Goal: Task Accomplishment & Management: Manage account settings

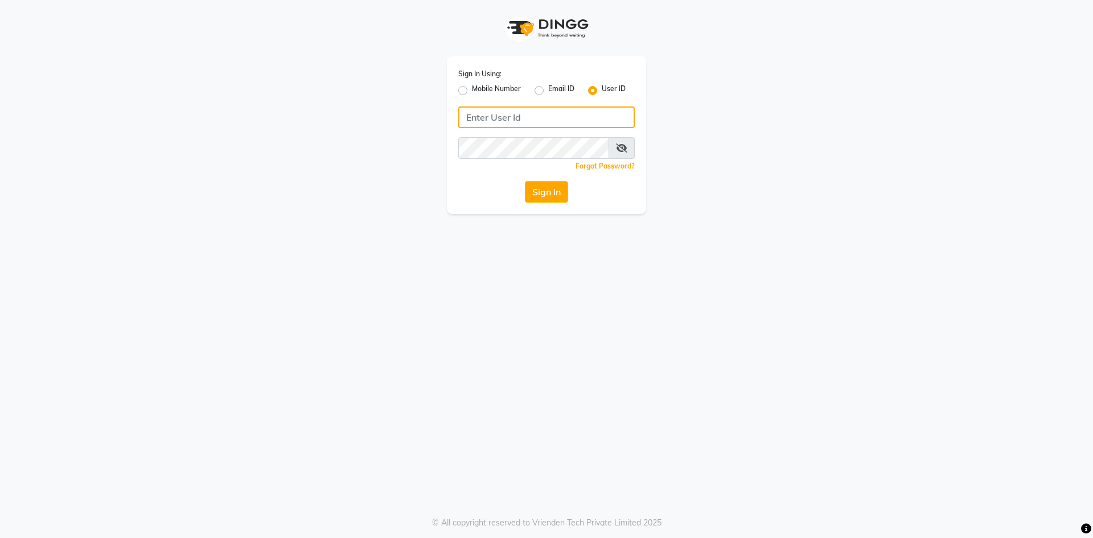
click at [517, 122] on input "Username" at bounding box center [546, 117] width 176 height 22
type input "evoketattoo"
click at [552, 192] on button "Sign In" at bounding box center [546, 192] width 43 height 22
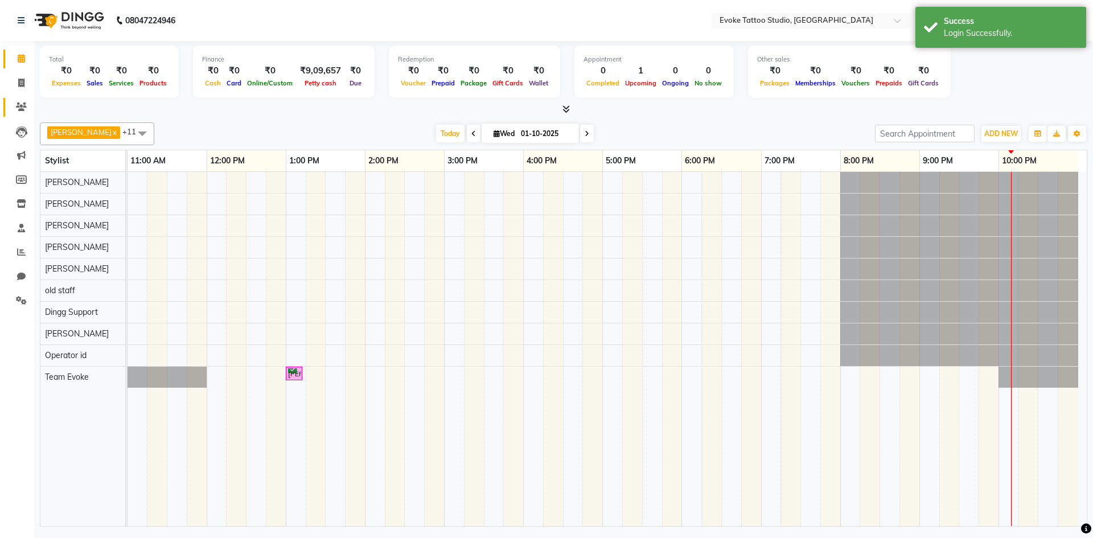
click at [11, 106] on link "Clients" at bounding box center [16, 107] width 27 height 19
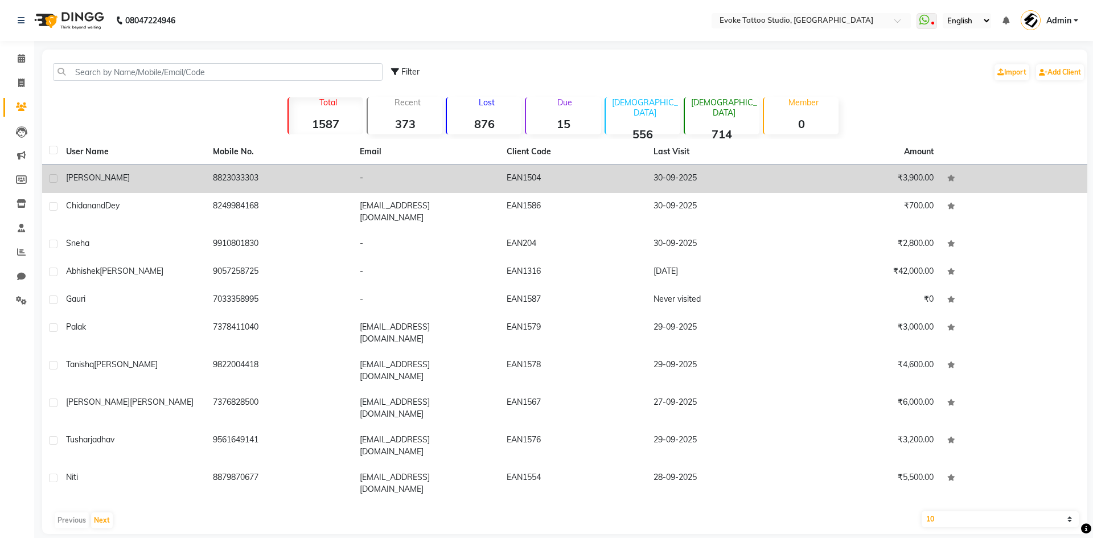
click at [219, 182] on td "8823033303" at bounding box center [279, 179] width 147 height 28
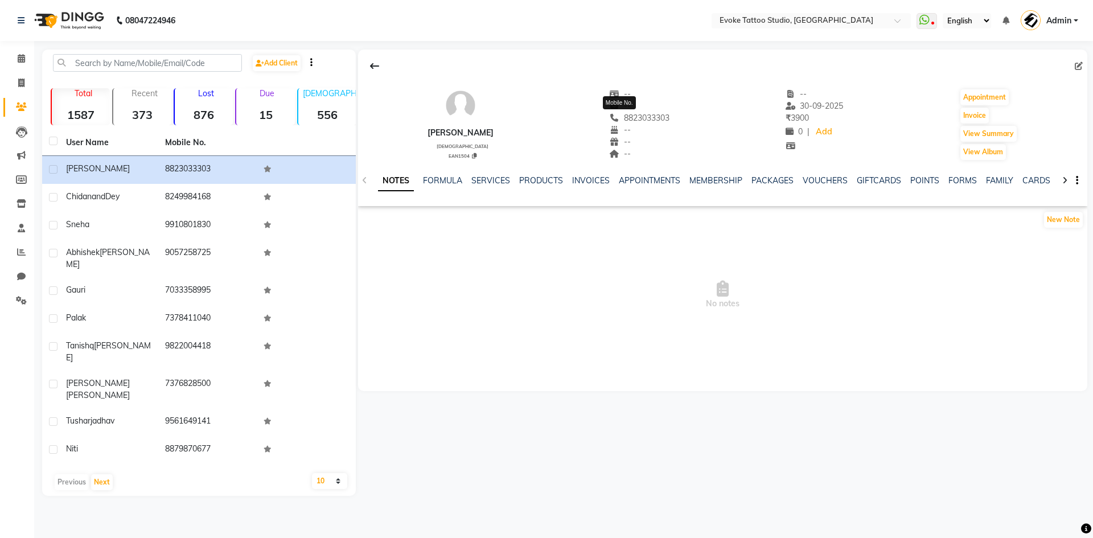
click at [627, 126] on div "--" at bounding box center [639, 130] width 60 height 12
click at [626, 116] on span "8823033303" at bounding box center [639, 118] width 60 height 10
copy div "8823033303 Mobile No."
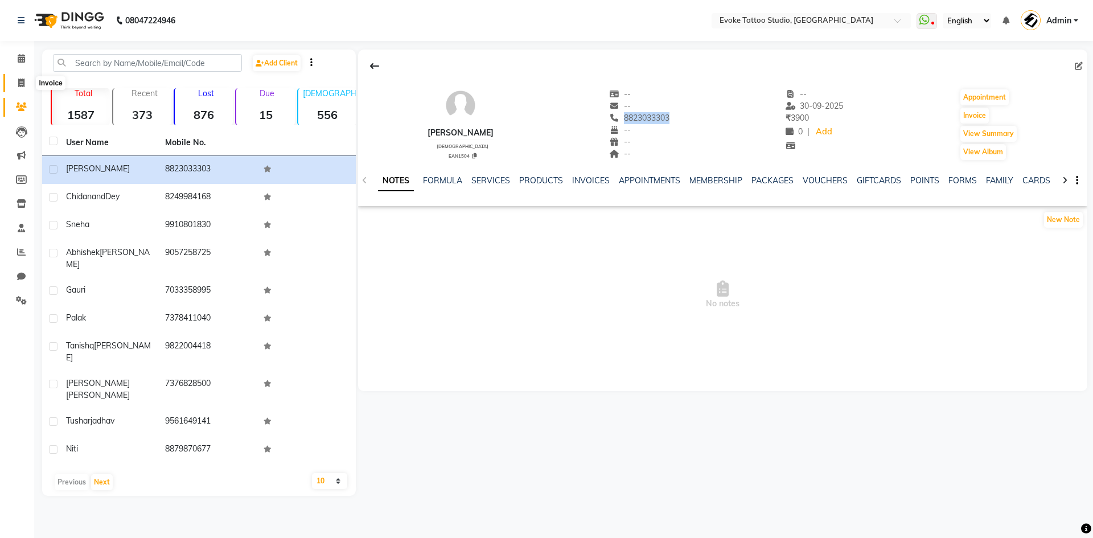
drag, startPoint x: 23, startPoint y: 84, endPoint x: 23, endPoint y: 102, distance: 18.2
click at [23, 84] on icon at bounding box center [21, 83] width 6 height 9
select select "7461"
select select "service"
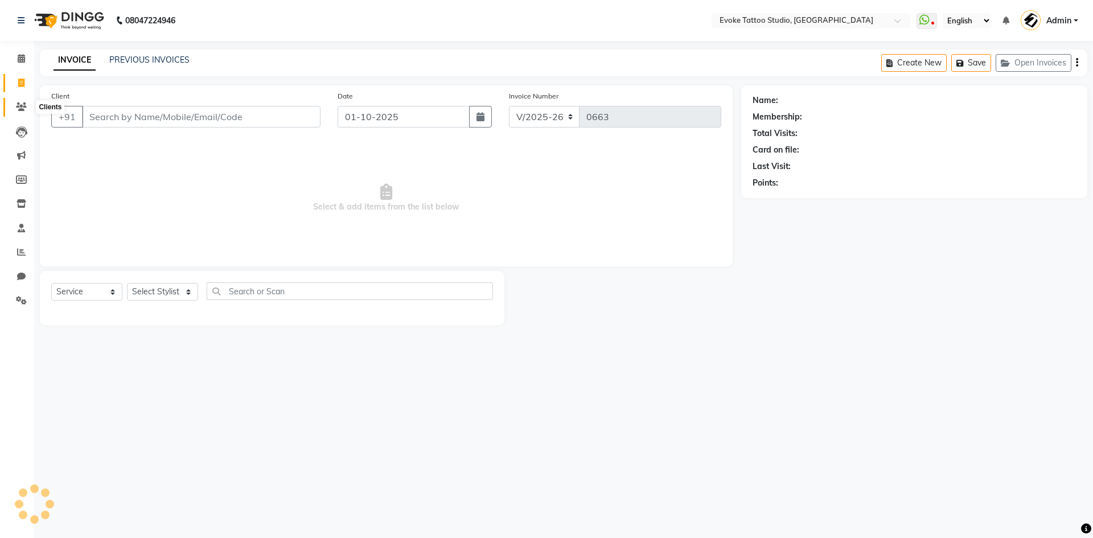
click at [23, 104] on icon at bounding box center [21, 106] width 11 height 9
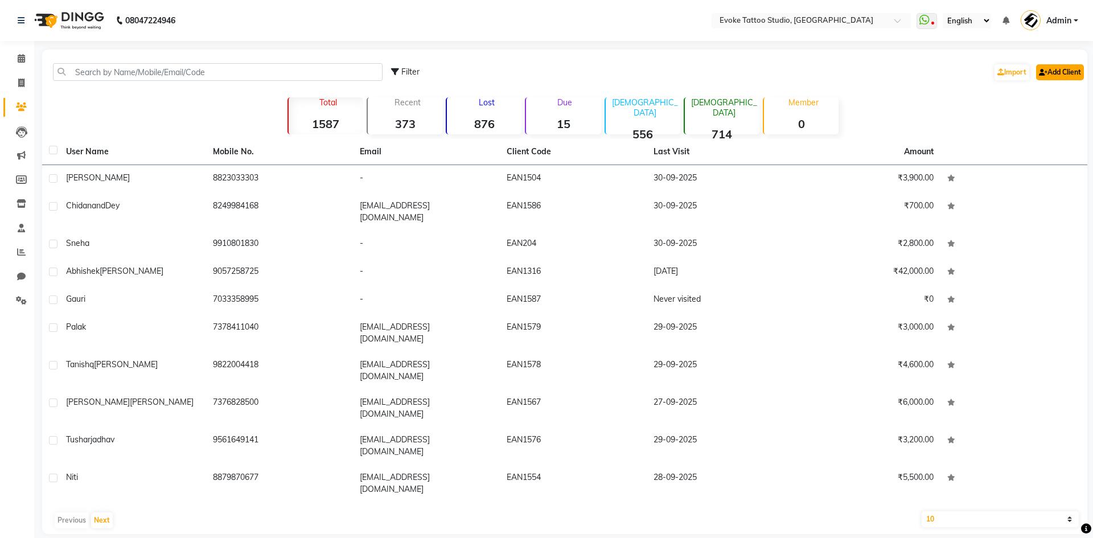
click at [1051, 73] on link "Add Client" at bounding box center [1060, 72] width 48 height 16
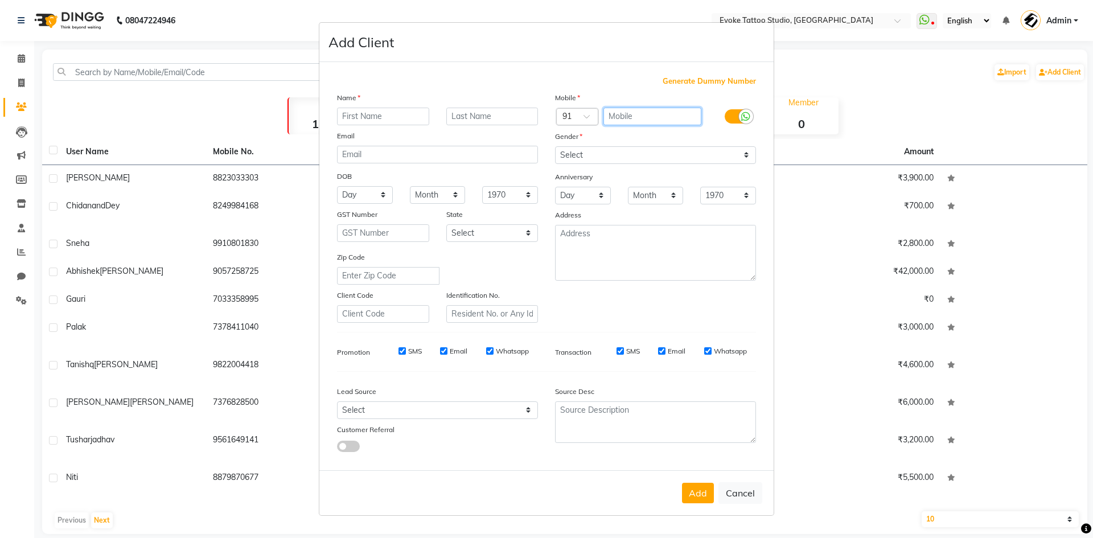
click at [650, 114] on input "text" at bounding box center [652, 117] width 98 height 18
drag, startPoint x: 539, startPoint y: 101, endPoint x: 445, endPoint y: 85, distance: 95.4
click at [445, 85] on div "Generate Dummy Number Name Email DOB Day 01 02 03 04 05 06 07 08 09 10 11 12 13…" at bounding box center [546, 268] width 436 height 385
type input "9820502126"
type input "[EMAIL_ADDRESS][DOMAIN_NAME]"
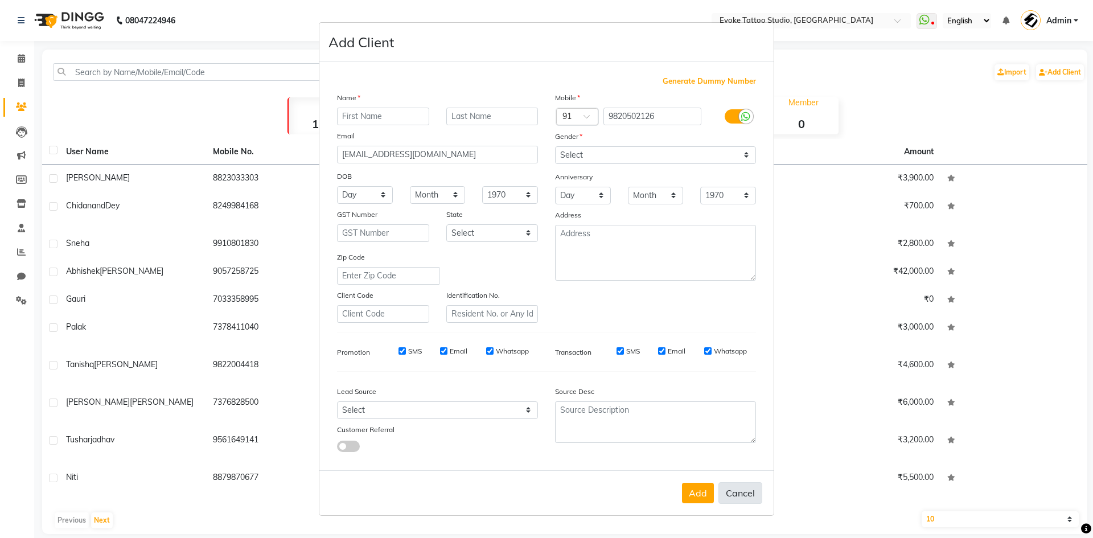
click at [740, 490] on button "Cancel" at bounding box center [740, 493] width 44 height 22
select select
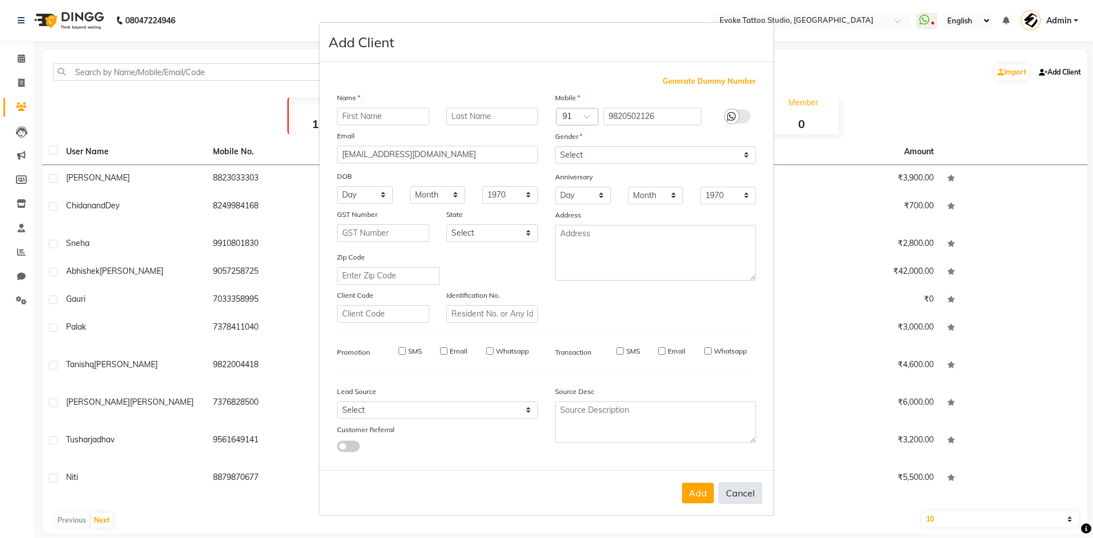
select select
checkbox input "false"
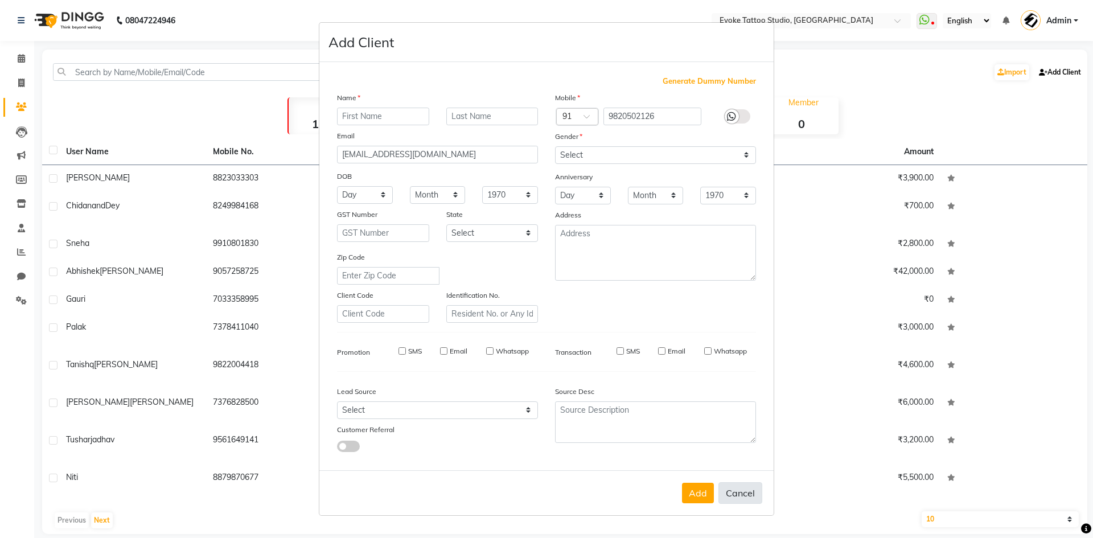
checkbox input "false"
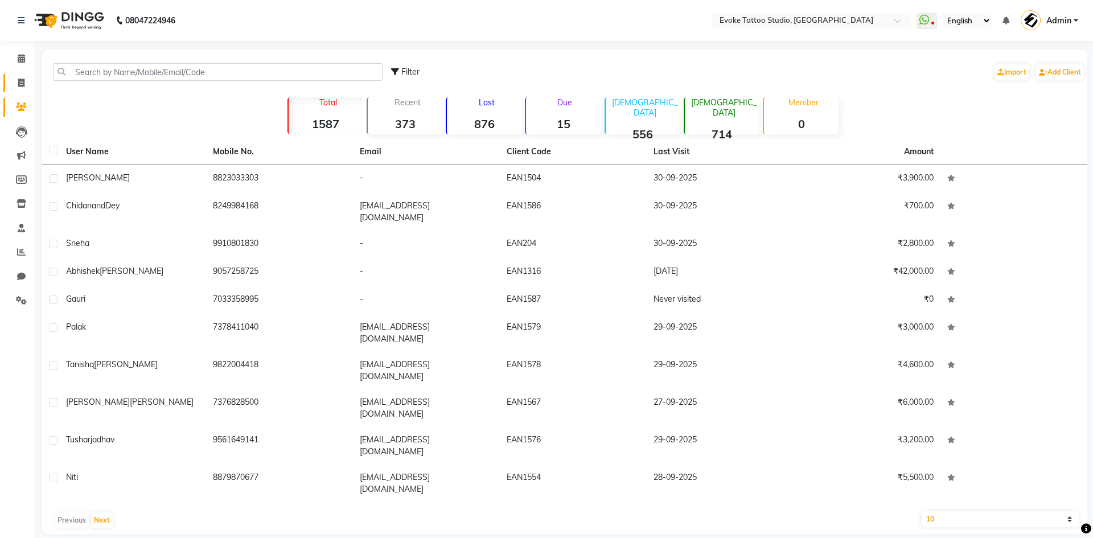
click at [20, 87] on icon at bounding box center [21, 83] width 6 height 9
select select "service"
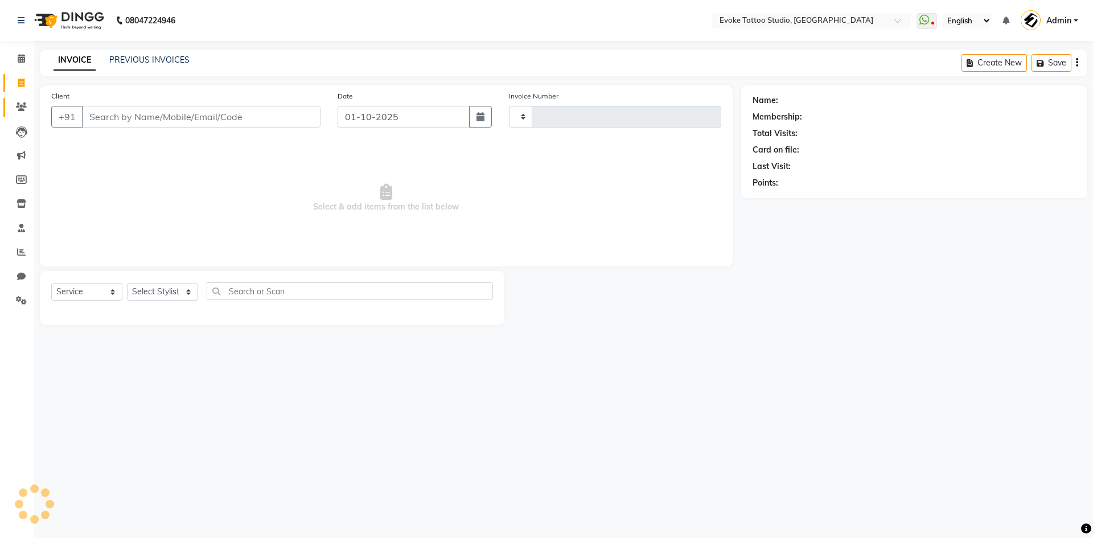
type input "0663"
select select "7461"
click at [21, 106] on icon at bounding box center [21, 106] width 11 height 9
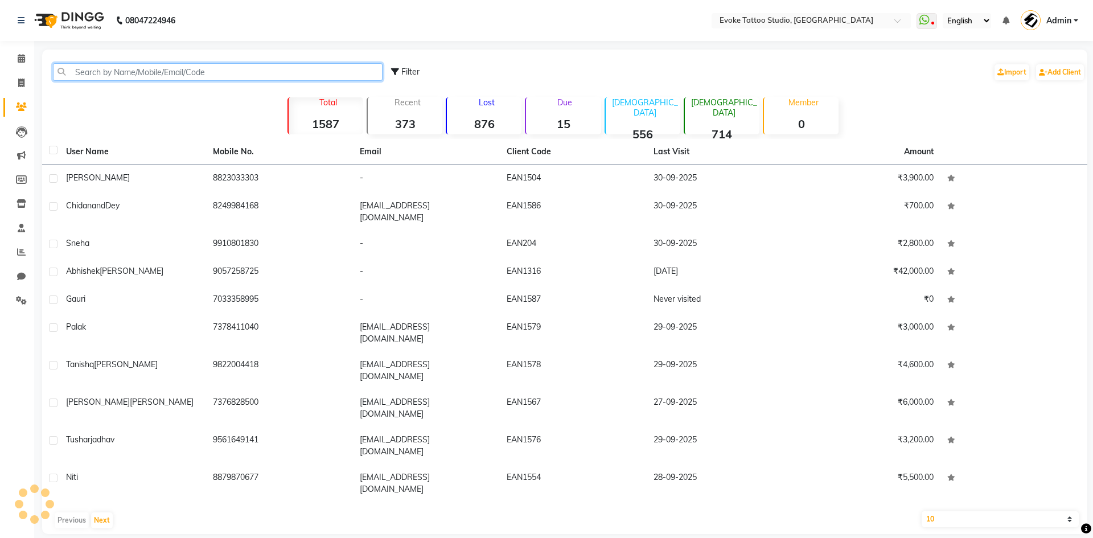
click at [189, 67] on input "text" at bounding box center [218, 72] width 330 height 18
paste input "9820502126"
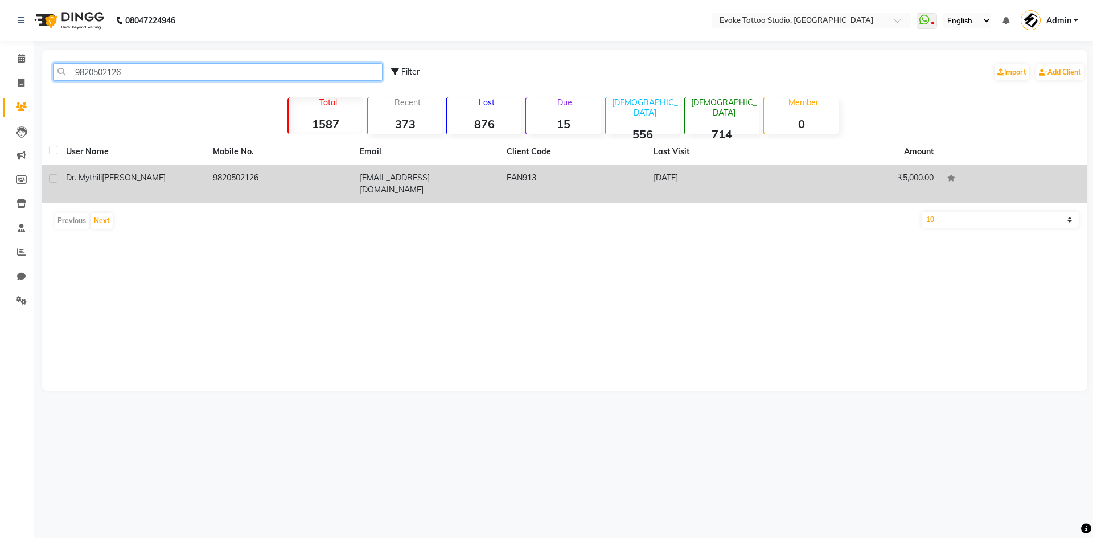
type input "9820502126"
click at [237, 182] on td "9820502126" at bounding box center [279, 184] width 147 height 38
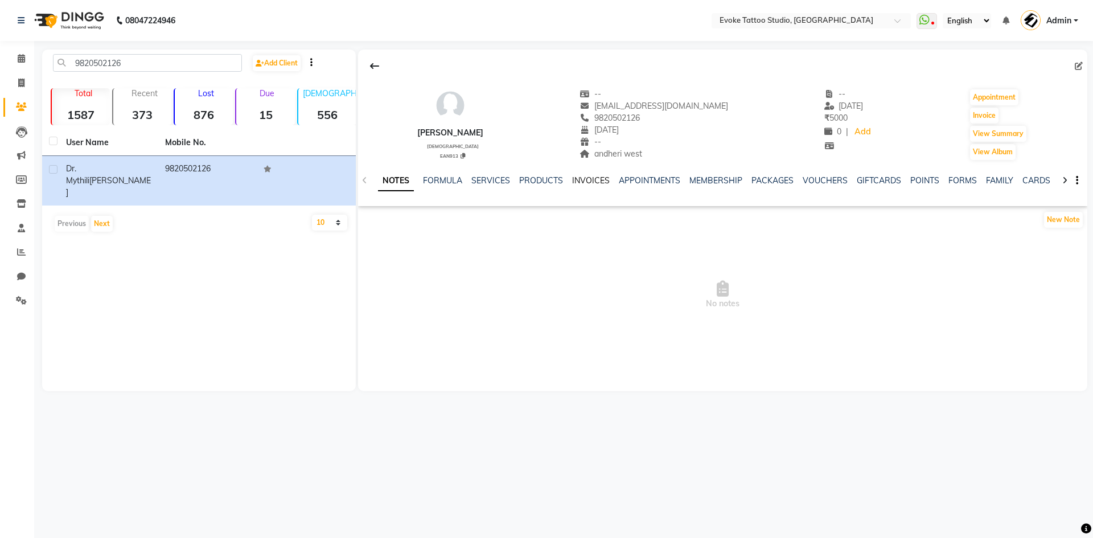
click at [594, 179] on link "INVOICES" at bounding box center [591, 180] width 38 height 10
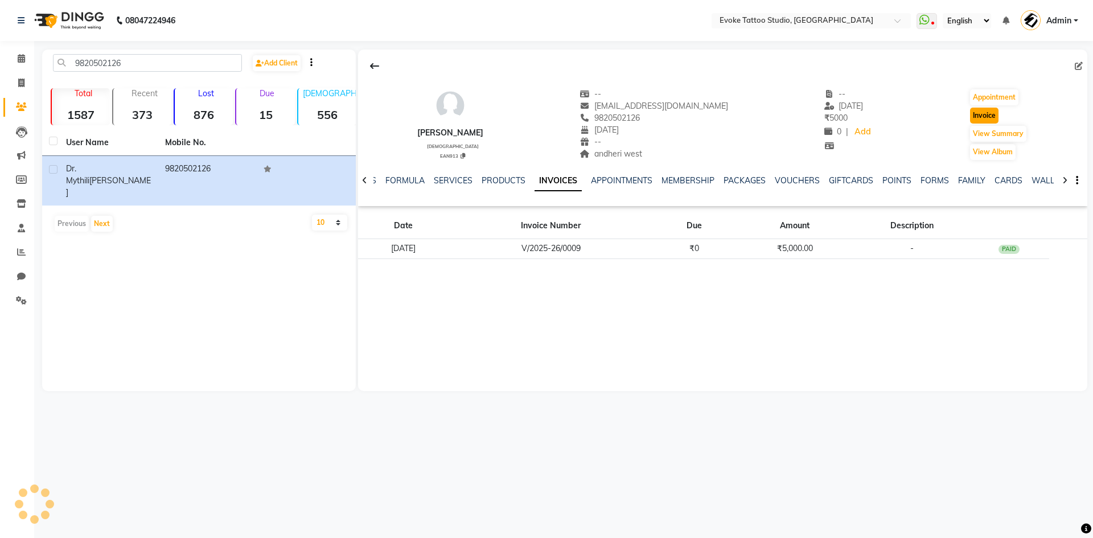
click at [989, 112] on button "Invoice" at bounding box center [984, 116] width 28 height 16
select select "service"
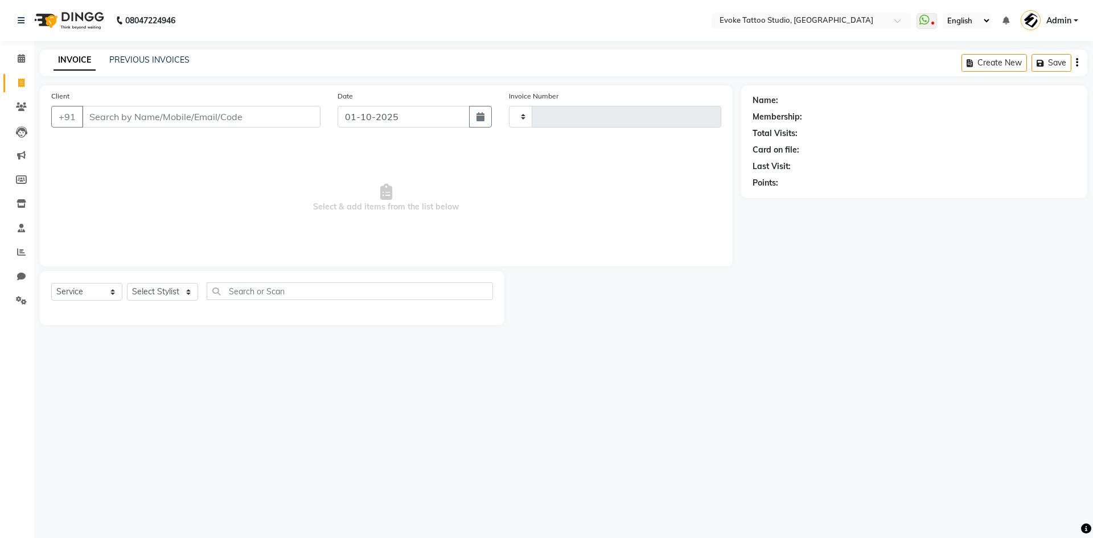
type input "0663"
select select "7461"
type input "9820502126"
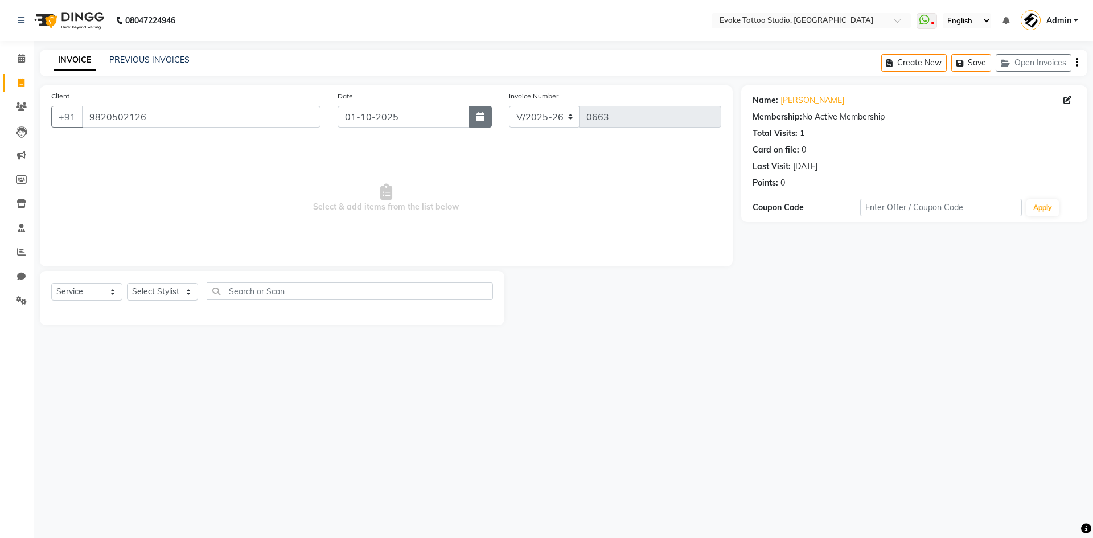
click at [474, 118] on button "button" at bounding box center [480, 117] width 23 height 22
select select "10"
select select "2025"
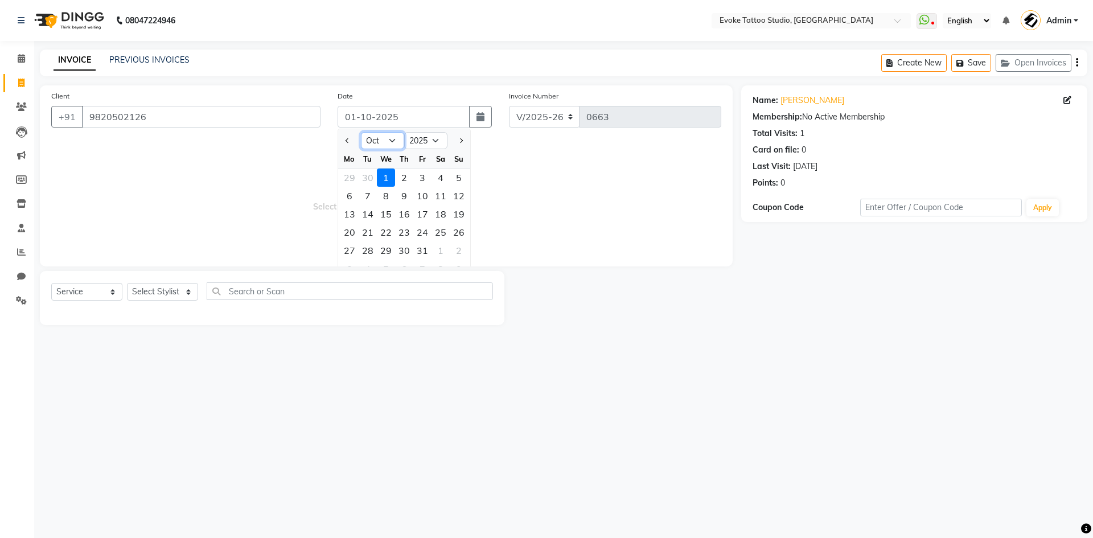
click at [392, 132] on select "Jan Feb Mar Apr May Jun [DATE] Aug Sep Oct Nov Dec" at bounding box center [382, 140] width 43 height 17
select select "9"
click at [361, 132] on select "Jan Feb Mar Apr May Jun [DATE] Aug Sep Oct Nov Dec" at bounding box center [382, 140] width 43 height 17
click at [366, 249] on div "30" at bounding box center [368, 250] width 18 height 18
type input "30-09-2025"
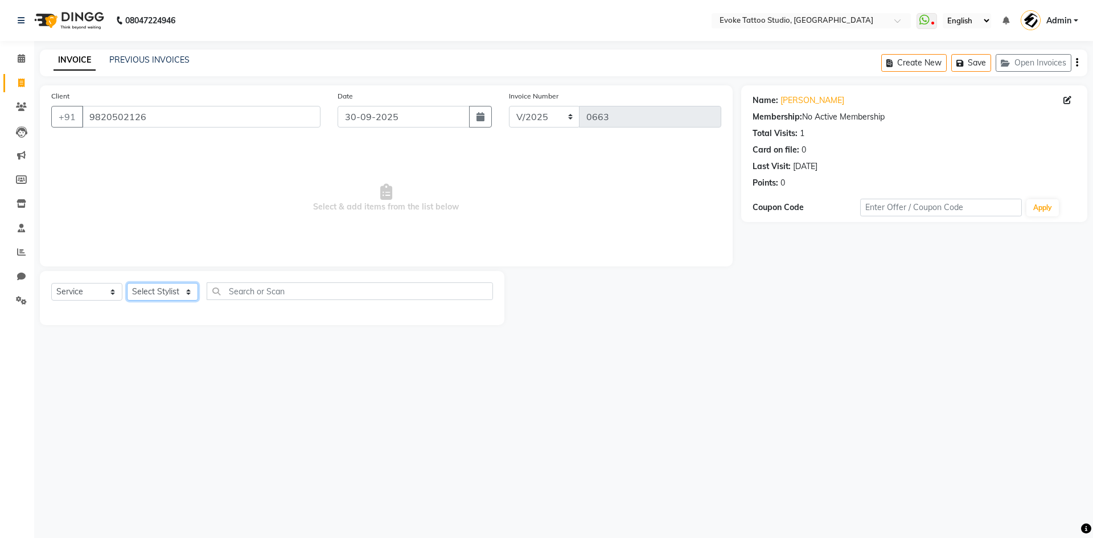
drag, startPoint x: 163, startPoint y: 293, endPoint x: 171, endPoint y: 299, distance: 9.3
click at [163, 293] on select "Select Stylist [PERSON_NAME] Dingg Support [PERSON_NAME] [PERSON_NAME] [PERSON_…" at bounding box center [162, 292] width 71 height 18
select select "82891"
click at [127, 283] on select "Select Stylist [PERSON_NAME] Dingg Support [PERSON_NAME] [PERSON_NAME] [PERSON_…" at bounding box center [162, 292] width 71 height 18
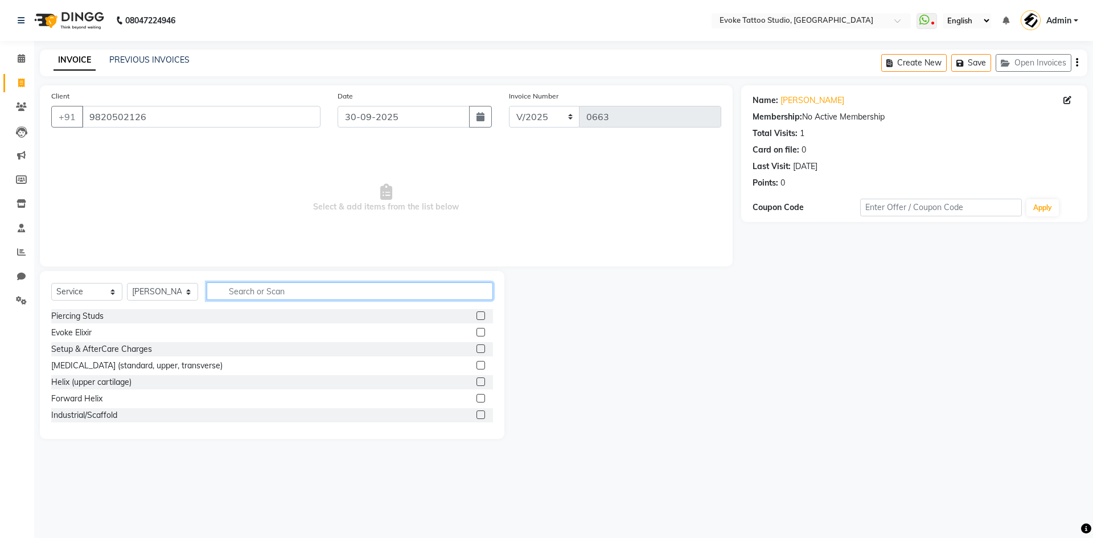
click at [256, 286] on input "text" at bounding box center [350, 291] width 286 height 18
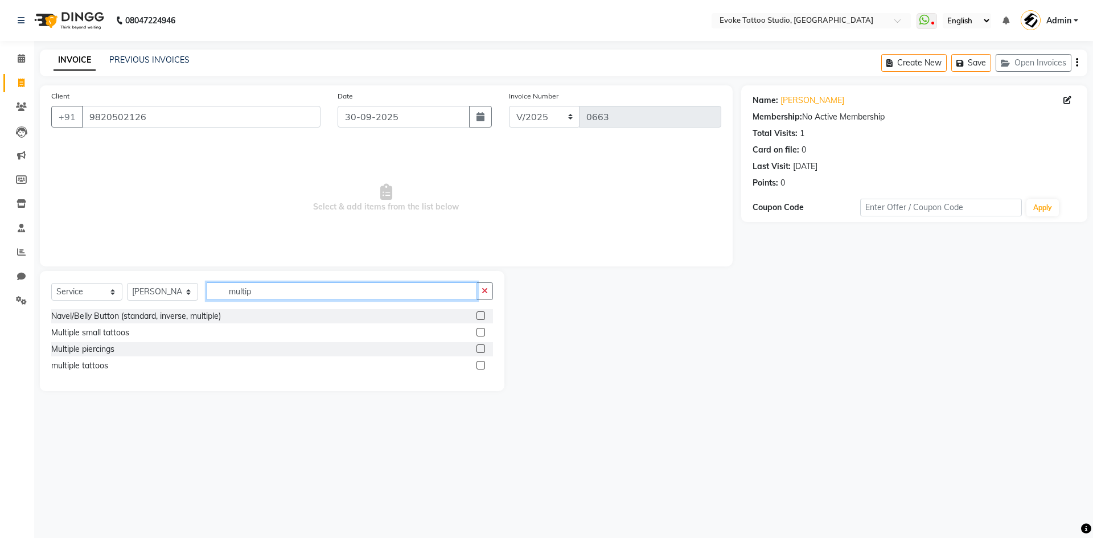
type input "multip"
click at [117, 347] on div "Multiple piercings" at bounding box center [272, 349] width 442 height 14
click at [101, 347] on div "Multiple piercings" at bounding box center [82, 349] width 63 height 12
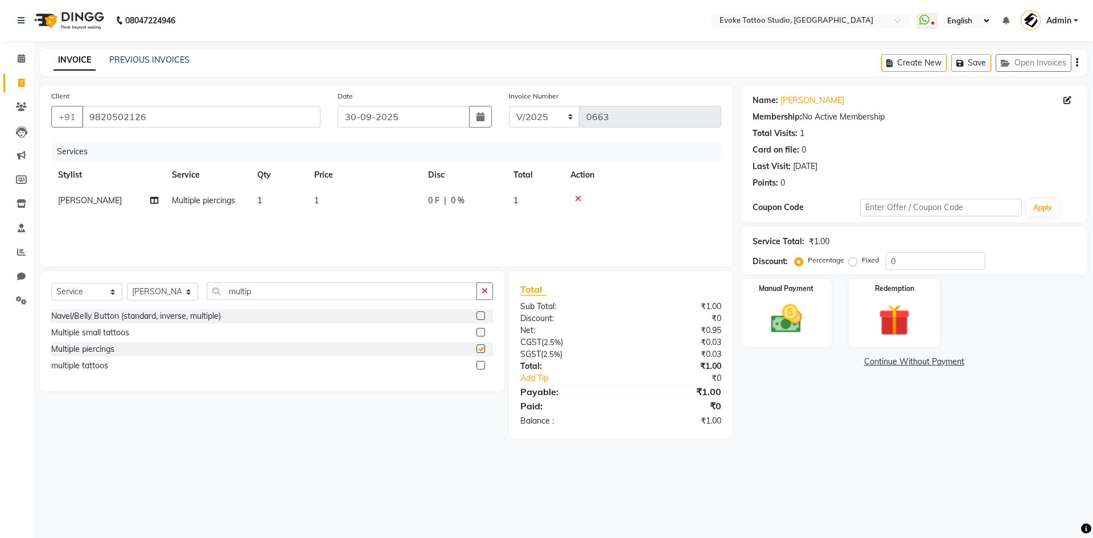
checkbox input "false"
click at [362, 199] on td "1" at bounding box center [364, 201] width 114 height 26
select select "82891"
click at [399, 201] on input "1" at bounding box center [418, 204] width 100 height 18
click at [387, 201] on td "1" at bounding box center [364, 201] width 114 height 26
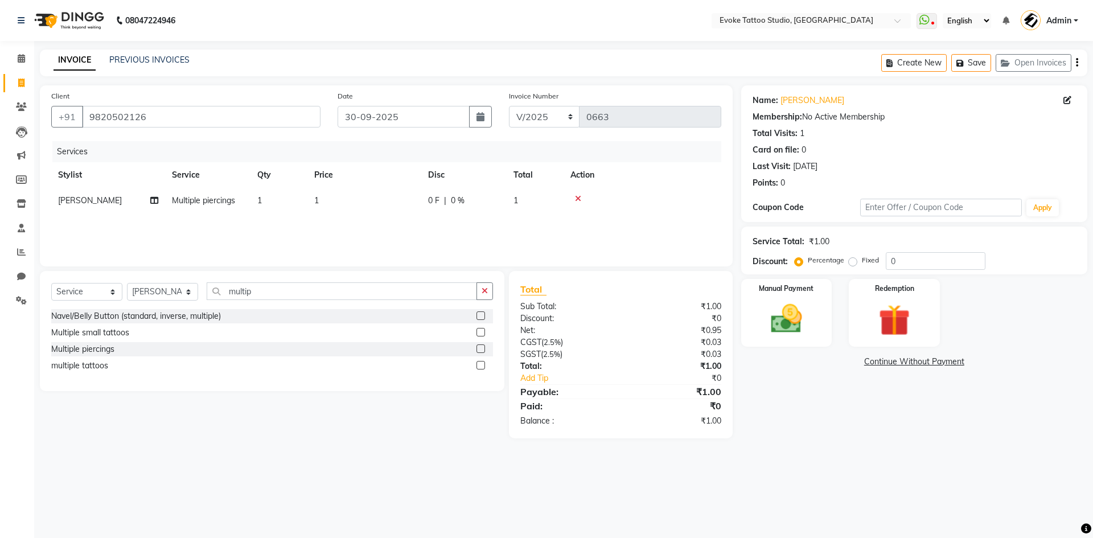
select select "82891"
click at [414, 203] on input "1" at bounding box center [418, 204] width 100 height 18
type input "3500"
click at [809, 322] on img at bounding box center [786, 319] width 53 height 38
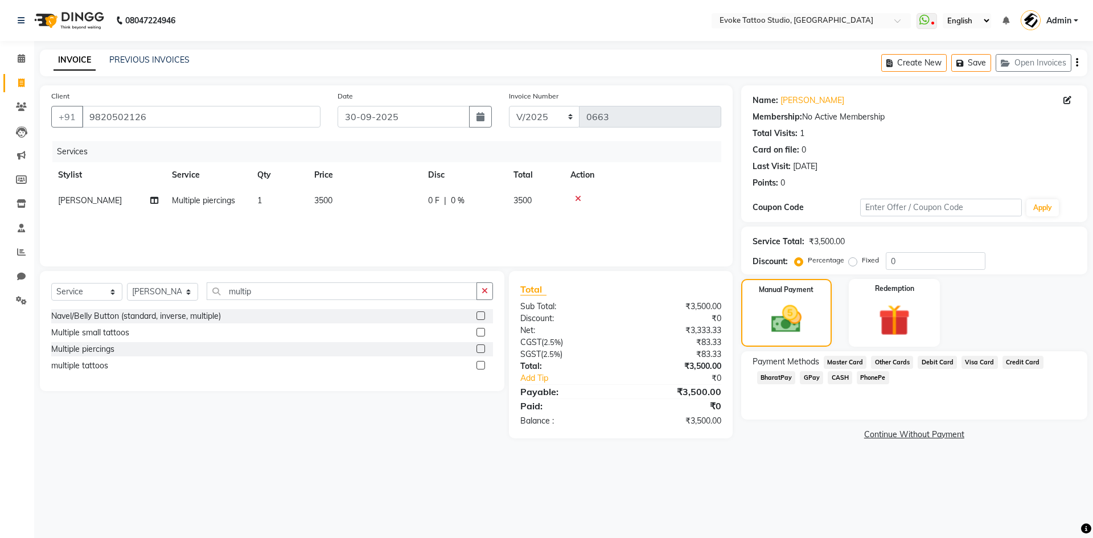
click at [813, 377] on span "GPay" at bounding box center [811, 377] width 23 height 13
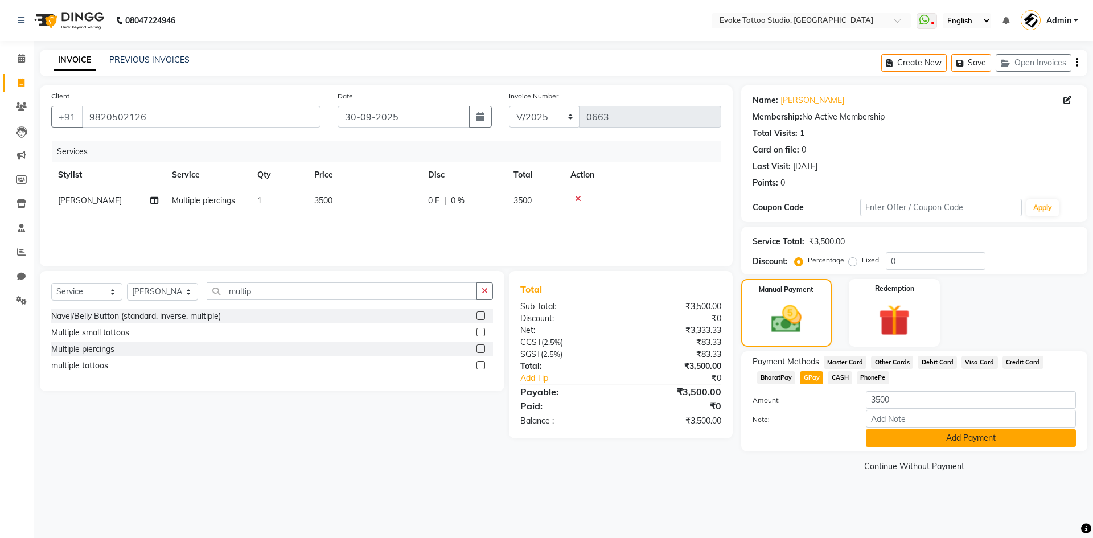
click at [983, 439] on button "Add Payment" at bounding box center [971, 438] width 210 height 18
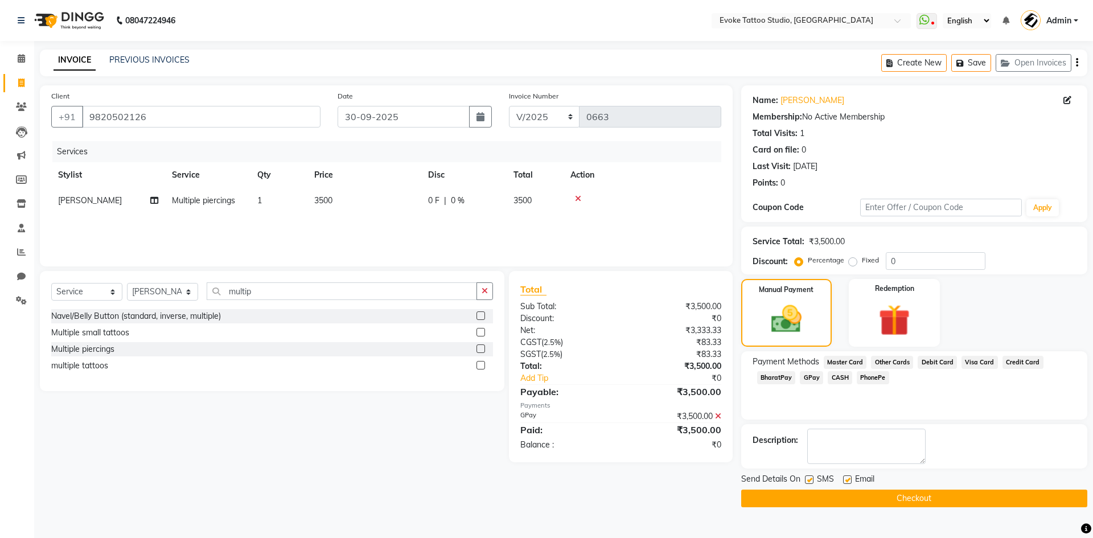
click at [813, 381] on span "GPay" at bounding box center [811, 377] width 23 height 13
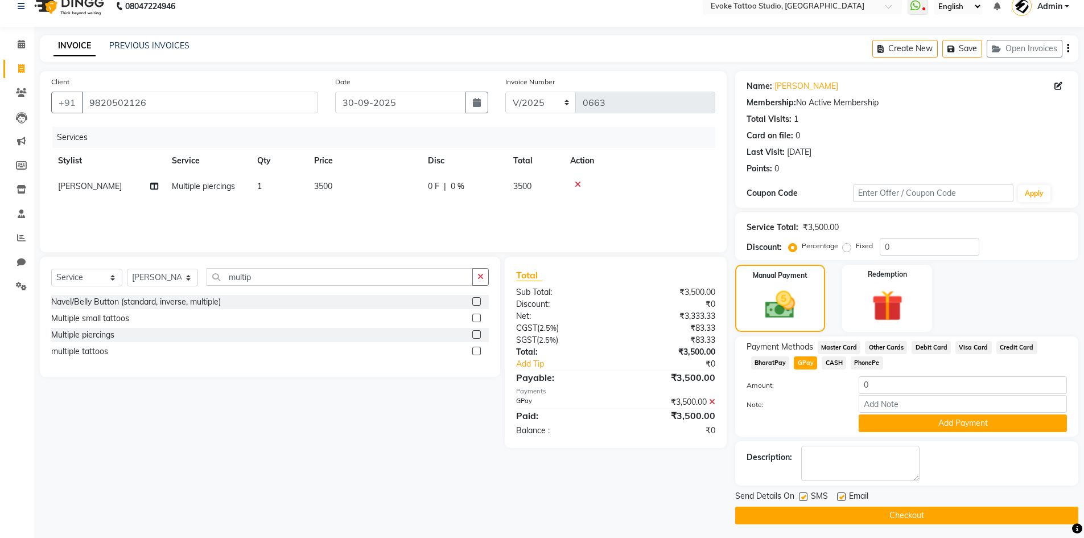
scroll to position [18, 0]
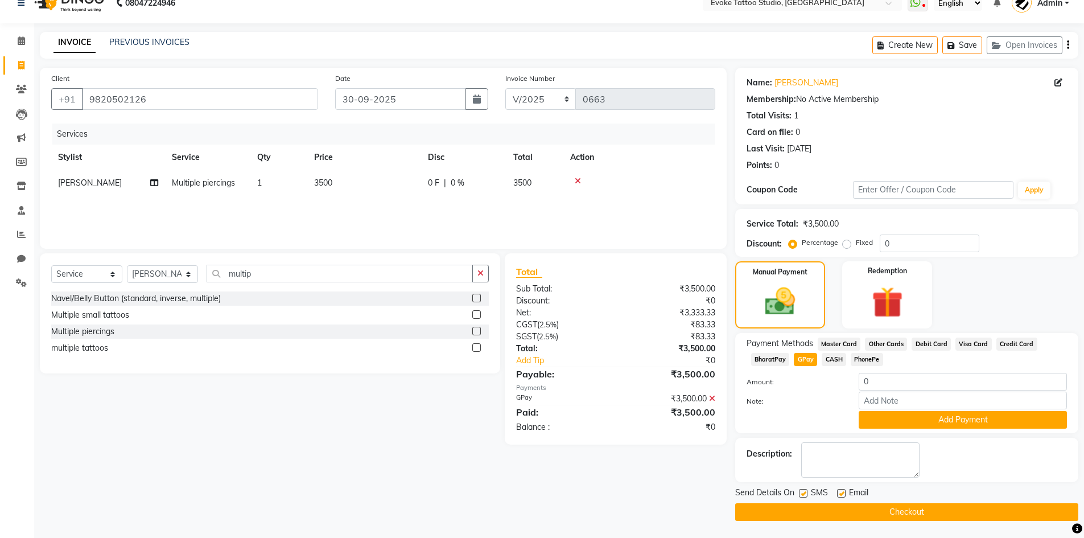
click at [915, 508] on button "Checkout" at bounding box center [906, 512] width 343 height 18
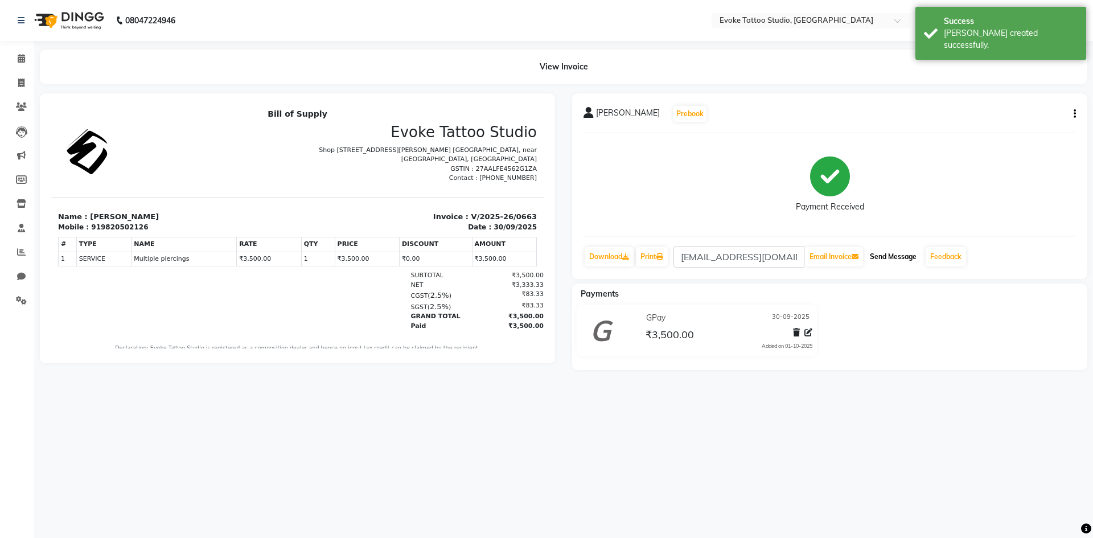
click at [909, 261] on button "Send Message" at bounding box center [893, 256] width 56 height 19
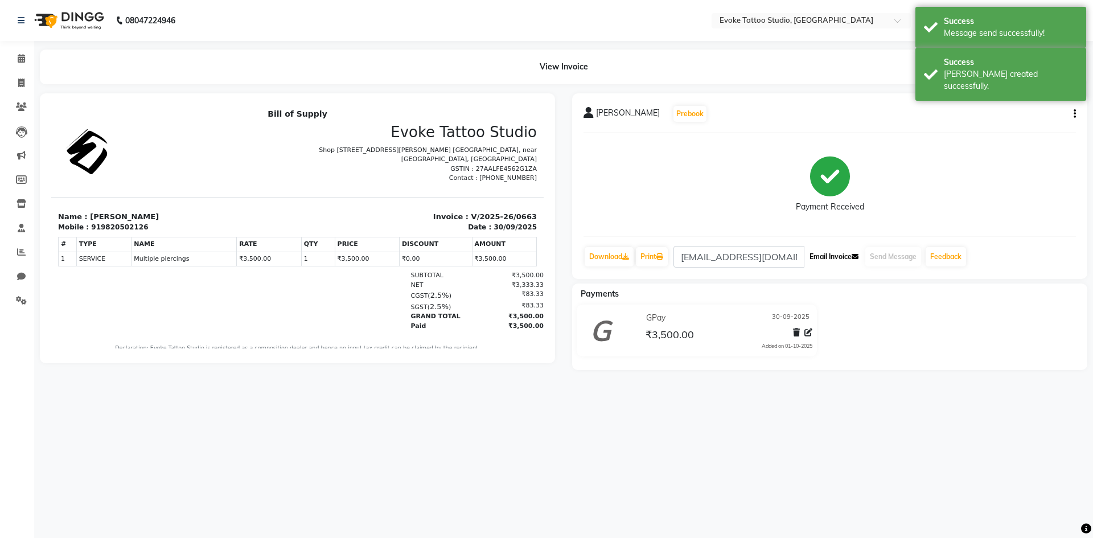
click at [834, 260] on button "Email Invoice" at bounding box center [834, 256] width 58 height 19
click at [21, 108] on icon at bounding box center [21, 106] width 11 height 9
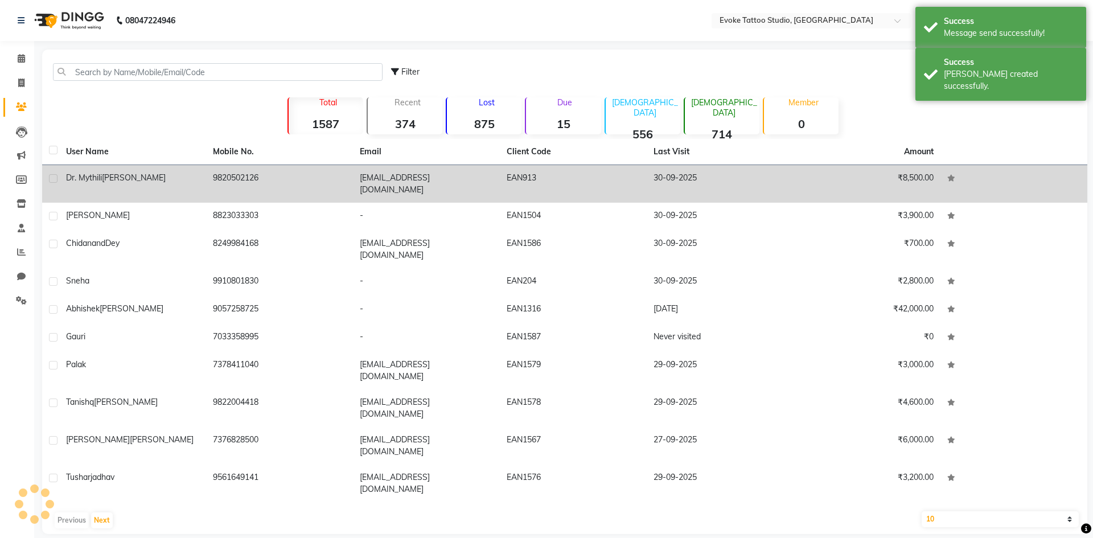
click at [233, 172] on td "9820502126" at bounding box center [279, 184] width 147 height 38
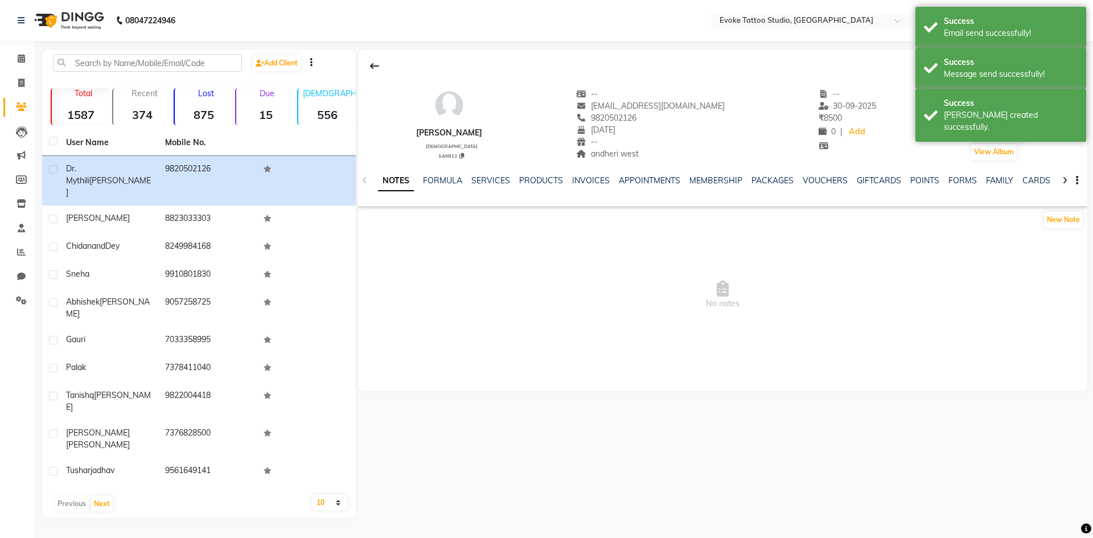
click at [686, 106] on span "[EMAIL_ADDRESS][DOMAIN_NAME]" at bounding box center [650, 106] width 149 height 10
copy span "[EMAIL_ADDRESS][DOMAIN_NAME]"
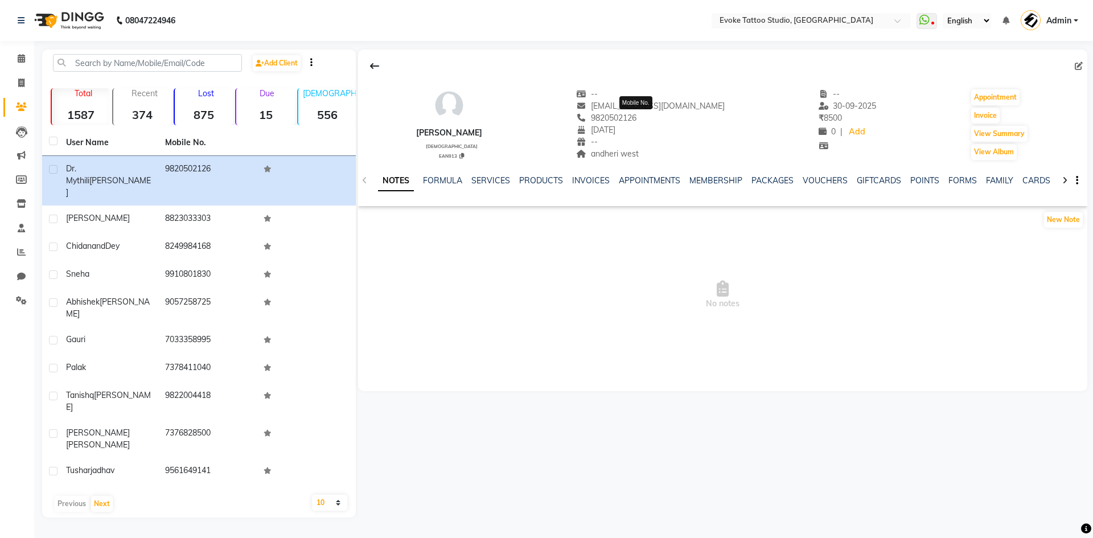
click at [636, 118] on span "9820502126" at bounding box center [606, 118] width 60 height 10
copy span "9820502126"
click at [587, 178] on link "INVOICES" at bounding box center [591, 180] width 38 height 10
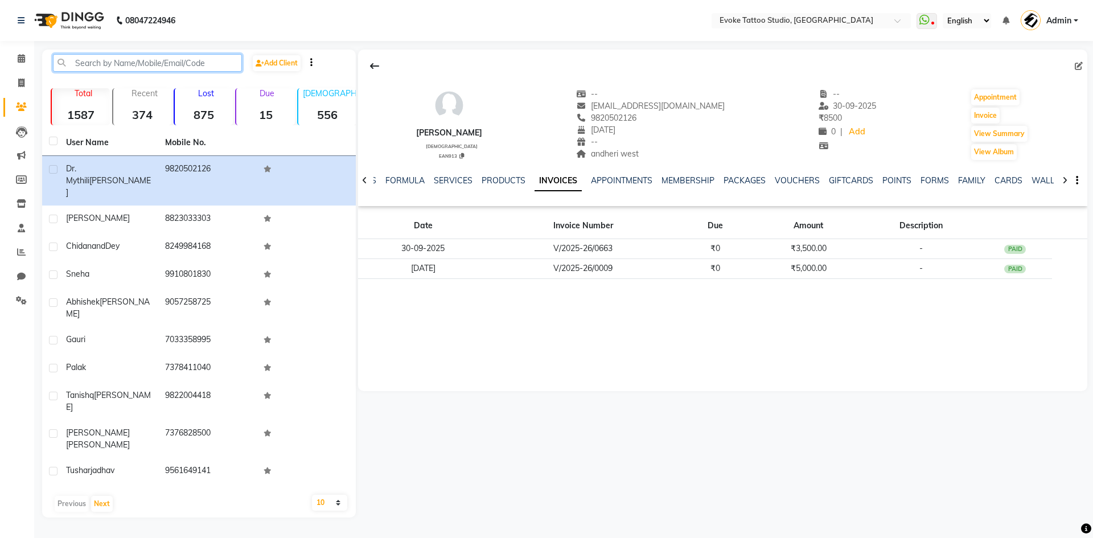
click at [130, 65] on input "text" at bounding box center [147, 63] width 189 height 18
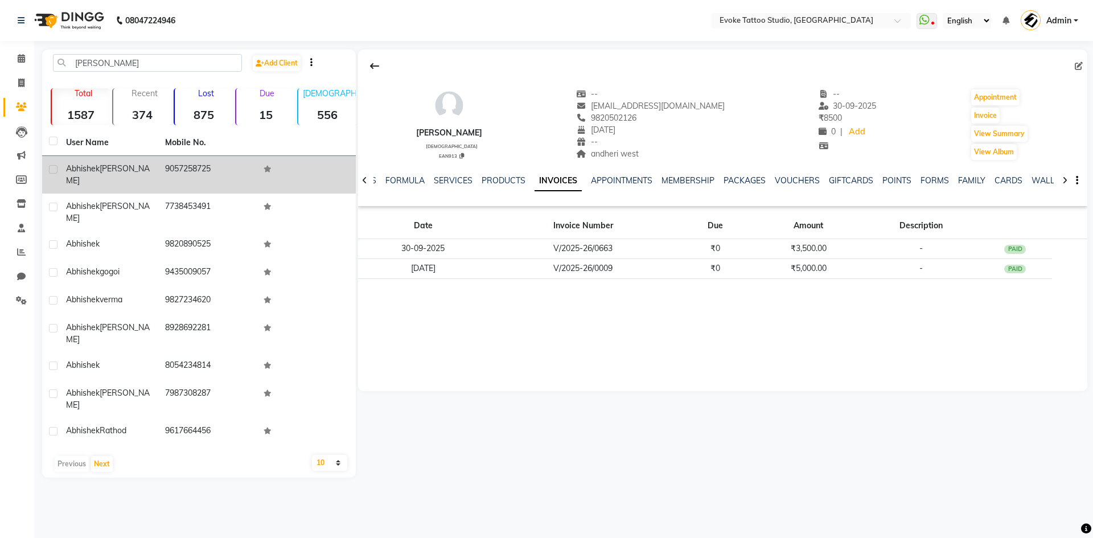
click at [166, 170] on td "9057258725" at bounding box center [207, 175] width 99 height 38
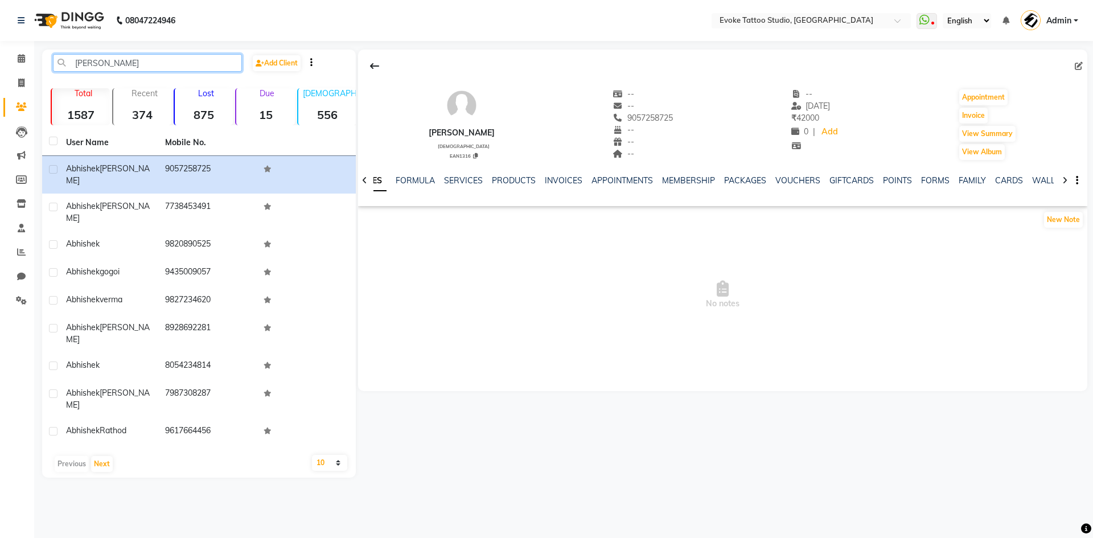
click at [144, 65] on input "abhishe" at bounding box center [147, 63] width 189 height 18
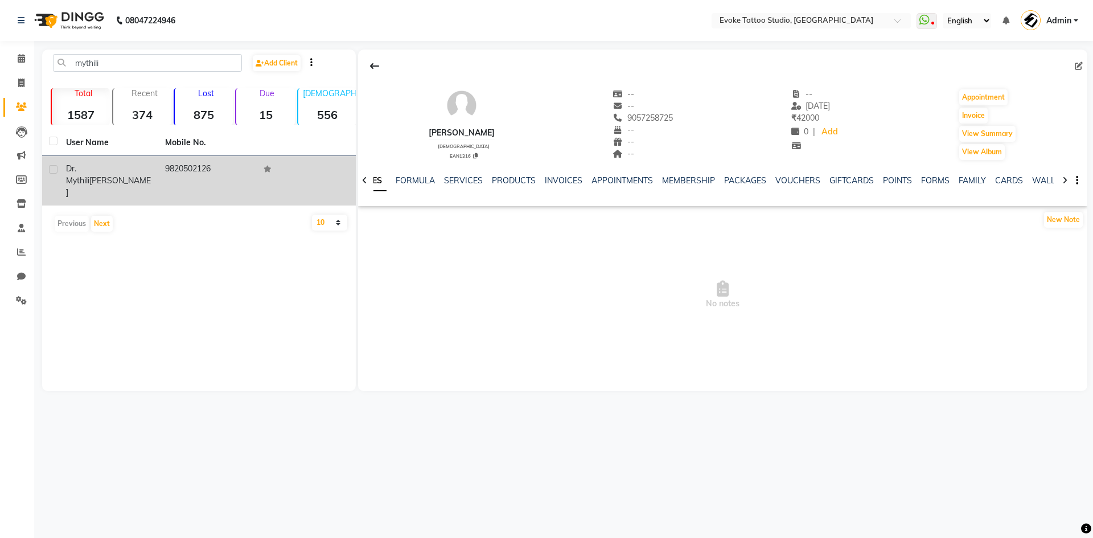
click at [201, 160] on td "9820502126" at bounding box center [207, 181] width 99 height 50
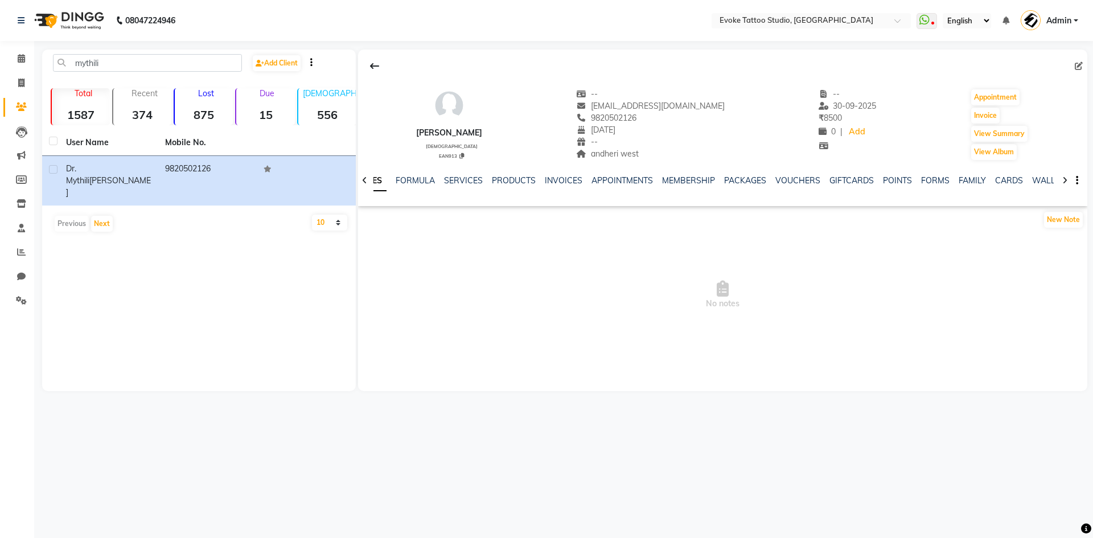
click at [1092, 92] on main "mythili Add Client Total 1587 Recent 374 Lost 875 Due 15 Male 556 Female 714 Me…" at bounding box center [563, 229] width 1059 height 359
click at [126, 59] on input "mythili" at bounding box center [147, 63] width 189 height 18
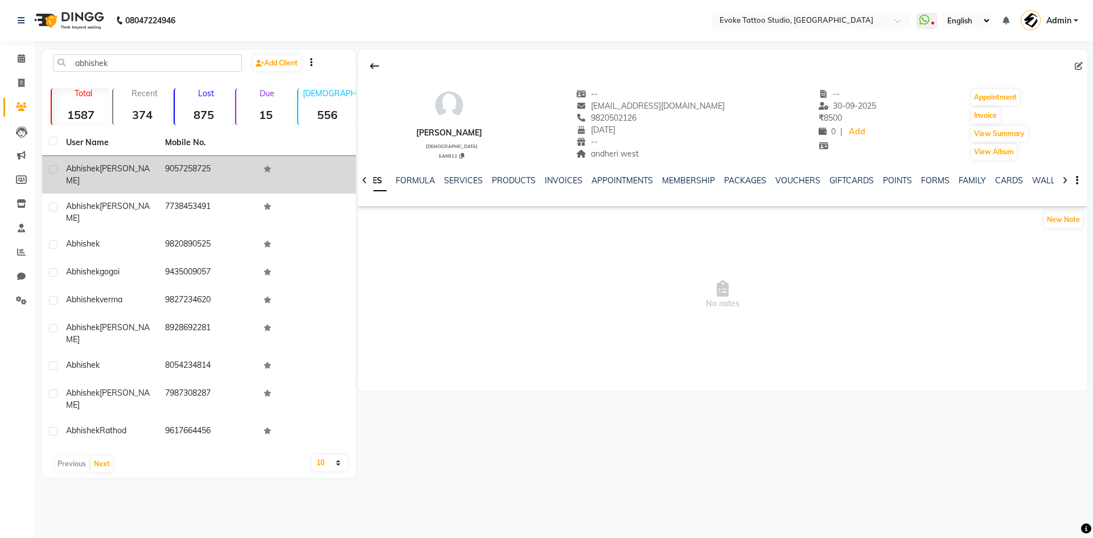
click at [154, 180] on td "Abhishek Bagri" at bounding box center [108, 175] width 99 height 38
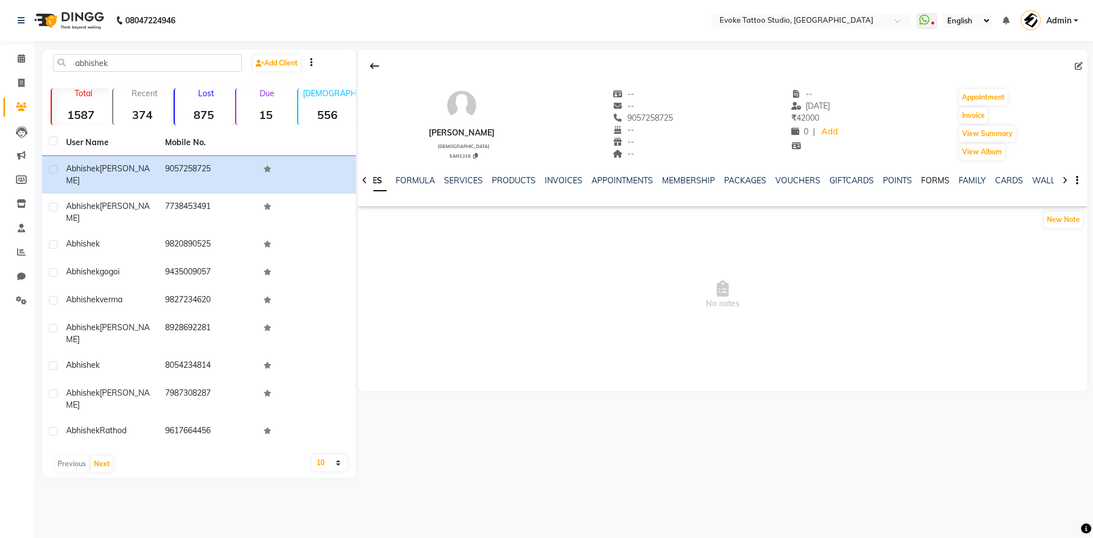
click at [932, 179] on link "FORMS" at bounding box center [935, 180] width 28 height 10
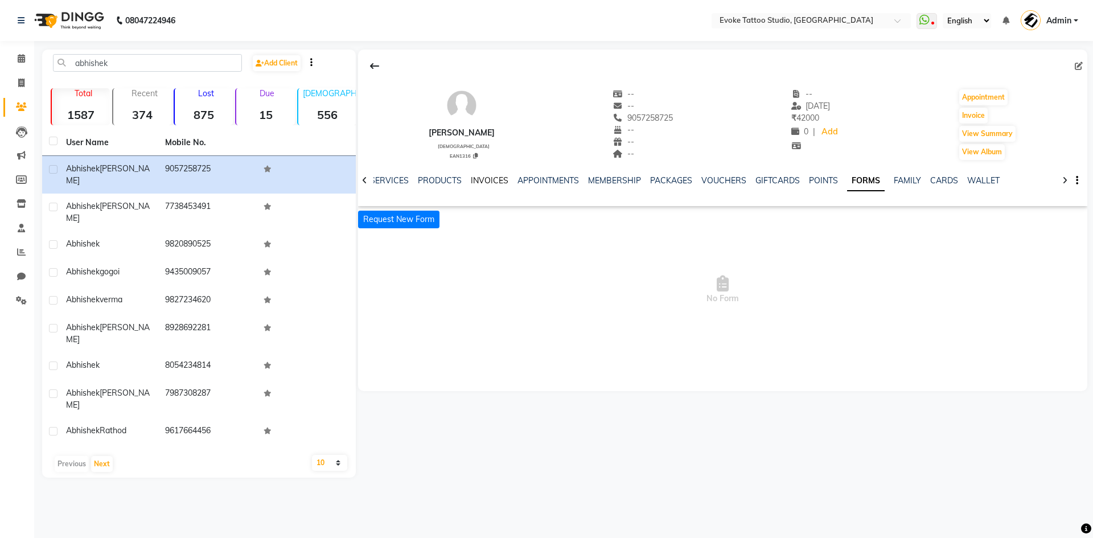
click at [487, 179] on link "INVOICES" at bounding box center [490, 180] width 38 height 10
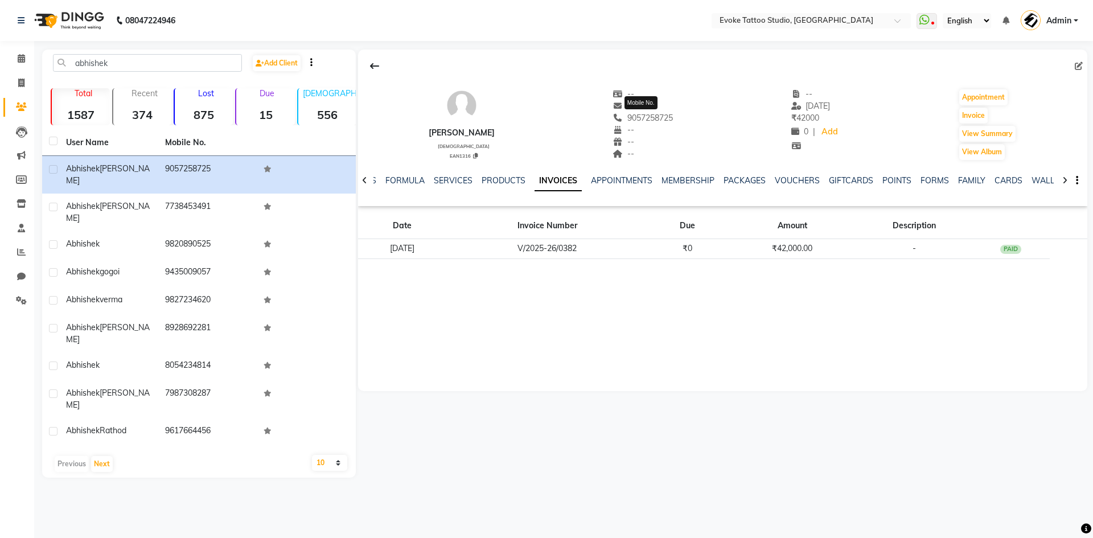
click at [650, 116] on span "9057258725" at bounding box center [643, 118] width 60 height 10
copy span "9057258725"
drag, startPoint x: 127, startPoint y: 64, endPoint x: 64, endPoint y: 34, distance: 69.5
click at [64, 34] on app-home "08047224946 Select Location × Evoke Tattoo Studio, Andheri West WhatsApp Status…" at bounding box center [546, 247] width 1093 height 495
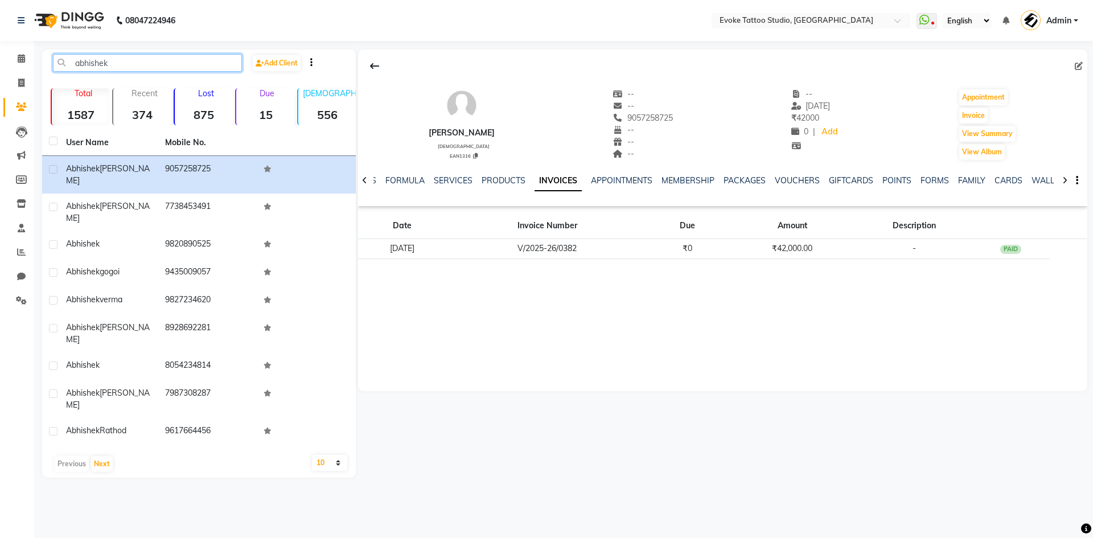
paste input "8408978893"
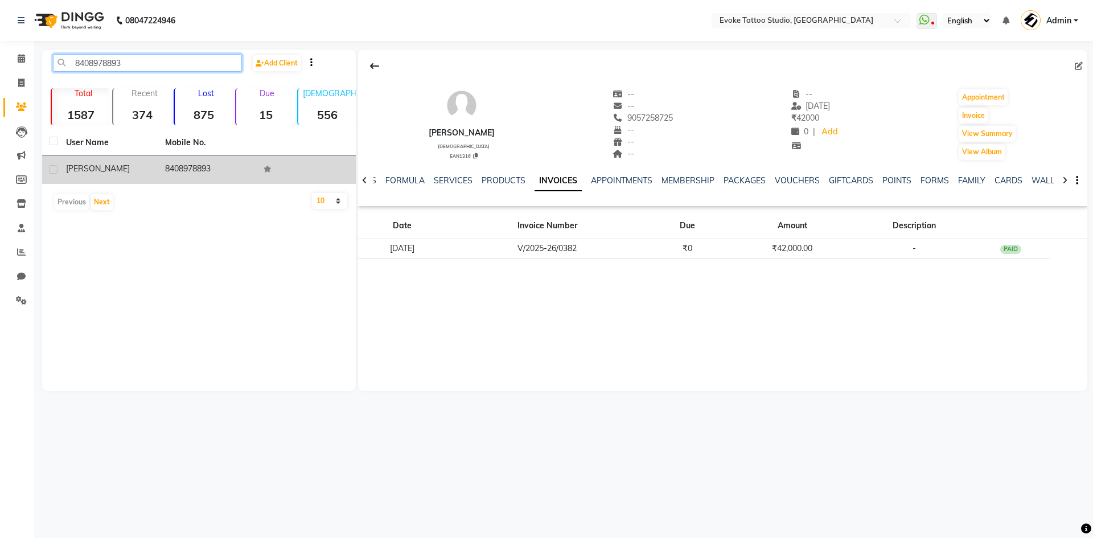
type input "8408978893"
click at [141, 167] on div "[PERSON_NAME]" at bounding box center [108, 169] width 85 height 12
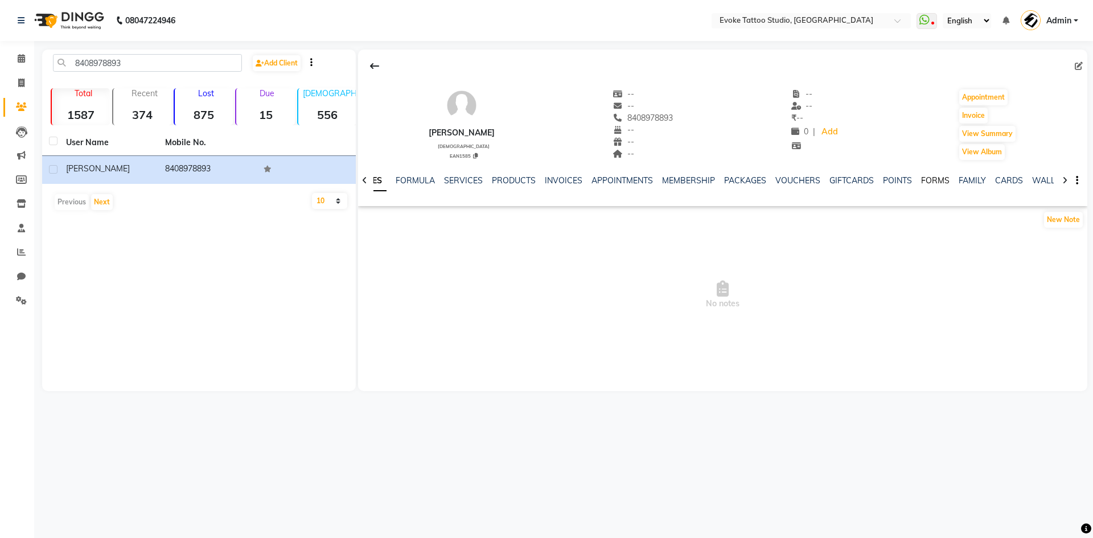
click at [935, 184] on link "FORMS" at bounding box center [935, 180] width 28 height 10
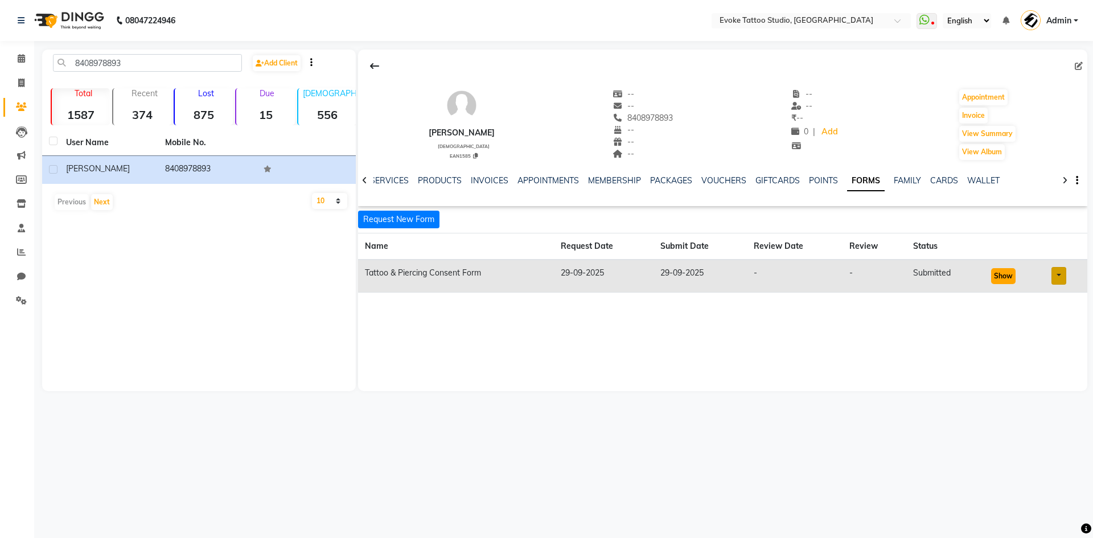
click at [1000, 272] on button "Show" at bounding box center [1003, 276] width 24 height 16
click at [1076, 66] on icon at bounding box center [1079, 66] width 8 height 8
select select "[DEMOGRAPHIC_DATA]"
select select "50824"
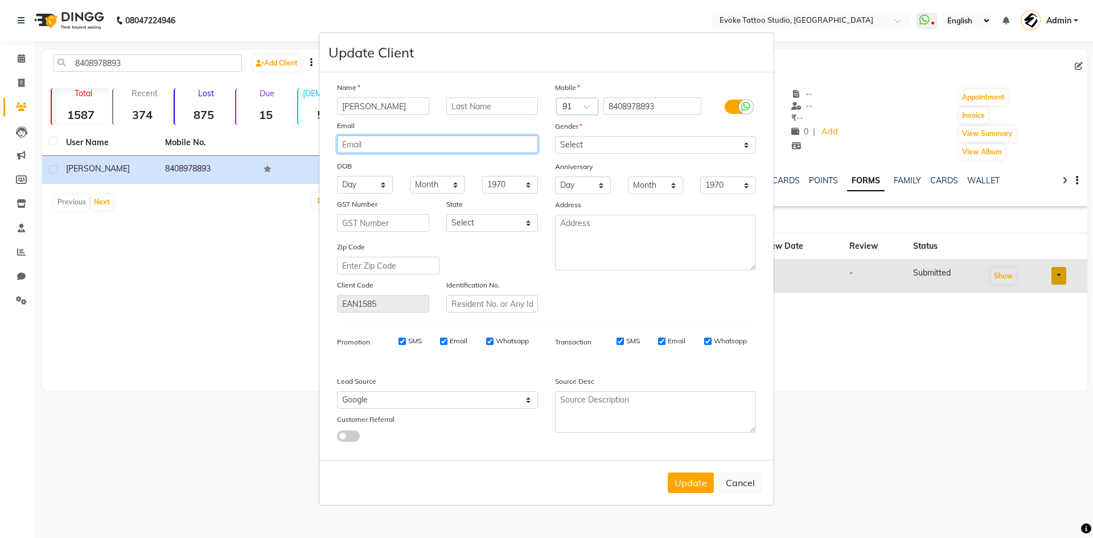
click at [410, 147] on input "email" at bounding box center [437, 144] width 201 height 18
paste input "[EMAIL_ADDRESS][DOMAIN_NAME]"
type input "[EMAIL_ADDRESS][DOMAIN_NAME]"
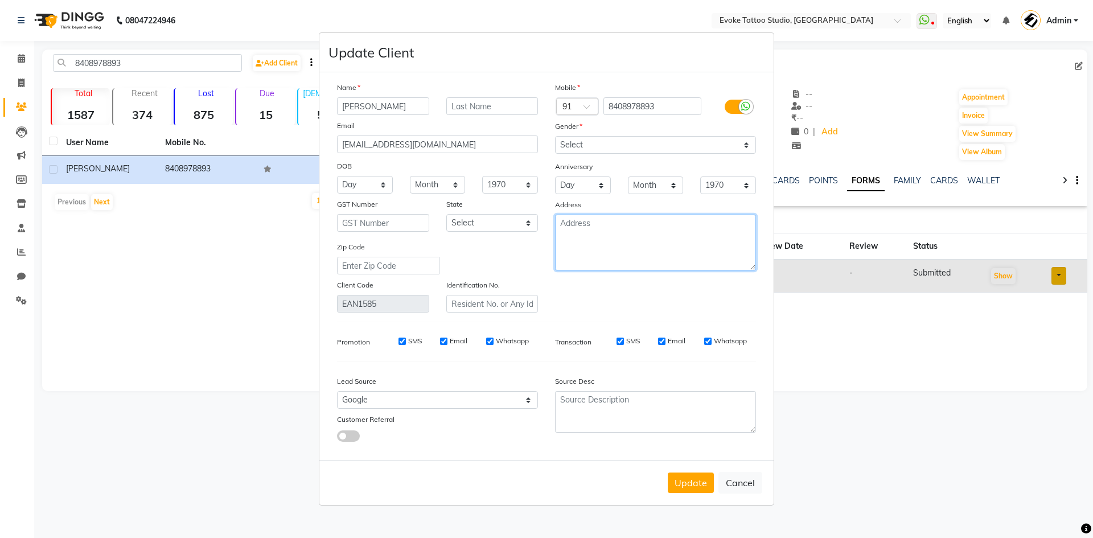
click at [593, 229] on textarea at bounding box center [655, 243] width 201 height 56
paste textarea "joeljosephtrevor"
paste textarea "Advertising"
type textarea "joeljosephtrevor Advertising"
click at [360, 187] on select "Day 01 02 03 04 05 06 07 08 09 10 11 12 13 14 15 16 17 18 19 20 21 22 23 24 25 …" at bounding box center [365, 185] width 56 height 18
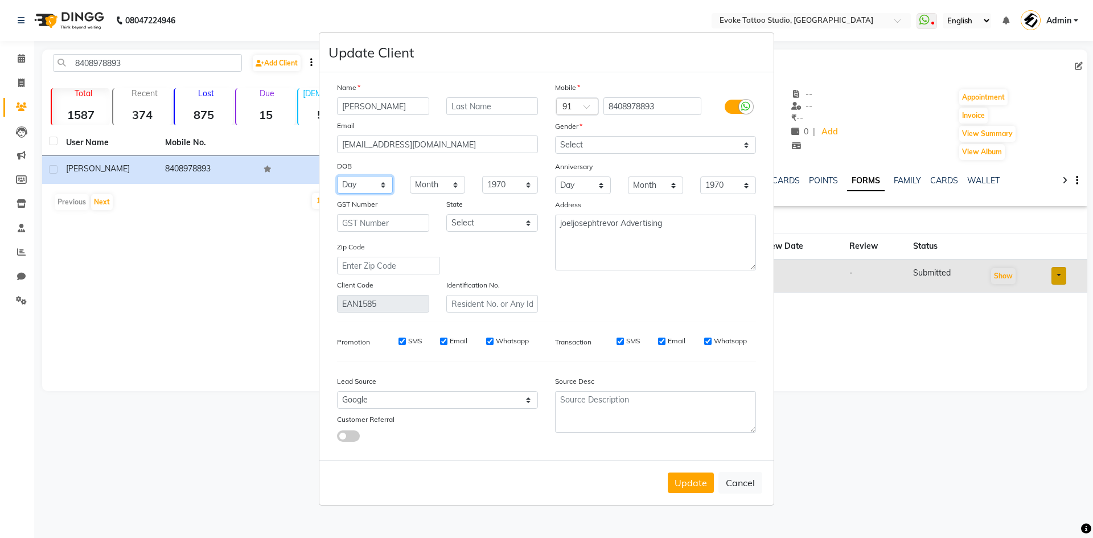
click at [365, 183] on select "Day 01 02 03 04 05 06 07 08 09 10 11 12 13 14 15 16 17 18 19 20 21 22 23 24 25 …" at bounding box center [365, 185] width 56 height 18
select select "08"
click at [337, 176] on select "Day 01 02 03 04 05 06 07 08 09 10 11 12 13 14 15 16 17 18 19 20 21 22 23 24 25 …" at bounding box center [365, 185] width 56 height 18
click at [432, 175] on div "DOB" at bounding box center [437, 167] width 218 height 18
click at [442, 192] on select "Month January February March April May June July August September October Novem…" at bounding box center [438, 185] width 56 height 18
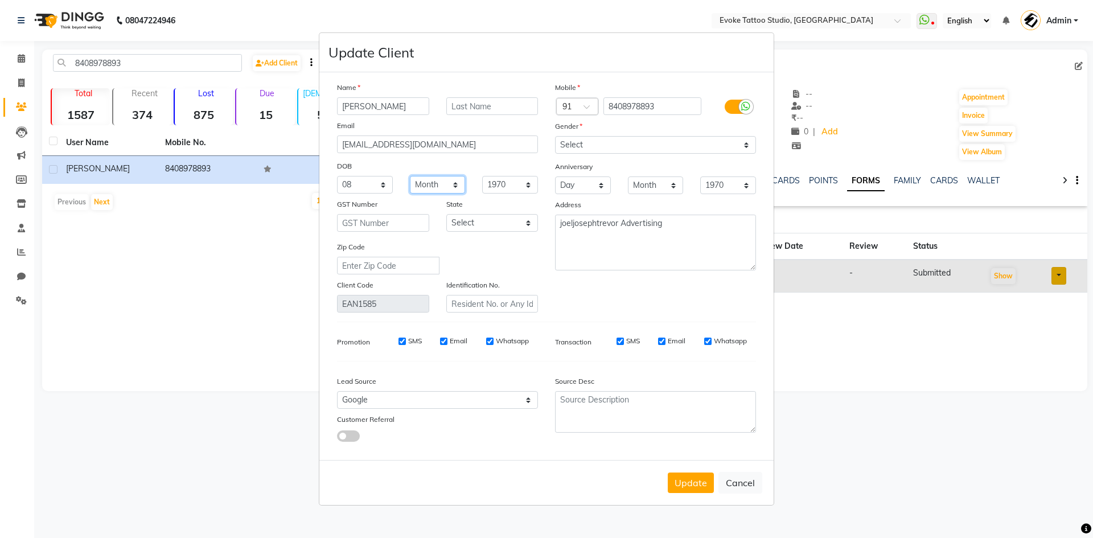
select select "09"
click at [410, 176] on select "Month January February March April May June July August September October Novem…" at bounding box center [438, 185] width 56 height 18
click at [488, 186] on select "1940 1941 1942 1943 1944 1945 1946 1947 1948 1949 1950 1951 1952 1953 1954 1955…" at bounding box center [510, 185] width 56 height 18
select select "2000"
click at [482, 176] on select "1940 1941 1942 1943 1944 1945 1946 1947 1948 1949 1950 1951 1952 1953 1954 1955…" at bounding box center [510, 185] width 56 height 18
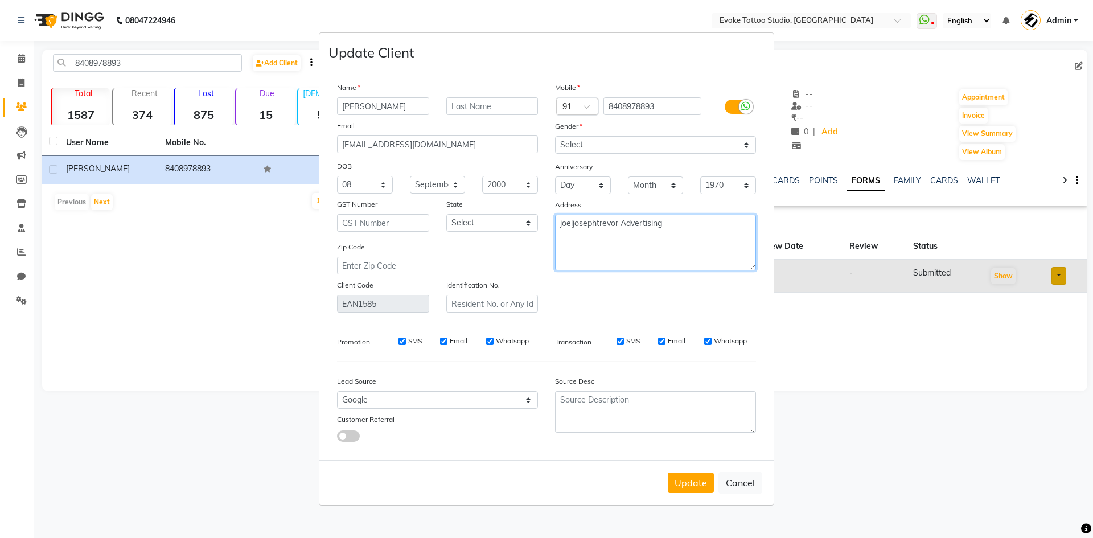
click at [693, 223] on textarea "joeljosephtrevor Advertising" at bounding box center [655, 243] width 201 height 56
paste textarea "401202"
type textarea "joeljosephtrevor Advertising 401202"
click at [672, 301] on div "Mobile Country Code × 91 8408978893 Gender Select Male Female Other Prefer Not …" at bounding box center [655, 196] width 218 height 231
click at [697, 486] on button "Update" at bounding box center [691, 482] width 46 height 20
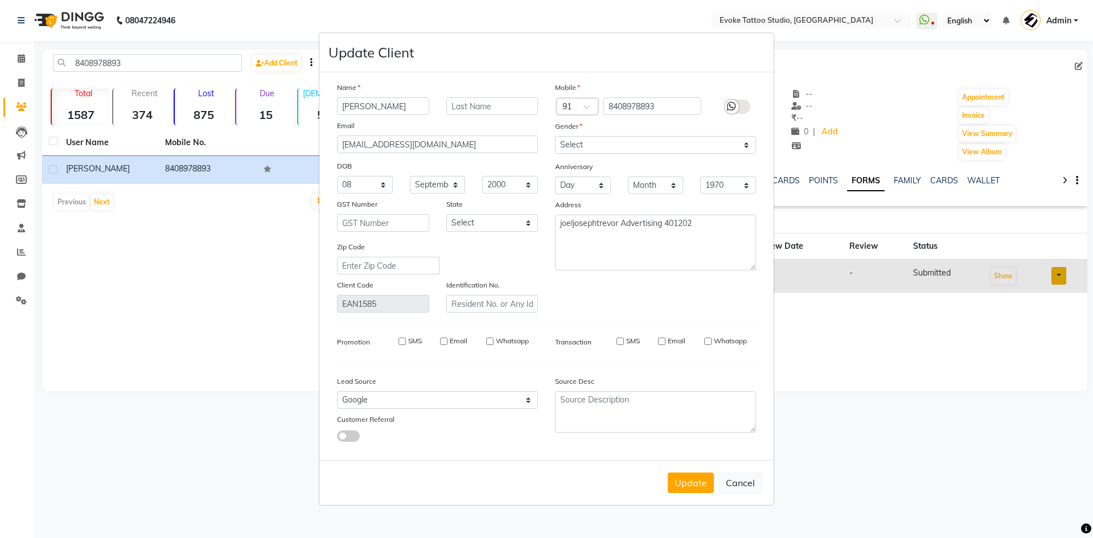
select select
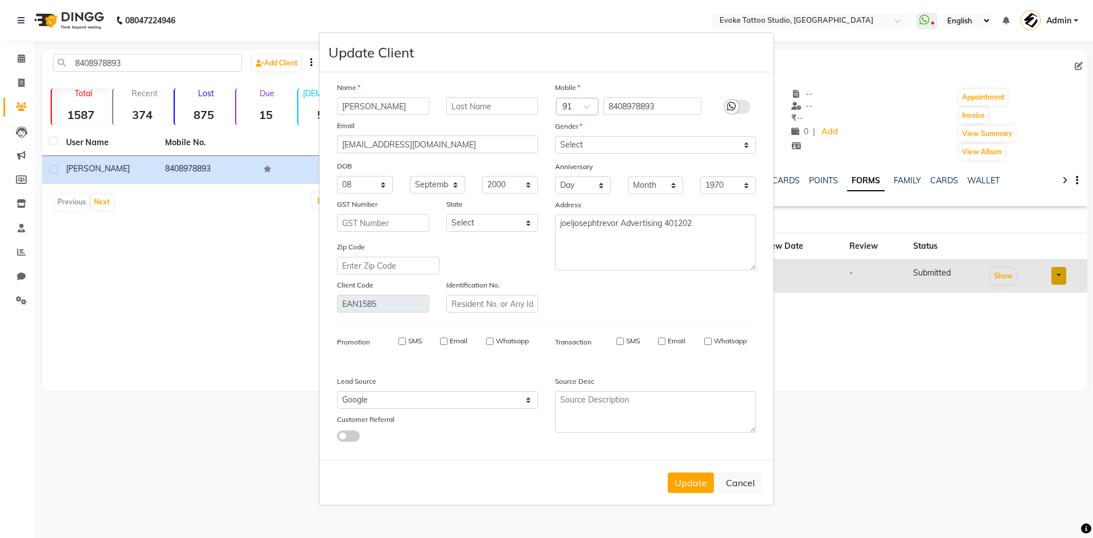
select select
checkbox input "false"
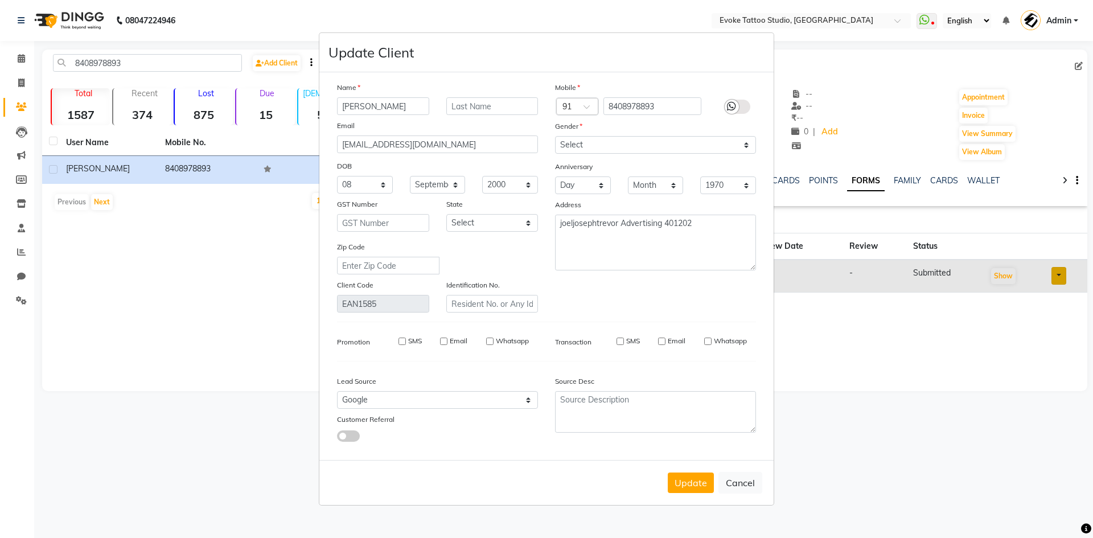
checkbox input "false"
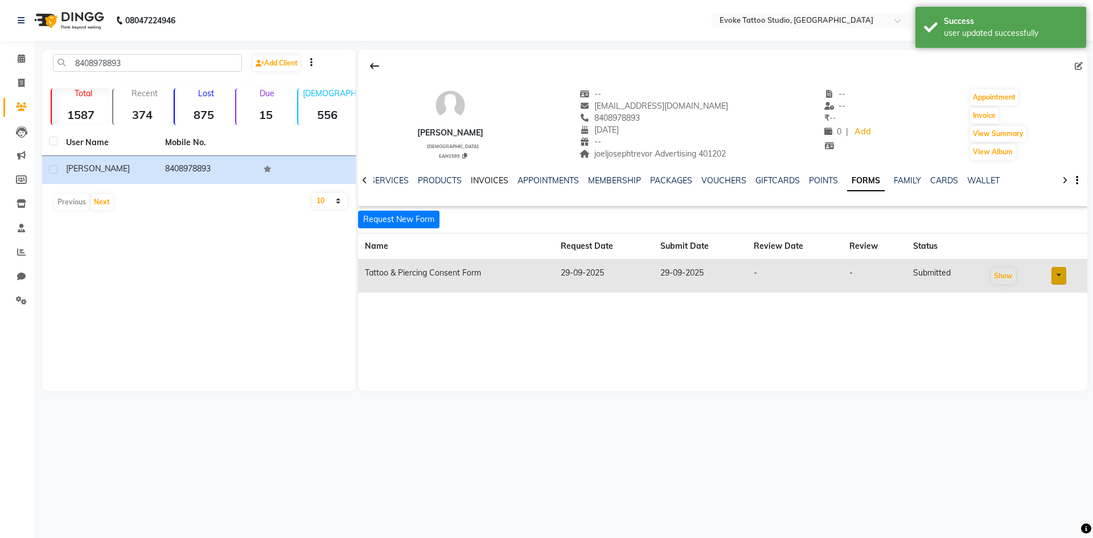
click at [482, 179] on link "INVOICES" at bounding box center [490, 180] width 38 height 10
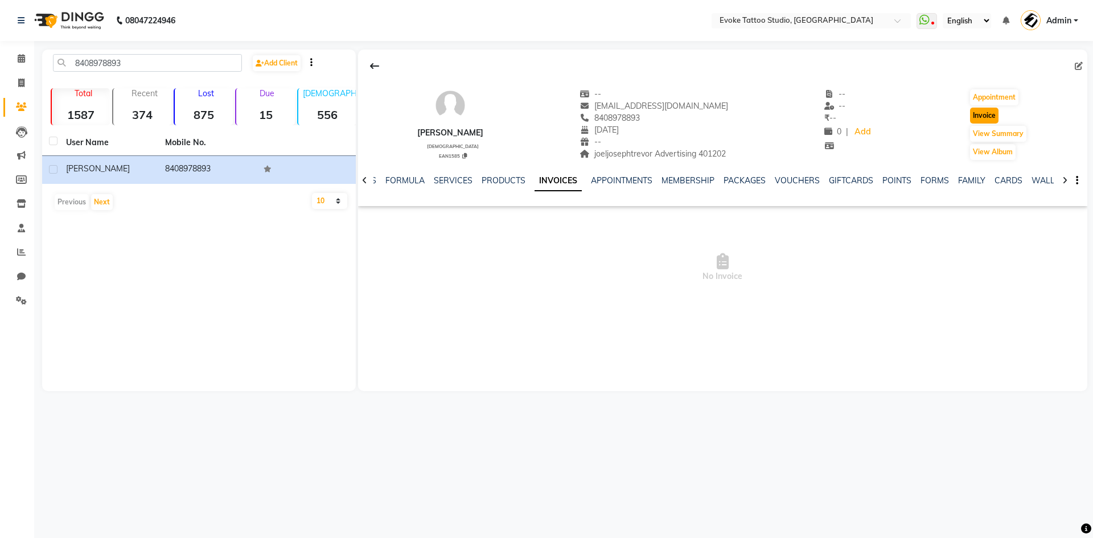
click at [982, 116] on button "Invoice" at bounding box center [984, 116] width 28 height 16
select select "service"
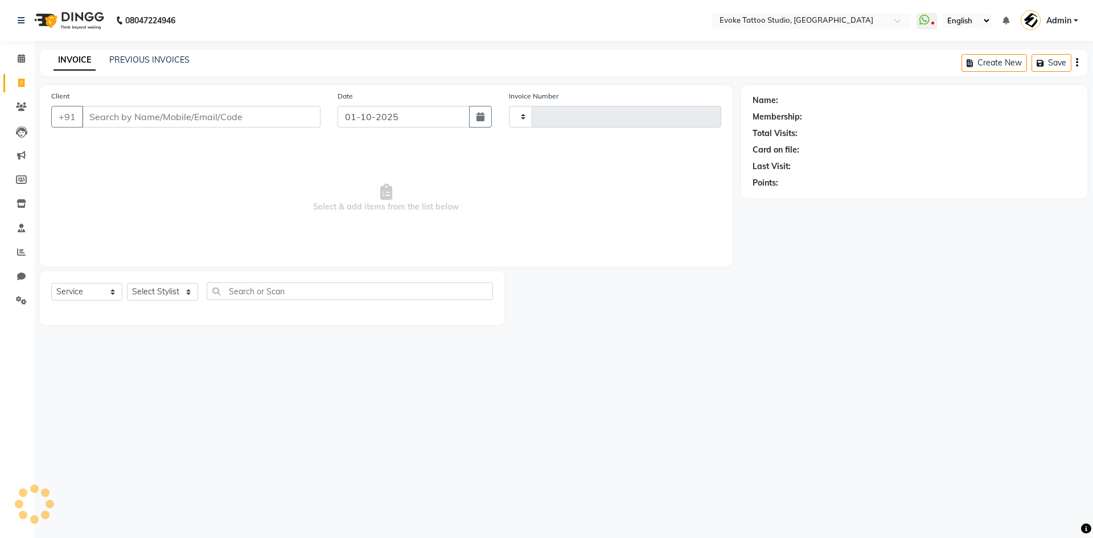
type input "0664"
select select "7461"
type input "8408978893"
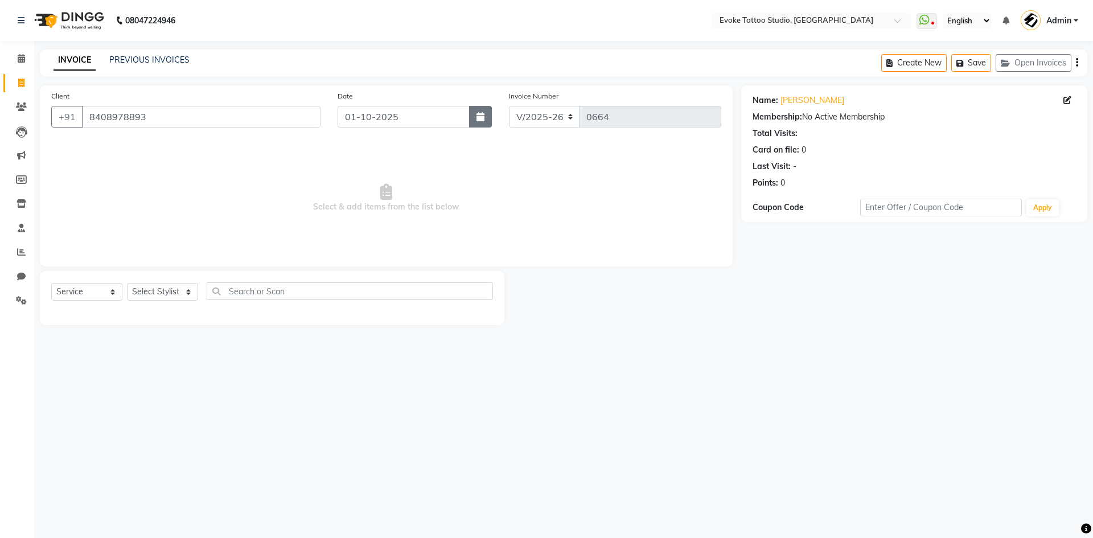
click at [480, 122] on button "button" at bounding box center [480, 117] width 23 height 22
select select "10"
select select "2025"
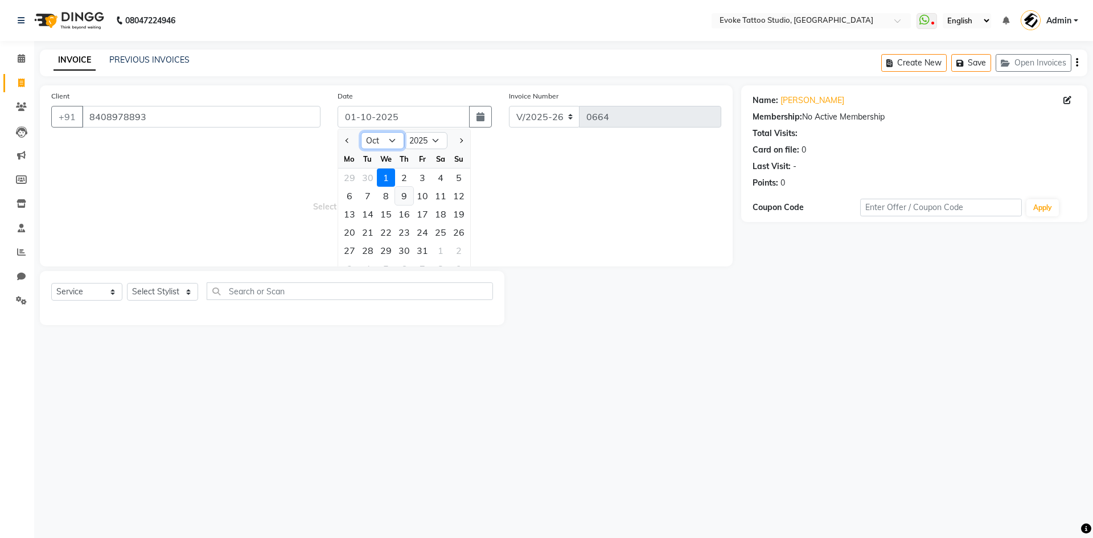
drag, startPoint x: 382, startPoint y: 143, endPoint x: 410, endPoint y: 196, distance: 59.6
click at [382, 143] on select "Jan Feb Mar Apr May Jun [DATE] Aug Sep Oct Nov Dec" at bounding box center [382, 140] width 43 height 17
select select "9"
click at [361, 132] on select "Jan Feb Mar Apr May Jun [DATE] Aug Sep Oct Nov Dec" at bounding box center [382, 140] width 43 height 17
click at [351, 250] on div "29" at bounding box center [349, 250] width 18 height 18
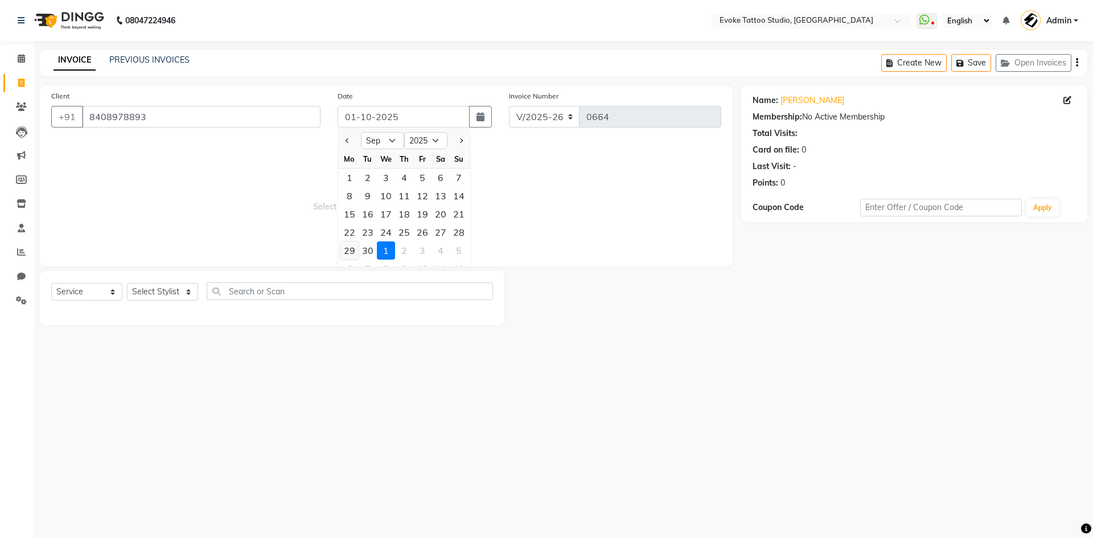
type input "29-09-2025"
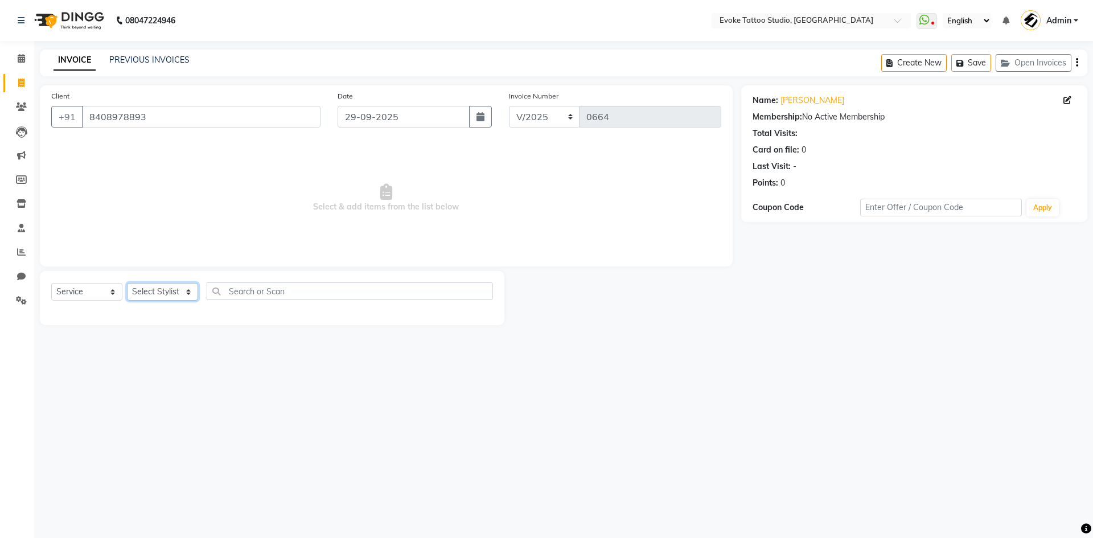
drag, startPoint x: 162, startPoint y: 293, endPoint x: 162, endPoint y: 300, distance: 6.8
click at [162, 293] on select "Select Stylist [PERSON_NAME] Dingg Support [PERSON_NAME] [PERSON_NAME] [PERSON_…" at bounding box center [162, 292] width 71 height 18
select select "65612"
click at [127, 283] on select "Select Stylist [PERSON_NAME] Dingg Support [PERSON_NAME] [PERSON_NAME] [PERSON_…" at bounding box center [162, 292] width 71 height 18
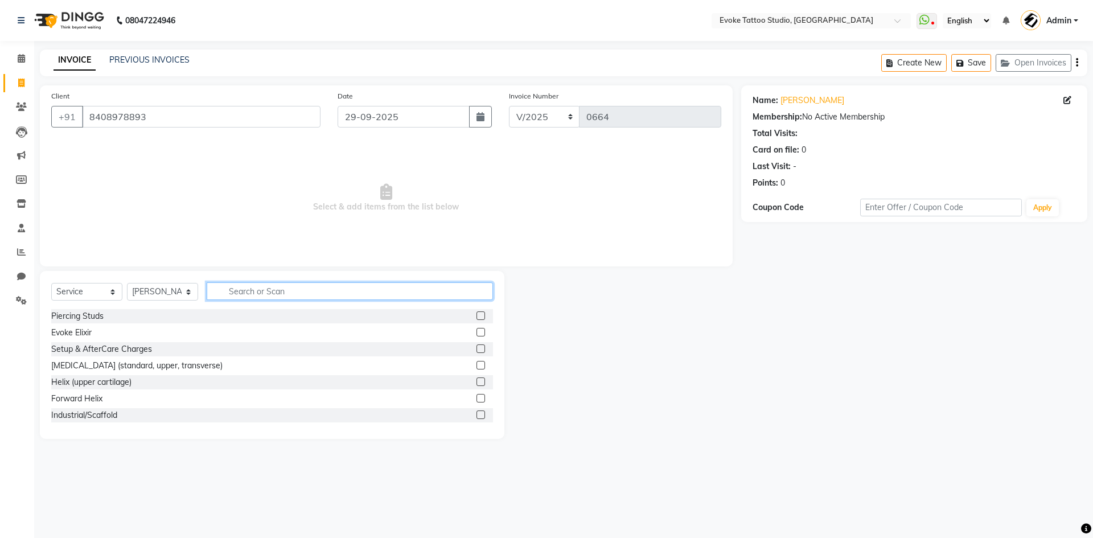
click at [252, 287] on input "text" at bounding box center [350, 291] width 286 height 18
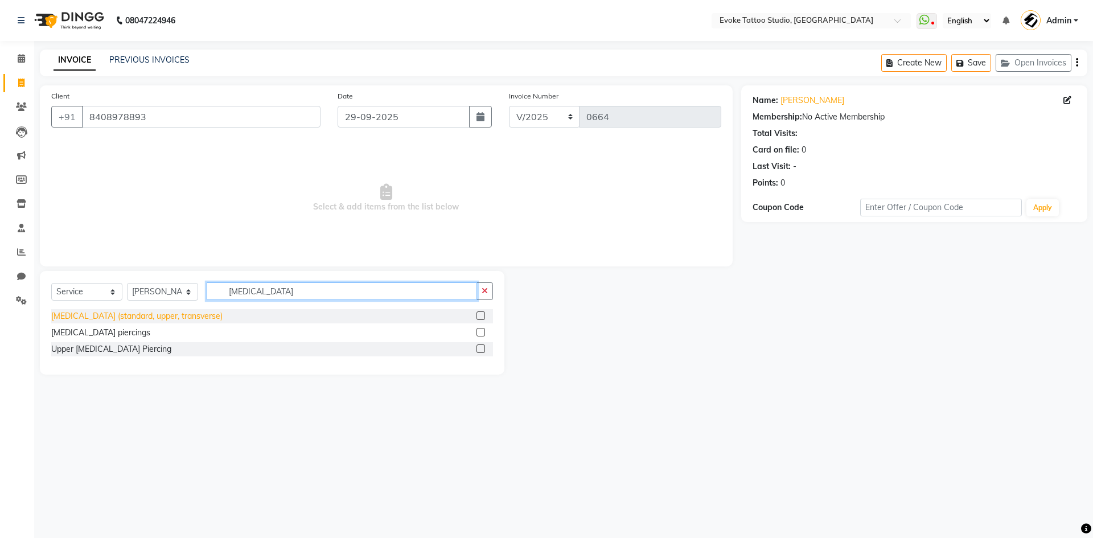
type input "[MEDICAL_DATA]"
click at [116, 318] on div "[MEDICAL_DATA] (standard, upper, transverse)" at bounding box center [136, 316] width 171 height 12
checkbox input "false"
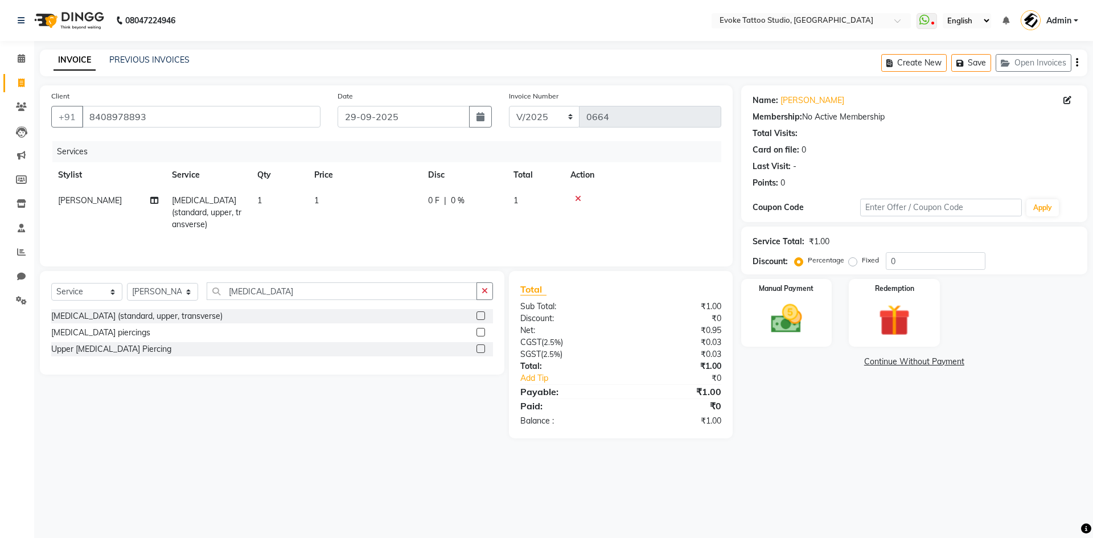
click at [347, 207] on td "1" at bounding box center [364, 213] width 114 height 50
select select "65612"
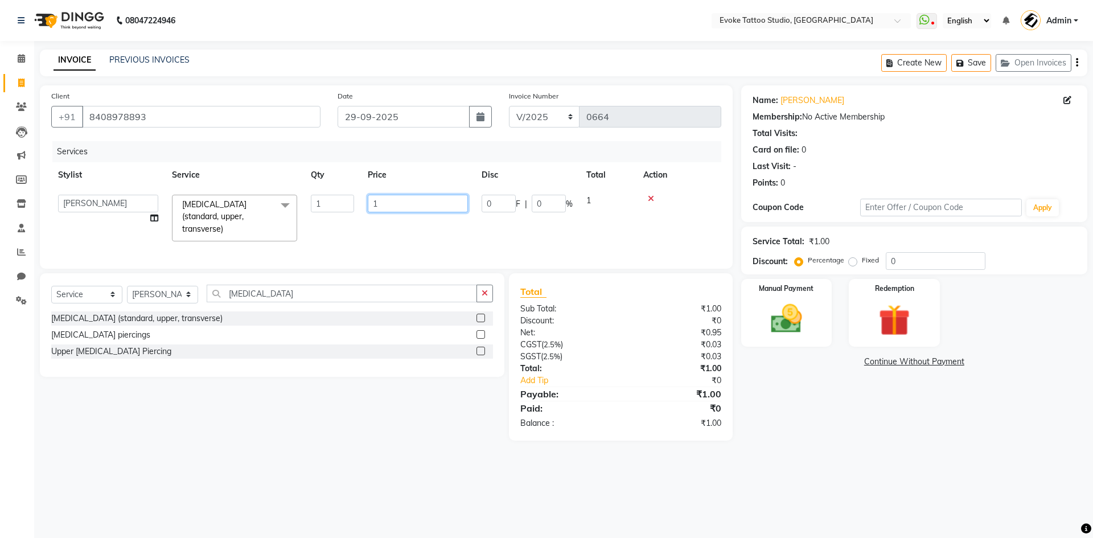
click at [391, 201] on input "1" at bounding box center [418, 204] width 100 height 18
type input "400"
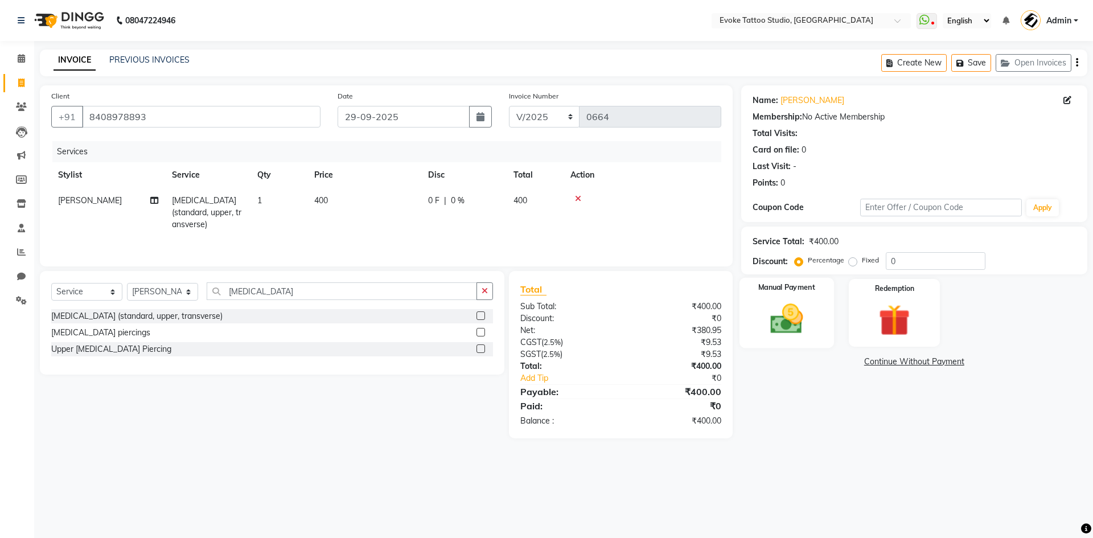
click at [774, 316] on img at bounding box center [786, 319] width 53 height 38
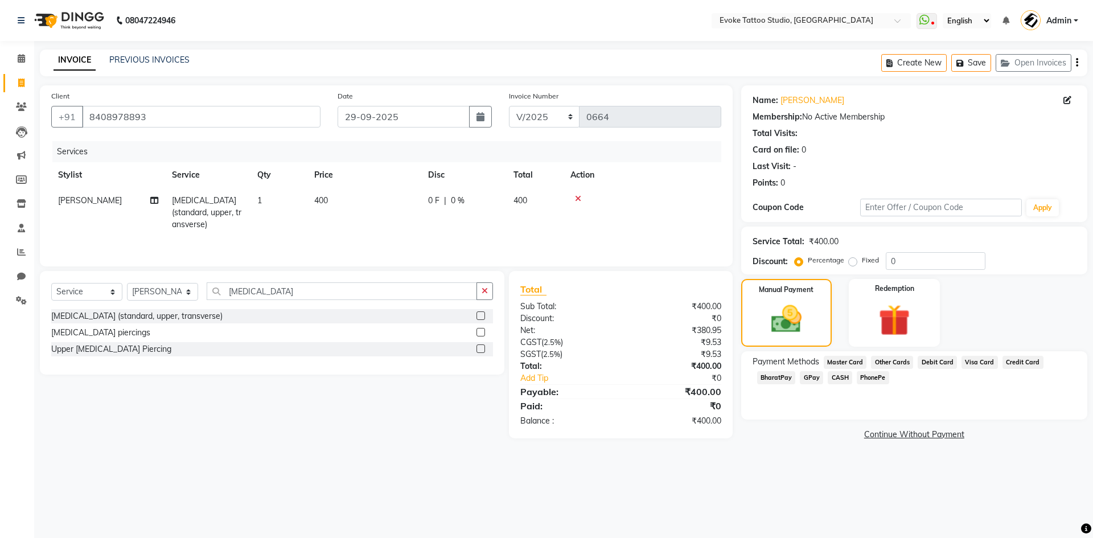
click at [809, 380] on span "GPay" at bounding box center [811, 377] width 23 height 13
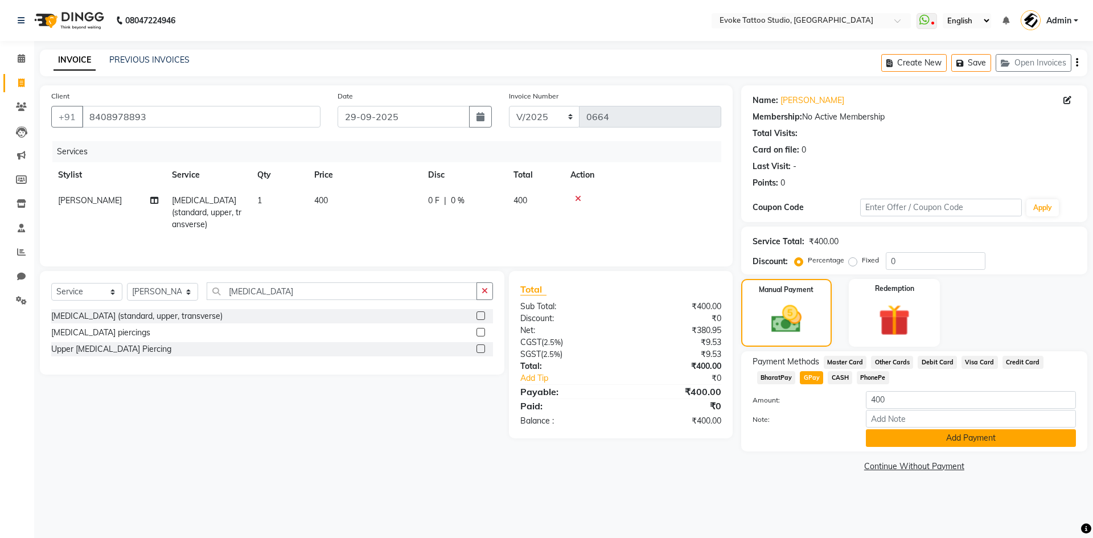
click at [913, 443] on button "Add Payment" at bounding box center [971, 438] width 210 height 18
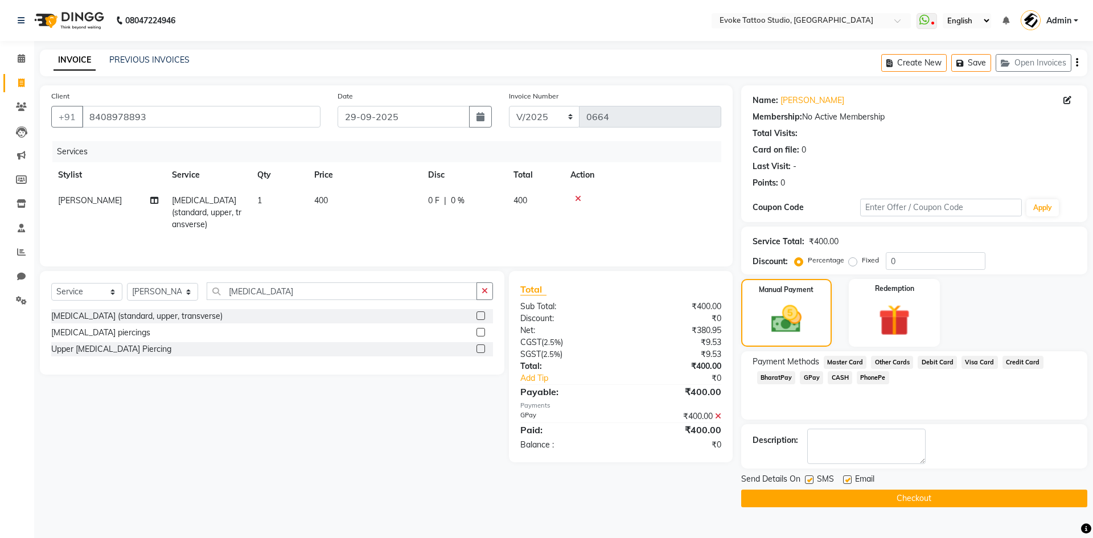
click at [931, 497] on button "Checkout" at bounding box center [914, 499] width 346 height 18
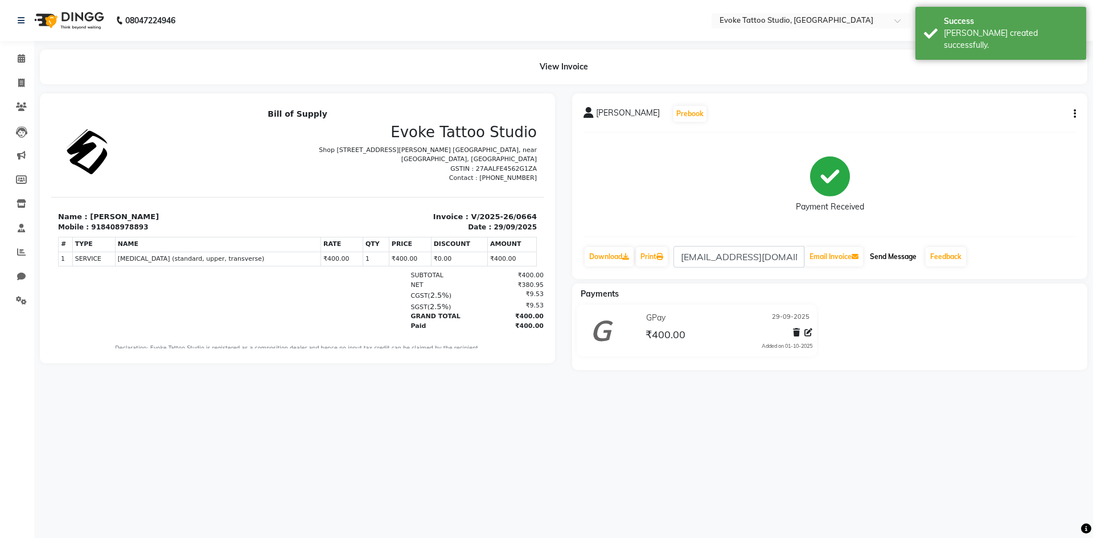
click at [894, 254] on button "Send Message" at bounding box center [893, 256] width 56 height 19
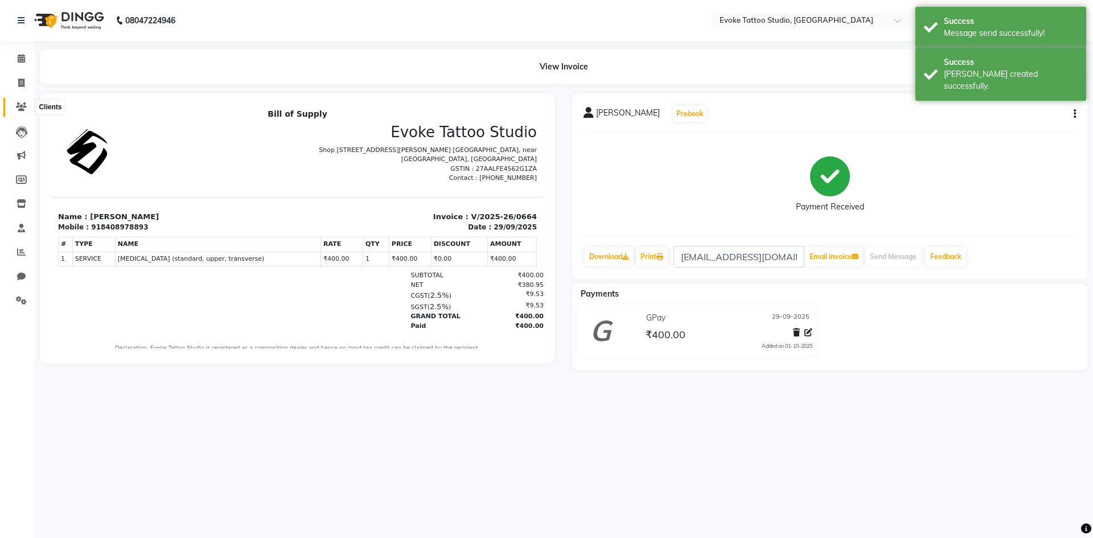
click at [23, 108] on icon at bounding box center [21, 106] width 11 height 9
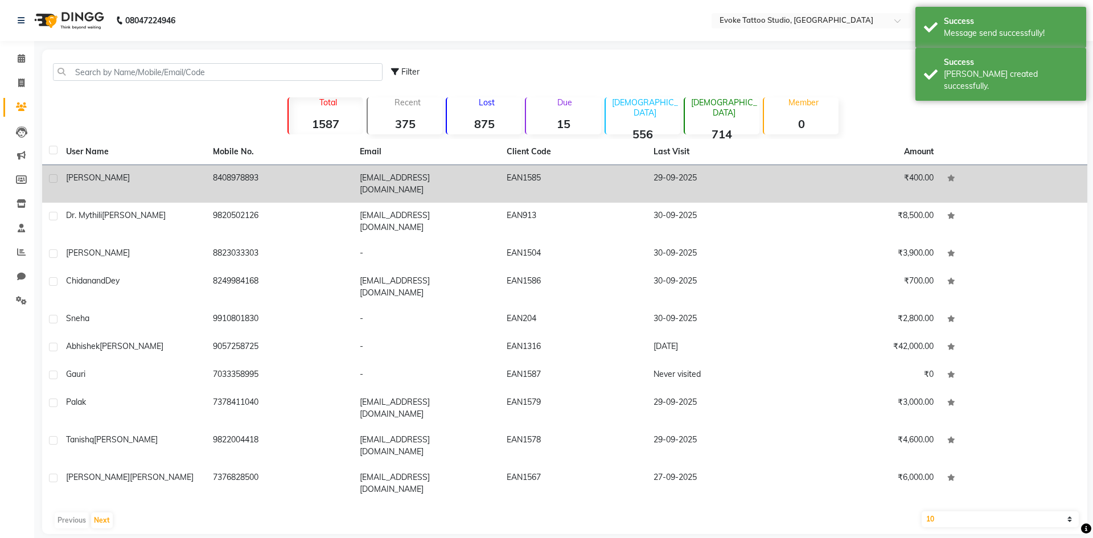
click at [176, 181] on div "[PERSON_NAME]" at bounding box center [132, 178] width 133 height 12
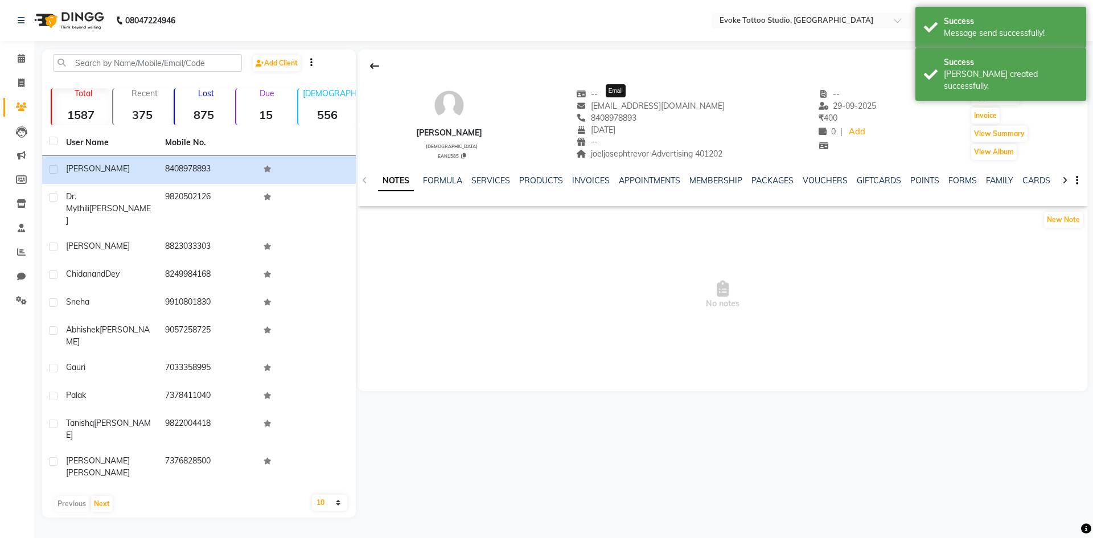
click at [634, 104] on span "[EMAIL_ADDRESS][DOMAIN_NAME]" at bounding box center [650, 106] width 149 height 10
copy div "joeljosephtrevor@gmail.com Email"
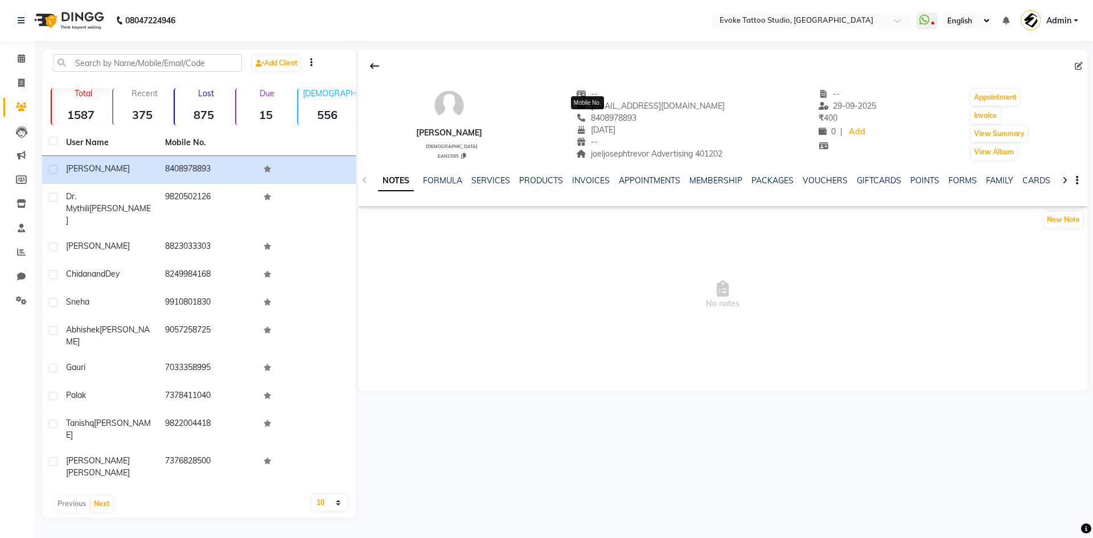
click at [596, 120] on span "8408978893" at bounding box center [606, 118] width 60 height 10
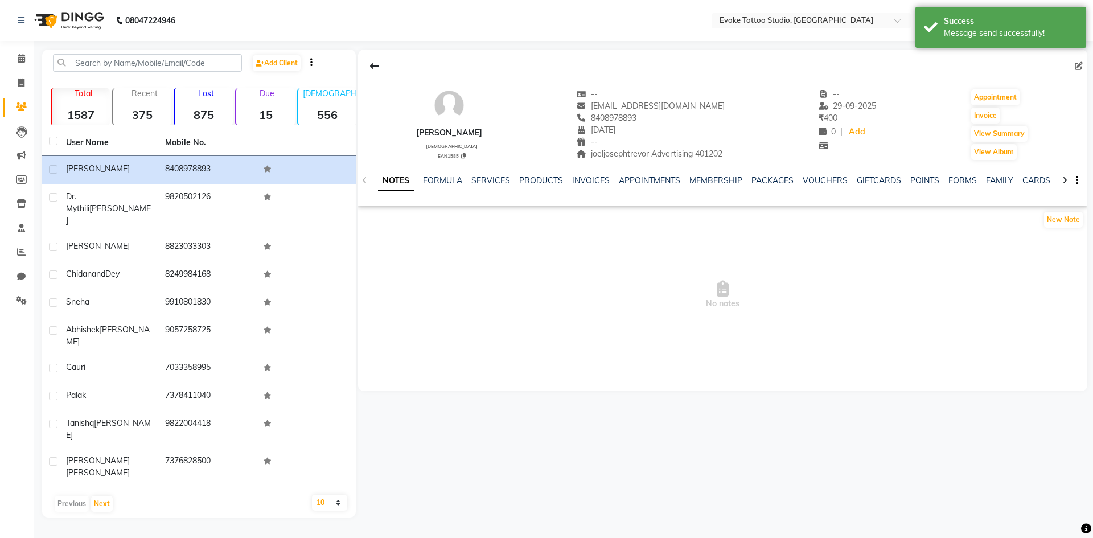
copy span "8408978893"
click at [596, 120] on span "8408978893" at bounding box center [606, 118] width 60 height 10
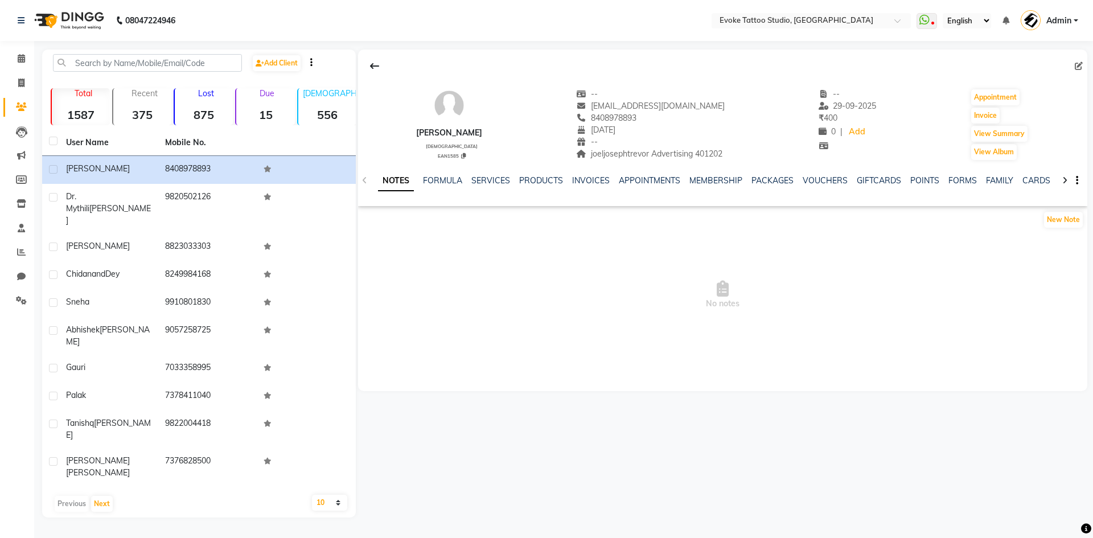
click at [698, 147] on div "--" at bounding box center [650, 142] width 149 height 12
click at [697, 152] on span "joeljosephtrevor Advertising 401202" at bounding box center [649, 154] width 146 height 10
copy span "401202"
click at [697, 152] on span "joeljosephtrevor Advertising 401202" at bounding box center [649, 154] width 146 height 10
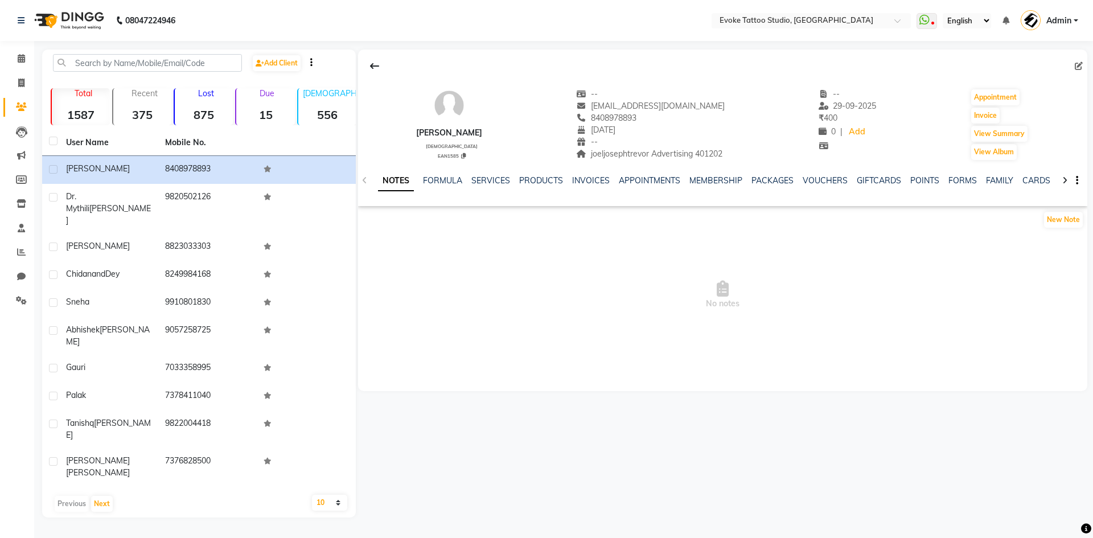
copy span "401202"
click at [654, 153] on span "joeljosephtrevor Advertising 401202" at bounding box center [649, 154] width 146 height 10
copy span "Advertising"
click at [607, 154] on span "joeljosephtrevor Advertising 401202" at bounding box center [649, 154] width 146 height 10
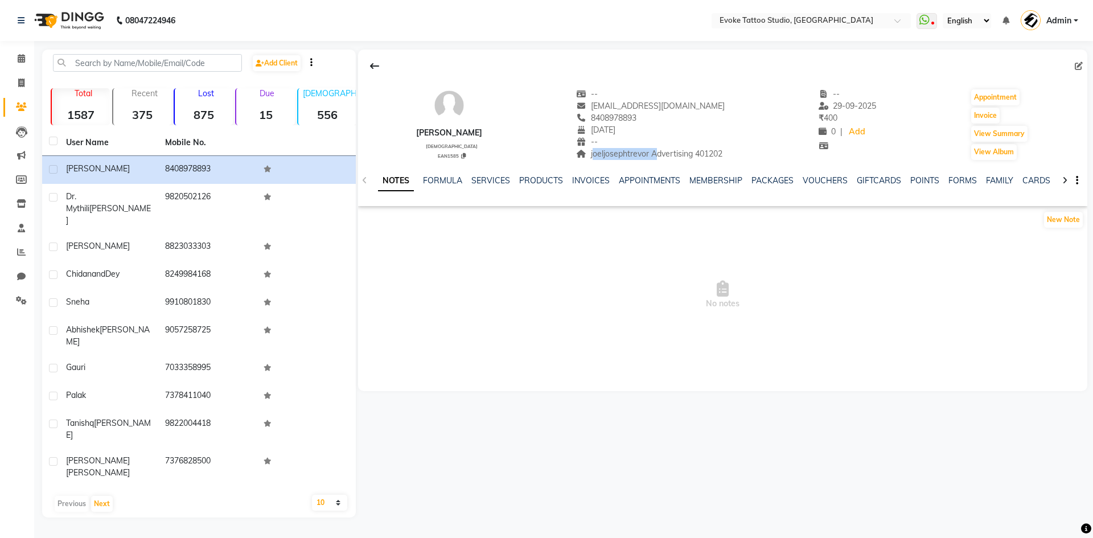
click at [607, 154] on span "joeljosephtrevor Advertising 401202" at bounding box center [649, 154] width 146 height 10
copy span "joeljosephtrevor"
click at [14, 83] on span at bounding box center [21, 83] width 20 height 13
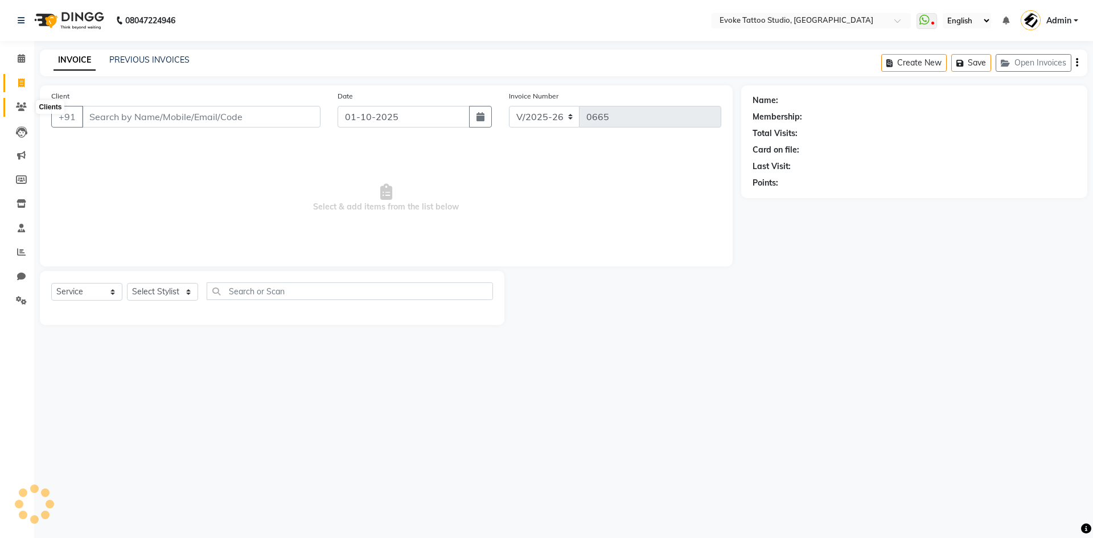
click at [18, 110] on icon at bounding box center [21, 106] width 11 height 9
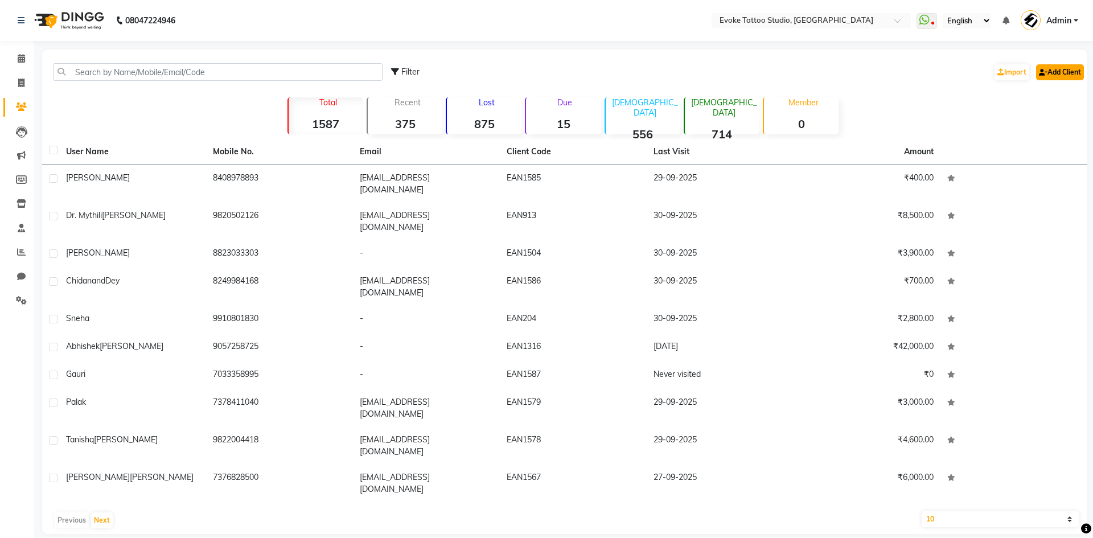
click at [1064, 77] on link "Add Client" at bounding box center [1060, 72] width 48 height 16
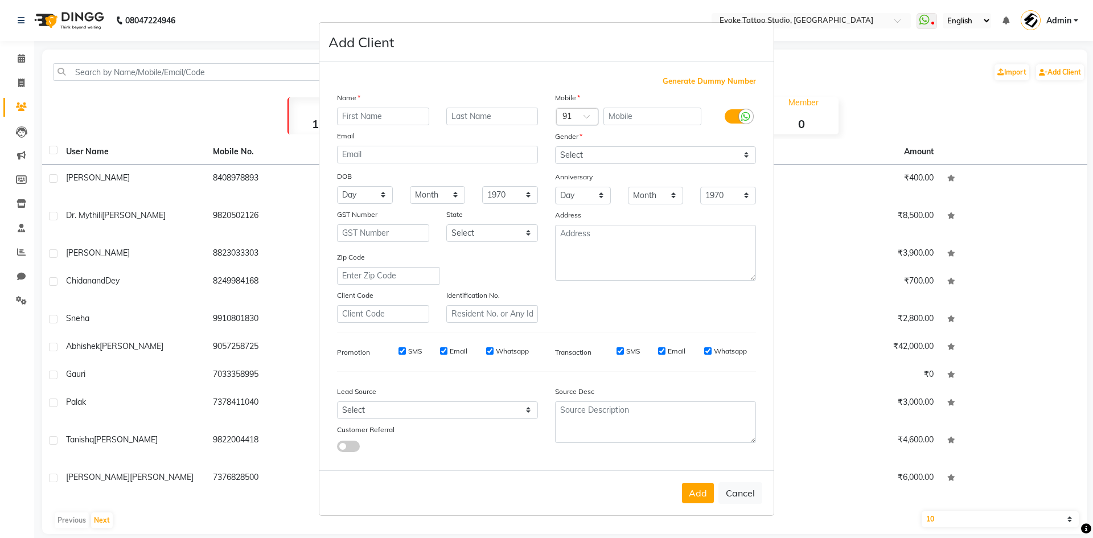
drag, startPoint x: 734, startPoint y: 492, endPoint x: 575, endPoint y: 399, distance: 183.7
click at [734, 493] on button "Cancel" at bounding box center [740, 493] width 44 height 22
select select
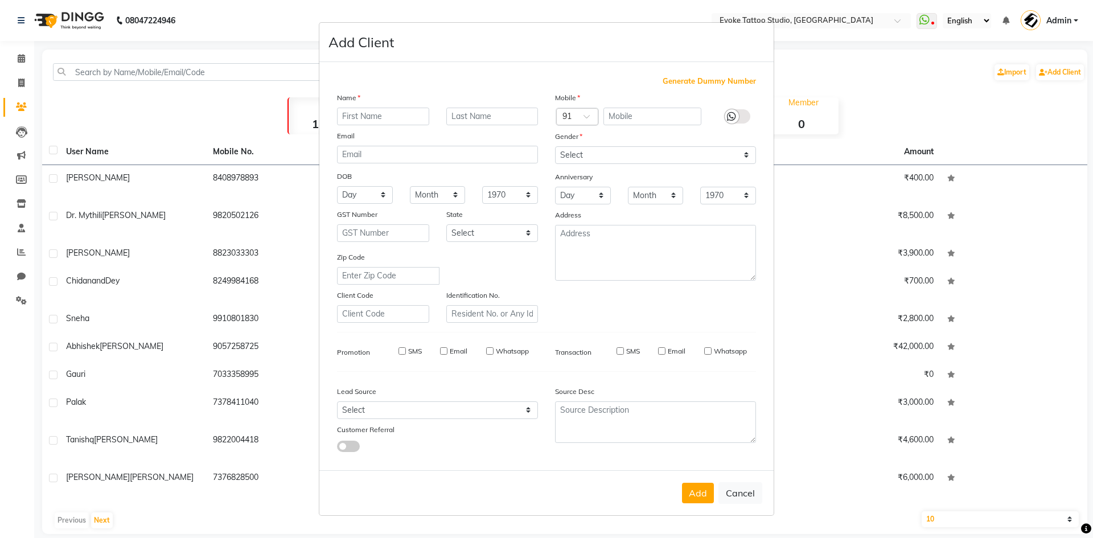
select select
checkbox input "false"
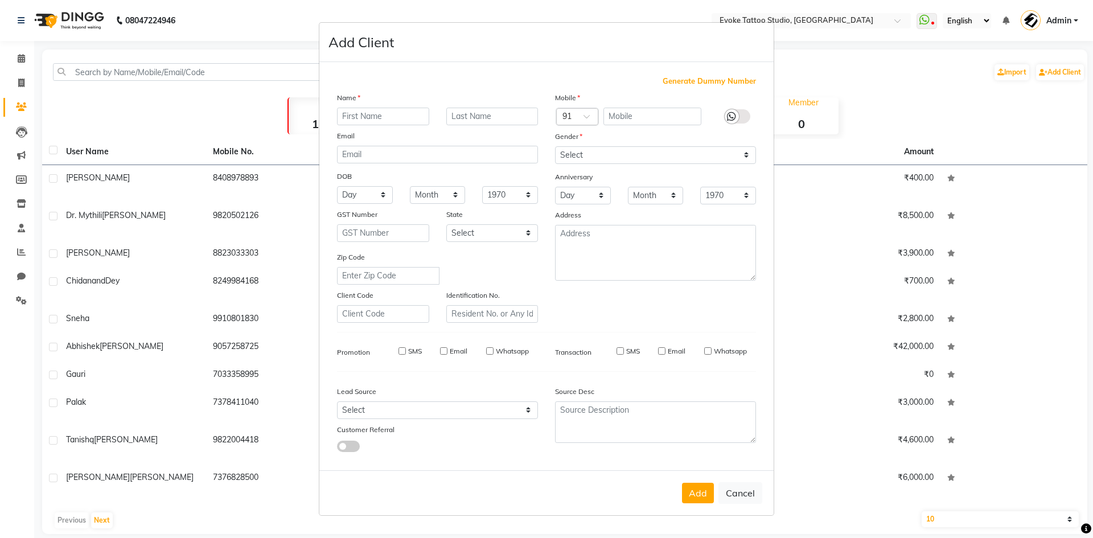
checkbox input "false"
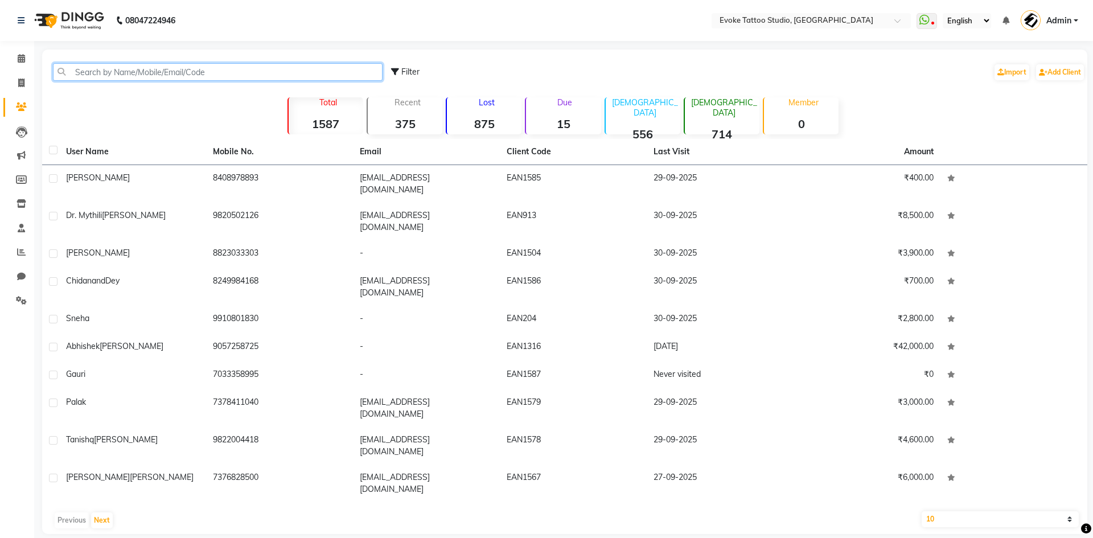
click at [129, 71] on input "text" at bounding box center [218, 72] width 330 height 18
paste input "7045766184"
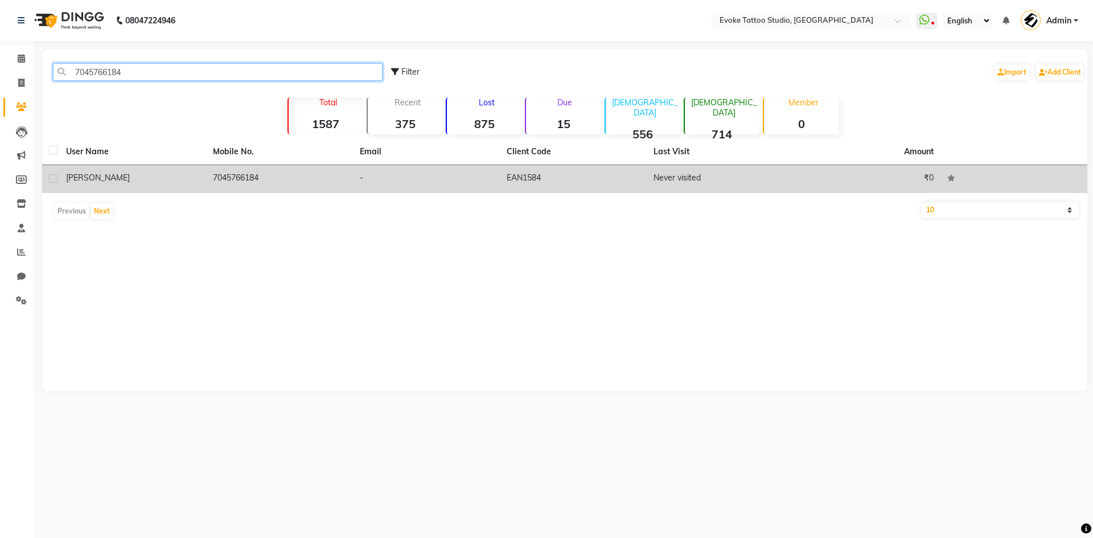
type input "7045766184"
click at [191, 180] on div "[PERSON_NAME]" at bounding box center [132, 178] width 133 height 12
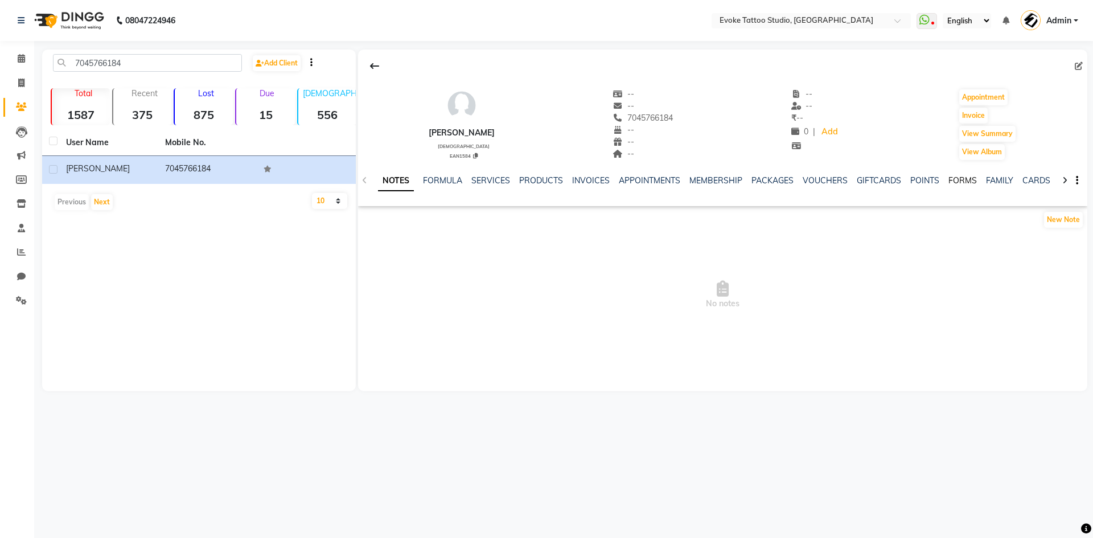
click at [964, 182] on link "FORMS" at bounding box center [962, 180] width 28 height 10
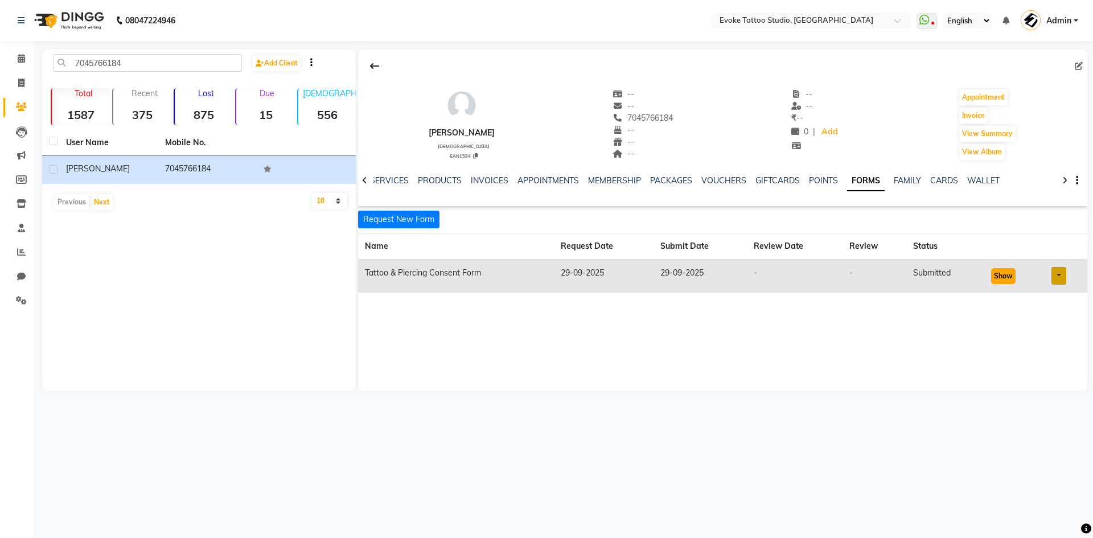
click at [1005, 282] on button "Show" at bounding box center [1003, 276] width 24 height 16
click at [1079, 65] on icon at bounding box center [1079, 66] width 8 height 8
select select "[DEMOGRAPHIC_DATA]"
select select "50824"
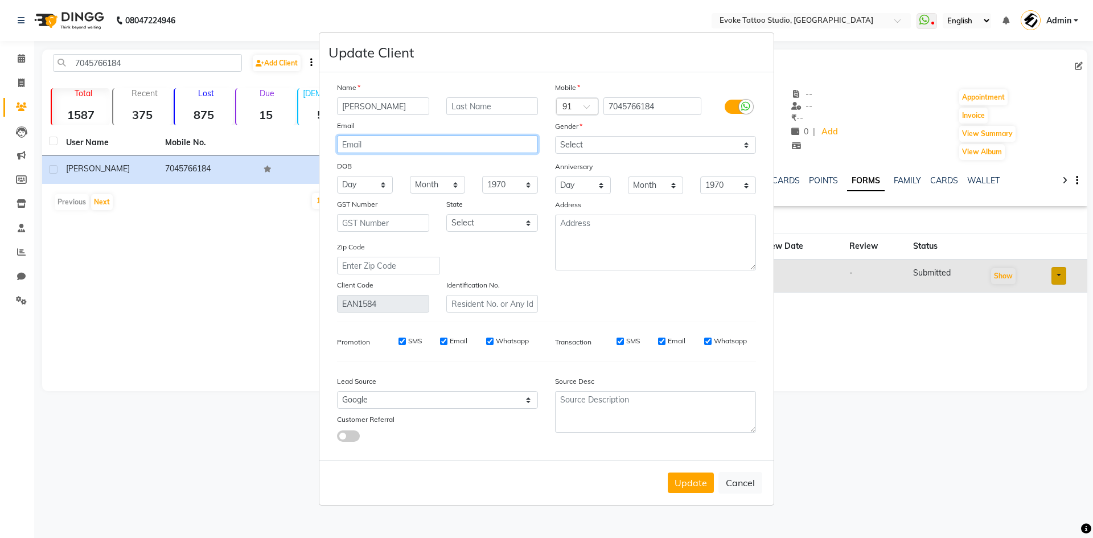
click at [417, 144] on input "email" at bounding box center [437, 144] width 201 height 18
paste input "[PERSON_NAME][EMAIL_ADDRESS][DOMAIN_NAME]"
type input "[PERSON_NAME][EMAIL_ADDRESS][DOMAIN_NAME]"
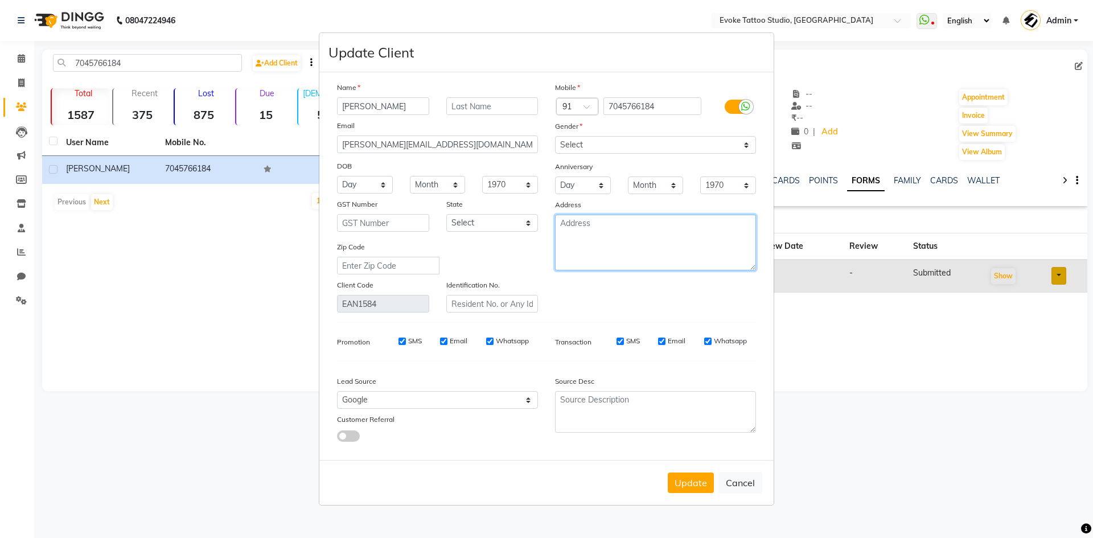
click at [612, 249] on textarea at bounding box center [655, 243] width 201 height 56
paste textarea "surabhishukla_"
paste textarea "Advertising"
paste textarea "400061"
type textarea "surabhishukla_ Advertising 400061"
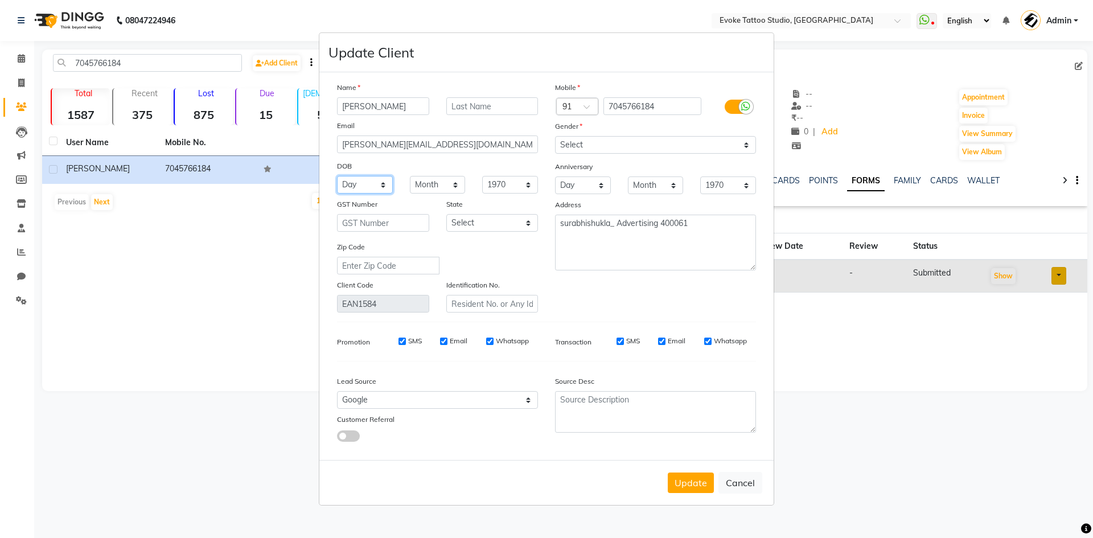
click at [355, 186] on select "Day 01 02 03 04 05 06 07 08 09 10 11 12 13 14 15 16 17 18 19 20 21 22 23 24 25 …" at bounding box center [365, 185] width 56 height 18
select select "03"
click at [337, 176] on select "Day 01 02 03 04 05 06 07 08 09 10 11 12 13 14 15 16 17 18 19 20 21 22 23 24 25 …" at bounding box center [365, 185] width 56 height 18
click at [453, 182] on select "Month January February March April May June July August September October Novem…" at bounding box center [438, 185] width 56 height 18
select select "10"
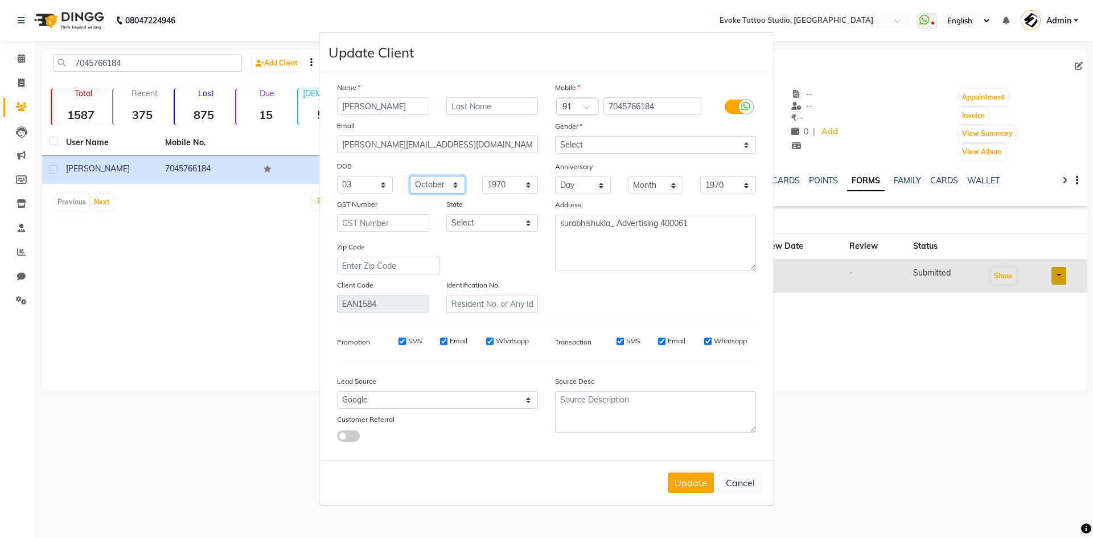
click at [410, 176] on select "Month January February March April May June July August September October Novem…" at bounding box center [438, 185] width 56 height 18
click at [501, 180] on select "1940 1941 1942 1943 1944 1945 1946 1947 1948 1949 1950 1951 1952 1953 1954 1955…" at bounding box center [510, 185] width 56 height 18
select select "1998"
click at [482, 176] on select "1940 1941 1942 1943 1944 1945 1946 1947 1948 1949 1950 1951 1952 1953 1954 1955…" at bounding box center [510, 185] width 56 height 18
click at [563, 291] on div "Mobile Country Code × 91 7045766184 Gender Select Male Female Other Prefer Not …" at bounding box center [655, 196] width 218 height 231
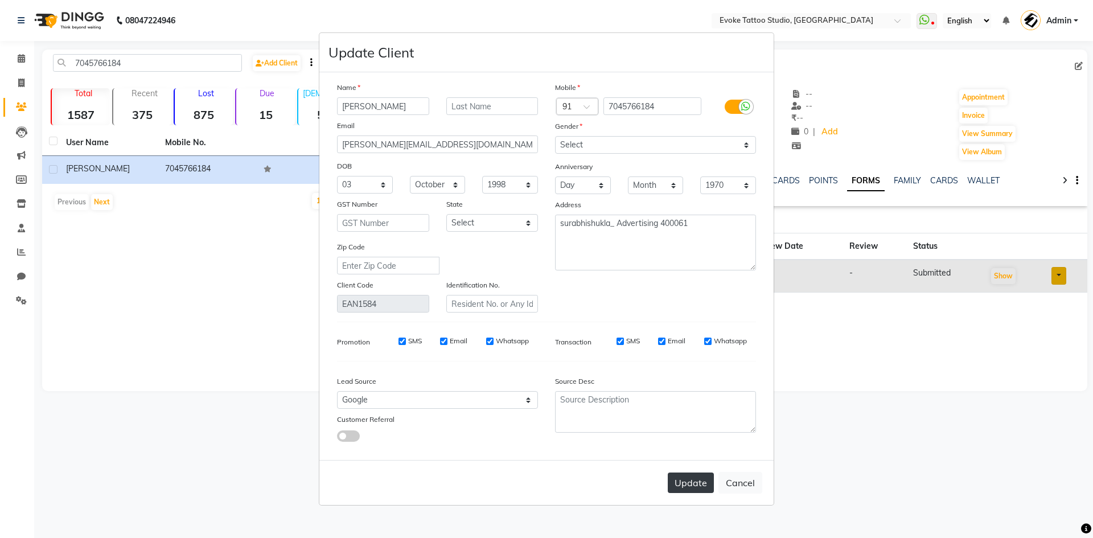
click at [681, 479] on button "Update" at bounding box center [691, 482] width 46 height 20
select select
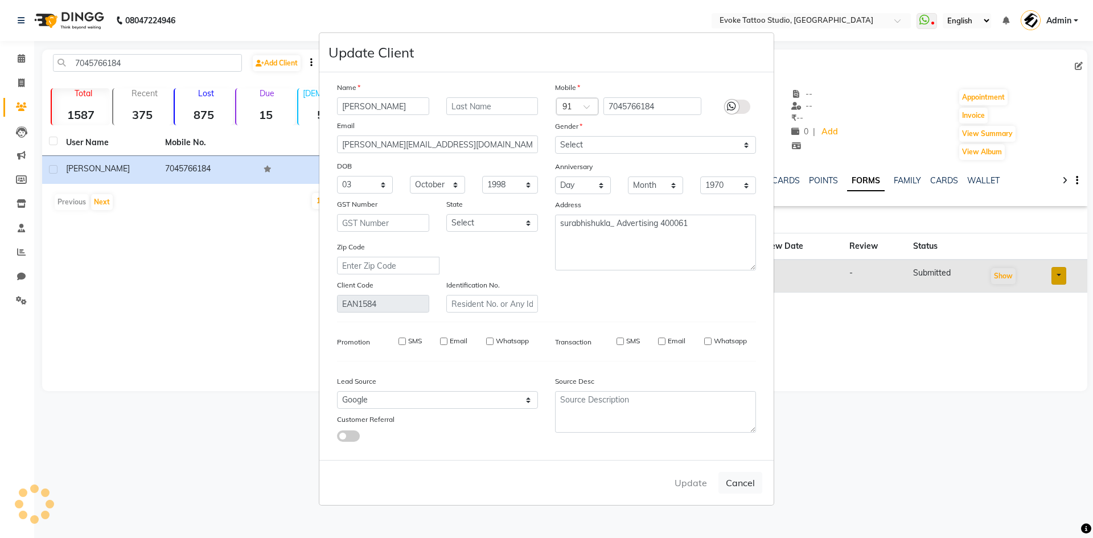
select select
checkbox input "false"
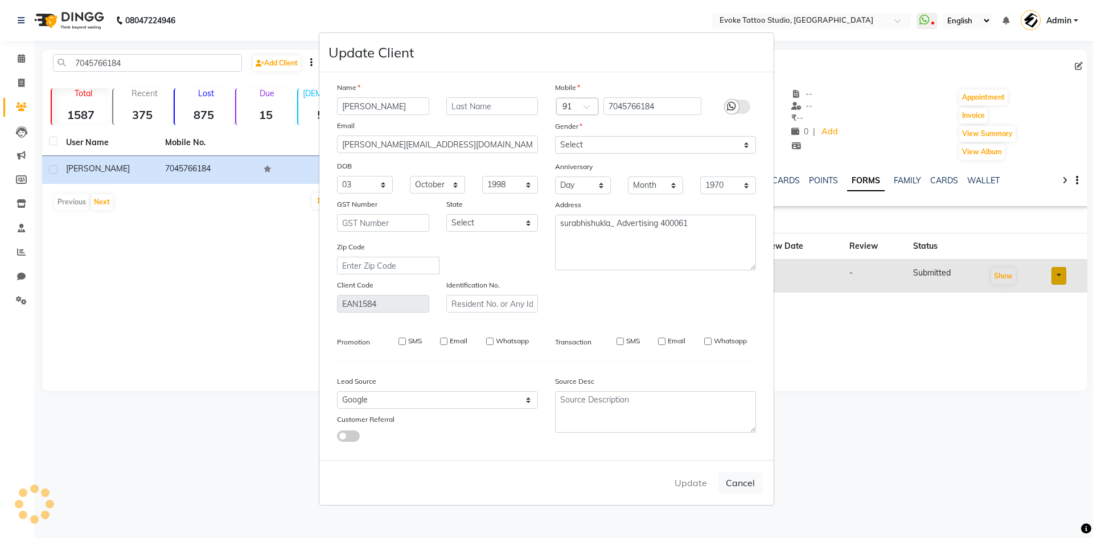
checkbox input "false"
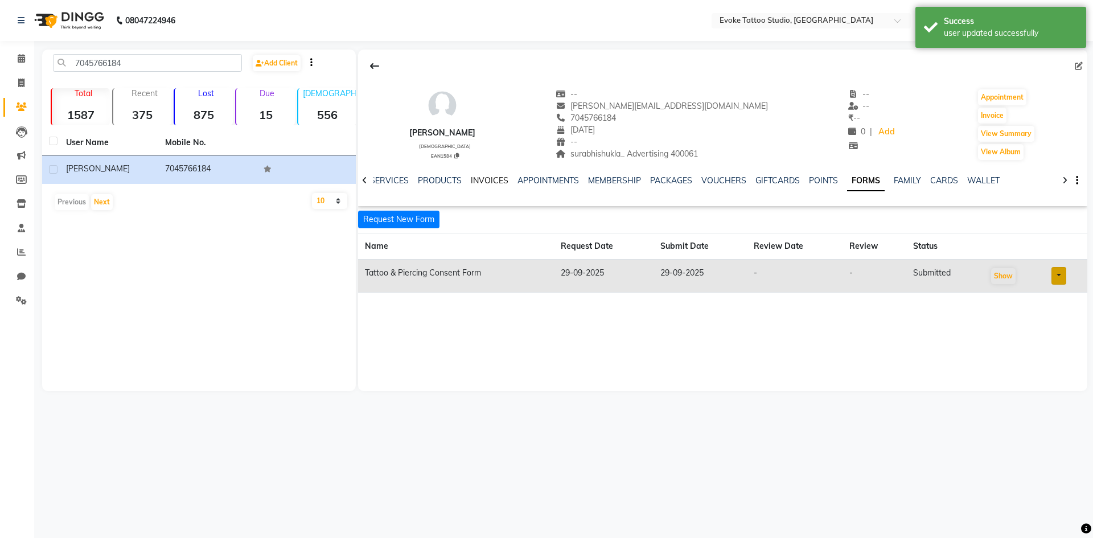
click at [486, 176] on link "INVOICES" at bounding box center [490, 180] width 38 height 10
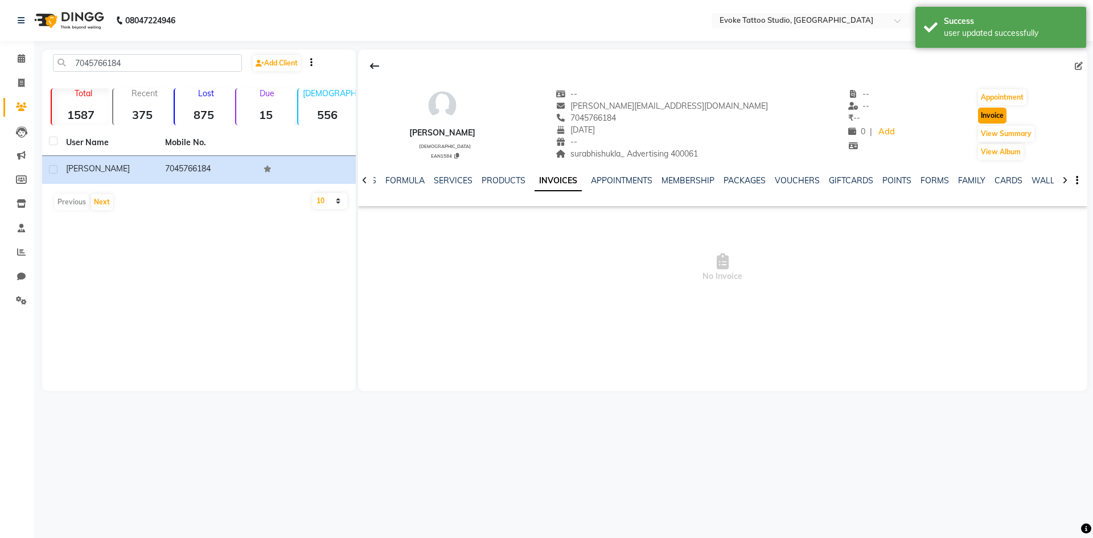
click at [985, 118] on button "Invoice" at bounding box center [992, 116] width 28 height 16
select select "7461"
select select "service"
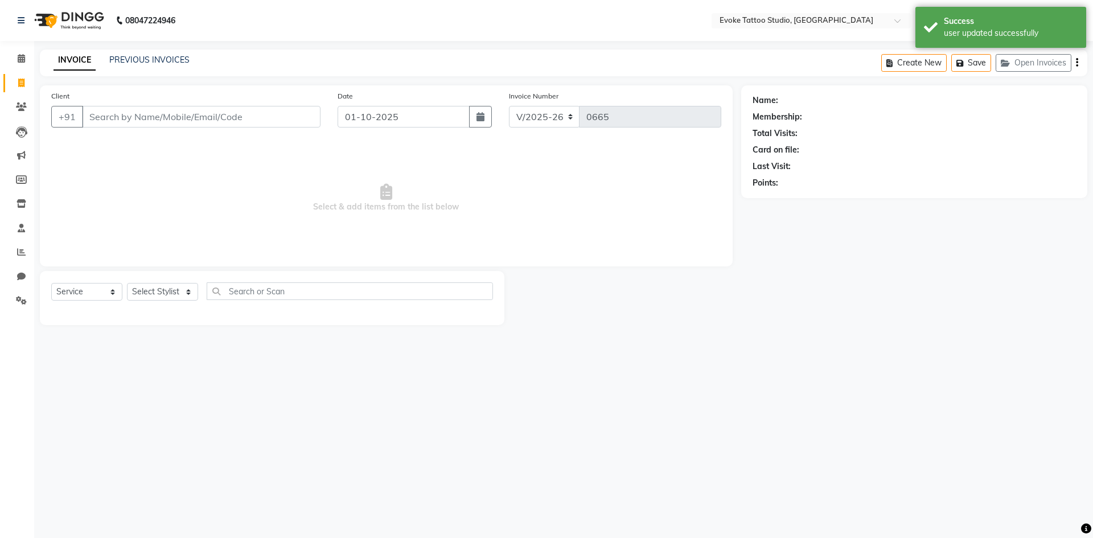
type input "7045766184"
click at [486, 127] on button "button" at bounding box center [480, 117] width 23 height 22
select select "10"
select select "2025"
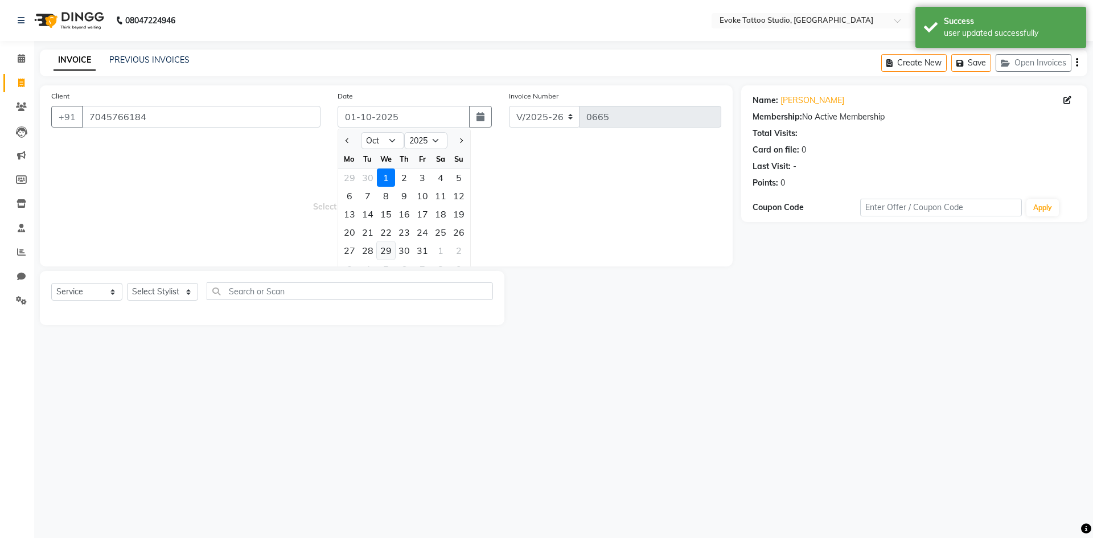
click at [389, 254] on div "29" at bounding box center [386, 250] width 18 height 18
type input "29-10-2025"
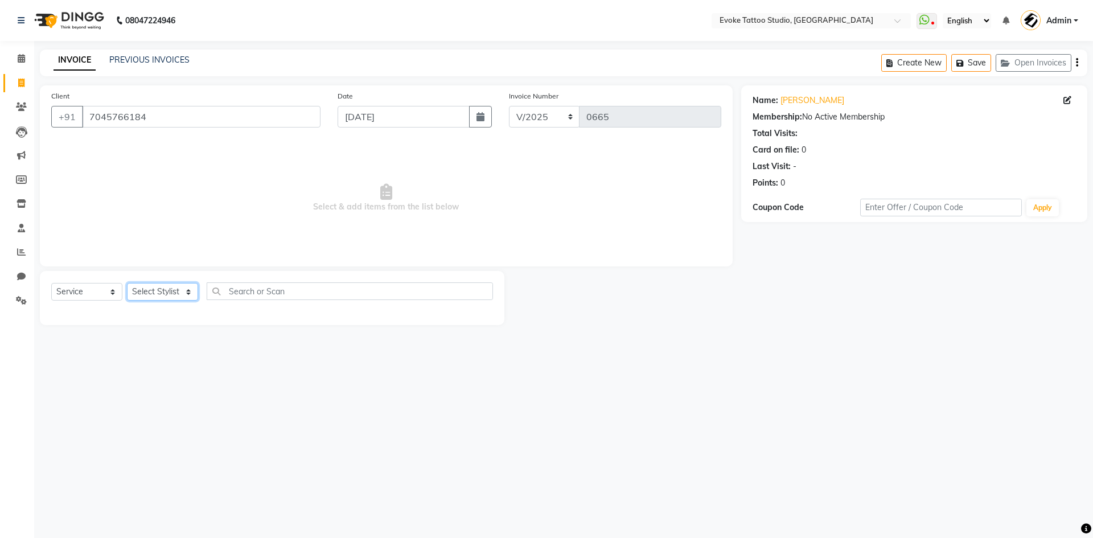
click at [164, 295] on select "Select Stylist [PERSON_NAME] Dingg Support [PERSON_NAME] [PERSON_NAME] [PERSON_…" at bounding box center [162, 292] width 71 height 18
click at [183, 287] on select "Select Stylist [PERSON_NAME] Dingg Support [PERSON_NAME] [PERSON_NAME] [PERSON_…" at bounding box center [162, 292] width 71 height 18
select select "65612"
click at [127, 283] on select "Select Stylist [PERSON_NAME] Dingg Support [PERSON_NAME] [PERSON_NAME] [PERSON_…" at bounding box center [162, 292] width 71 height 18
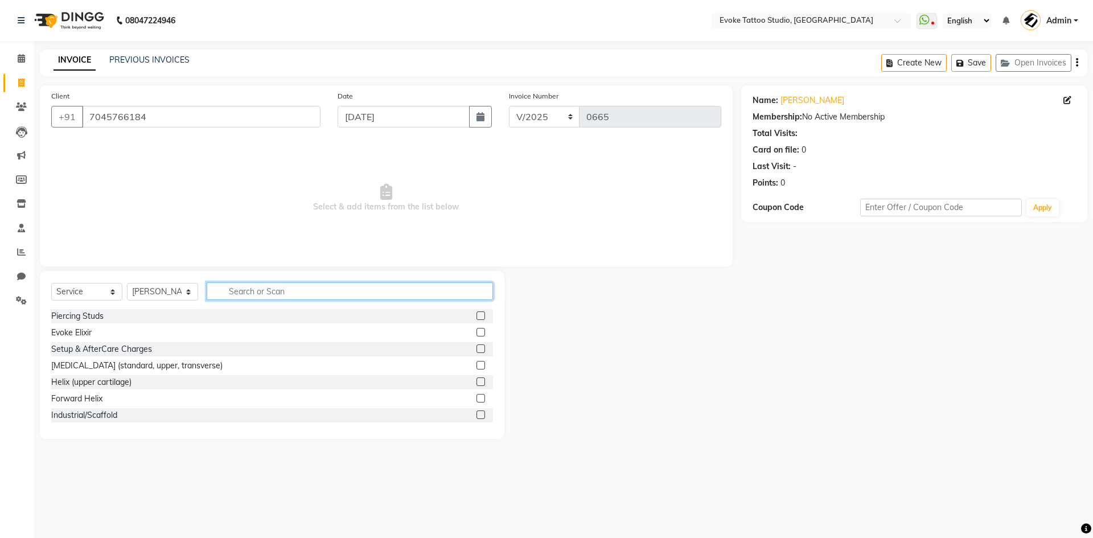
click at [305, 291] on input "text" at bounding box center [350, 291] width 286 height 18
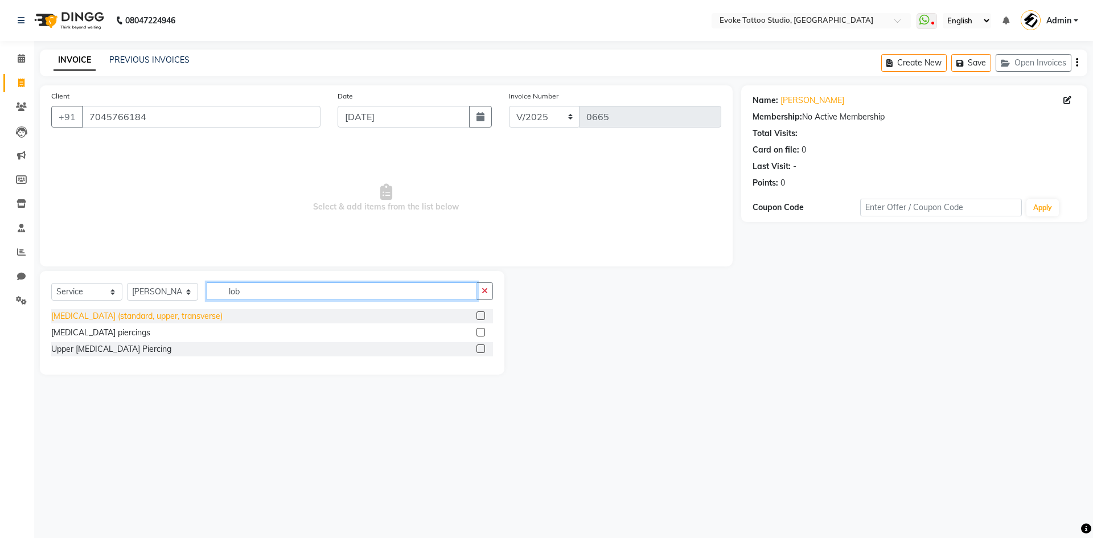
type input "lob"
click at [110, 319] on div "[MEDICAL_DATA] (standard, upper, transverse)" at bounding box center [136, 316] width 171 height 12
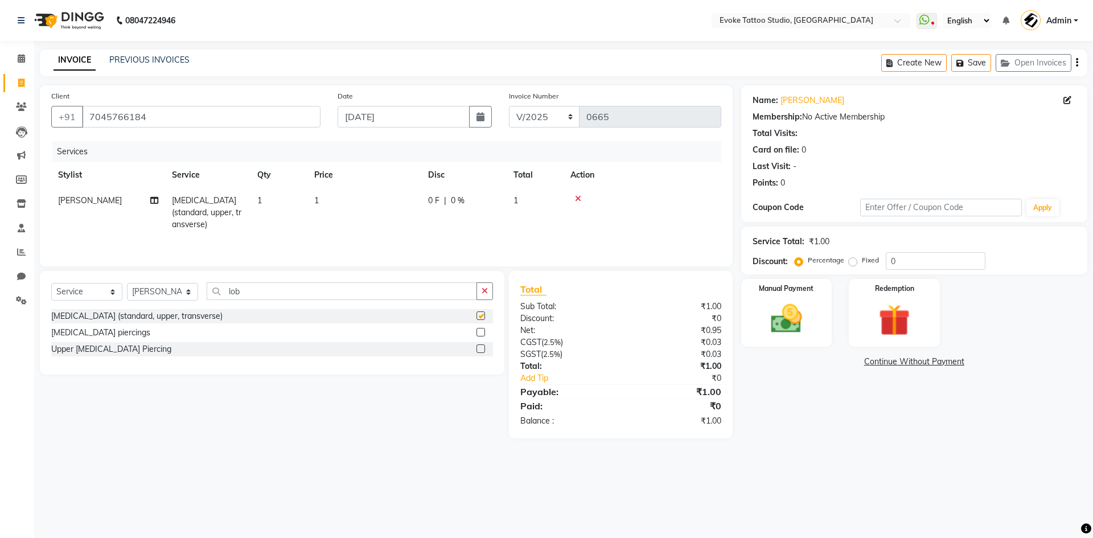
checkbox input "false"
click at [360, 207] on td "1" at bounding box center [364, 213] width 114 height 50
select select "65612"
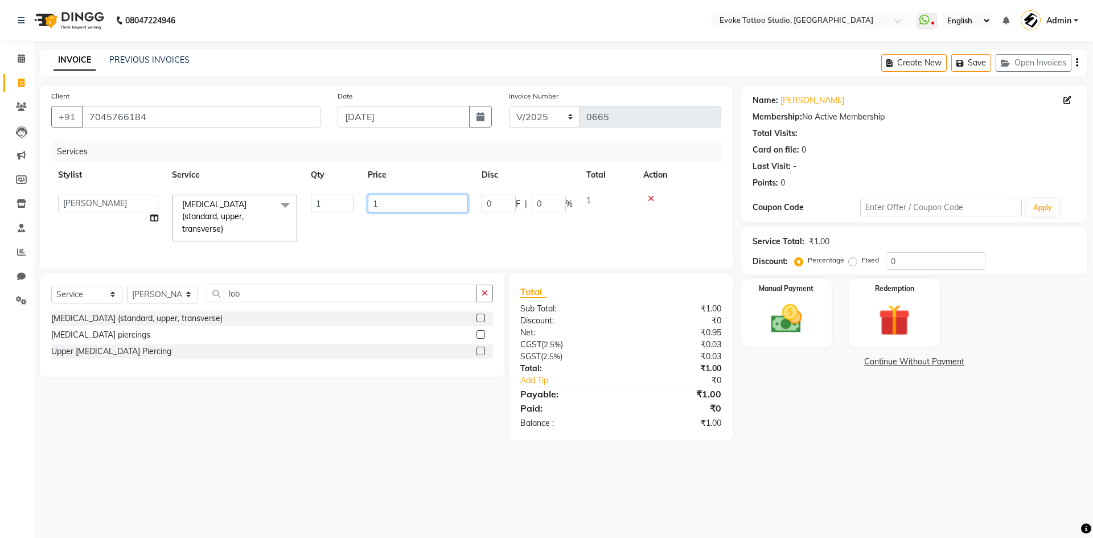
click at [412, 207] on input "1" at bounding box center [418, 204] width 100 height 18
type input "1800"
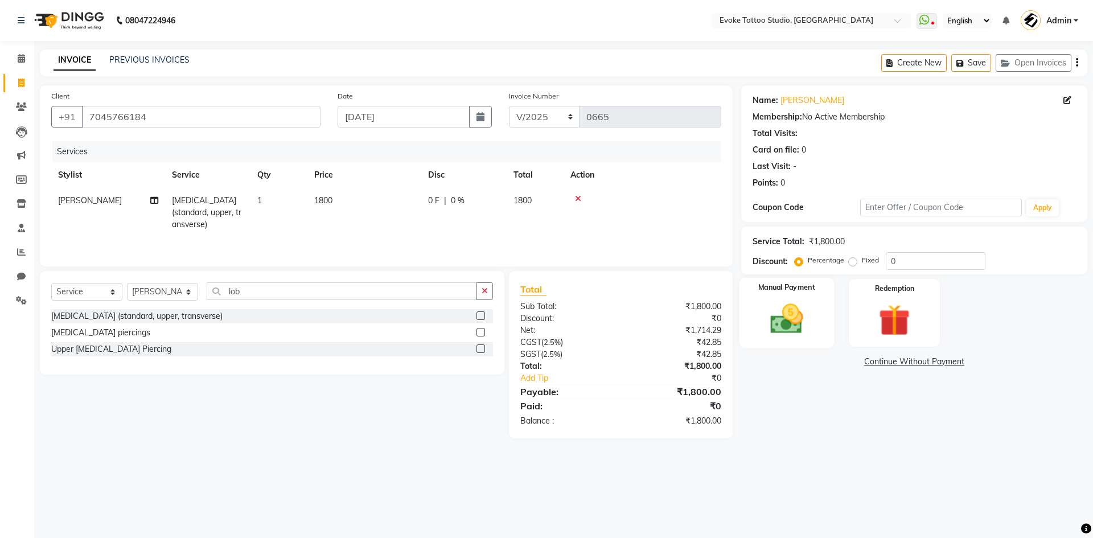
click at [821, 318] on div "Manual Payment" at bounding box center [786, 313] width 94 height 70
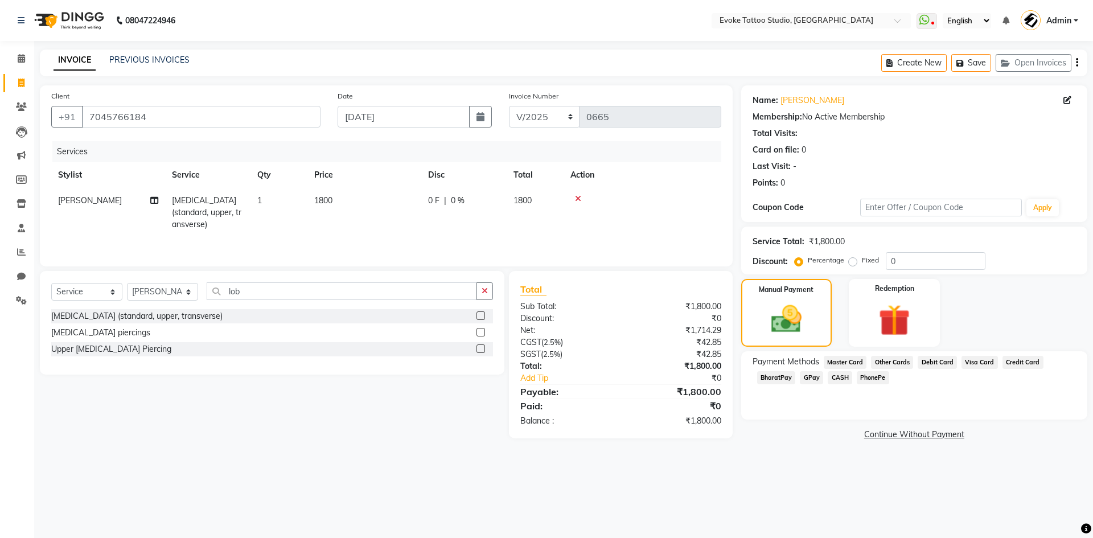
click at [809, 377] on span "GPay" at bounding box center [811, 377] width 23 height 13
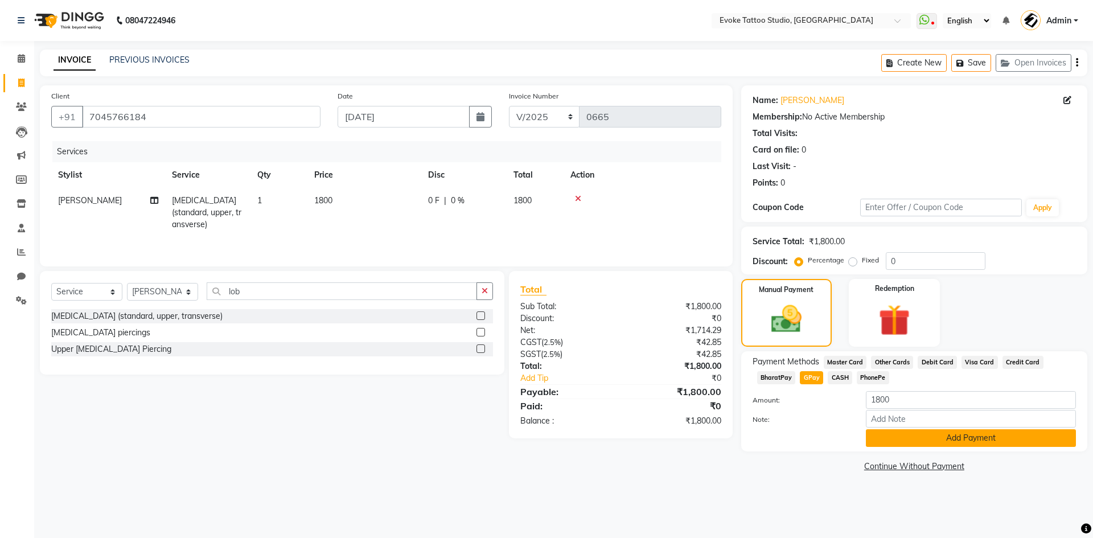
click at [914, 437] on button "Add Payment" at bounding box center [971, 438] width 210 height 18
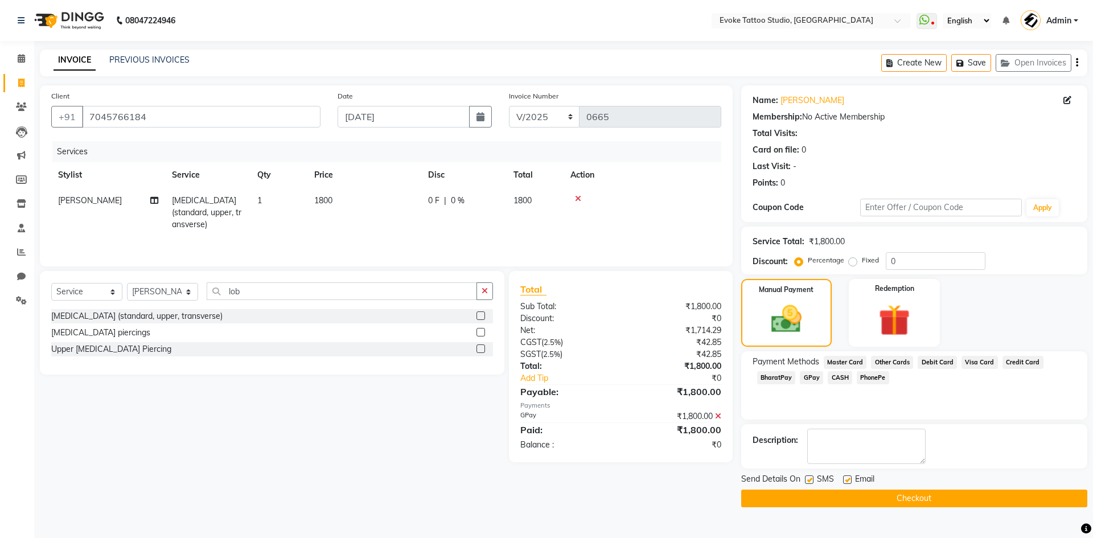
click at [948, 495] on button "Checkout" at bounding box center [914, 499] width 346 height 18
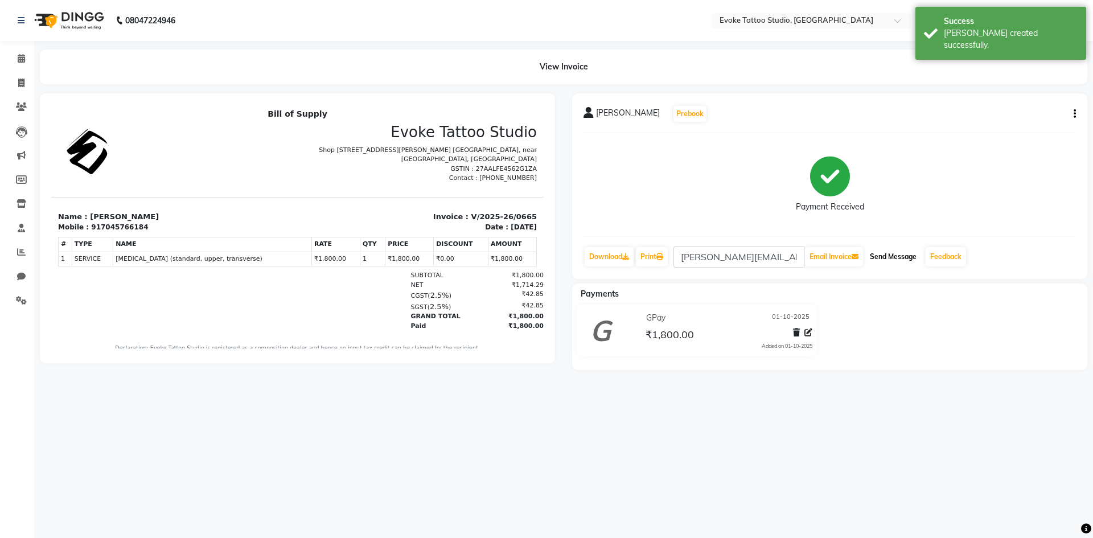
click at [896, 254] on button "Send Message" at bounding box center [893, 256] width 56 height 19
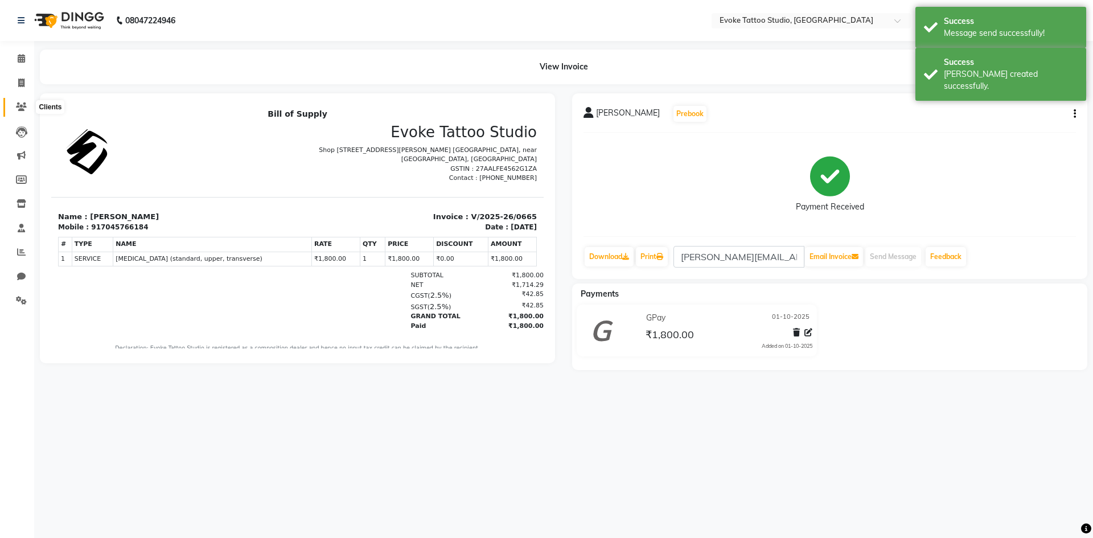
click at [20, 110] on icon at bounding box center [21, 106] width 11 height 9
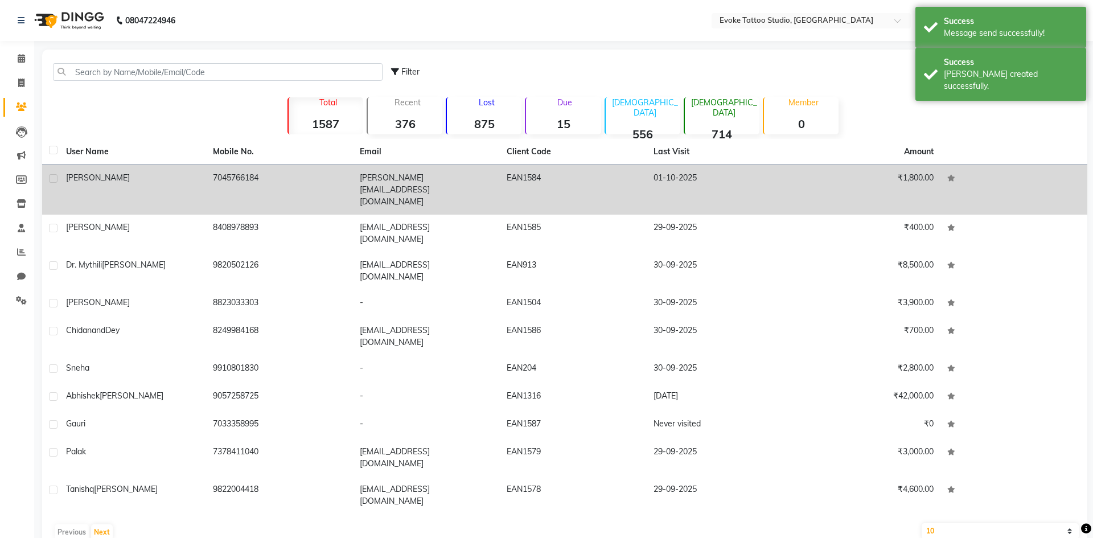
click at [326, 179] on td "7045766184" at bounding box center [279, 190] width 147 height 50
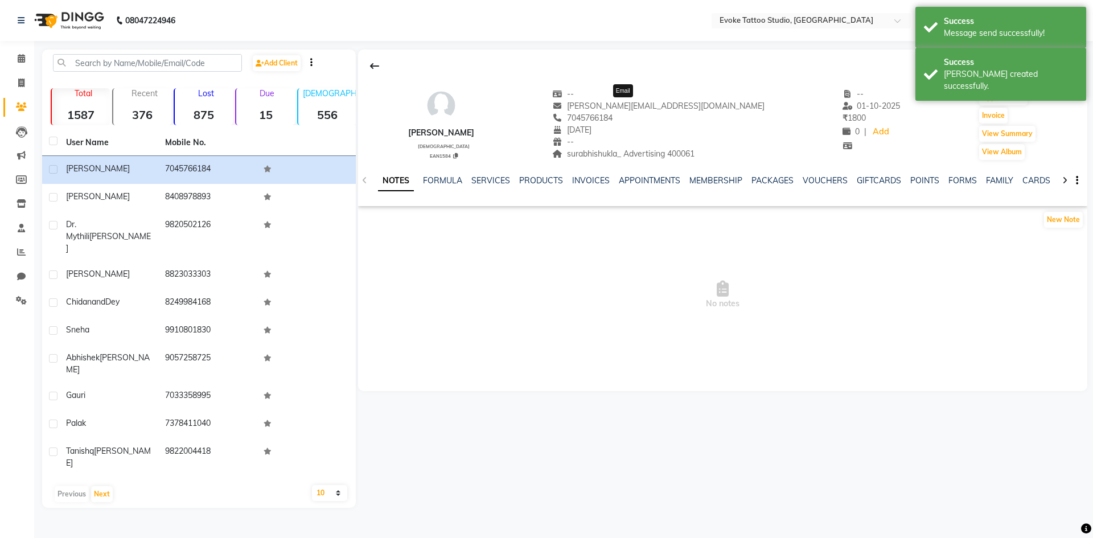
click at [614, 107] on span "[PERSON_NAME][EMAIL_ADDRESS][DOMAIN_NAME]" at bounding box center [658, 106] width 212 height 10
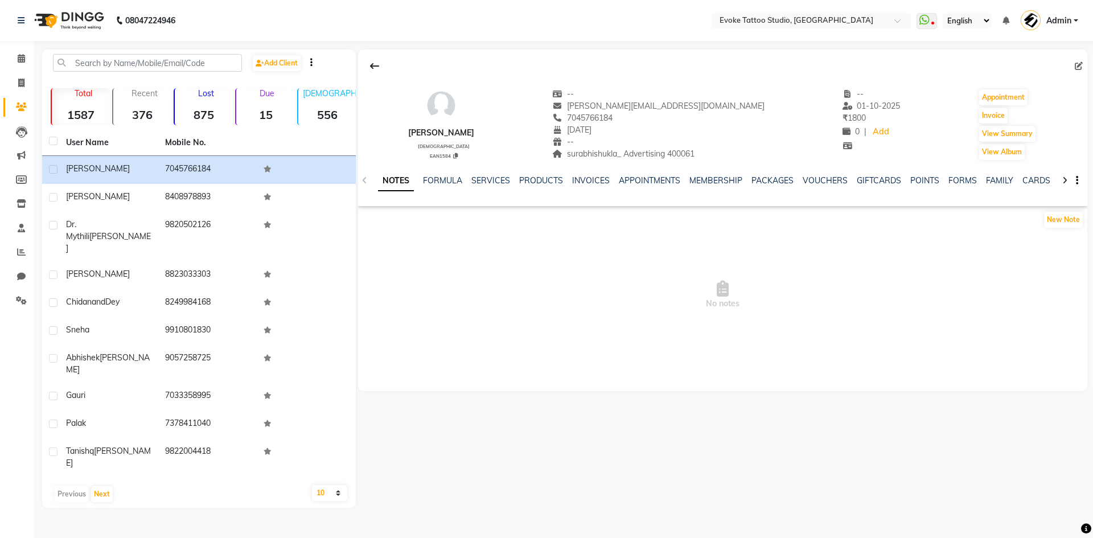
click at [603, 151] on span "surabhishukla_ Advertising 400061" at bounding box center [623, 154] width 142 height 10
click at [694, 154] on span "surabhishukla_ Advertising 400061" at bounding box center [623, 154] width 142 height 10
click at [186, 67] on input "text" at bounding box center [147, 63] width 189 height 18
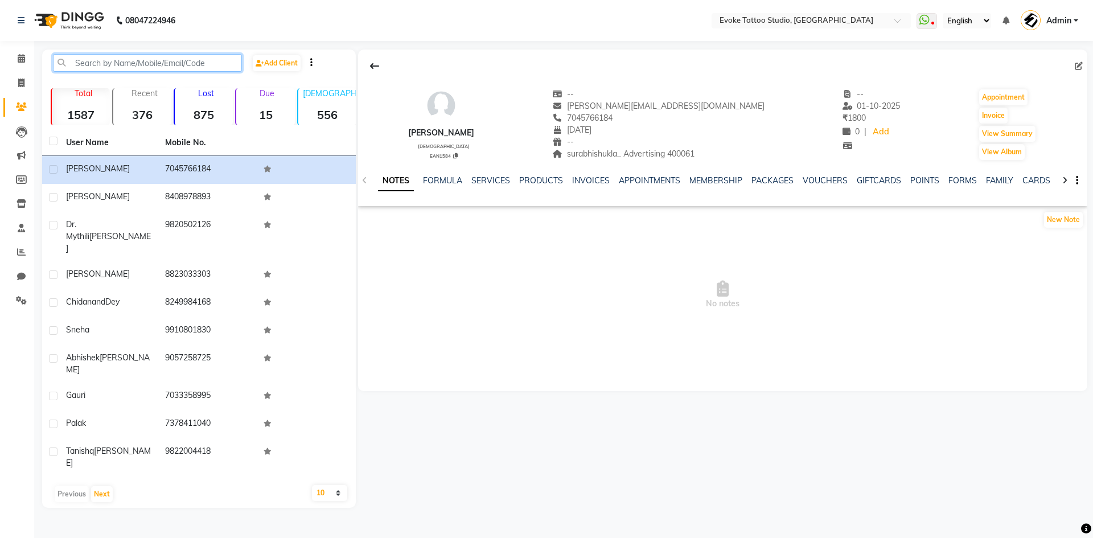
paste input "8356873313"
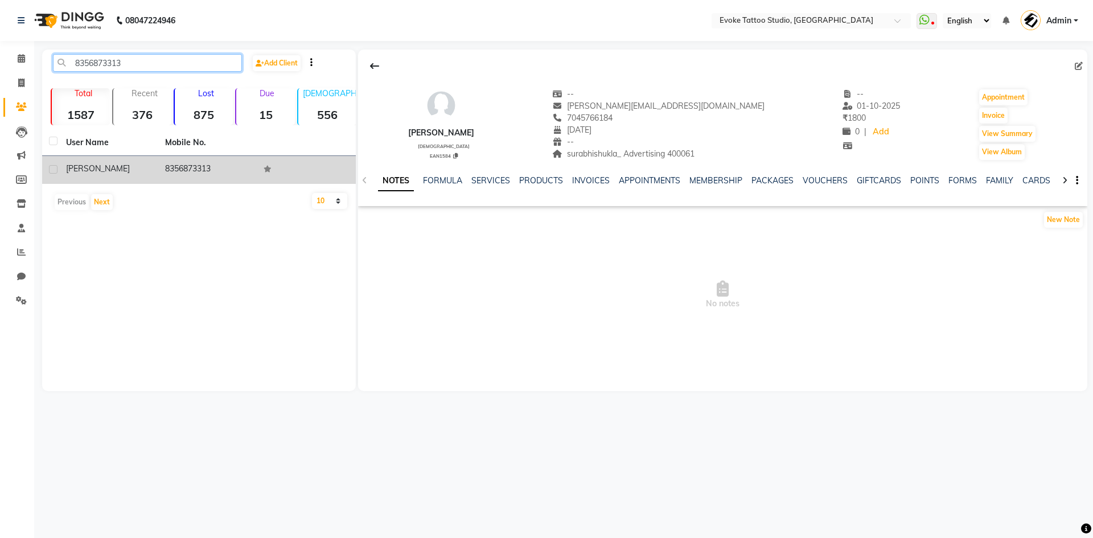
type input "8356873313"
click at [119, 168] on div "[PERSON_NAME]" at bounding box center [108, 169] width 85 height 12
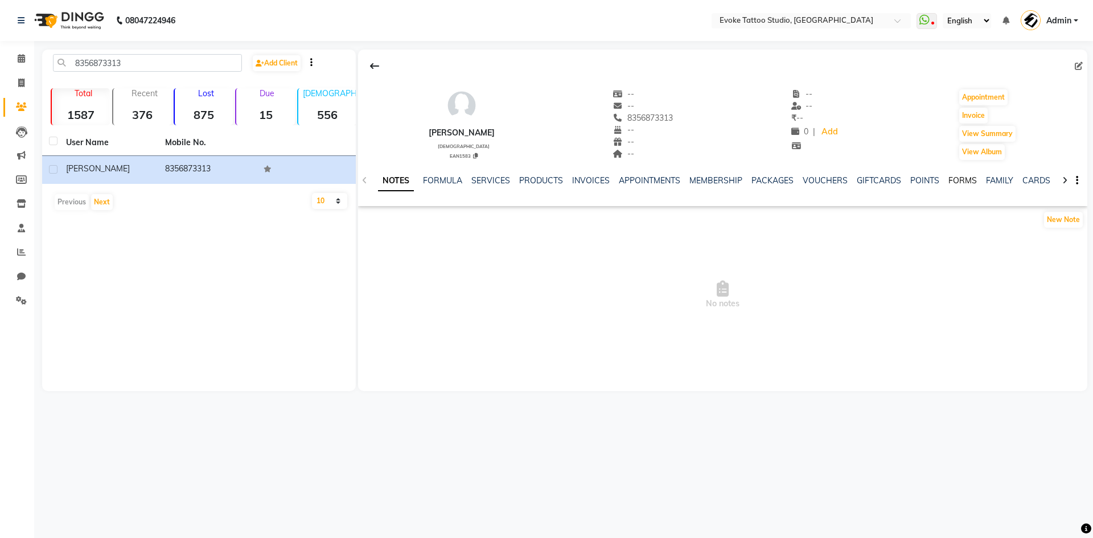
click at [957, 181] on link "FORMS" at bounding box center [962, 180] width 28 height 10
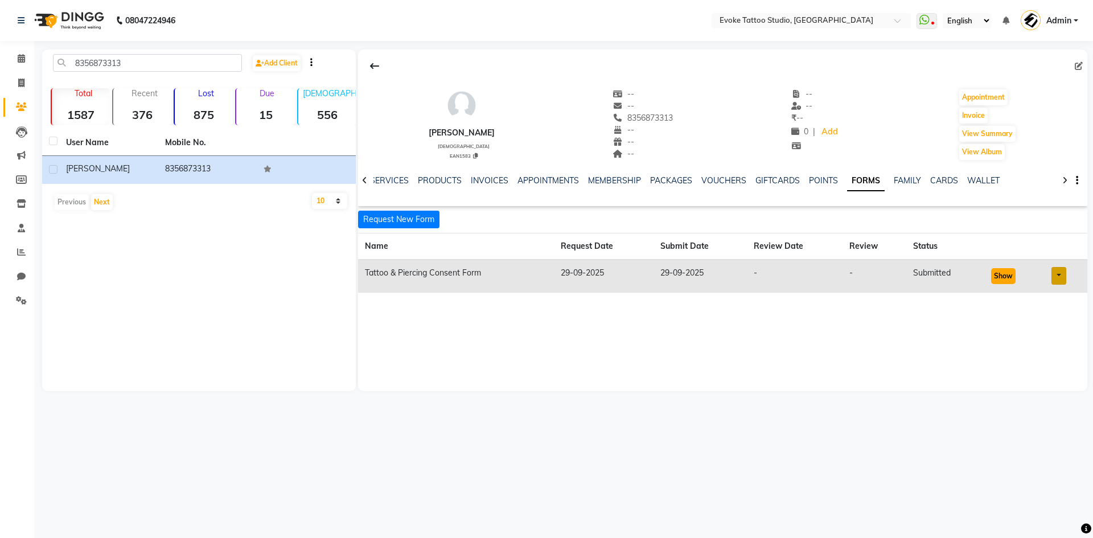
click at [1003, 276] on button "Show" at bounding box center [1003, 276] width 24 height 16
click at [1081, 65] on icon at bounding box center [1079, 66] width 8 height 8
select select "[DEMOGRAPHIC_DATA]"
select select "50824"
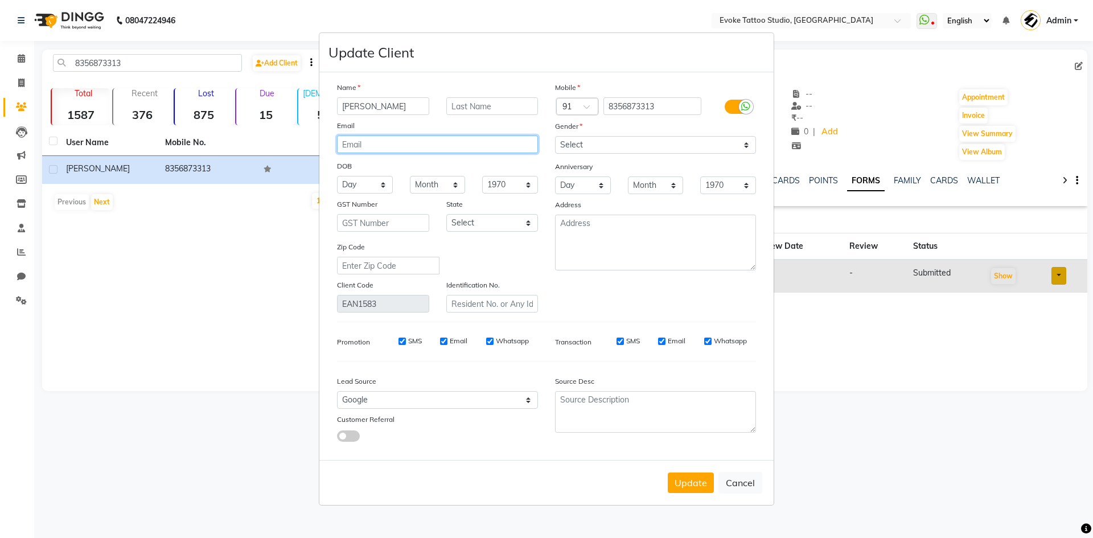
click at [430, 141] on input "email" at bounding box center [437, 144] width 201 height 18
paste input "[PERSON_NAME][EMAIL_ADDRESS][PERSON_NAME][DOMAIN_NAME]"
type input "[PERSON_NAME][EMAIL_ADDRESS][PERSON_NAME][DOMAIN_NAME]"
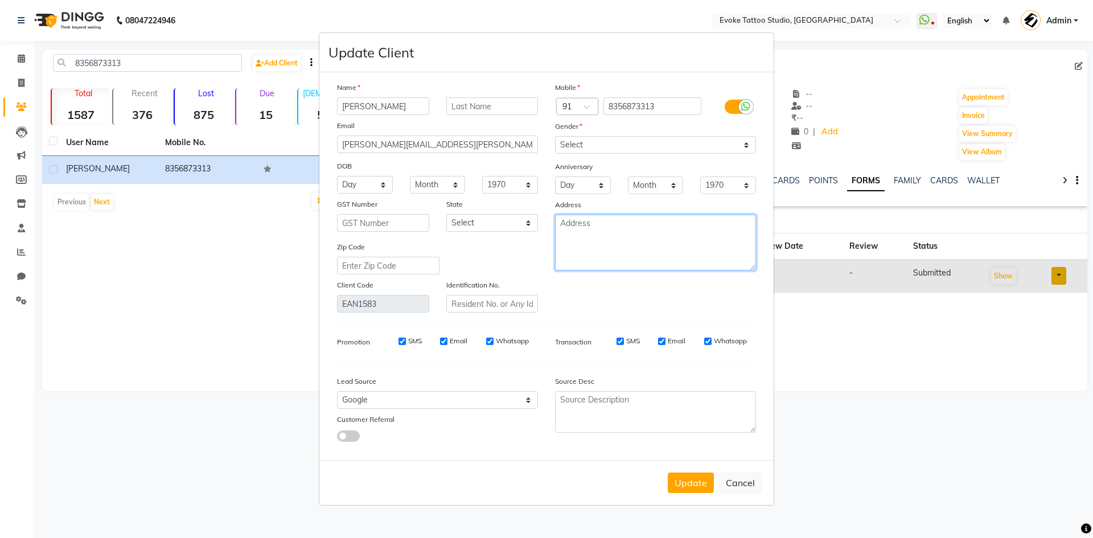
click at [573, 228] on textarea at bounding box center [655, 243] width 201 height 56
paste textarea "ranjanaaa"
paste textarea "advertising"
type textarea "ranjanaaa.v advertising"
drag, startPoint x: 370, startPoint y: 180, endPoint x: 371, endPoint y: 192, distance: 12.0
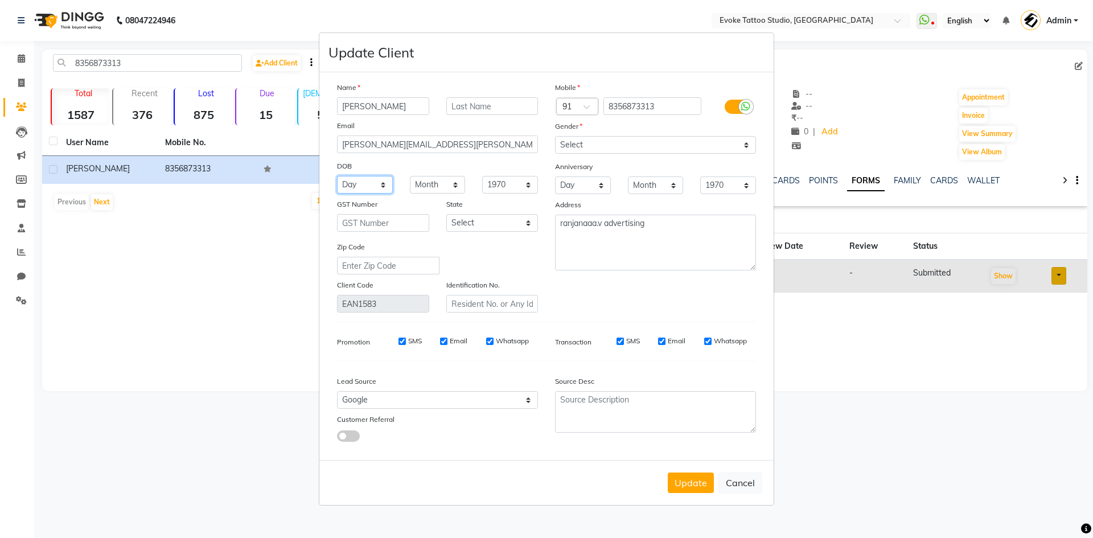
click at [370, 180] on select "Day 01 02 03 04 05 06 07 08 09 10 11 12 13 14 15 16 17 18 19 20 21 22 23 24 25 …" at bounding box center [365, 185] width 56 height 18
select select "11"
click at [337, 176] on select "Day 01 02 03 04 05 06 07 08 09 10 11 12 13 14 15 16 17 18 19 20 21 22 23 24 25 …" at bounding box center [365, 185] width 56 height 18
drag, startPoint x: 419, startPoint y: 179, endPoint x: 423, endPoint y: 190, distance: 11.5
click at [419, 179] on select "Month January February March April May June July August September October Novem…" at bounding box center [438, 185] width 56 height 18
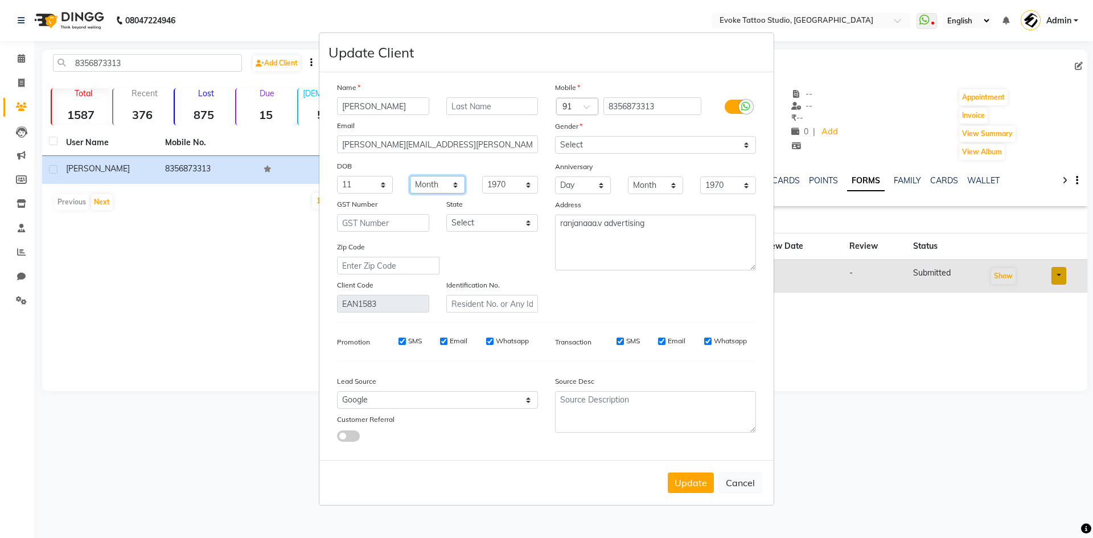
select select "10"
click at [410, 176] on select "Month January February March April May June July August September October Novem…" at bounding box center [438, 185] width 56 height 18
click at [501, 181] on select "1940 1941 1942 1943 1944 1945 1946 1947 1948 1949 1950 1951 1952 1953 1954 1955…" at bounding box center [510, 185] width 56 height 18
select select "1999"
click at [482, 176] on select "1940 1941 1942 1943 1944 1945 1946 1947 1948 1949 1950 1951 1952 1953 1954 1955…" at bounding box center [510, 185] width 56 height 18
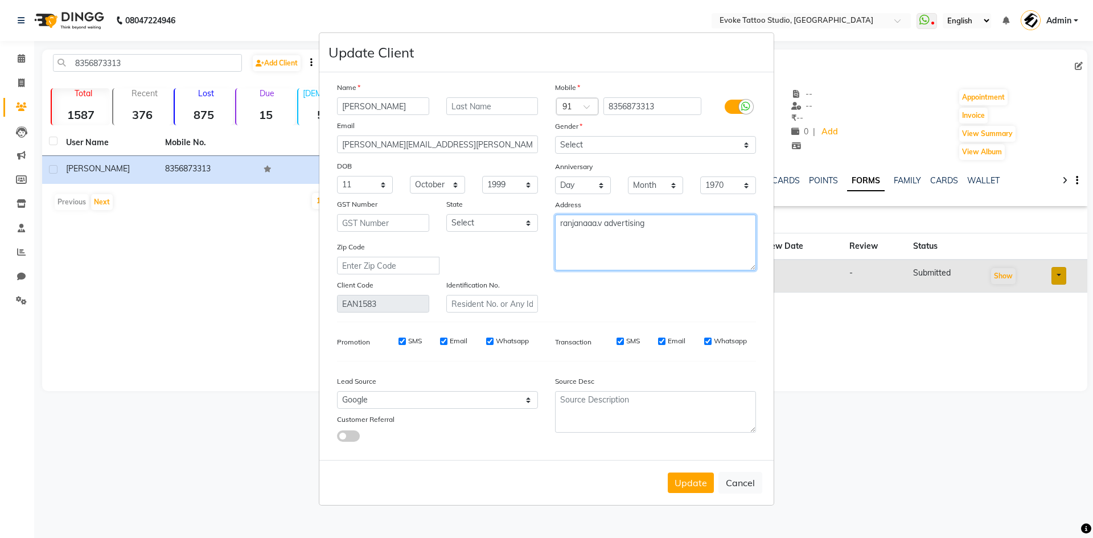
click at [669, 238] on textarea "ranjanaaa.v advertising" at bounding box center [655, 243] width 201 height 56
paste textarea "400061"
paste textarea "belly piercing"
type textarea "ranjanaaa.v advertising 400061 belly piercing"
click at [686, 480] on button "Update" at bounding box center [691, 482] width 46 height 20
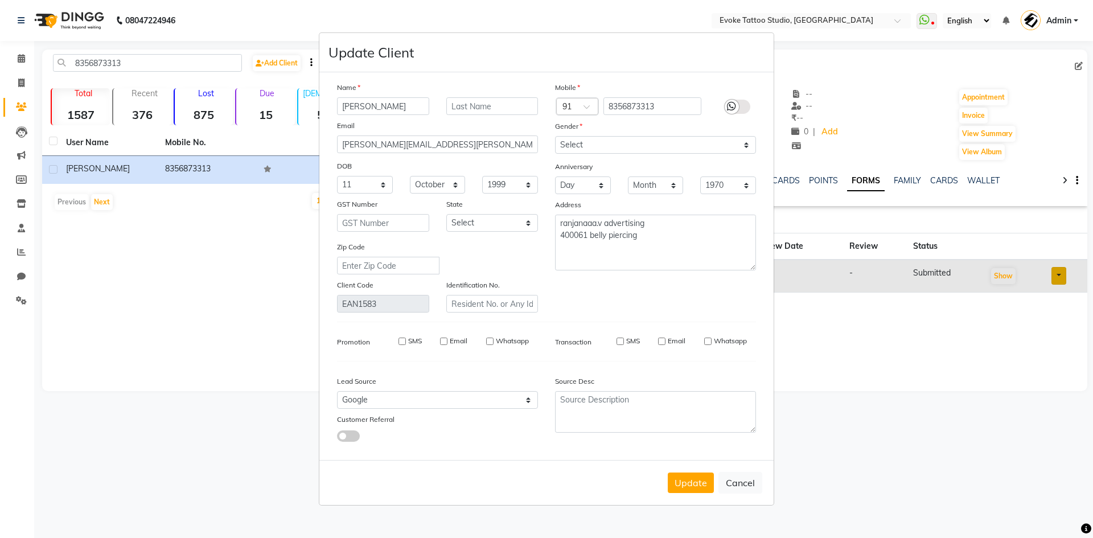
select select
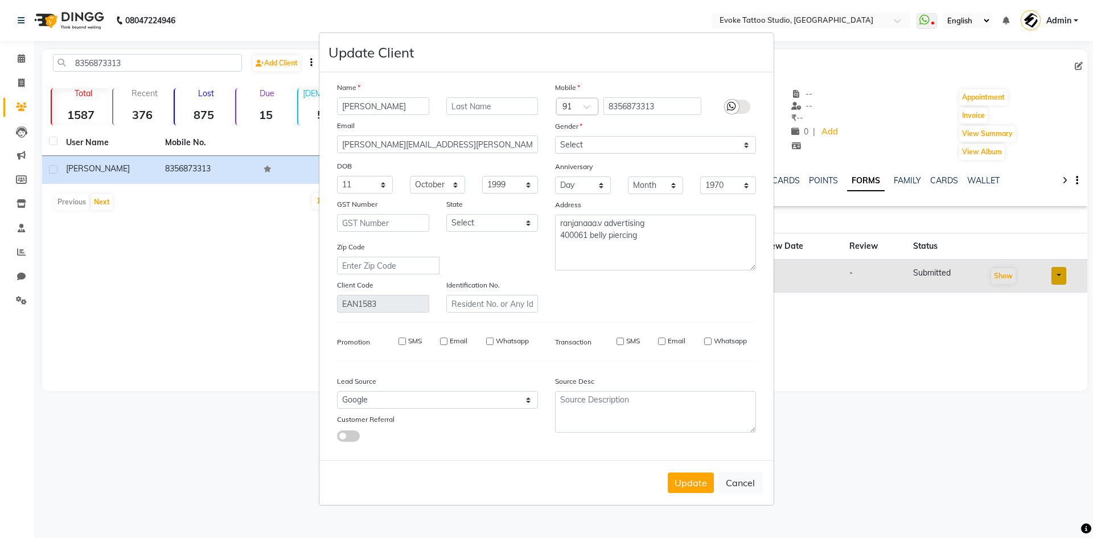
select select
checkbox input "false"
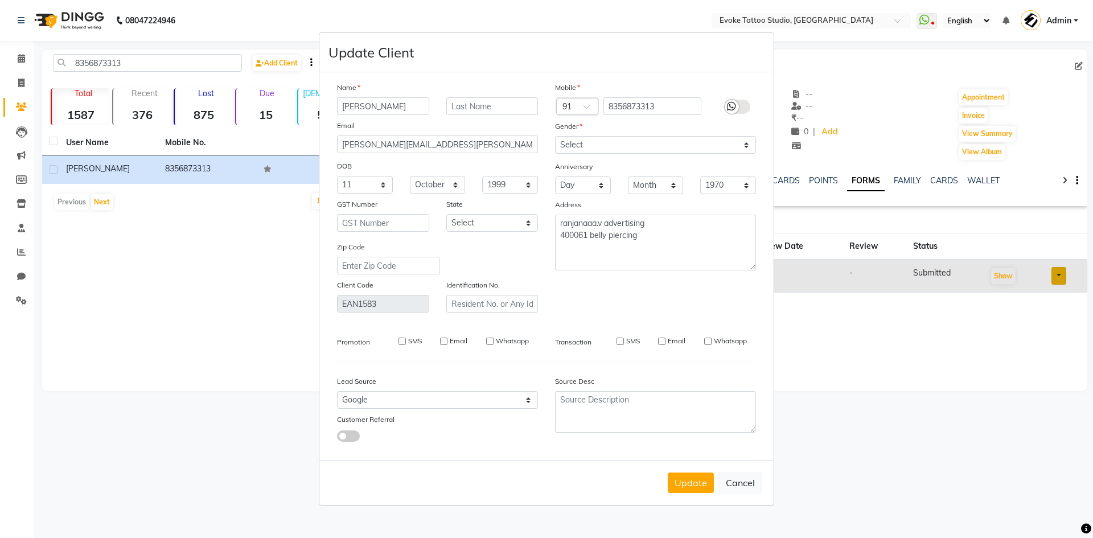
checkbox input "false"
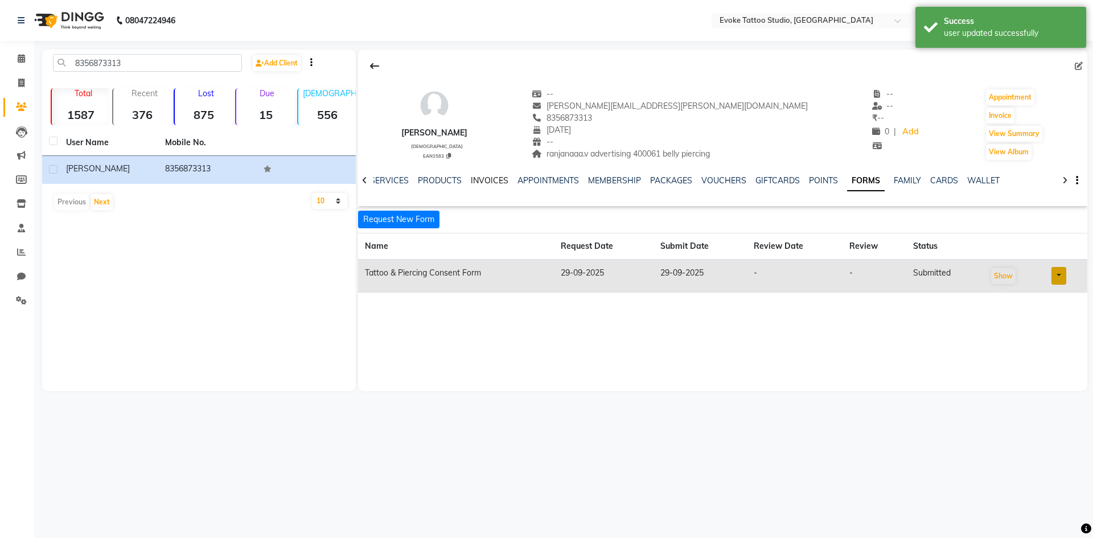
click at [472, 177] on link "INVOICES" at bounding box center [490, 180] width 38 height 10
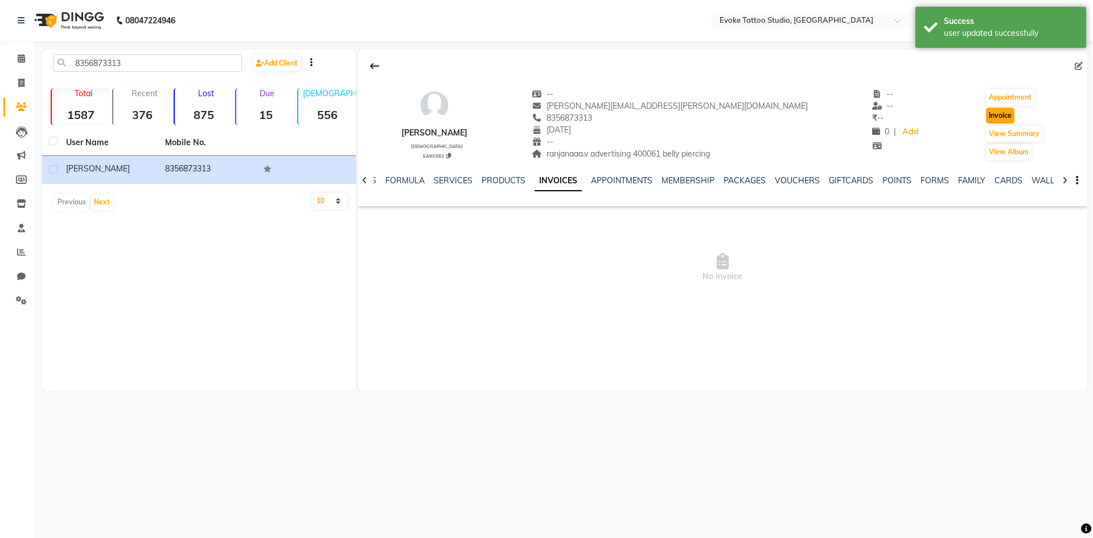
click at [989, 116] on button "Invoice" at bounding box center [1000, 116] width 28 height 16
select select "7461"
select select "service"
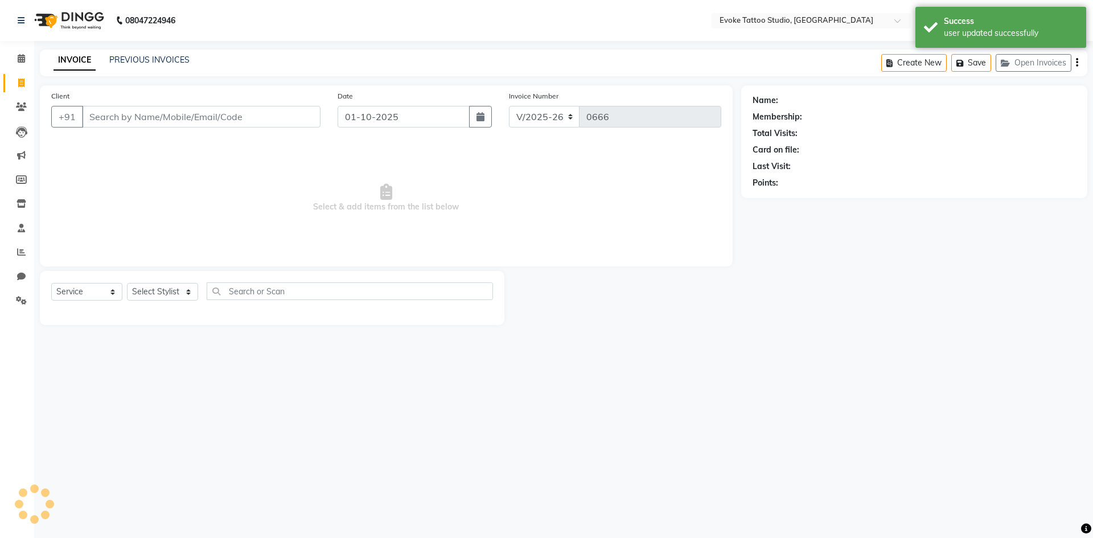
type input "8356873313"
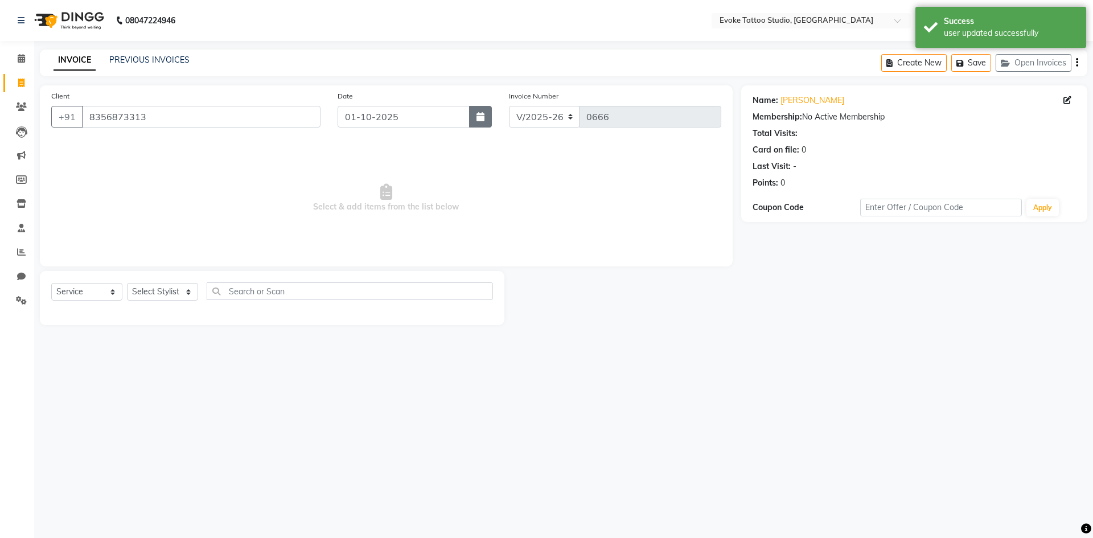
click at [478, 121] on icon "button" at bounding box center [480, 116] width 8 height 9
select select "10"
select select "2025"
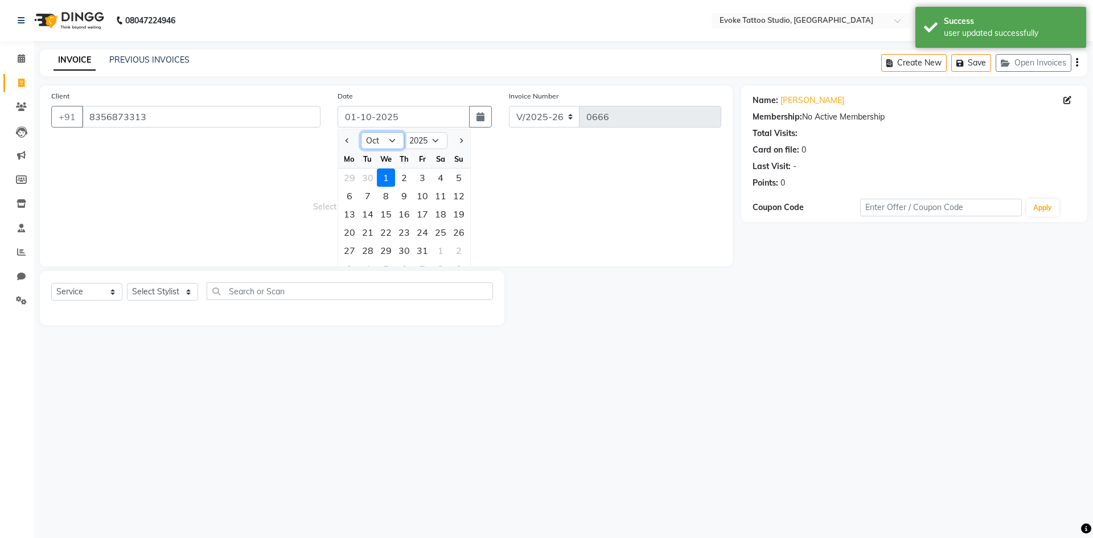
drag, startPoint x: 390, startPoint y: 140, endPoint x: 390, endPoint y: 147, distance: 6.8
click at [390, 140] on select "Jan Feb Mar Apr May Jun [DATE] Aug Sep Oct Nov Dec" at bounding box center [382, 140] width 43 height 17
select select "9"
click at [361, 132] on select "Jan Feb Mar Apr May Jun [DATE] Aug Sep Oct Nov Dec" at bounding box center [382, 140] width 43 height 17
click at [348, 253] on div "29" at bounding box center [349, 250] width 18 height 18
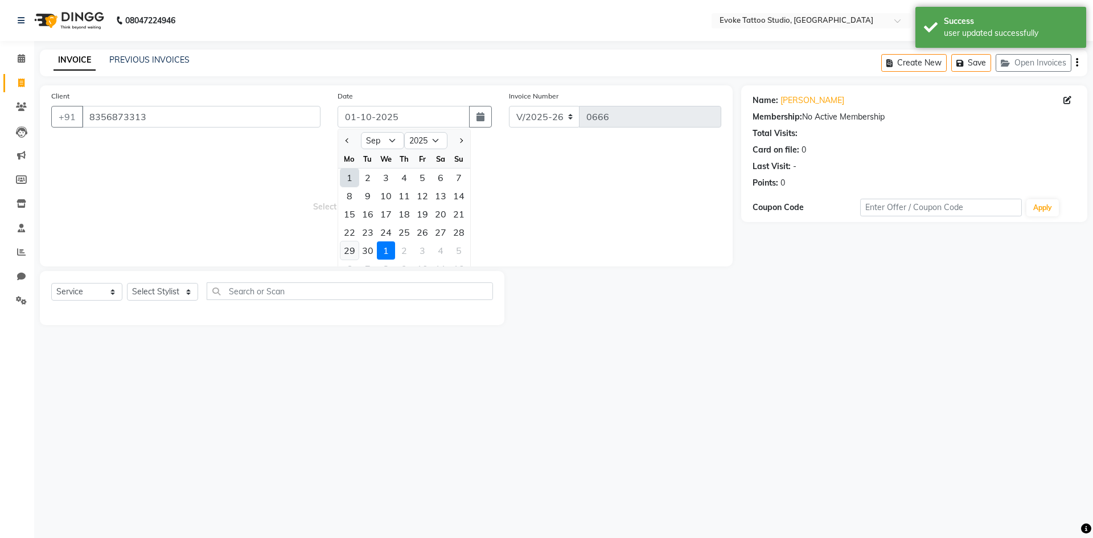
type input "29-09-2025"
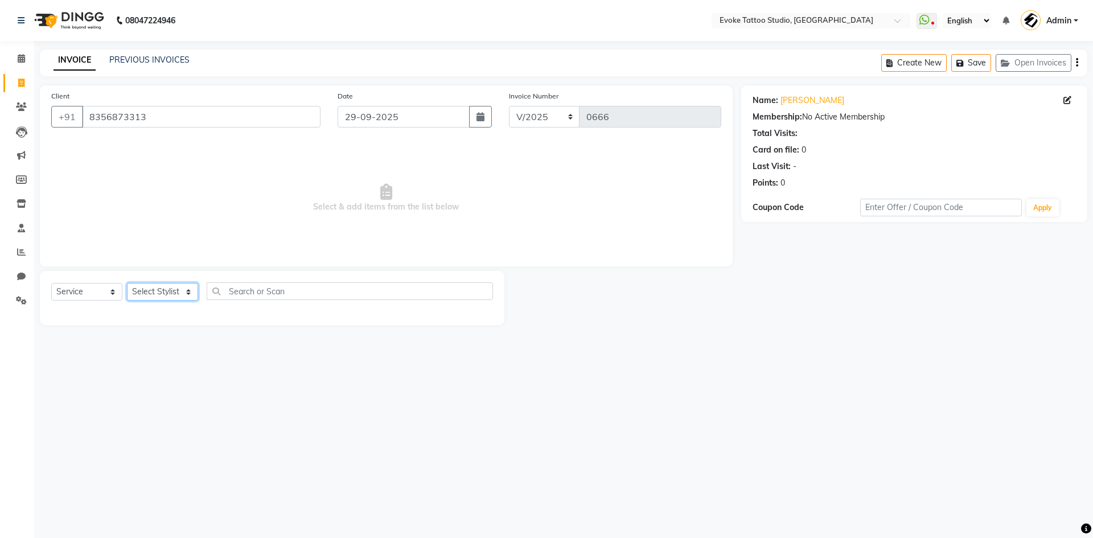
click at [170, 294] on select "Select Stylist [PERSON_NAME] Dingg Support [PERSON_NAME] [PERSON_NAME] [PERSON_…" at bounding box center [162, 292] width 71 height 18
select select "82891"
click at [127, 283] on select "Select Stylist [PERSON_NAME] Dingg Support [PERSON_NAME] [PERSON_NAME] [PERSON_…" at bounding box center [162, 292] width 71 height 18
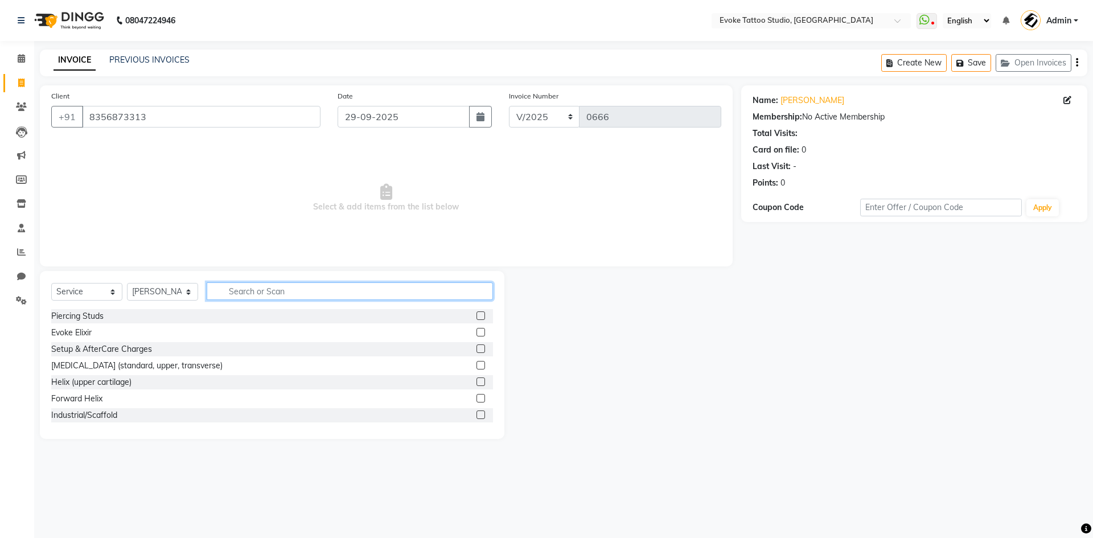
click at [285, 293] on input "text" at bounding box center [350, 291] width 286 height 18
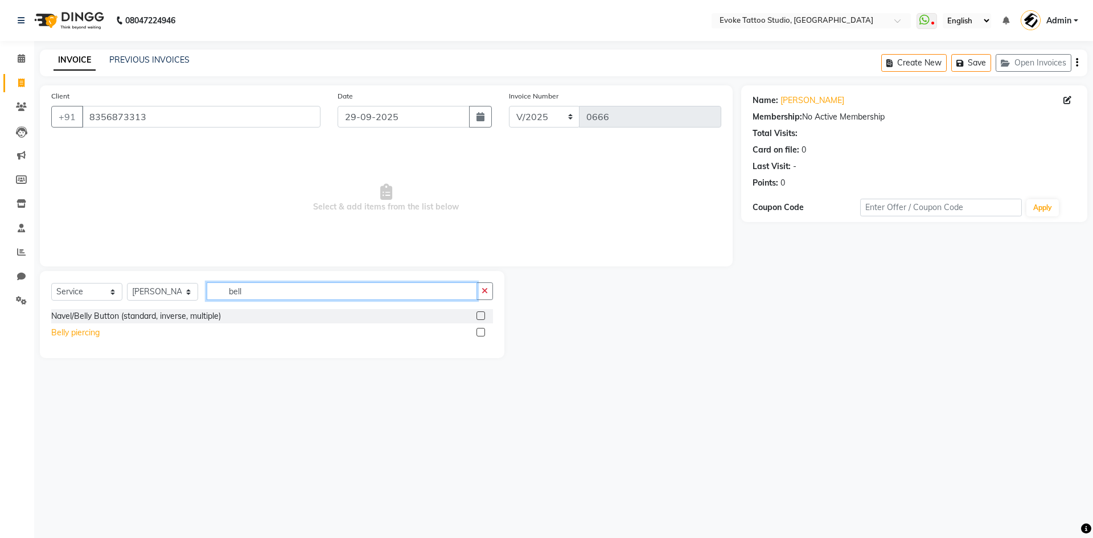
type input "bell"
click at [88, 330] on div "Belly piercing" at bounding box center [75, 333] width 48 height 12
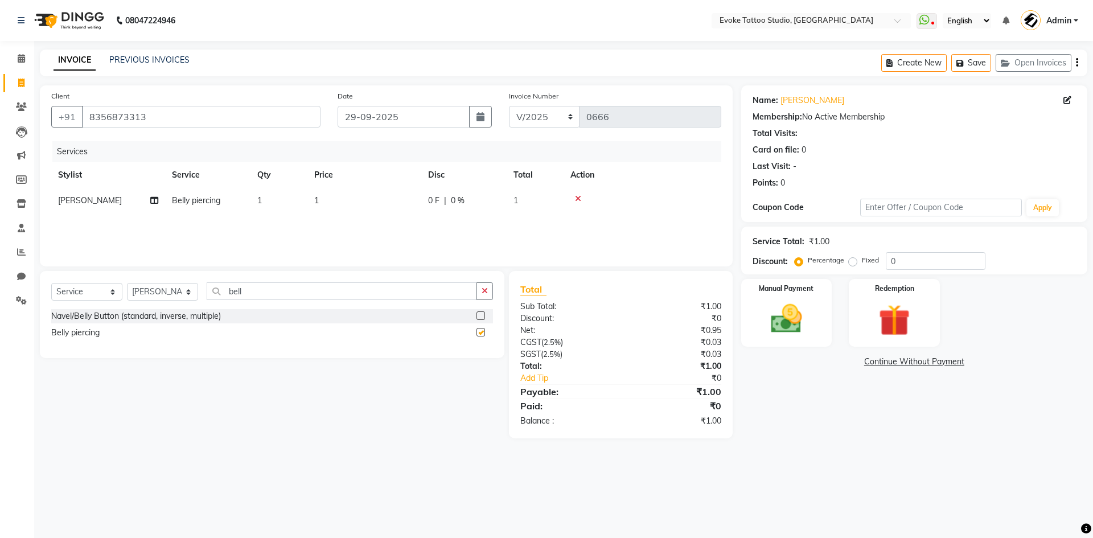
checkbox input "false"
click at [352, 195] on td "1" at bounding box center [364, 201] width 114 height 26
select select "82891"
click at [385, 201] on input "1" at bounding box center [418, 204] width 100 height 18
type input "1260"
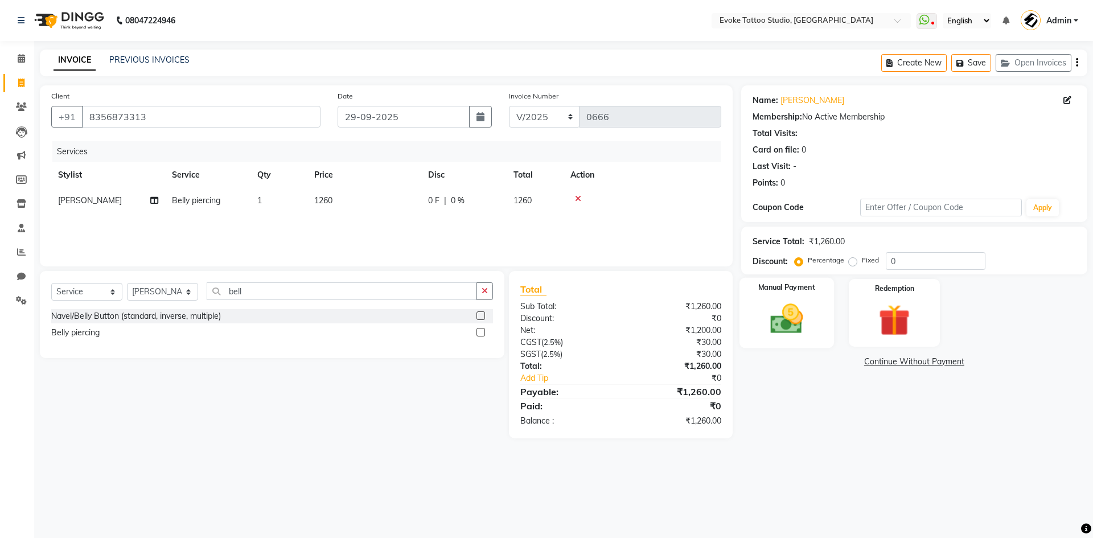
click at [818, 304] on div "Manual Payment" at bounding box center [786, 313] width 94 height 70
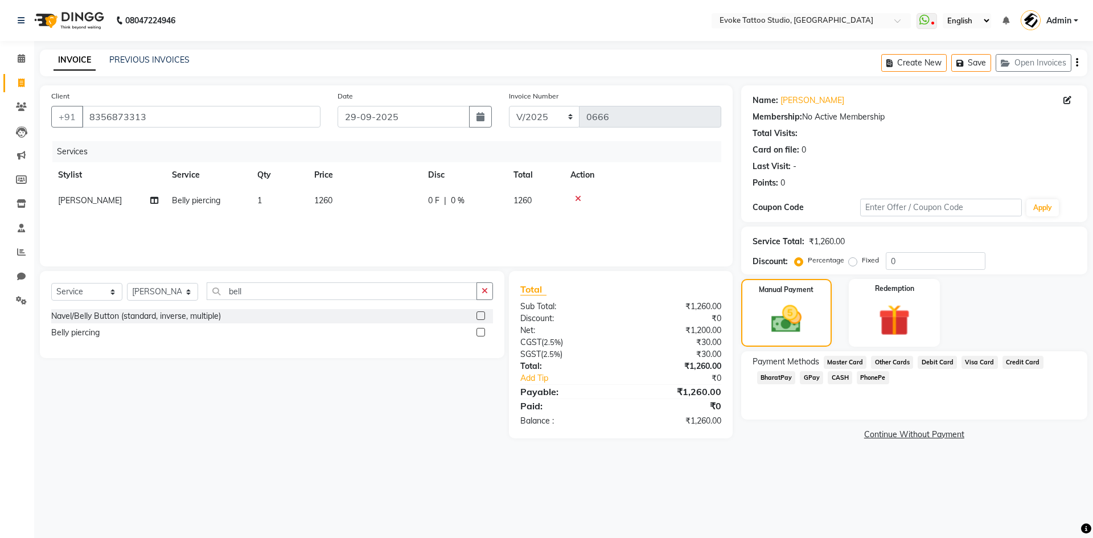
click at [812, 379] on span "GPay" at bounding box center [811, 377] width 23 height 13
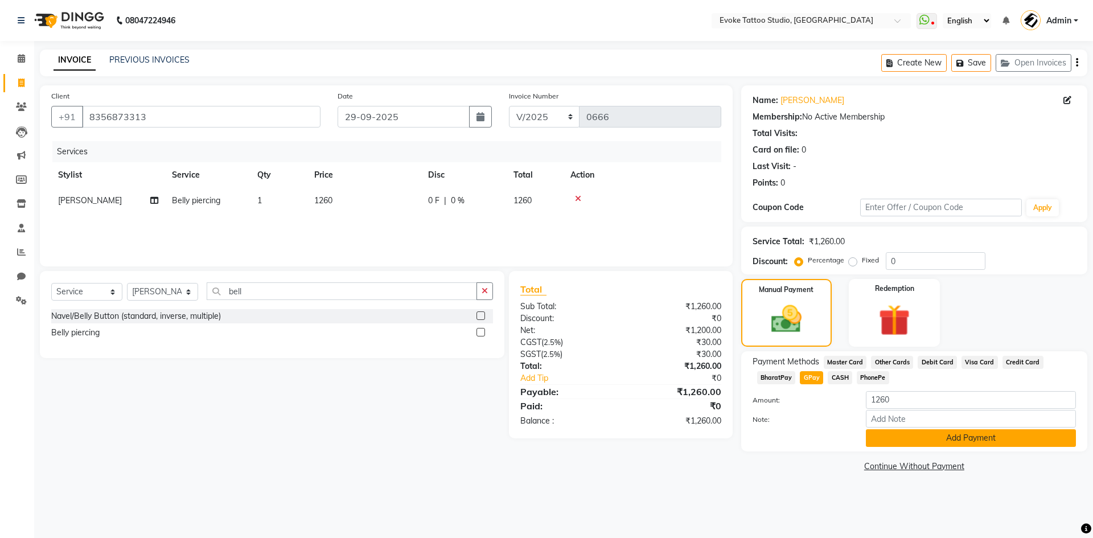
click at [915, 440] on button "Add Payment" at bounding box center [971, 438] width 210 height 18
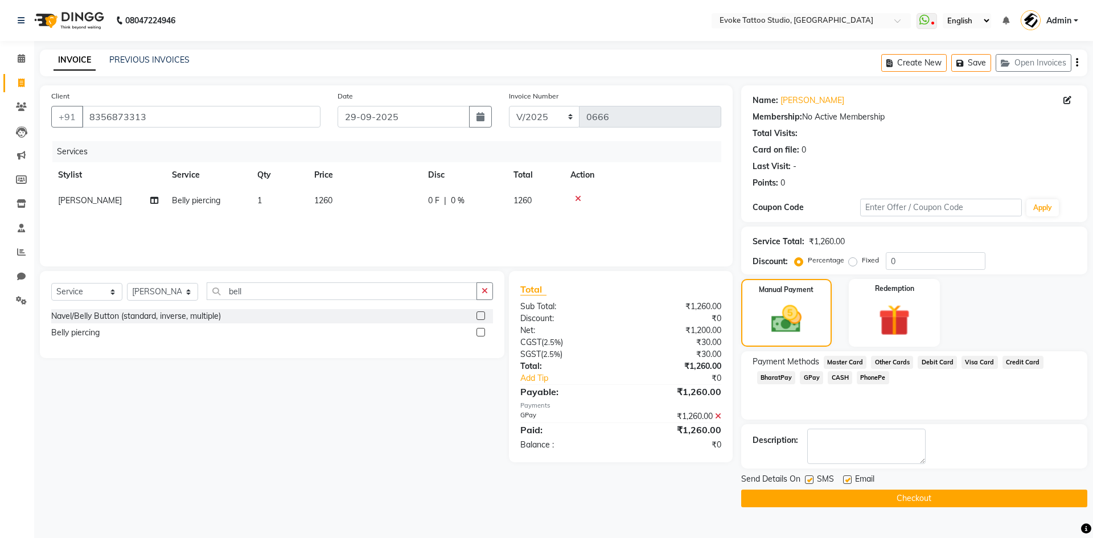
click at [957, 495] on button "Checkout" at bounding box center [914, 499] width 346 height 18
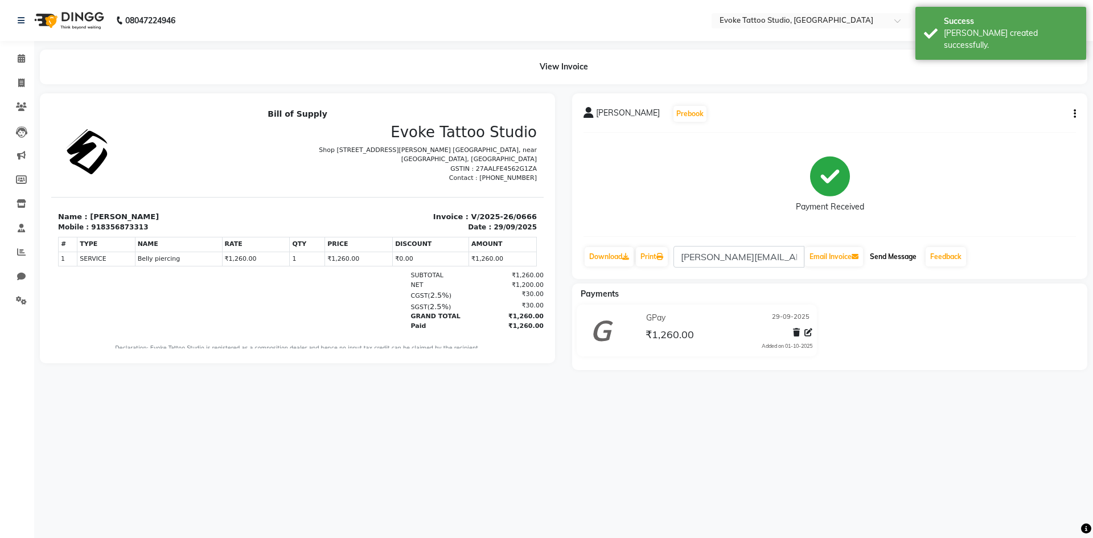
click at [894, 262] on button "Send Message" at bounding box center [893, 256] width 56 height 19
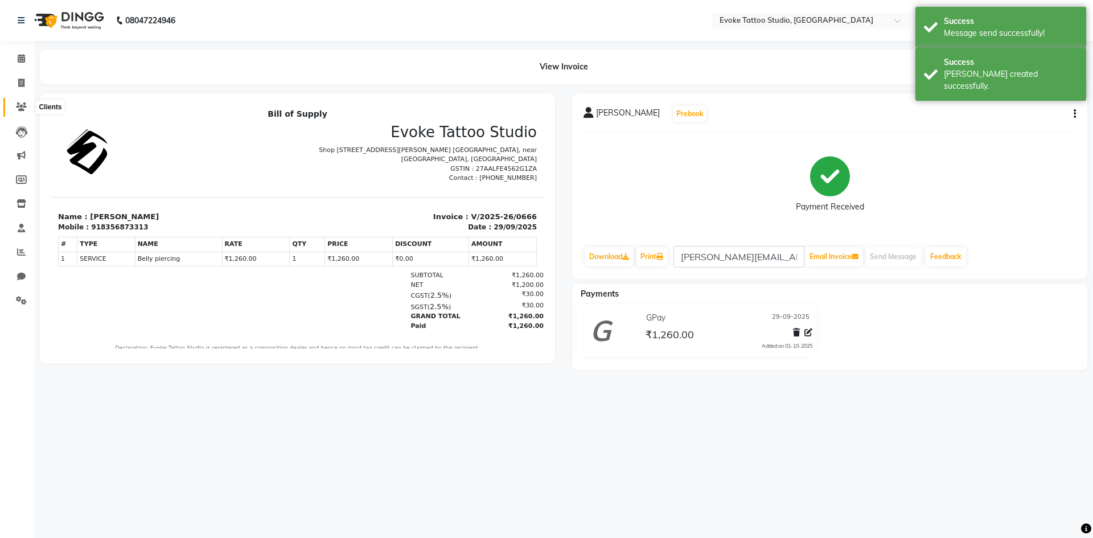
click at [16, 107] on icon at bounding box center [21, 106] width 11 height 9
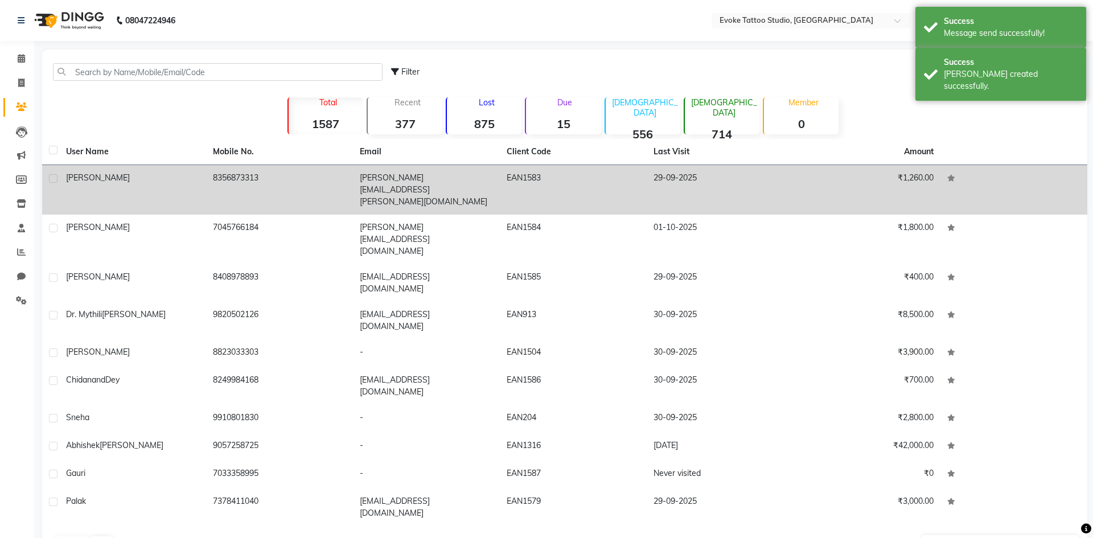
click at [315, 185] on td "8356873313" at bounding box center [279, 190] width 147 height 50
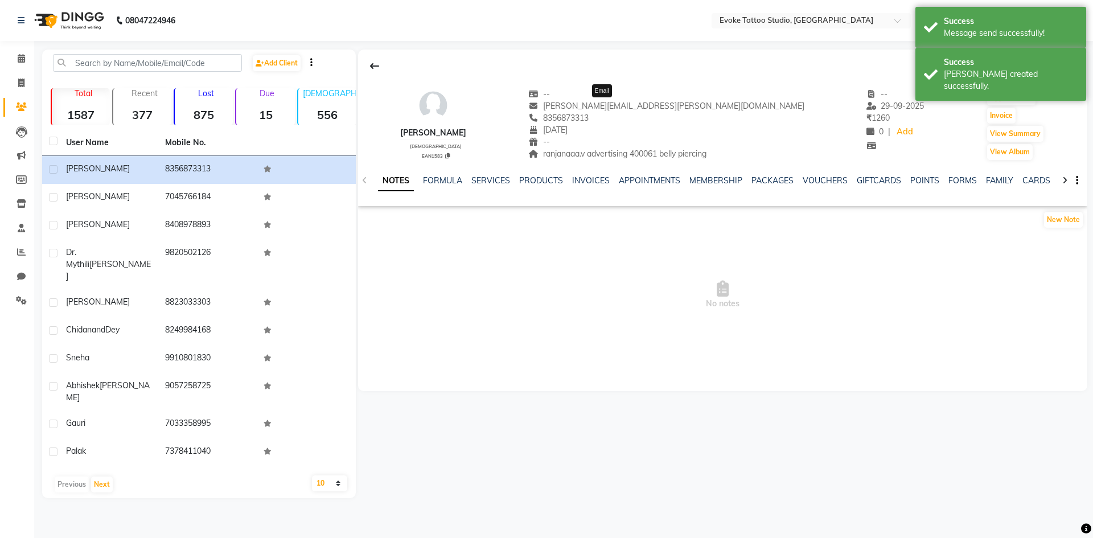
click at [606, 110] on span "[PERSON_NAME][EMAIL_ADDRESS][PERSON_NAME][DOMAIN_NAME]" at bounding box center [666, 106] width 276 height 10
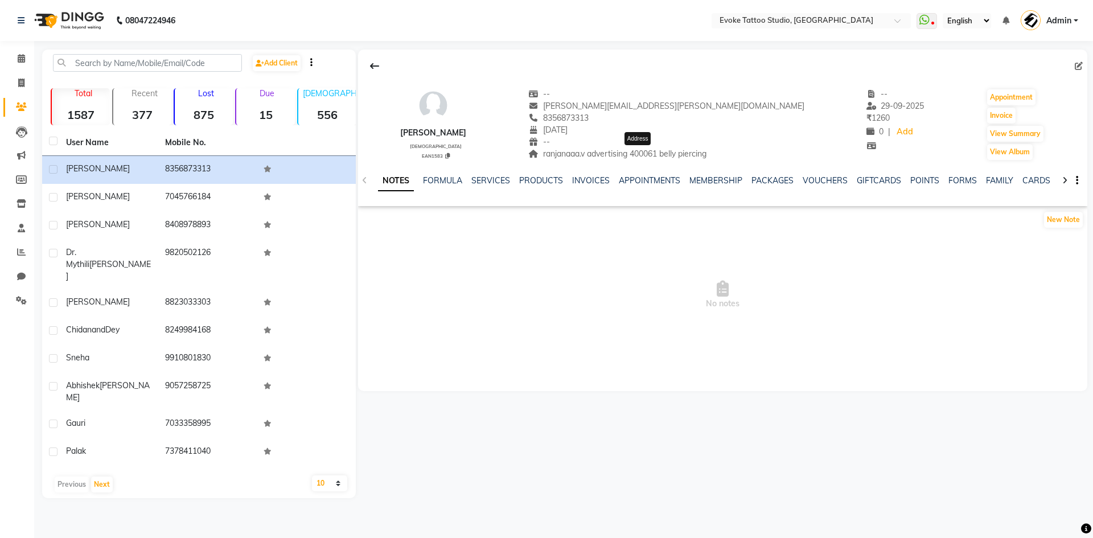
click at [585, 151] on span "ranjanaaa.v advertising 400061 belly piercing" at bounding box center [617, 154] width 178 height 10
click at [602, 156] on span "ranjanaaa.v advertising 400061 belly piercing" at bounding box center [617, 154] width 178 height 10
drag, startPoint x: 605, startPoint y: 156, endPoint x: 562, endPoint y: 155, distance: 43.3
click at [562, 155] on span "ranjanaaa.v advertising 400061 belly piercing" at bounding box center [617, 154] width 178 height 10
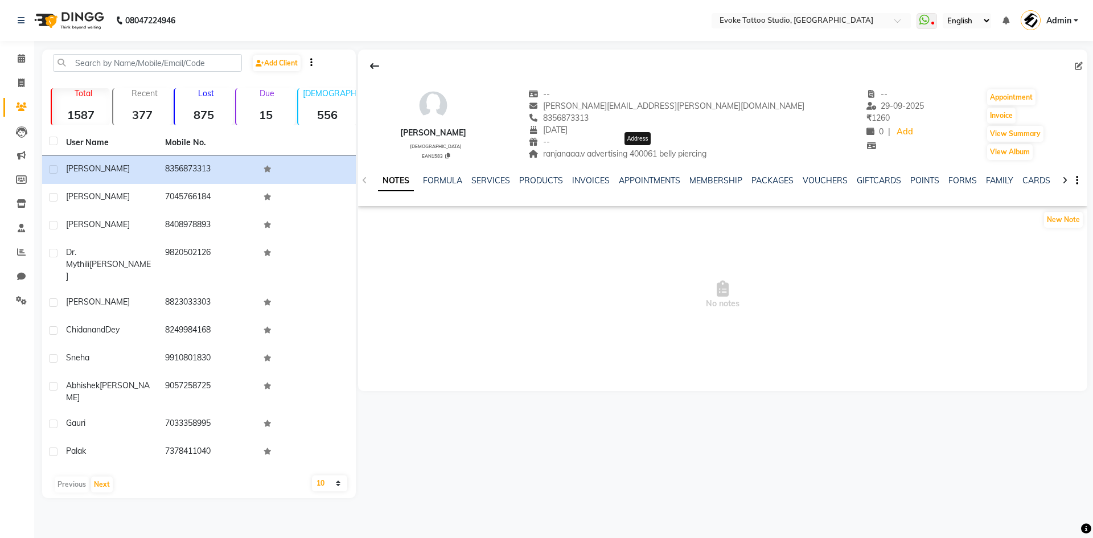
click at [668, 155] on span "ranjanaaa.v advertising 400061 belly piercing" at bounding box center [617, 154] width 178 height 10
click at [123, 61] on input "text" at bounding box center [147, 63] width 189 height 18
paste input "9835699766"
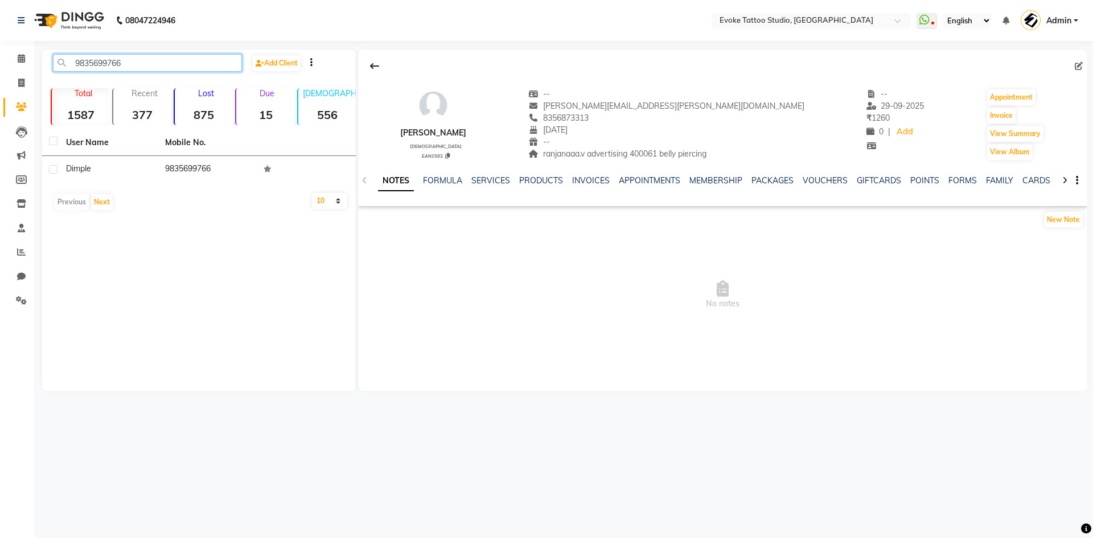
type input "9835699766"
click at [142, 189] on div "User Name Mobile No. Dimple 9835699766 Previous Next 10 50 100" at bounding box center [199, 173] width 314 height 86
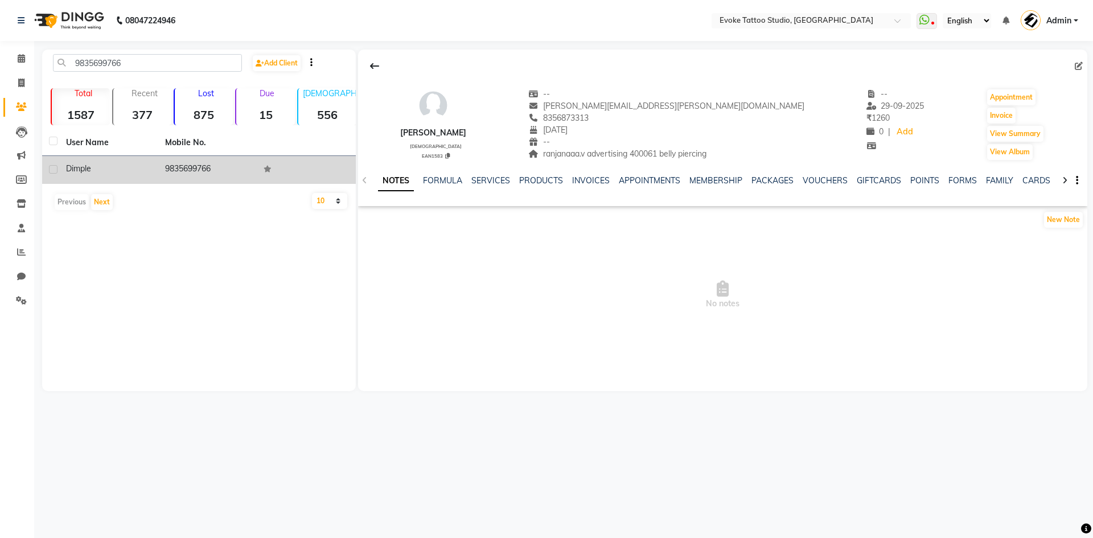
click at [150, 166] on div "Dimple" at bounding box center [108, 169] width 85 height 12
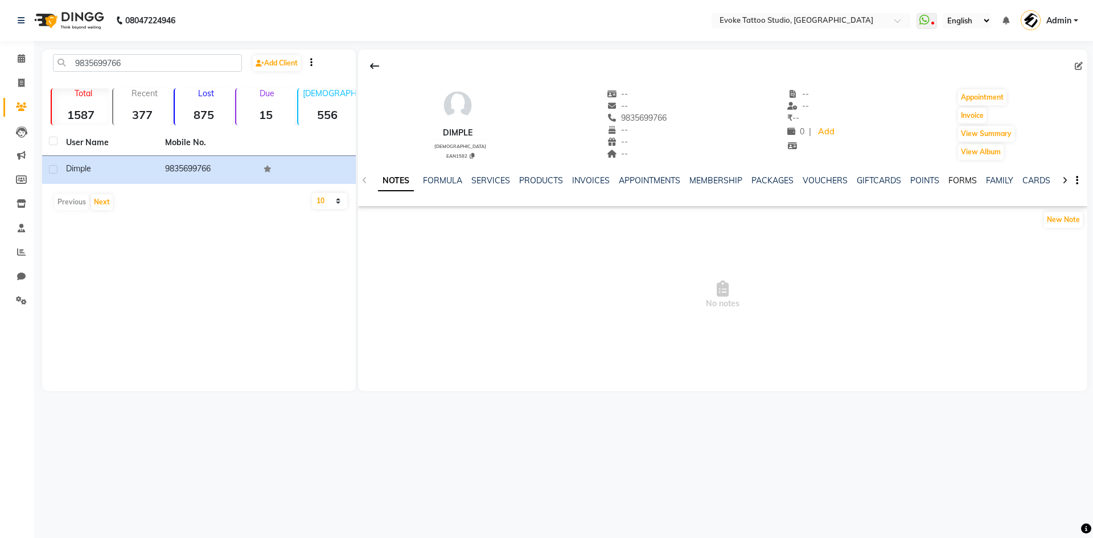
click at [960, 181] on link "FORMS" at bounding box center [962, 180] width 28 height 10
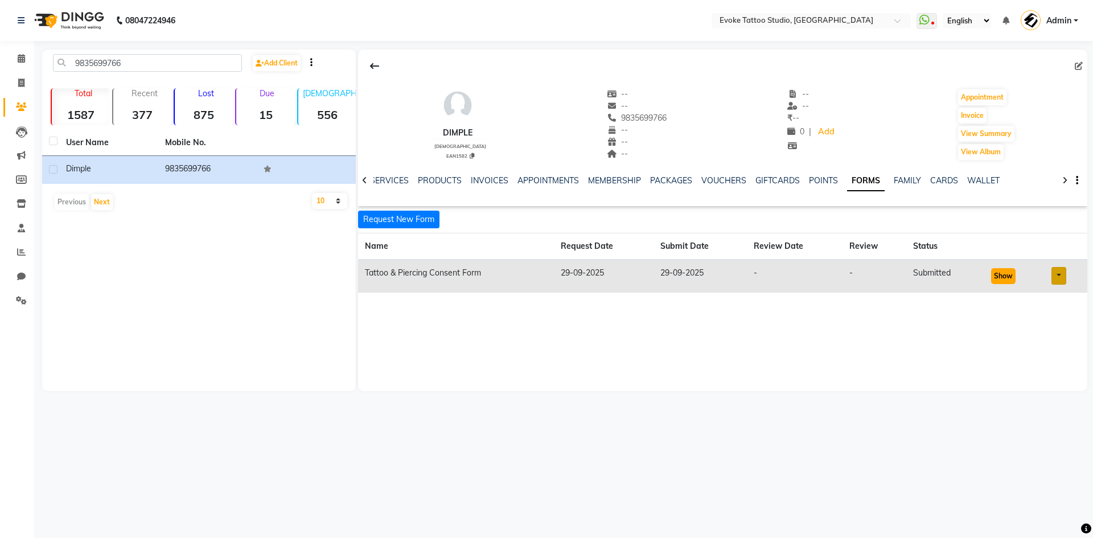
click at [999, 275] on button "Show" at bounding box center [1003, 276] width 24 height 16
click at [1081, 63] on icon at bounding box center [1079, 66] width 8 height 8
select select "[DEMOGRAPHIC_DATA]"
select select "50824"
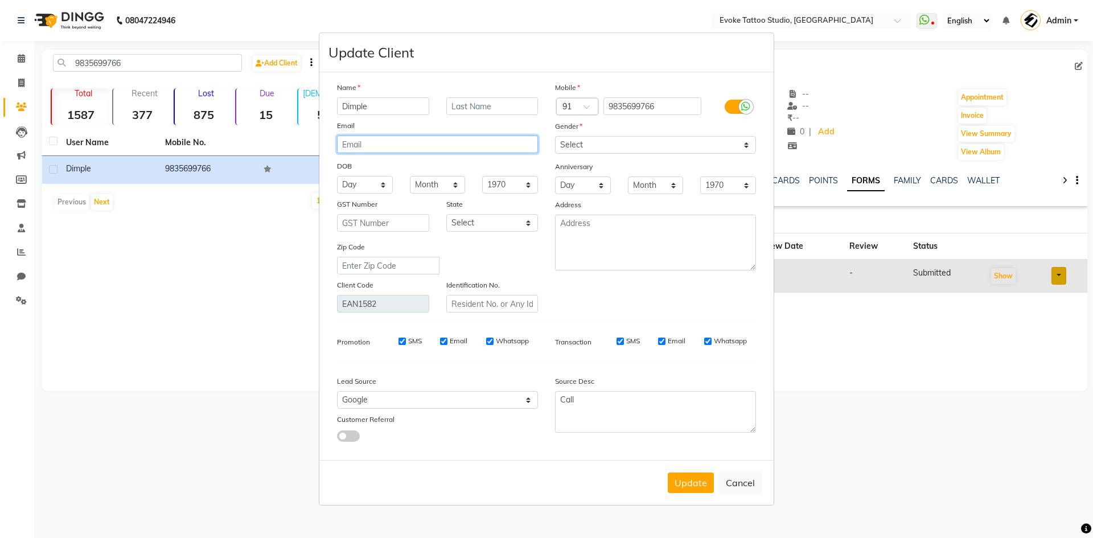
click at [411, 146] on input "email" at bounding box center [437, 144] width 201 height 18
paste input "[EMAIL_ADDRESS][DOMAIN_NAME]"
type input "[EMAIL_ADDRESS][DOMAIN_NAME]"
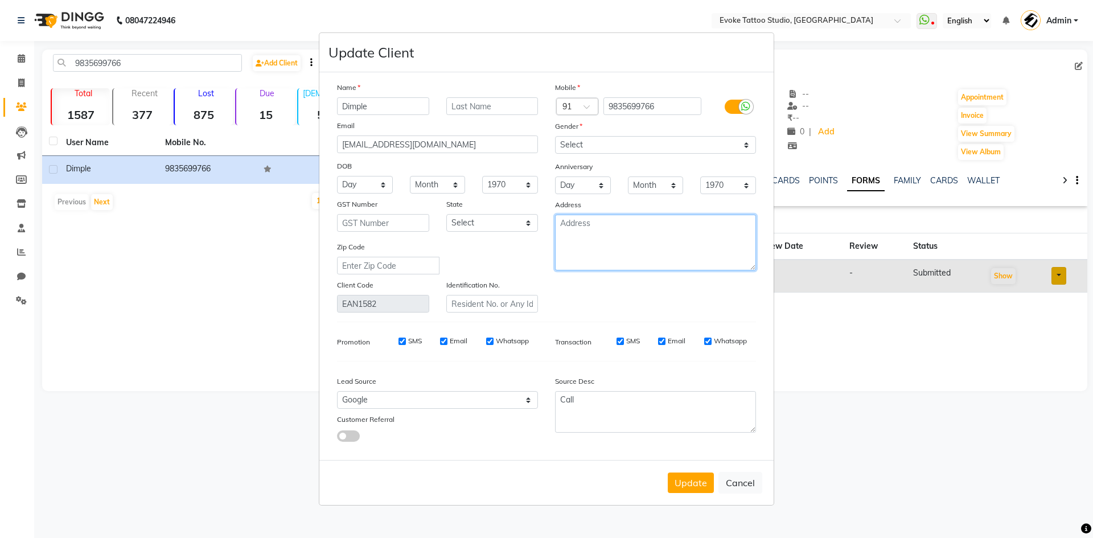
click at [590, 232] on textarea at bounding box center [655, 243] width 201 height 56
paste textarea "dimplemeghani"
paste textarea "Medical student"
paste textarea "400047"
type textarea "dimplemeghani Medical student 400047"
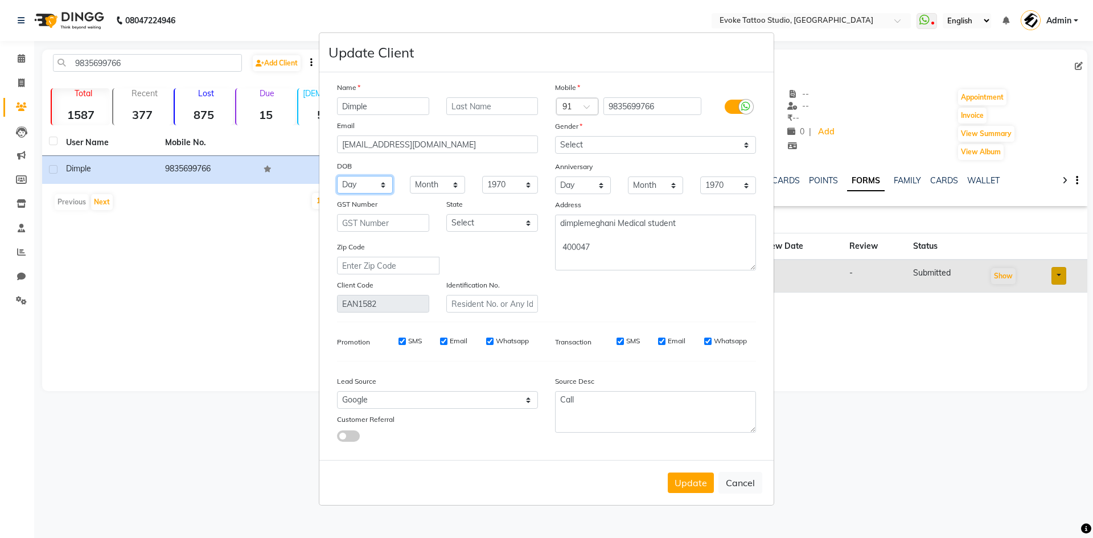
drag, startPoint x: 365, startPoint y: 182, endPoint x: 365, endPoint y: 193, distance: 10.8
click at [365, 182] on select "Day 01 02 03 04 05 06 07 08 09 10 11 12 13 14 15 16 17 18 19 20 21 22 23 24 25 …" at bounding box center [365, 185] width 56 height 18
select select "06"
click at [337, 176] on select "Day 01 02 03 04 05 06 07 08 09 10 11 12 13 14 15 16 17 18 19 20 21 22 23 24 25 …" at bounding box center [365, 185] width 56 height 18
drag, startPoint x: 437, startPoint y: 180, endPoint x: 437, endPoint y: 192, distance: 11.4
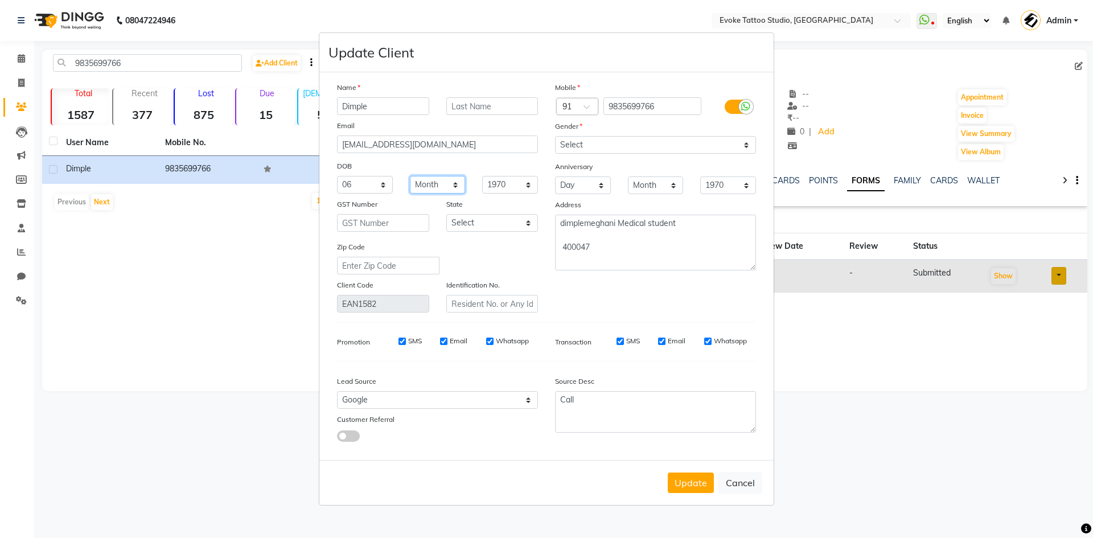
click at [437, 180] on select "Month January February March April May June July August September October Novem…" at bounding box center [438, 185] width 56 height 18
select select "06"
click at [410, 176] on select "Month January February March April May June July August September October Novem…" at bounding box center [438, 185] width 56 height 18
drag, startPoint x: 515, startPoint y: 182, endPoint x: 515, endPoint y: 190, distance: 7.4
click at [515, 182] on select "1940 1941 1942 1943 1944 1945 1946 1947 1948 1949 1950 1951 1952 1953 1954 1955…" at bounding box center [510, 185] width 56 height 18
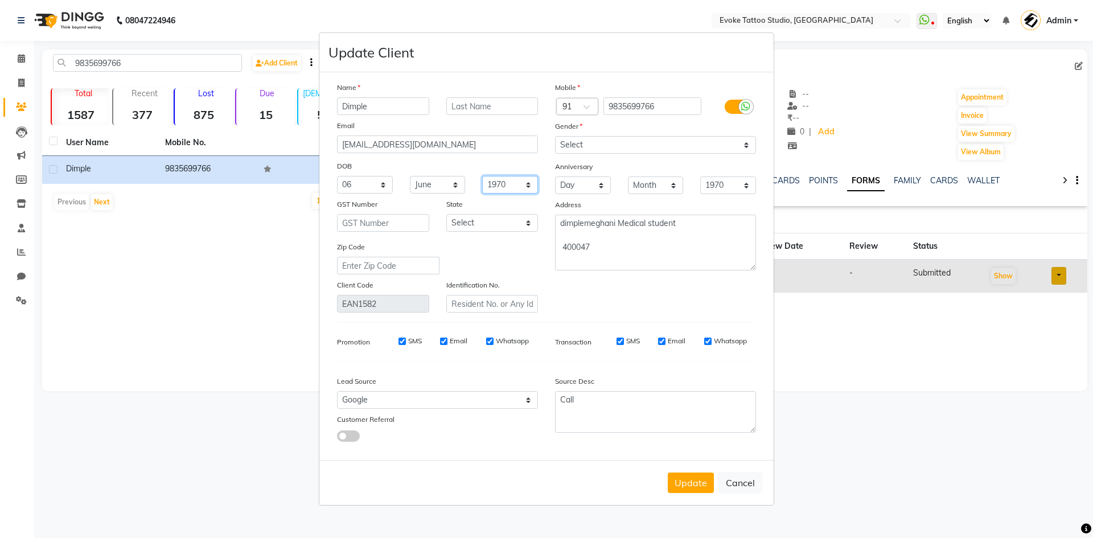
select select "2003"
click at [482, 176] on select "1940 1941 1942 1943 1944 1945 1946 1947 1948 1949 1950 1951 1952 1953 1954 1955…" at bounding box center [510, 185] width 56 height 18
click at [568, 285] on div "Mobile Country Code × 91 9835699766 Gender Select Male Female Other Prefer Not …" at bounding box center [655, 196] width 218 height 231
click at [682, 479] on button "Update" at bounding box center [691, 482] width 46 height 20
select select
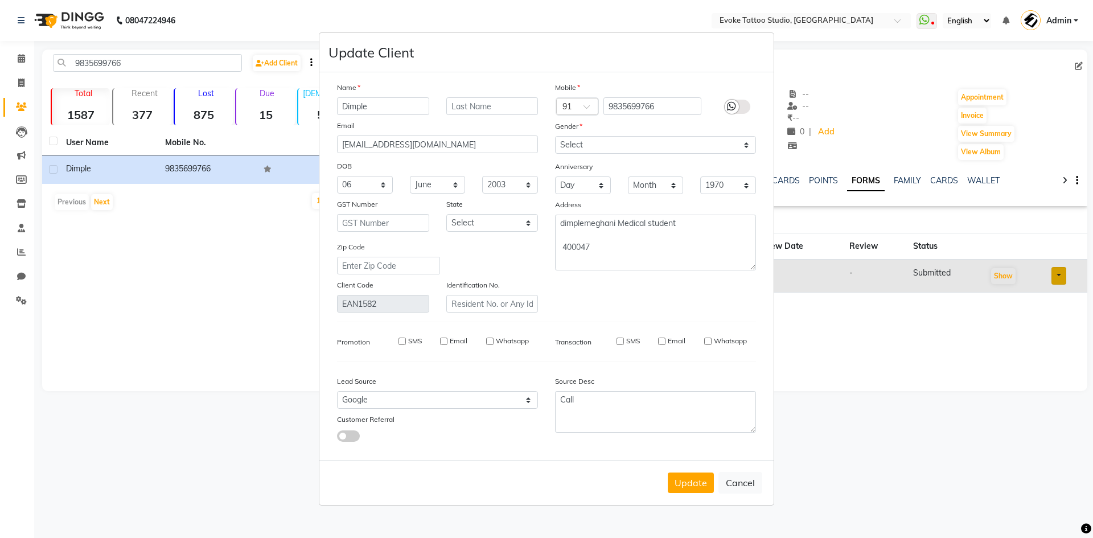
select select
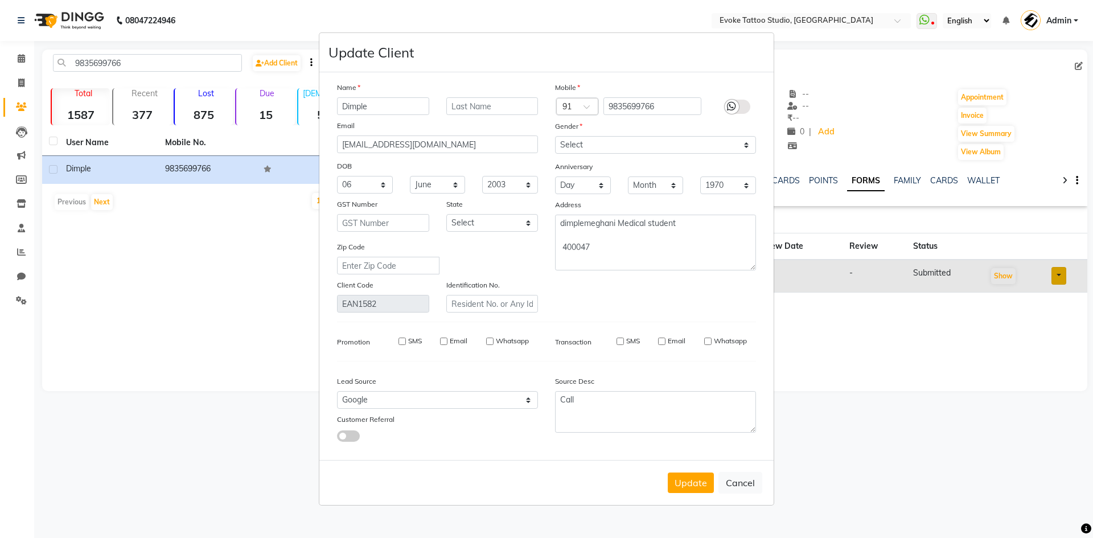
select select
checkbox input "false"
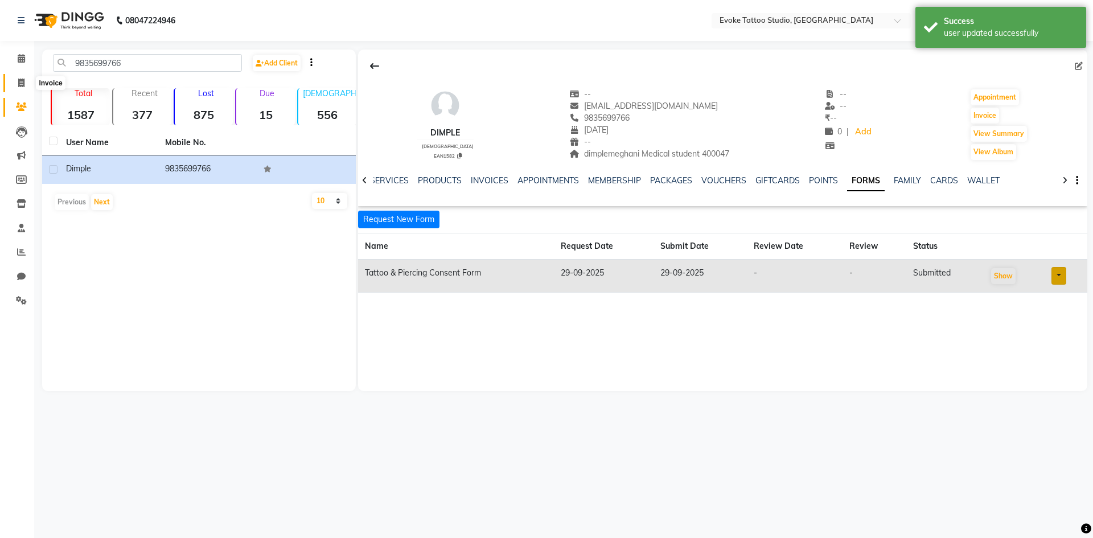
click at [17, 84] on span at bounding box center [21, 83] width 20 height 13
select select "7461"
select select "service"
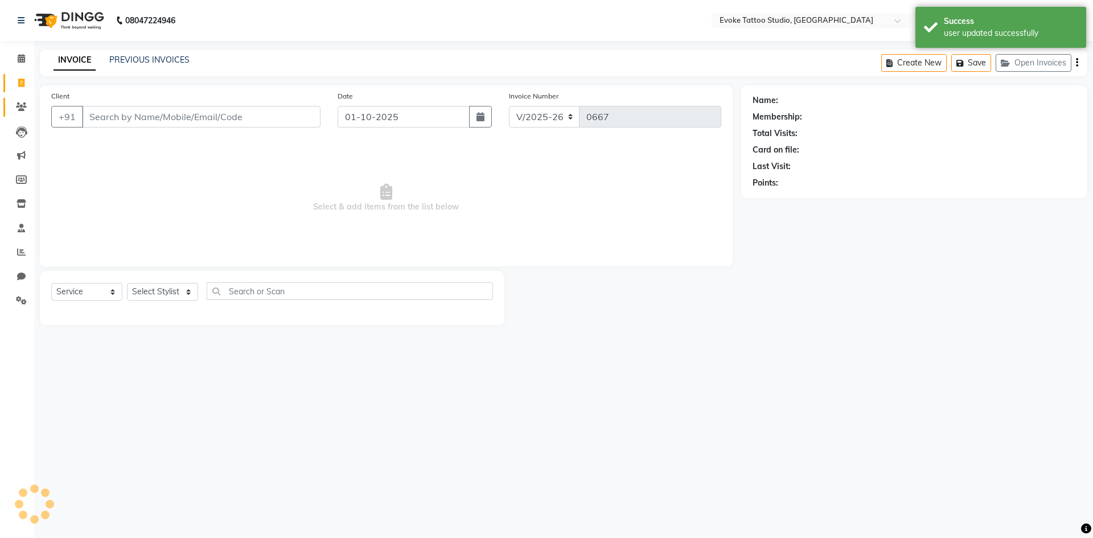
click at [19, 100] on link "Clients" at bounding box center [16, 107] width 27 height 19
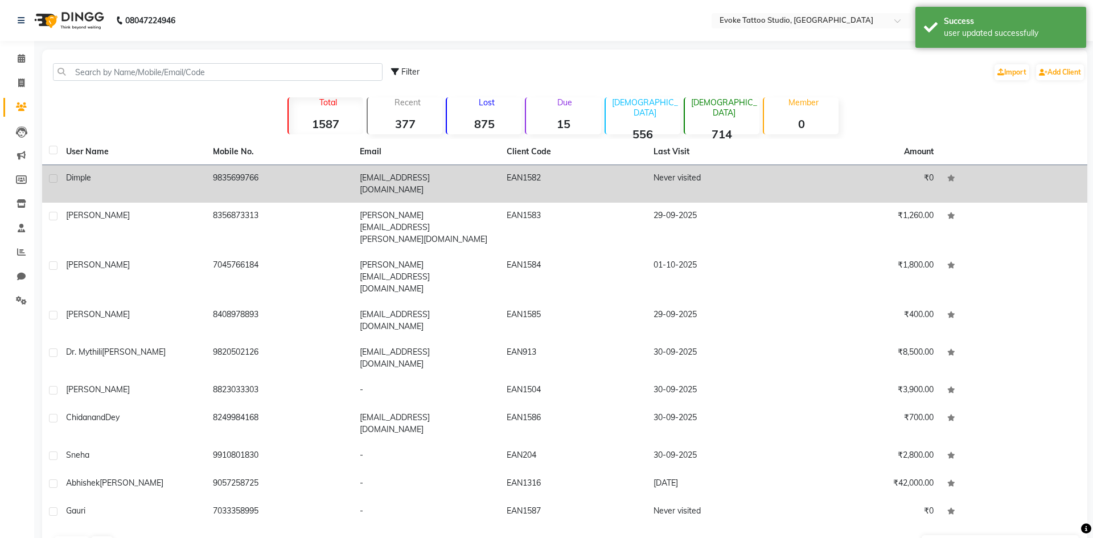
click at [420, 182] on td "[EMAIL_ADDRESS][DOMAIN_NAME]" at bounding box center [426, 184] width 147 height 38
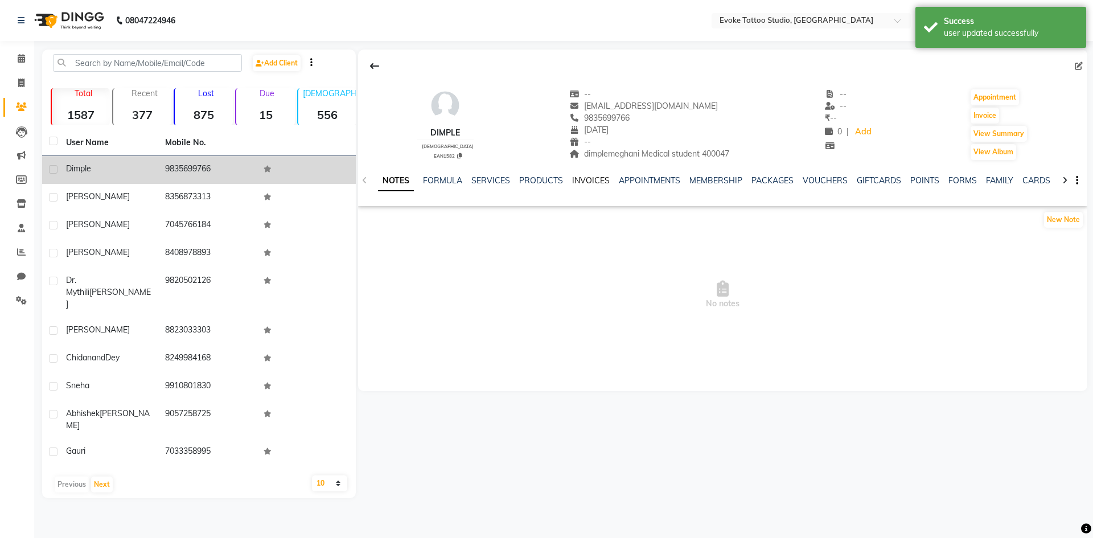
click at [593, 178] on link "INVOICES" at bounding box center [591, 180] width 38 height 10
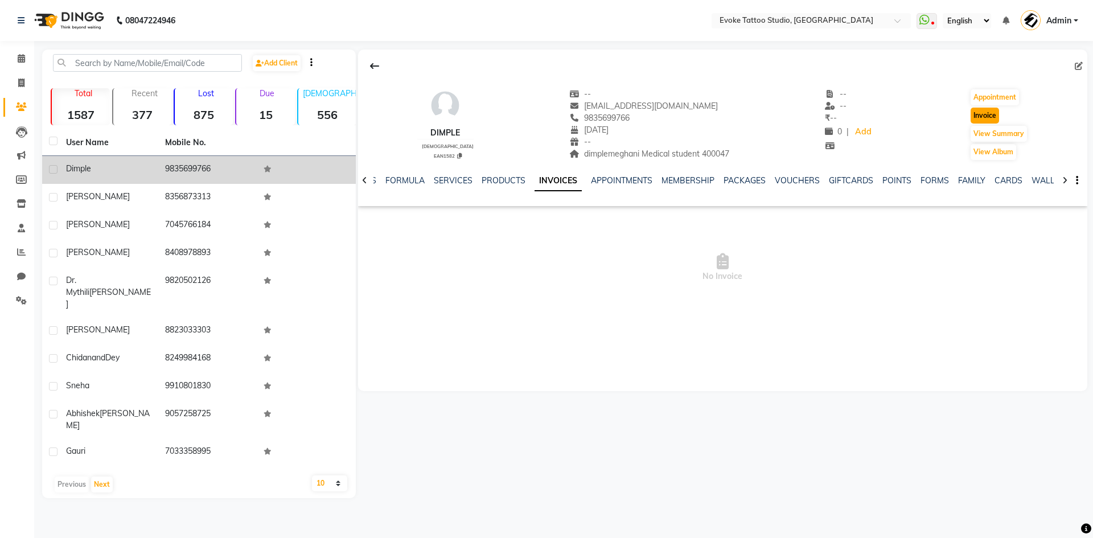
click at [976, 119] on button "Invoice" at bounding box center [984, 116] width 28 height 16
select select "service"
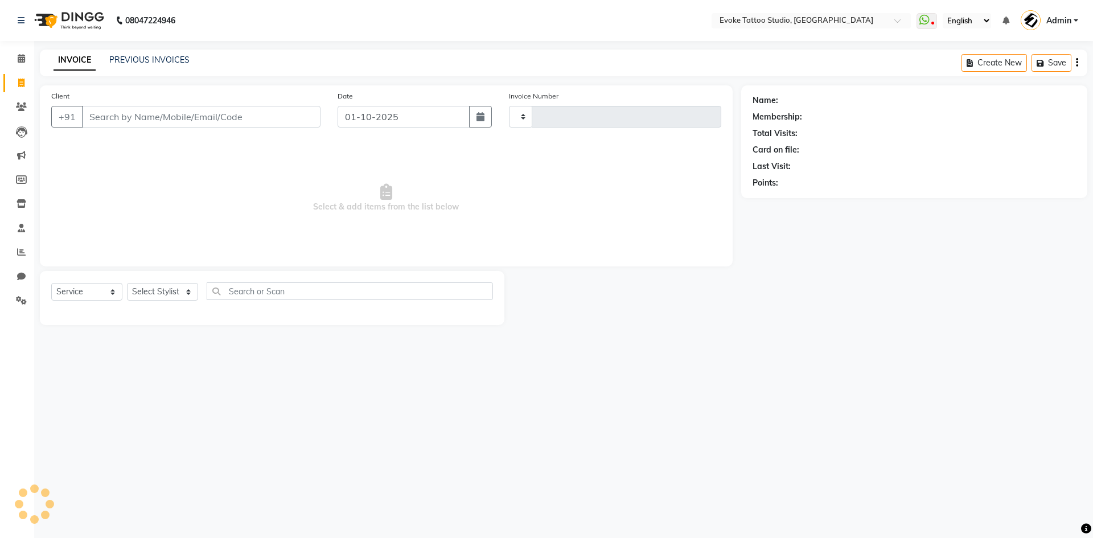
type input "0667"
select select "7461"
type input "9835699766"
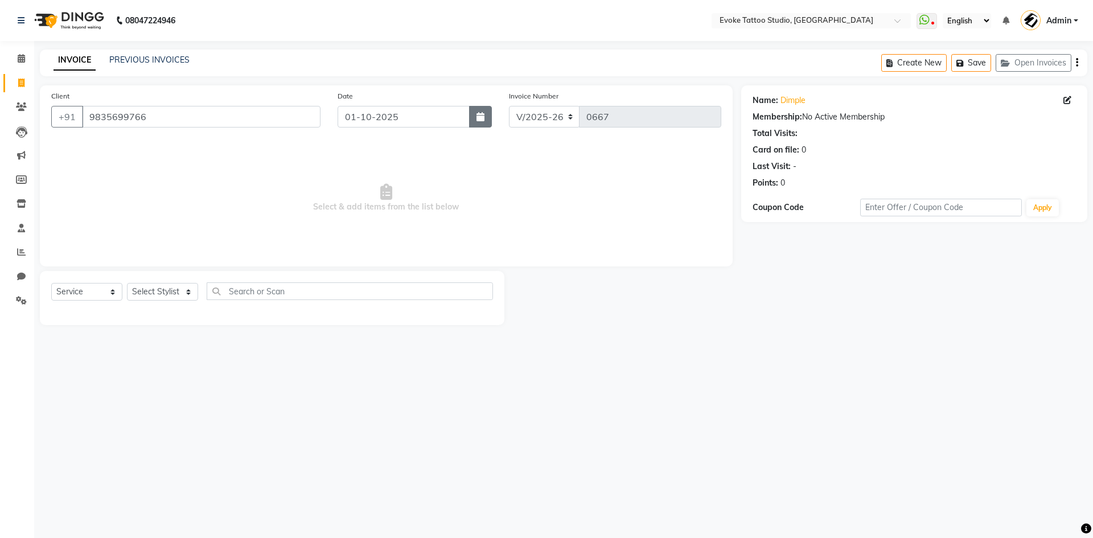
click at [475, 116] on button "button" at bounding box center [480, 117] width 23 height 22
select select "10"
select select "2025"
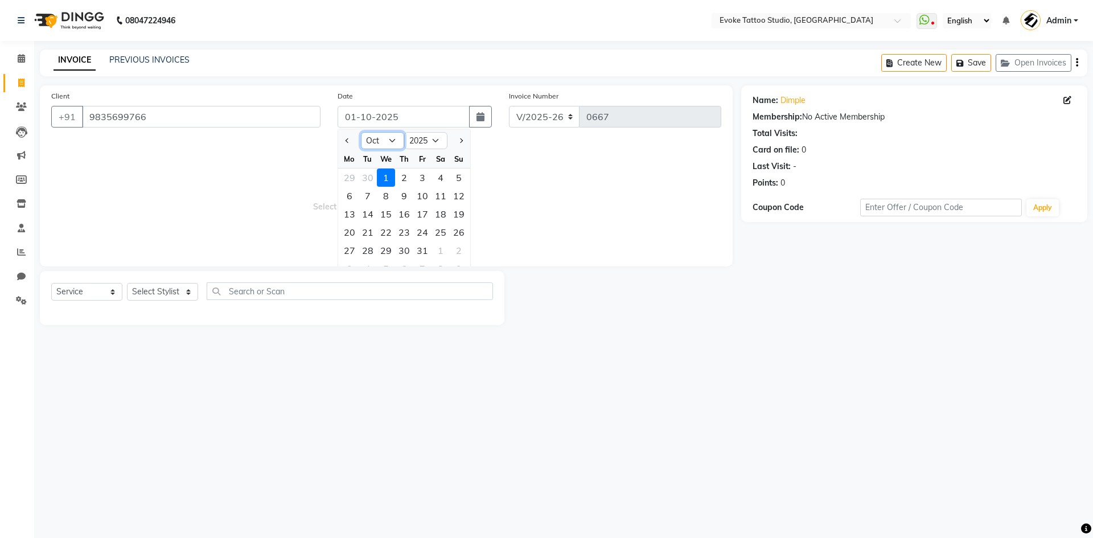
click at [380, 143] on select "Jan Feb Mar Apr May Jun [DATE] Aug Sep Oct Nov Dec" at bounding box center [382, 140] width 43 height 17
select select "9"
click at [361, 132] on select "Jan Feb Mar Apr May Jun [DATE] Aug Sep Oct Nov Dec" at bounding box center [382, 140] width 43 height 17
click at [348, 246] on div "29" at bounding box center [349, 250] width 18 height 18
type input "29-09-2025"
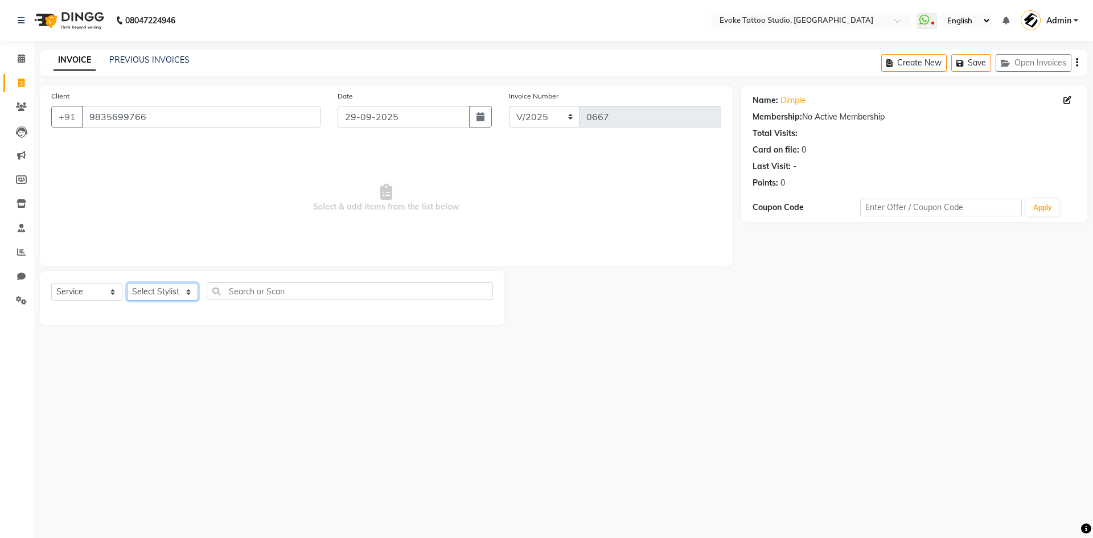
click at [170, 288] on select "Select Stylist [PERSON_NAME] Dingg Support [PERSON_NAME] [PERSON_NAME] [PERSON_…" at bounding box center [162, 292] width 71 height 18
select select "82891"
click at [127, 283] on select "Select Stylist [PERSON_NAME] Dingg Support [PERSON_NAME] [PERSON_NAME] [PERSON_…" at bounding box center [162, 292] width 71 height 18
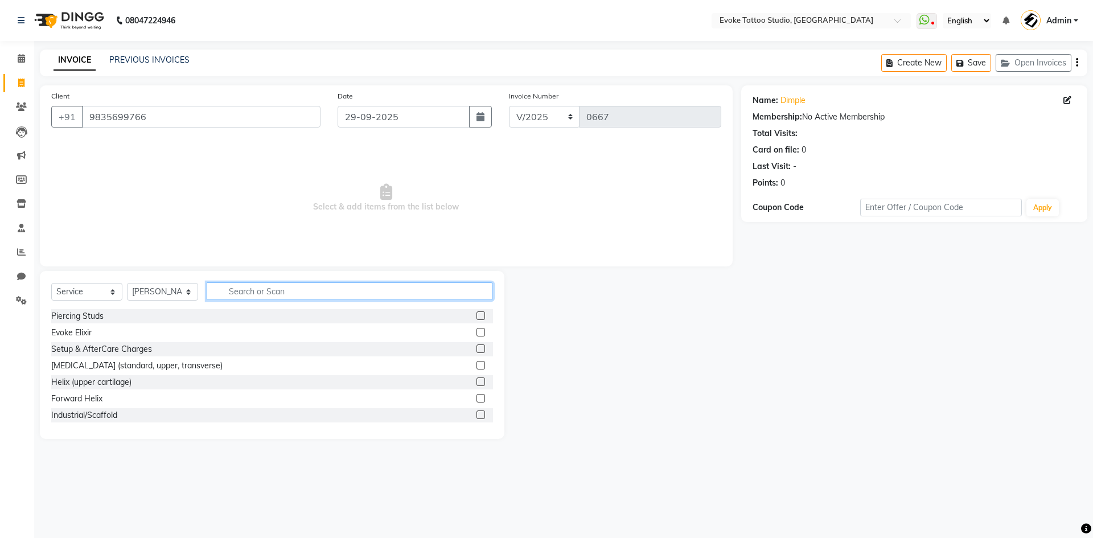
click at [270, 295] on input "text" at bounding box center [350, 291] width 286 height 18
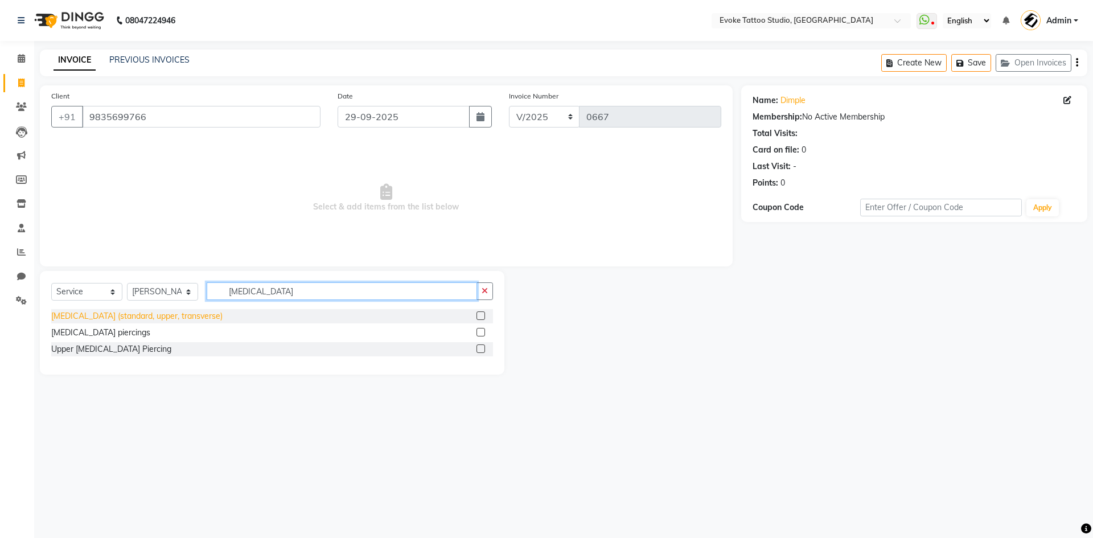
type input "[MEDICAL_DATA]"
click at [163, 320] on div "[MEDICAL_DATA] (standard, upper, transverse)" at bounding box center [136, 316] width 171 height 12
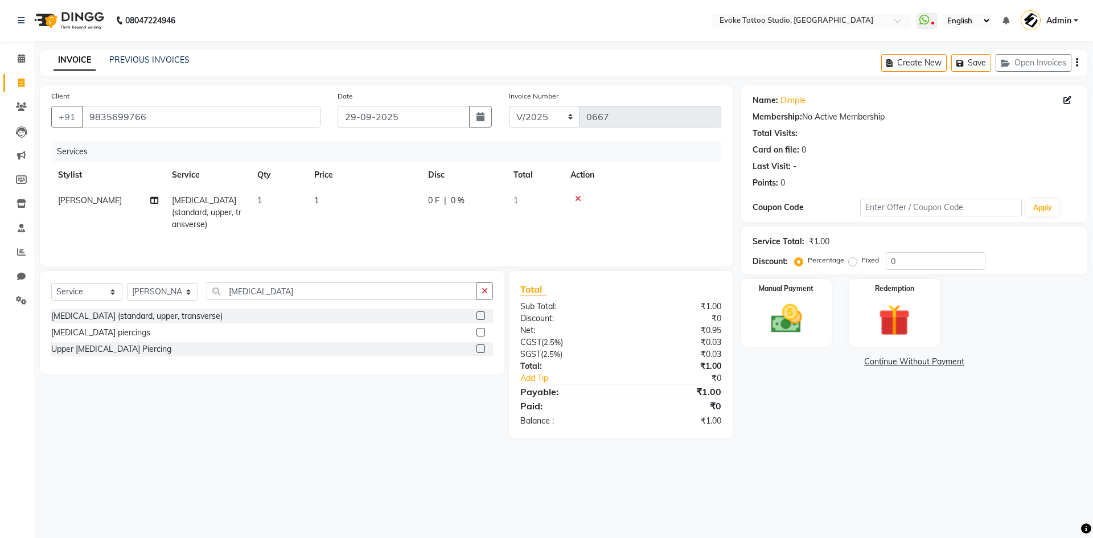
click at [390, 200] on td "1" at bounding box center [364, 213] width 114 height 50
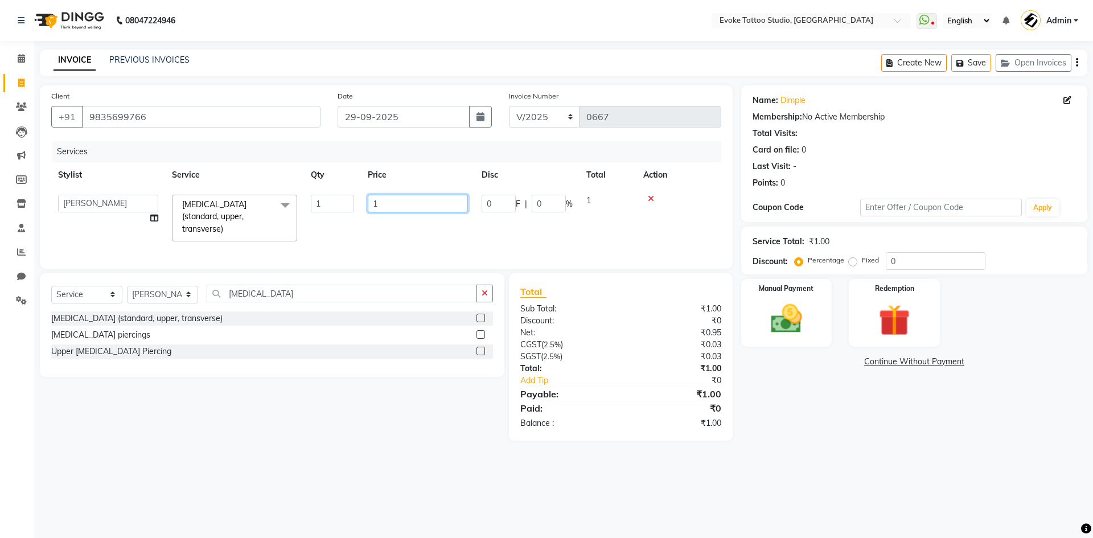
click at [428, 203] on input "1" at bounding box center [418, 204] width 100 height 18
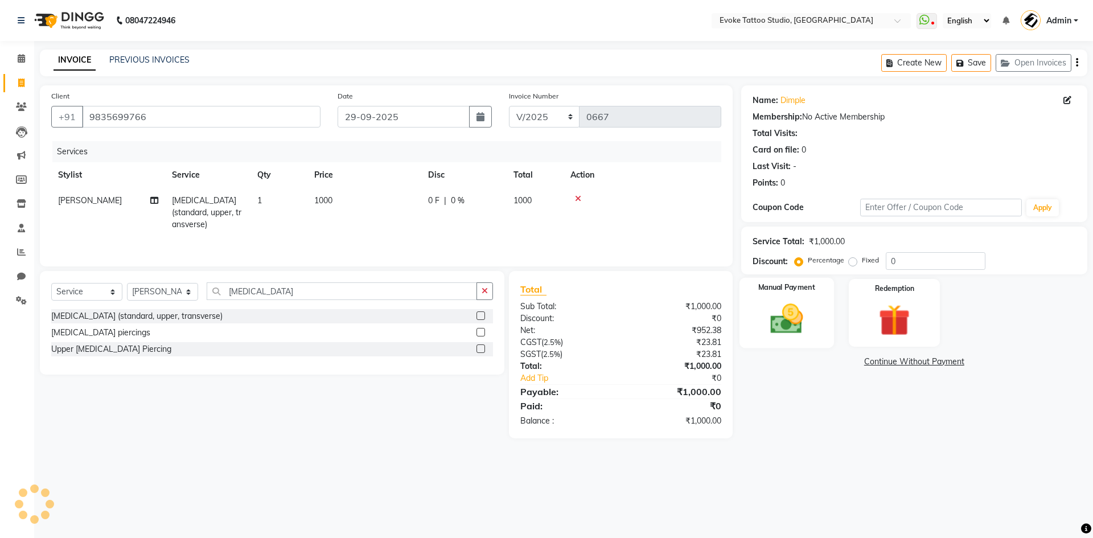
click at [783, 307] on img at bounding box center [786, 319] width 53 height 38
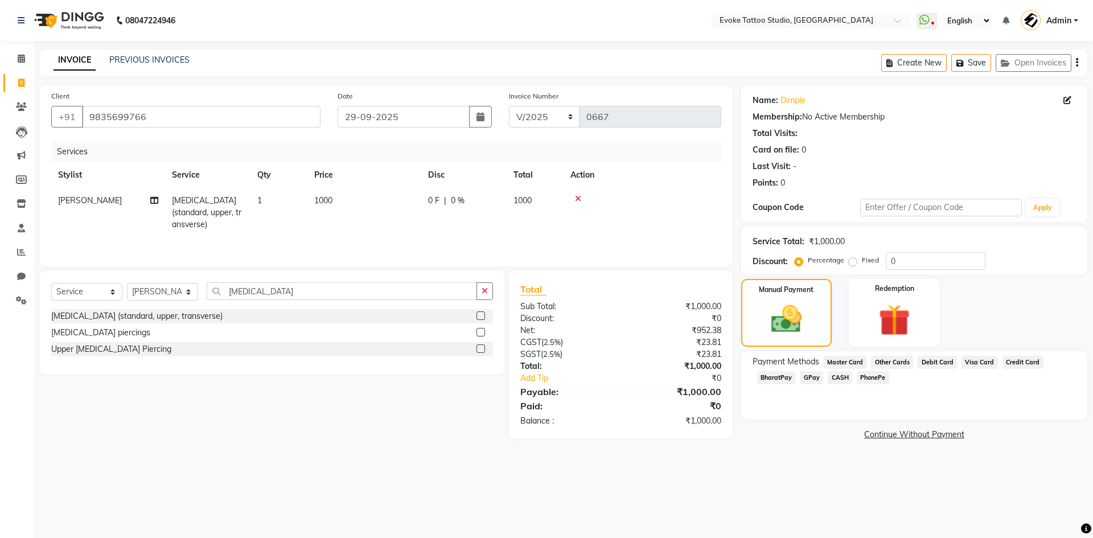
click at [807, 373] on span "GPay" at bounding box center [811, 377] width 23 height 13
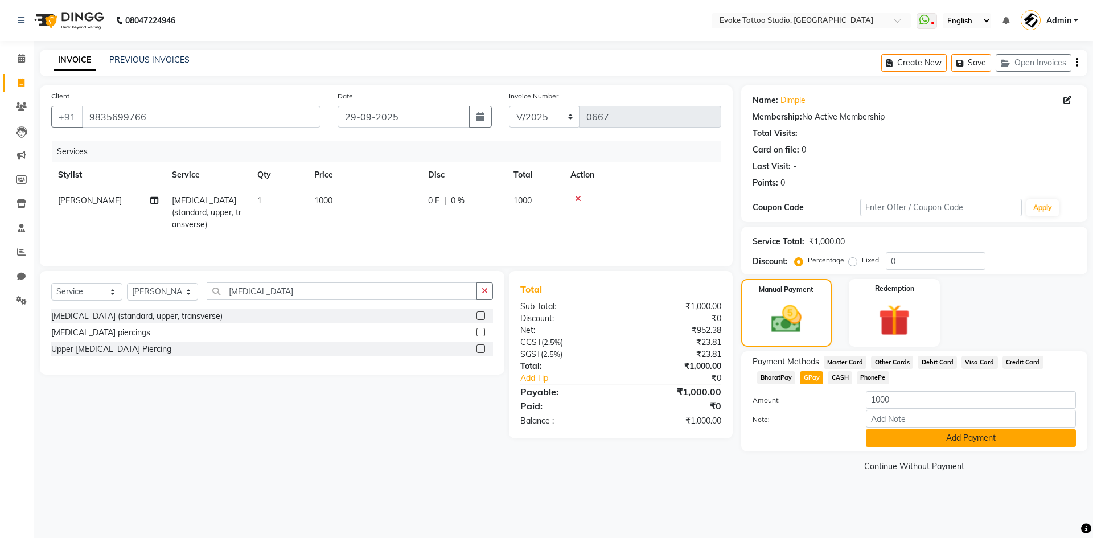
click at [898, 438] on button "Add Payment" at bounding box center [971, 438] width 210 height 18
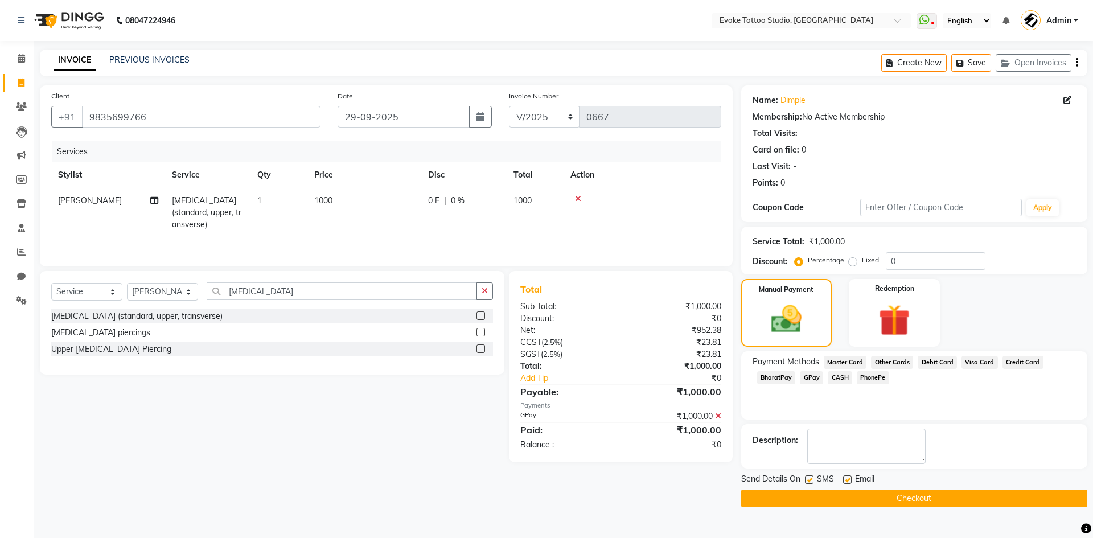
click at [966, 501] on button "Checkout" at bounding box center [914, 499] width 346 height 18
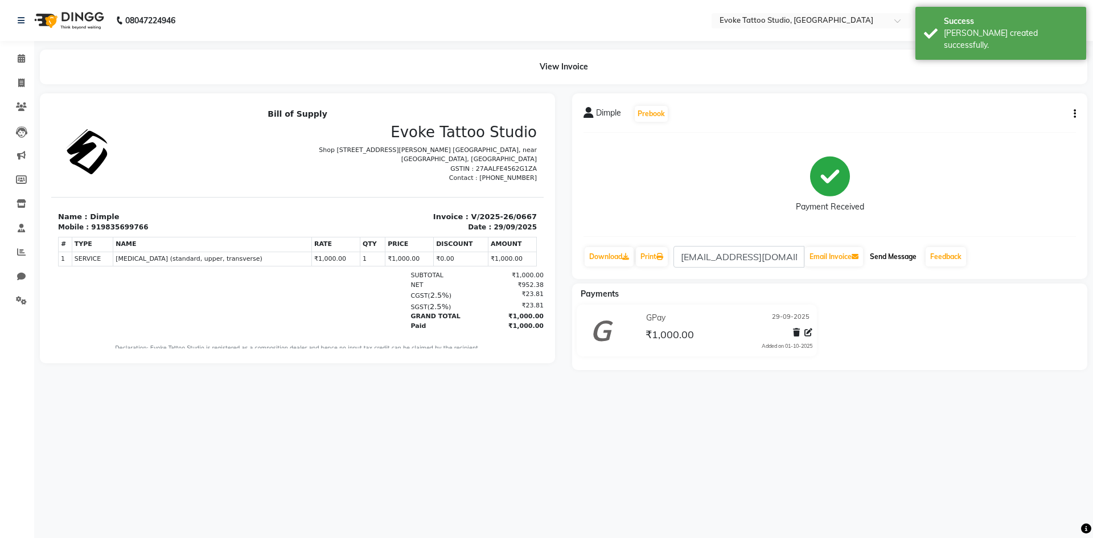
click at [894, 256] on button "Send Message" at bounding box center [893, 256] width 56 height 19
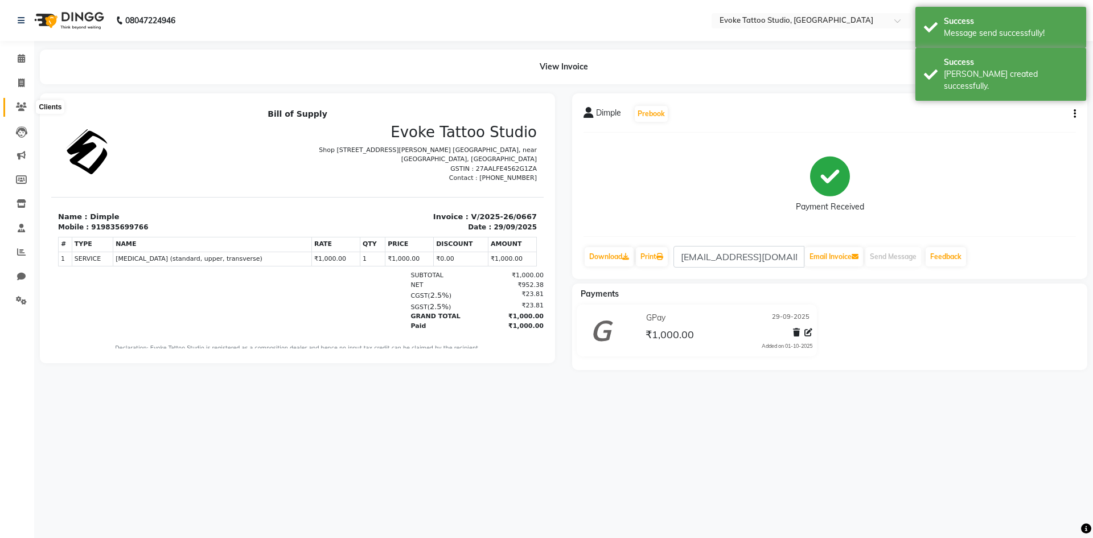
click at [26, 102] on span at bounding box center [21, 107] width 20 height 13
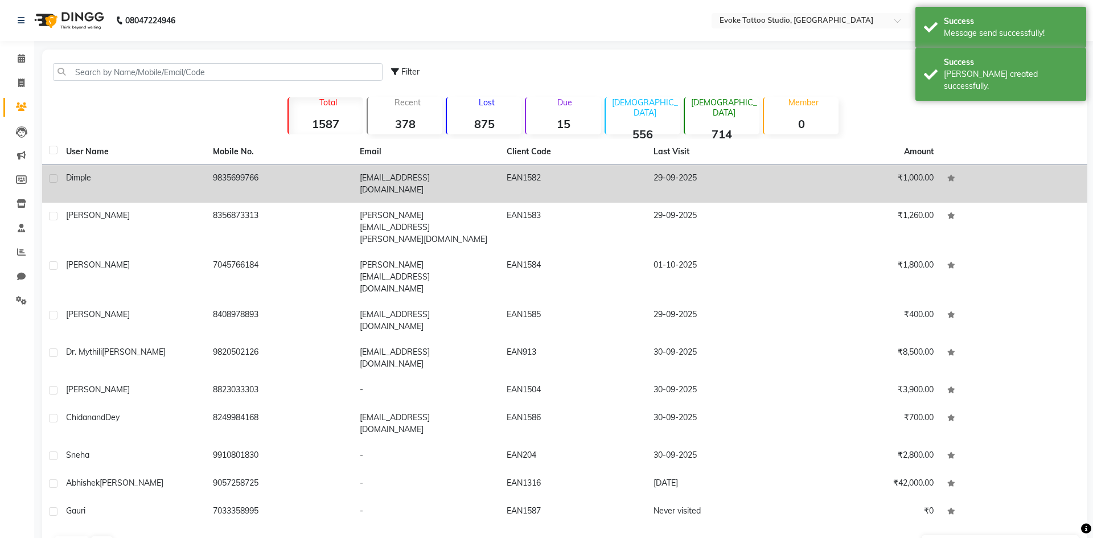
click at [218, 171] on td "9835699766" at bounding box center [279, 184] width 147 height 38
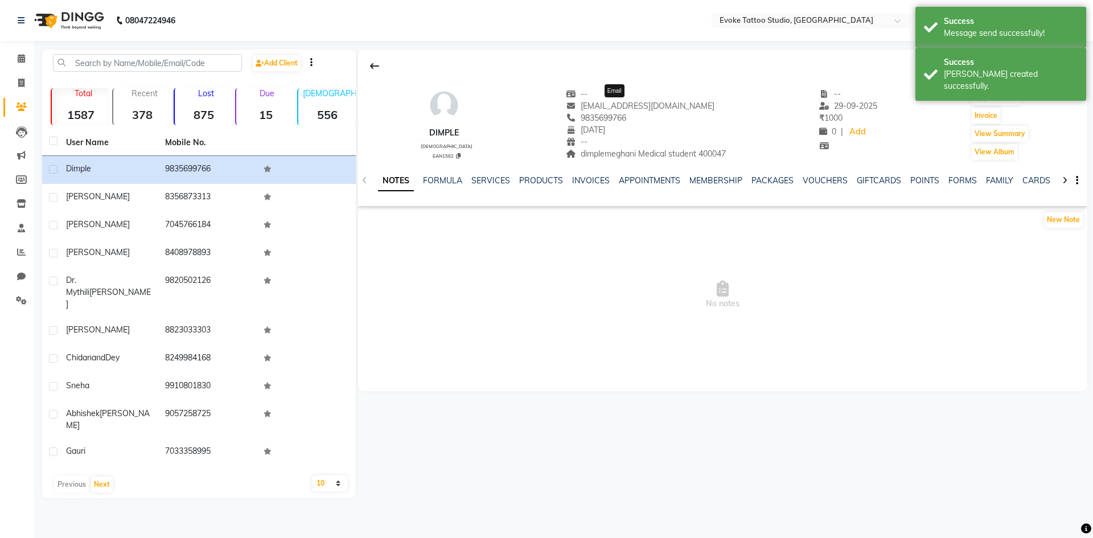
click at [627, 107] on span "[EMAIL_ADDRESS][DOMAIN_NAME]" at bounding box center [640, 106] width 149 height 10
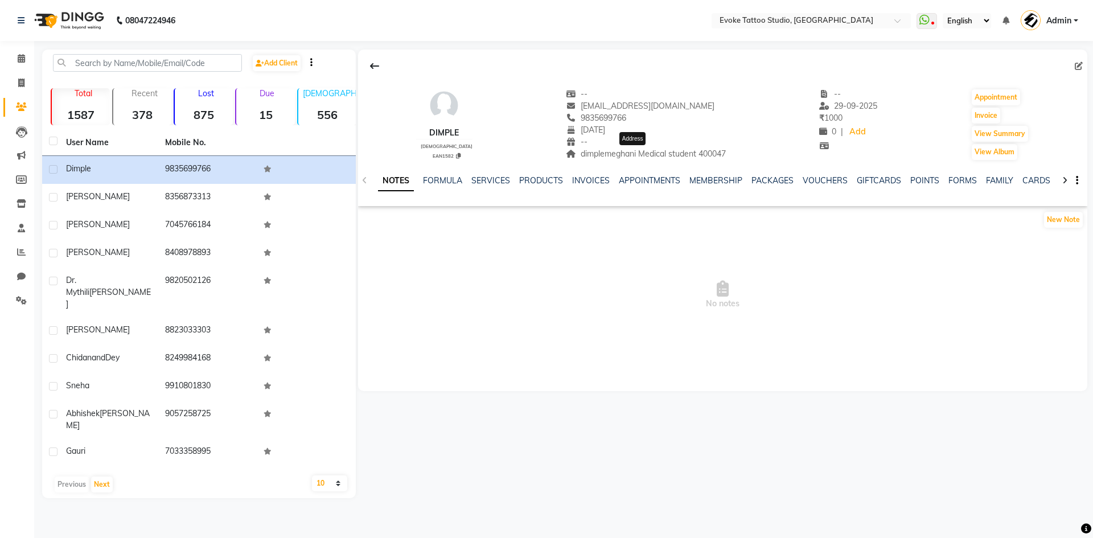
click at [593, 156] on span "dimplemeghani Medical student 400047" at bounding box center [646, 154] width 160 height 10
click at [703, 150] on span "dimplemeghani Medical student 400047" at bounding box center [646, 154] width 160 height 10
drag, startPoint x: 627, startPoint y: 154, endPoint x: 685, endPoint y: 154, distance: 58.1
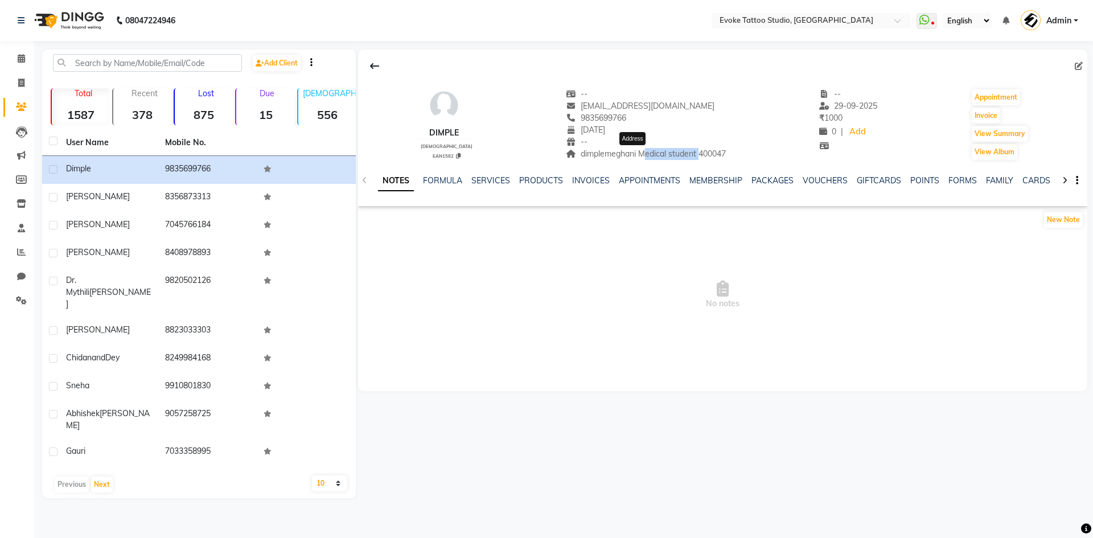
click at [685, 154] on span "dimplemeghani Medical student 400047" at bounding box center [646, 154] width 160 height 10
click at [167, 60] on input "text" at bounding box center [147, 63] width 189 height 18
paste input "9771113190"
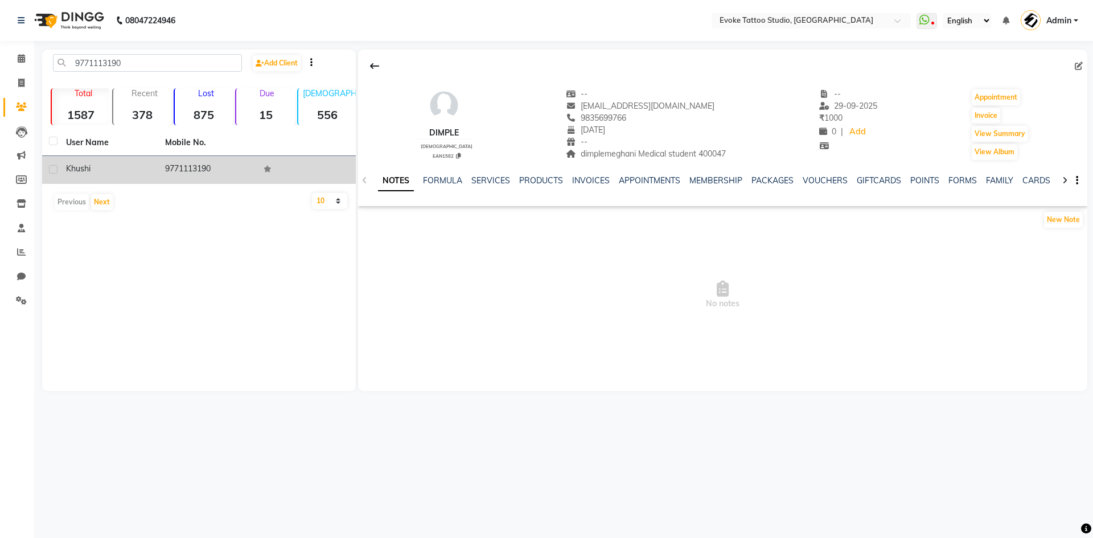
drag, startPoint x: 120, startPoint y: 160, endPoint x: 133, endPoint y: 161, distance: 13.1
click at [121, 160] on td "Khushi" at bounding box center [108, 170] width 99 height 28
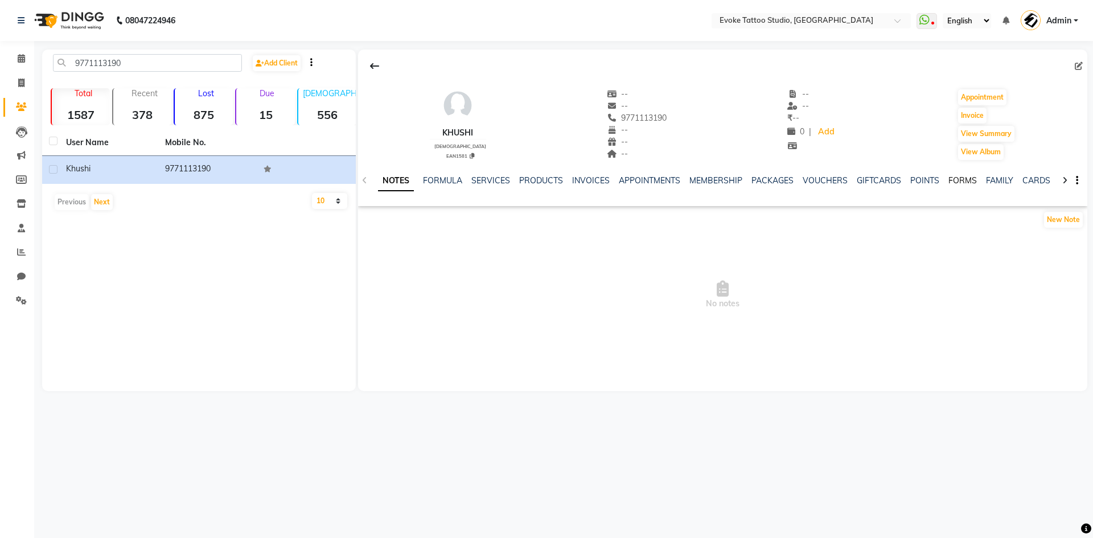
click at [953, 178] on link "FORMS" at bounding box center [962, 180] width 28 height 10
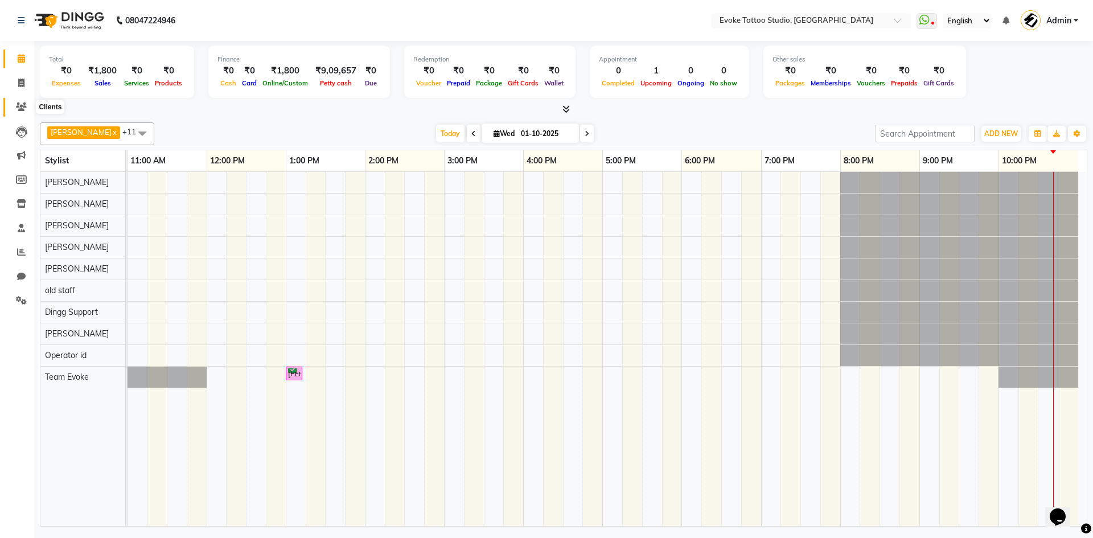
click at [24, 105] on icon at bounding box center [21, 106] width 11 height 9
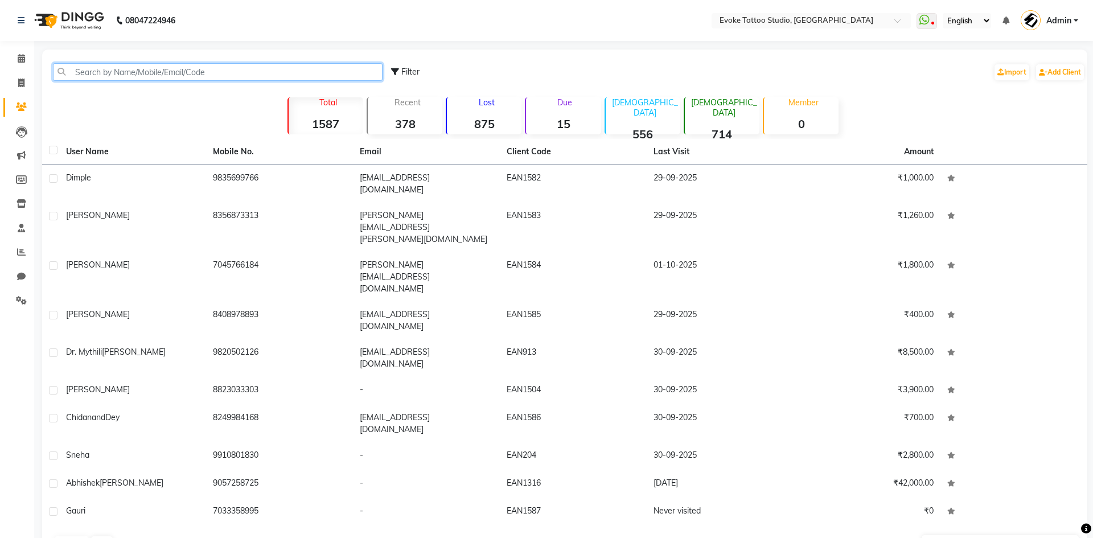
click at [184, 70] on input "text" at bounding box center [218, 72] width 330 height 18
paste input "9771113190"
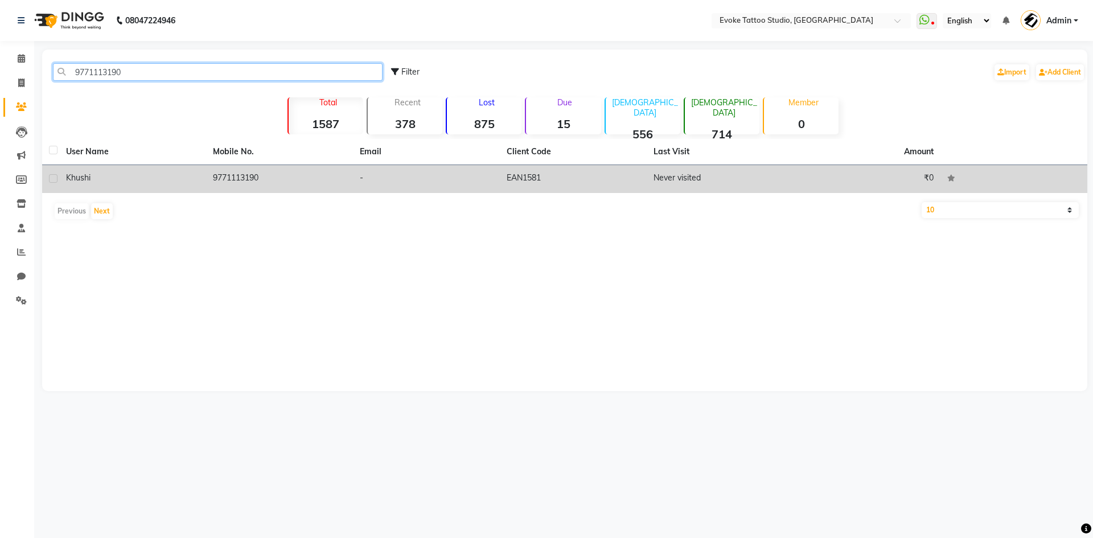
type input "9771113190"
click at [194, 182] on div "Khushi" at bounding box center [132, 178] width 133 height 12
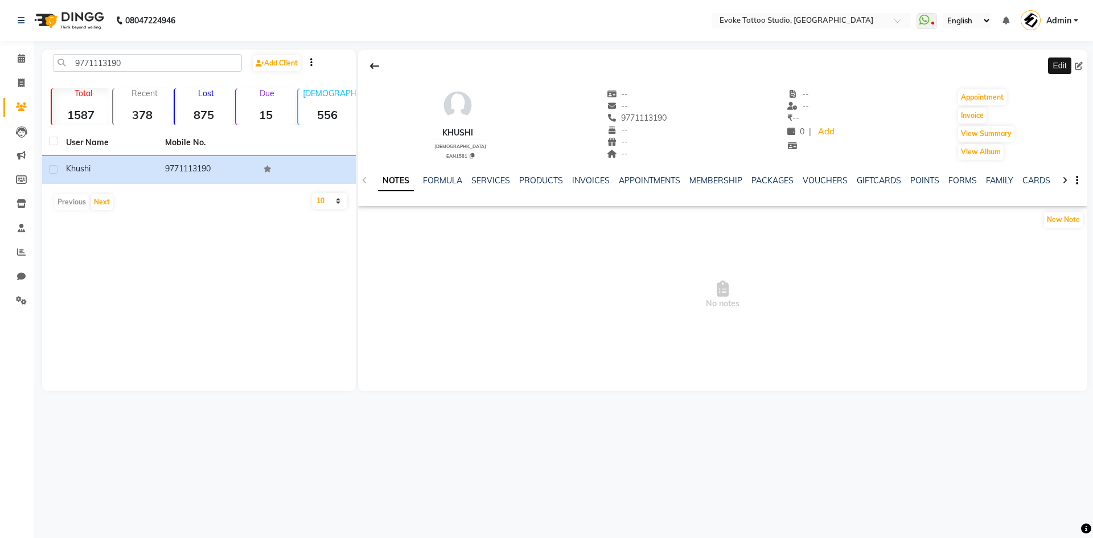
click at [1079, 65] on icon at bounding box center [1079, 66] width 8 height 8
select select "[DEMOGRAPHIC_DATA]"
select select "50824"
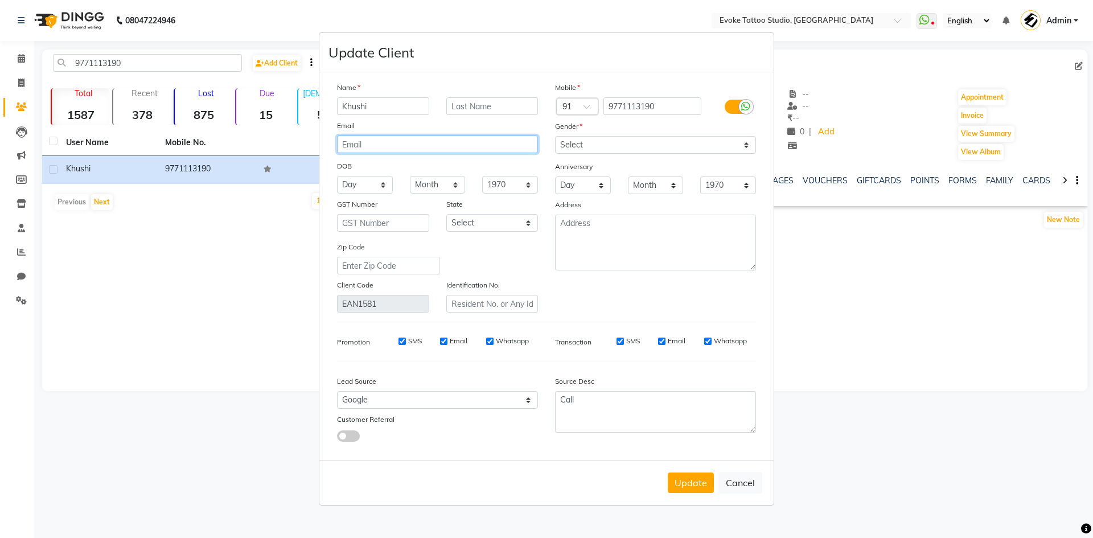
click at [439, 148] on input "email" at bounding box center [437, 144] width 201 height 18
type input "[EMAIL_ADDRESS][DOMAIN_NAME]"
click at [358, 183] on select "Day 01 02 03 04 05 06 07 08 09 10 11 12 13 14 15 16 17 18 19 20 21 22 23 24 25 …" at bounding box center [365, 185] width 56 height 18
select select "06"
click at [337, 176] on select "Day 01 02 03 04 05 06 07 08 09 10 11 12 13 14 15 16 17 18 19 20 21 22 23 24 25 …" at bounding box center [365, 185] width 56 height 18
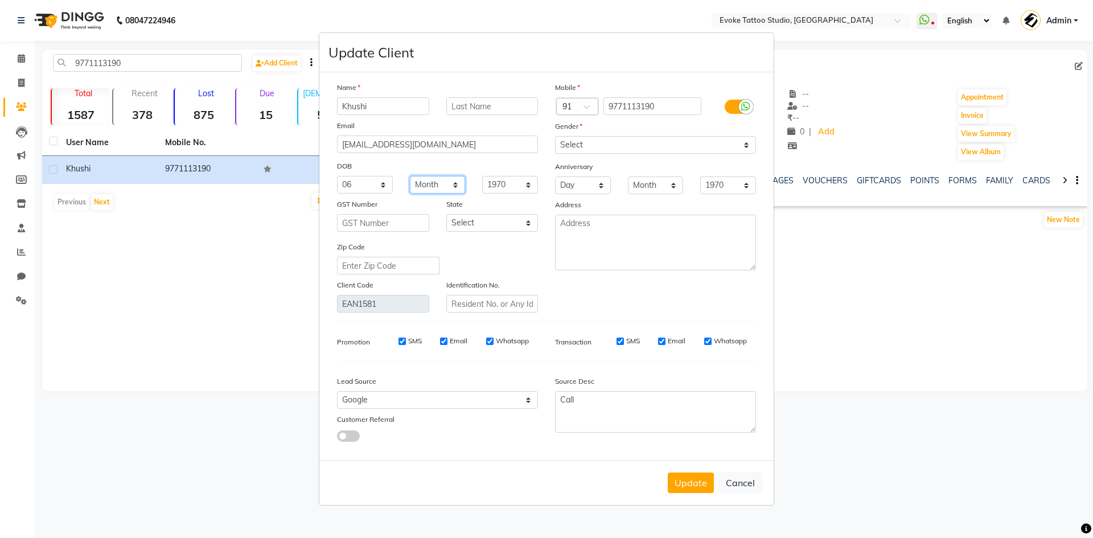
click at [423, 178] on select "Month January February March April May June July August September October Novem…" at bounding box center [438, 185] width 56 height 18
select select "08"
click at [410, 176] on select "Month January February March April May June July August September October Novem…" at bounding box center [438, 185] width 56 height 18
click at [515, 187] on select "1940 1941 1942 1943 1944 1945 1946 1947 1948 1949 1950 1951 1952 1953 1954 1955…" at bounding box center [510, 185] width 56 height 18
select select "2005"
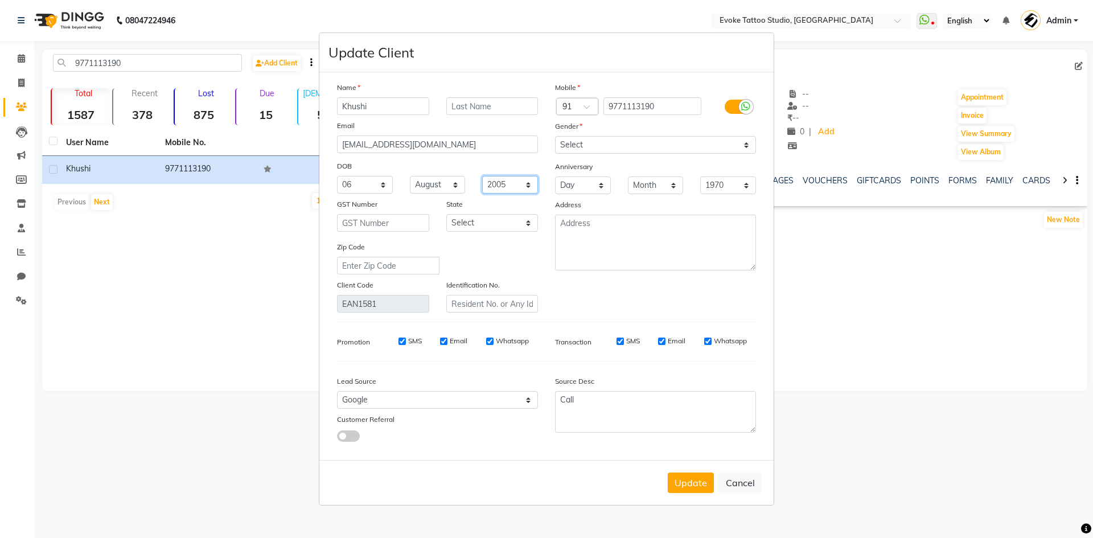
click at [482, 176] on select "1940 1941 1942 1943 1944 1945 1946 1947 1948 1949 1950 1951 1952 1953 1954 1955…" at bounding box center [510, 185] width 56 height 18
click at [590, 238] on textarea at bounding box center [655, 243] width 201 height 56
drag, startPoint x: 590, startPoint y: 238, endPoint x: 570, endPoint y: 228, distance: 22.4
click at [570, 228] on textarea at bounding box center [655, 243] width 201 height 56
click at [633, 224] on textarea "student khushiiiiii17_ student" at bounding box center [655, 243] width 201 height 56
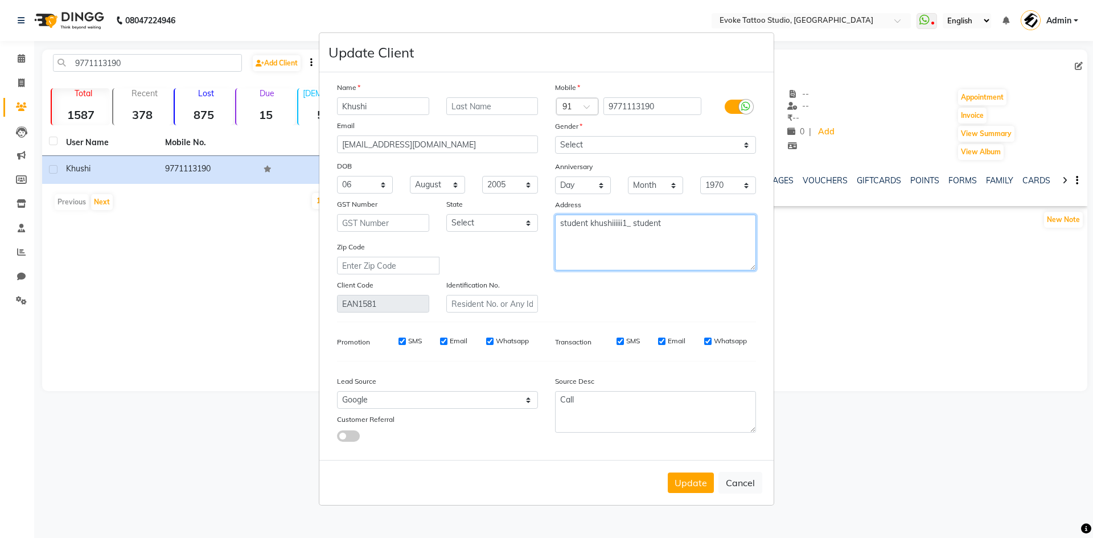
type textarea "student khushiiiiii1_ student"
click at [613, 292] on div "Mobile Country Code × 91 9771113190 Gender Select [DEMOGRAPHIC_DATA] [DEMOGRAPH…" at bounding box center [655, 196] width 218 height 231
click at [684, 476] on button "Update" at bounding box center [691, 482] width 46 height 20
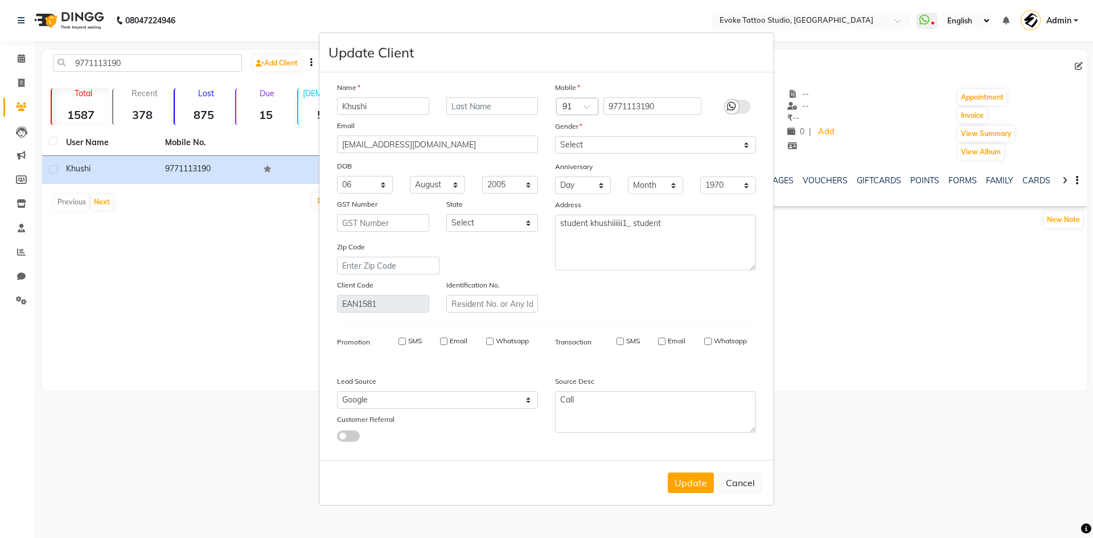
select select
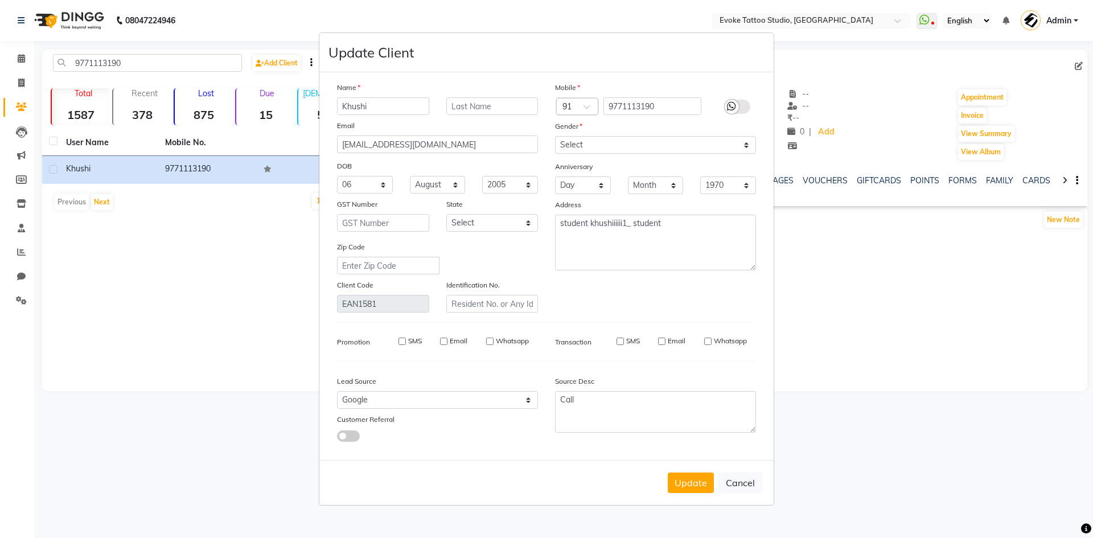
select select
checkbox input "false"
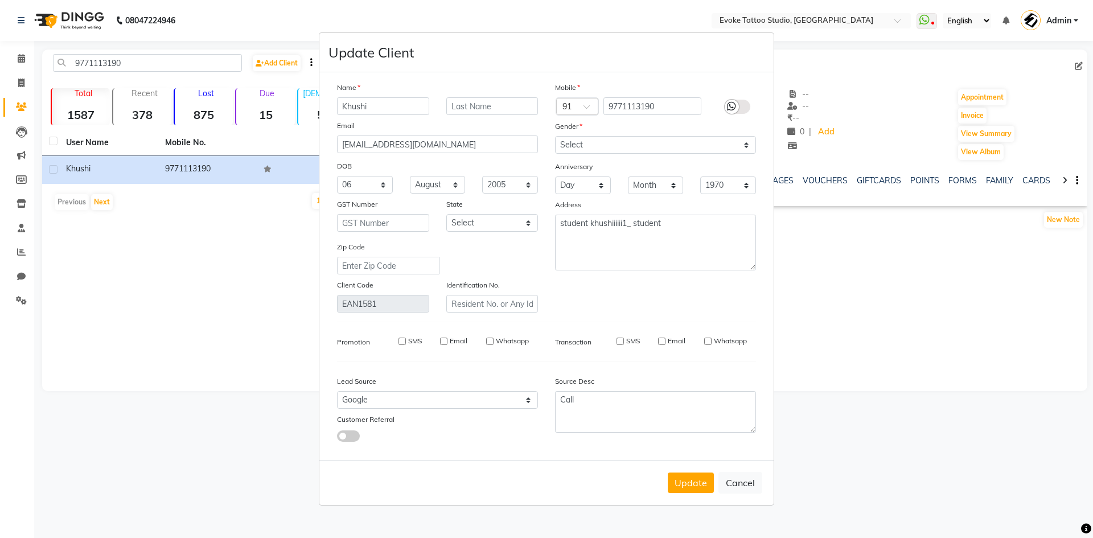
checkbox input "false"
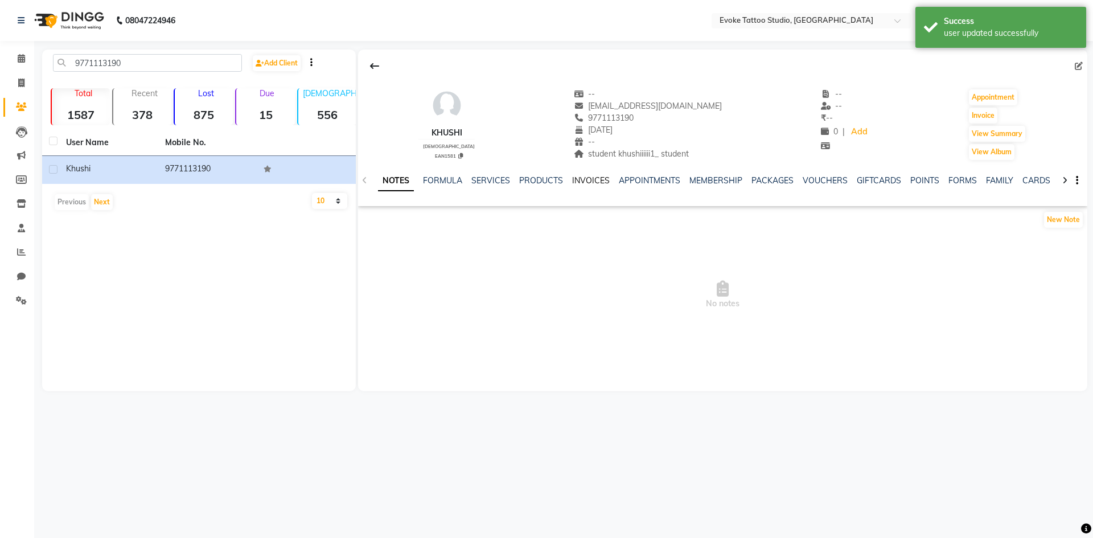
click at [587, 179] on link "INVOICES" at bounding box center [591, 180] width 38 height 10
click at [970, 119] on button "Invoice" at bounding box center [983, 116] width 28 height 16
select select "service"
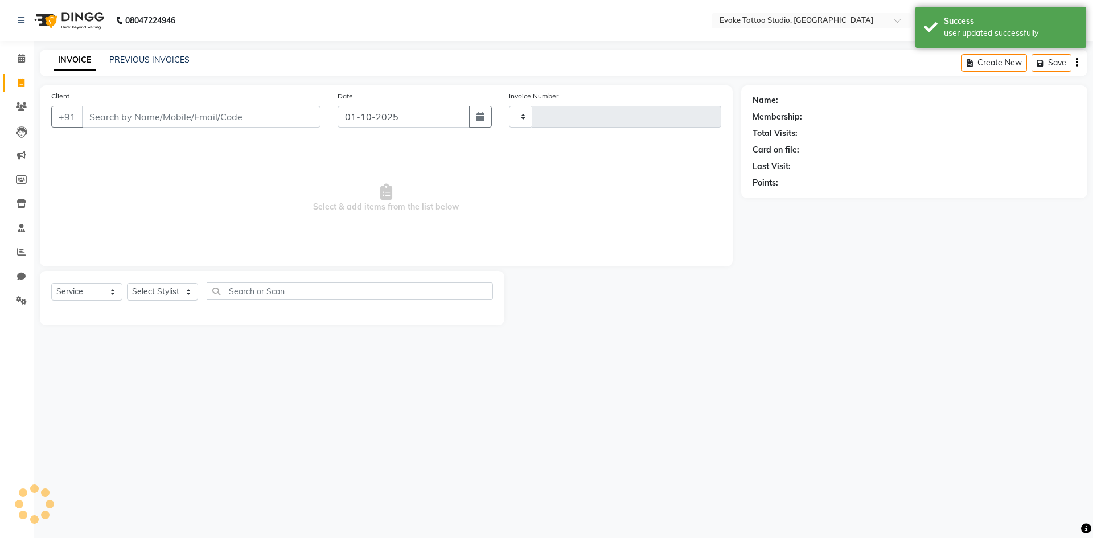
type input "0668"
select select "7461"
type input "9771113190"
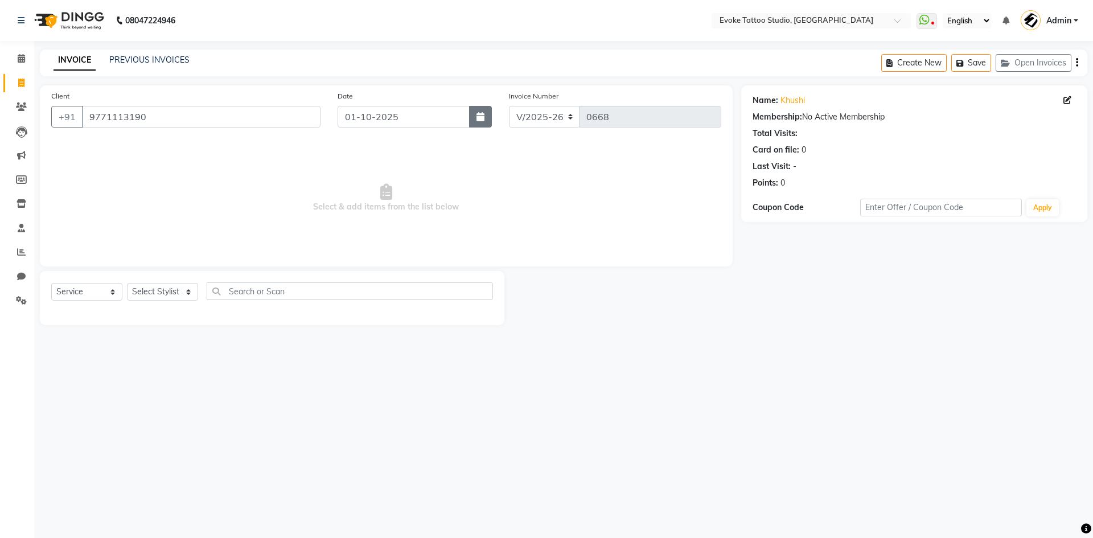
click at [484, 112] on icon "button" at bounding box center [480, 116] width 8 height 9
select select "10"
select select "2025"
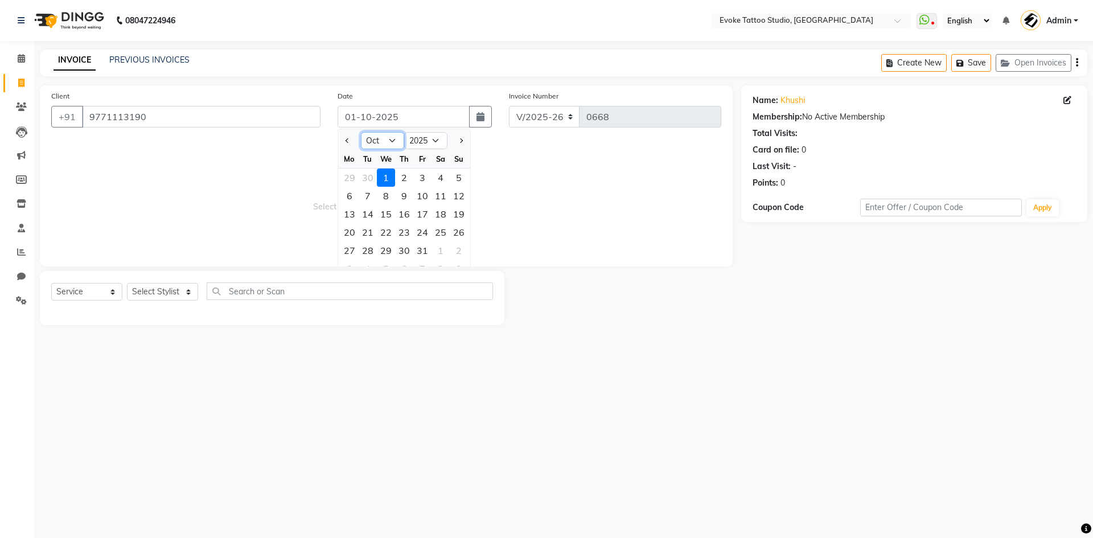
click at [372, 132] on select "Jan Feb Mar Apr May Jun [DATE] Aug Sep Oct Nov Dec" at bounding box center [382, 140] width 43 height 17
select select "9"
click at [361, 132] on select "Jan Feb Mar Apr May Jun [DATE] Aug Sep Oct Nov Dec" at bounding box center [382, 140] width 43 height 17
click at [354, 249] on div "29" at bounding box center [349, 250] width 18 height 18
type input "29-09-2025"
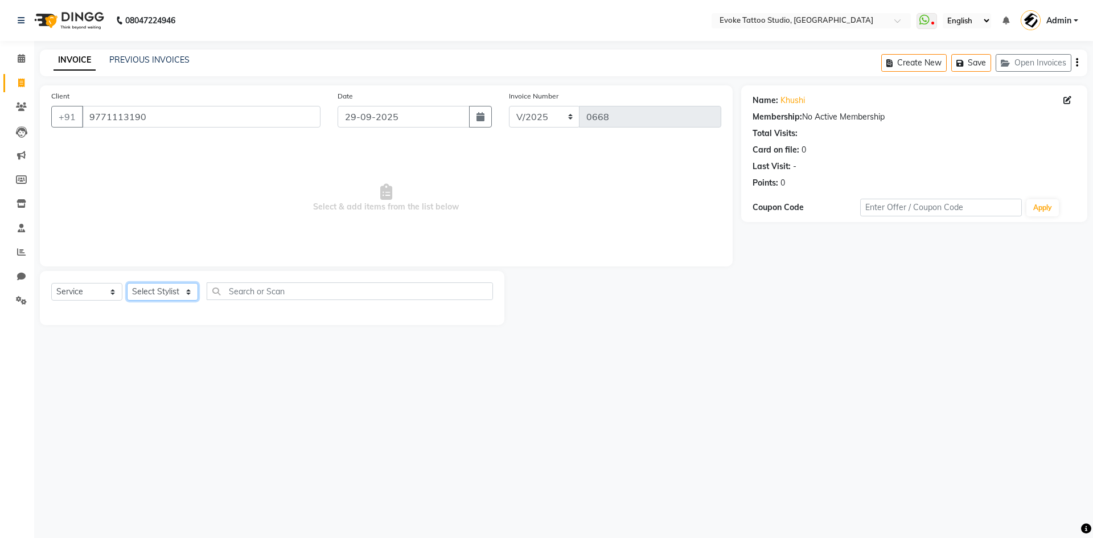
click at [157, 294] on select "Select Stylist [PERSON_NAME] Dingg Support [PERSON_NAME] [PERSON_NAME] [PERSON_…" at bounding box center [162, 292] width 71 height 18
select select "82891"
click at [127, 283] on select "Select Stylist [PERSON_NAME] Dingg Support [PERSON_NAME] [PERSON_NAME] [PERSON_…" at bounding box center [162, 292] width 71 height 18
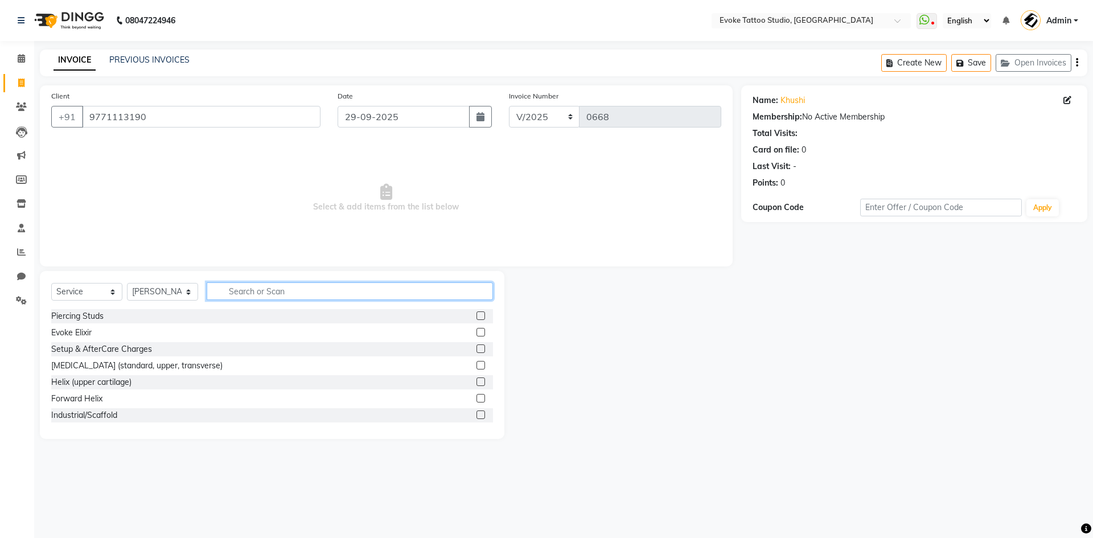
click at [308, 298] on input "text" at bounding box center [350, 291] width 286 height 18
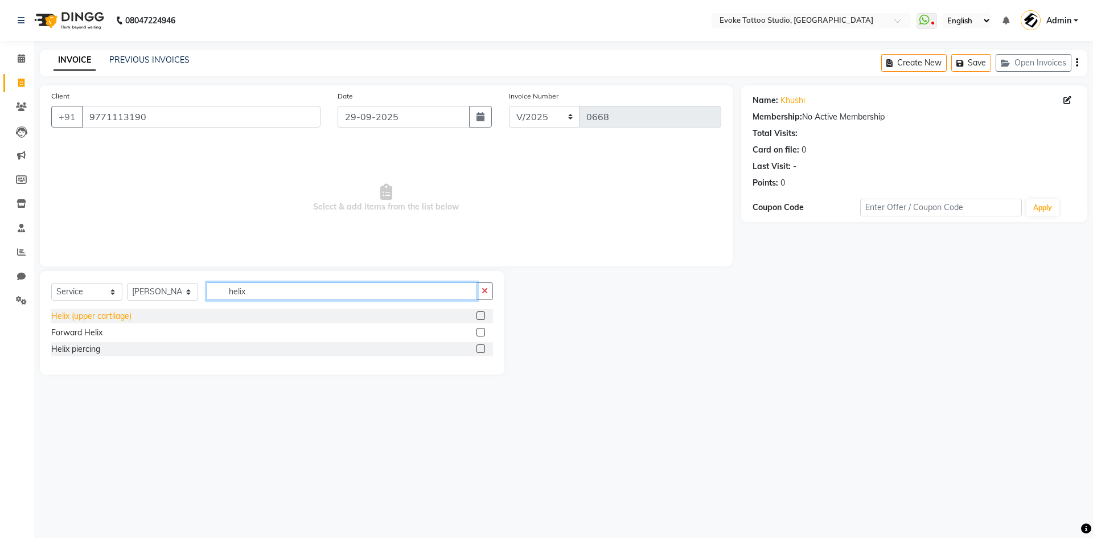
type input "helix"
click at [113, 316] on div "Helix (upper cartilage)" at bounding box center [91, 316] width 80 height 12
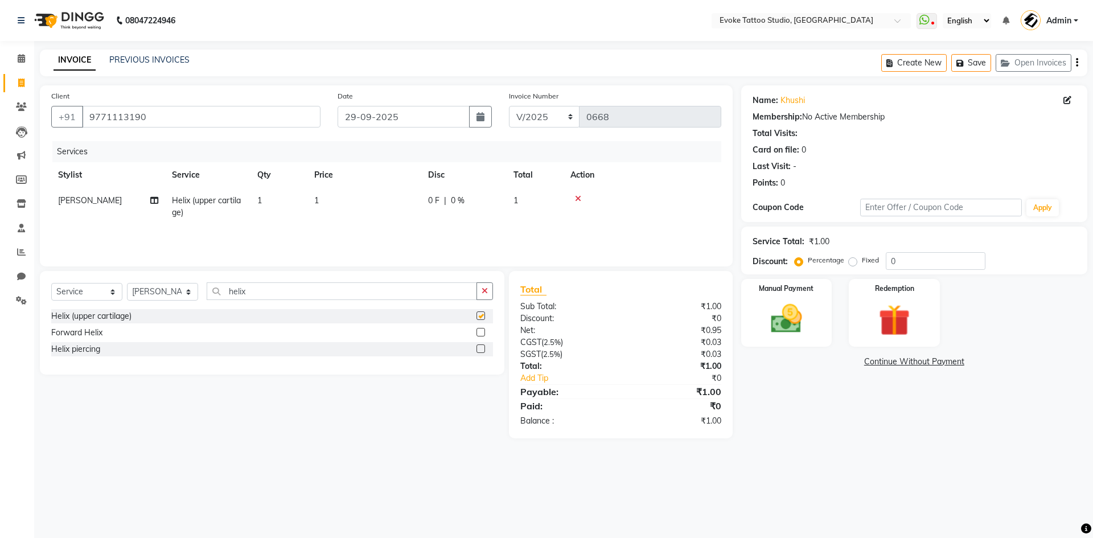
checkbox input "false"
click at [364, 204] on td "1" at bounding box center [364, 207] width 114 height 38
select select "82891"
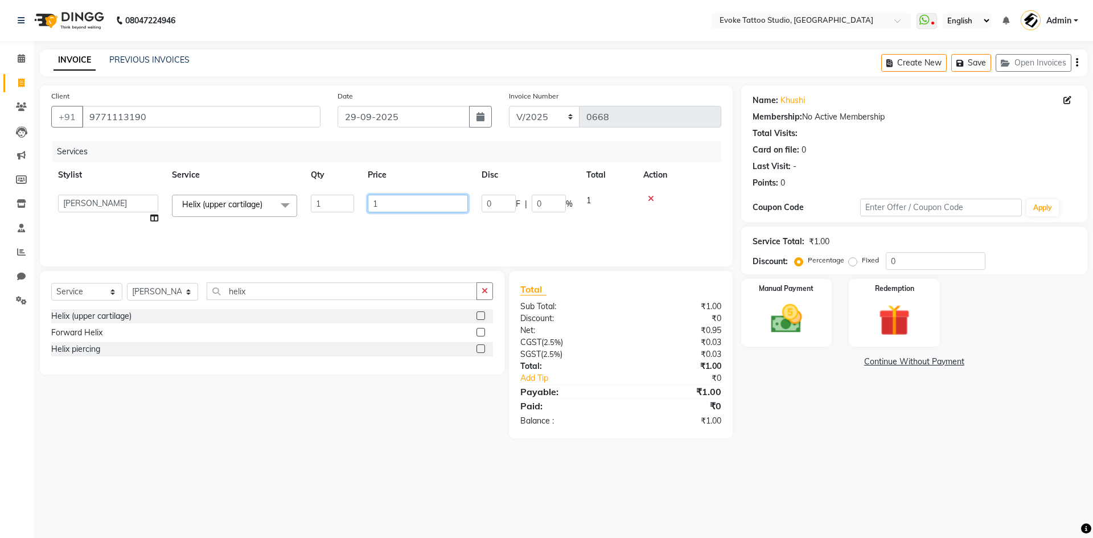
click at [422, 203] on input "1" at bounding box center [418, 204] width 100 height 18
type input "800"
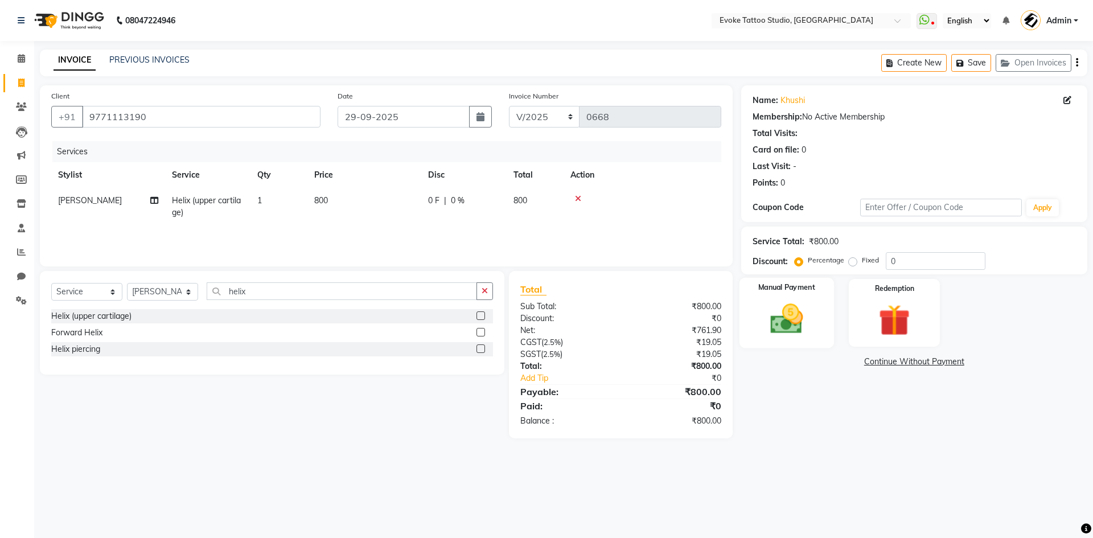
click at [777, 312] on img at bounding box center [786, 319] width 53 height 38
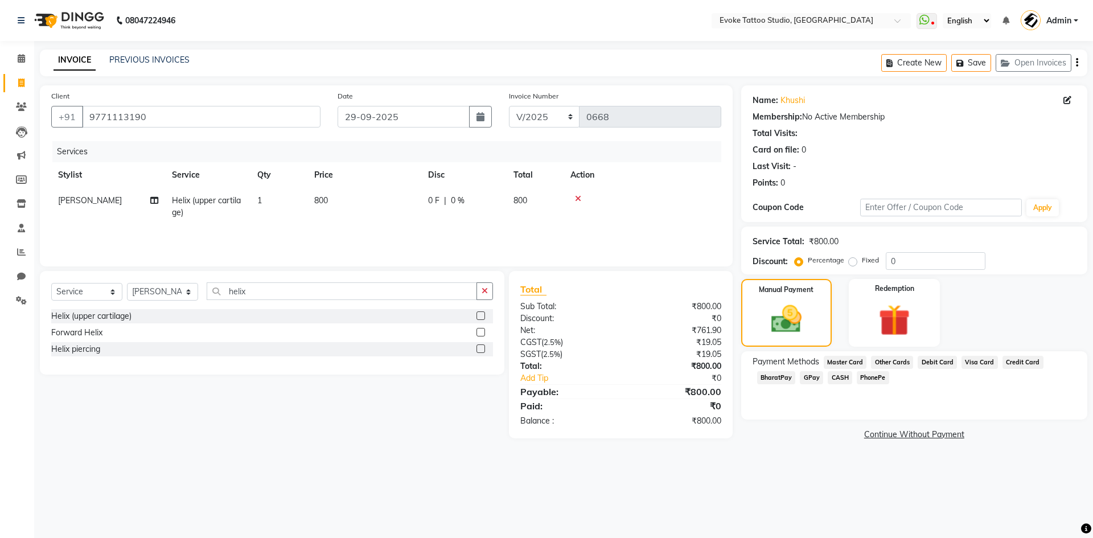
click at [811, 377] on span "GPay" at bounding box center [811, 377] width 23 height 13
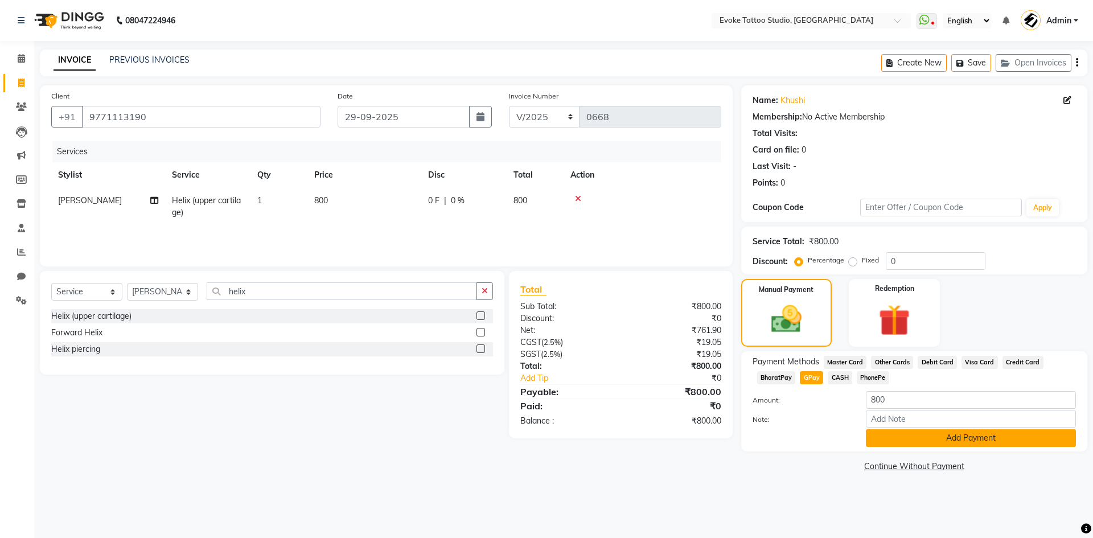
click at [936, 443] on button "Add Payment" at bounding box center [971, 438] width 210 height 18
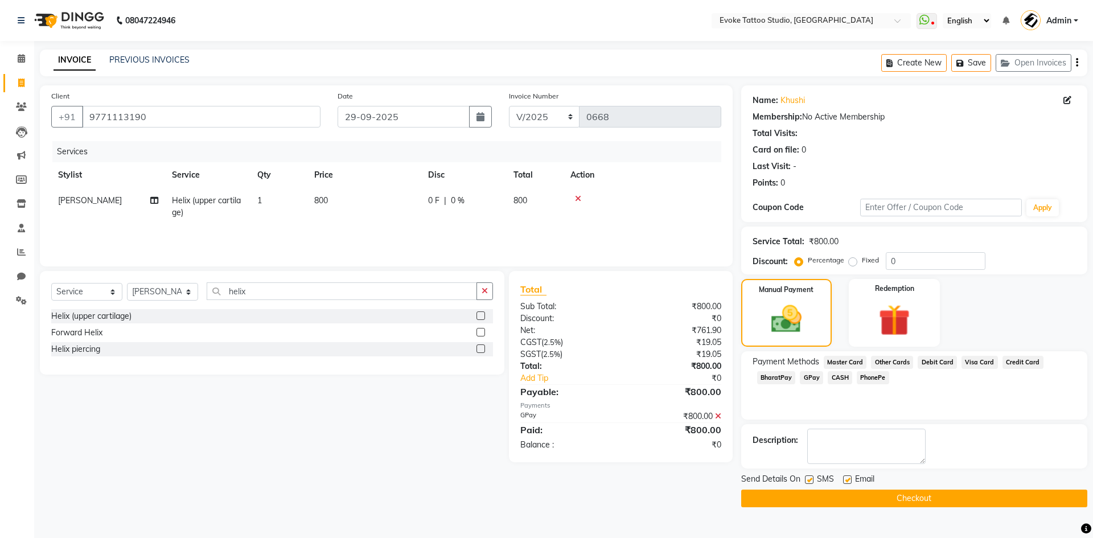
click at [929, 503] on button "Checkout" at bounding box center [914, 499] width 346 height 18
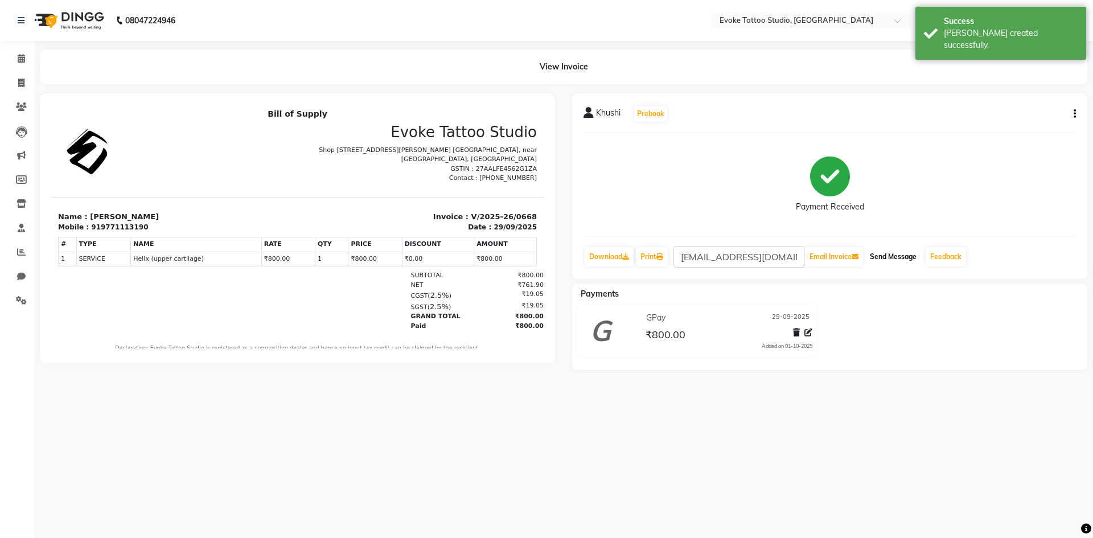
click at [885, 257] on button "Send Message" at bounding box center [893, 256] width 56 height 19
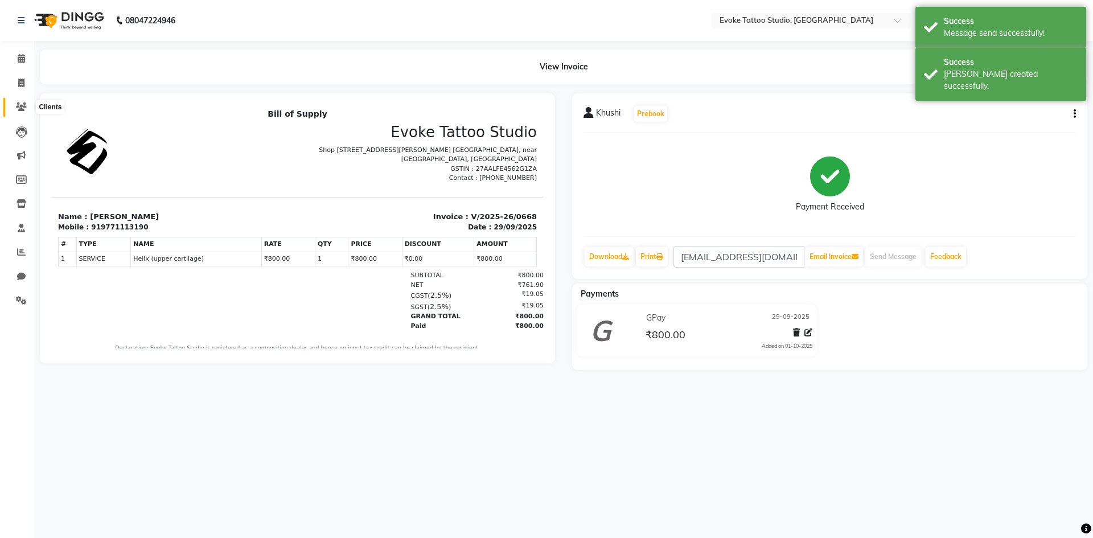
click at [20, 111] on span at bounding box center [21, 107] width 20 height 13
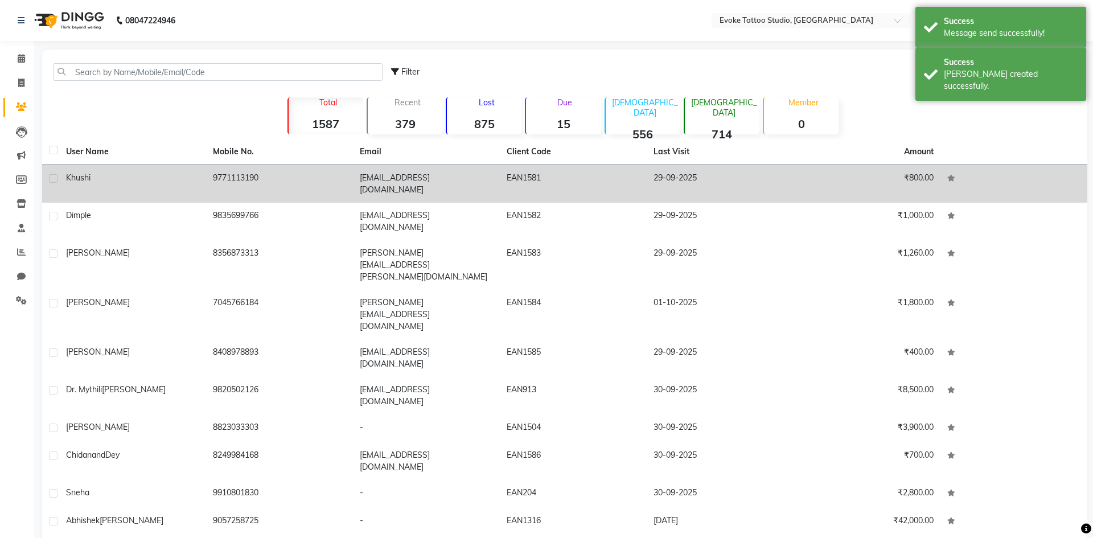
drag, startPoint x: 202, startPoint y: 182, endPoint x: 209, endPoint y: 182, distance: 7.4
click at [202, 182] on td "Khushi" at bounding box center [132, 184] width 147 height 38
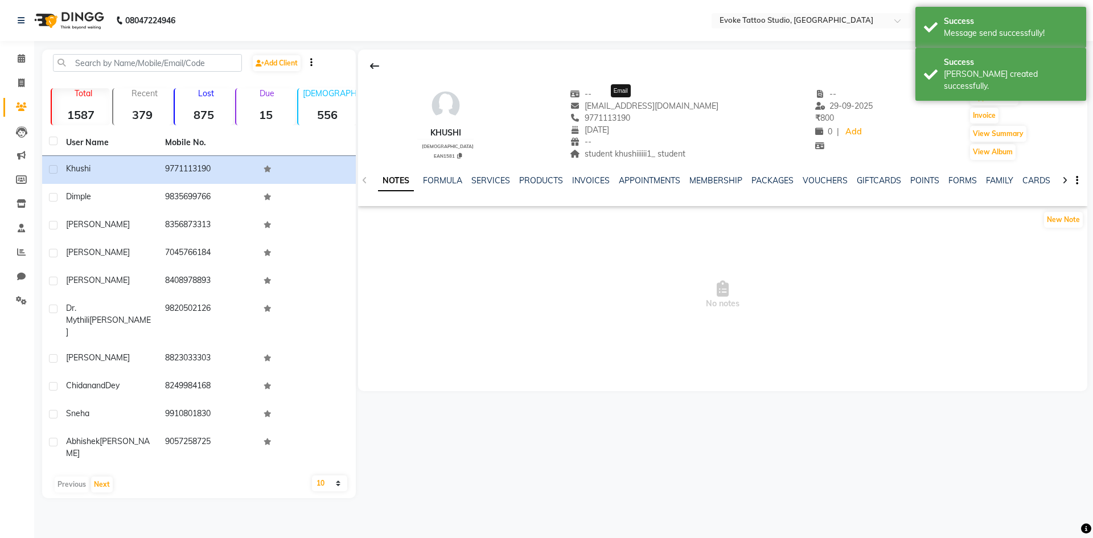
click at [636, 105] on span "[EMAIL_ADDRESS][DOMAIN_NAME]" at bounding box center [644, 106] width 149 height 10
copy span "[EMAIL_ADDRESS][DOMAIN_NAME]"
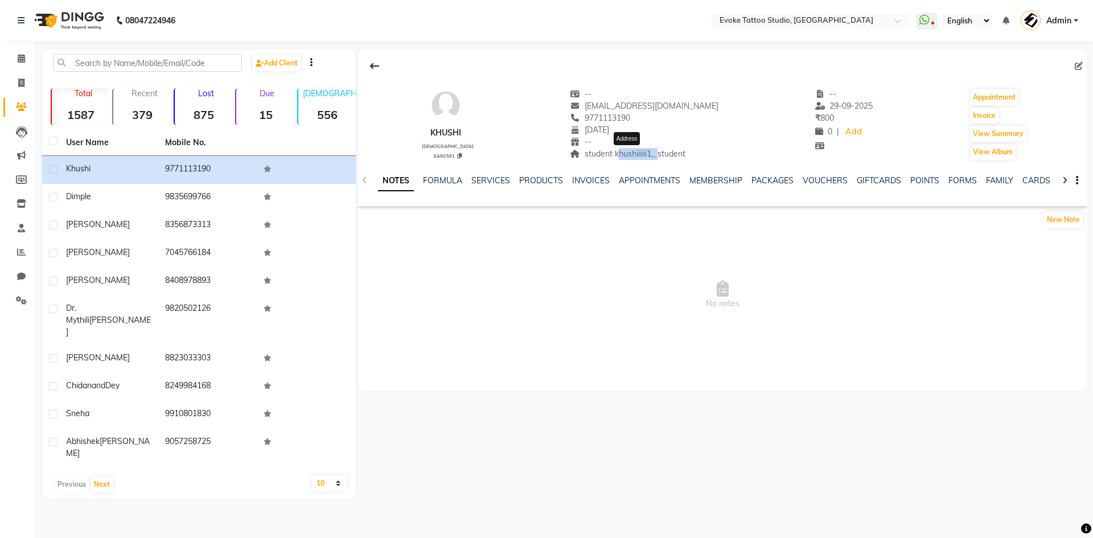
drag, startPoint x: 656, startPoint y: 153, endPoint x: 614, endPoint y: 154, distance: 42.2
click at [614, 154] on span "student khushiiiiii1_ student" at bounding box center [628, 154] width 116 height 10
copy span "khushiiiiii1_"
click at [673, 155] on span "student khushiiiiii1_ student" at bounding box center [628, 154] width 116 height 10
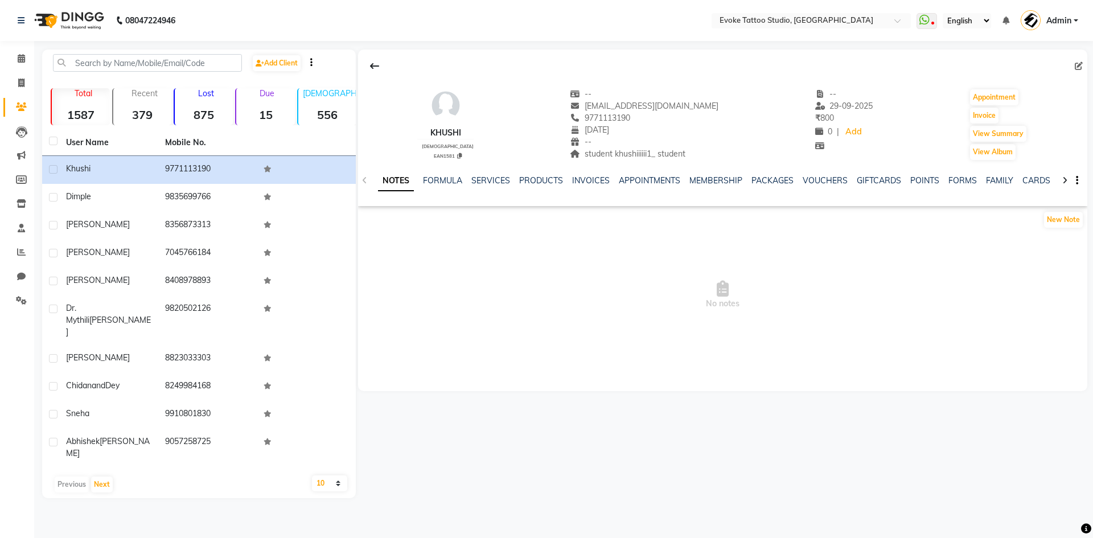
copy span "student"
click at [133, 61] on input "text" at bounding box center [147, 63] width 189 height 18
paste input "9561649141"
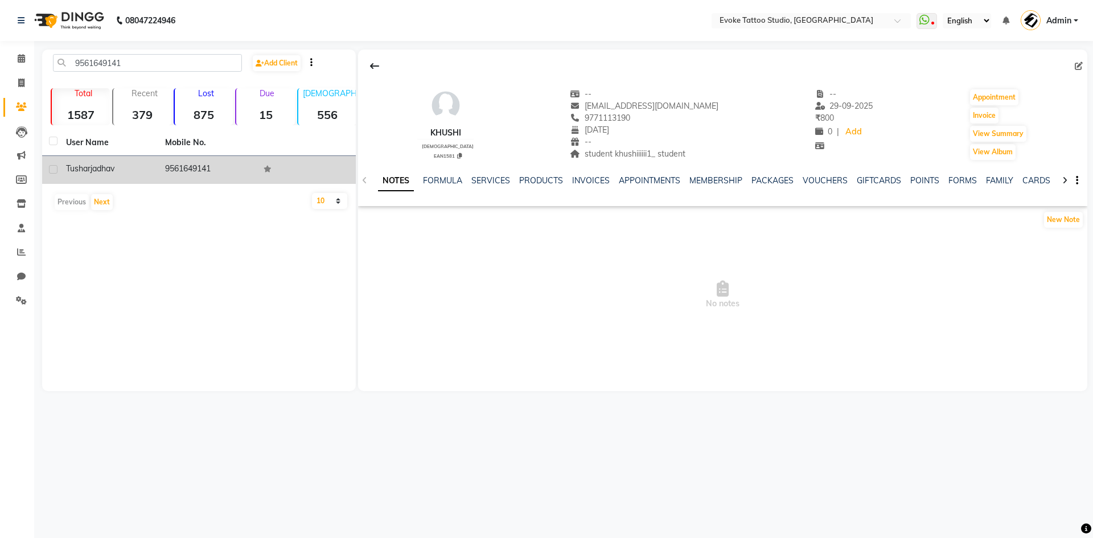
click at [114, 166] on span "jadhav" at bounding box center [103, 168] width 24 height 10
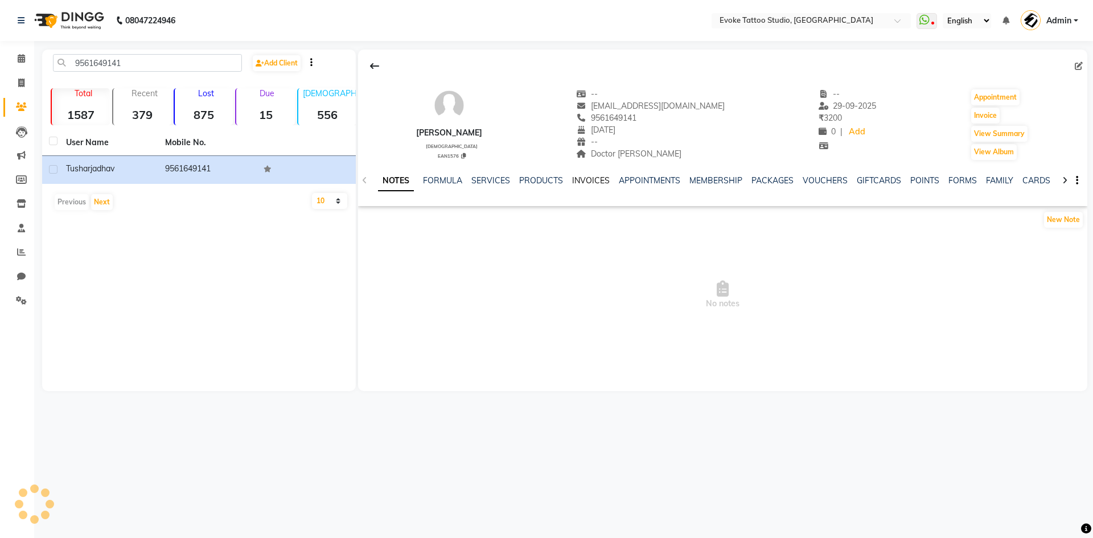
click at [590, 183] on link "INVOICES" at bounding box center [591, 180] width 38 height 10
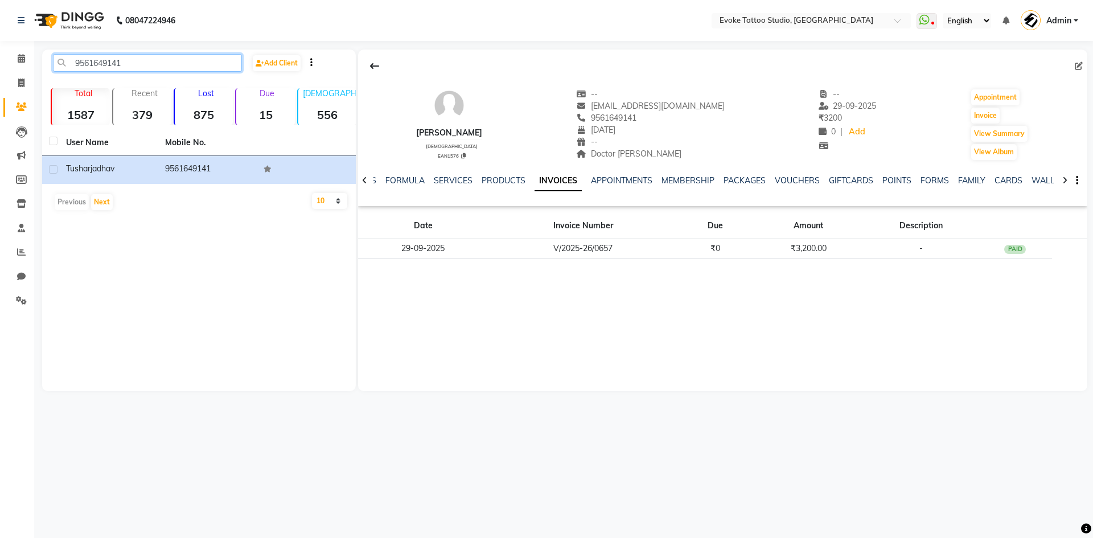
click at [114, 61] on input "9561649141" at bounding box center [147, 63] width 189 height 18
paste input "7544052222"
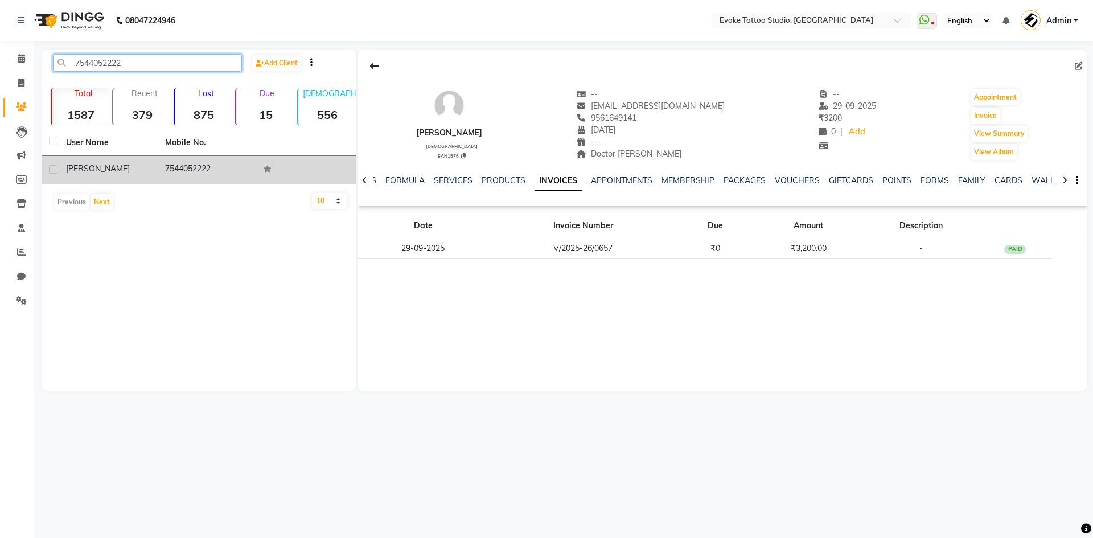
type input "7544052222"
click at [161, 170] on td "7544052222" at bounding box center [207, 170] width 99 height 28
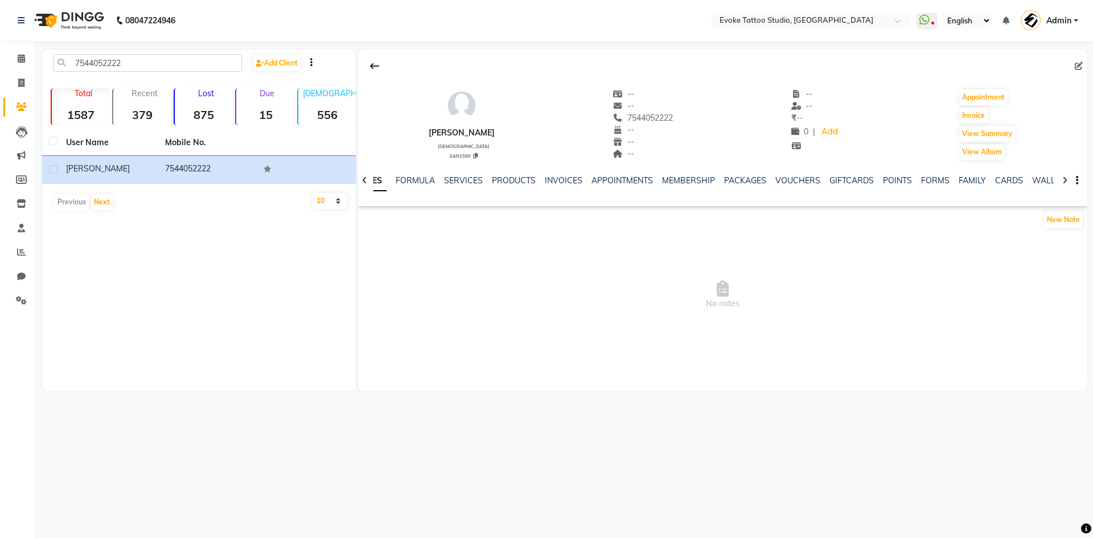
click at [563, 171] on div "NOTES FORMULA SERVICES PRODUCTS INVOICES APPOINTMENTS MEMBERSHIP PACKAGES VOUCH…" at bounding box center [722, 180] width 729 height 39
click at [562, 184] on link "INVOICES" at bounding box center [564, 180] width 38 height 10
click at [111, 60] on input "7544052222" at bounding box center [147, 63] width 189 height 18
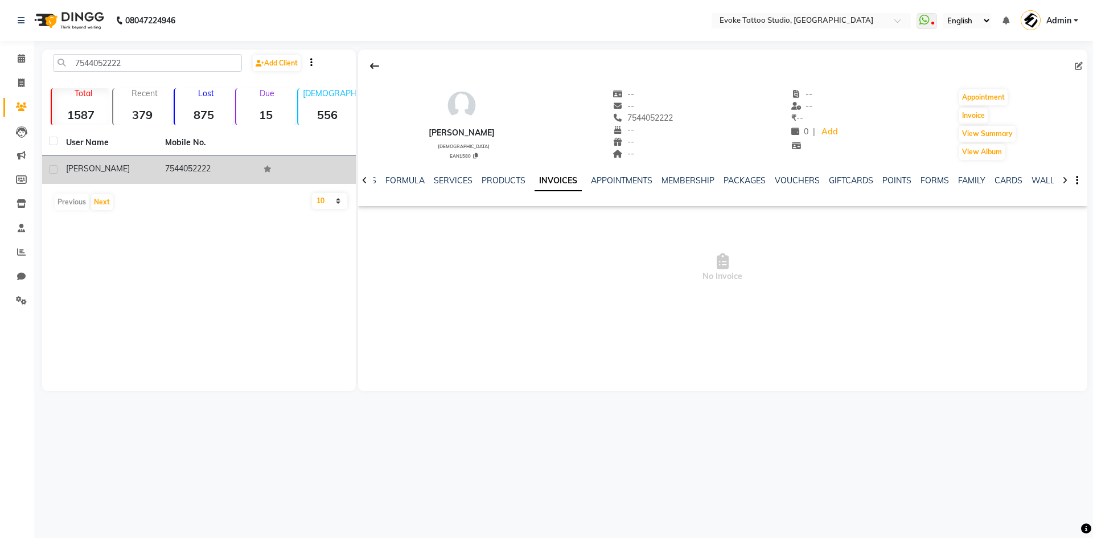
click at [147, 176] on td "[PERSON_NAME]" at bounding box center [108, 170] width 99 height 28
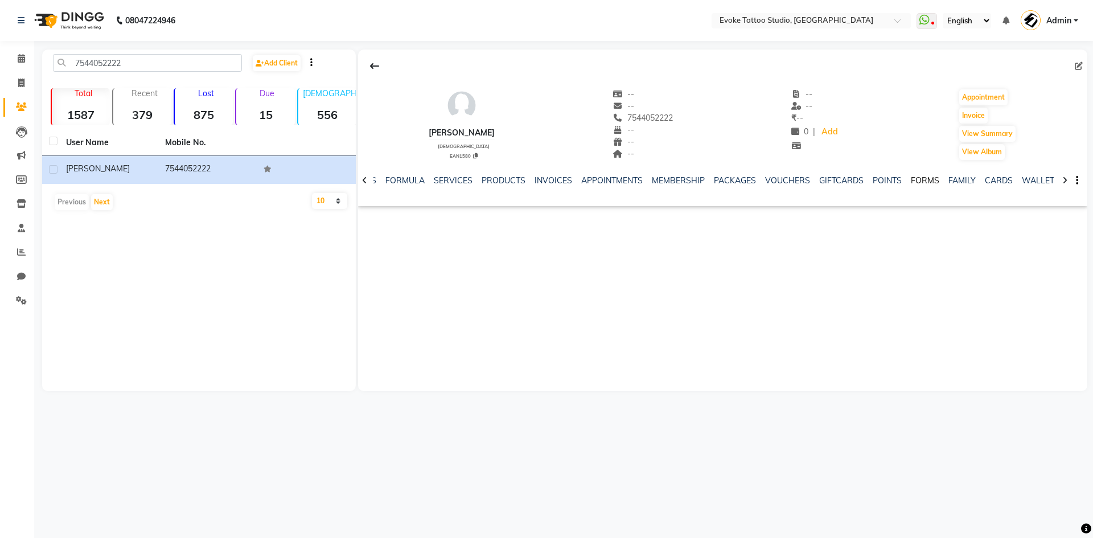
click at [924, 179] on link "FORMS" at bounding box center [925, 180] width 28 height 10
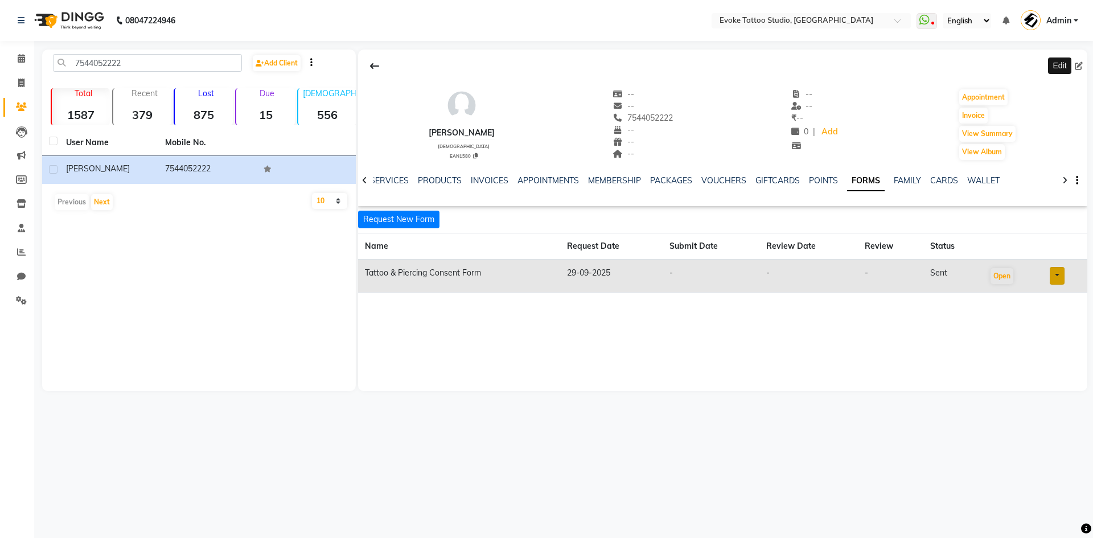
click at [1080, 68] on icon at bounding box center [1079, 66] width 8 height 8
select select "[DEMOGRAPHIC_DATA]"
select select "50824"
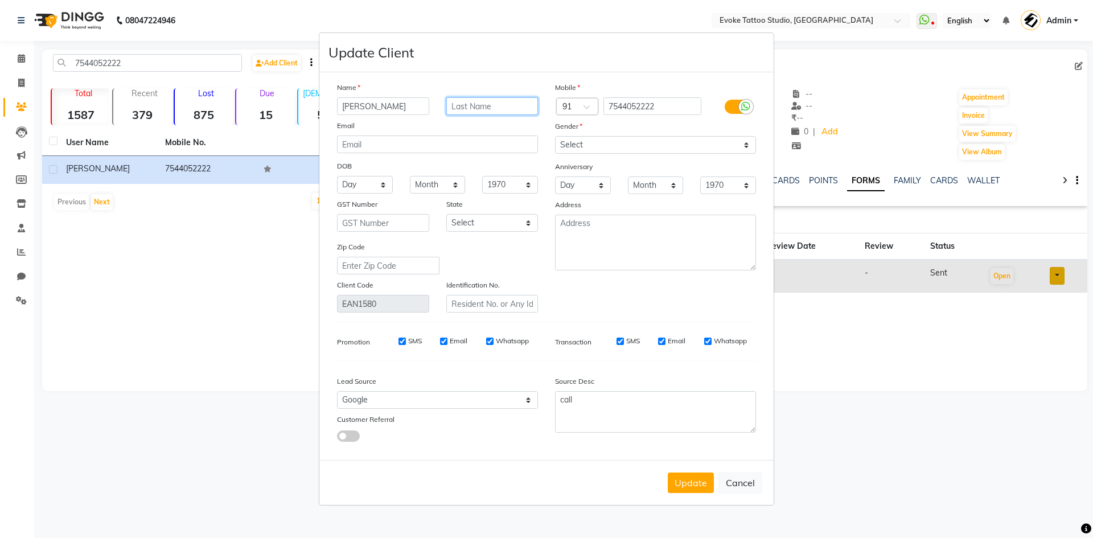
click at [480, 112] on input "text" at bounding box center [492, 106] width 92 height 18
type input "Agrawal"
click at [374, 146] on input "email" at bounding box center [437, 144] width 201 height 18
click at [374, 187] on select "Day 01 02 03 04 05 06 07 08 09 10 11 12 13 14 15 16 17 18 19 20 21 22 23 24 25 …" at bounding box center [365, 185] width 56 height 18
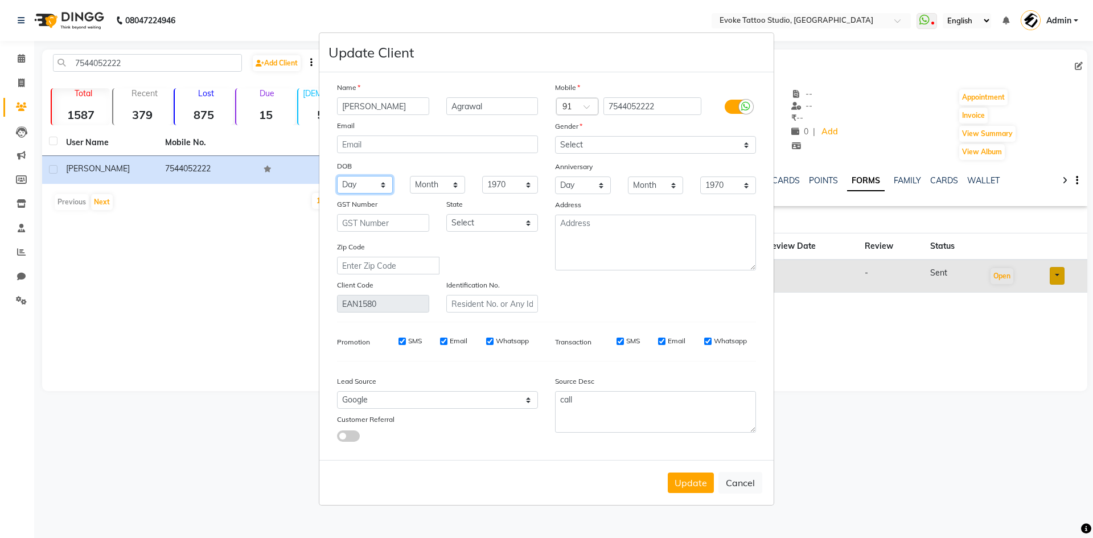
select select "14"
click at [337, 176] on select "Day 01 02 03 04 05 06 07 08 09 10 11 12 13 14 15 16 17 18 19 20 21 22 23 24 25 …" at bounding box center [365, 185] width 56 height 18
click at [432, 189] on select "Month January February March April May June July August September October Novem…" at bounding box center [438, 185] width 56 height 18
select select "03"
click at [410, 176] on select "Month January February March April May June July August September October Novem…" at bounding box center [438, 185] width 56 height 18
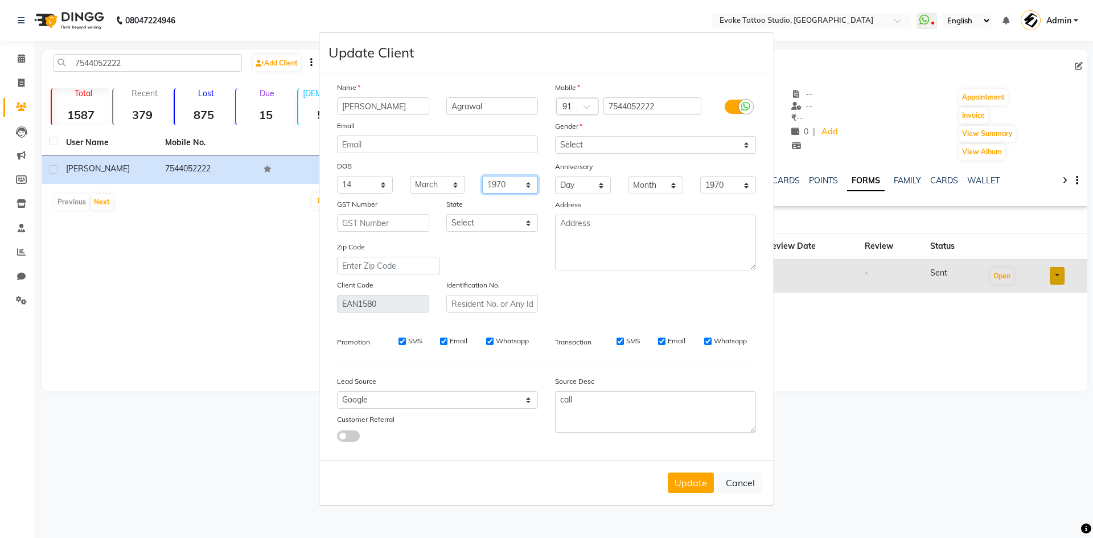
click at [500, 184] on select "1940 1941 1942 1943 1944 1945 1946 1947 1948 1949 1950 1951 1952 1953 1954 1955…" at bounding box center [510, 185] width 56 height 18
select select "2004"
click at [482, 176] on select "1940 1941 1942 1943 1944 1945 1946 1947 1948 1949 1950 1951 1952 1953 1954 1955…" at bounding box center [510, 185] width 56 height 18
click at [603, 235] on textarea at bounding box center [655, 243] width 201 height 56
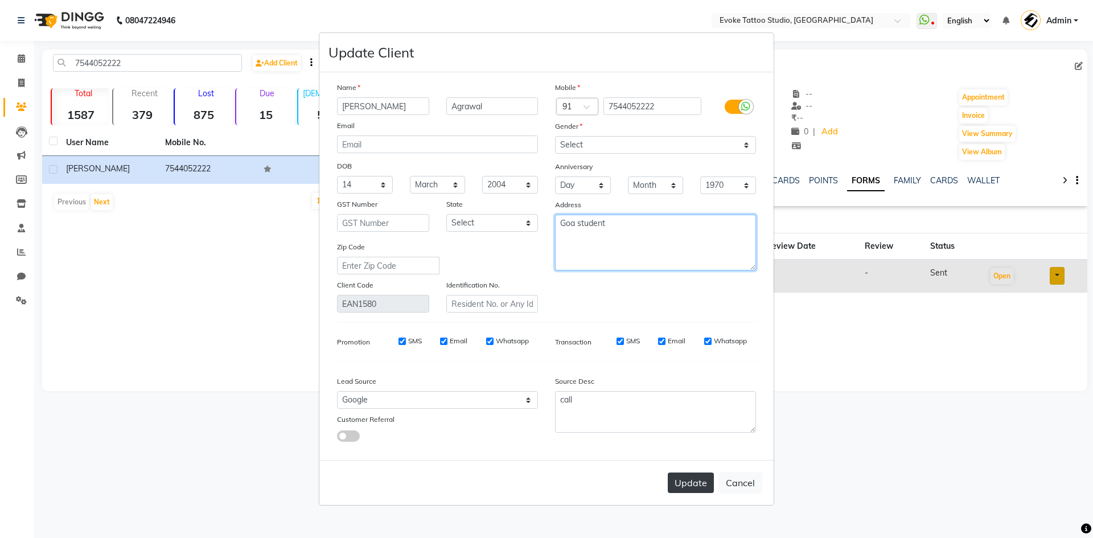
type textarea "Goa student"
click at [681, 480] on button "Update" at bounding box center [691, 482] width 46 height 20
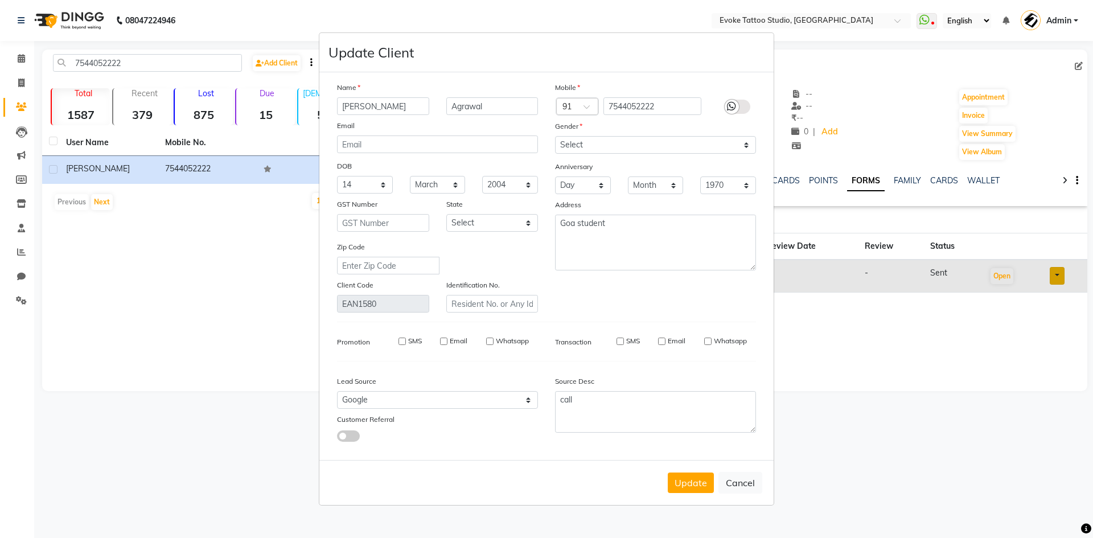
select select
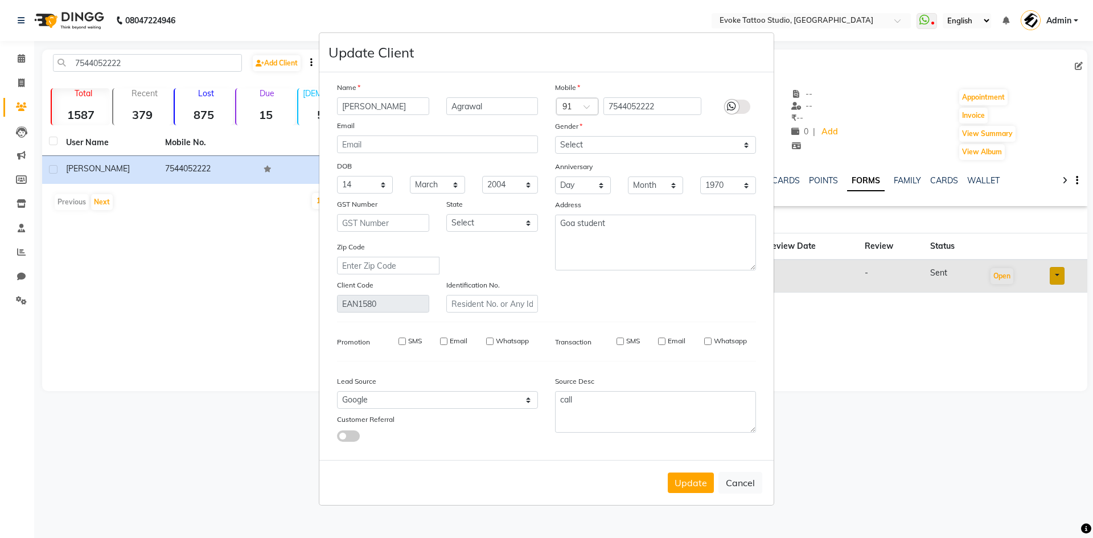
select select
checkbox input "false"
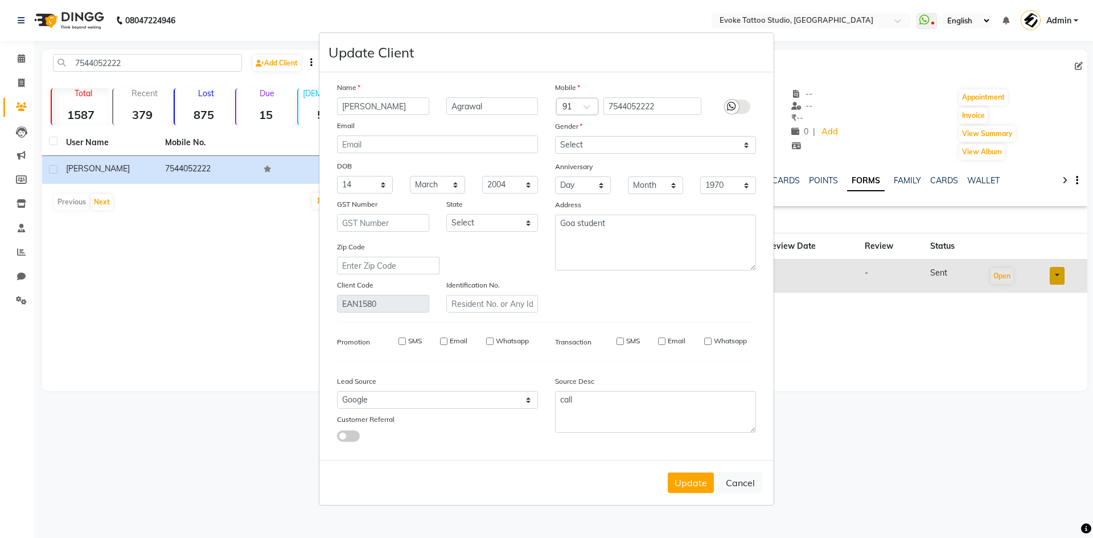
checkbox input "false"
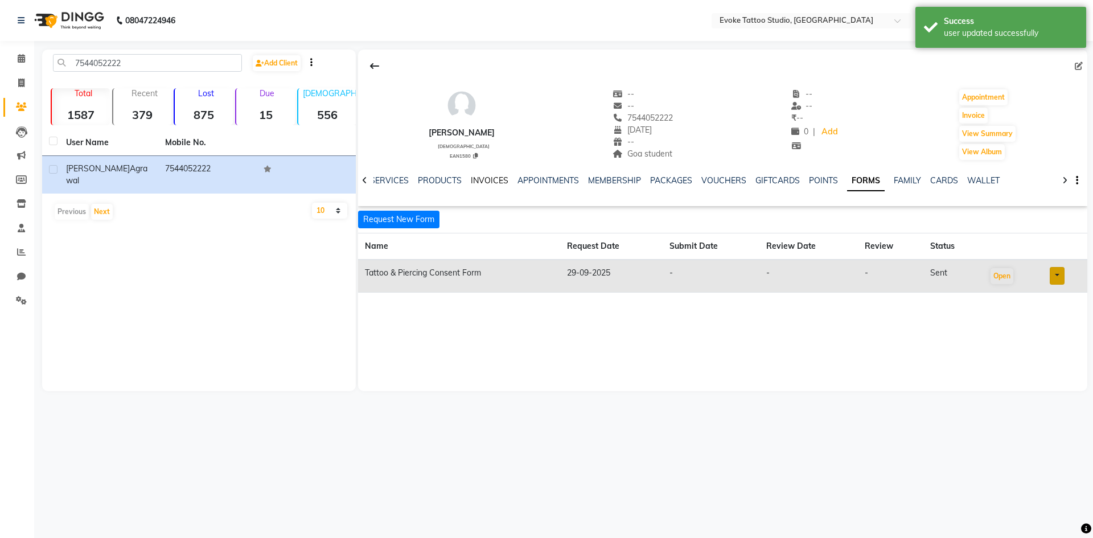
drag, startPoint x: 480, startPoint y: 178, endPoint x: 811, endPoint y: 178, distance: 330.7
click at [480, 178] on link "INVOICES" at bounding box center [490, 180] width 38 height 10
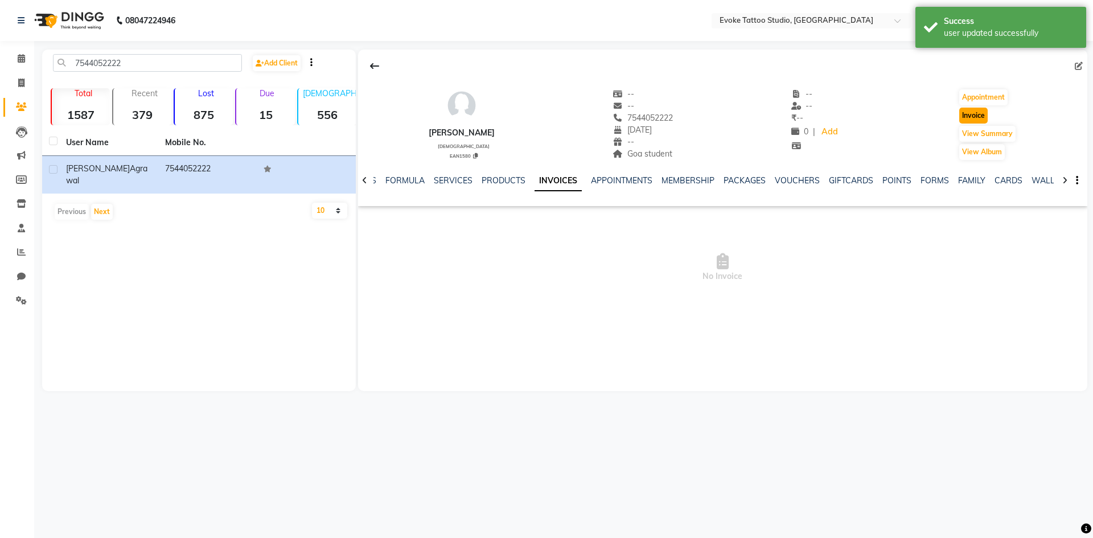
click at [985, 110] on button "Invoice" at bounding box center [973, 116] width 28 height 16
select select "service"
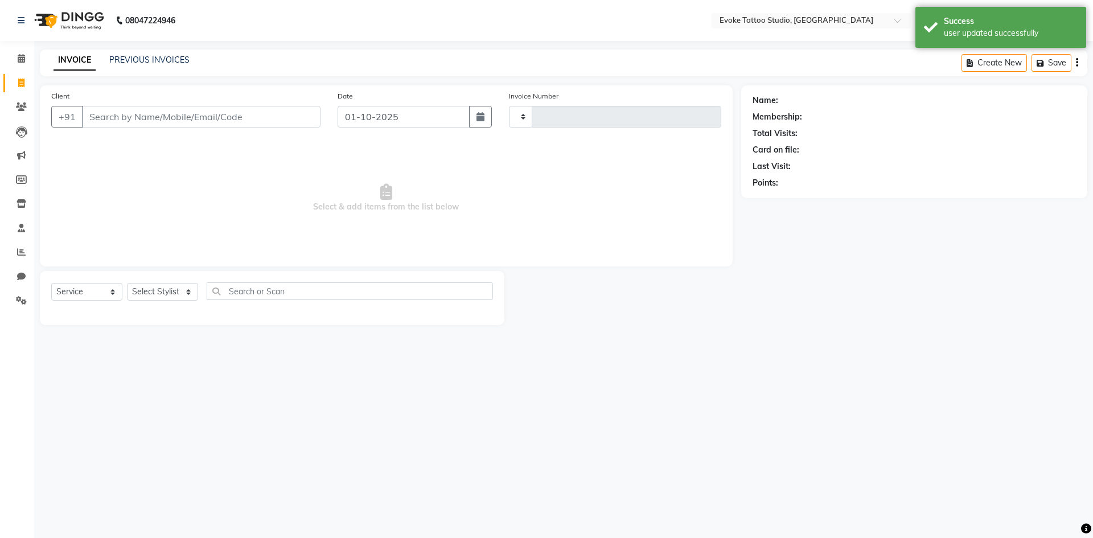
type input "0669"
select select "7461"
type input "7544052222"
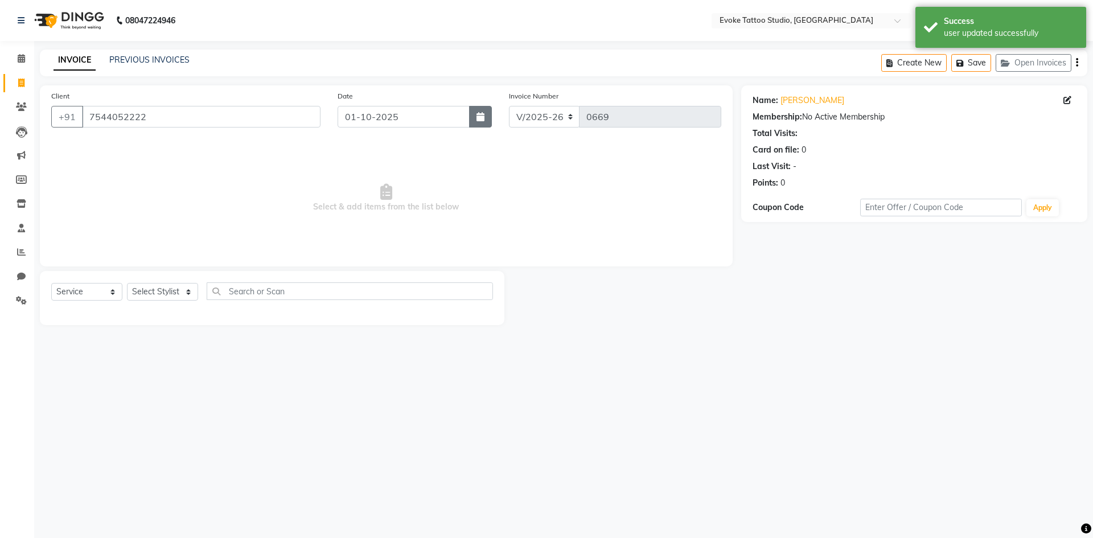
click at [486, 121] on button "button" at bounding box center [480, 117] width 23 height 22
select select "10"
select select "2025"
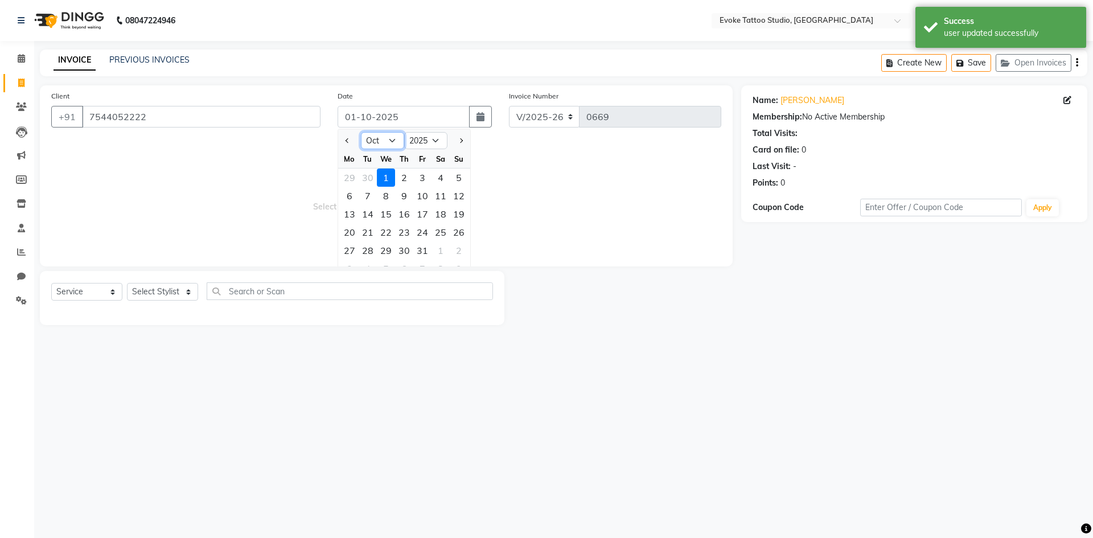
drag, startPoint x: 392, startPoint y: 141, endPoint x: 391, endPoint y: 147, distance: 6.3
click at [392, 141] on select "Jan Feb Mar Apr May Jun [DATE] Aug Sep Oct Nov Dec" at bounding box center [382, 140] width 43 height 17
select select "9"
click at [361, 132] on select "Jan Feb Mar Apr May Jun [DATE] Aug Sep Oct Nov Dec" at bounding box center [382, 140] width 43 height 17
click at [354, 248] on div "29" at bounding box center [349, 250] width 18 height 18
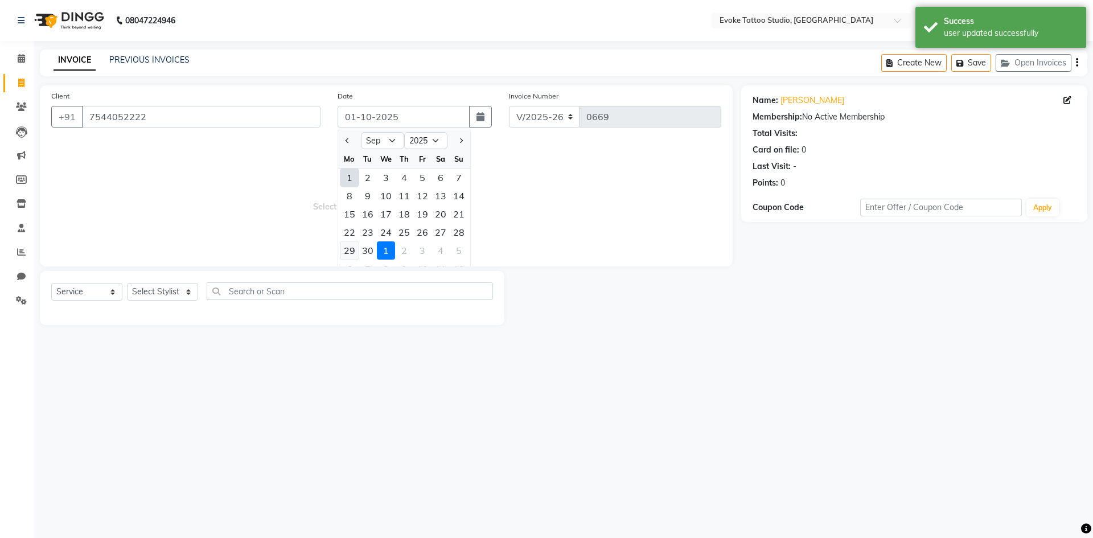
type input "29-09-2025"
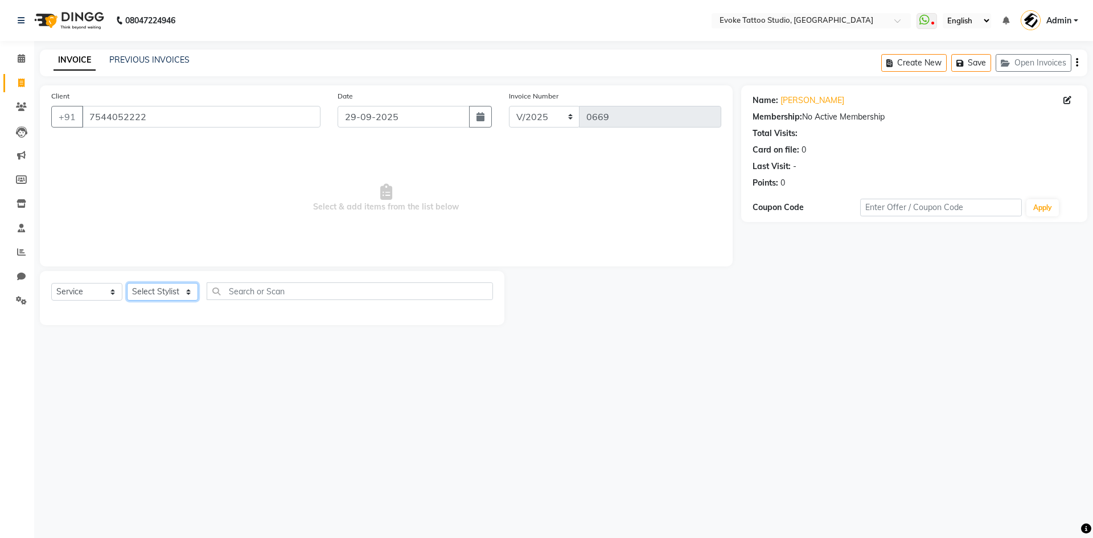
click at [163, 290] on select "Select Stylist [PERSON_NAME] Dingg Support [PERSON_NAME] [PERSON_NAME] [PERSON_…" at bounding box center [162, 292] width 71 height 18
select select "82891"
click at [127, 283] on select "Select Stylist [PERSON_NAME] Dingg Support [PERSON_NAME] [PERSON_NAME] [PERSON_…" at bounding box center [162, 292] width 71 height 18
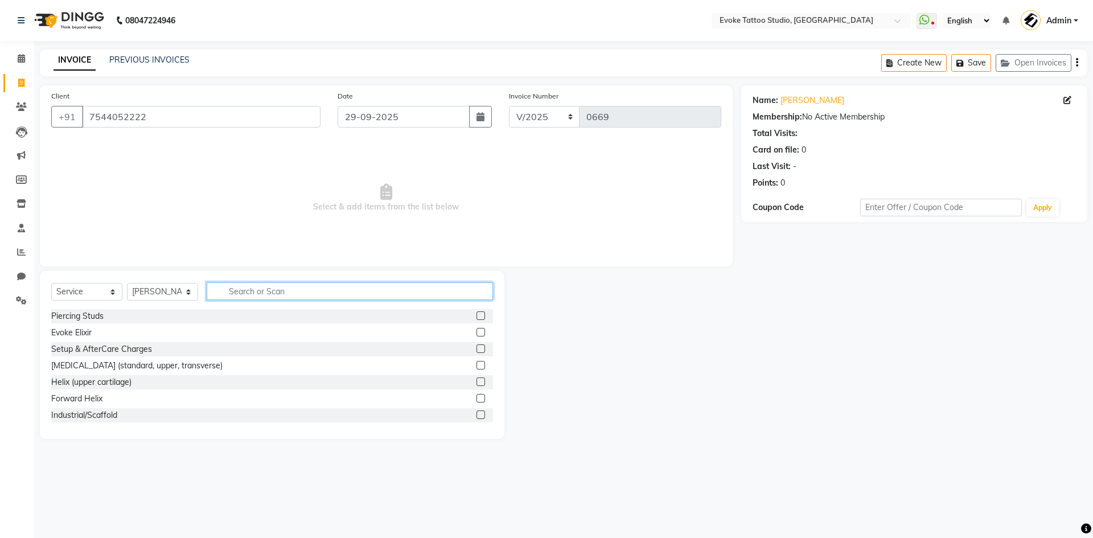
click at [228, 287] on input "text" at bounding box center [350, 291] width 286 height 18
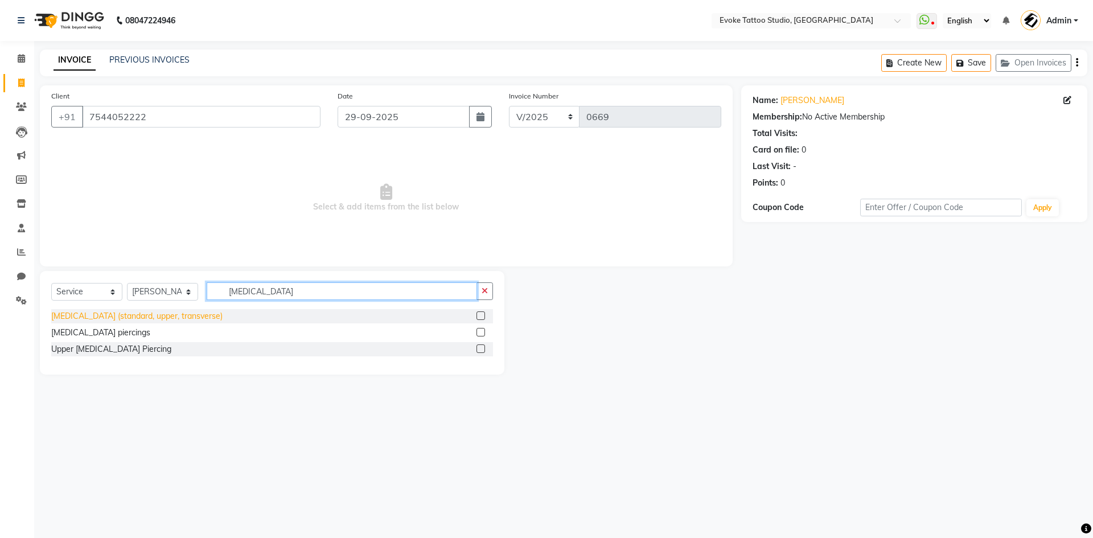
type input "[MEDICAL_DATA]"
click at [142, 317] on div "[MEDICAL_DATA] (standard, upper, transverse)" at bounding box center [136, 316] width 171 height 12
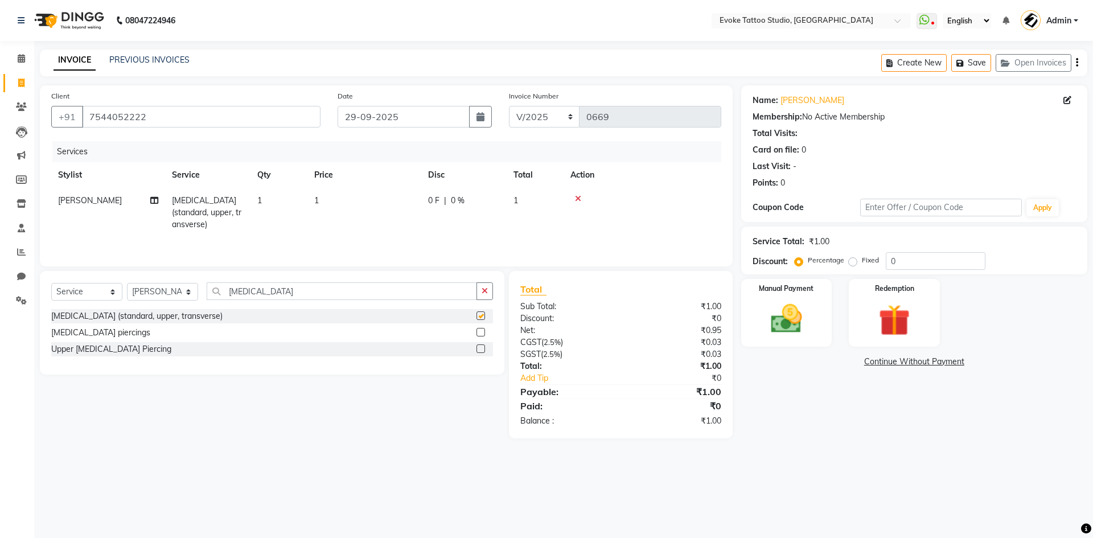
checkbox input "false"
click at [328, 202] on td "1" at bounding box center [364, 213] width 114 height 50
select select "82891"
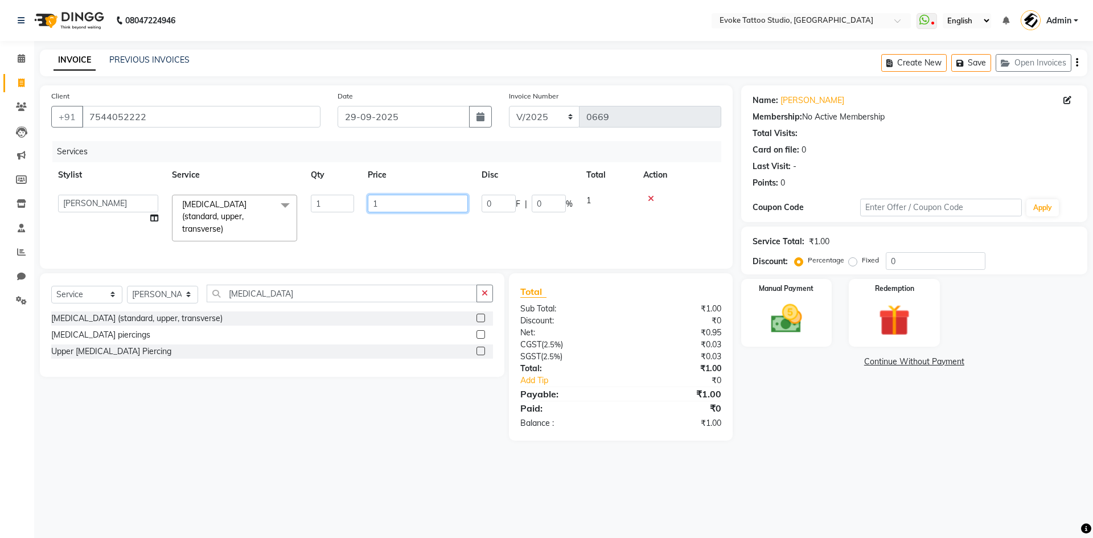
click at [381, 203] on input "1" at bounding box center [418, 204] width 100 height 18
type input "1000"
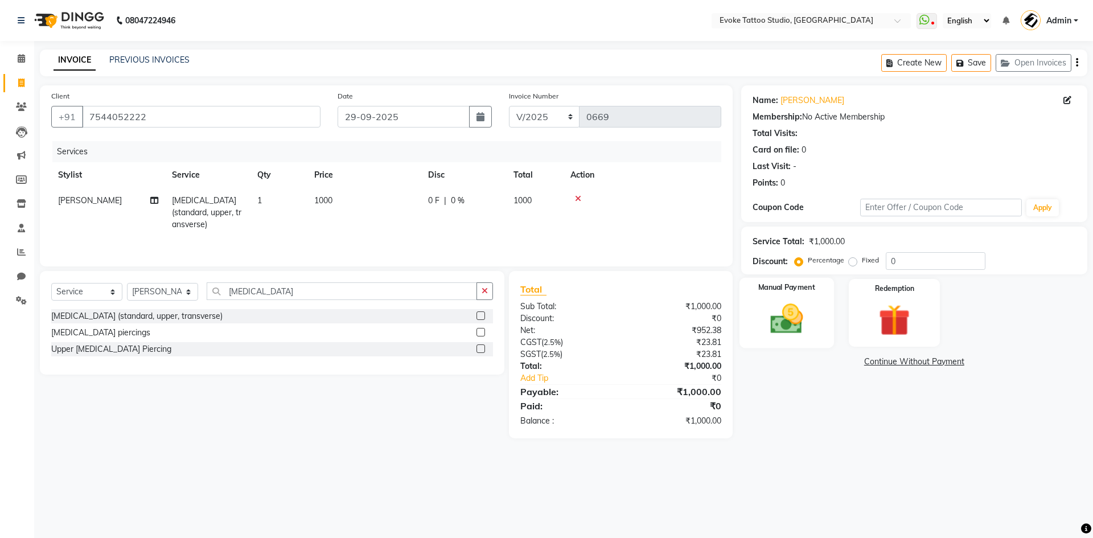
click at [798, 303] on img at bounding box center [786, 319] width 53 height 38
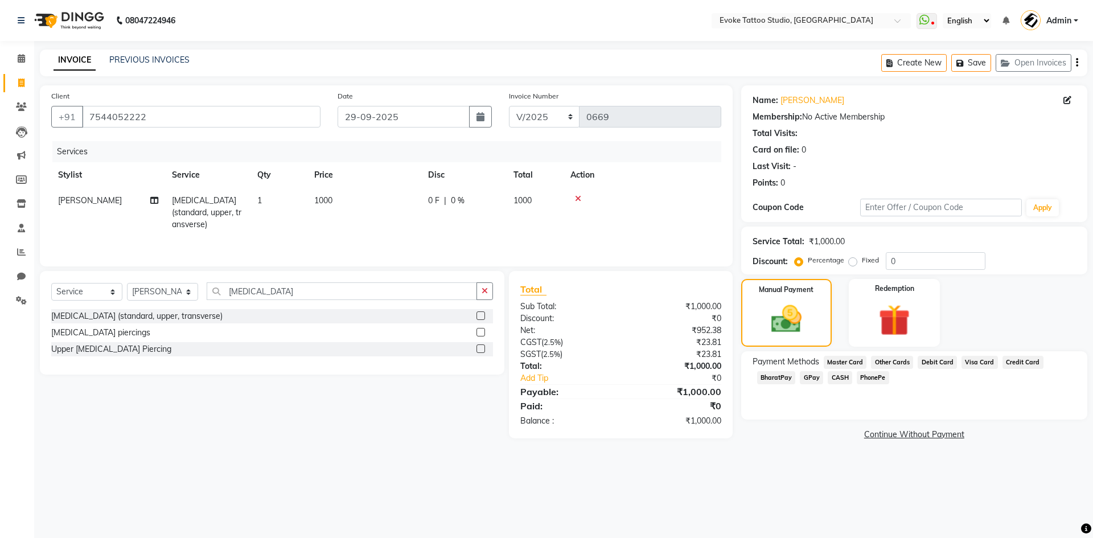
click at [809, 376] on span "GPay" at bounding box center [811, 377] width 23 height 13
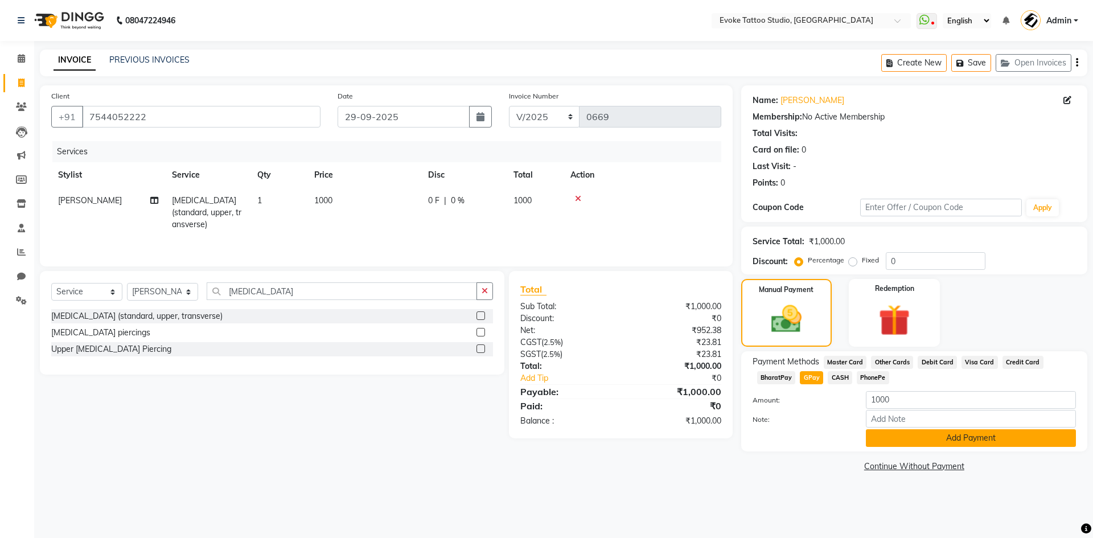
click at [921, 438] on button "Add Payment" at bounding box center [971, 438] width 210 height 18
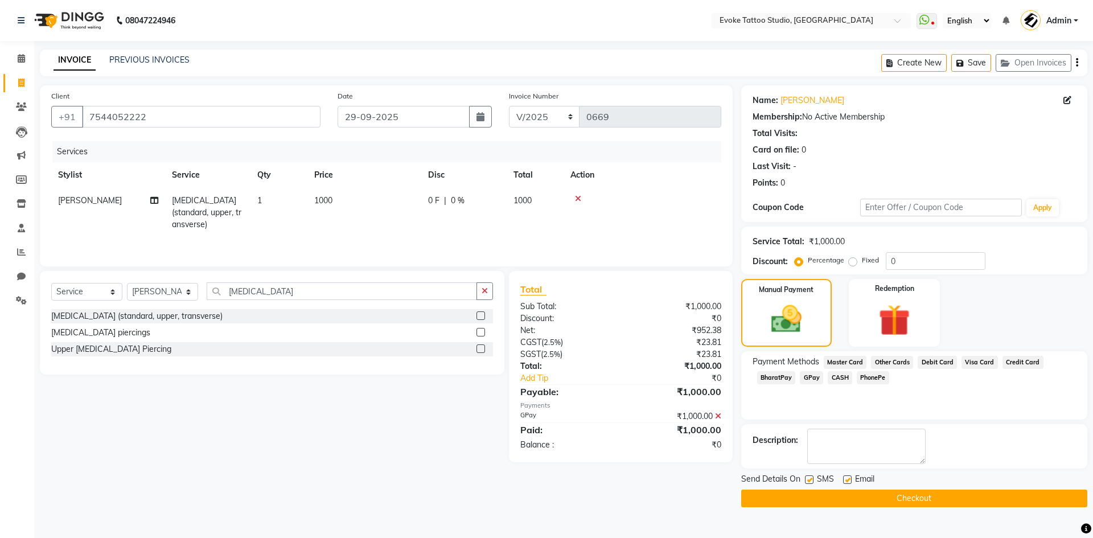
click at [924, 491] on button "Checkout" at bounding box center [914, 499] width 346 height 18
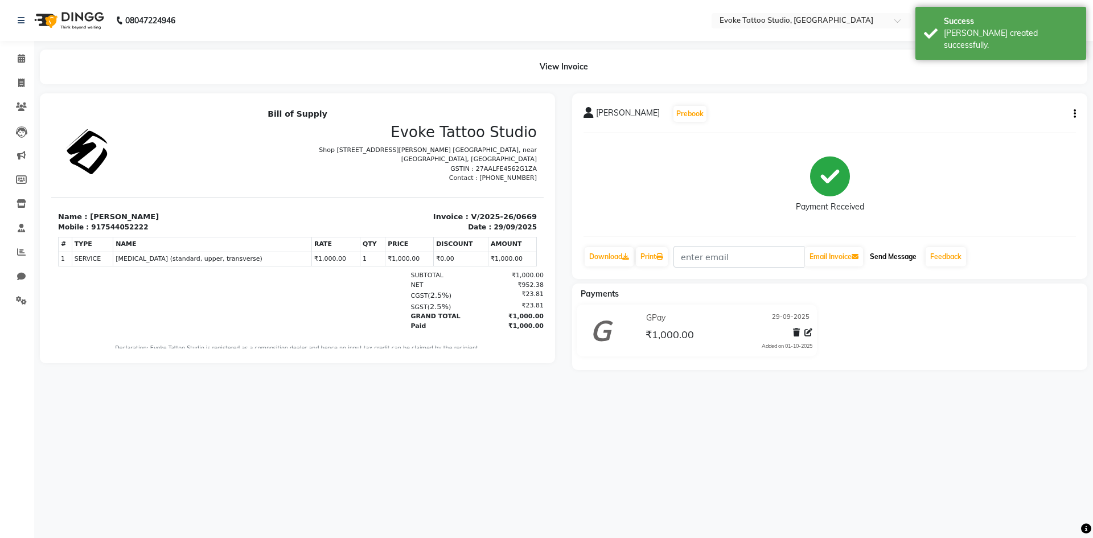
click at [891, 258] on button "Send Message" at bounding box center [893, 256] width 56 height 19
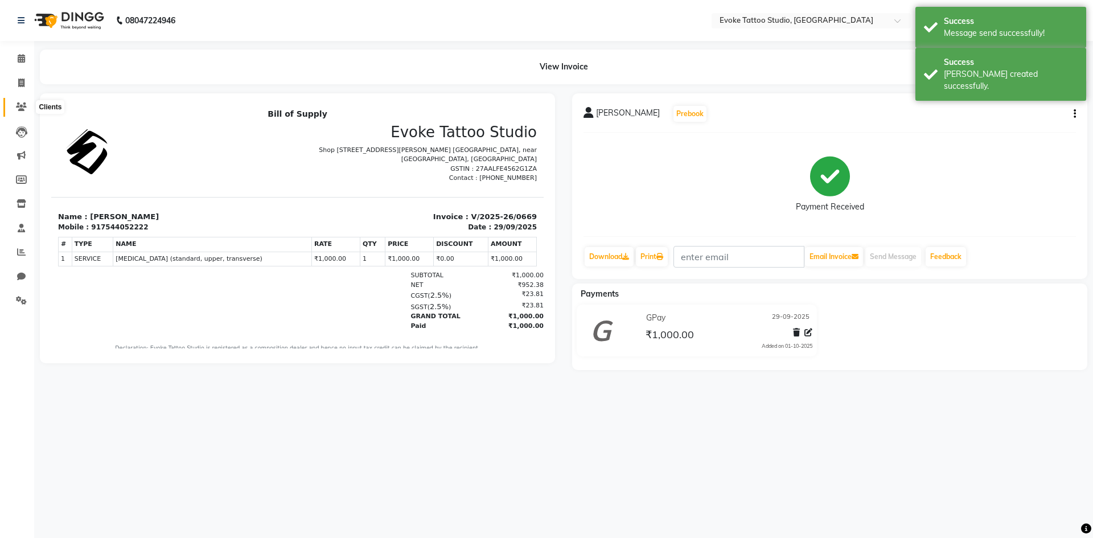
click at [26, 104] on icon at bounding box center [21, 106] width 11 height 9
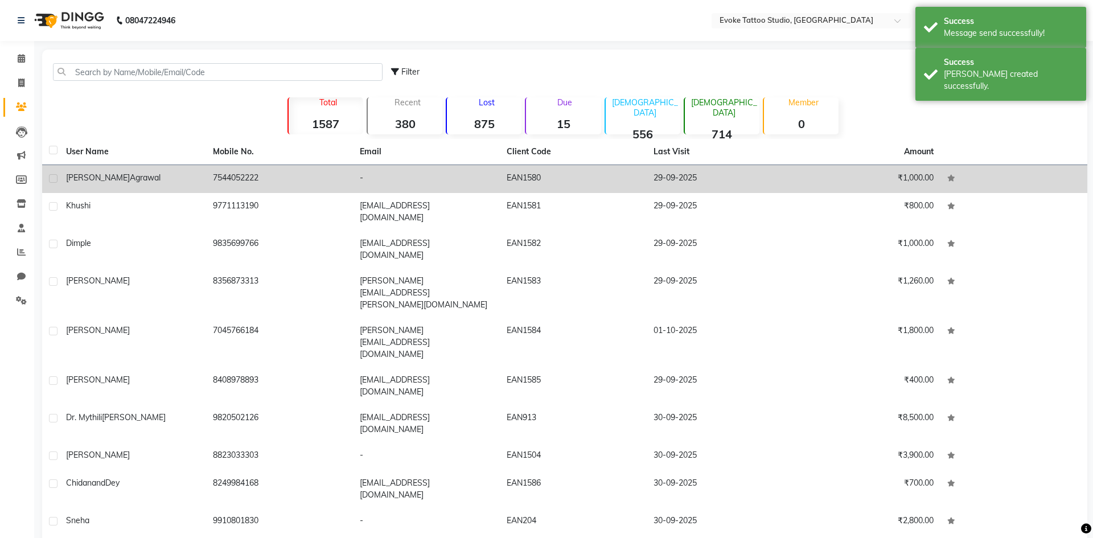
click at [191, 172] on div "[PERSON_NAME]" at bounding box center [132, 178] width 133 height 12
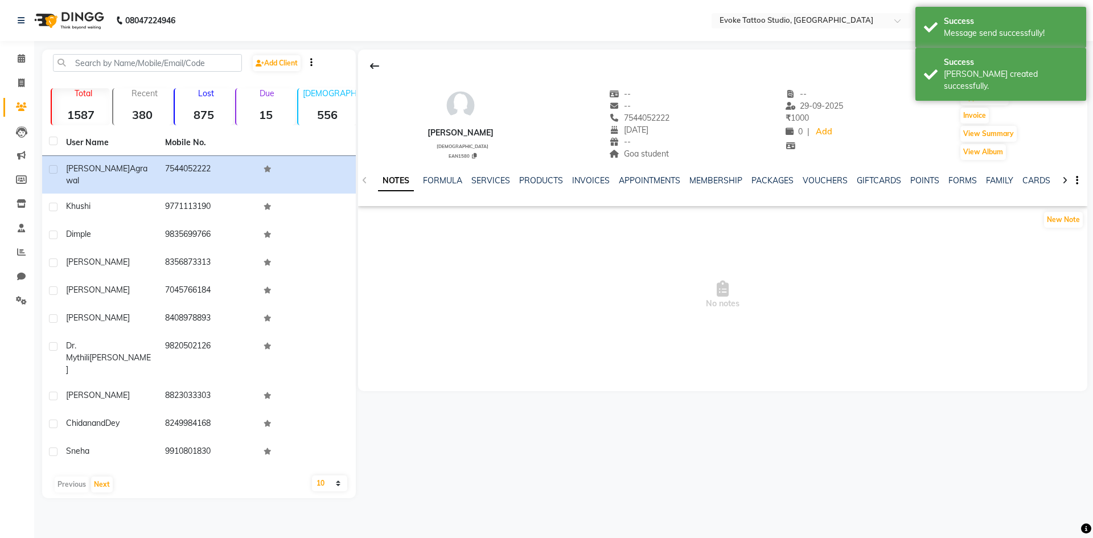
click at [474, 133] on div "[PERSON_NAME]" at bounding box center [460, 133] width 66 height 12
copy div
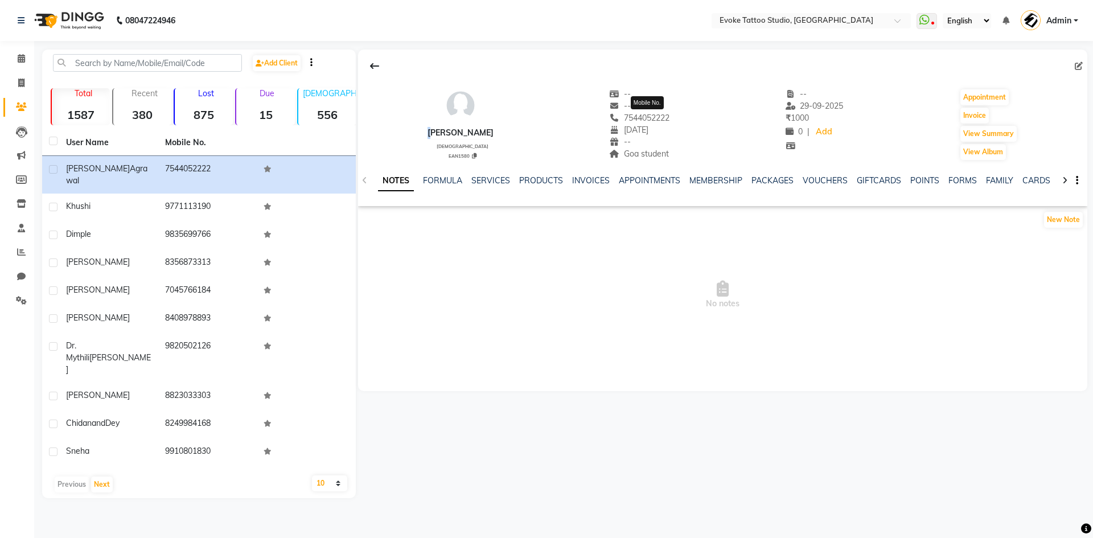
click at [663, 122] on span "7544052222" at bounding box center [639, 118] width 60 height 10
copy span "7544052222"
click at [129, 57] on input "text" at bounding box center [147, 63] width 189 height 18
paste input "7378411040"
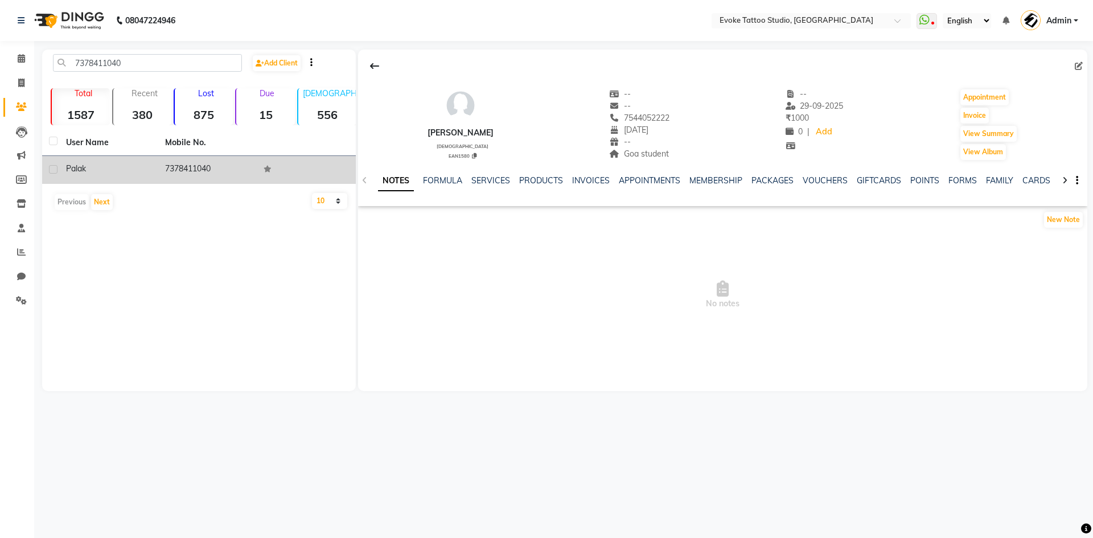
click at [131, 178] on td "Palak" at bounding box center [108, 170] width 99 height 28
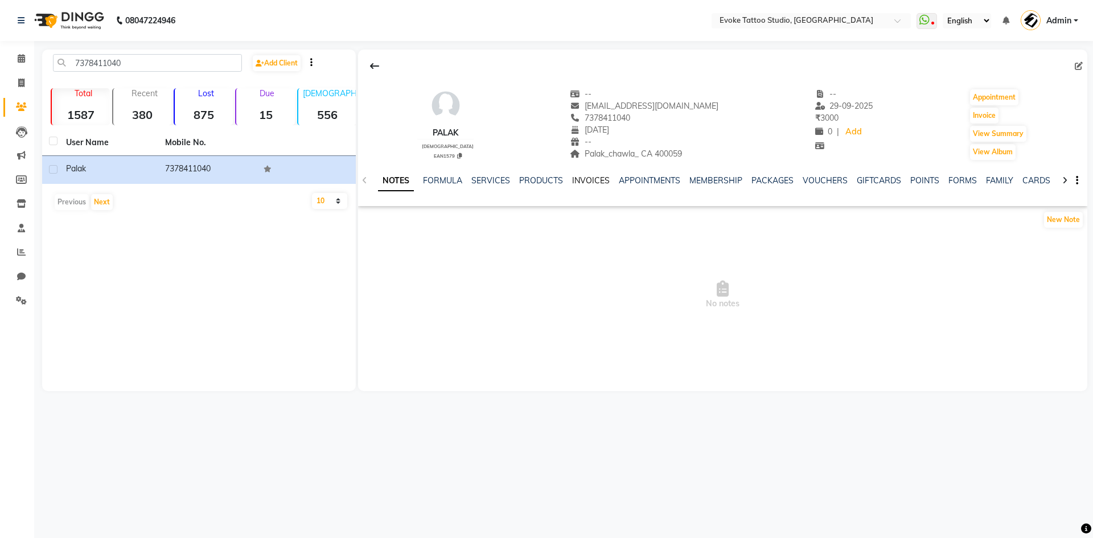
click at [591, 180] on link "INVOICES" at bounding box center [591, 180] width 38 height 10
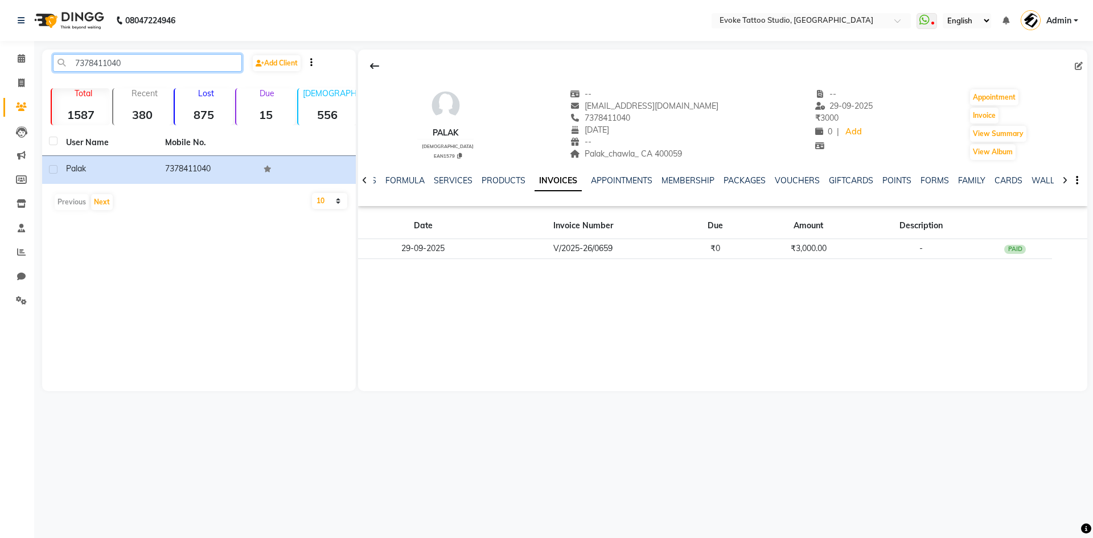
click at [123, 62] on input "7378411040" at bounding box center [147, 63] width 189 height 18
paste input "9822004418"
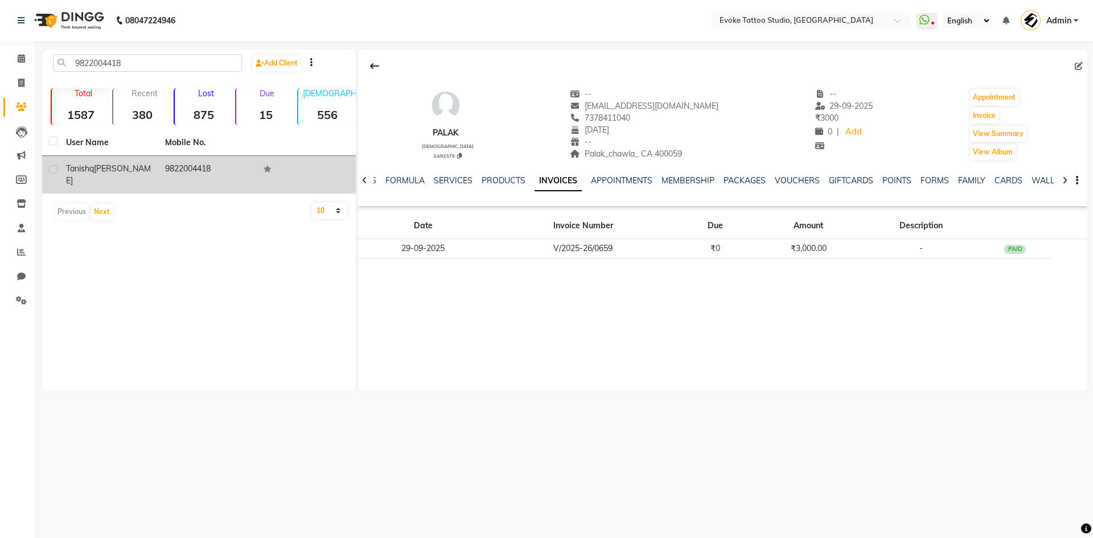
click at [201, 164] on td "9822004418" at bounding box center [207, 175] width 99 height 38
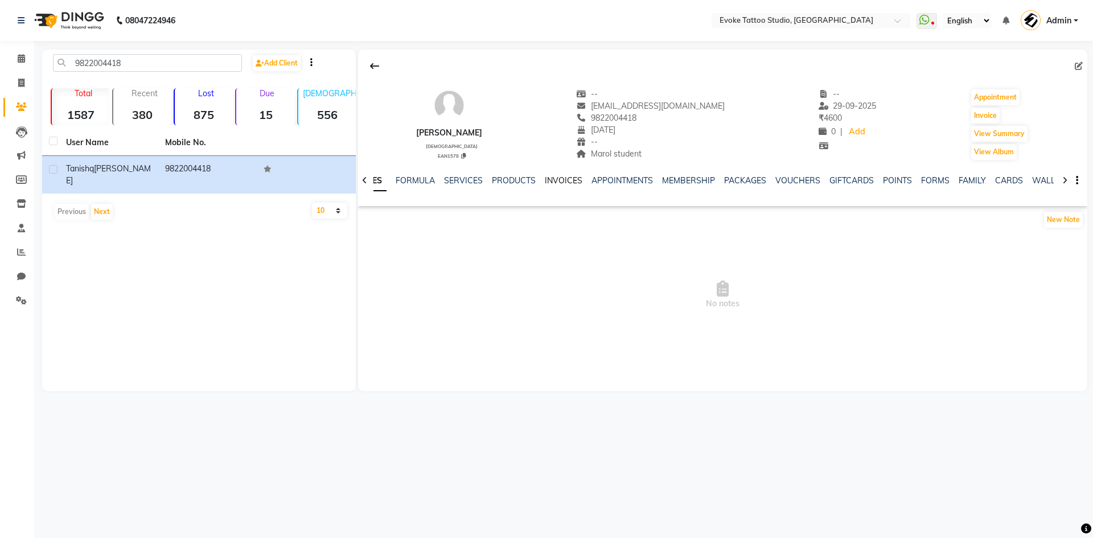
click at [562, 180] on link "INVOICES" at bounding box center [564, 180] width 38 height 10
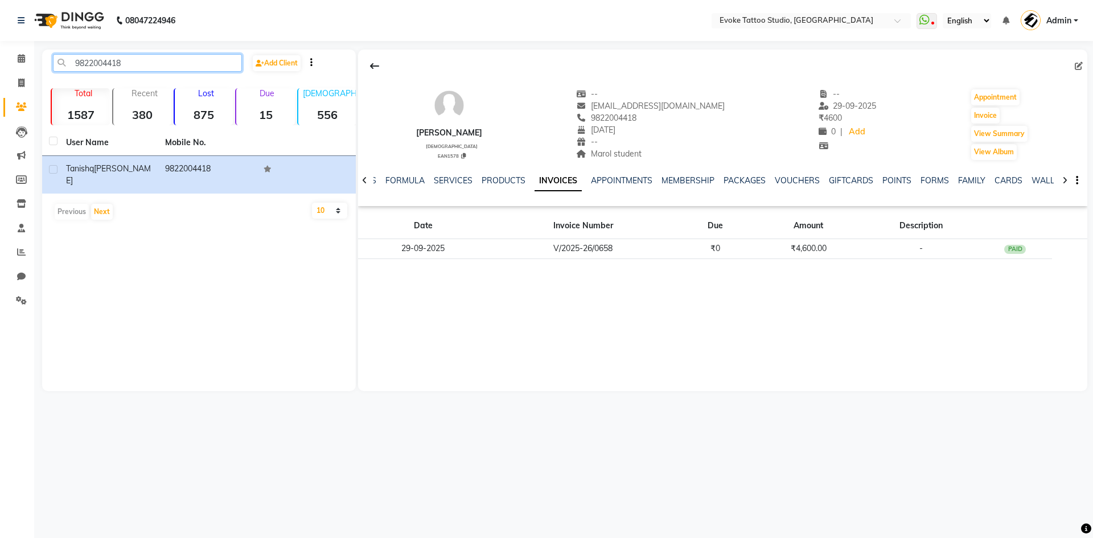
click at [109, 65] on input "9822004418" at bounding box center [147, 63] width 189 height 18
paste input "73768 28500"
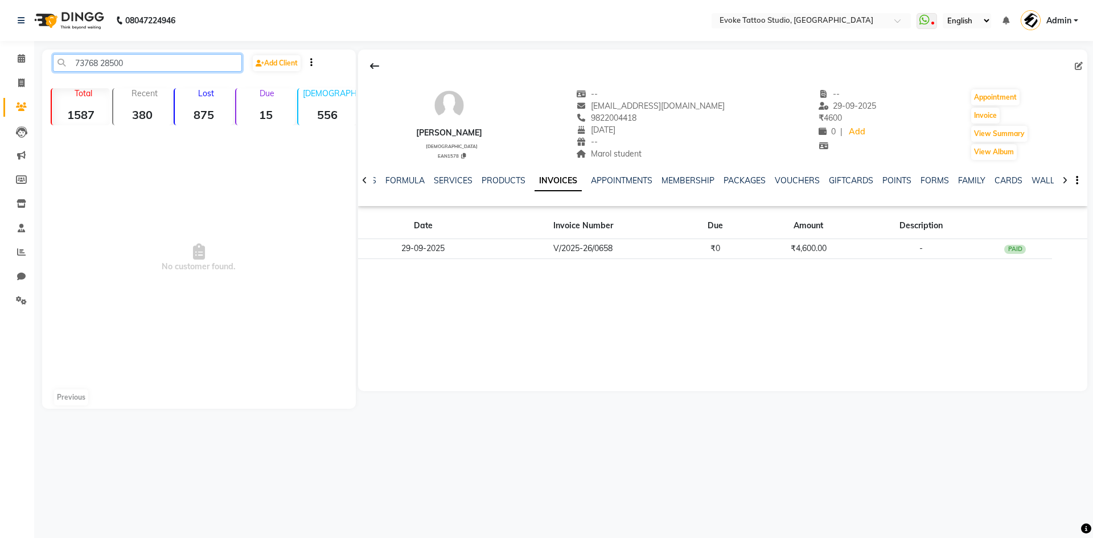
click at [102, 57] on input "73768 28500" at bounding box center [147, 63] width 189 height 18
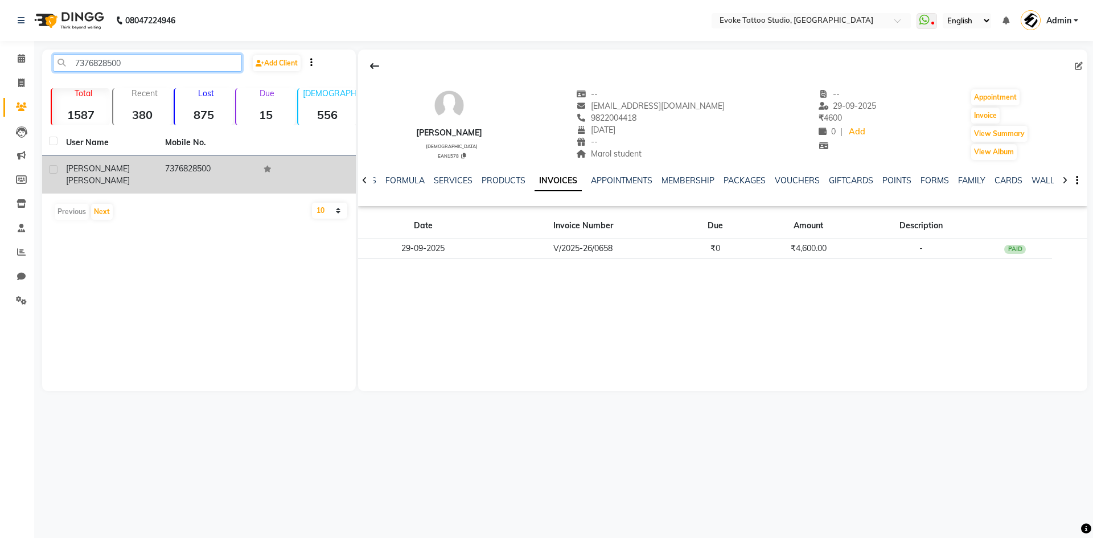
type input "7376828500"
click at [179, 167] on td "7376828500" at bounding box center [207, 175] width 99 height 38
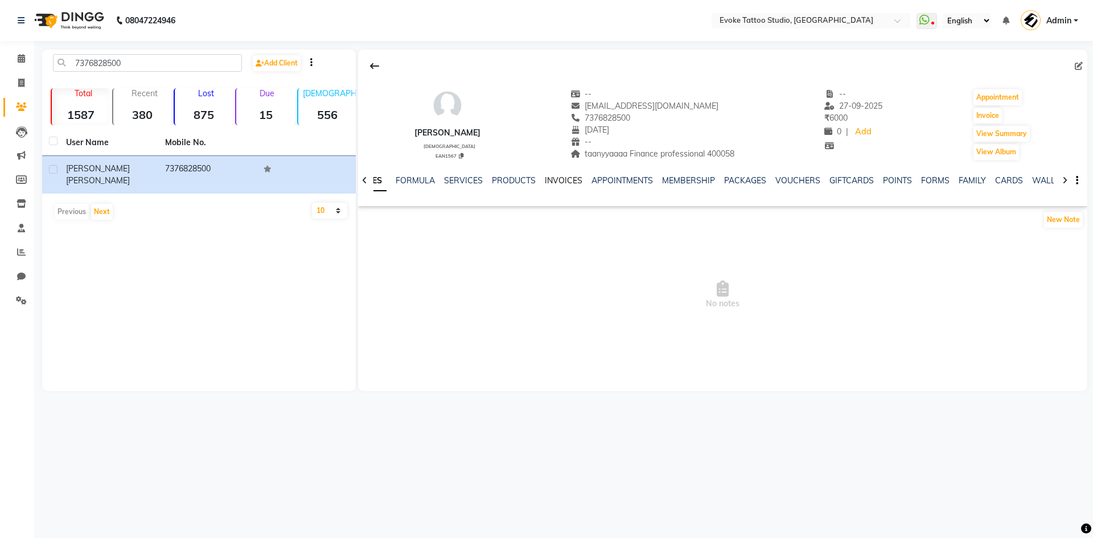
click at [561, 180] on link "INVOICES" at bounding box center [564, 180] width 38 height 10
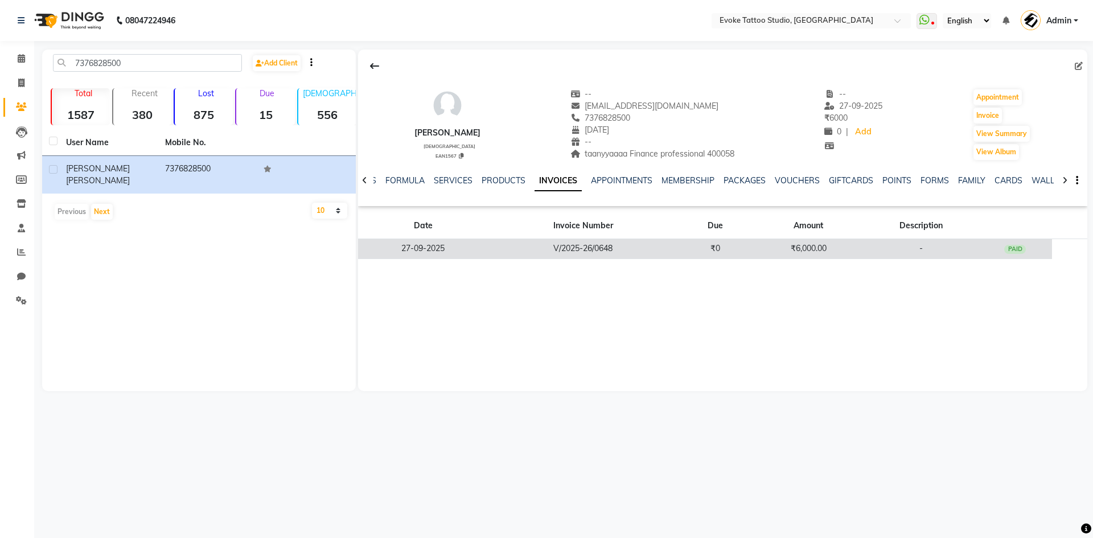
click at [690, 244] on td "₹0" at bounding box center [715, 249] width 75 height 20
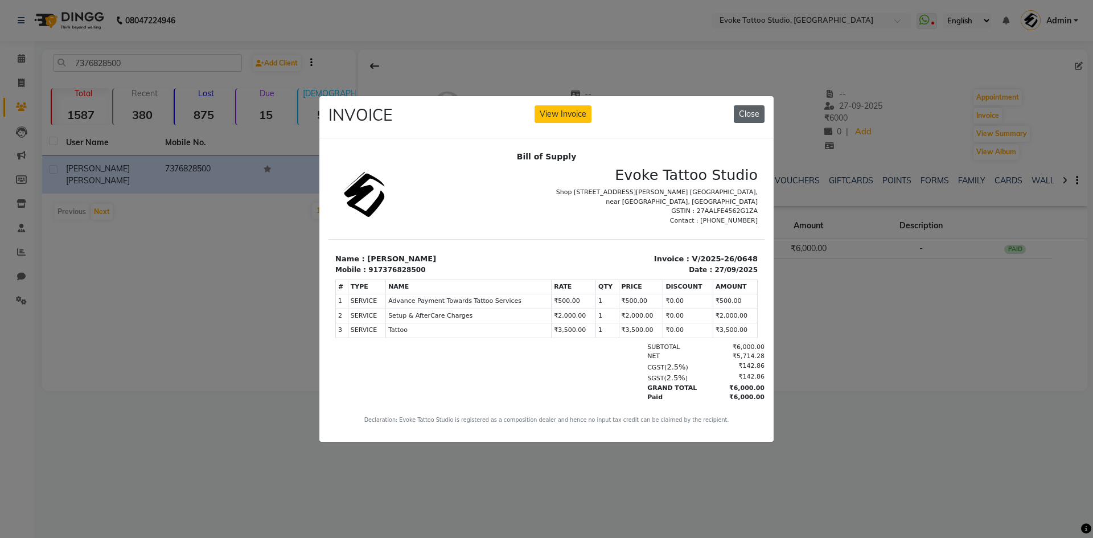
click at [748, 108] on button "Close" at bounding box center [749, 114] width 31 height 18
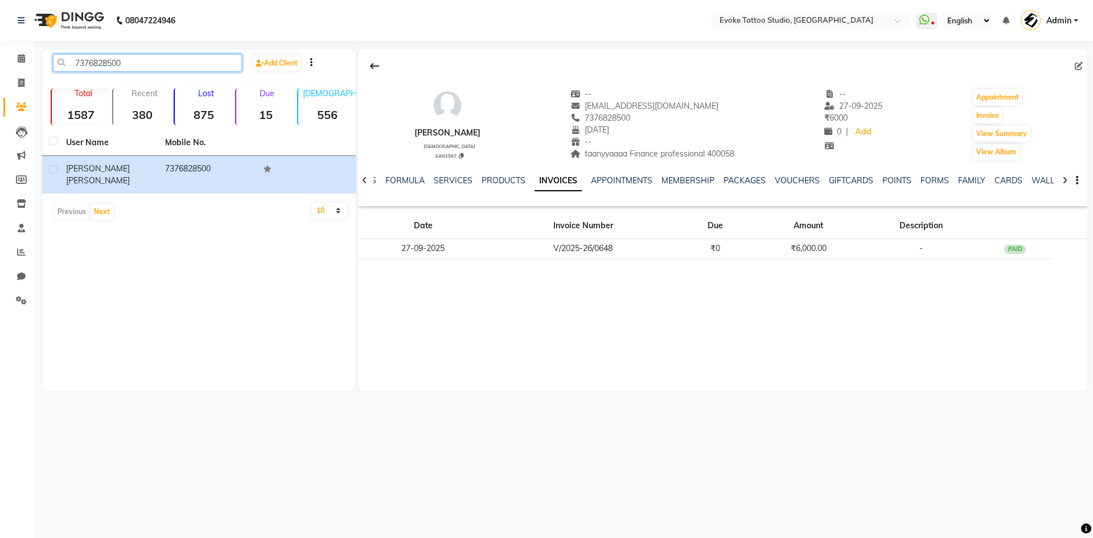
click at [72, 62] on input "7376828500" at bounding box center [147, 63] width 189 height 18
paste input "710029955"
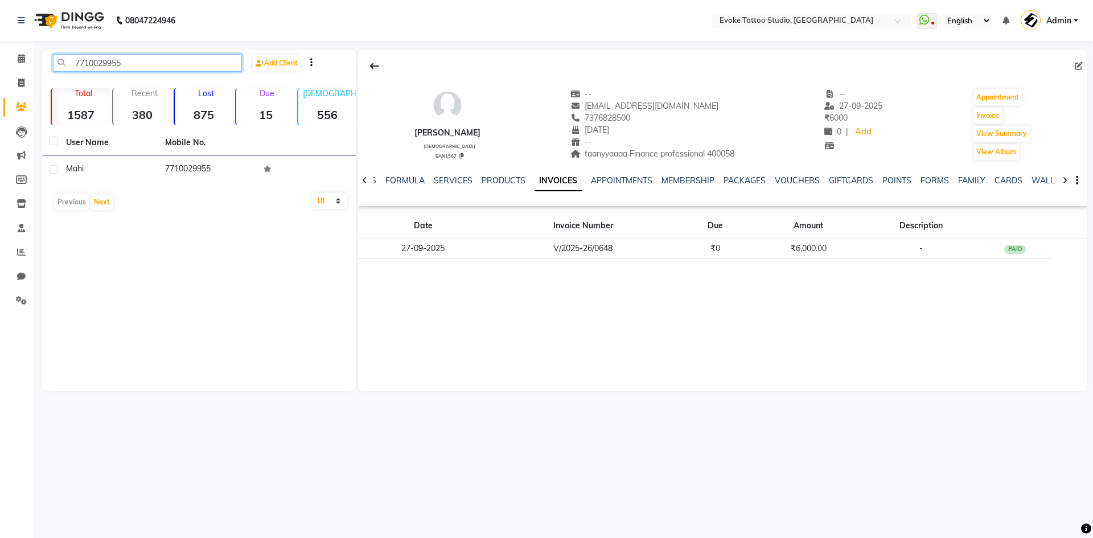
type input "7710029955"
click at [112, 155] on th "User Name" at bounding box center [108, 143] width 99 height 26
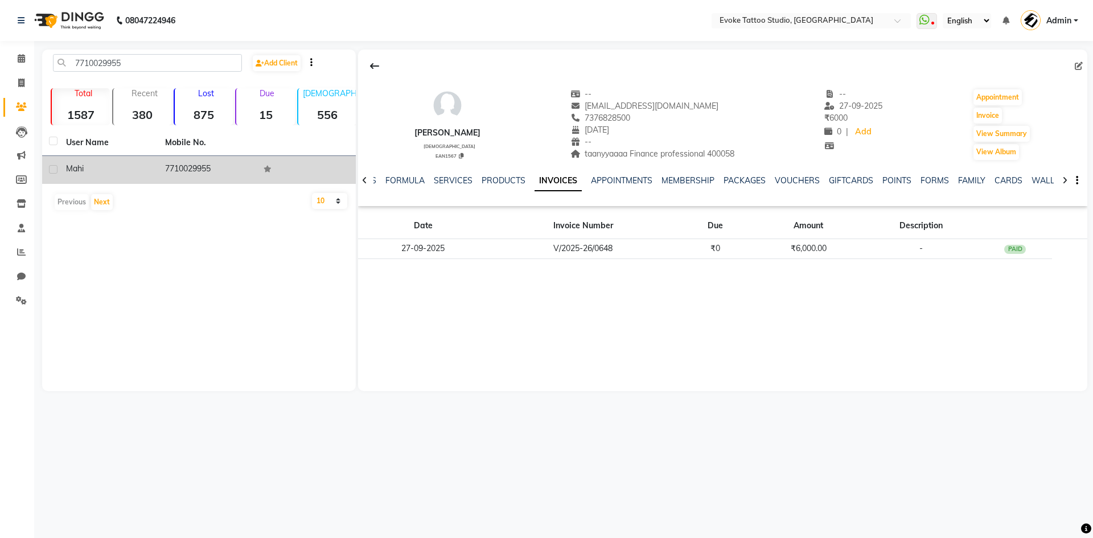
click at [120, 165] on div "Mahi" at bounding box center [108, 169] width 85 height 12
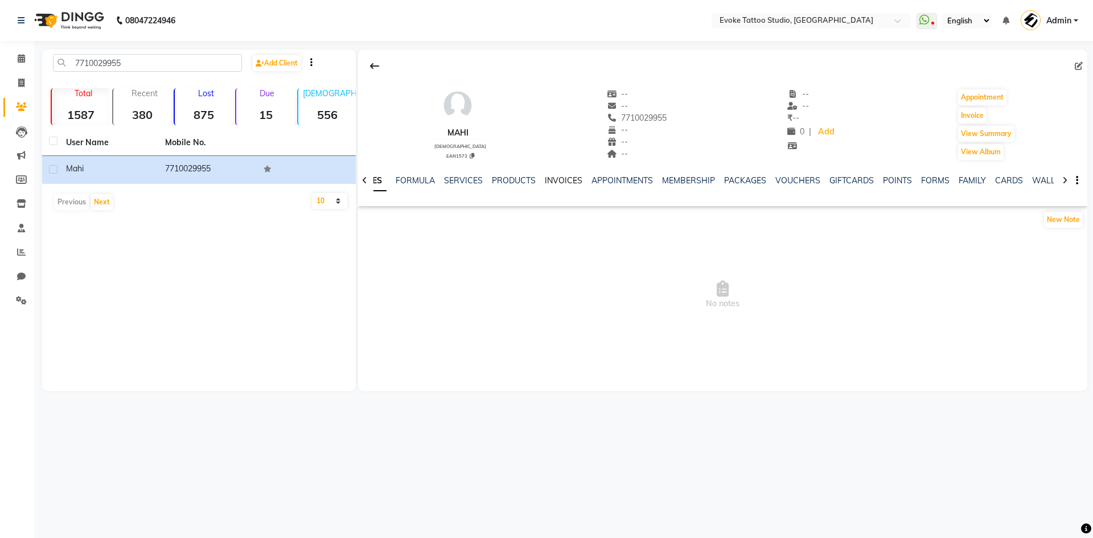
click at [566, 176] on link "INVOICES" at bounding box center [564, 180] width 38 height 10
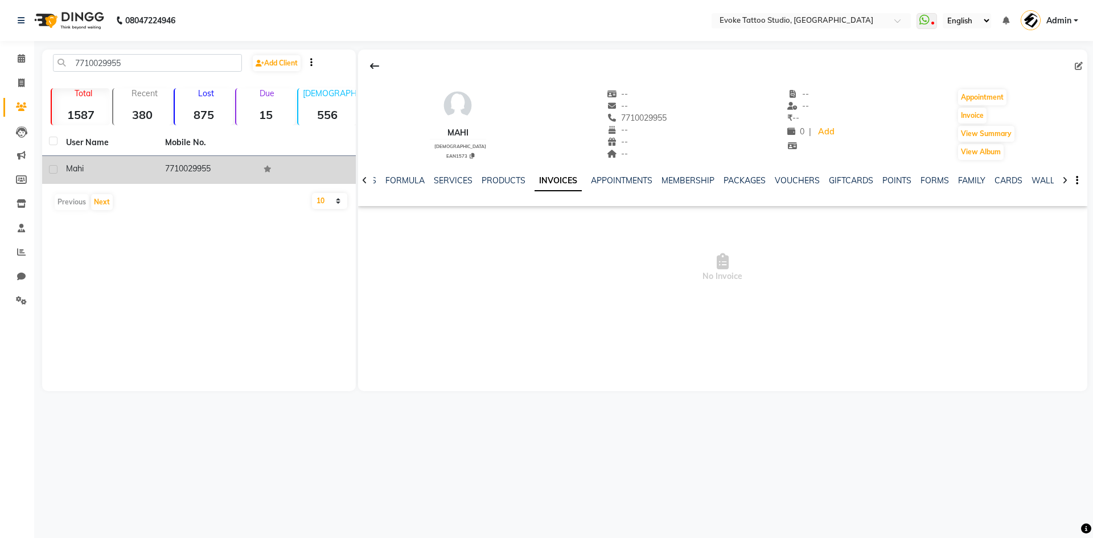
click at [236, 171] on td "7710029955" at bounding box center [207, 170] width 99 height 28
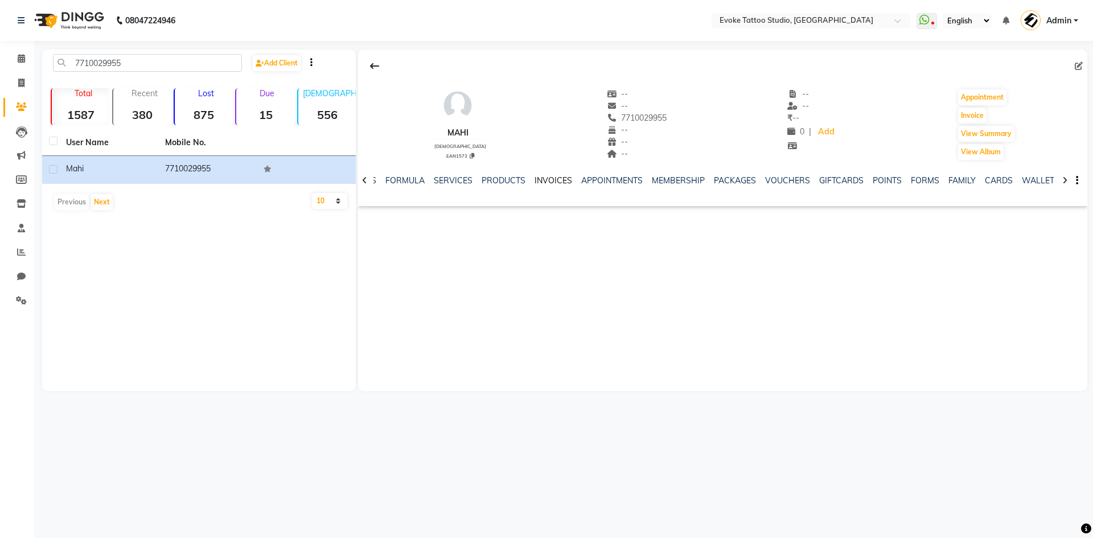
click at [556, 179] on link "INVOICES" at bounding box center [553, 180] width 38 height 10
click at [970, 116] on button "Invoice" at bounding box center [972, 116] width 28 height 16
select select "7461"
select select "service"
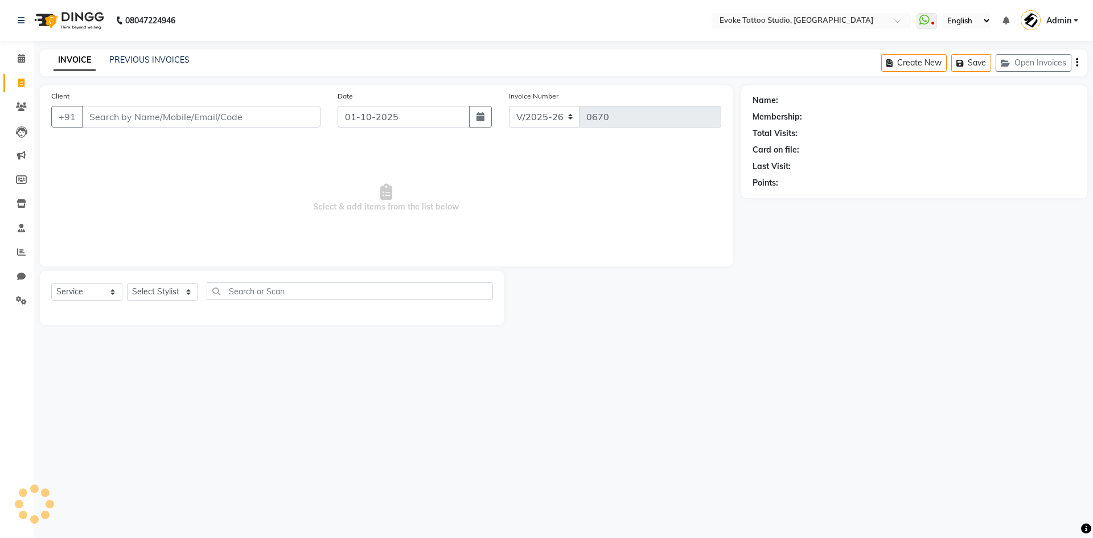
type input "7710029955"
click at [477, 110] on button "button" at bounding box center [480, 117] width 23 height 22
select select "10"
select select "2025"
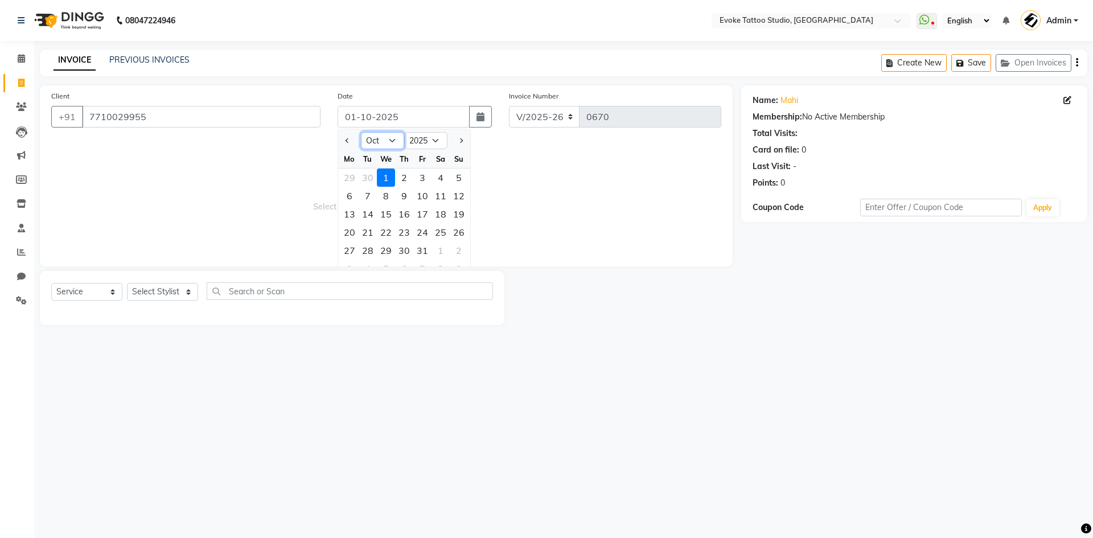
click at [390, 132] on select "Jan Feb Mar Apr May Jun [DATE] Aug Sep Oct Nov Dec" at bounding box center [382, 140] width 43 height 17
select select "9"
click at [361, 132] on select "Jan Feb Mar Apr May Jun [DATE] Aug Sep Oct Nov Dec" at bounding box center [382, 140] width 43 height 17
click at [457, 233] on div "28" at bounding box center [459, 232] width 18 height 18
type input "28-09-2025"
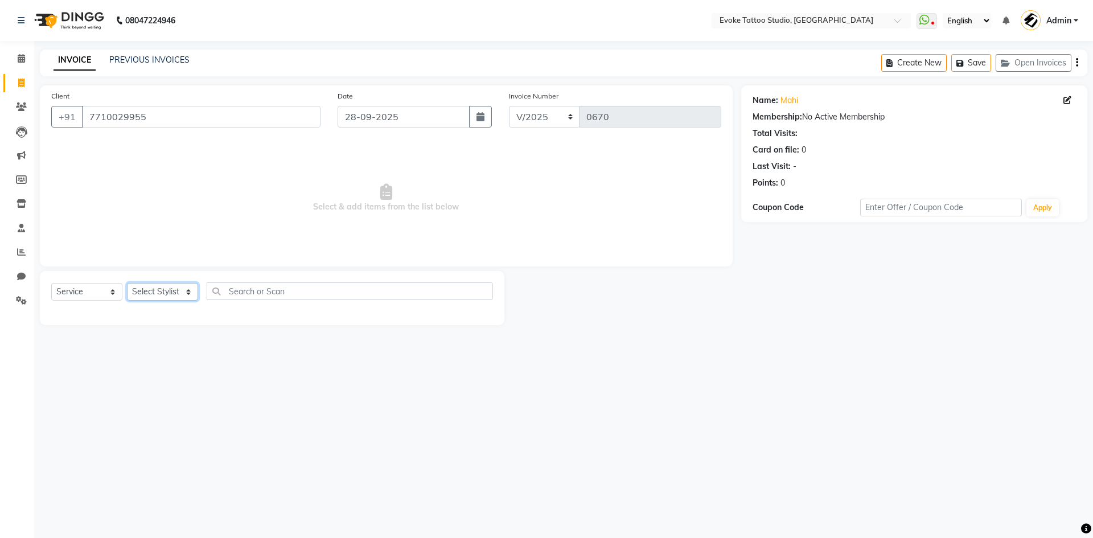
click at [172, 294] on select "Select Stylist [PERSON_NAME] Dingg Support [PERSON_NAME] [PERSON_NAME] [PERSON_…" at bounding box center [162, 292] width 71 height 18
click at [141, 290] on select "Select Stylist [PERSON_NAME] Dingg Support [PERSON_NAME] [PERSON_NAME] [PERSON_…" at bounding box center [162, 292] width 71 height 18
select select "82891"
click at [127, 283] on select "Select Stylist [PERSON_NAME] Dingg Support [PERSON_NAME] [PERSON_NAME] [PERSON_…" at bounding box center [162, 292] width 71 height 18
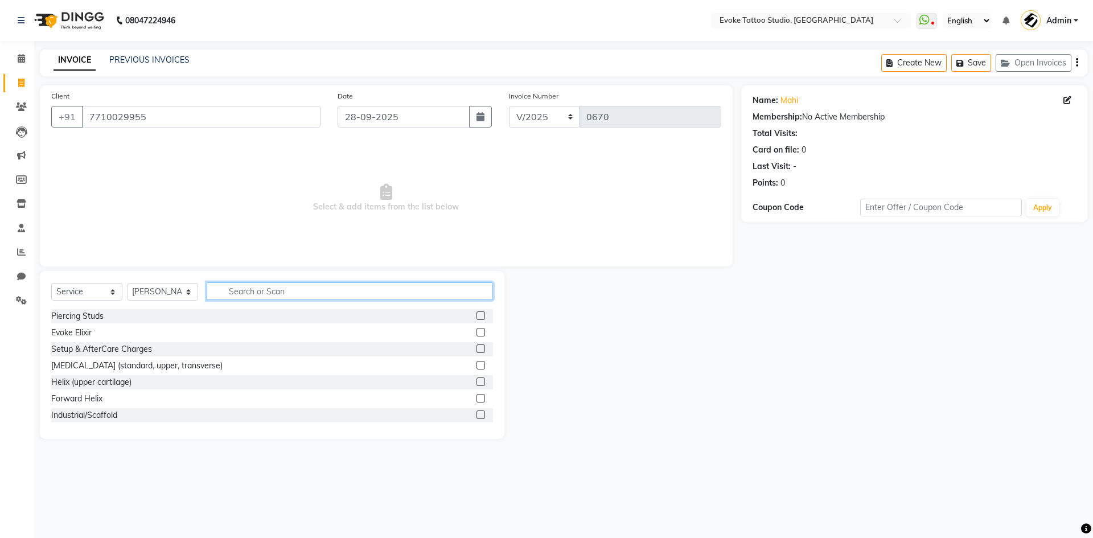
click at [256, 292] on input "text" at bounding box center [350, 291] width 286 height 18
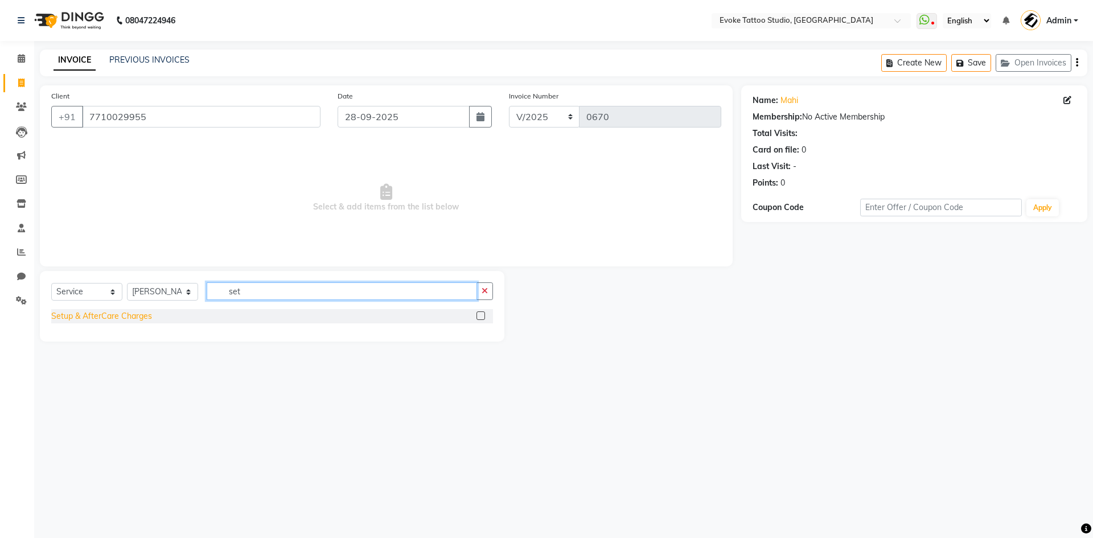
type input "set"
click at [122, 314] on div "Setup & AfterCare Charges" at bounding box center [101, 316] width 101 height 12
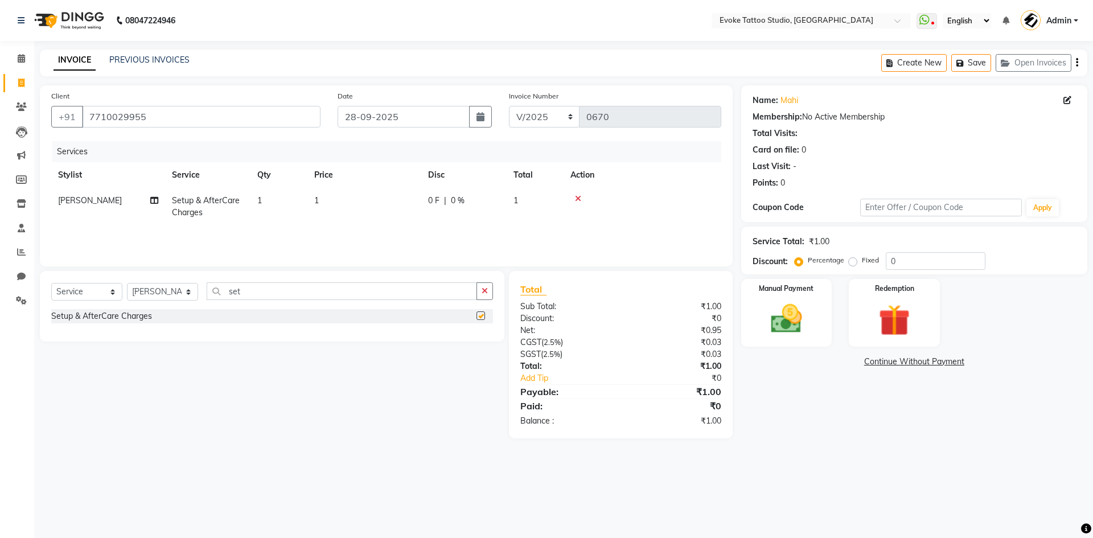
checkbox input "false"
click at [364, 199] on td "1" at bounding box center [364, 207] width 114 height 38
select select "82891"
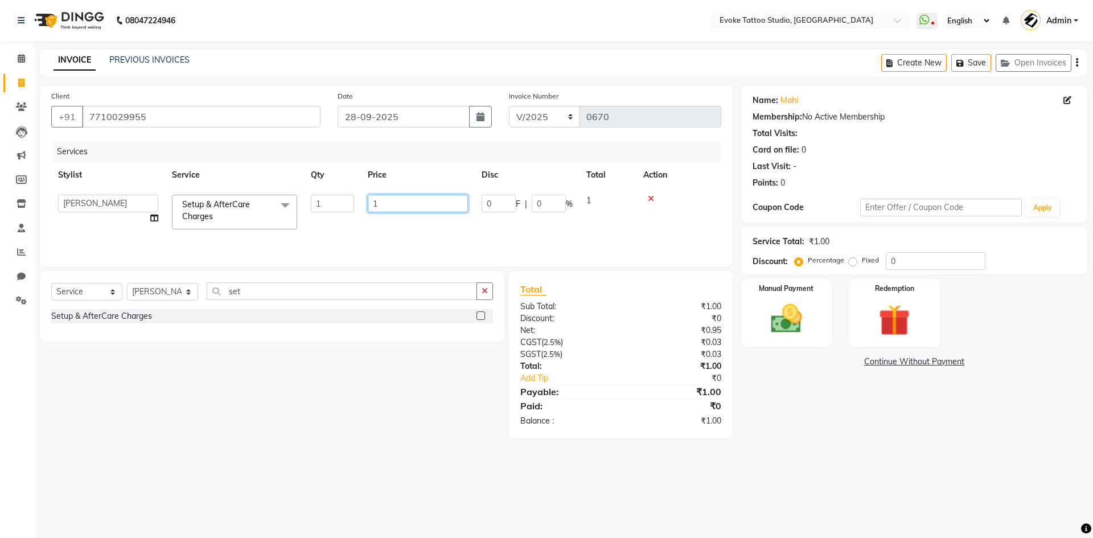
click at [419, 196] on input "1" at bounding box center [418, 204] width 100 height 18
type input "2000"
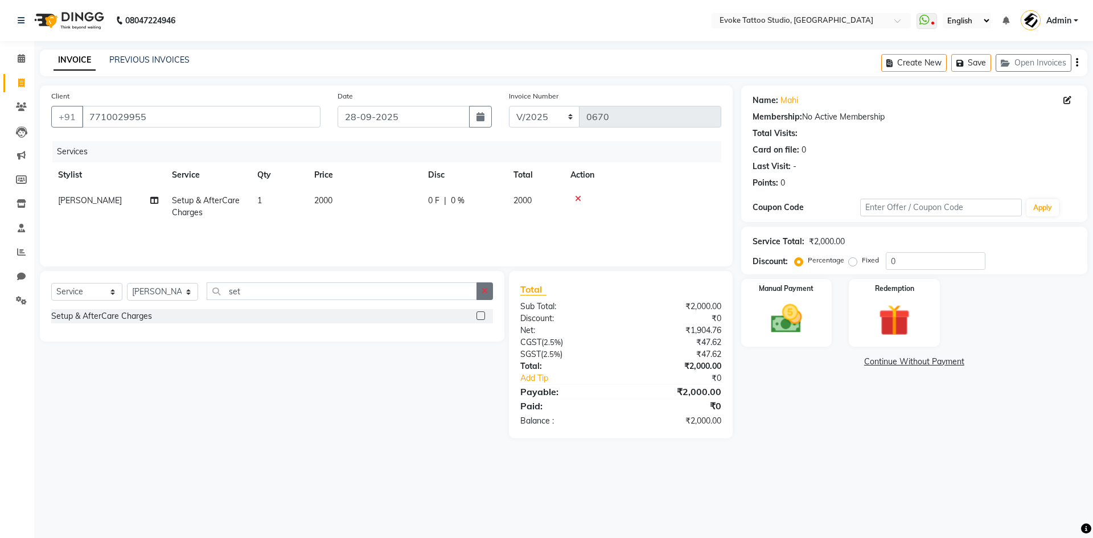
click at [484, 287] on icon "button" at bounding box center [485, 291] width 6 height 8
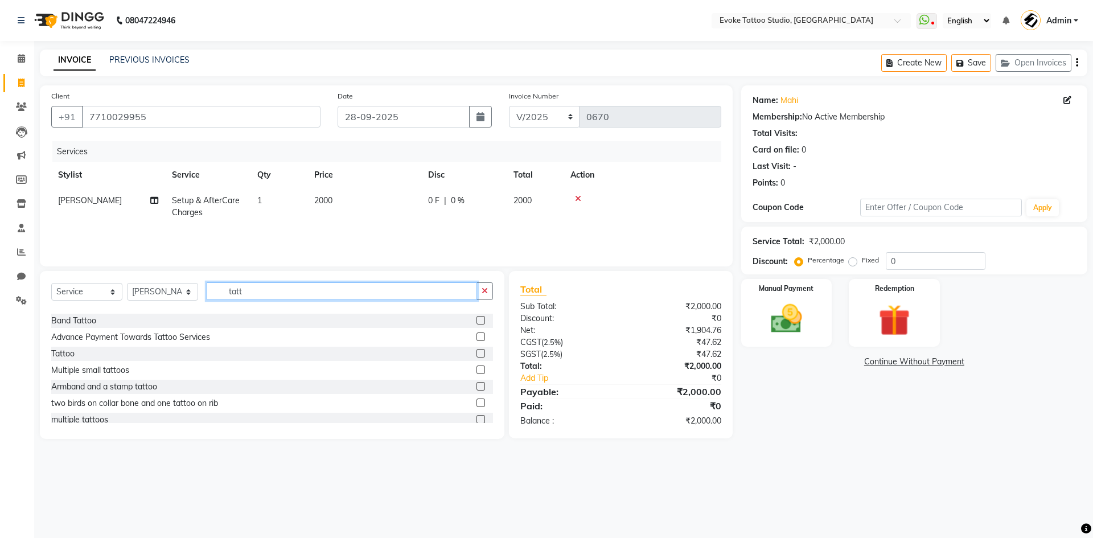
scroll to position [285, 0]
type input "tatt"
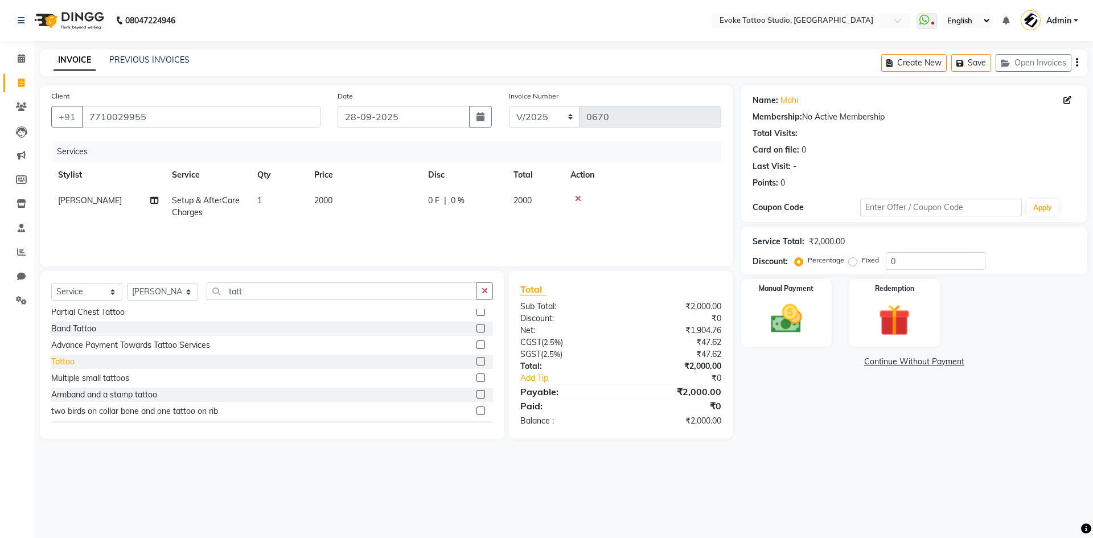
click at [70, 365] on div "Tattoo" at bounding box center [62, 362] width 23 height 12
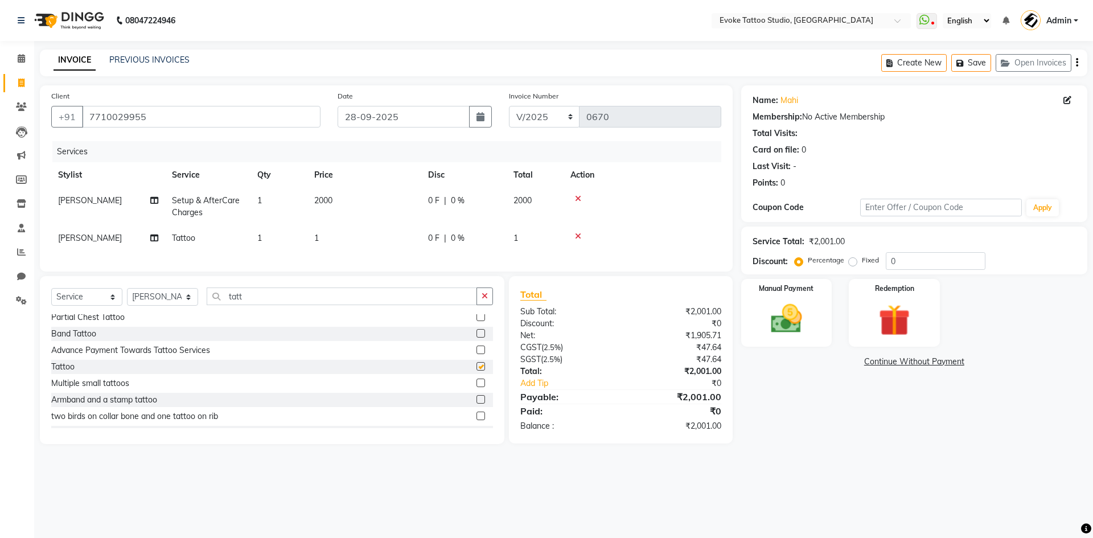
checkbox input "false"
click at [343, 238] on td "1" at bounding box center [364, 238] width 114 height 26
select select "82891"
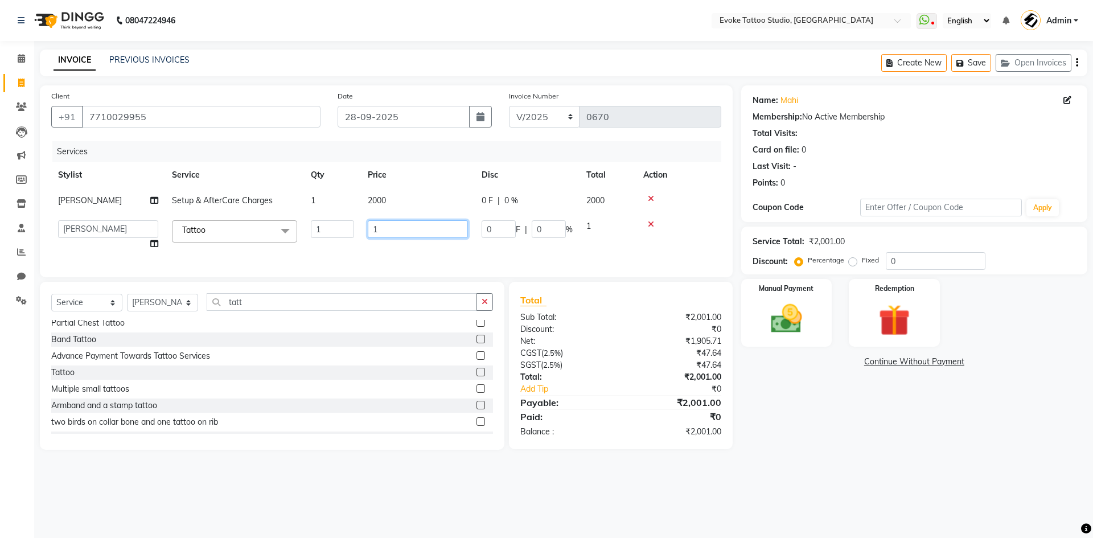
click at [394, 233] on input "1" at bounding box center [418, 229] width 100 height 18
type input "500"
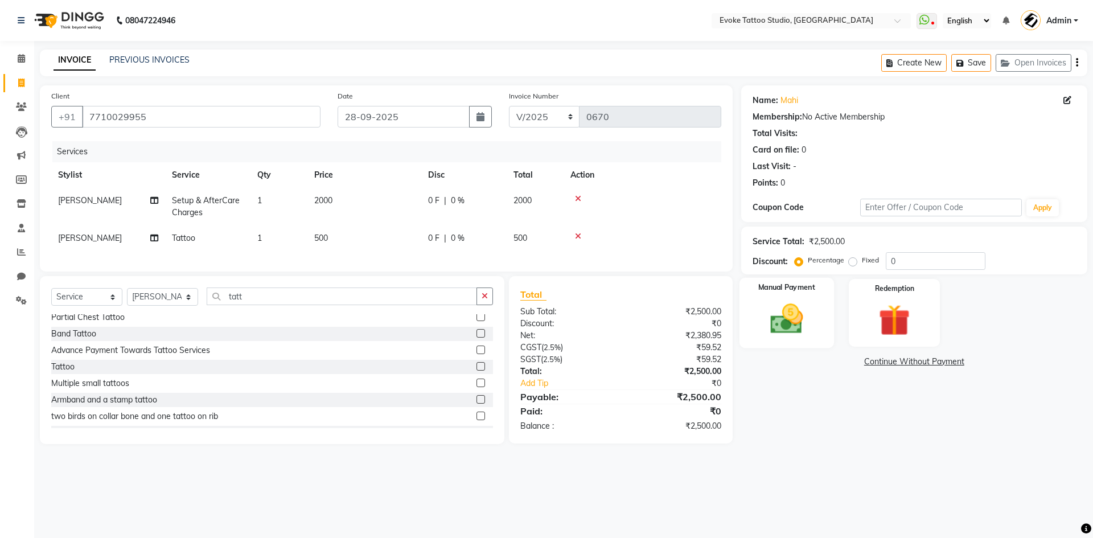
click at [805, 306] on img at bounding box center [786, 319] width 53 height 38
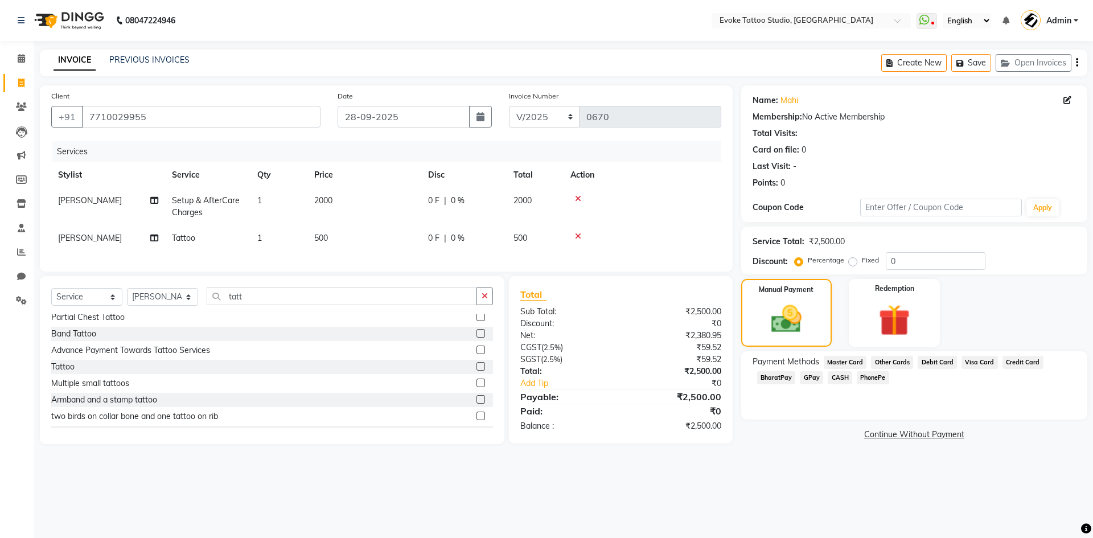
click at [812, 379] on span "GPay" at bounding box center [811, 377] width 23 height 13
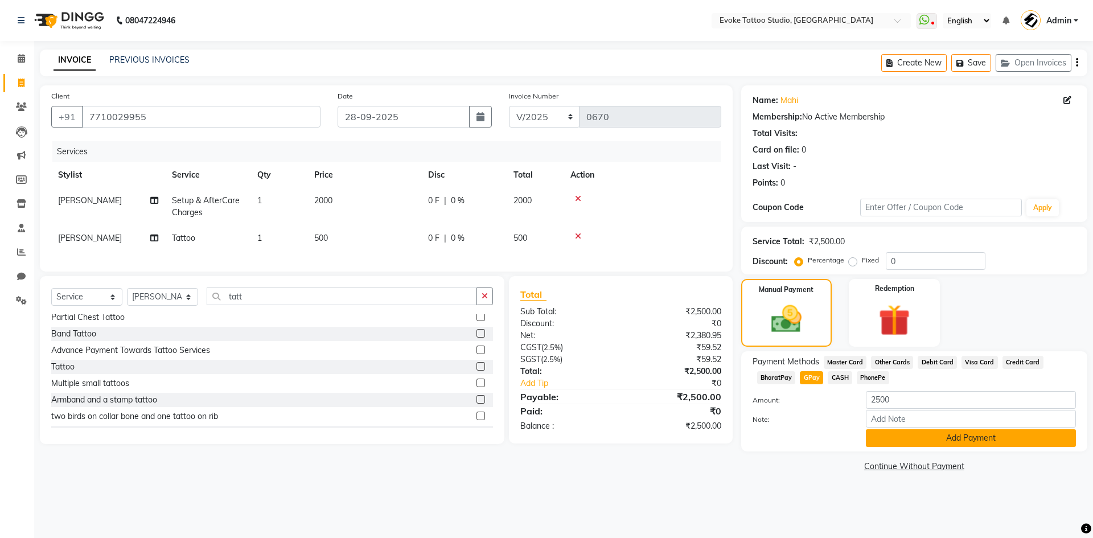
click at [944, 442] on button "Add Payment" at bounding box center [971, 438] width 210 height 18
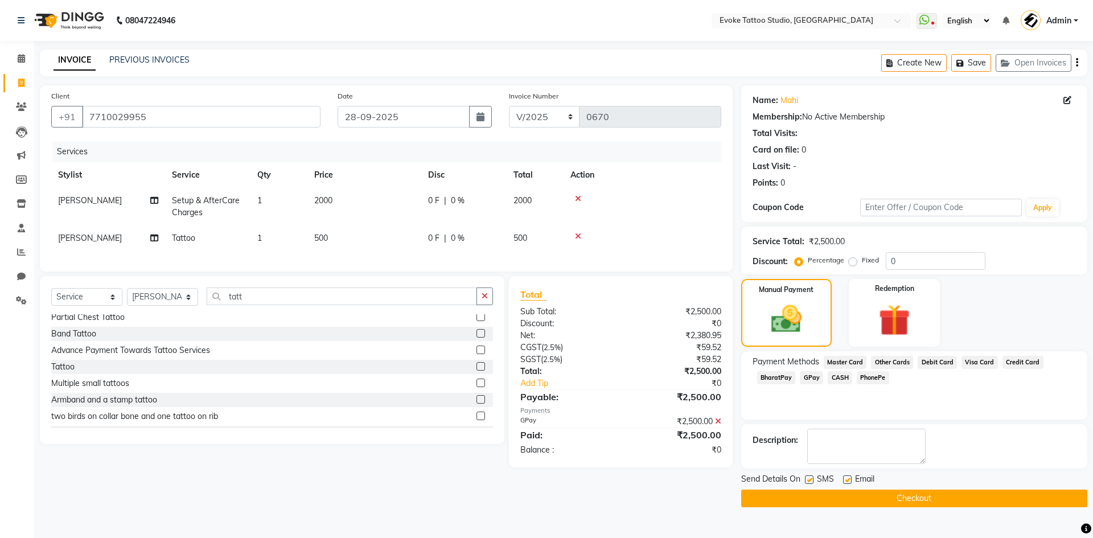
click at [978, 499] on button "Checkout" at bounding box center [914, 499] width 346 height 18
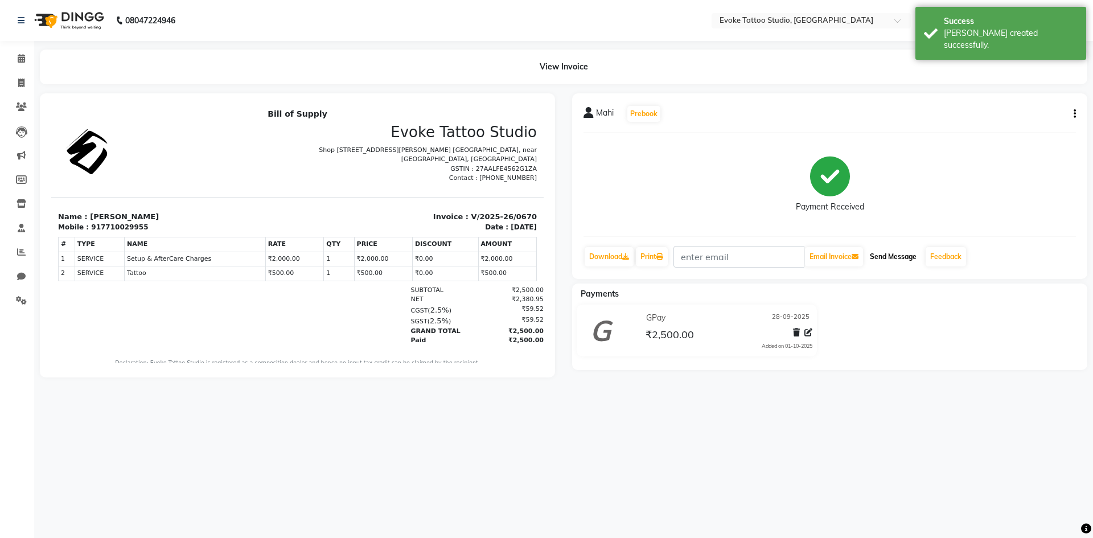
click at [895, 260] on button "Send Message" at bounding box center [893, 256] width 56 height 19
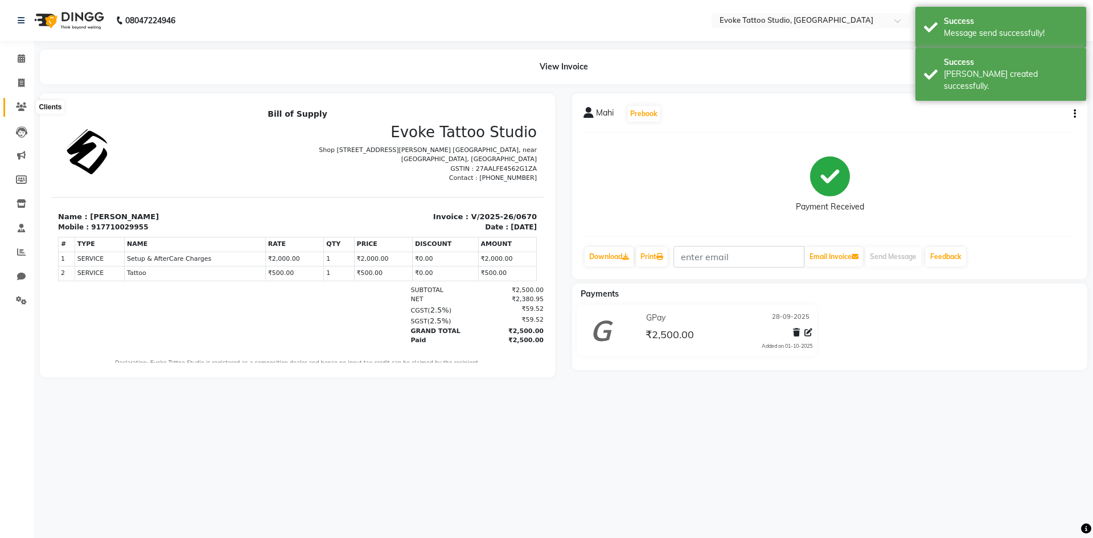
click at [14, 106] on span at bounding box center [21, 107] width 20 height 13
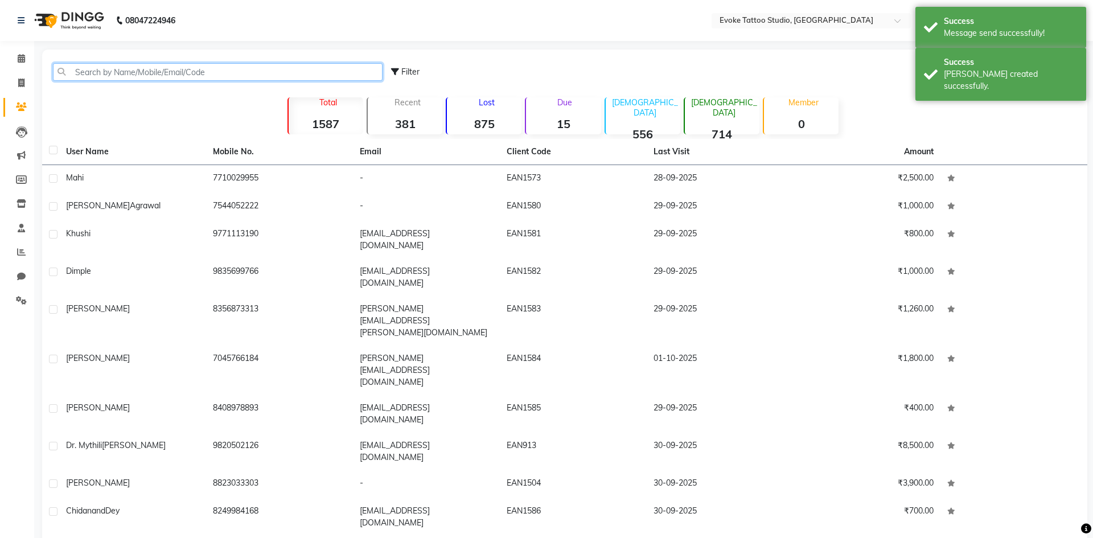
click at [126, 77] on input "text" at bounding box center [218, 72] width 330 height 18
paste input "8169422060"
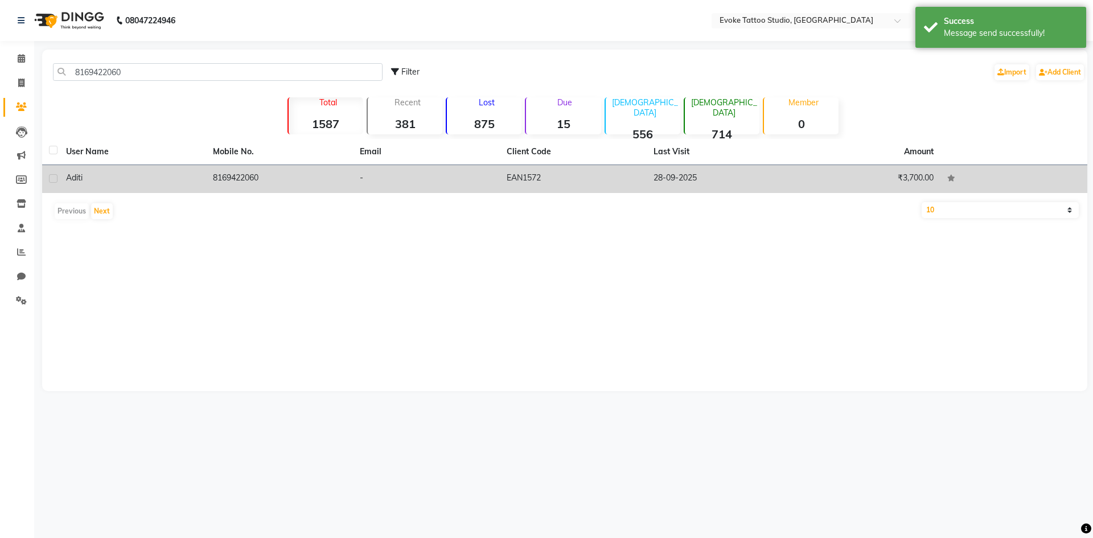
click at [240, 179] on td "8169422060" at bounding box center [279, 179] width 147 height 28
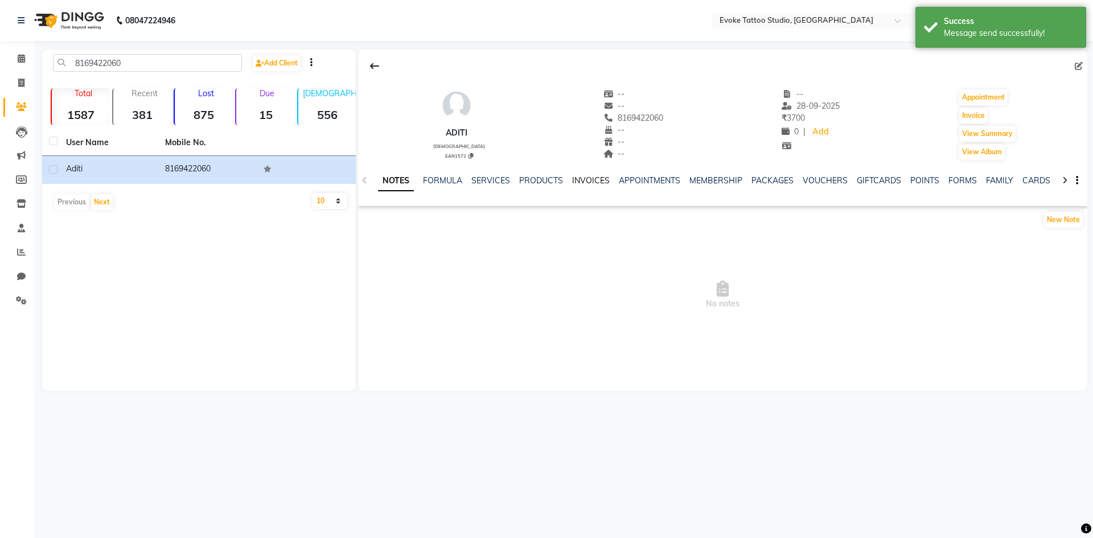
click at [605, 183] on link "INVOICES" at bounding box center [591, 180] width 38 height 10
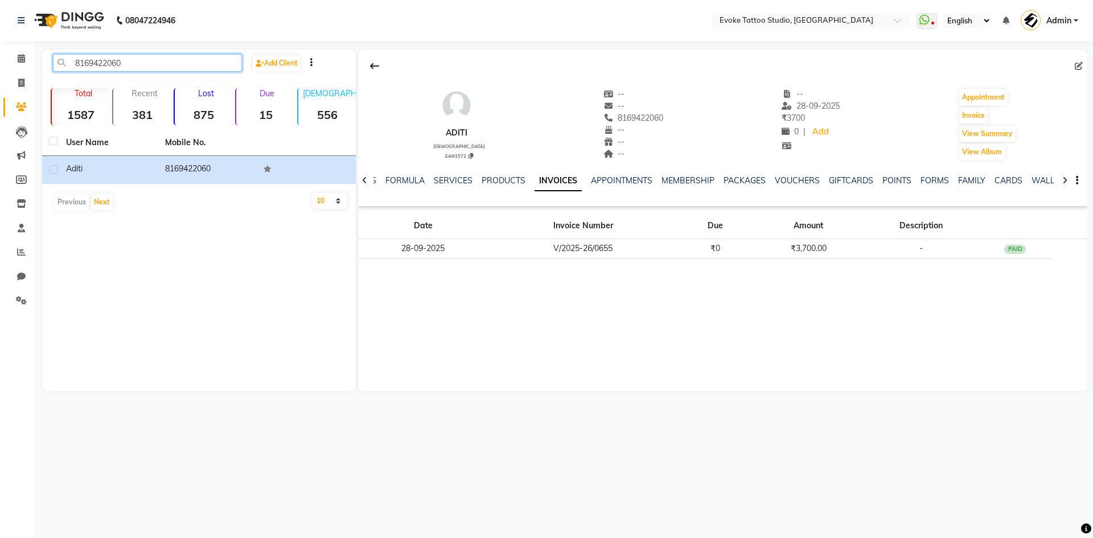
drag, startPoint x: 162, startPoint y: 63, endPoint x: 0, endPoint y: 49, distance: 162.3
click at [0, 49] on app-home "08047224946 Select Location × Evoke Tattoo Studio, [GEOGRAPHIC_DATA] WhatsApp S…" at bounding box center [546, 204] width 1093 height 408
paste input "9561649141"
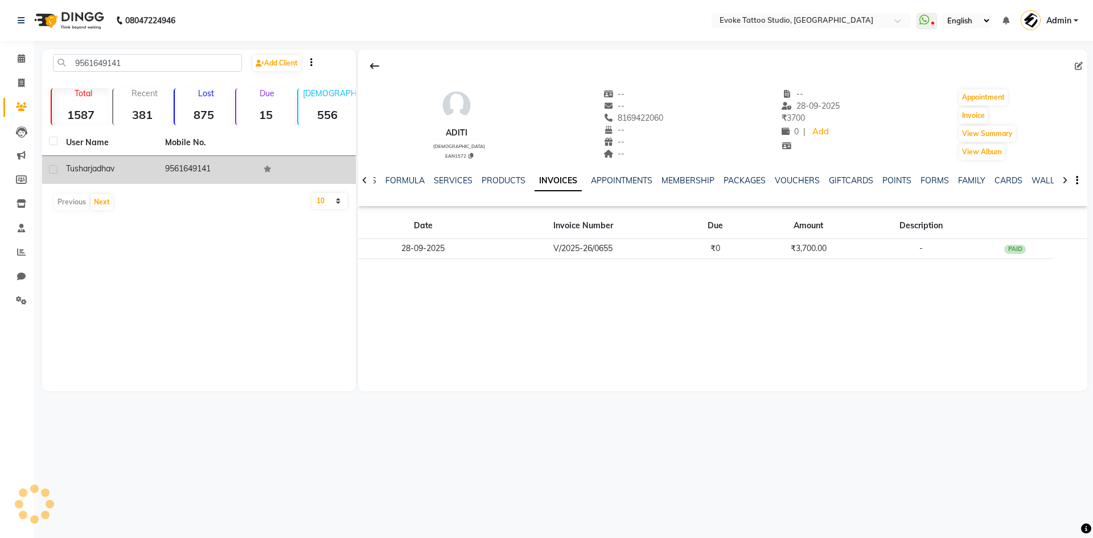
click at [186, 163] on td "9561649141" at bounding box center [207, 170] width 99 height 28
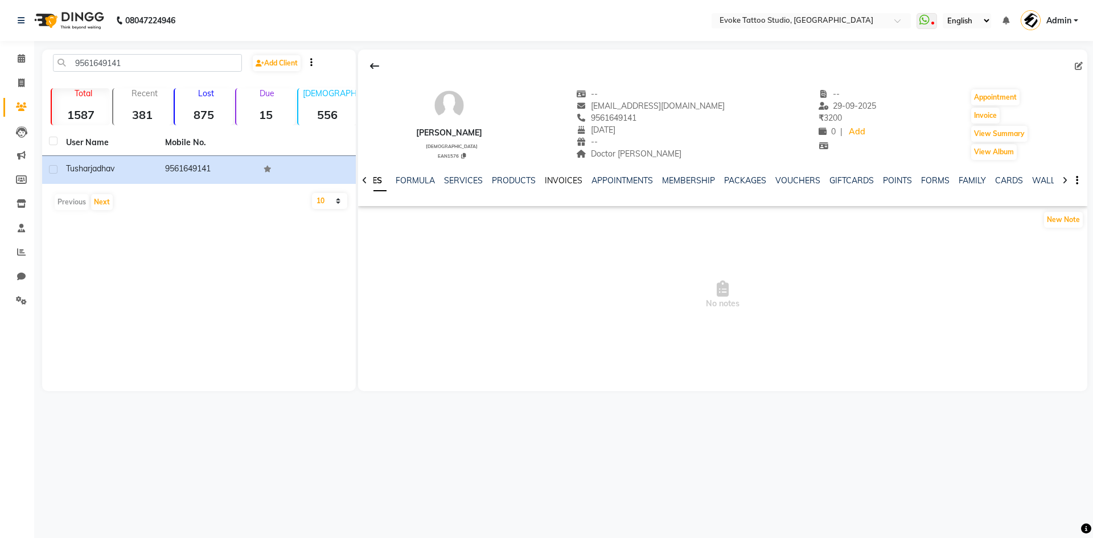
click at [545, 180] on link "INVOICES" at bounding box center [564, 180] width 38 height 10
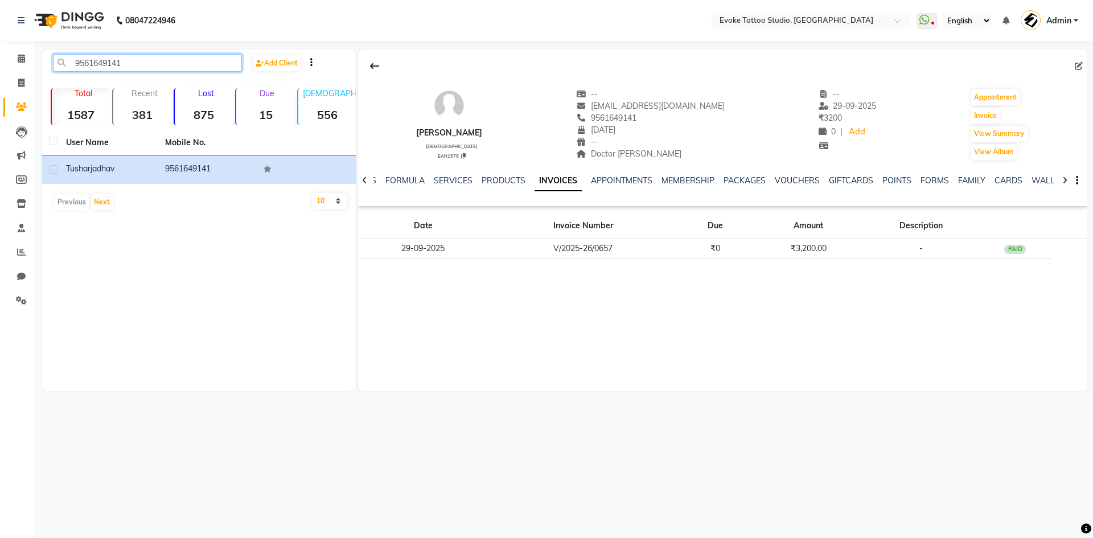
click at [104, 62] on input "9561649141" at bounding box center [147, 63] width 189 height 18
paste input "8879870677"
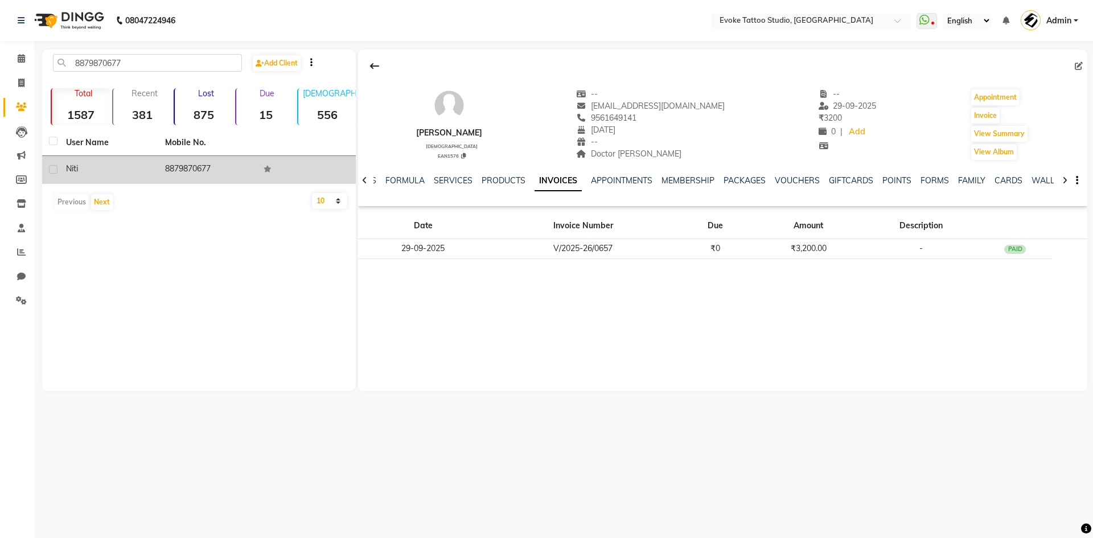
click at [138, 170] on div "Niti" at bounding box center [108, 169] width 85 height 12
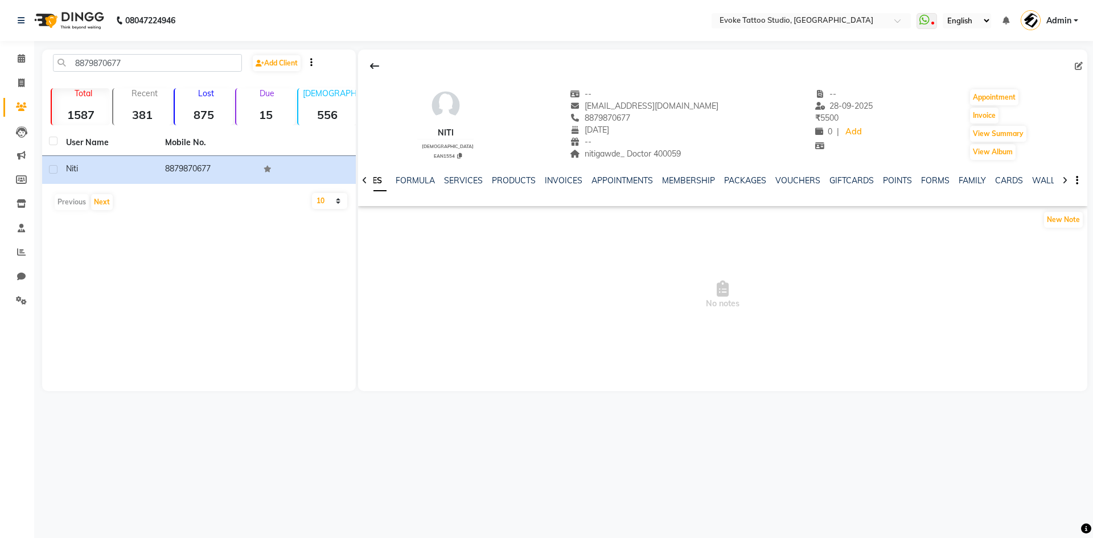
click at [560, 174] on div "NOTES FORMULA SERVICES PRODUCTS INVOICES APPOINTMENTS MEMBERSHIP PACKAGES VOUCH…" at bounding box center [722, 180] width 729 height 39
click at [562, 178] on link "INVOICES" at bounding box center [564, 180] width 38 height 10
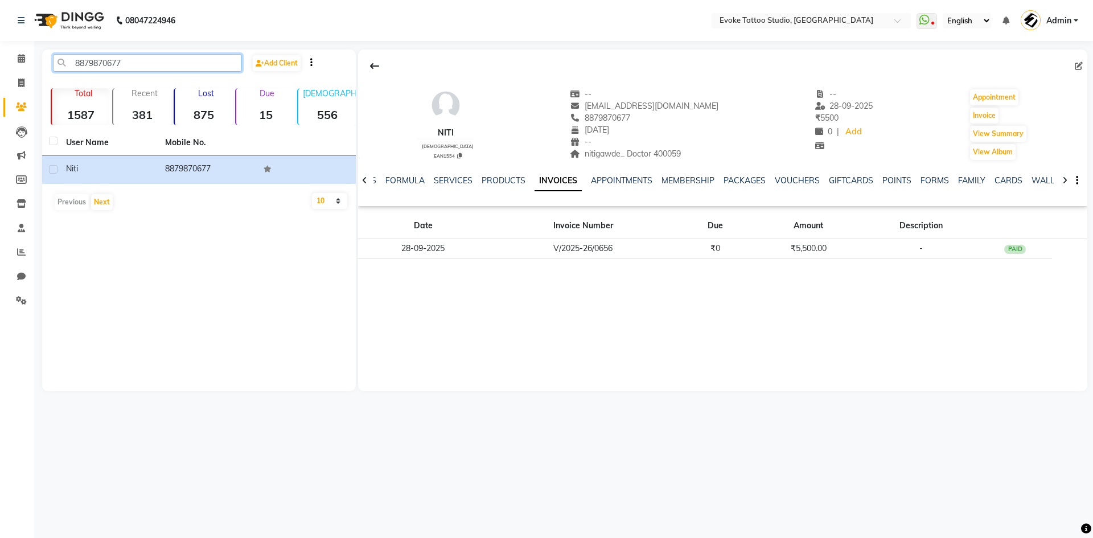
click at [120, 66] on input "8879870677" at bounding box center [147, 63] width 189 height 18
paste input "7715939026"
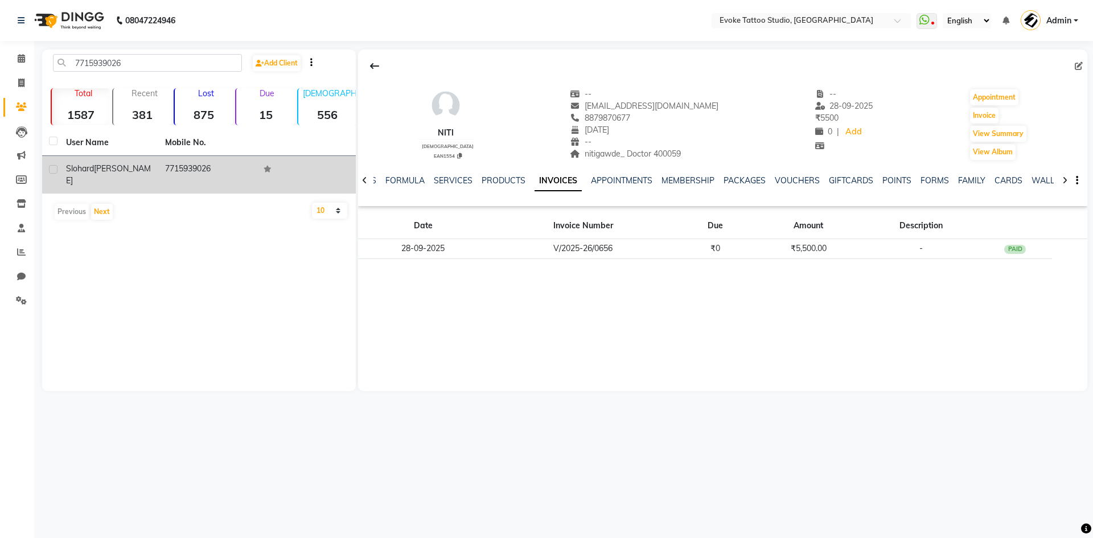
click at [192, 169] on td "7715939026" at bounding box center [207, 175] width 99 height 38
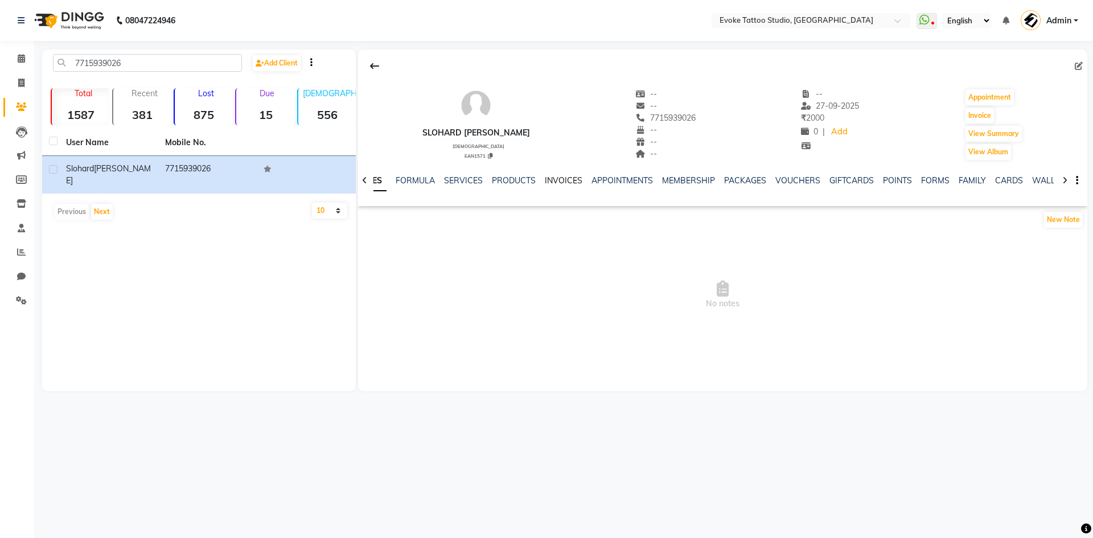
click at [561, 176] on link "INVOICES" at bounding box center [564, 180] width 38 height 10
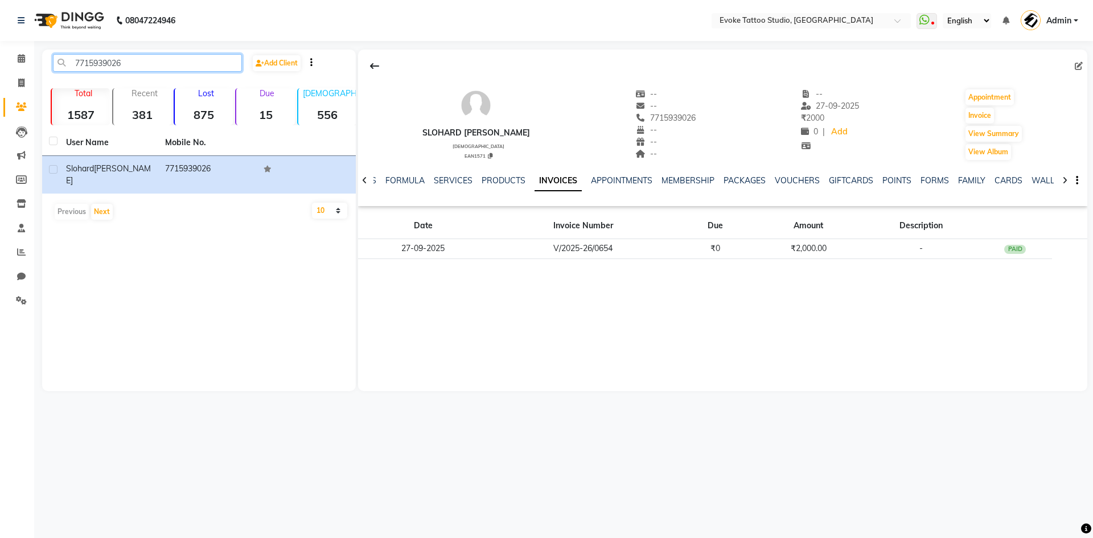
click at [100, 69] on input "7715939026" at bounding box center [147, 63] width 189 height 18
paste input "9820350309"
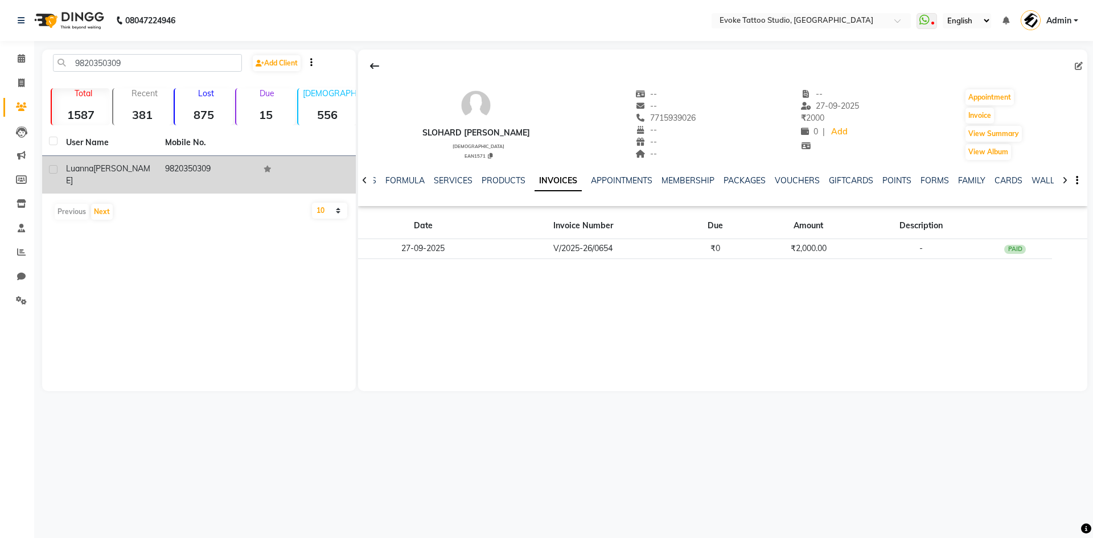
click at [183, 172] on td "9820350309" at bounding box center [207, 175] width 99 height 38
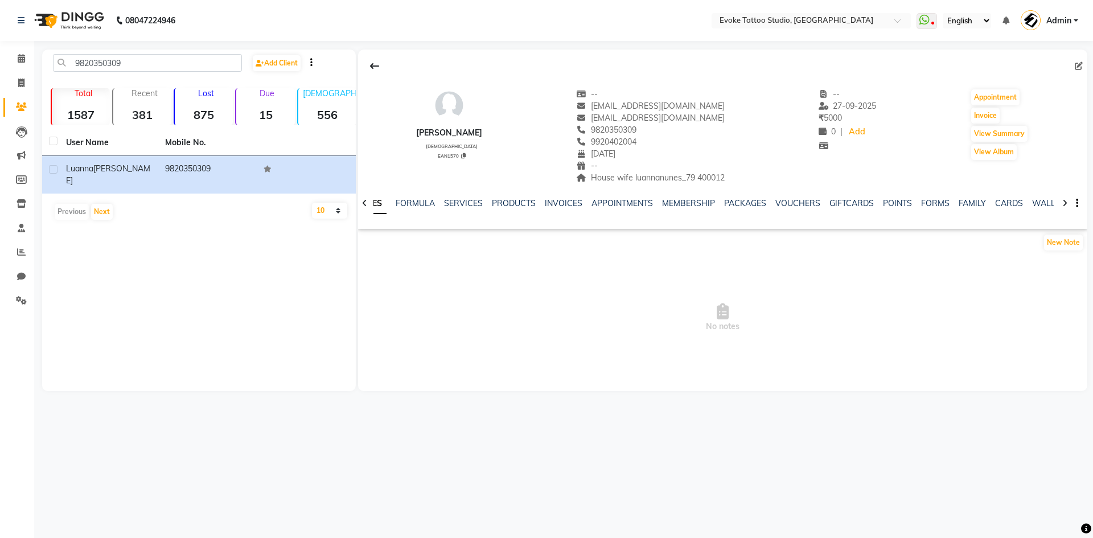
click at [569, 195] on div "NOTES FORMULA SERVICES PRODUCTS INVOICES APPOINTMENTS MEMBERSHIP PACKAGES VOUCH…" at bounding box center [722, 203] width 729 height 39
click at [568, 205] on link "INVOICES" at bounding box center [564, 203] width 38 height 10
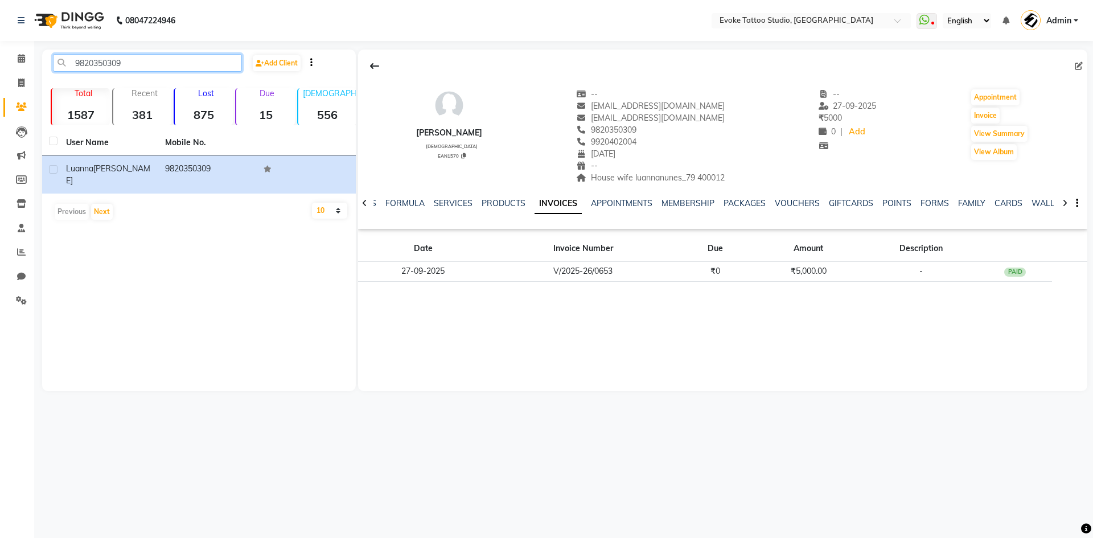
click at [108, 60] on input "9820350309" at bounding box center [147, 63] width 189 height 18
paste input "920402004"
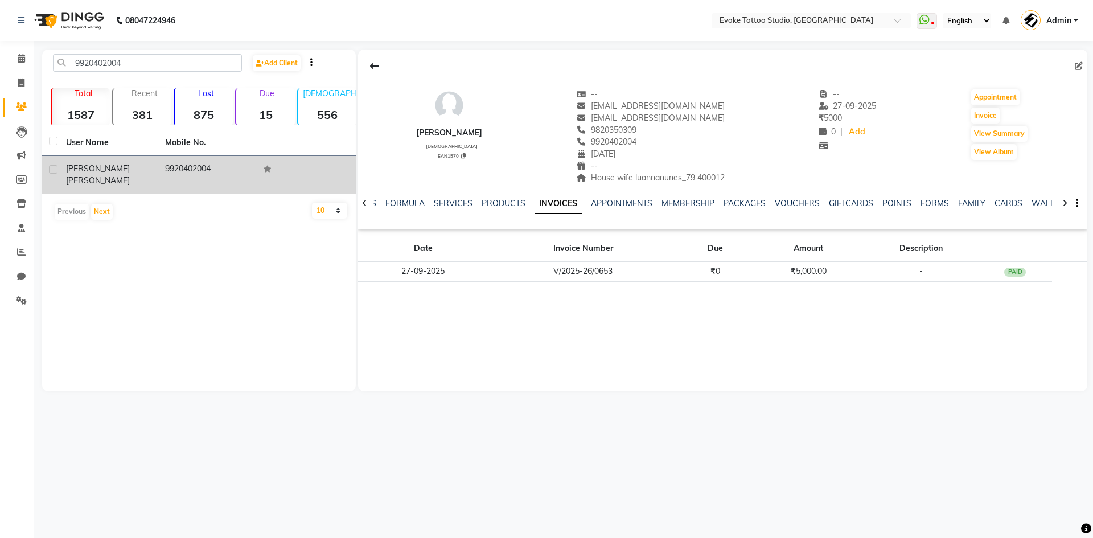
click at [172, 159] on td "9920402004" at bounding box center [207, 175] width 99 height 38
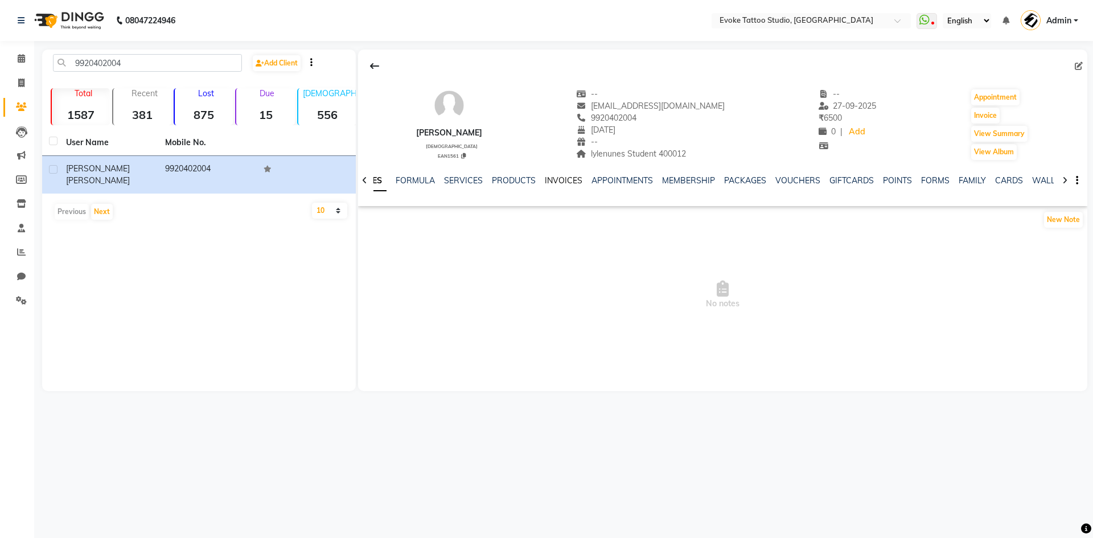
click at [558, 179] on link "INVOICES" at bounding box center [564, 180] width 38 height 10
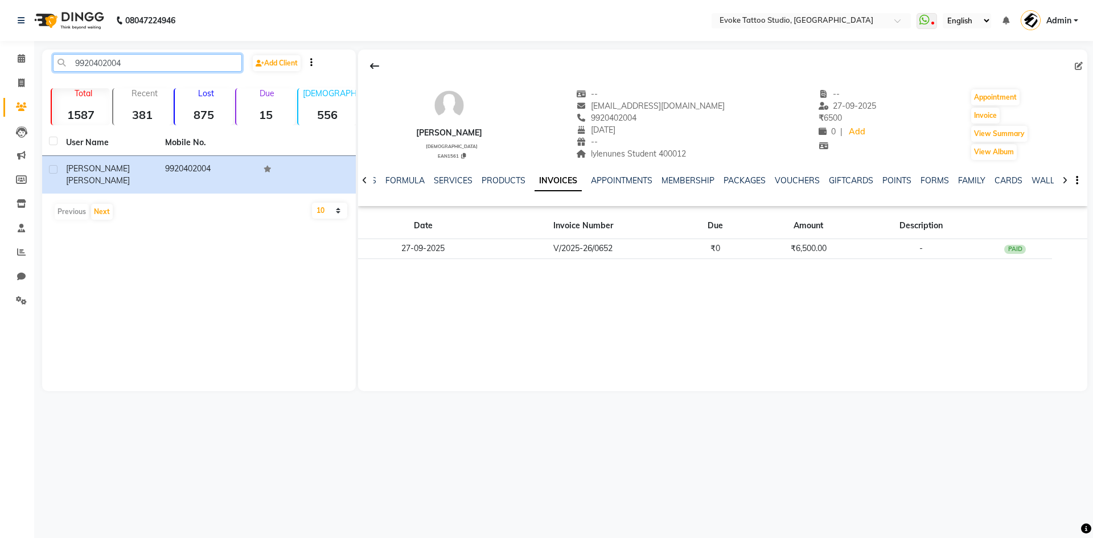
click at [112, 59] on input "9920402004" at bounding box center [147, 63] width 189 height 18
paste input "7400224819"
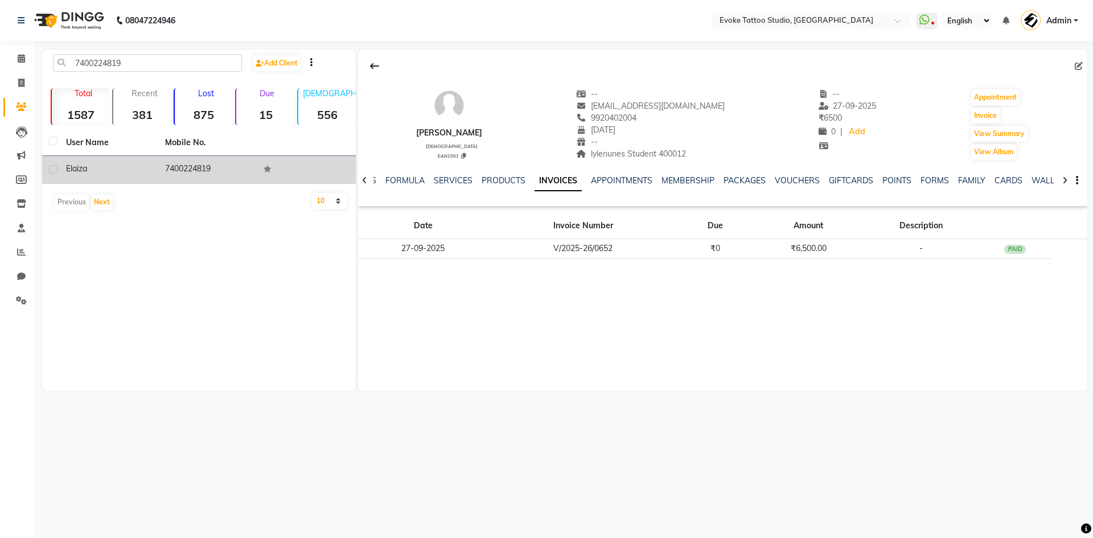
click at [211, 170] on td "7400224819" at bounding box center [207, 170] width 99 height 28
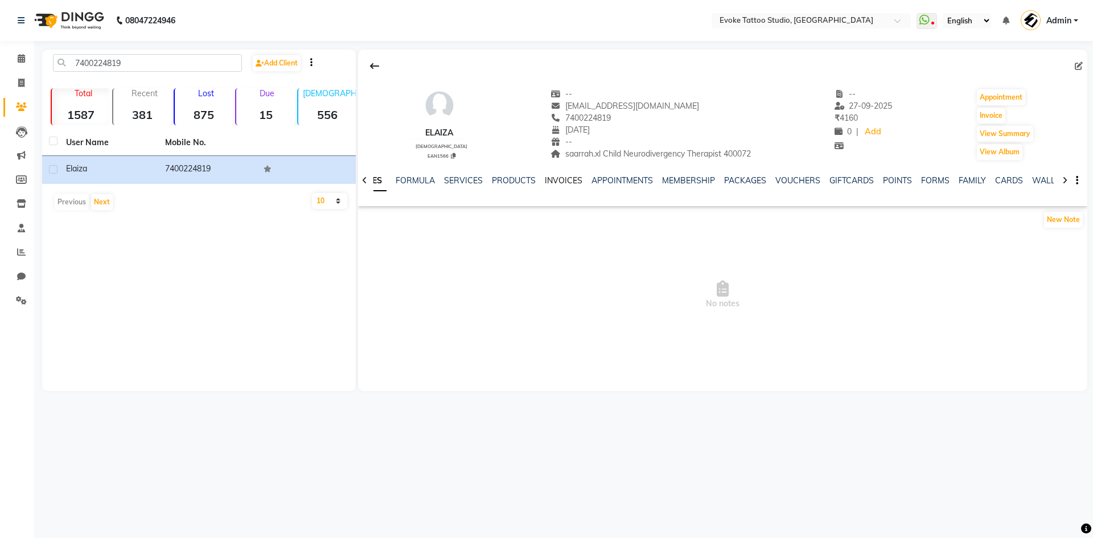
click at [558, 180] on link "INVOICES" at bounding box center [564, 180] width 38 height 10
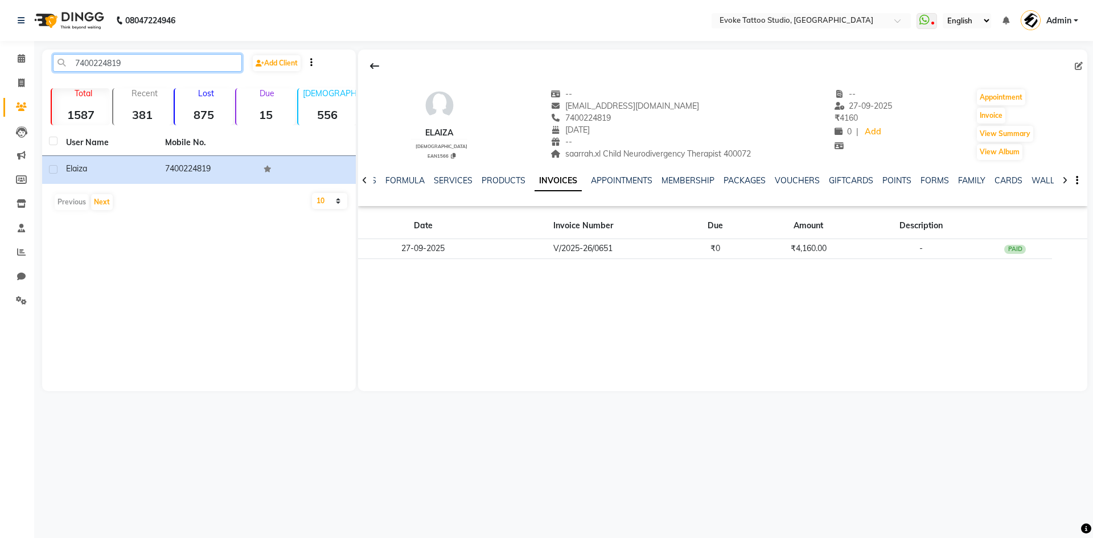
click at [113, 57] on input "7400224819" at bounding box center [147, 63] width 189 height 18
paste input "9820420520"
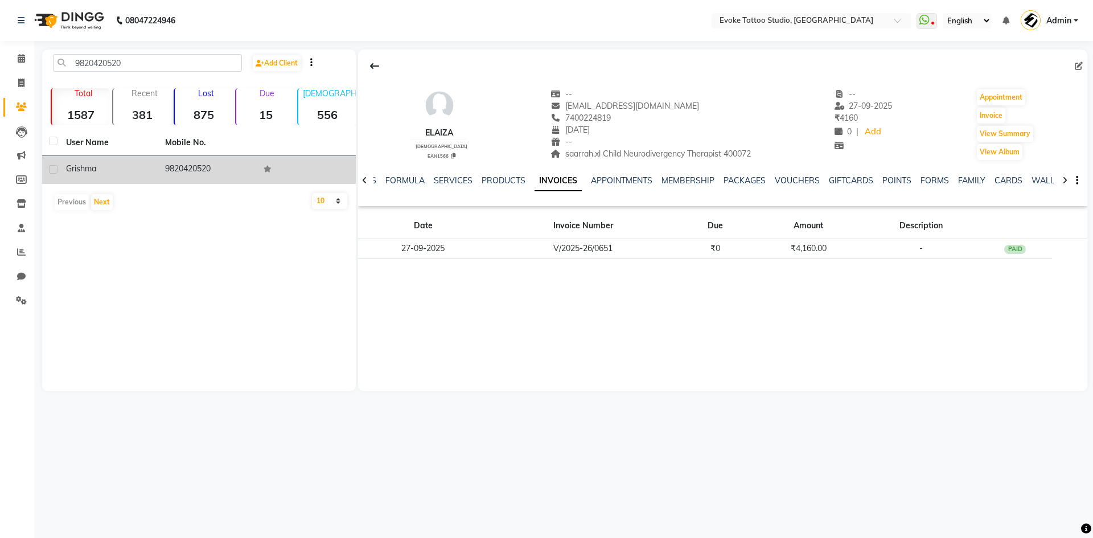
click at [263, 165] on td at bounding box center [306, 170] width 99 height 28
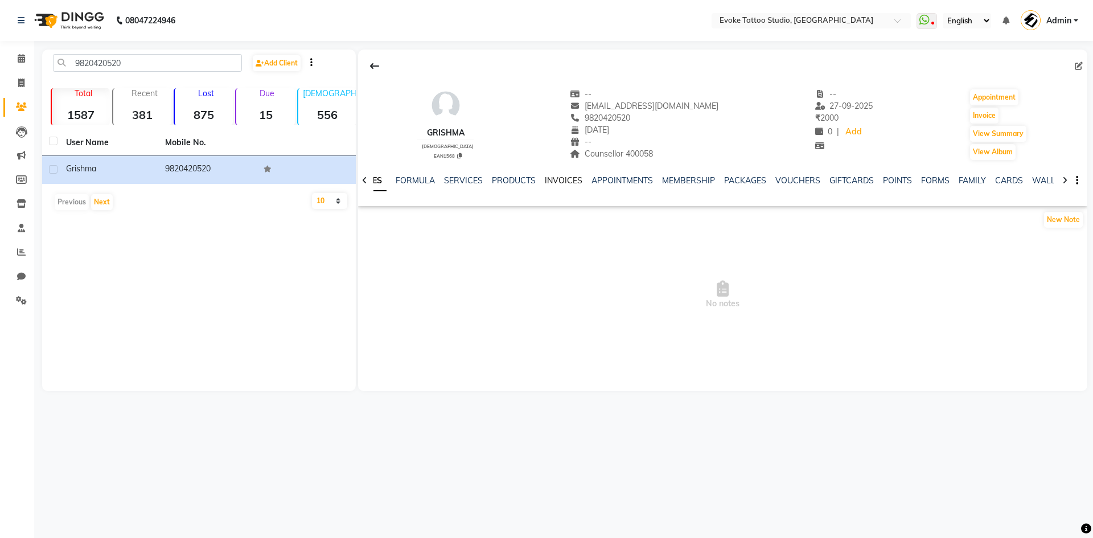
click at [556, 179] on link "INVOICES" at bounding box center [564, 180] width 38 height 10
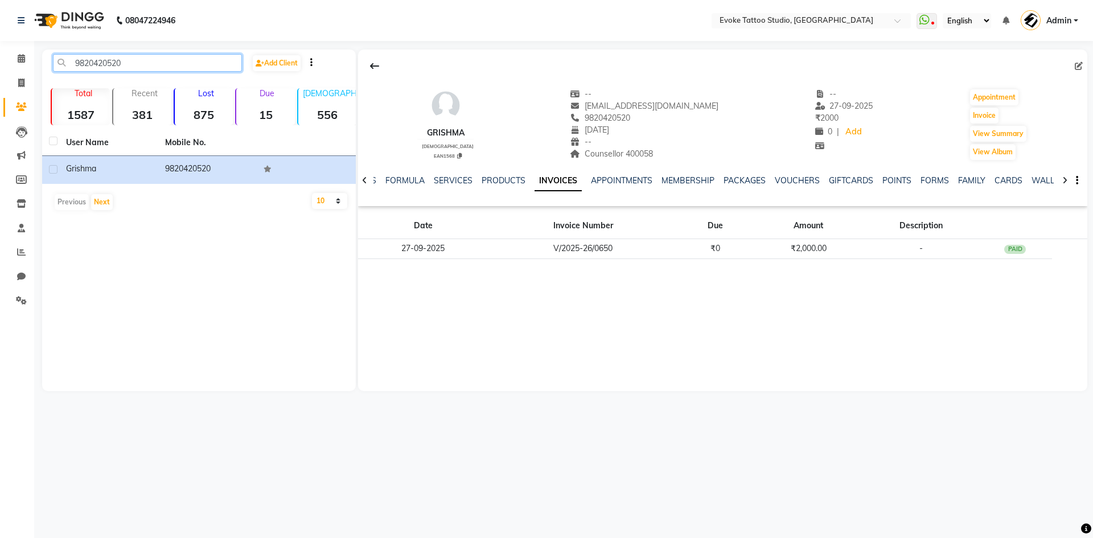
click at [101, 64] on input "9820420520" at bounding box center [147, 63] width 189 height 18
paste input "60641207"
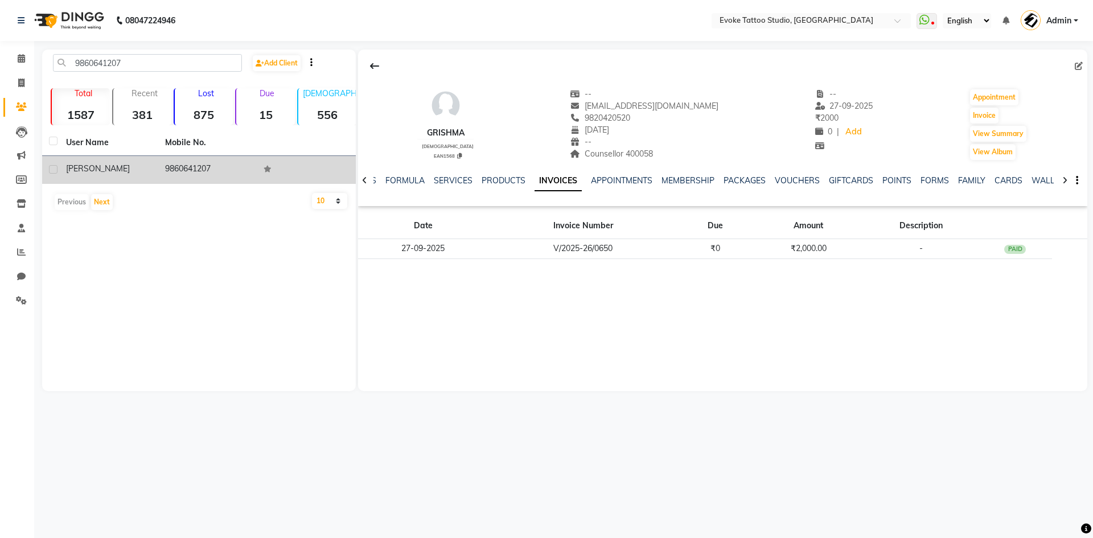
click at [171, 167] on td "9860641207" at bounding box center [207, 170] width 99 height 28
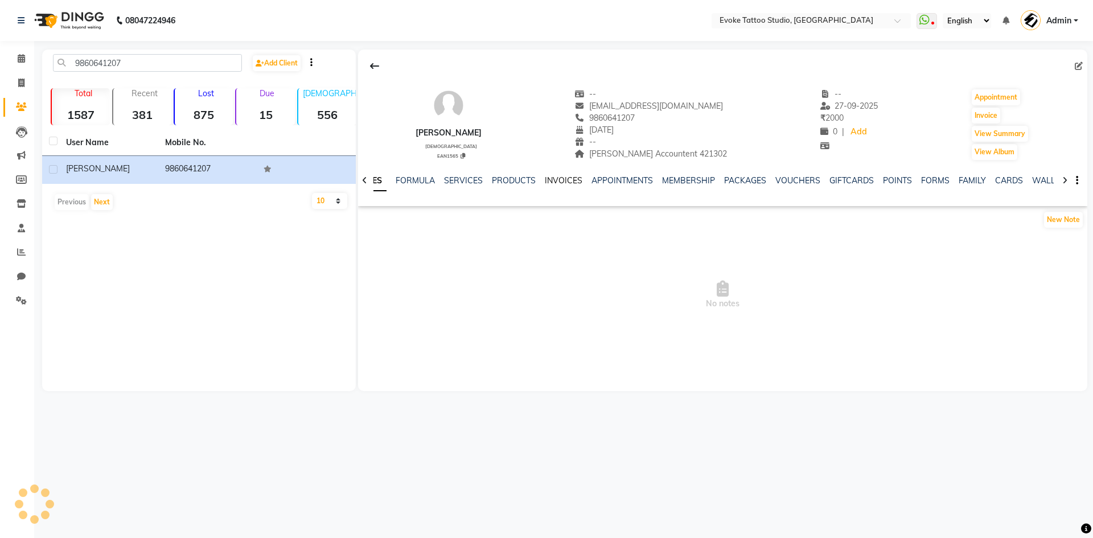
click at [563, 178] on link "INVOICES" at bounding box center [564, 180] width 38 height 10
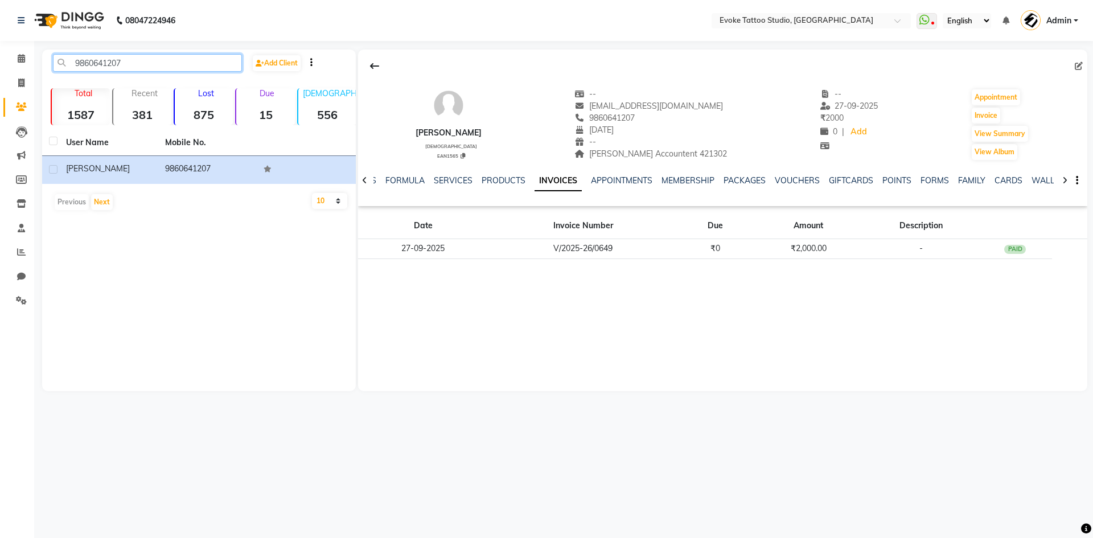
click at [100, 65] on input "9860641207" at bounding box center [147, 63] width 189 height 18
paste input "73768 28500"
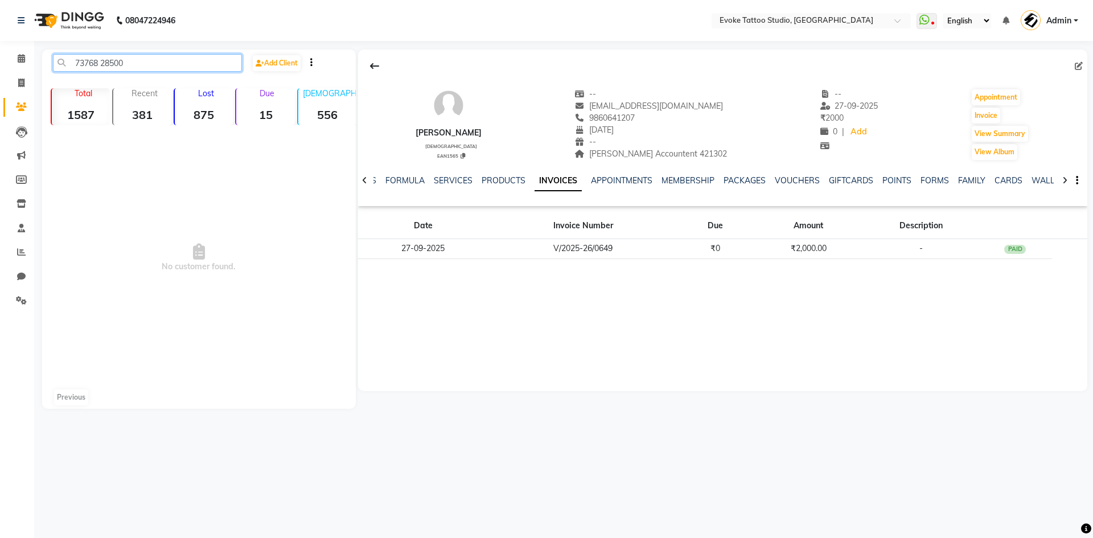
click at [103, 60] on input "73768 28500" at bounding box center [147, 63] width 189 height 18
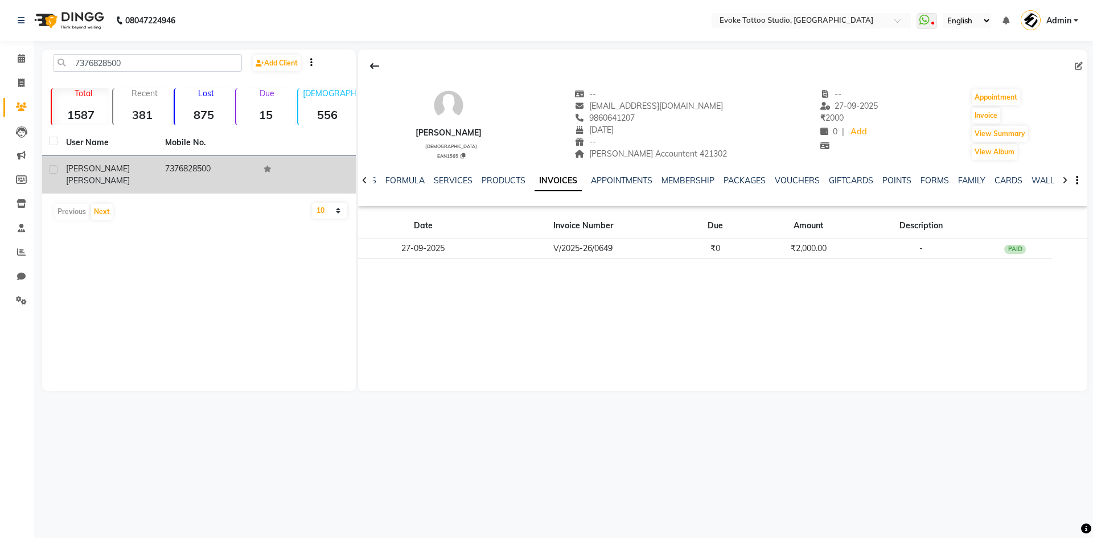
click at [140, 164] on div "[PERSON_NAME]" at bounding box center [108, 175] width 85 height 24
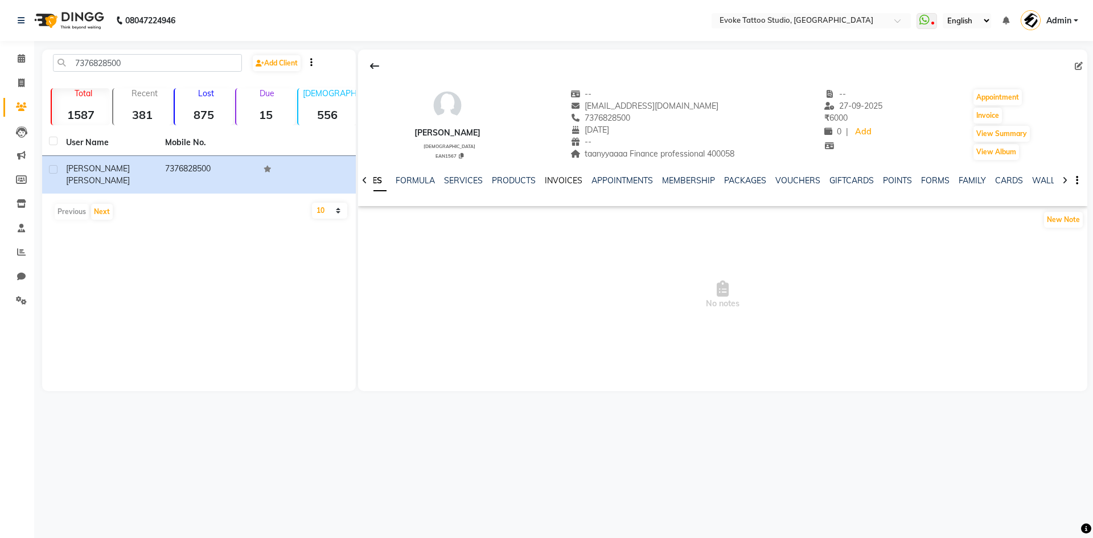
click at [567, 177] on link "INVOICES" at bounding box center [564, 180] width 38 height 10
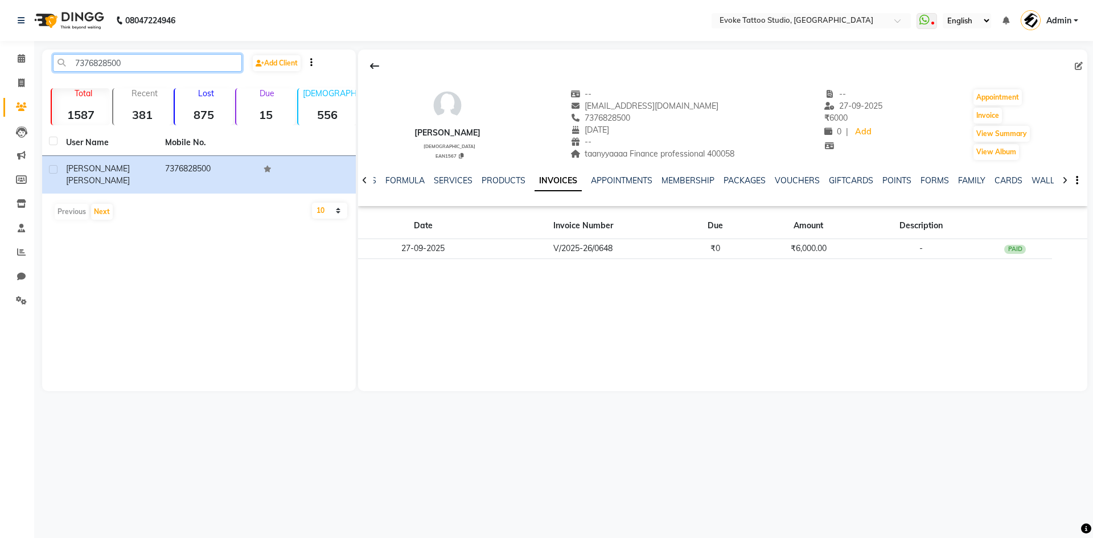
click at [117, 62] on input "7376828500" at bounding box center [147, 63] width 189 height 18
paste input "8097122922"
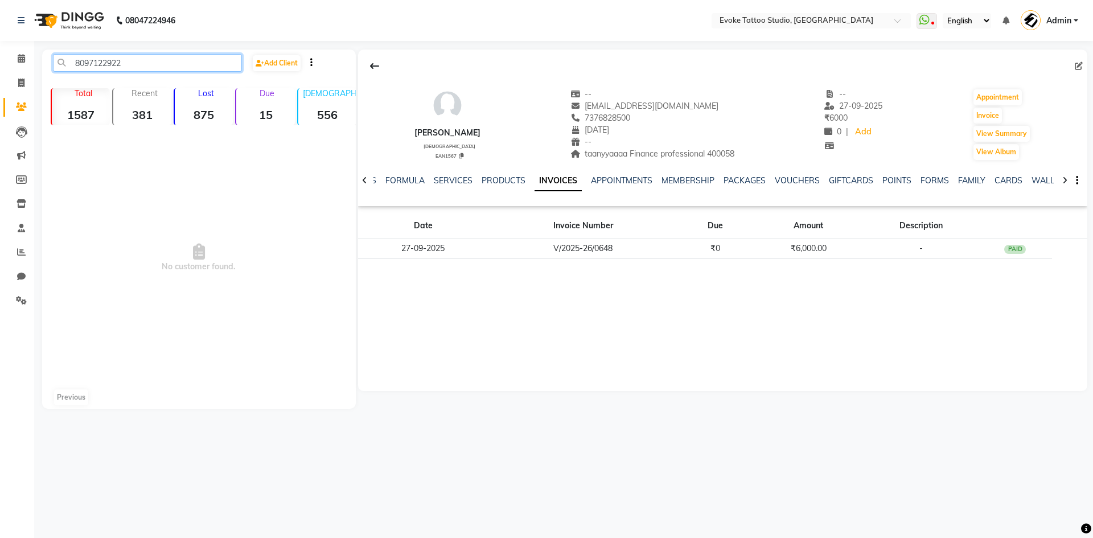
click at [92, 57] on input "8097122922" at bounding box center [147, 63] width 189 height 18
paste input "993069729"
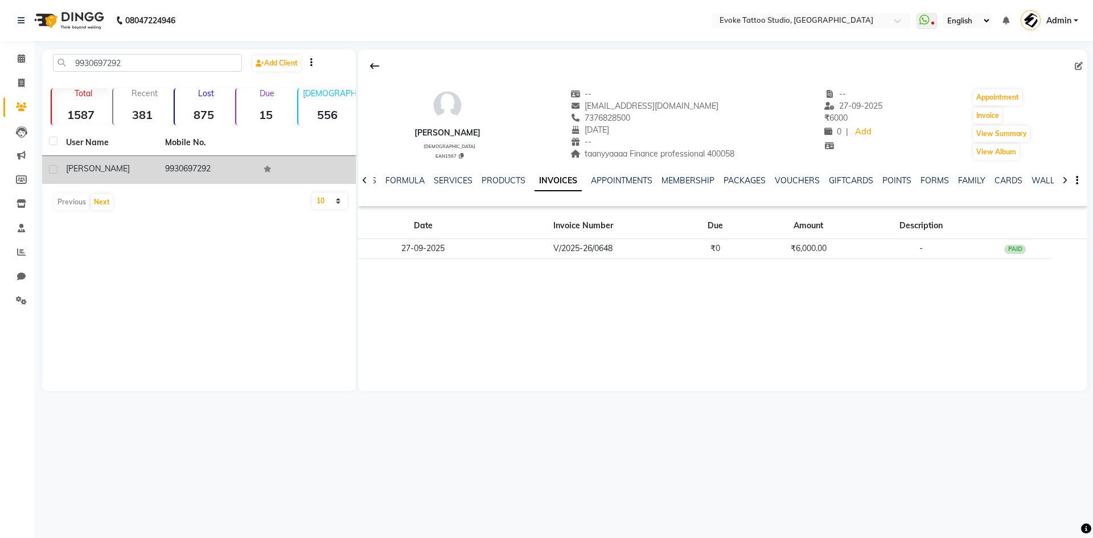
click at [139, 168] on div "[PERSON_NAME]" at bounding box center [108, 169] width 85 height 12
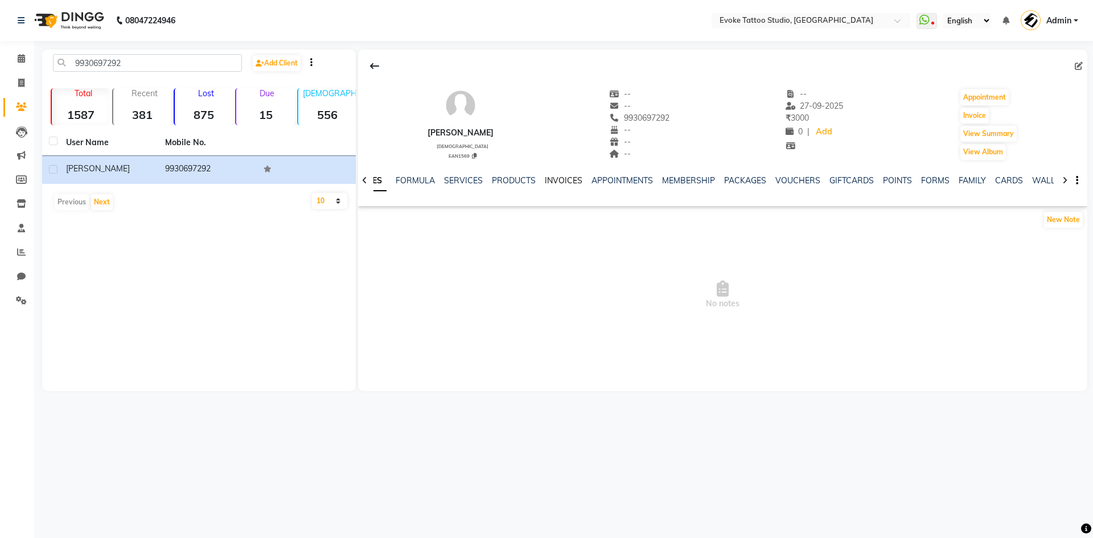
click at [567, 181] on link "INVOICES" at bounding box center [564, 180] width 38 height 10
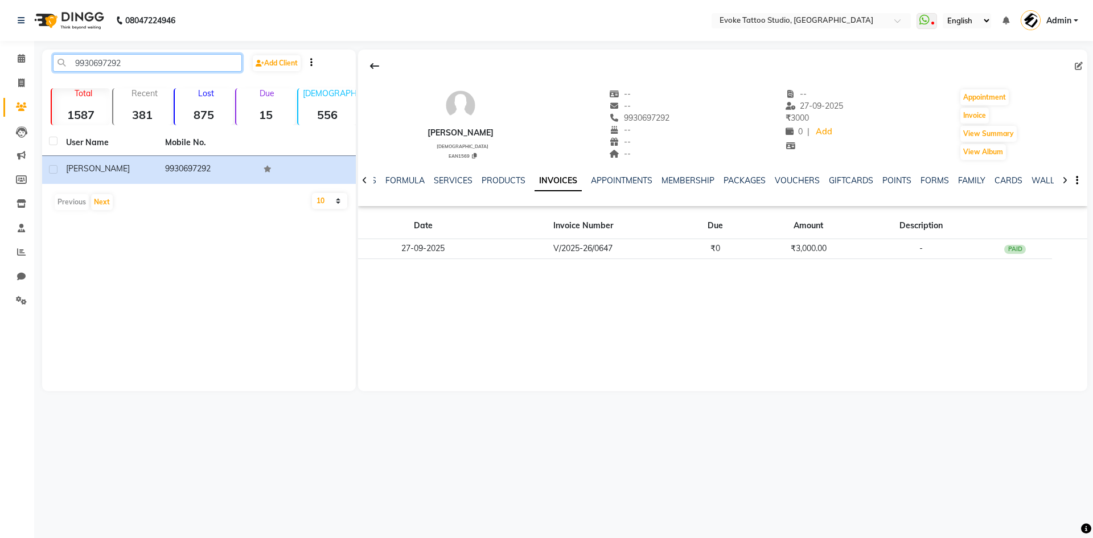
click at [104, 69] on input "9930697292" at bounding box center [147, 63] width 189 height 18
paste input "809712292"
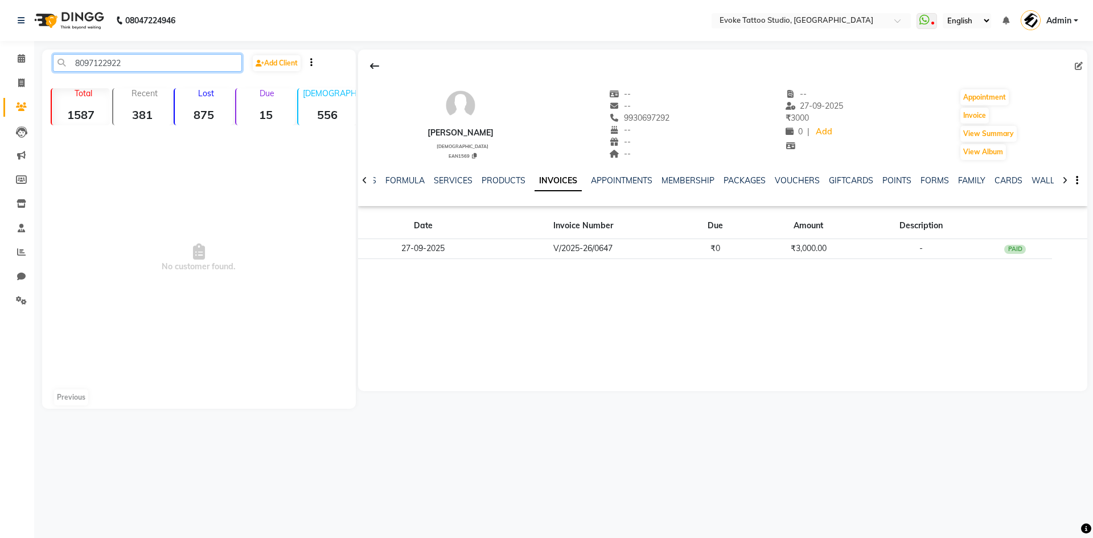
type input "8097122922"
click at [1075, 65] on icon at bounding box center [1079, 66] width 8 height 8
select select "[DEMOGRAPHIC_DATA]"
select select "50816"
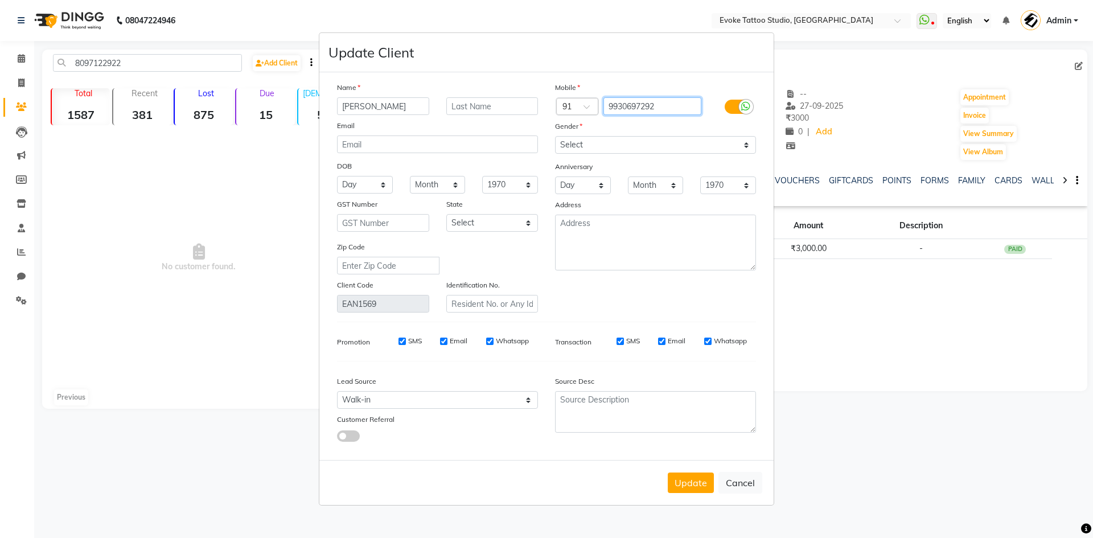
click at [622, 108] on input "9930697292" at bounding box center [652, 106] width 98 height 18
click at [737, 478] on button "Cancel" at bounding box center [740, 483] width 44 height 22
select select
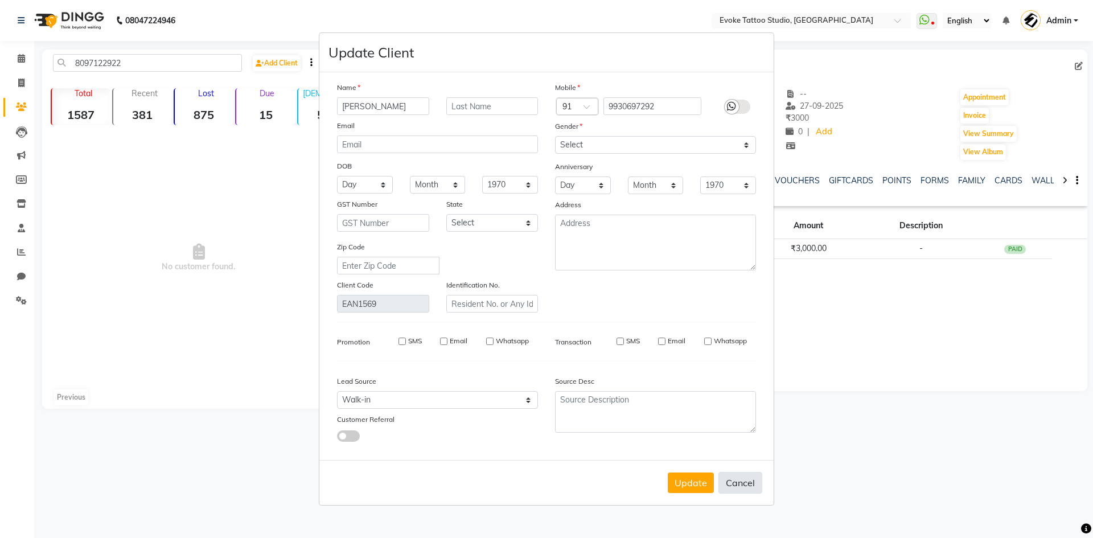
select select
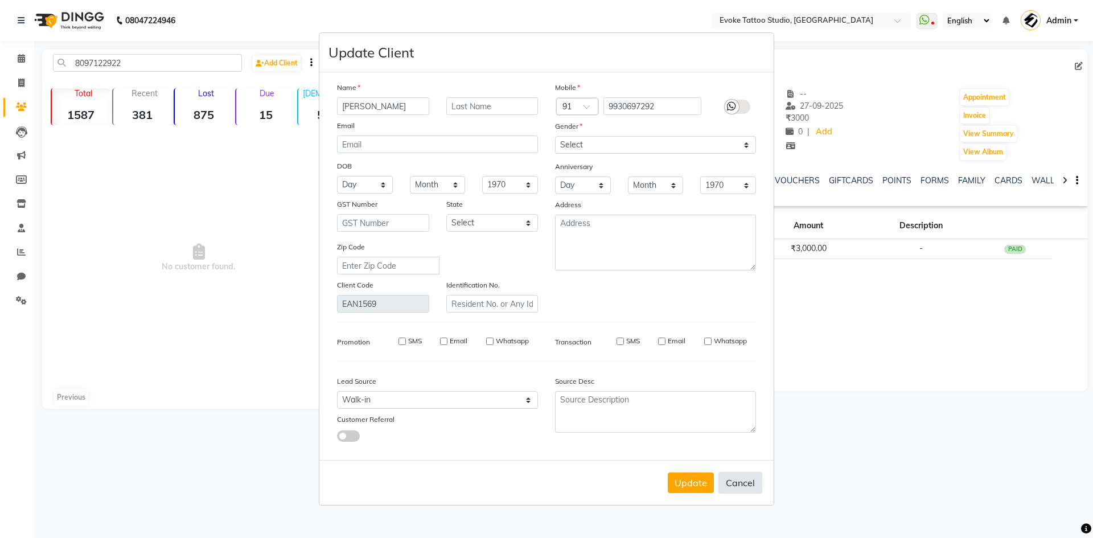
select select
checkbox input "false"
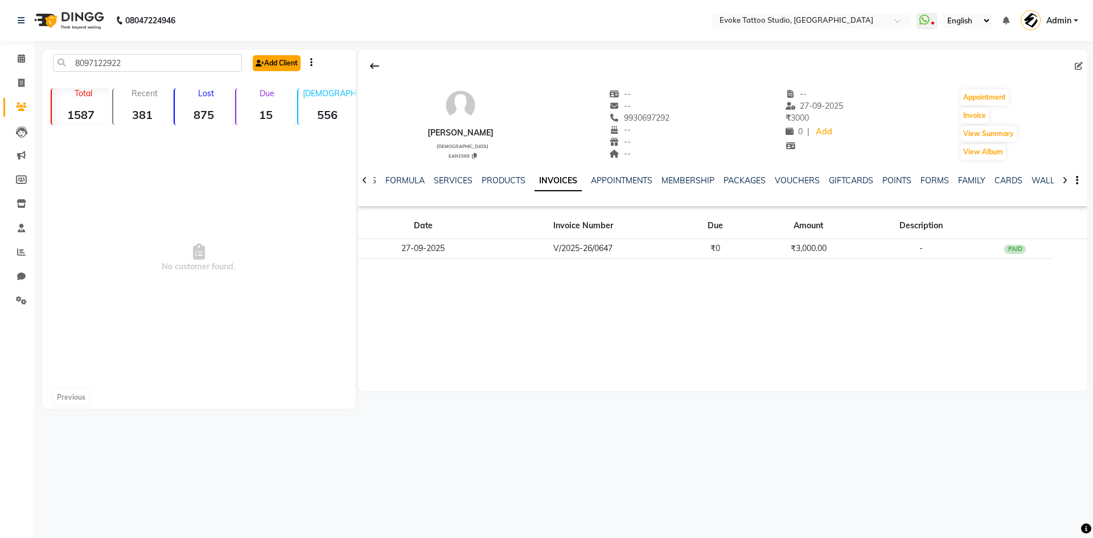
click at [261, 57] on link "Add Client" at bounding box center [277, 63] width 48 height 16
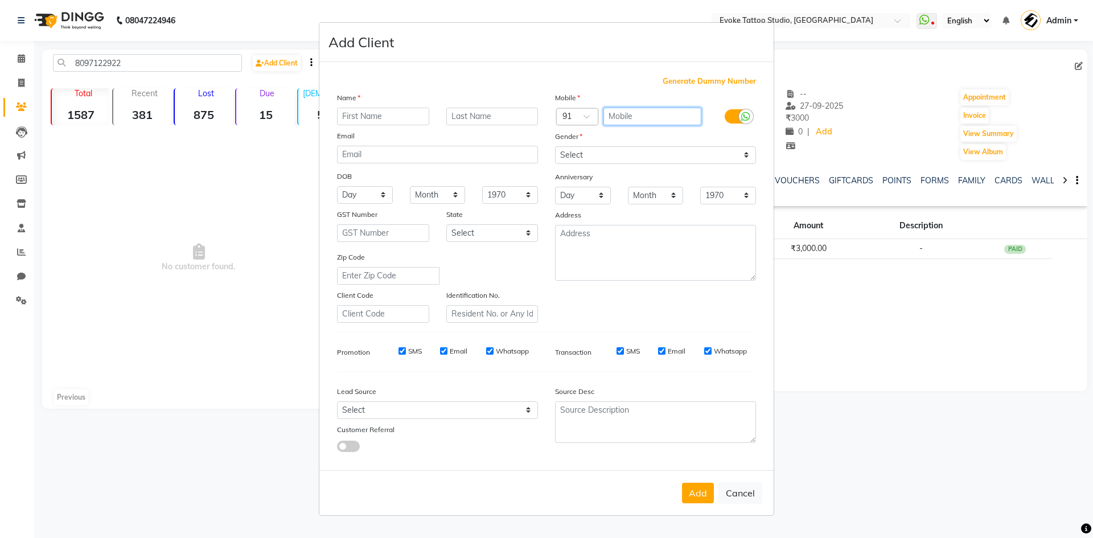
click at [661, 112] on input "text" at bounding box center [652, 117] width 98 height 18
paste input "8097122922"
type input "8097122922"
click at [363, 118] on input "text" at bounding box center [383, 117] width 92 height 18
type input "[PERSON_NAME]"
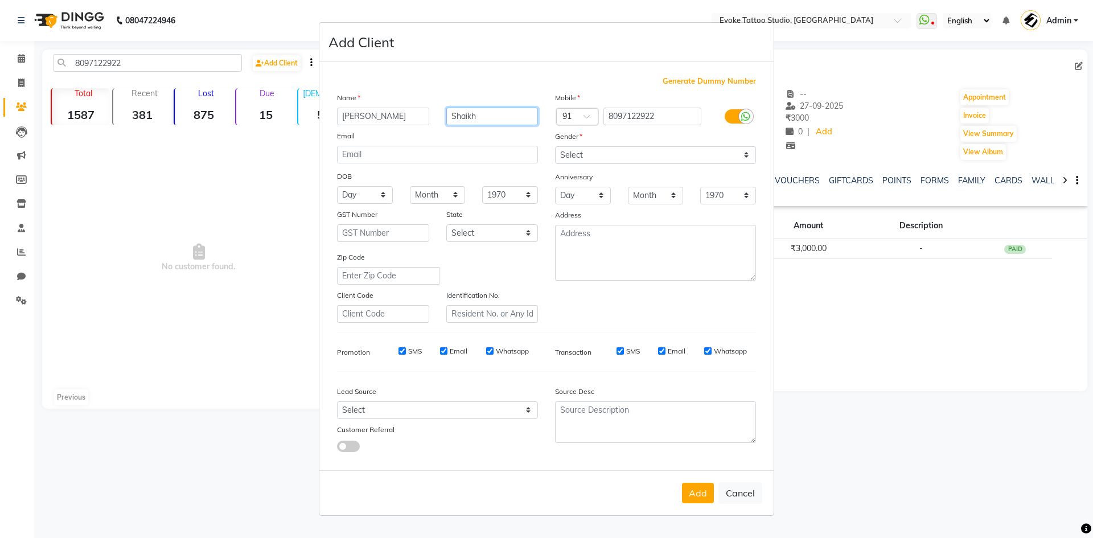
type input "Shaikh"
click at [599, 155] on select "Select [DEMOGRAPHIC_DATA] [DEMOGRAPHIC_DATA] Other Prefer Not To Say" at bounding box center [655, 155] width 201 height 18
select select "[DEMOGRAPHIC_DATA]"
click at [555, 146] on select "Select [DEMOGRAPHIC_DATA] [DEMOGRAPHIC_DATA] Other Prefer Not To Say" at bounding box center [655, 155] width 201 height 18
click at [393, 152] on input "email" at bounding box center [437, 155] width 201 height 18
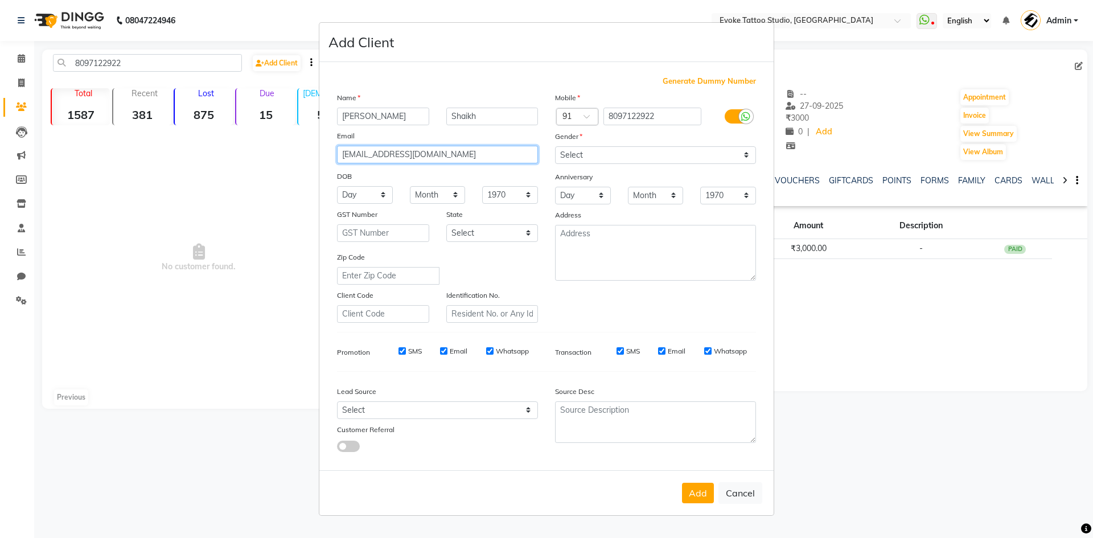
type input "[EMAIL_ADDRESS][DOMAIN_NAME]"
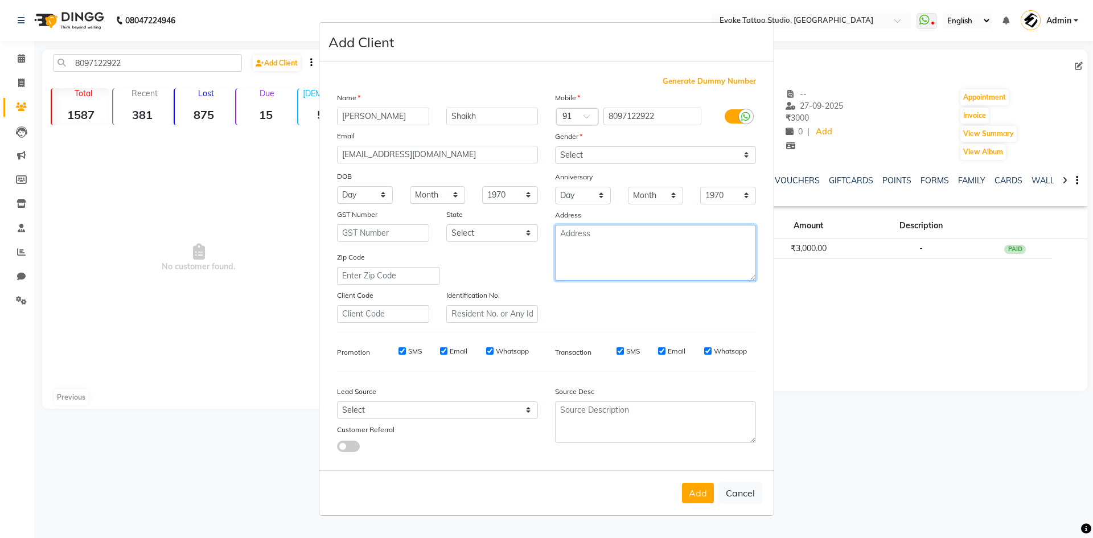
click at [589, 256] on textarea at bounding box center [655, 253] width 201 height 56
type textarea "c"
type textarea "xx0sar0 student"
click at [373, 193] on select "Day 01 02 03 04 05 06 07 08 09 10 11 12 13 14 15 16 17 18 19 20 21 22 23 24 25 …" at bounding box center [365, 195] width 56 height 18
select select "11"
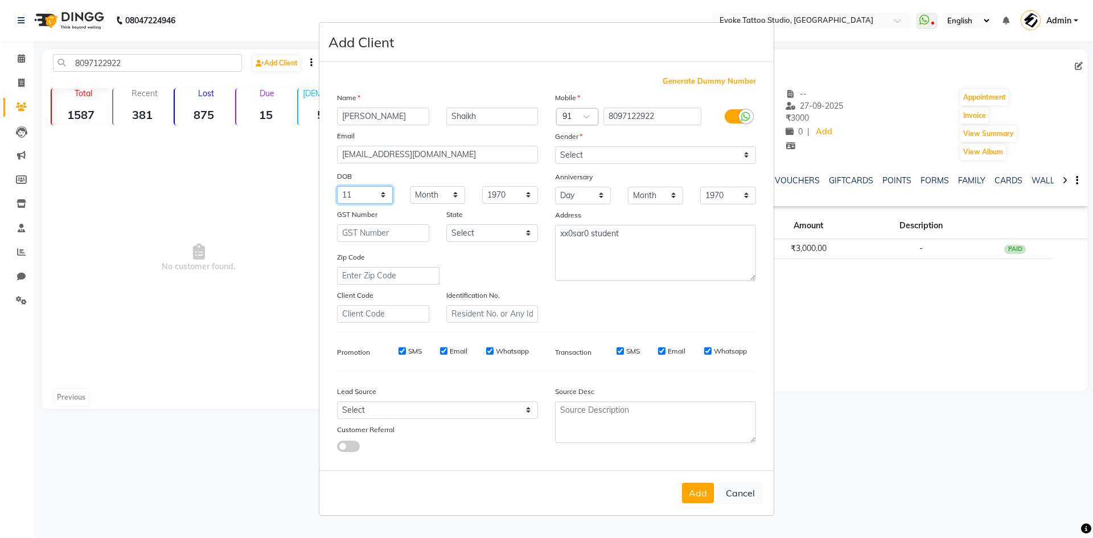
click at [337, 186] on select "Day 01 02 03 04 05 06 07 08 09 10 11 12 13 14 15 16 17 18 19 20 21 22 23 24 25 …" at bounding box center [365, 195] width 56 height 18
click at [434, 198] on select "Month January February March April May June July August September October Novem…" at bounding box center [438, 195] width 56 height 18
select select "02"
click at [410, 186] on select "Month January February March April May June July August September October Novem…" at bounding box center [438, 195] width 56 height 18
click at [505, 193] on select "1940 1941 1942 1943 1944 1945 1946 1947 1948 1949 1950 1951 1952 1953 1954 1955…" at bounding box center [510, 195] width 56 height 18
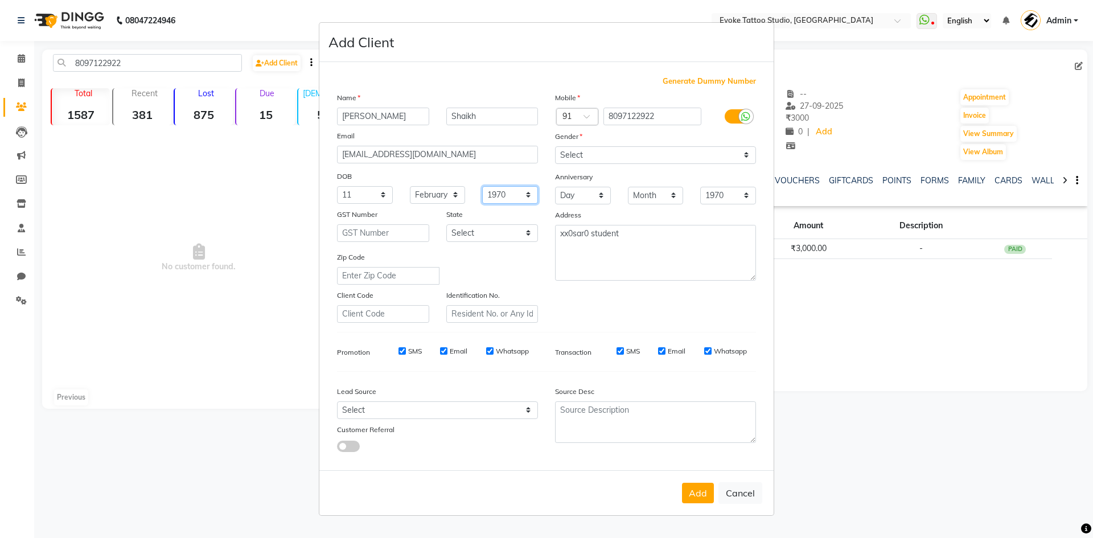
select select "2006"
click at [482, 186] on select "1940 1941 1942 1943 1944 1945 1946 1947 1948 1949 1950 1951 1952 1953 1954 1955…" at bounding box center [510, 195] width 56 height 18
click at [602, 299] on div "Mobile Country Code × 91 8097122922 Gender Select [DEMOGRAPHIC_DATA] [DEMOGRAPH…" at bounding box center [655, 207] width 218 height 231
click at [702, 496] on button "Add" at bounding box center [698, 493] width 32 height 20
select select
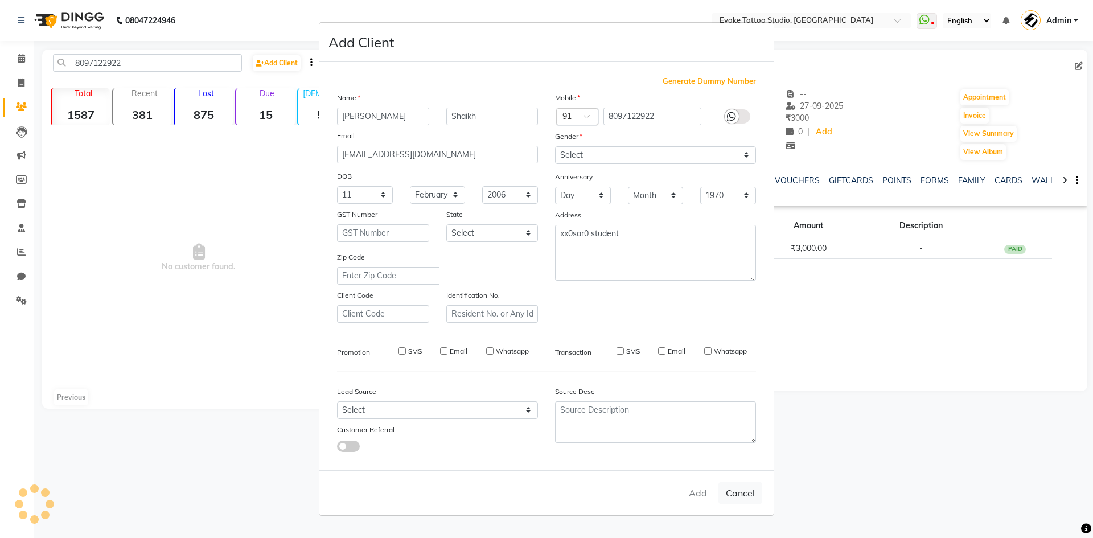
select select
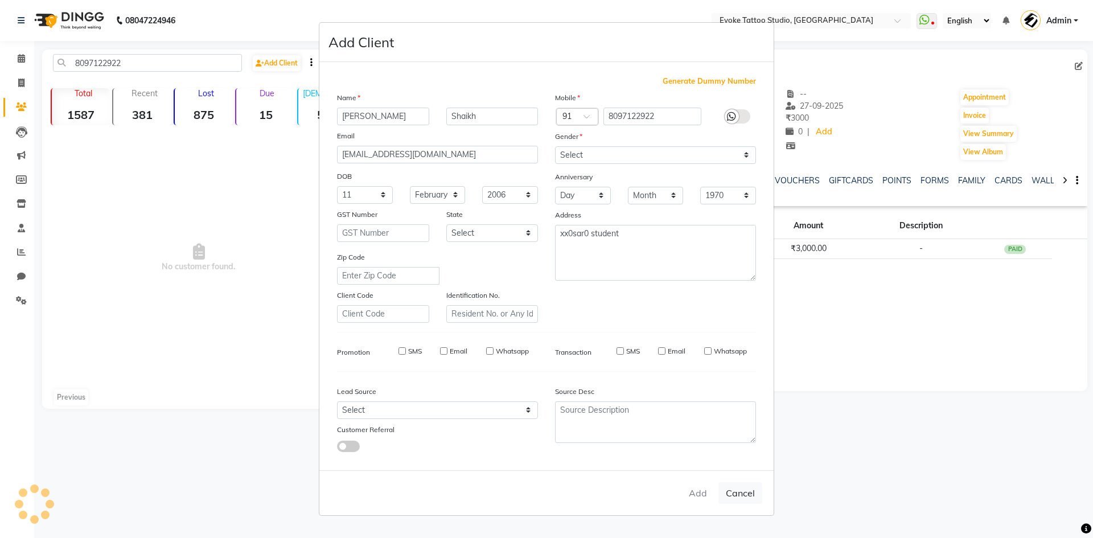
select select
checkbox input "false"
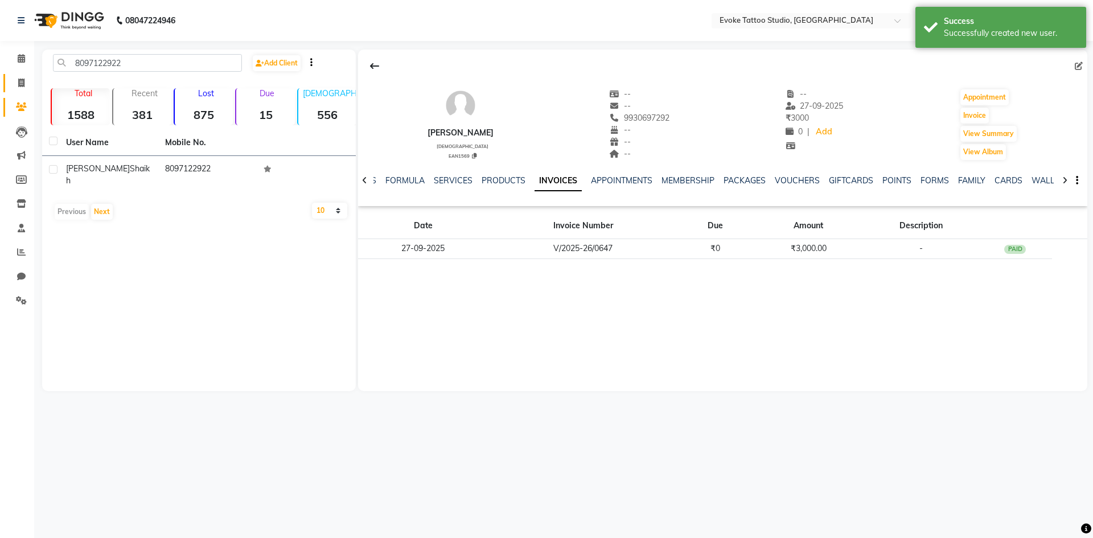
click at [24, 75] on link "Invoice" at bounding box center [16, 83] width 27 height 19
select select "service"
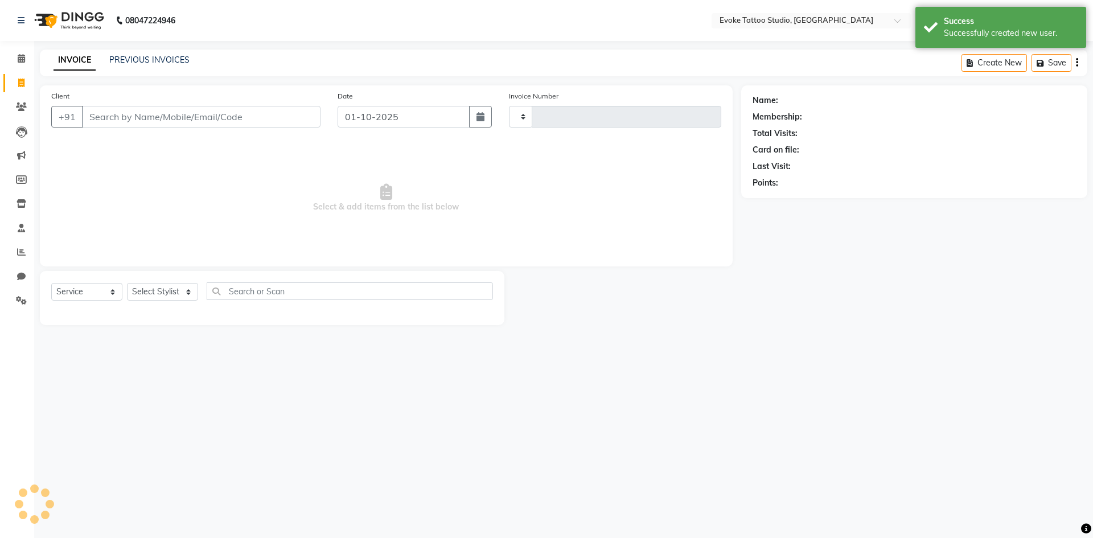
type input "0671"
select select "7461"
click at [24, 96] on li "Clients" at bounding box center [17, 107] width 34 height 24
click at [24, 104] on icon at bounding box center [21, 106] width 11 height 9
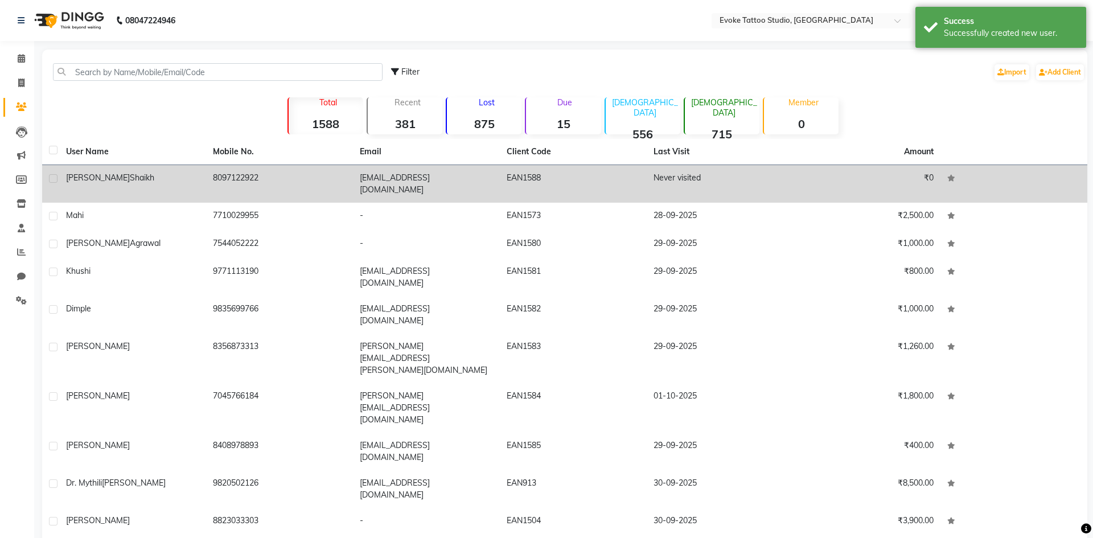
click at [141, 169] on td "[PERSON_NAME]" at bounding box center [132, 184] width 147 height 38
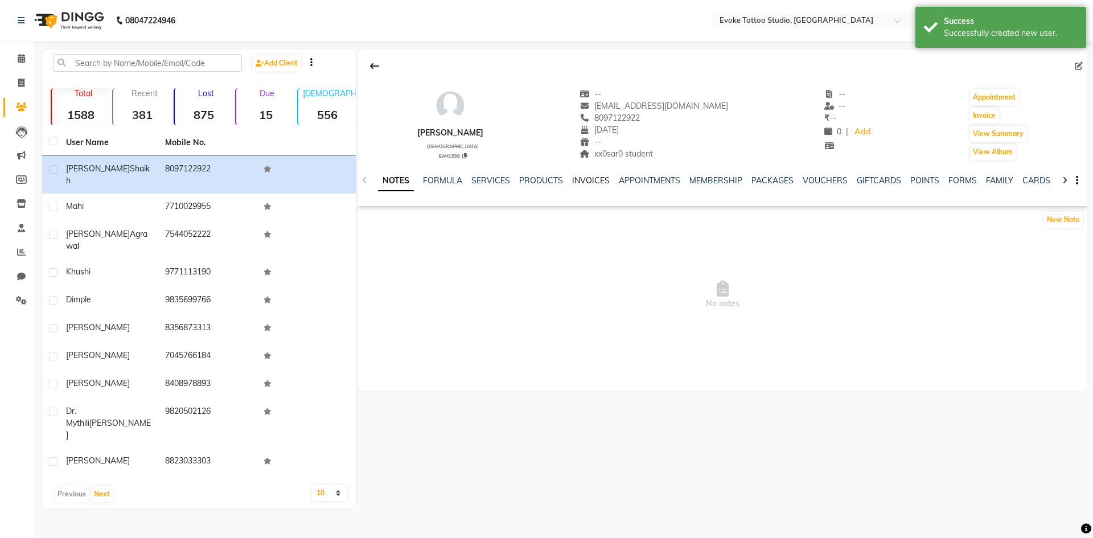
click at [596, 179] on link "INVOICES" at bounding box center [591, 180] width 38 height 10
click at [986, 114] on button "Invoice" at bounding box center [984, 116] width 28 height 16
select select "7461"
select select "service"
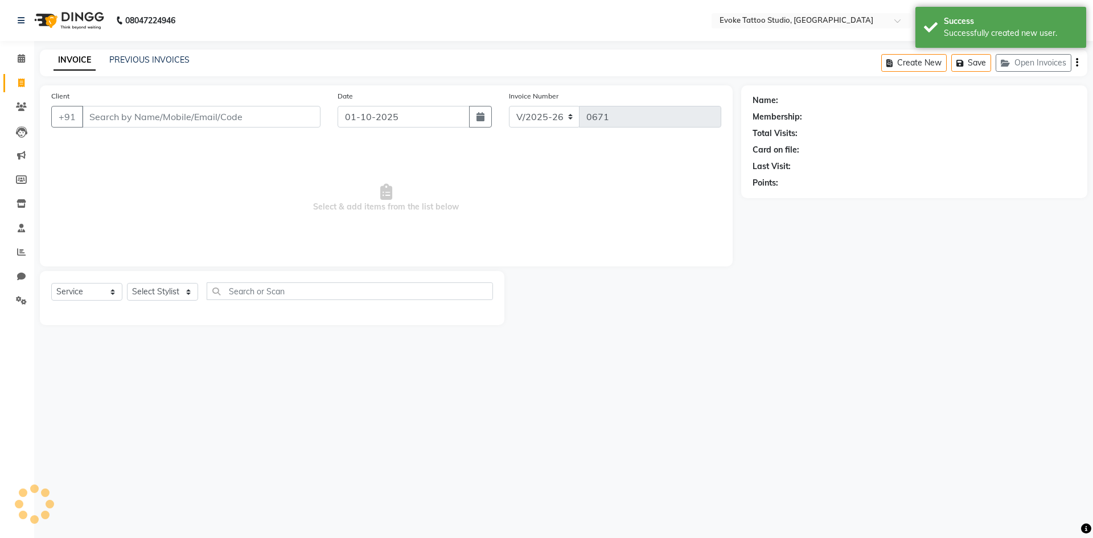
type input "8097122922"
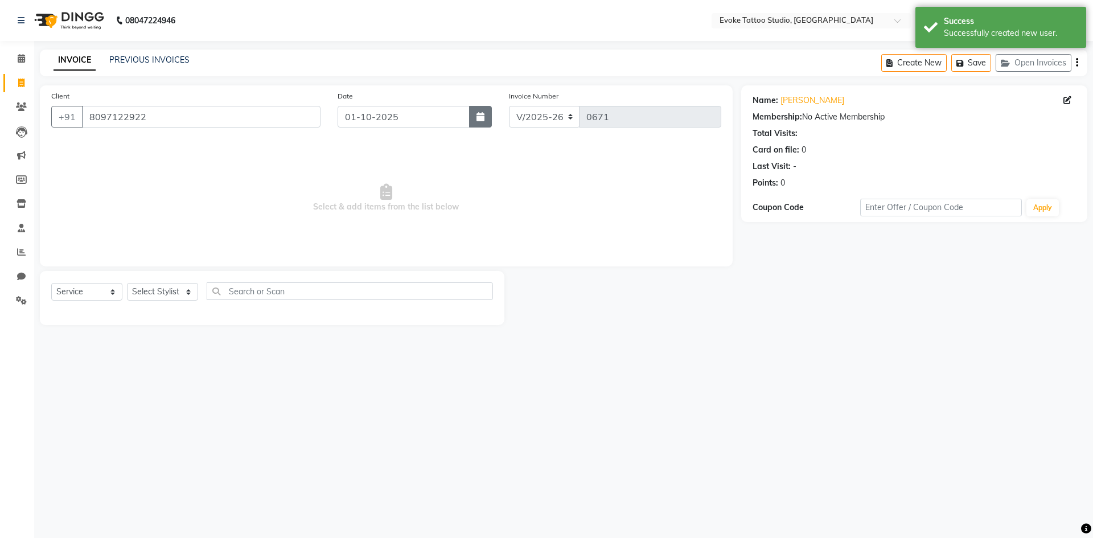
click at [484, 113] on icon "button" at bounding box center [480, 116] width 8 height 9
select select "10"
select select "2025"
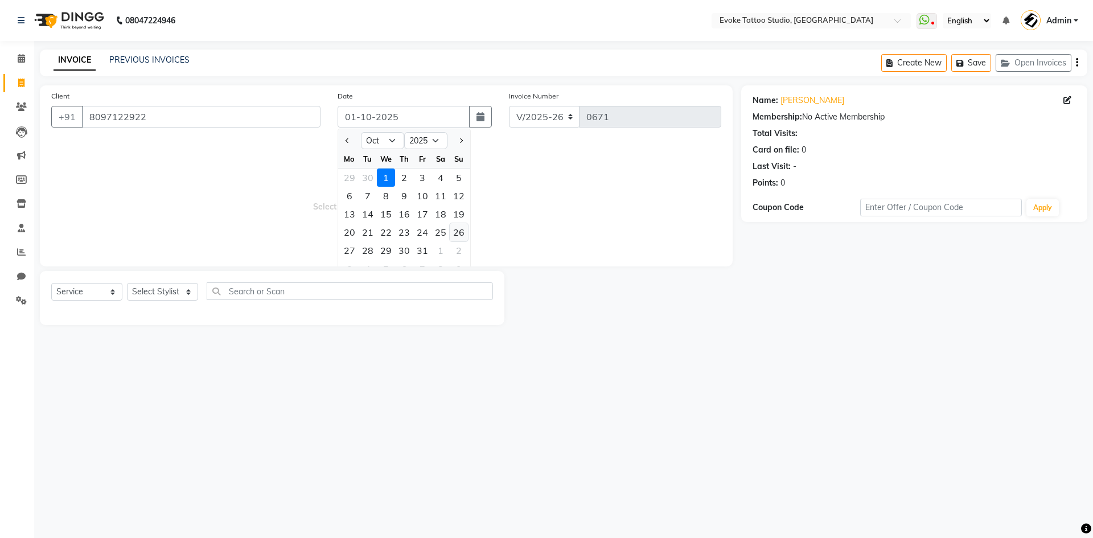
click at [457, 228] on div "26" at bounding box center [459, 232] width 18 height 18
type input "[DATE]"
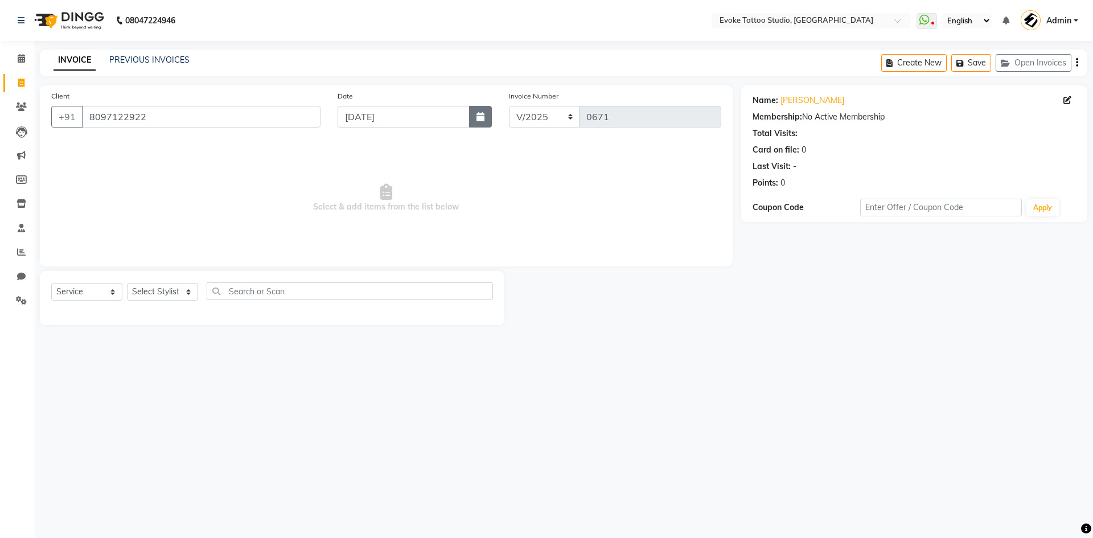
click at [480, 120] on icon "button" at bounding box center [480, 116] width 8 height 9
select select "10"
select select "2025"
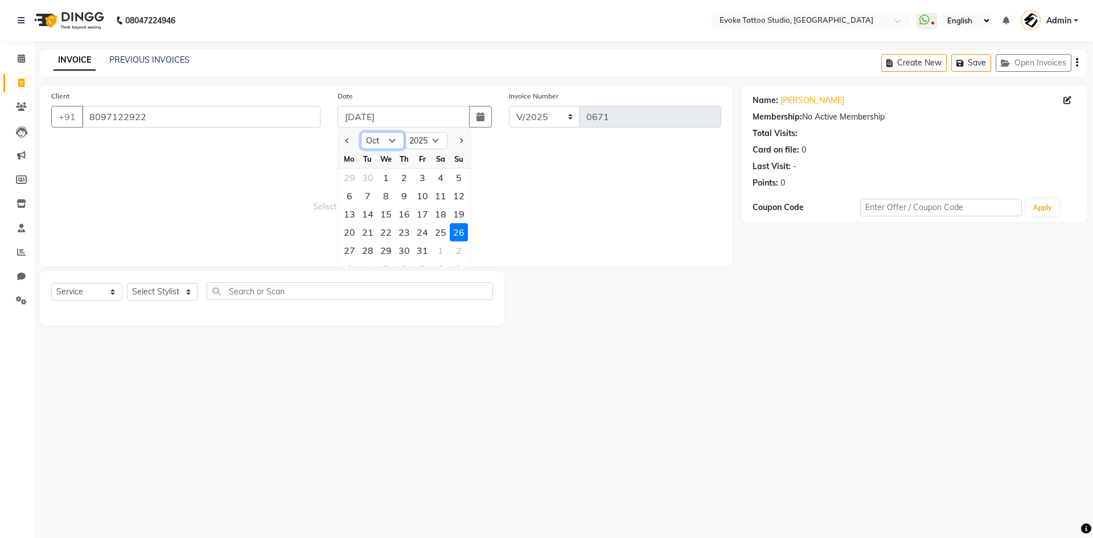
click at [370, 144] on select "Jan Feb Mar Apr May Jun [DATE] Aug Sep Oct Nov Dec" at bounding box center [382, 140] width 43 height 17
select select "9"
click at [361, 132] on select "Jan Feb Mar Apr May Jun [DATE] Aug Sep Oct Nov Dec" at bounding box center [382, 140] width 43 height 17
click at [419, 230] on div "26" at bounding box center [422, 232] width 18 height 18
type input "26-09-2025"
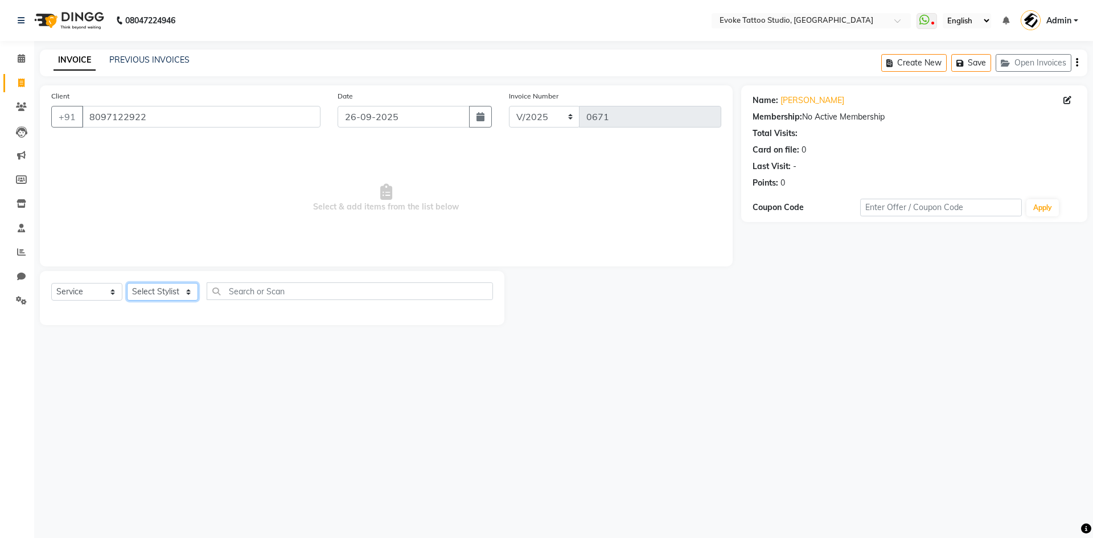
click at [176, 295] on select "Select Stylist [PERSON_NAME] Dingg Support [PERSON_NAME] [PERSON_NAME] [PERSON_…" at bounding box center [162, 292] width 71 height 18
drag, startPoint x: 174, startPoint y: 288, endPoint x: 174, endPoint y: 297, distance: 8.5
click at [174, 288] on select "Select Stylist [PERSON_NAME] Dingg Support [PERSON_NAME] [PERSON_NAME] [PERSON_…" at bounding box center [162, 292] width 71 height 18
click at [174, 290] on select "Select Stylist [PERSON_NAME] Dingg Support [PERSON_NAME] [PERSON_NAME] [PERSON_…" at bounding box center [162, 292] width 71 height 18
select select "82891"
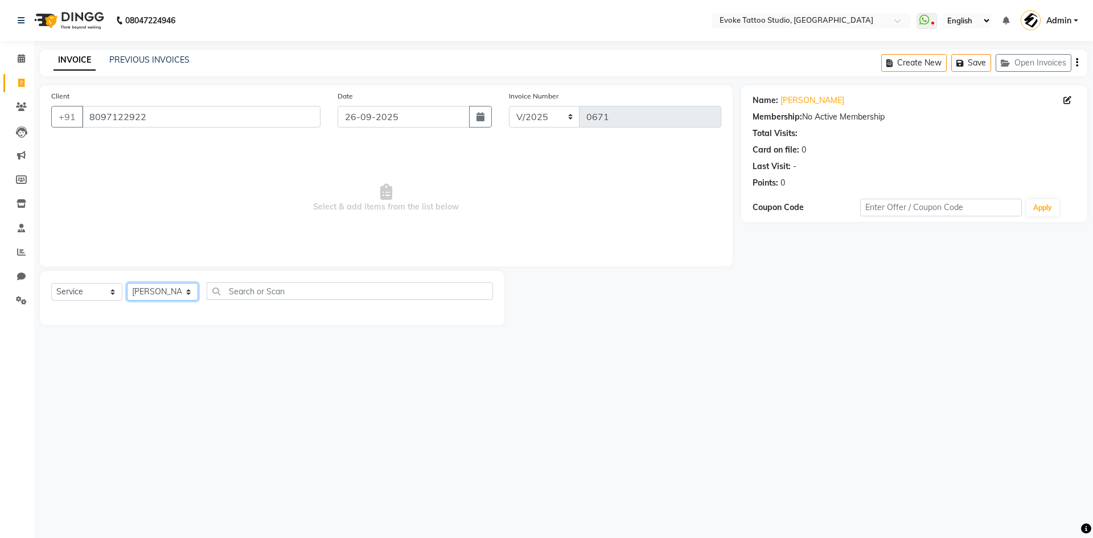
click at [127, 283] on select "Select Stylist [PERSON_NAME] Dingg Support [PERSON_NAME] [PERSON_NAME] [PERSON_…" at bounding box center [162, 292] width 71 height 18
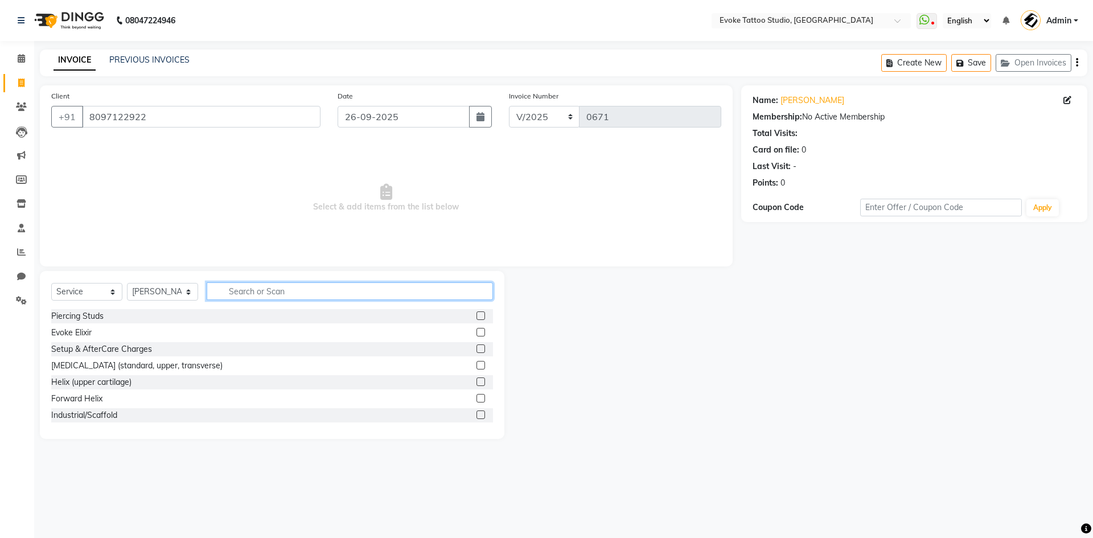
click at [275, 295] on input "text" at bounding box center [350, 291] width 286 height 18
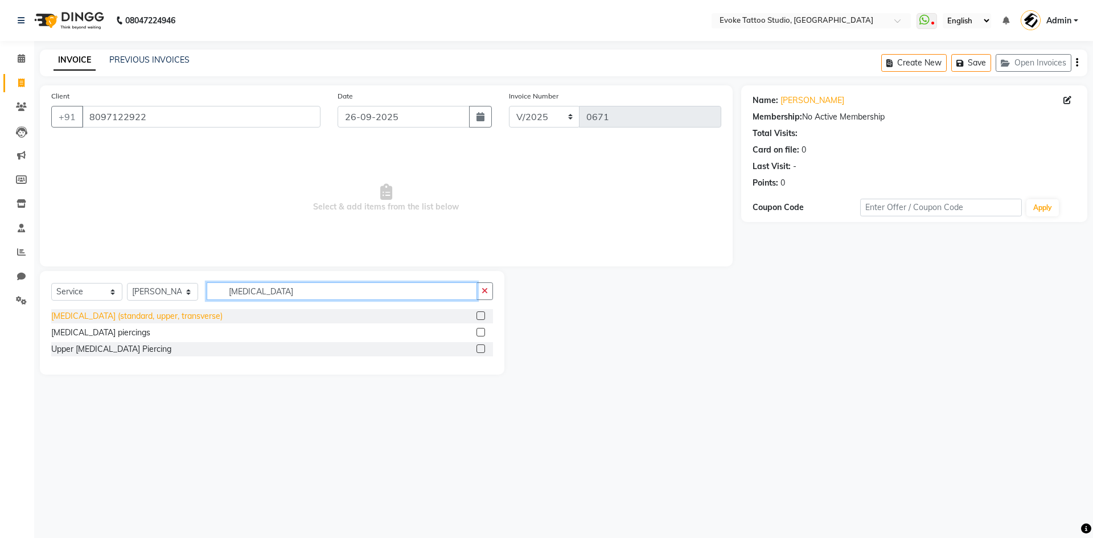
type input "[MEDICAL_DATA]"
click at [87, 311] on div "[MEDICAL_DATA] (standard, upper, transverse)" at bounding box center [136, 316] width 171 height 12
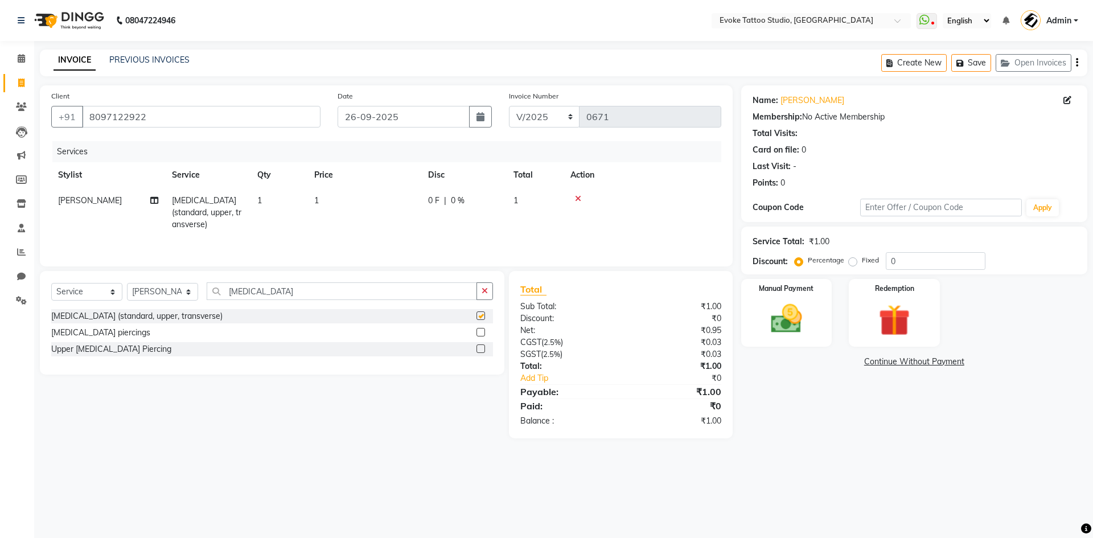
checkbox input "false"
click at [341, 198] on td "1" at bounding box center [364, 213] width 114 height 50
select select "82891"
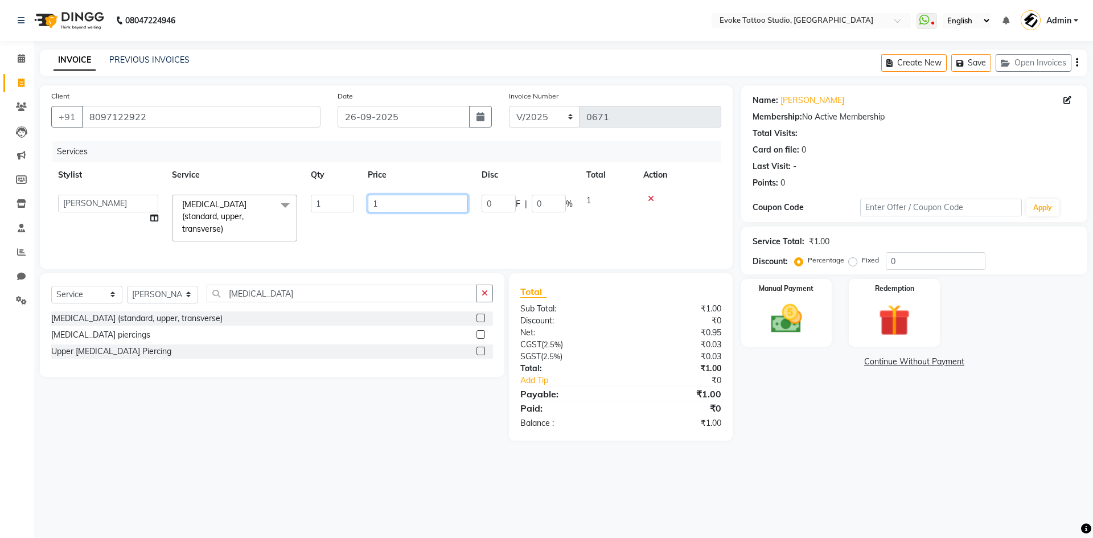
click at [376, 202] on input "1" at bounding box center [418, 204] width 100 height 18
type input "408"
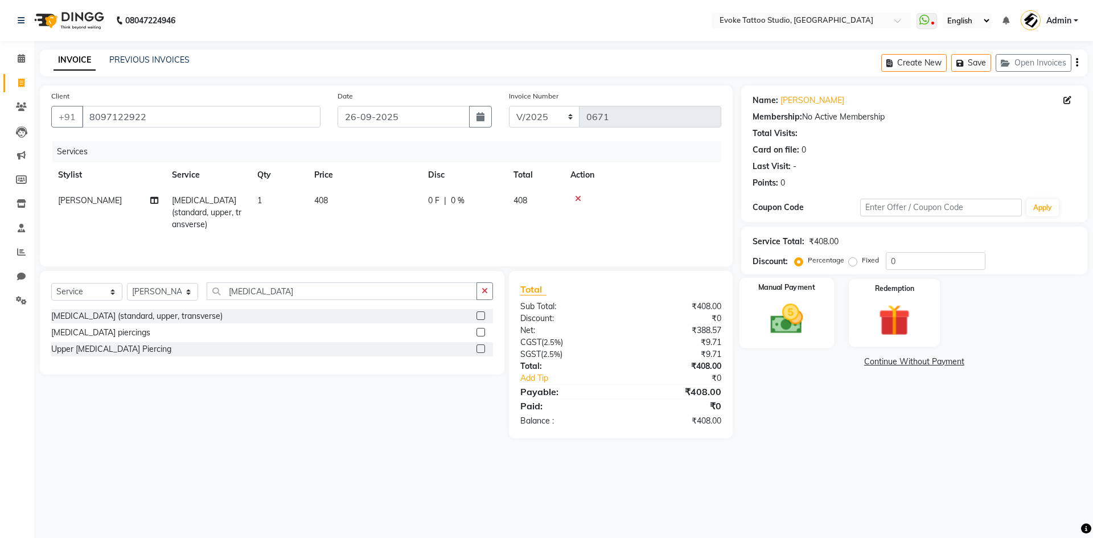
click at [785, 317] on img at bounding box center [786, 319] width 53 height 38
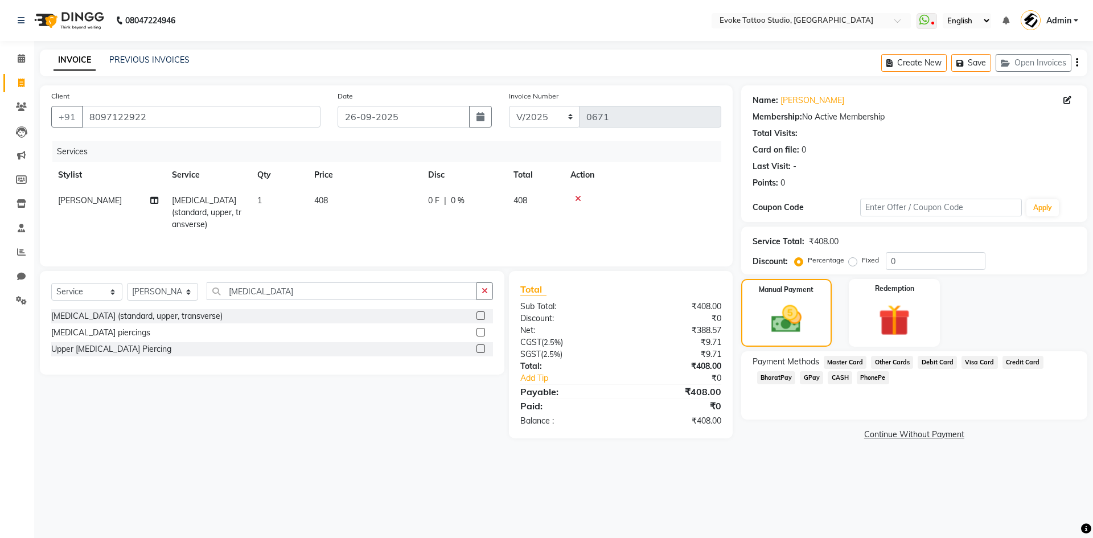
click at [818, 377] on span "GPay" at bounding box center [811, 377] width 23 height 13
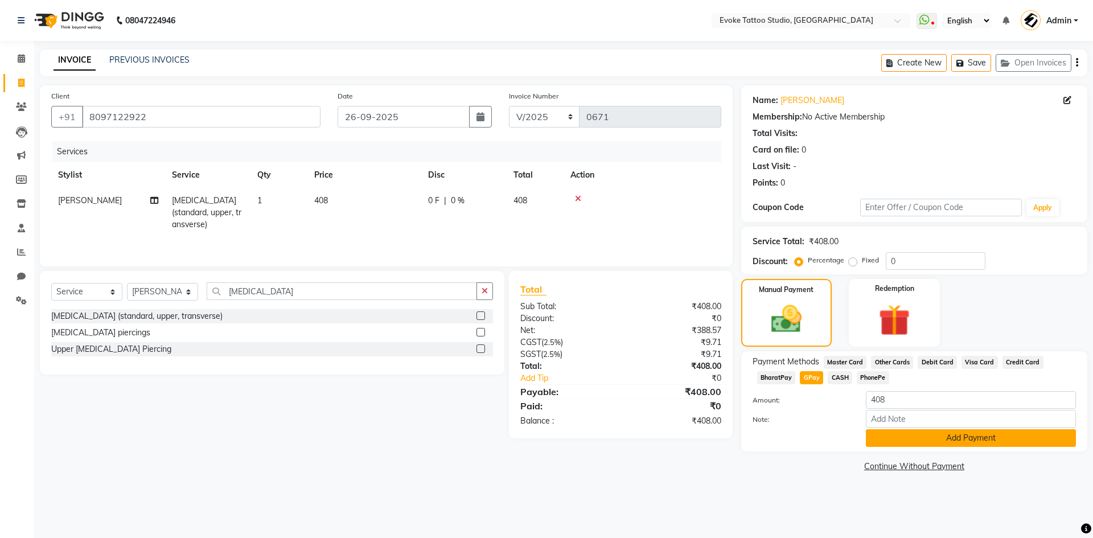
click at [915, 442] on button "Add Payment" at bounding box center [971, 438] width 210 height 18
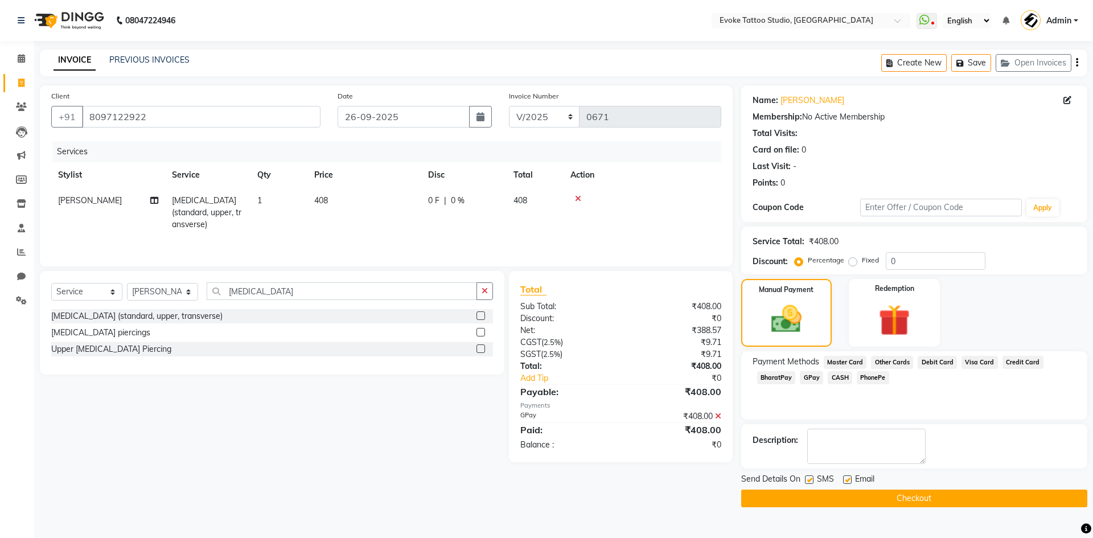
click at [917, 502] on button "Checkout" at bounding box center [914, 499] width 346 height 18
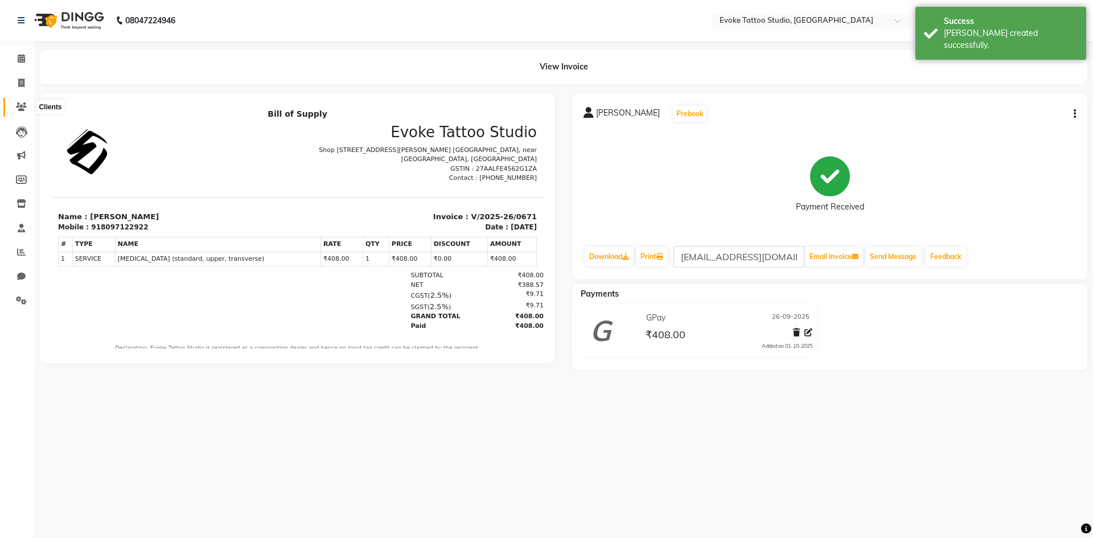
drag, startPoint x: 26, startPoint y: 109, endPoint x: 28, endPoint y: 115, distance: 6.7
click at [26, 109] on icon at bounding box center [21, 106] width 11 height 9
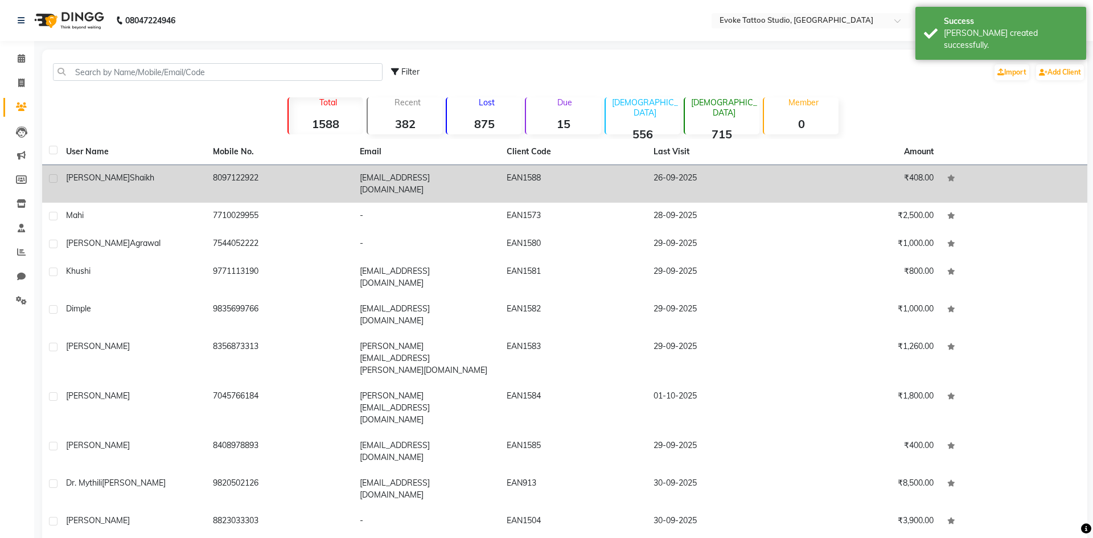
click at [168, 182] on div "[PERSON_NAME]" at bounding box center [132, 178] width 133 height 12
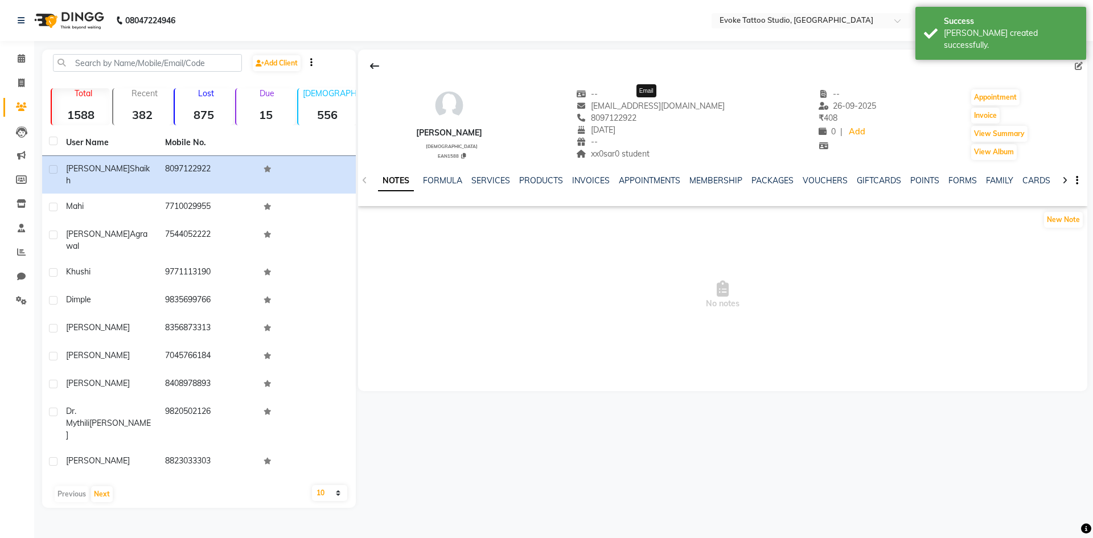
click at [636, 105] on span "[EMAIL_ADDRESS][DOMAIN_NAME]" at bounding box center [650, 106] width 149 height 10
copy span "[EMAIL_ADDRESS][DOMAIN_NAME]"
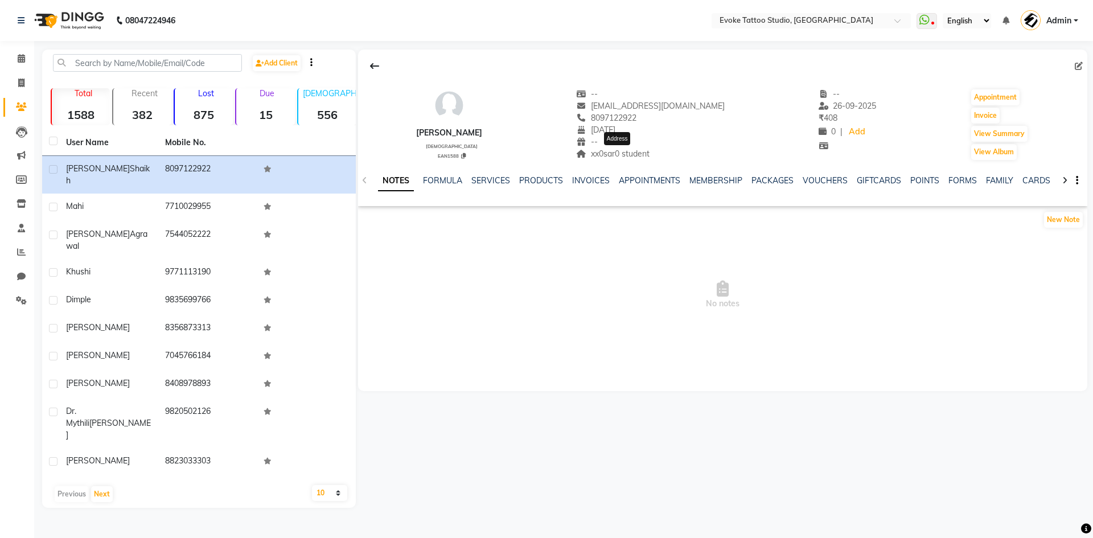
click at [610, 150] on span "xx0sar0 student" at bounding box center [612, 154] width 73 height 10
copy span "xx0sar0"
click at [646, 157] on span "xx0sar0 student" at bounding box center [612, 154] width 73 height 10
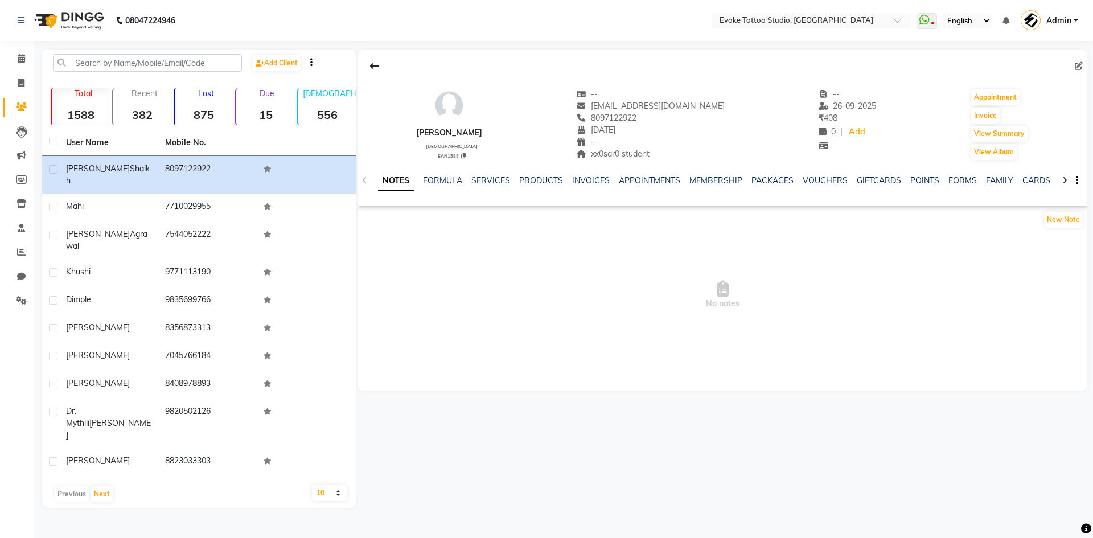
copy span "student"
click at [177, 62] on input "text" at bounding box center [147, 63] width 189 height 18
paste input "9619530123"
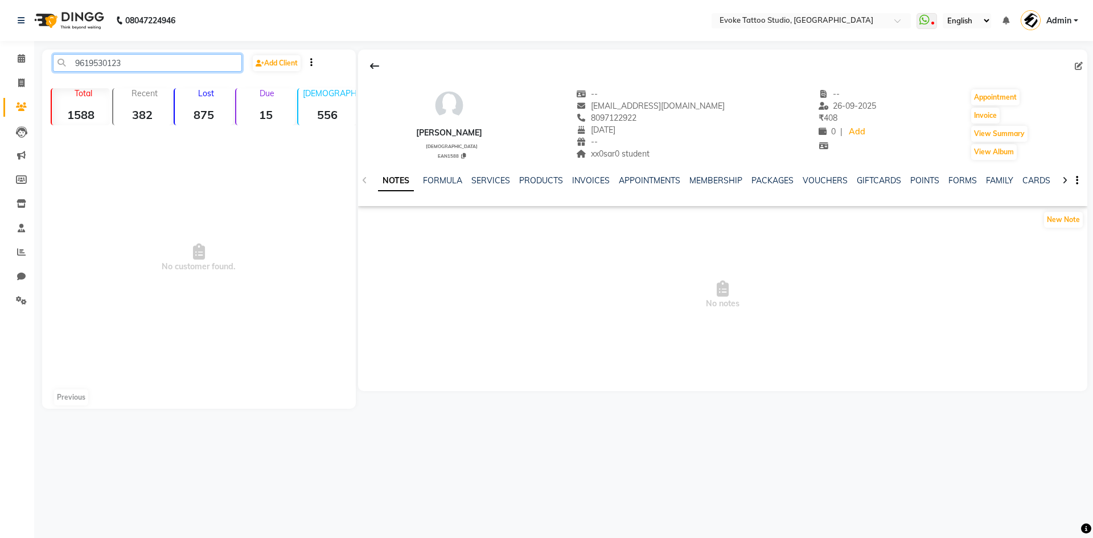
type input "9619530123"
click at [93, 56] on input "9619530123" at bounding box center [147, 63] width 189 height 18
drag, startPoint x: 23, startPoint y: 82, endPoint x: 22, endPoint y: 89, distance: 7.4
click at [23, 82] on icon at bounding box center [21, 83] width 6 height 9
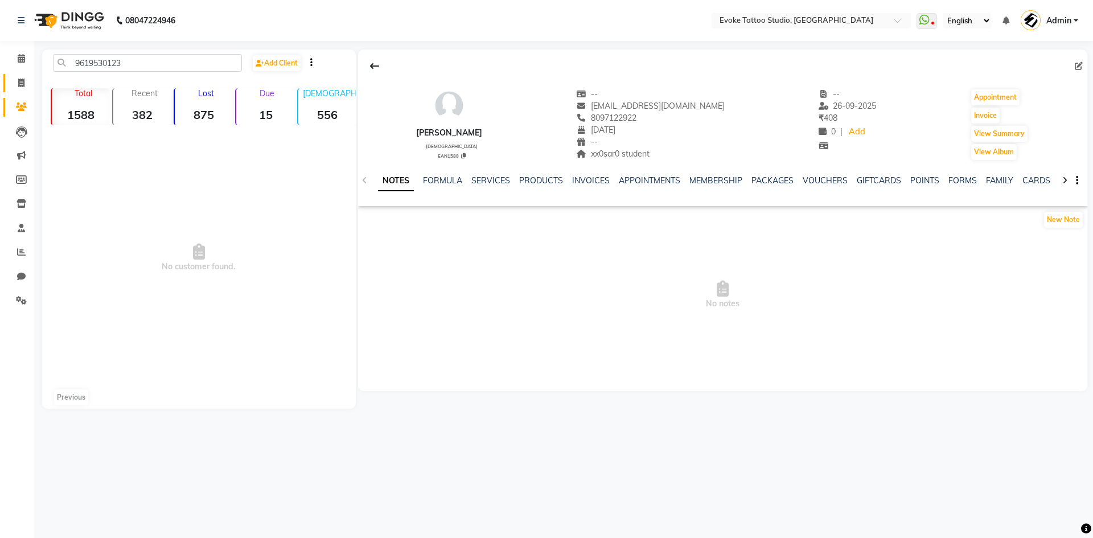
select select "service"
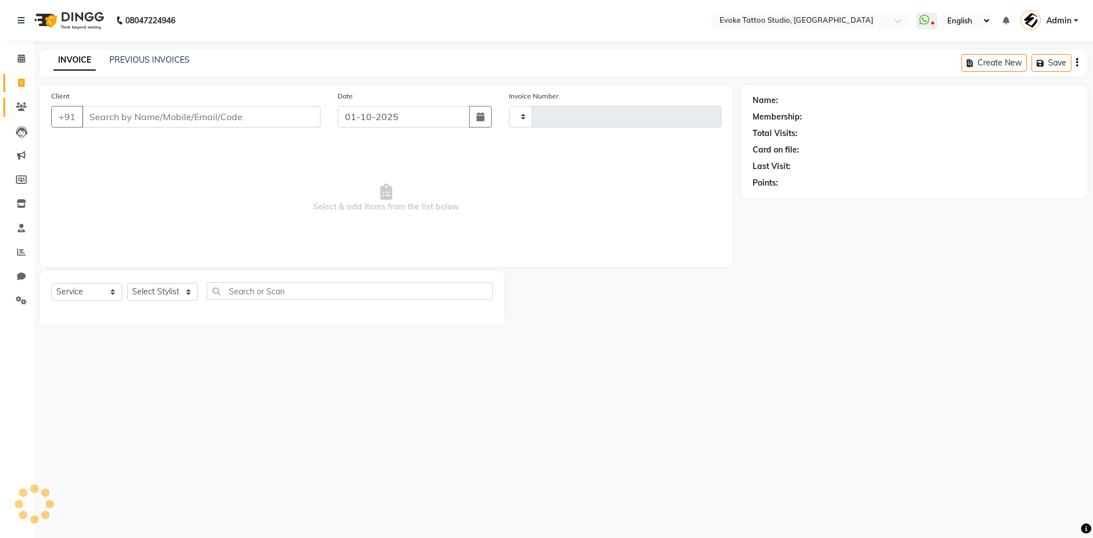
type input "0672"
select select "7461"
click at [23, 105] on icon at bounding box center [21, 106] width 11 height 9
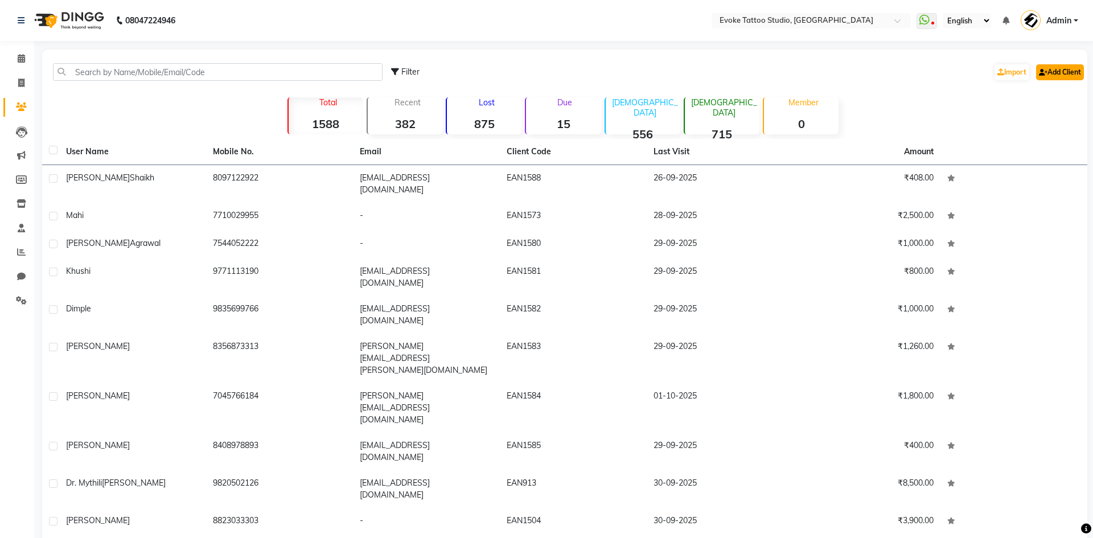
click at [1046, 73] on link "Add Client" at bounding box center [1060, 72] width 48 height 16
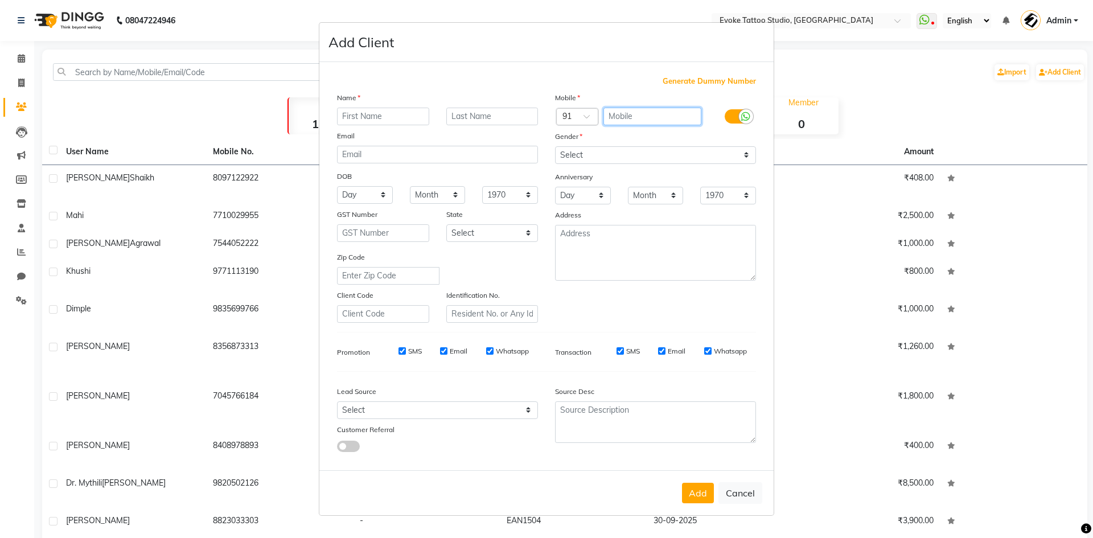
click at [620, 116] on input "text" at bounding box center [652, 117] width 98 height 18
paste input "9619530123"
type input "9619530123"
click at [399, 115] on input "text" at bounding box center [383, 117] width 92 height 18
type input "[PERSON_NAME]"
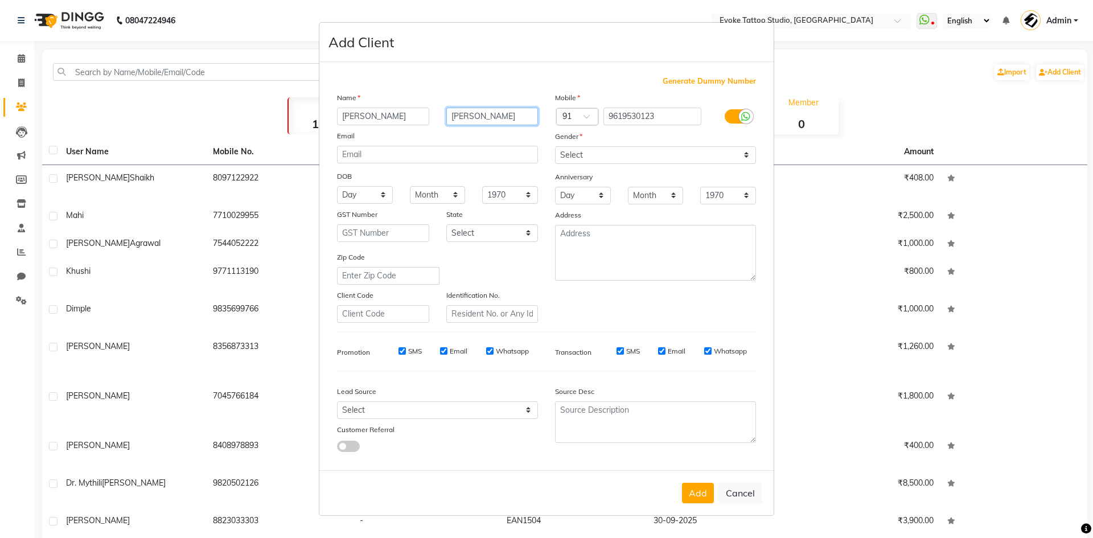
type input "[PERSON_NAME]"
click at [597, 154] on select "Select [DEMOGRAPHIC_DATA] [DEMOGRAPHIC_DATA] Other Prefer Not To Say" at bounding box center [655, 155] width 201 height 18
select select "[DEMOGRAPHIC_DATA]"
click at [555, 146] on select "Select [DEMOGRAPHIC_DATA] [DEMOGRAPHIC_DATA] Other Prefer Not To Say" at bounding box center [655, 155] width 201 height 18
click at [469, 153] on input "email" at bounding box center [437, 155] width 201 height 18
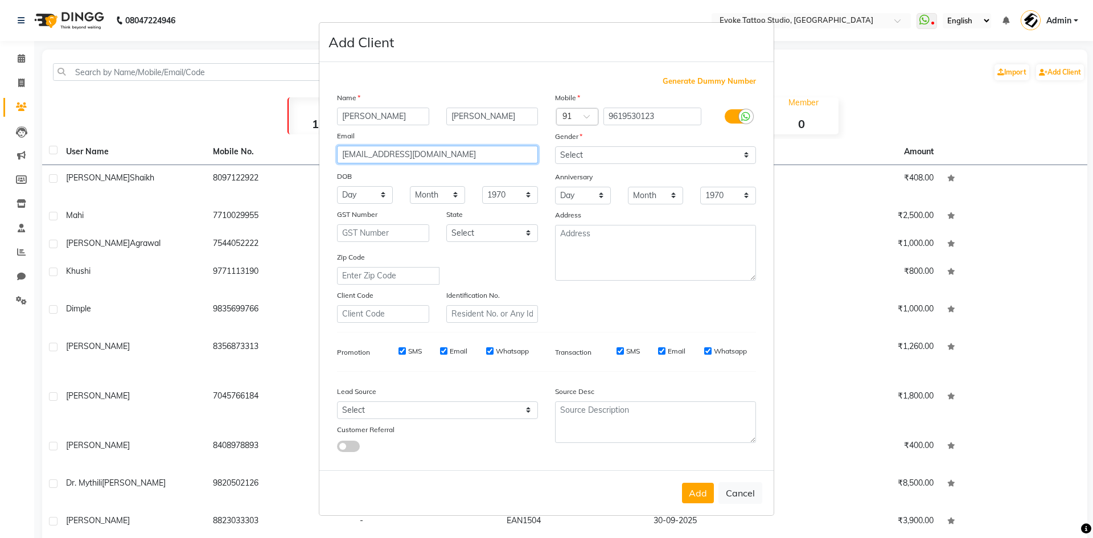
type input "[EMAIL_ADDRESS][DOMAIN_NAME]"
click at [363, 192] on select "Day 01 02 03 04 05 06 07 08 09 10 11 12 13 14 15 16 17 18 19 20 21 22 23 24 25 …" at bounding box center [365, 195] width 56 height 18
select select "21"
click at [337, 186] on select "Day 01 02 03 04 05 06 07 08 09 10 11 12 13 14 15 16 17 18 19 20 21 22 23 24 25 …" at bounding box center [365, 195] width 56 height 18
click at [449, 199] on select "Month January February March April May June July August September October Novem…" at bounding box center [438, 195] width 56 height 18
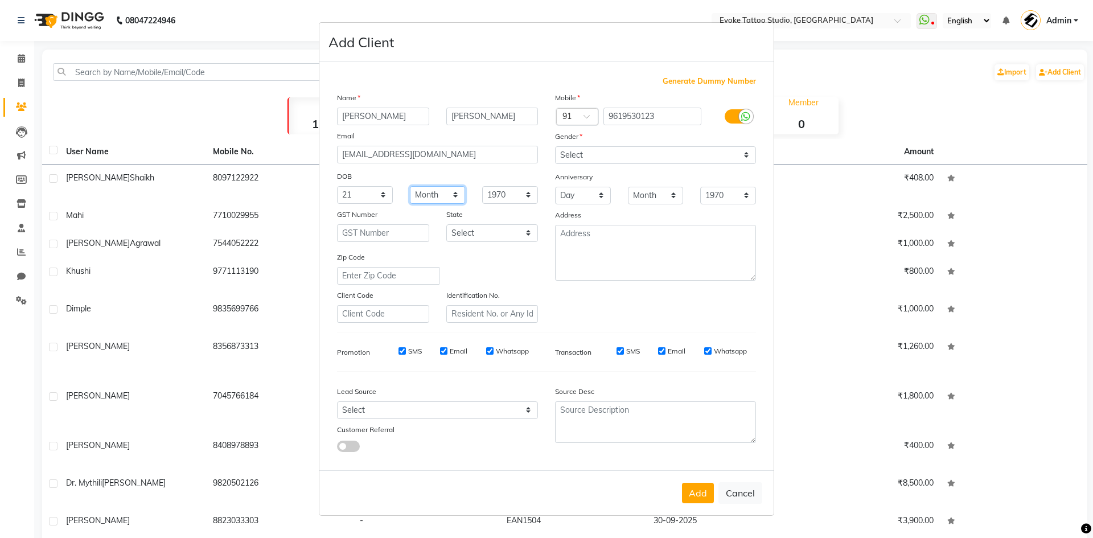
select select "08"
click at [410, 186] on select "Month January February March April May June July August September October Novem…" at bounding box center [438, 195] width 56 height 18
click at [516, 199] on select "1940 1941 1942 1943 1944 1945 1946 1947 1948 1949 1950 1951 1952 1953 1954 1955…" at bounding box center [510, 195] width 56 height 18
select select "2008"
click at [482, 186] on select "1940 1941 1942 1943 1944 1945 1946 1947 1948 1949 1950 1951 1952 1953 1954 1955…" at bounding box center [510, 195] width 56 height 18
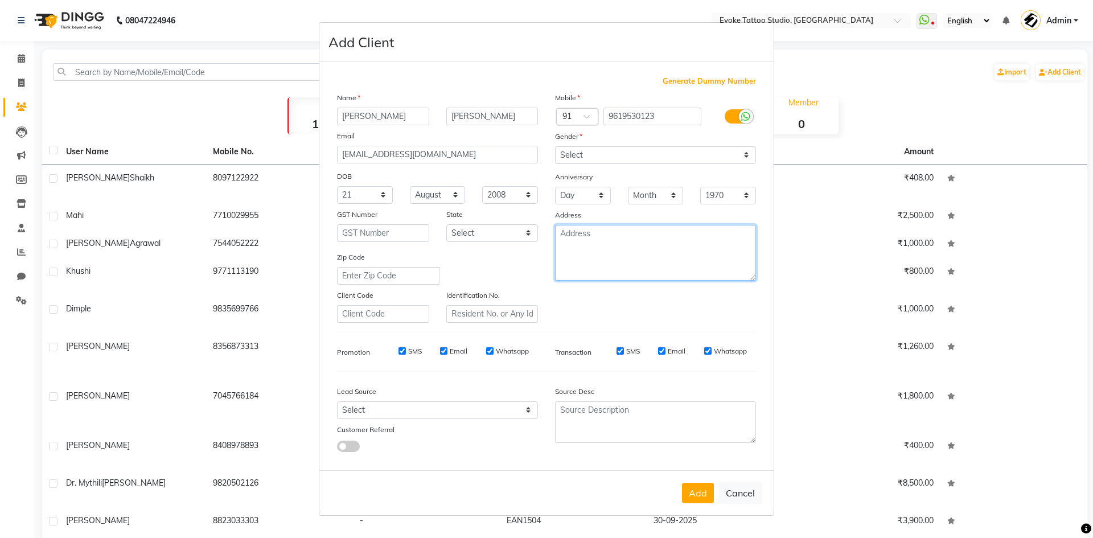
click at [597, 247] on textarea at bounding box center [655, 253] width 201 height 56
type textarea "student tanyaaaaguptaaaa"
click at [619, 309] on div "Mobile Country Code × 91 9619530123 Gender Select [DEMOGRAPHIC_DATA] [DEMOGRAPH…" at bounding box center [655, 207] width 218 height 231
click at [635, 121] on input "9619530123" at bounding box center [652, 117] width 98 height 18
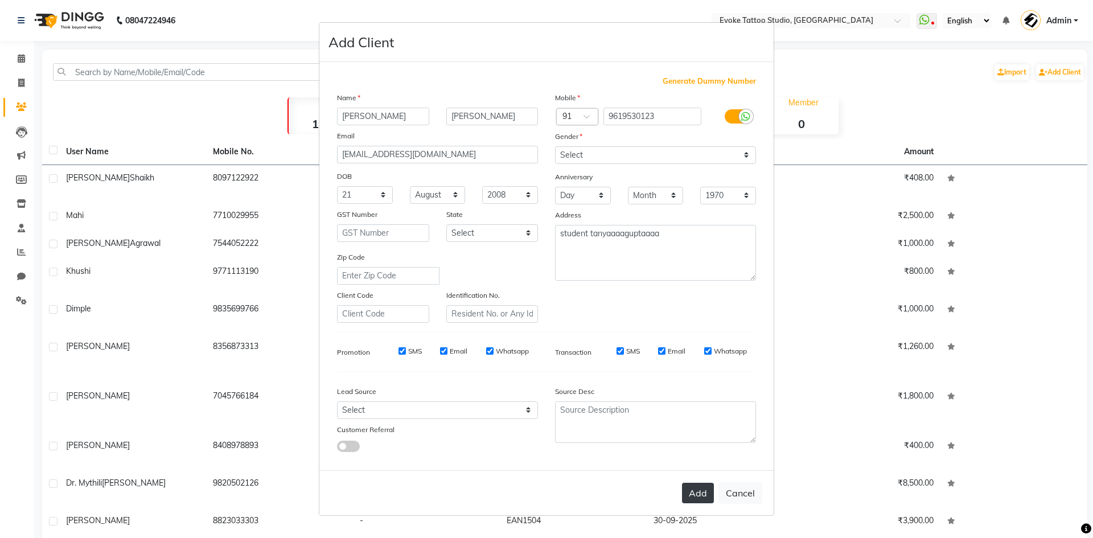
click at [697, 493] on button "Add" at bounding box center [698, 493] width 32 height 20
select select
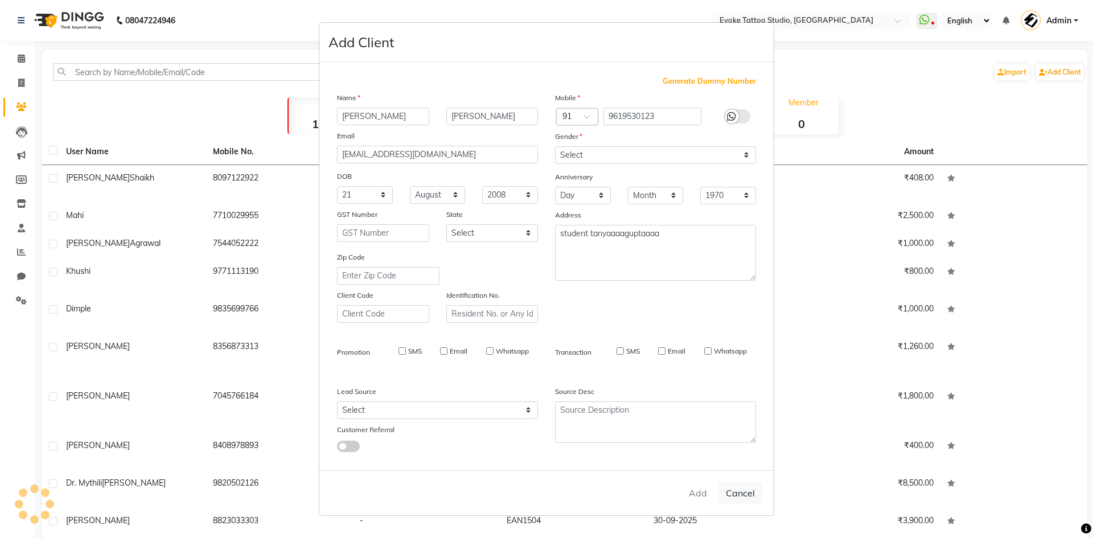
select select
checkbox input "false"
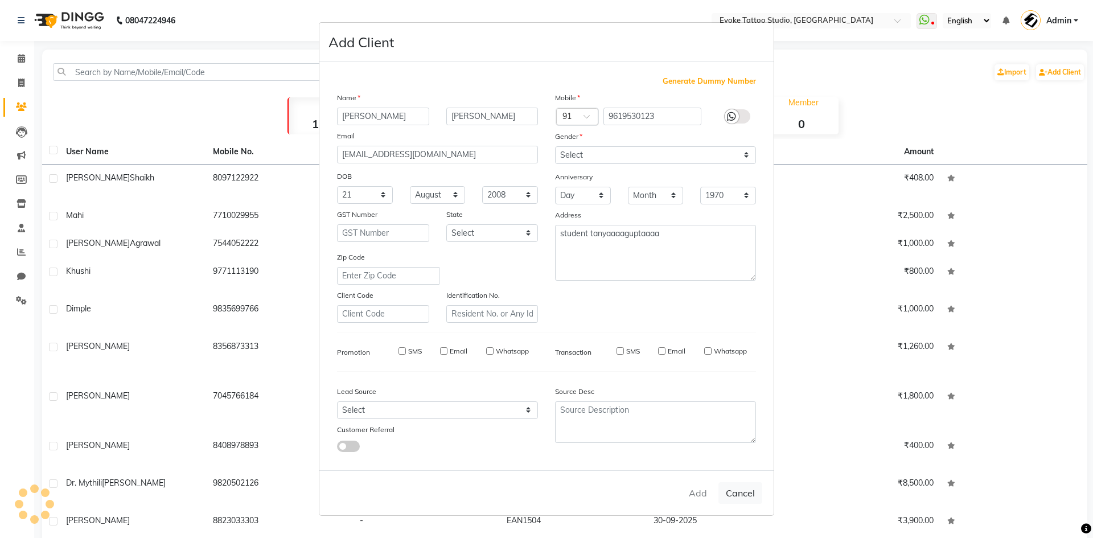
checkbox input "false"
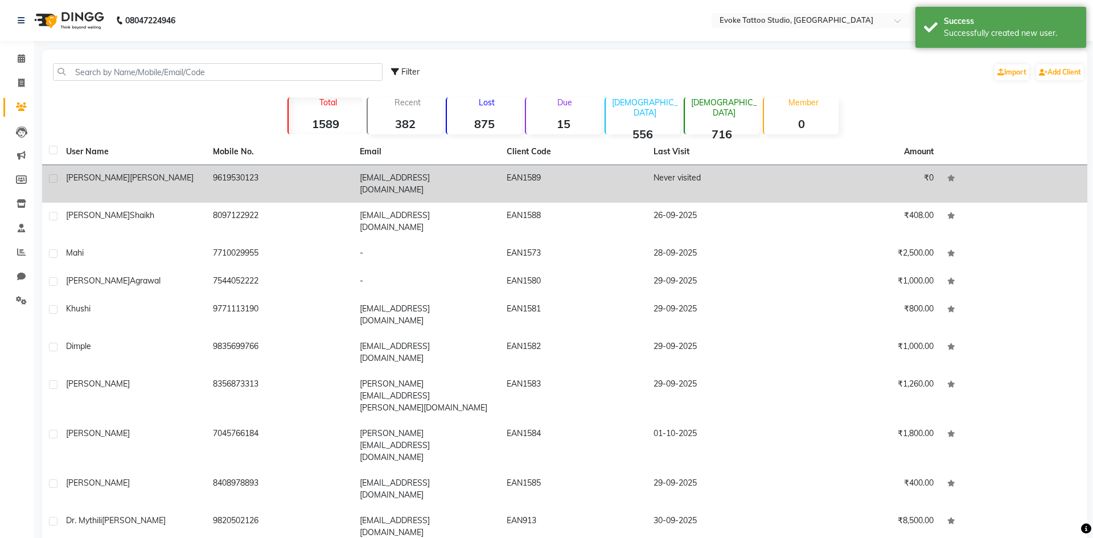
click at [218, 170] on td "9619530123" at bounding box center [279, 184] width 147 height 38
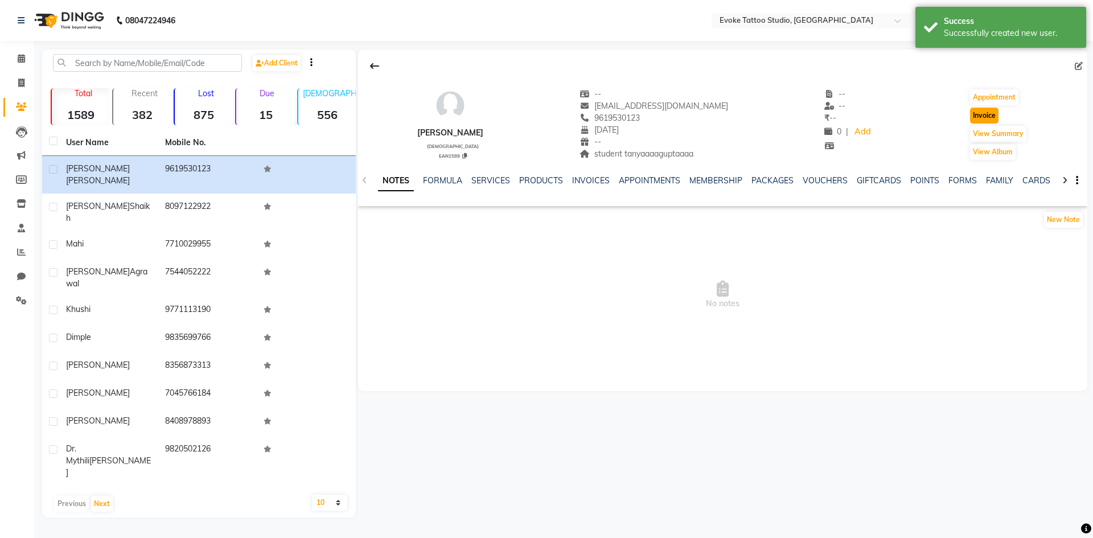
click at [986, 109] on button "Invoice" at bounding box center [984, 116] width 28 height 16
select select "service"
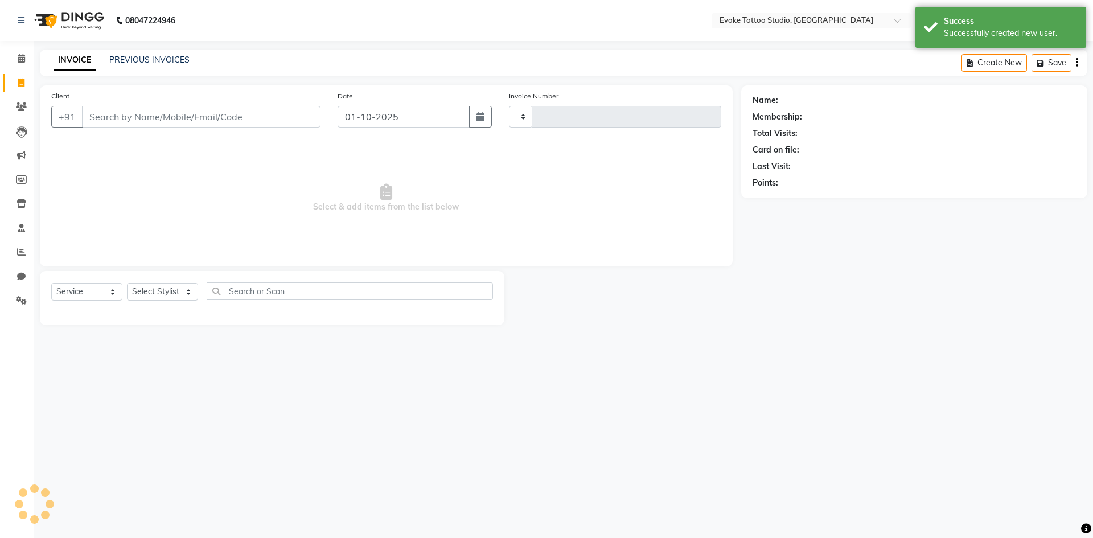
type input "0672"
select select "7461"
type input "9619530123"
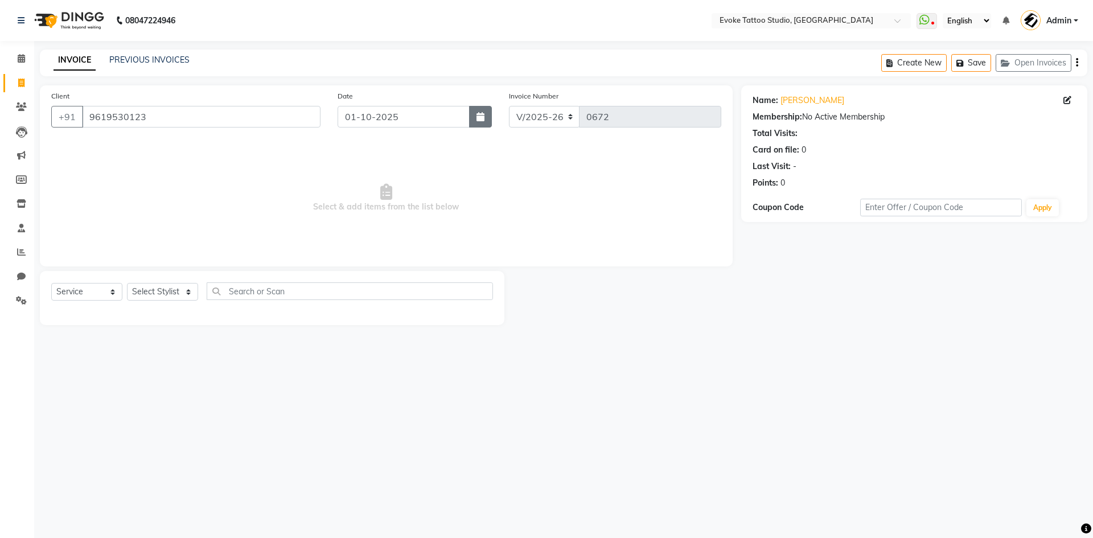
click at [472, 115] on button "button" at bounding box center [480, 117] width 23 height 22
select select "10"
select select "2025"
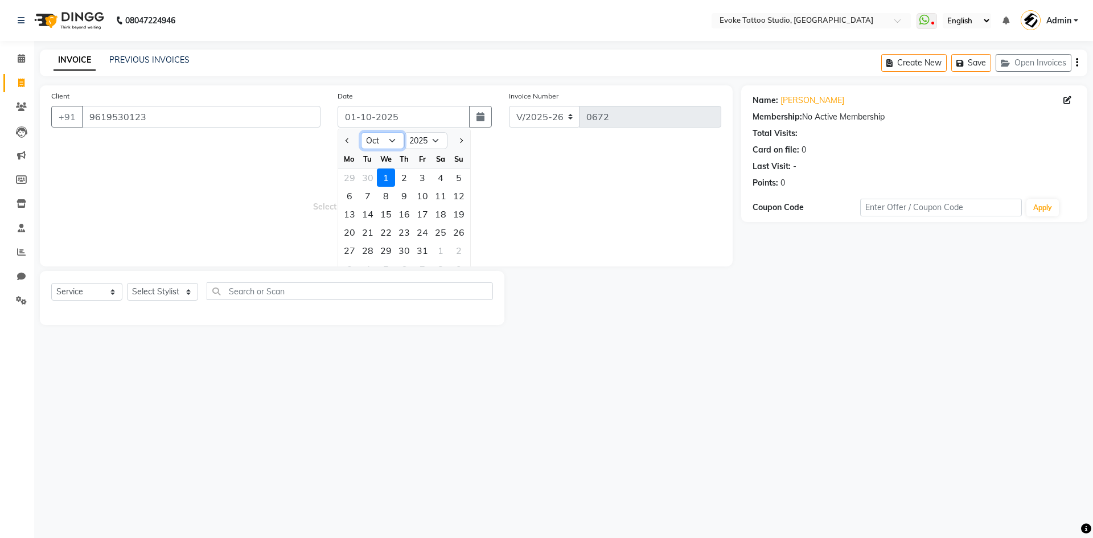
click at [389, 138] on select "Jan Feb Mar Apr May Jun [DATE] Aug Sep Oct Nov Dec" at bounding box center [382, 140] width 43 height 17
select select "9"
click at [361, 132] on select "Jan Feb Mar Apr May Jun [DATE] Aug Sep Oct Nov Dec" at bounding box center [382, 140] width 43 height 17
click at [425, 235] on div "26" at bounding box center [422, 232] width 18 height 18
type input "26-09-2025"
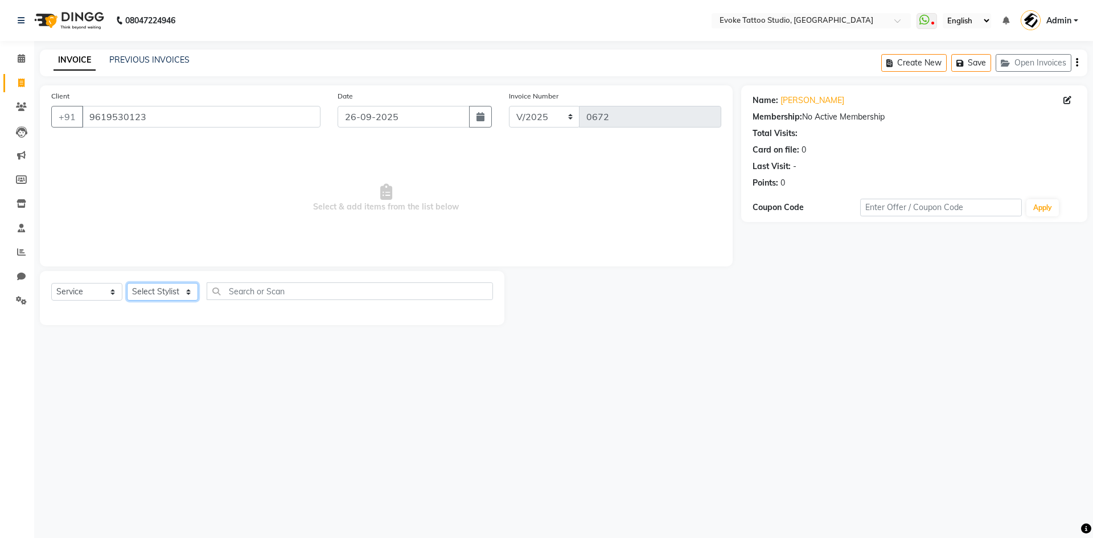
click at [178, 294] on select "Select Stylist [PERSON_NAME] Dingg Support [PERSON_NAME] [PERSON_NAME] [PERSON_…" at bounding box center [162, 292] width 71 height 18
select select "82891"
click at [127, 283] on select "Select Stylist [PERSON_NAME] Dingg Support [PERSON_NAME] [PERSON_NAME] [PERSON_…" at bounding box center [162, 292] width 71 height 18
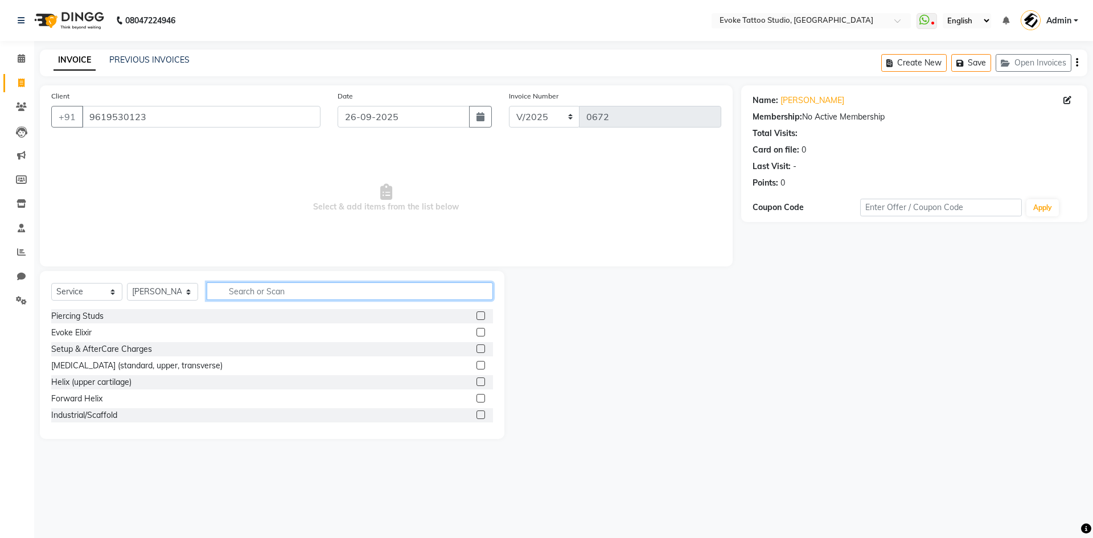
click at [279, 294] on input "text" at bounding box center [350, 291] width 286 height 18
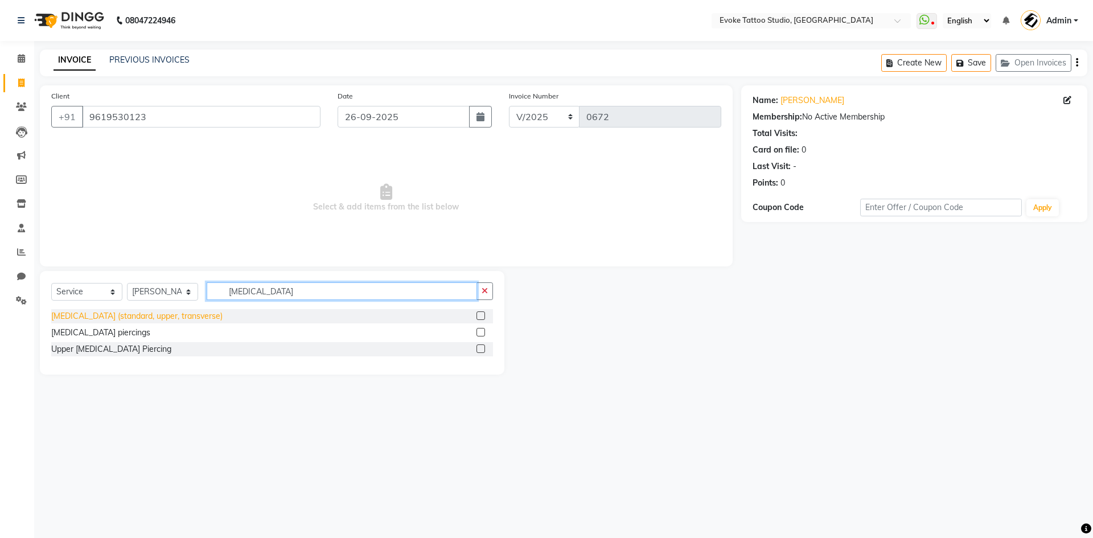
type input "[MEDICAL_DATA]"
click at [133, 316] on div "[MEDICAL_DATA] (standard, upper, transverse)" at bounding box center [136, 316] width 171 height 12
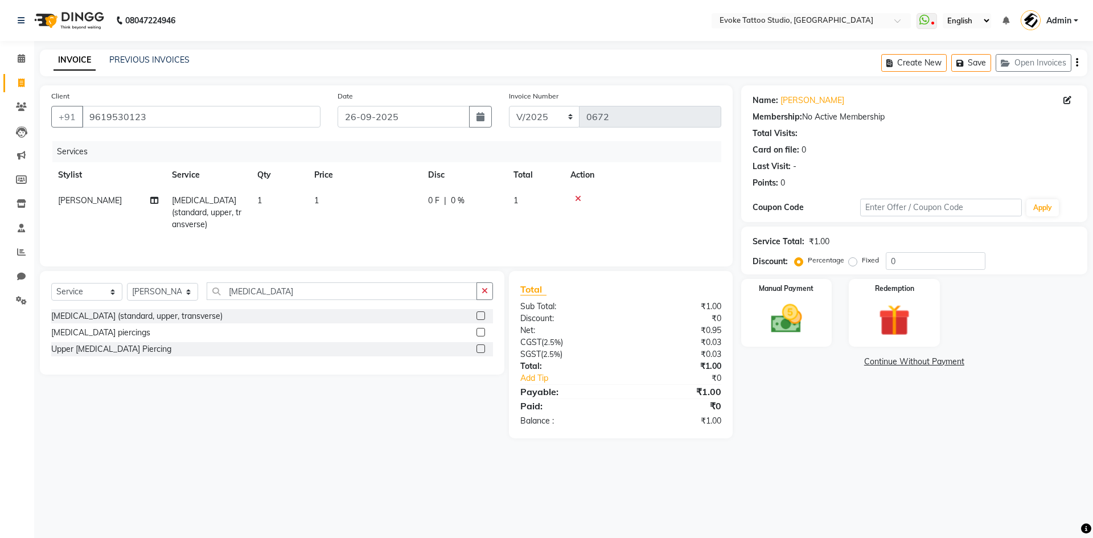
click at [351, 204] on td "1" at bounding box center [364, 213] width 114 height 50
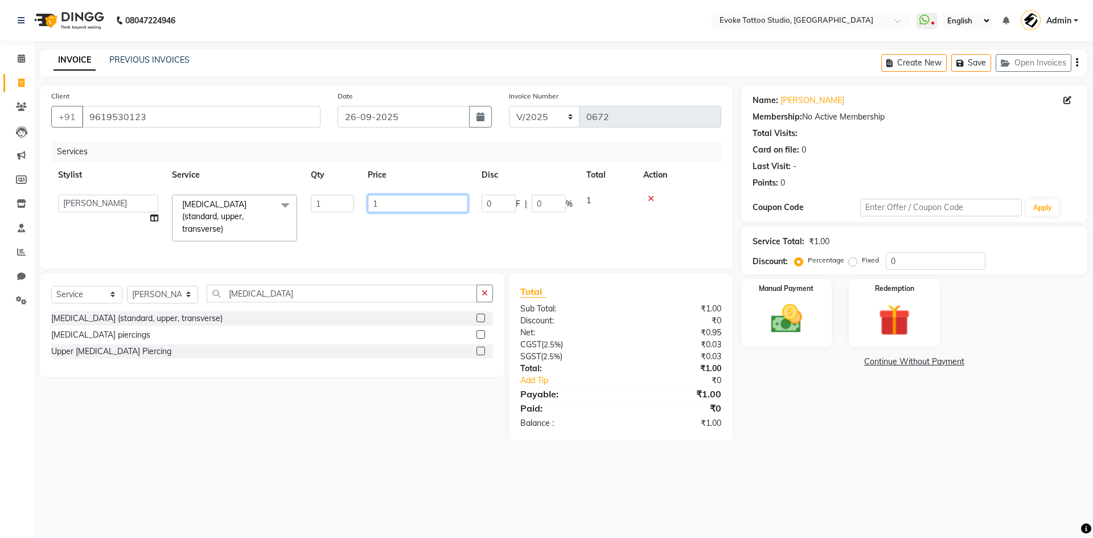
click at [397, 199] on input "1" at bounding box center [418, 204] width 100 height 18
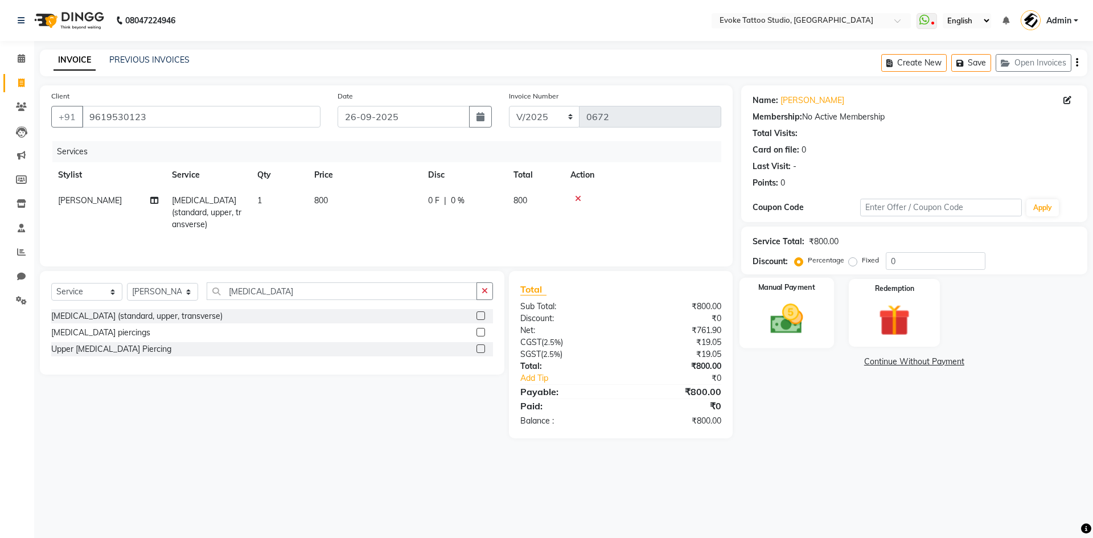
click at [788, 320] on img at bounding box center [786, 319] width 53 height 38
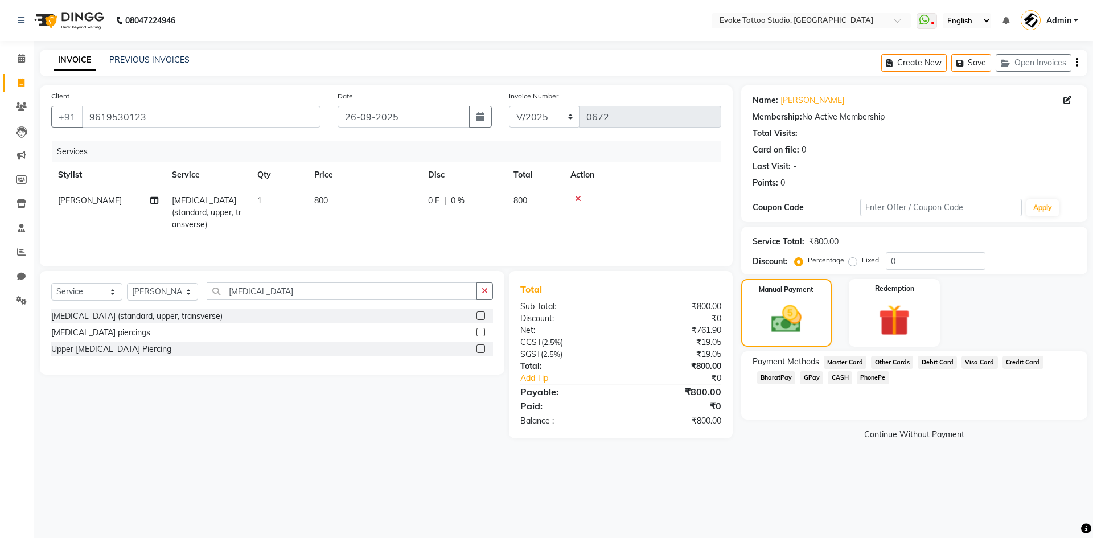
click at [815, 375] on span "GPay" at bounding box center [811, 377] width 23 height 13
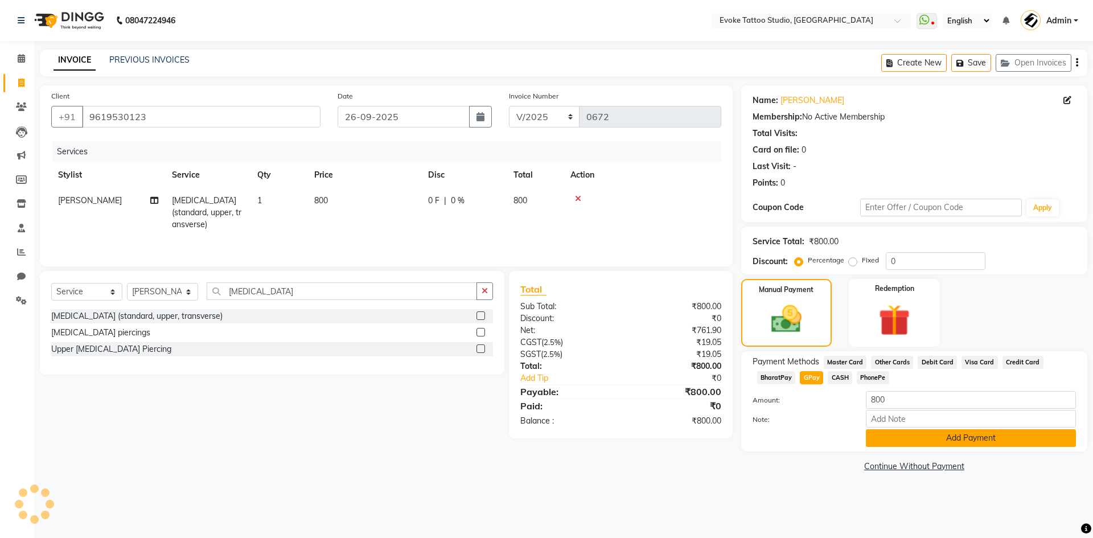
click at [906, 442] on button "Add Payment" at bounding box center [971, 438] width 210 height 18
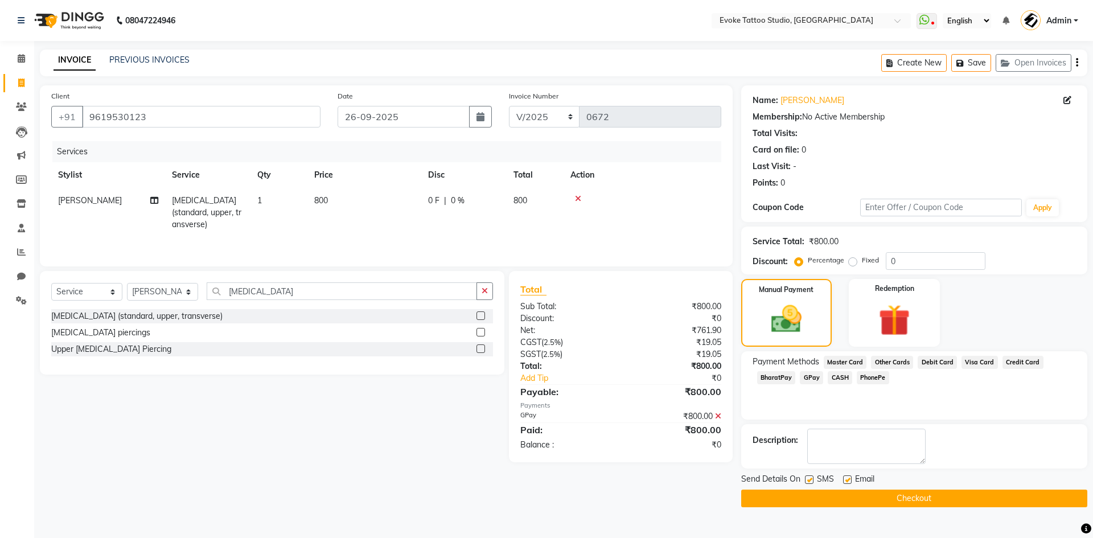
click at [954, 496] on button "Checkout" at bounding box center [914, 499] width 346 height 18
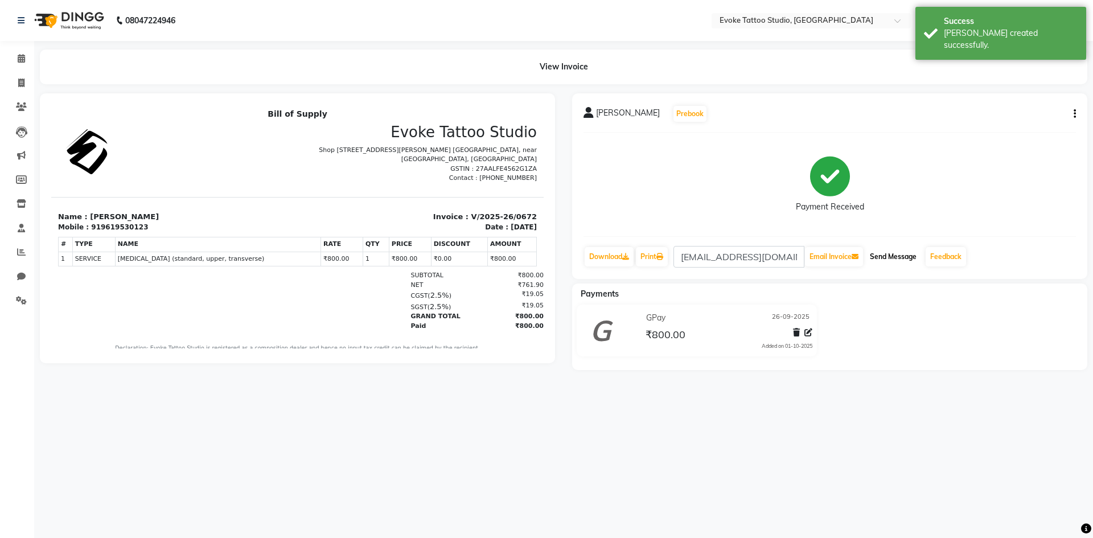
click at [898, 252] on button "Send Message" at bounding box center [893, 256] width 56 height 19
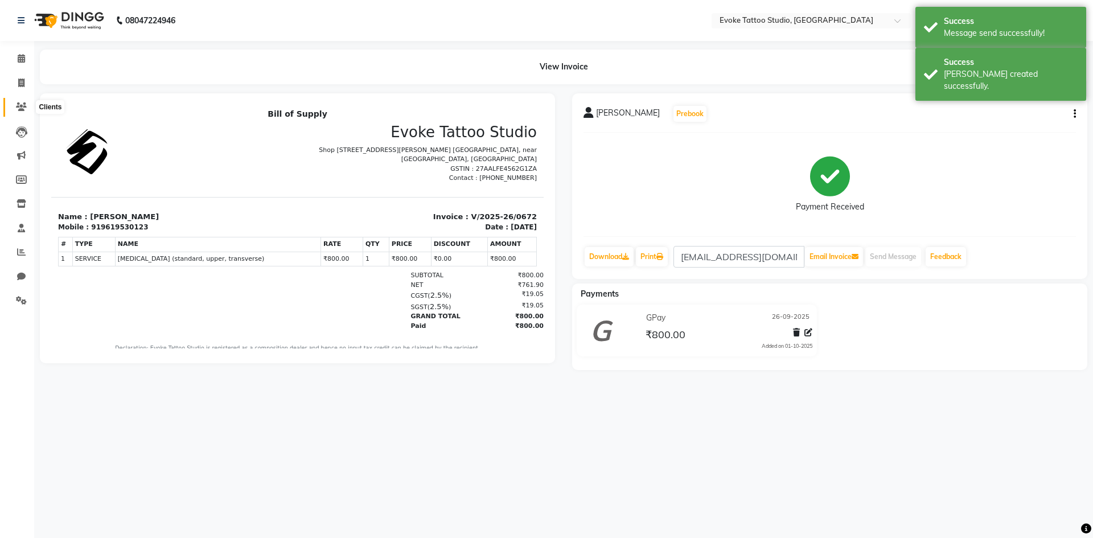
click at [20, 113] on span at bounding box center [21, 107] width 20 height 13
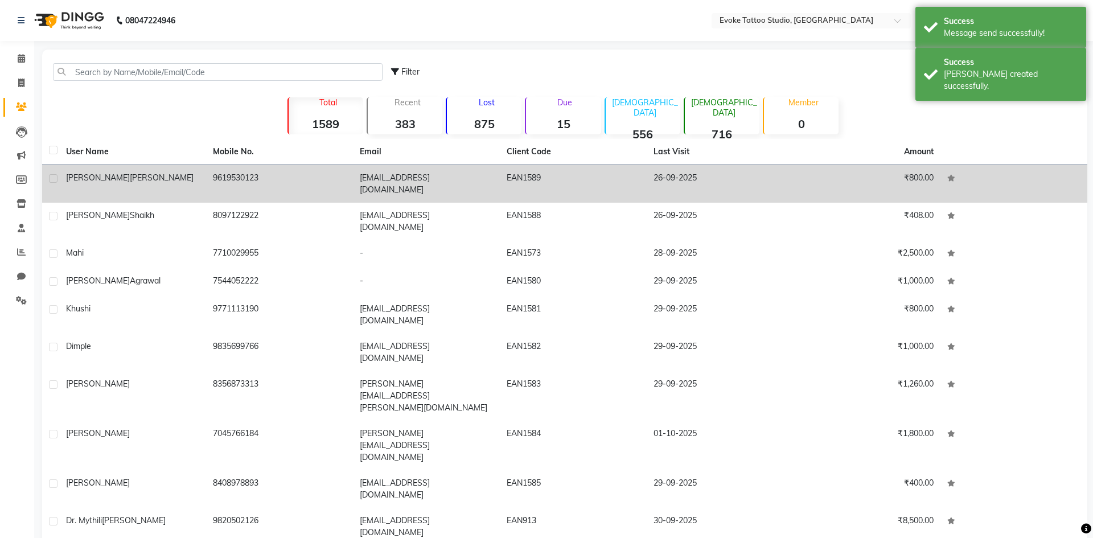
click at [137, 183] on div "[PERSON_NAME]" at bounding box center [132, 178] width 133 height 12
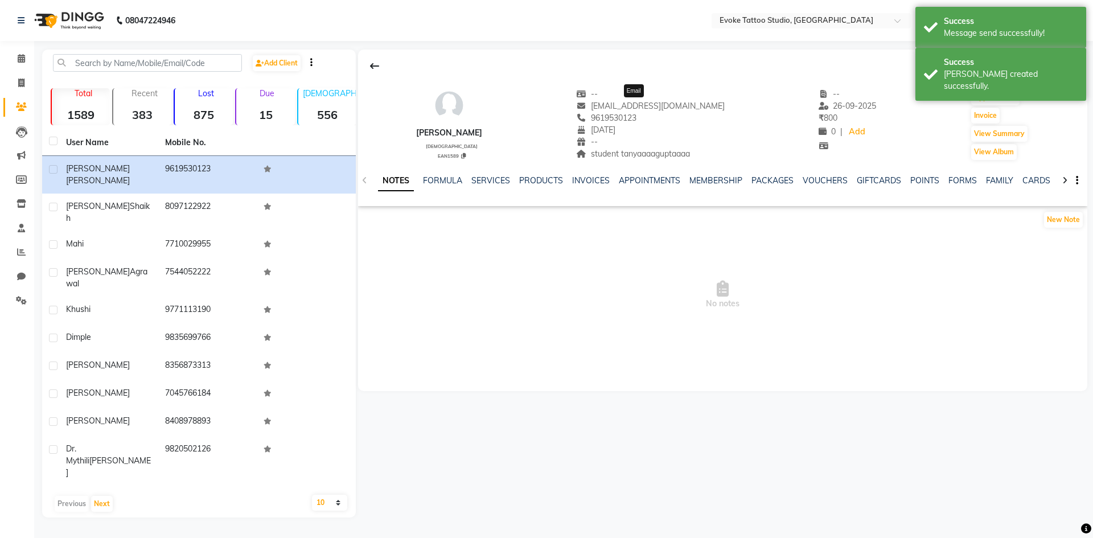
click at [664, 101] on span "[EMAIL_ADDRESS][DOMAIN_NAME]" at bounding box center [650, 106] width 149 height 10
copy span "[EMAIL_ADDRESS][DOMAIN_NAME]"
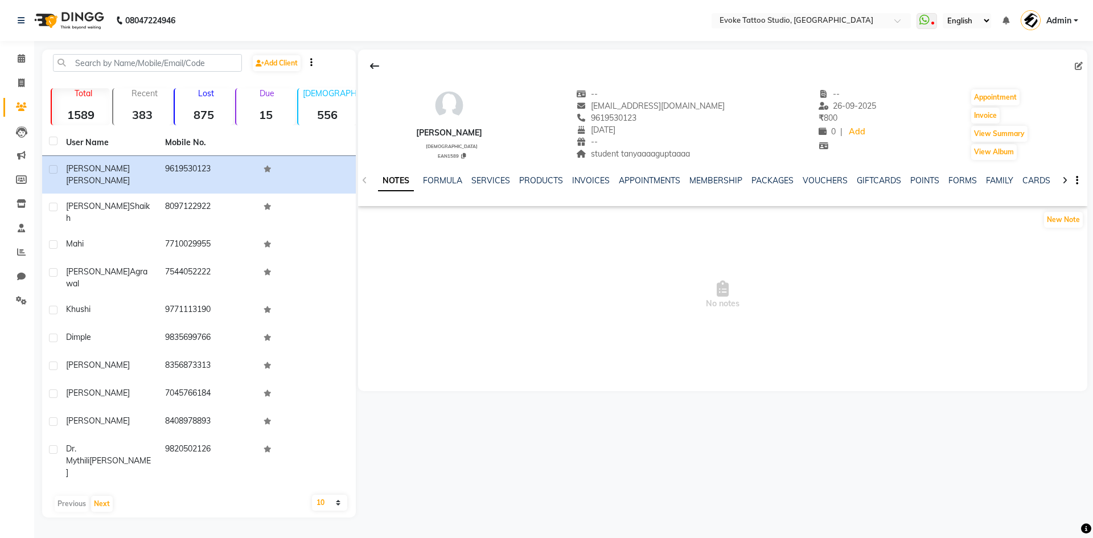
click at [674, 150] on span "student tanyaaaaguptaaaa" at bounding box center [633, 154] width 114 height 10
copy span "tanyaaaaguptaaaa"
click at [615, 154] on span "student tanyaaaaguptaaaa" at bounding box center [633, 154] width 114 height 10
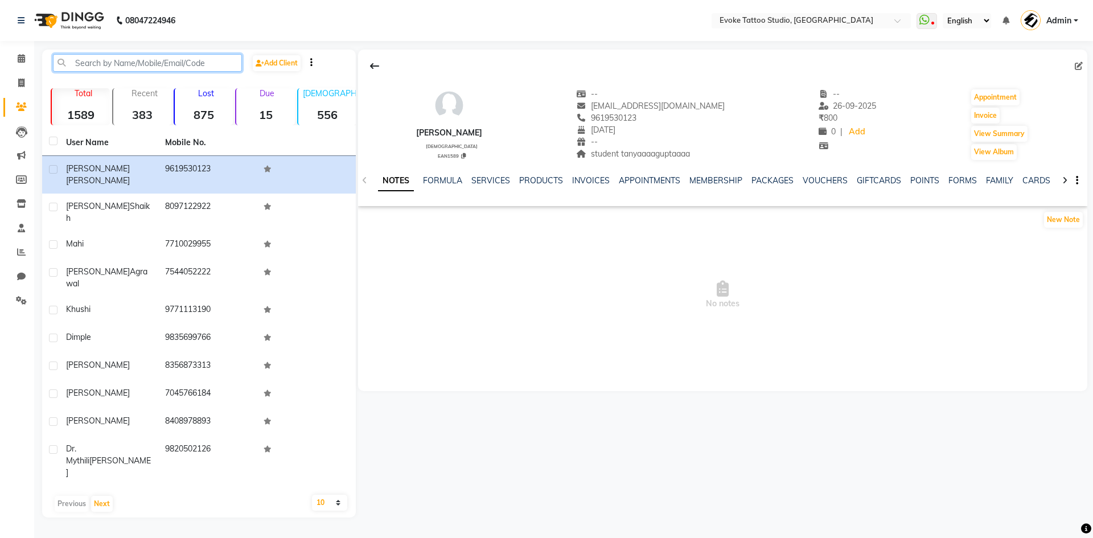
click at [141, 67] on input "text" at bounding box center [147, 63] width 189 height 18
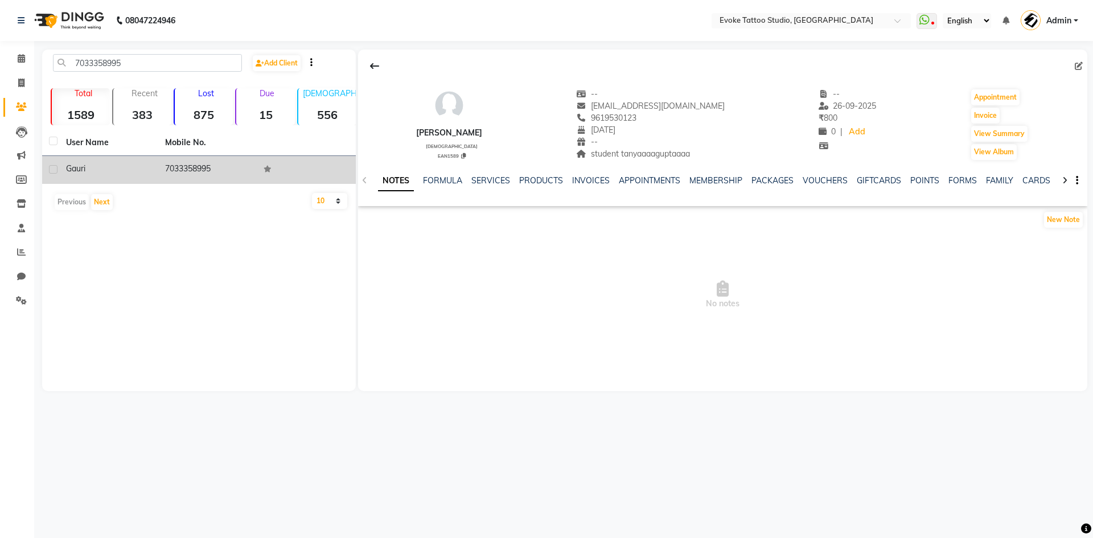
click at [97, 171] on div "Gauri" at bounding box center [108, 169] width 85 height 12
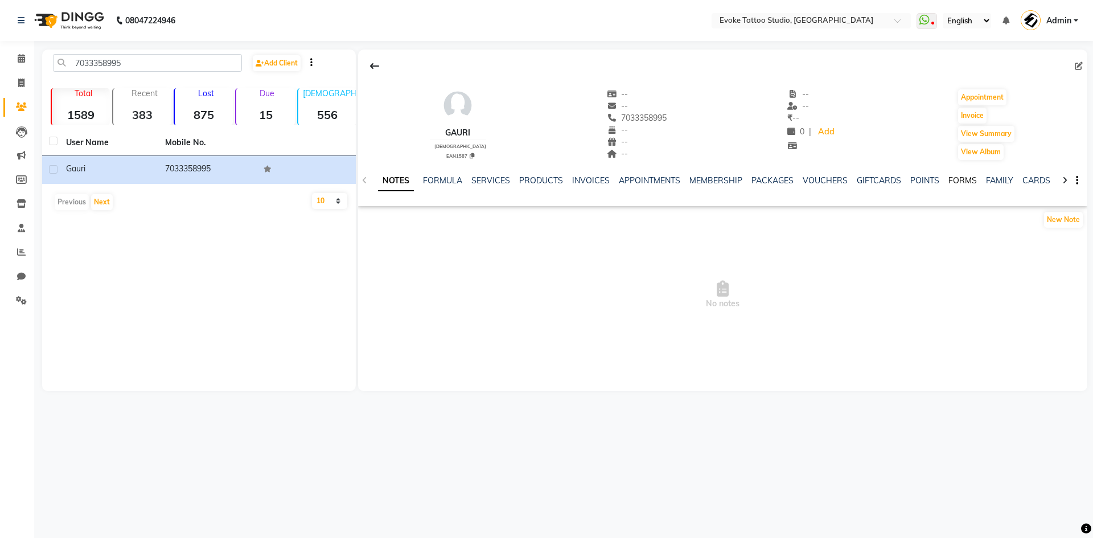
click at [951, 179] on link "FORMS" at bounding box center [962, 180] width 28 height 10
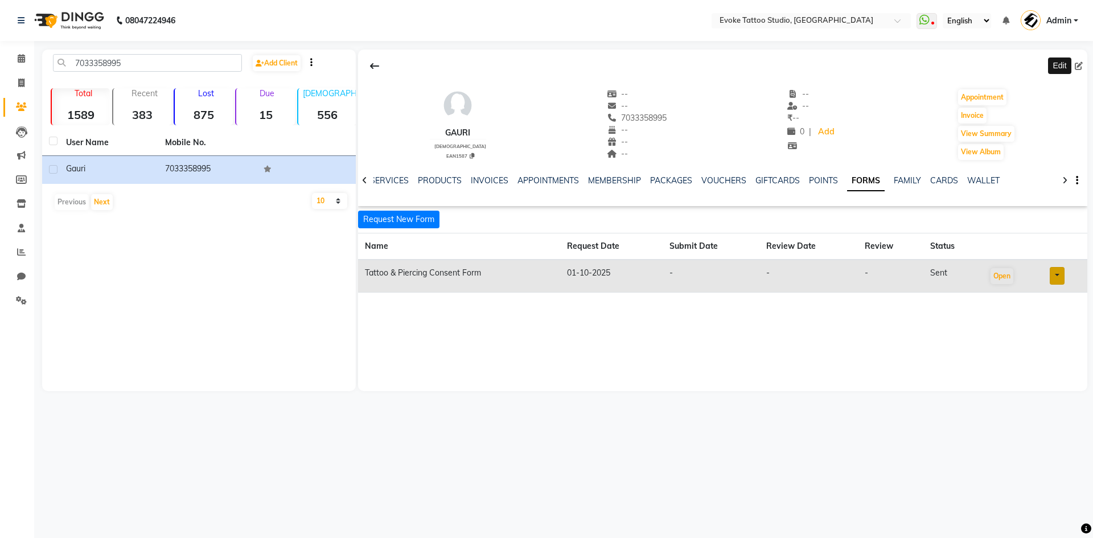
click at [1080, 62] on icon at bounding box center [1079, 66] width 8 height 8
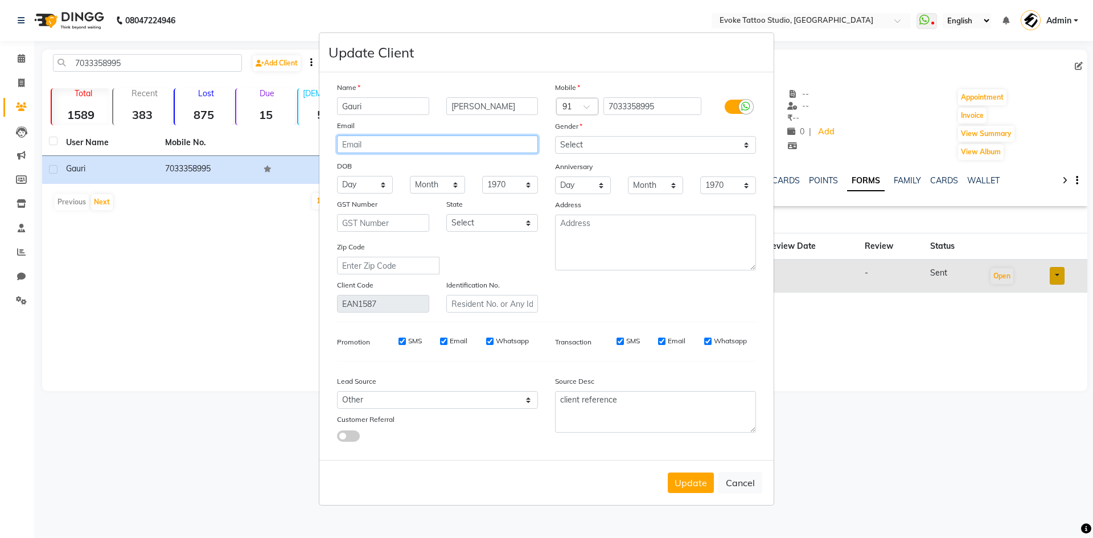
click at [405, 146] on input "email" at bounding box center [437, 144] width 201 height 18
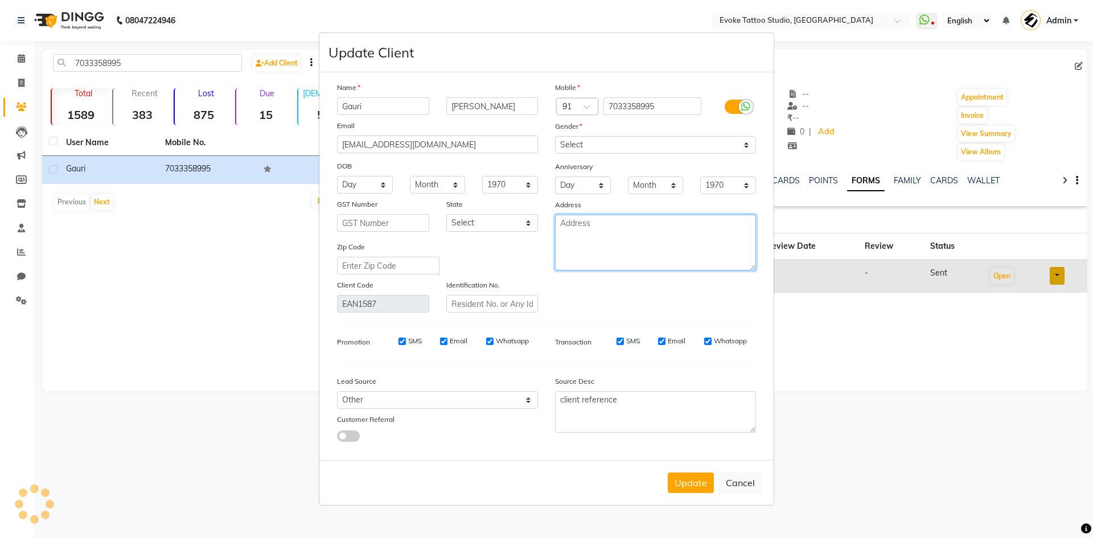
click at [643, 234] on textarea at bounding box center [655, 243] width 201 height 56
click at [706, 481] on button "Update" at bounding box center [691, 482] width 46 height 20
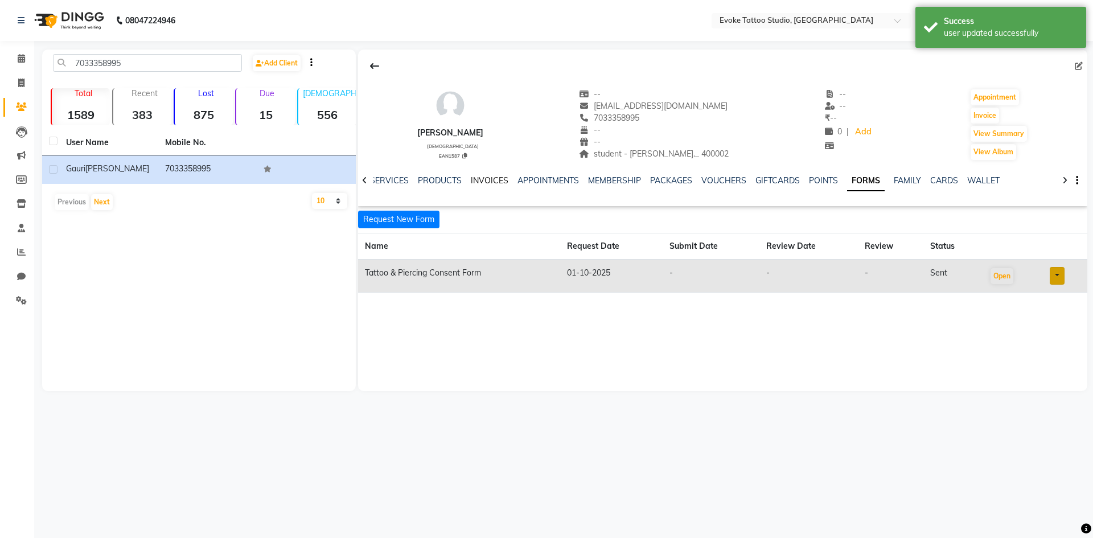
click at [482, 180] on link "INVOICES" at bounding box center [490, 180] width 38 height 10
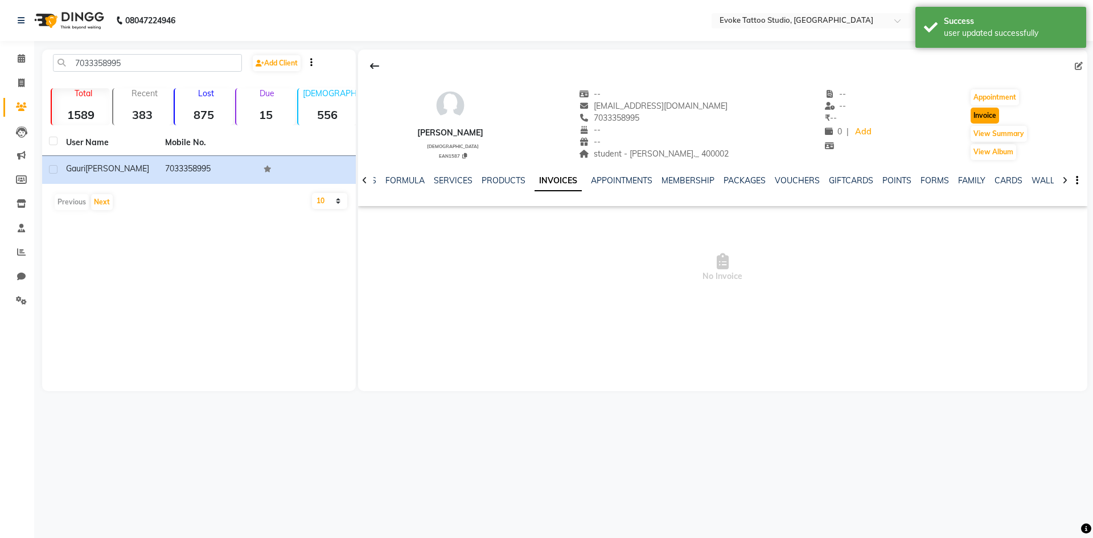
click at [982, 110] on button "Invoice" at bounding box center [984, 116] width 28 height 16
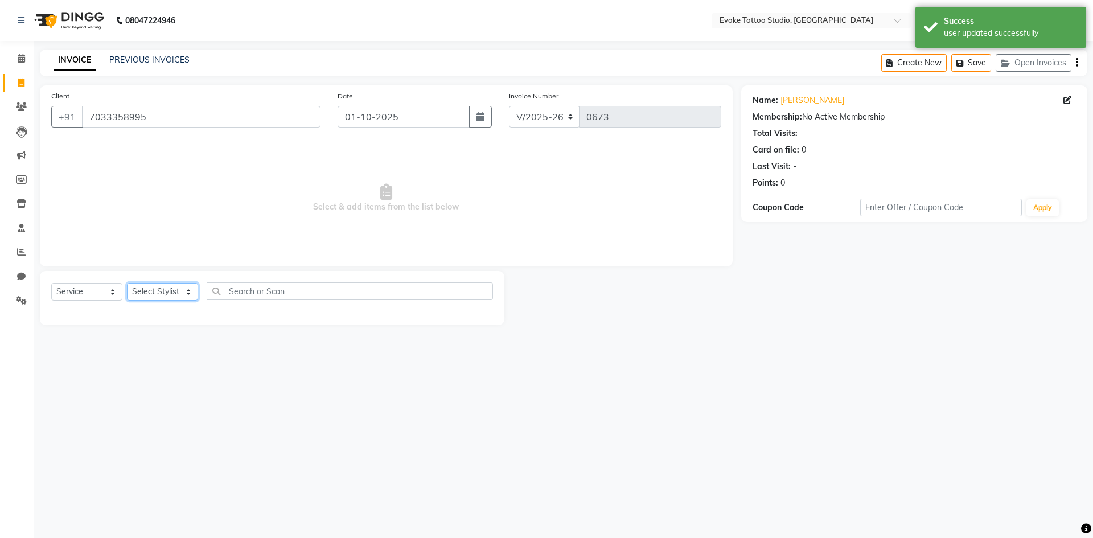
drag, startPoint x: 180, startPoint y: 289, endPoint x: 180, endPoint y: 297, distance: 7.4
click at [180, 289] on select "Select Stylist [PERSON_NAME] Dingg Support [PERSON_NAME] [PERSON_NAME] [PERSON_…" at bounding box center [162, 292] width 71 height 18
click at [127, 283] on select "Select Stylist [PERSON_NAME] Dingg Support [PERSON_NAME] [PERSON_NAME] [PERSON_…" at bounding box center [162, 292] width 71 height 18
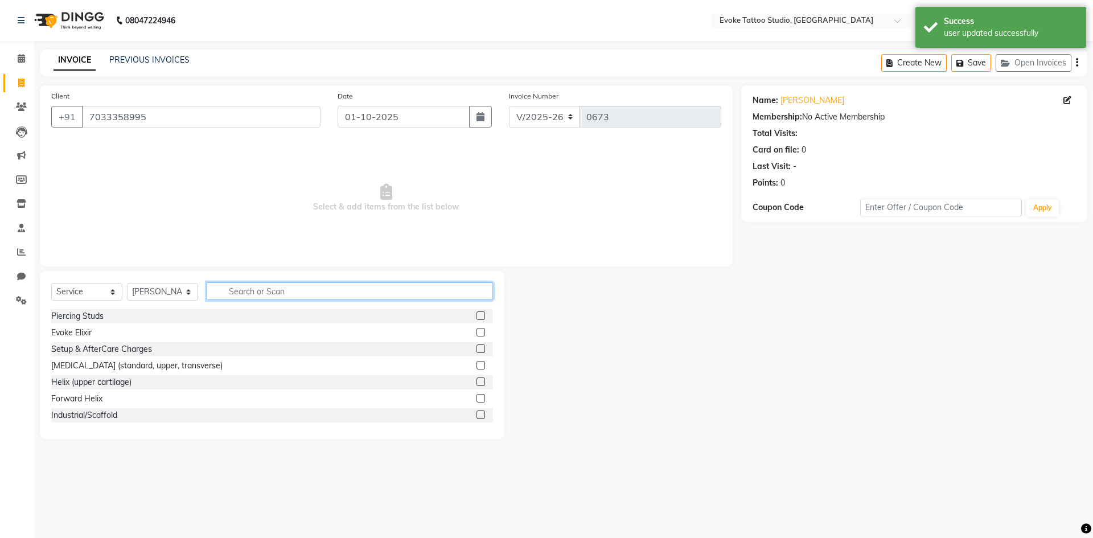
click at [282, 298] on input "text" at bounding box center [350, 291] width 286 height 18
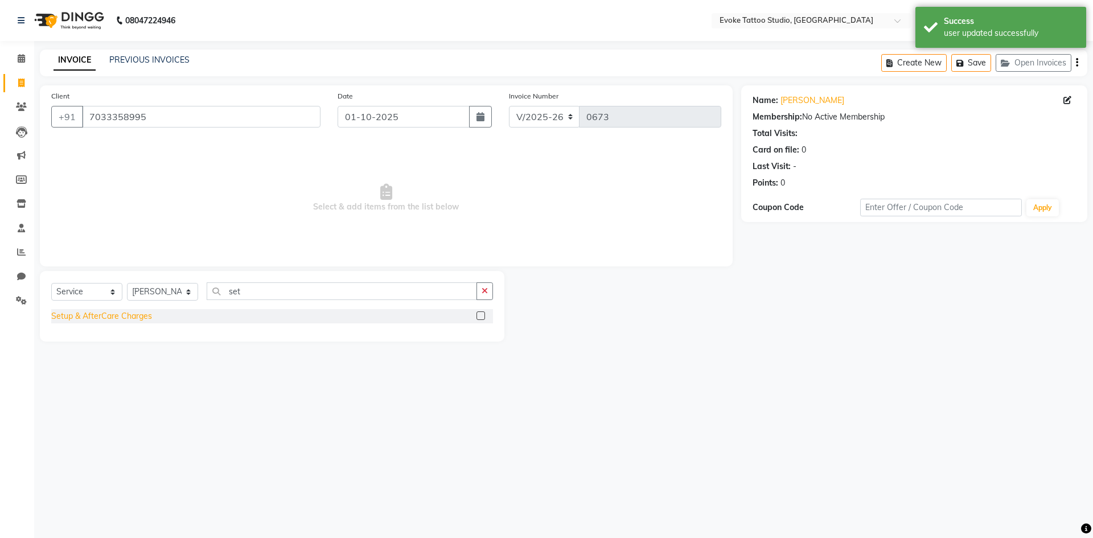
click at [133, 315] on div "Setup & AfterCare Charges" at bounding box center [101, 316] width 101 height 12
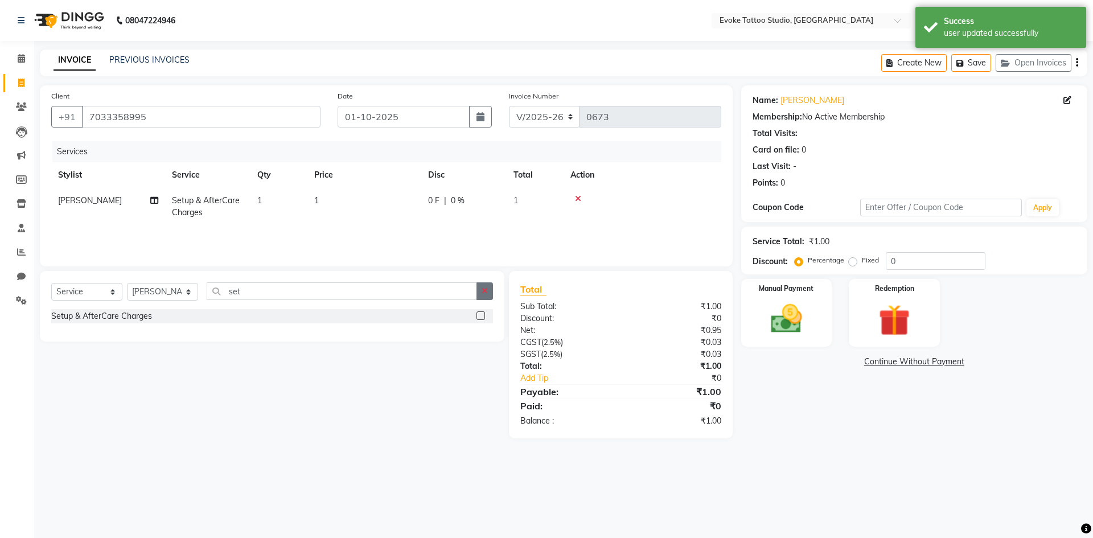
click at [478, 296] on button "button" at bounding box center [484, 291] width 17 height 18
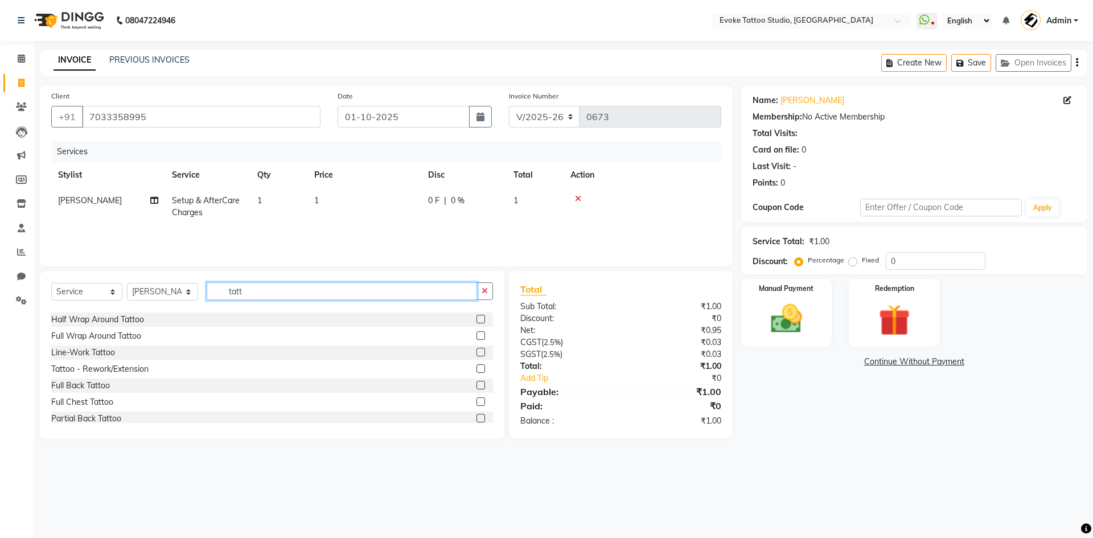
scroll to position [228, 0]
click at [59, 417] on div "Tattoo" at bounding box center [62, 419] width 23 height 12
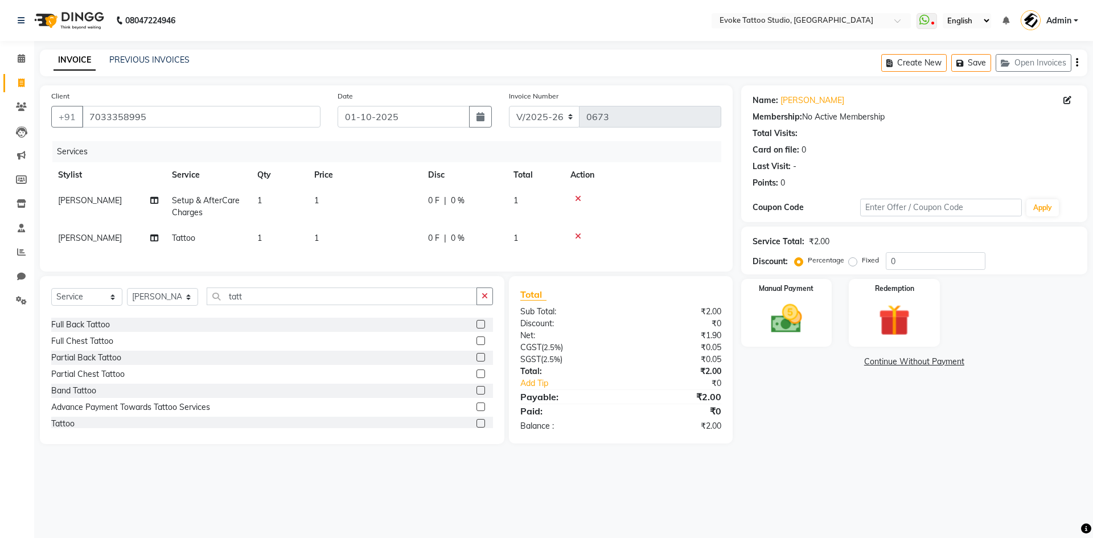
click at [348, 193] on td "1" at bounding box center [364, 207] width 114 height 38
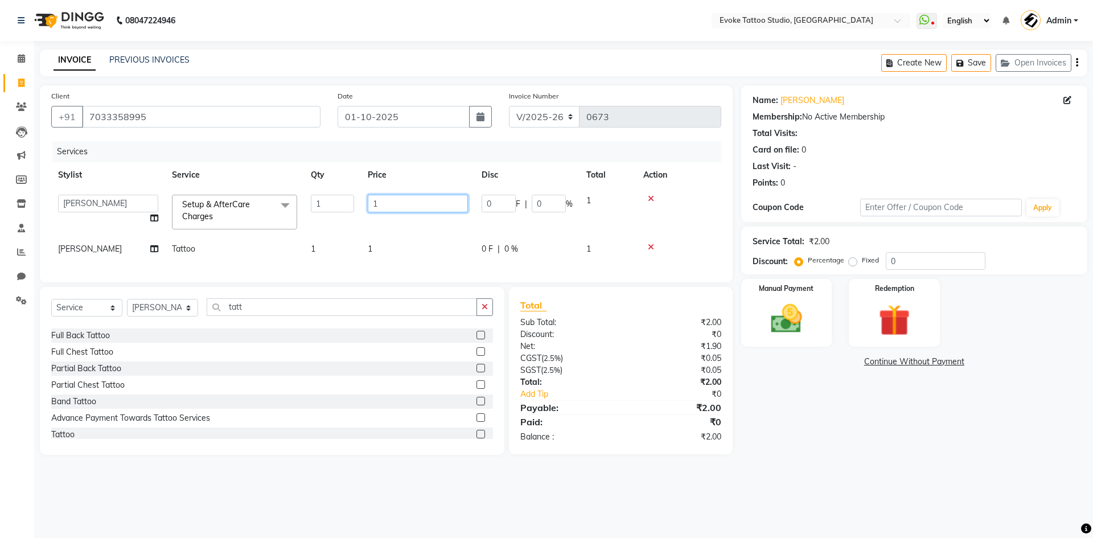
click at [404, 201] on input "1" at bounding box center [418, 204] width 100 height 18
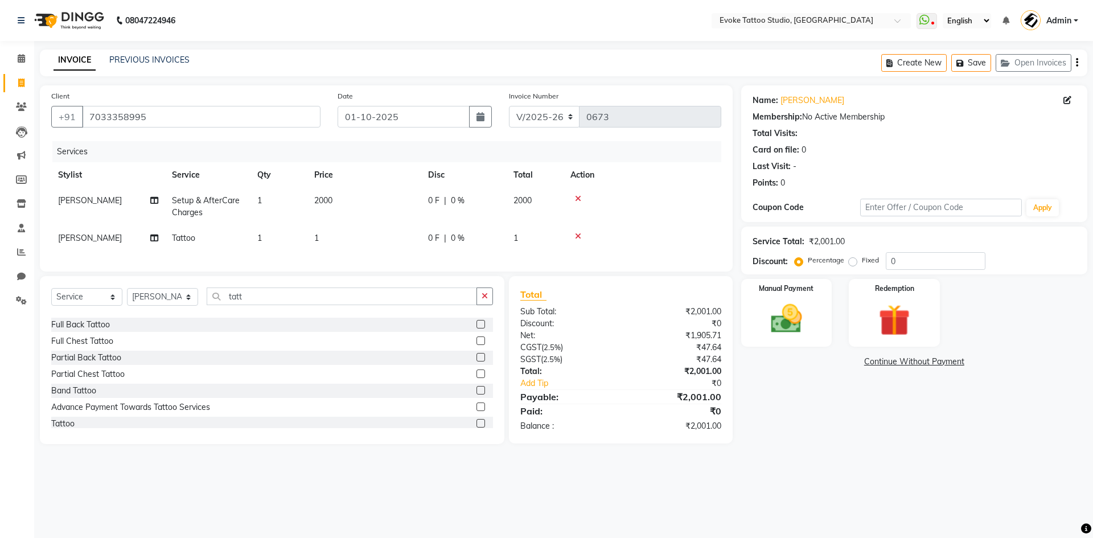
click at [374, 238] on td "1" at bounding box center [364, 238] width 114 height 26
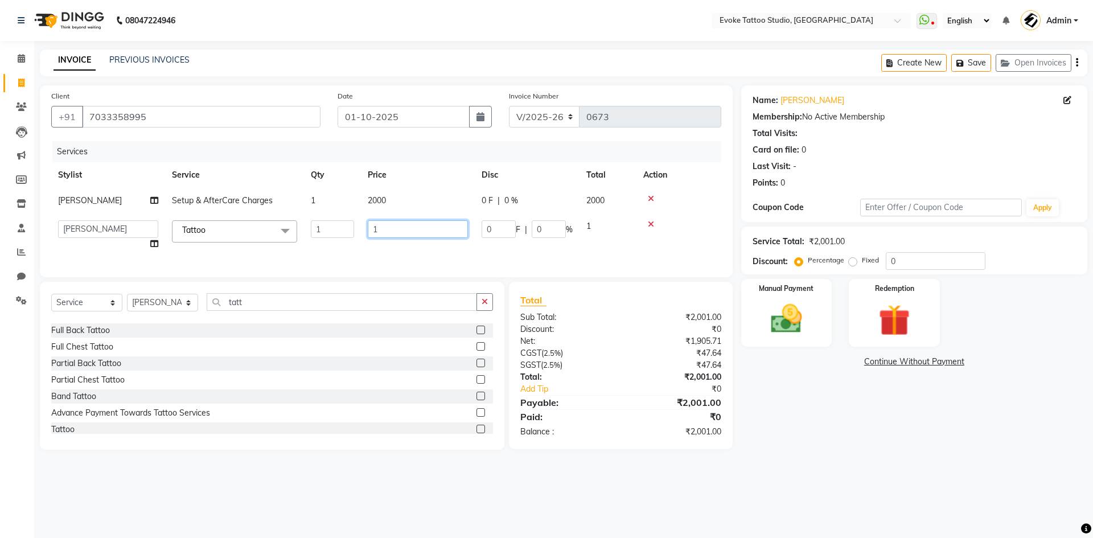
click at [406, 225] on input "1" at bounding box center [418, 229] width 100 height 18
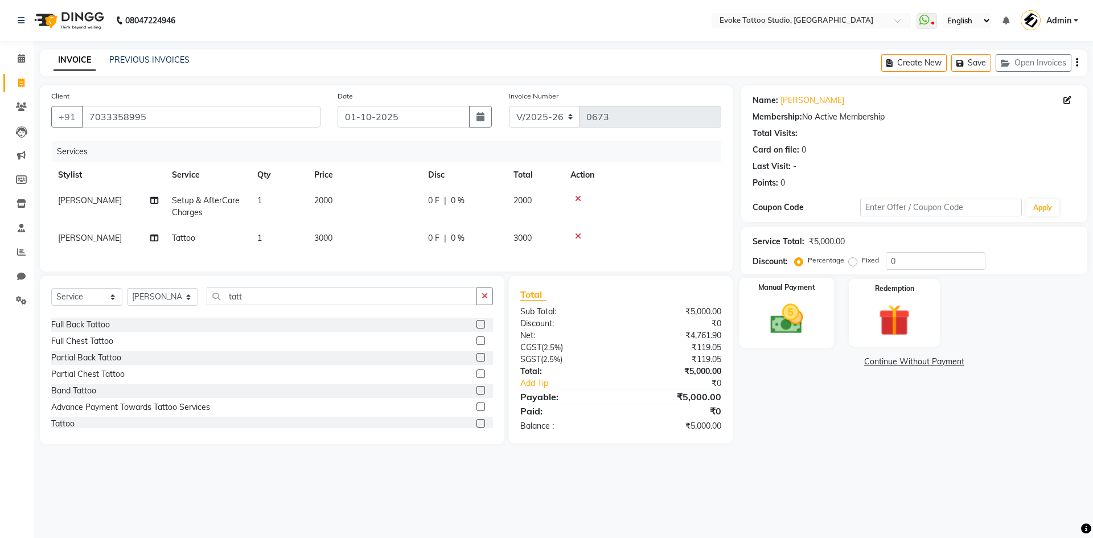
click at [760, 308] on img at bounding box center [786, 319] width 53 height 38
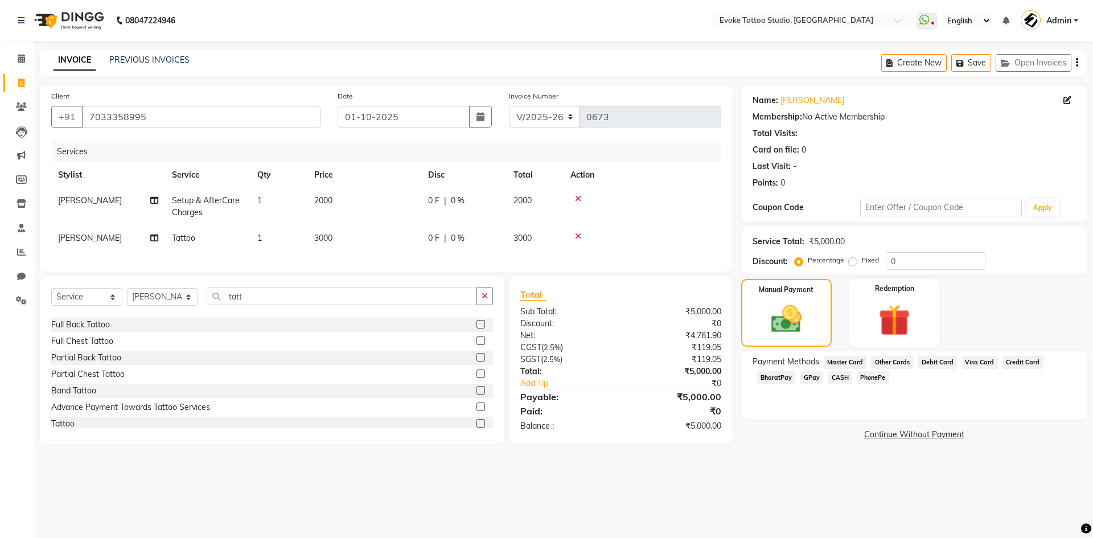
click at [813, 378] on span "GPay" at bounding box center [811, 377] width 23 height 13
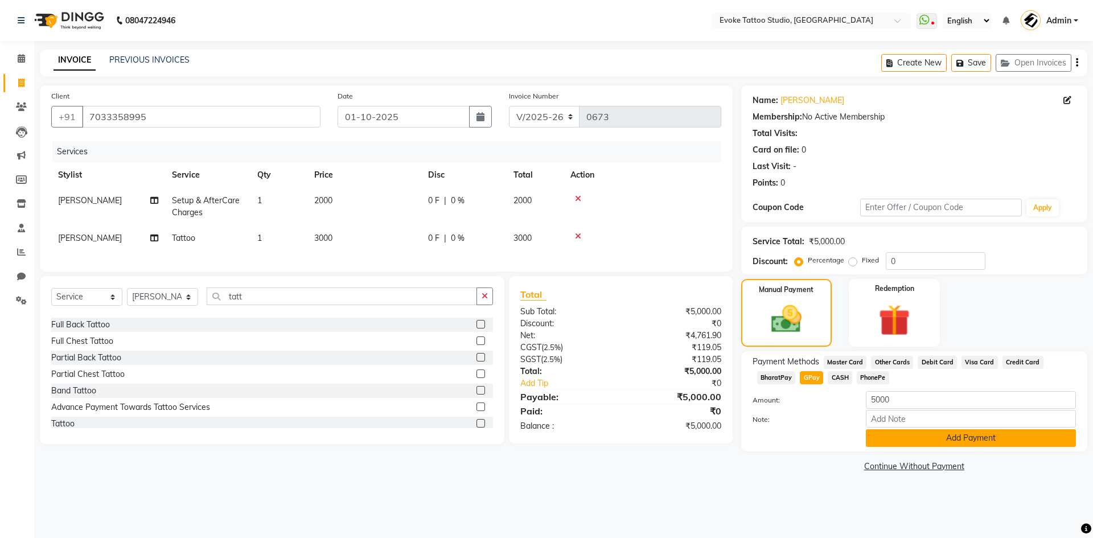
click at [932, 437] on button "Add Payment" at bounding box center [971, 438] width 210 height 18
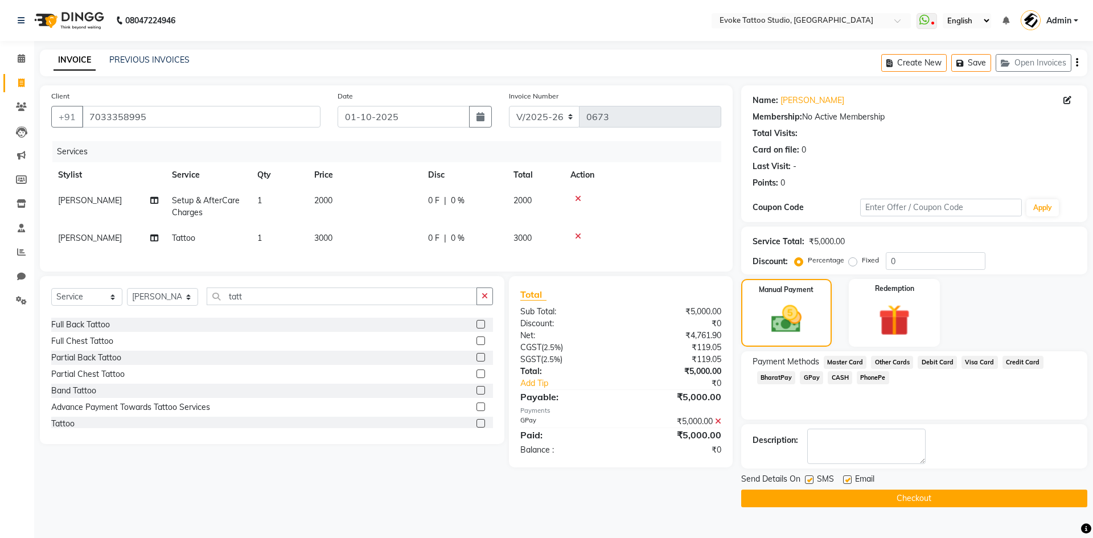
click at [920, 493] on button "Checkout" at bounding box center [914, 499] width 346 height 18
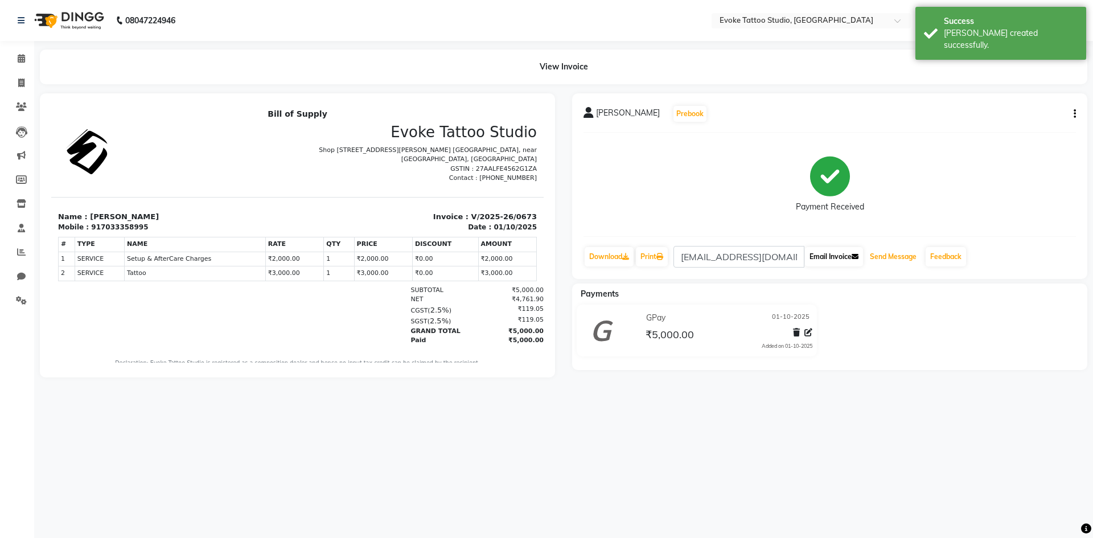
drag, startPoint x: 895, startPoint y: 260, endPoint x: 865, endPoint y: 264, distance: 30.9
click at [895, 260] on button "Send Message" at bounding box center [893, 256] width 56 height 19
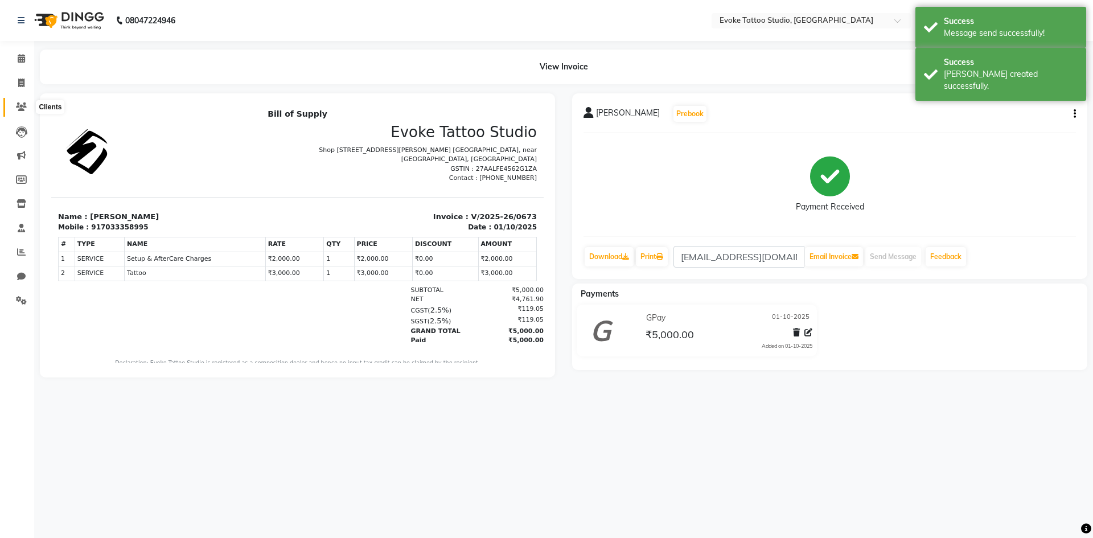
click at [19, 107] on icon at bounding box center [21, 106] width 11 height 9
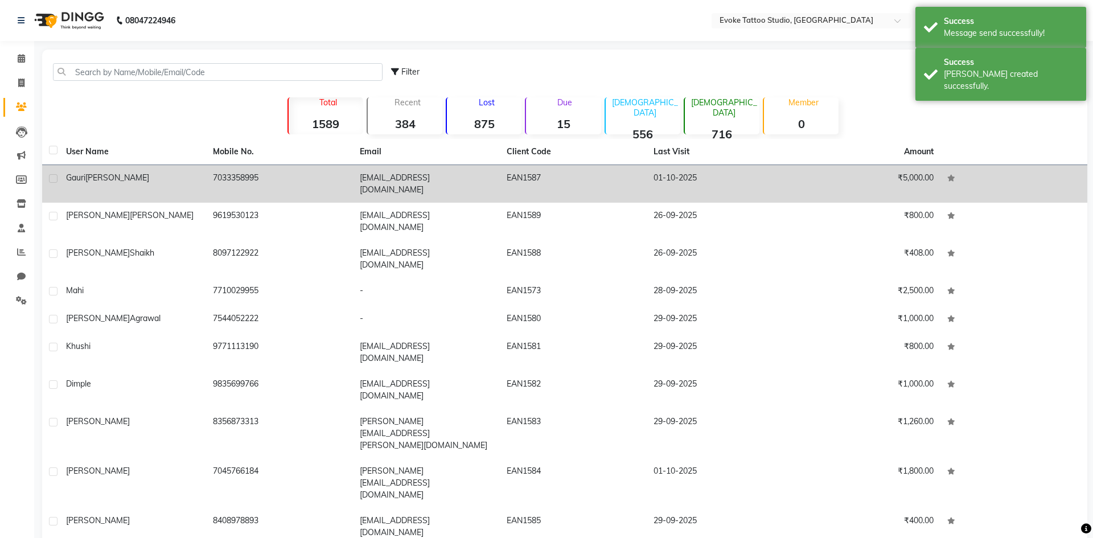
click at [134, 172] on div "[PERSON_NAME]" at bounding box center [132, 178] width 133 height 12
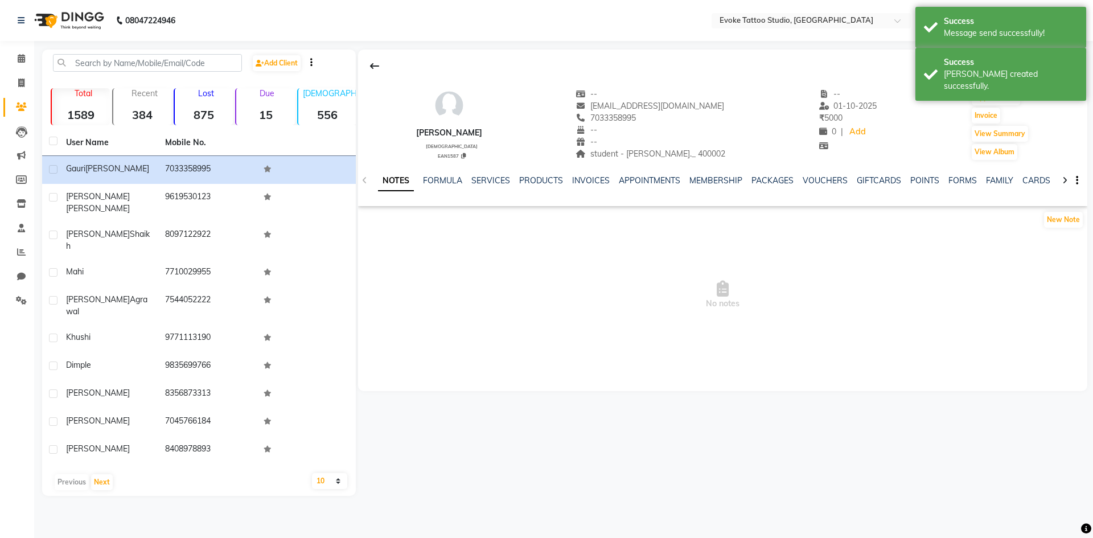
click at [658, 111] on div "[EMAIL_ADDRESS][DOMAIN_NAME]" at bounding box center [651, 106] width 150 height 12
click at [658, 104] on span "[EMAIL_ADDRESS][DOMAIN_NAME]" at bounding box center [650, 106] width 149 height 10
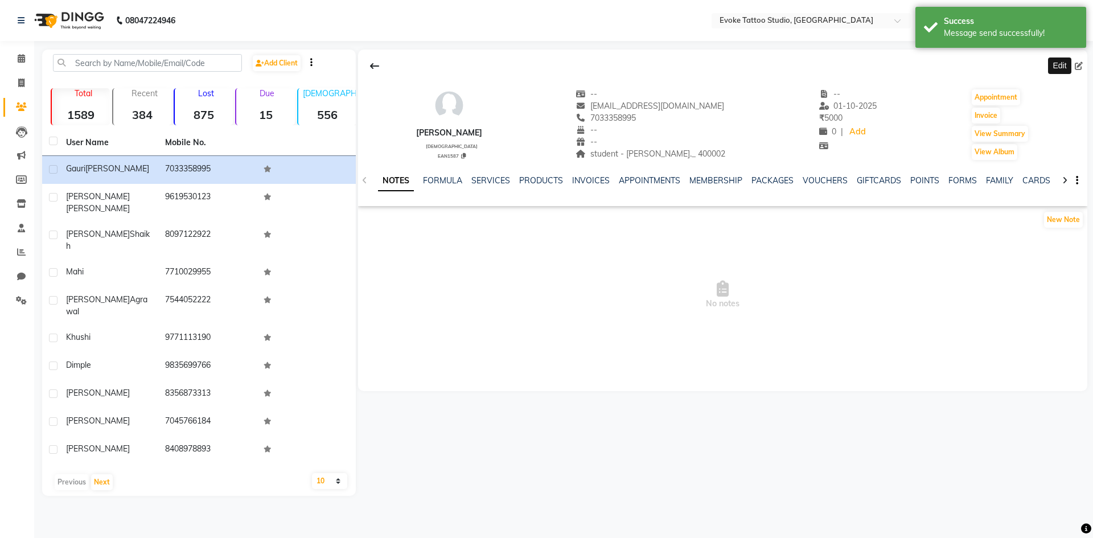
click at [1076, 65] on icon at bounding box center [1079, 66] width 8 height 8
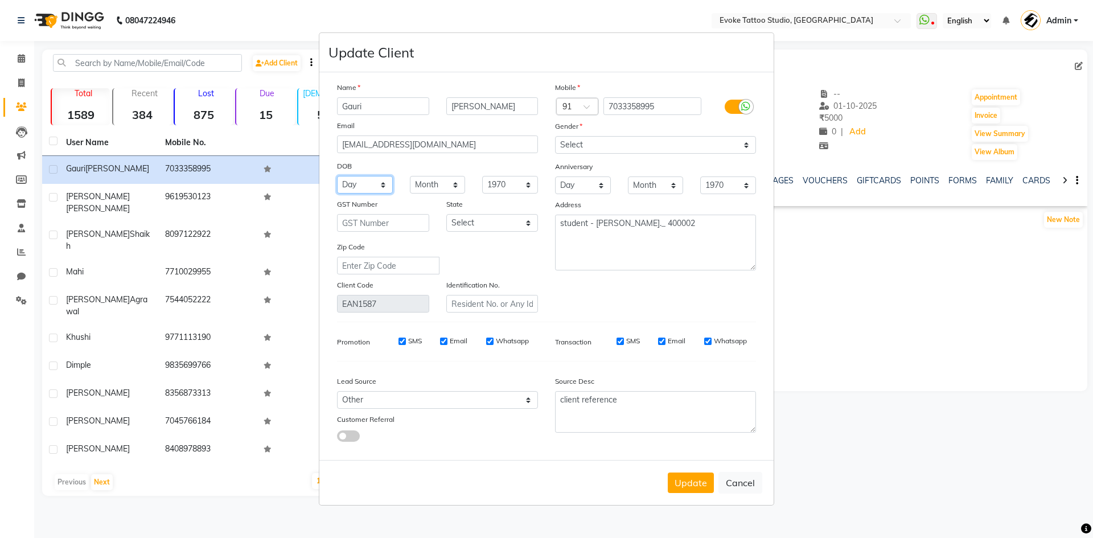
click at [358, 190] on select "Day 01 02 03 04 05 06 07 08 09 10 11 12 13 14 15 16 17 18 19 20 21 22 23 24 25 …" at bounding box center [365, 185] width 56 height 18
click at [337, 176] on select "Day 01 02 03 04 05 06 07 08 09 10 11 12 13 14 15 16 17 18 19 20 21 22 23 24 25 …" at bounding box center [365, 185] width 56 height 18
click at [439, 180] on select "Month January February March April May June July August September October Novem…" at bounding box center [438, 185] width 56 height 18
click at [410, 176] on select "Month January February March April May June July August September October Novem…" at bounding box center [438, 185] width 56 height 18
drag, startPoint x: 494, startPoint y: 183, endPoint x: 495, endPoint y: 188, distance: 5.8
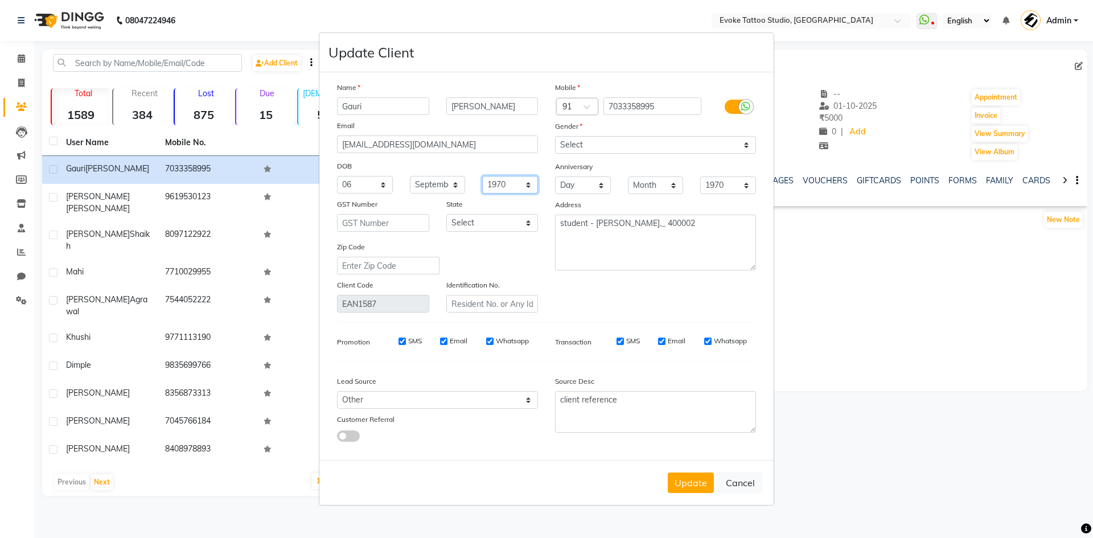
click at [494, 183] on select "1940 1941 1942 1943 1944 1945 1946 1947 1948 1949 1950 1951 1952 1953 1954 1955…" at bounding box center [510, 185] width 56 height 18
click at [482, 176] on select "1940 1941 1942 1943 1944 1945 1946 1947 1948 1949 1950 1951 1952 1953 1954 1955…" at bounding box center [510, 185] width 56 height 18
click at [604, 279] on div "Mobile Country Code × 91 7033358995 Gender Select [DEMOGRAPHIC_DATA] [DEMOGRAPH…" at bounding box center [655, 196] width 218 height 231
click at [694, 485] on button "Update" at bounding box center [691, 482] width 46 height 20
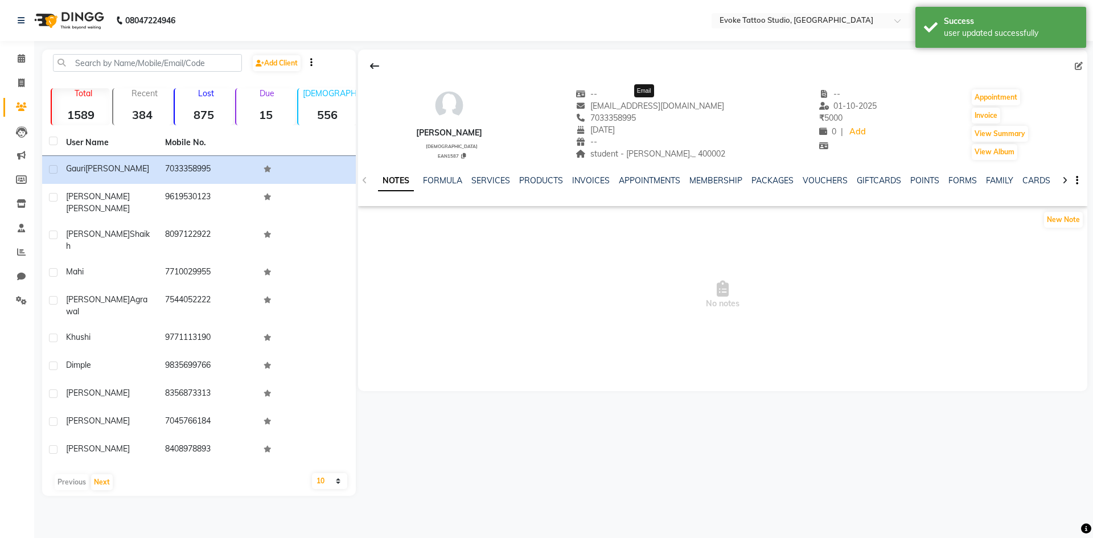
click at [649, 108] on span "[EMAIL_ADDRESS][DOMAIN_NAME]" at bounding box center [650, 106] width 149 height 10
click at [466, 130] on div "[PERSON_NAME]" at bounding box center [449, 133] width 66 height 12
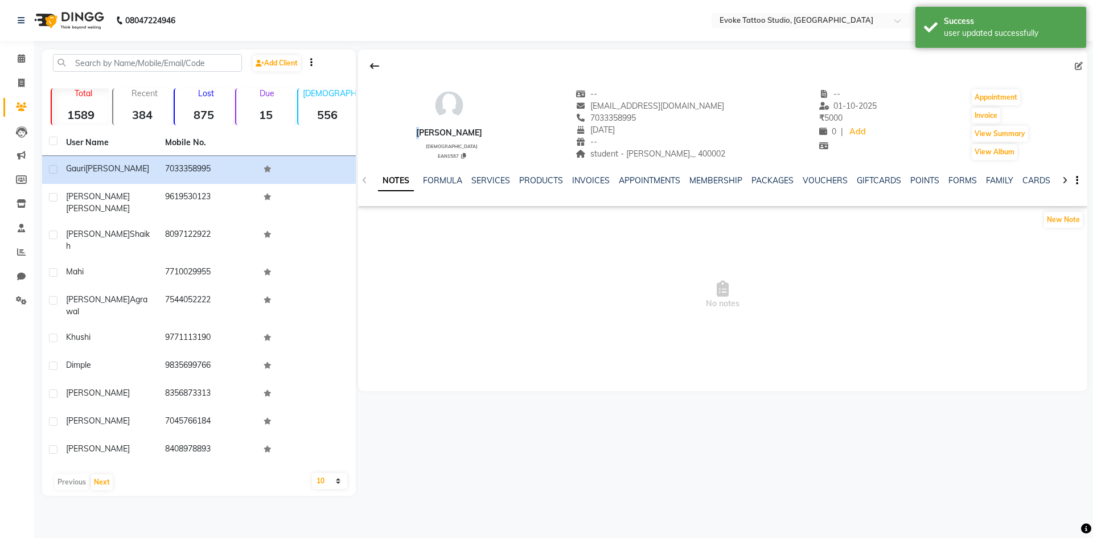
click at [466, 130] on div "[PERSON_NAME]" at bounding box center [449, 133] width 66 height 12
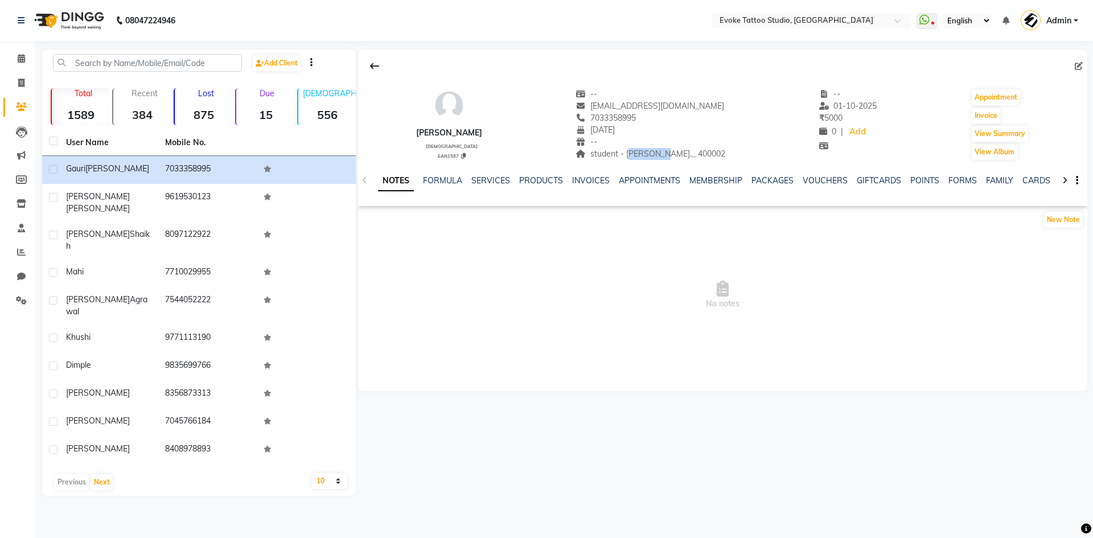
drag, startPoint x: 660, startPoint y: 157, endPoint x: 633, endPoint y: 159, distance: 27.4
click at [633, 159] on div "student - [PERSON_NAME]._ 400002 Address" at bounding box center [651, 154] width 150 height 12
click at [118, 66] on input "text" at bounding box center [147, 63] width 189 height 18
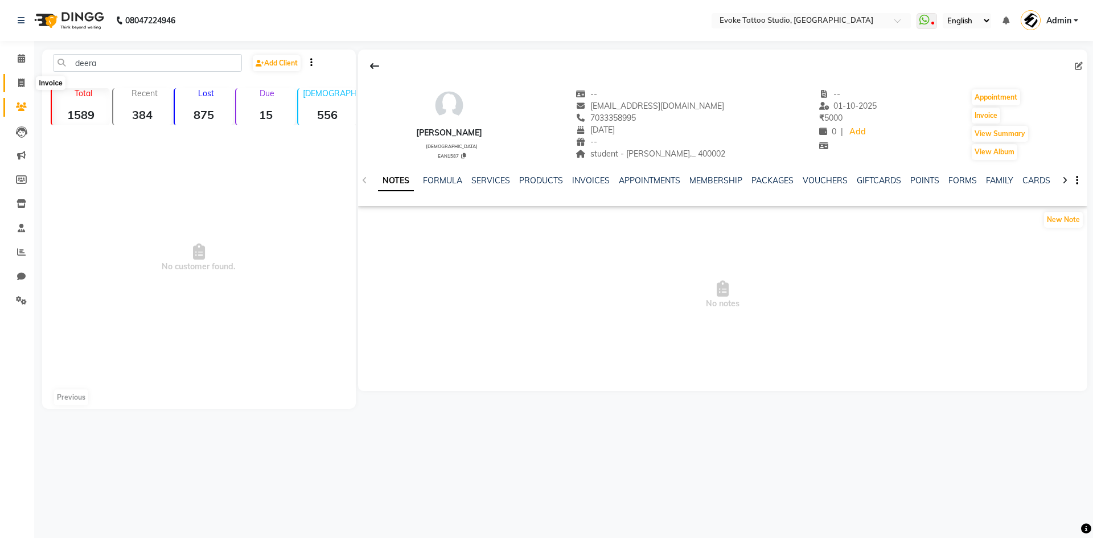
drag, startPoint x: 18, startPoint y: 83, endPoint x: 18, endPoint y: 102, distance: 19.4
click at [18, 83] on icon at bounding box center [21, 83] width 6 height 9
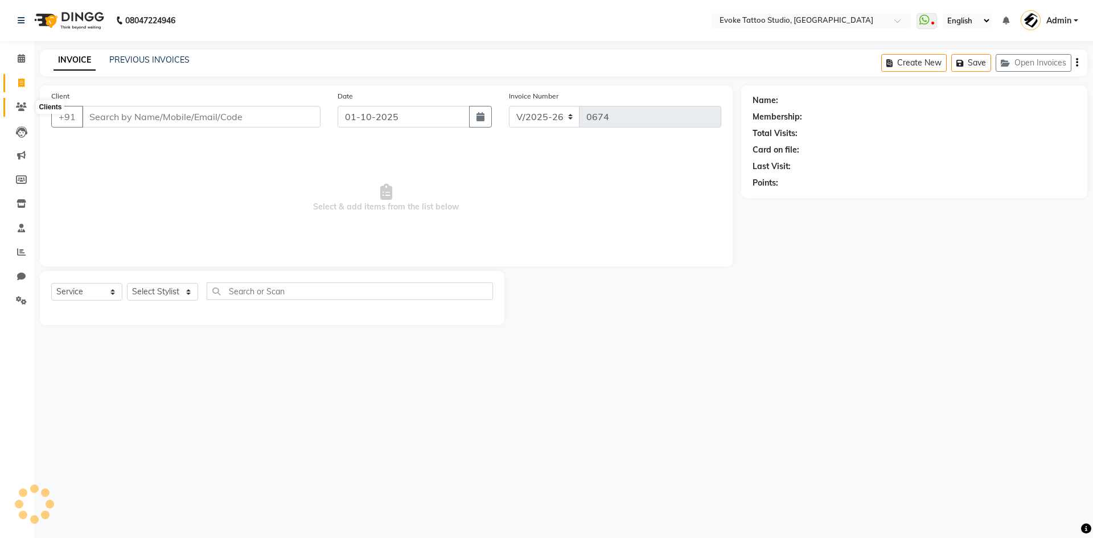
click at [19, 102] on icon at bounding box center [21, 106] width 11 height 9
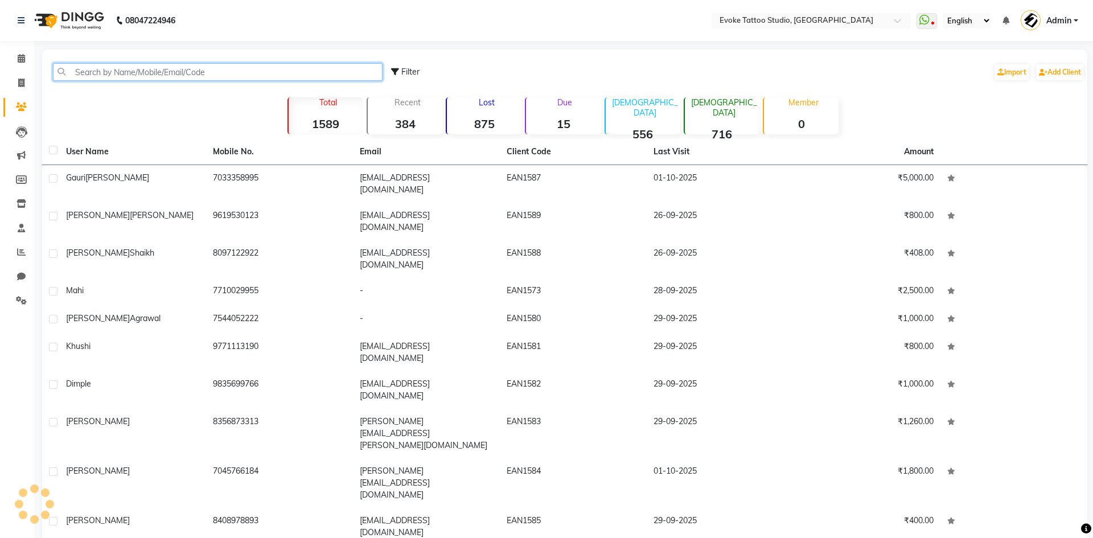
click at [113, 69] on input "text" at bounding box center [218, 72] width 330 height 18
click at [102, 77] on input "text" at bounding box center [218, 72] width 330 height 18
paste input "86528 18262"
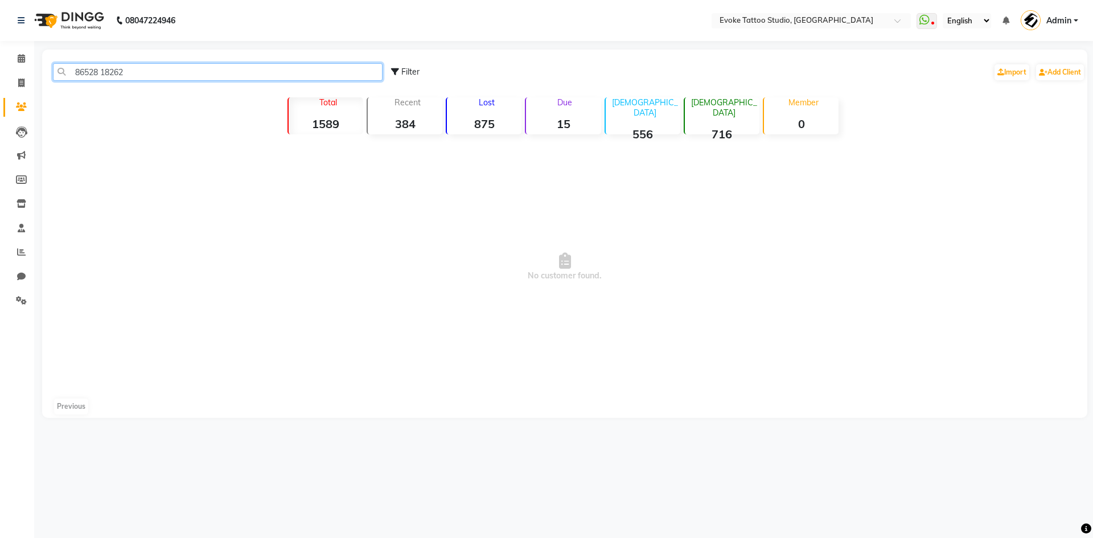
click at [101, 71] on input "86528 18262" at bounding box center [218, 72] width 330 height 18
click at [116, 76] on input "8652818262" at bounding box center [218, 72] width 330 height 18
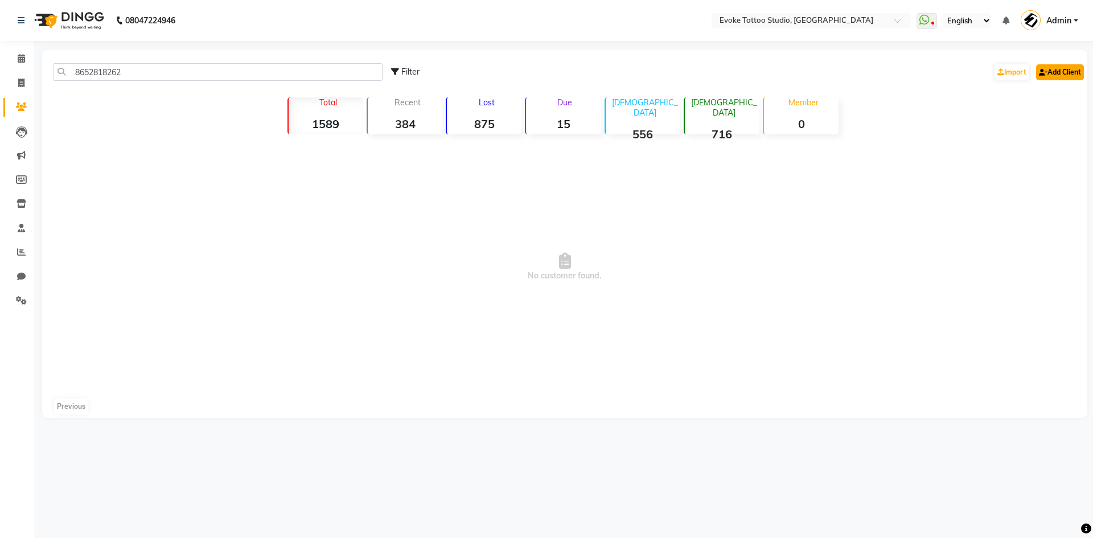
click at [1076, 75] on link "Add Client" at bounding box center [1060, 72] width 48 height 16
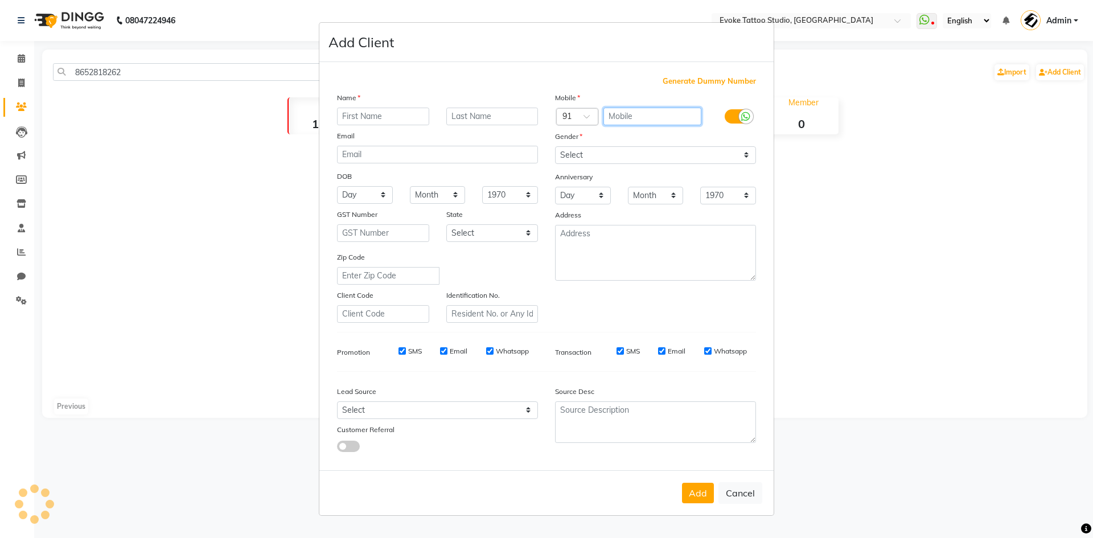
click at [630, 120] on input "text" at bounding box center [652, 117] width 98 height 18
paste input "8652818262"
click at [385, 109] on input "text" at bounding box center [383, 117] width 92 height 18
click at [384, 117] on input "text" at bounding box center [383, 117] width 92 height 18
click at [621, 158] on select "Select [DEMOGRAPHIC_DATA] [DEMOGRAPHIC_DATA] Other Prefer Not To Say" at bounding box center [655, 155] width 201 height 18
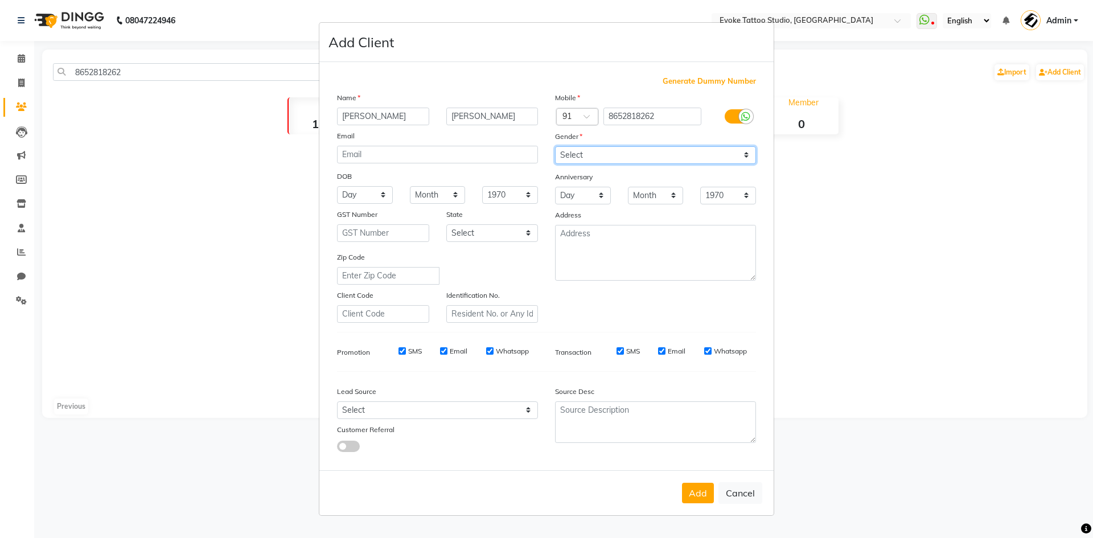
click at [555, 146] on select "Select [DEMOGRAPHIC_DATA] [DEMOGRAPHIC_DATA] Other Prefer Not To Say" at bounding box center [655, 155] width 201 height 18
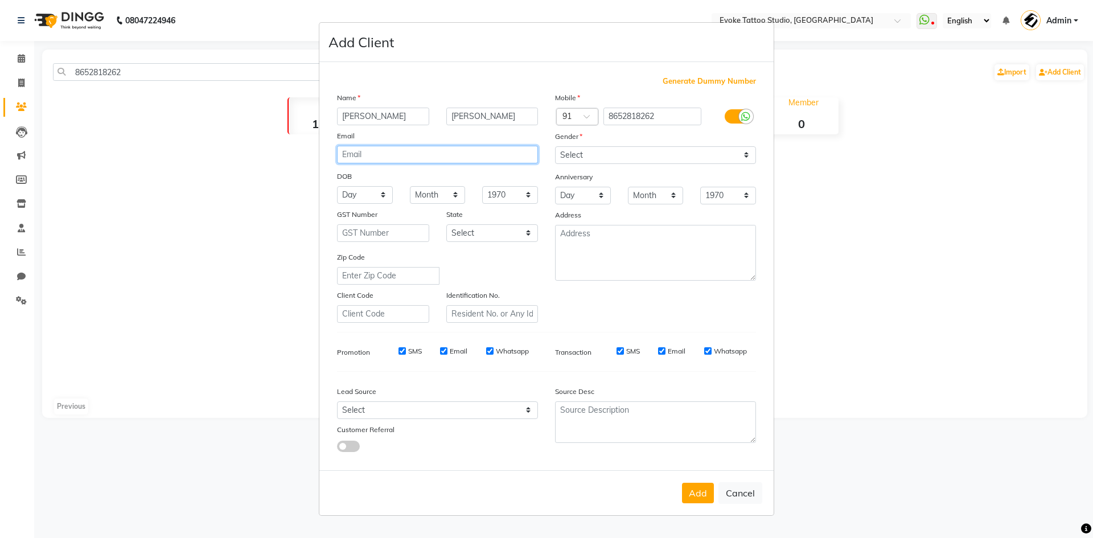
click at [388, 150] on input "email" at bounding box center [437, 155] width 201 height 18
paste input "[EMAIL_ADDRESS][DOMAIN_NAME]"
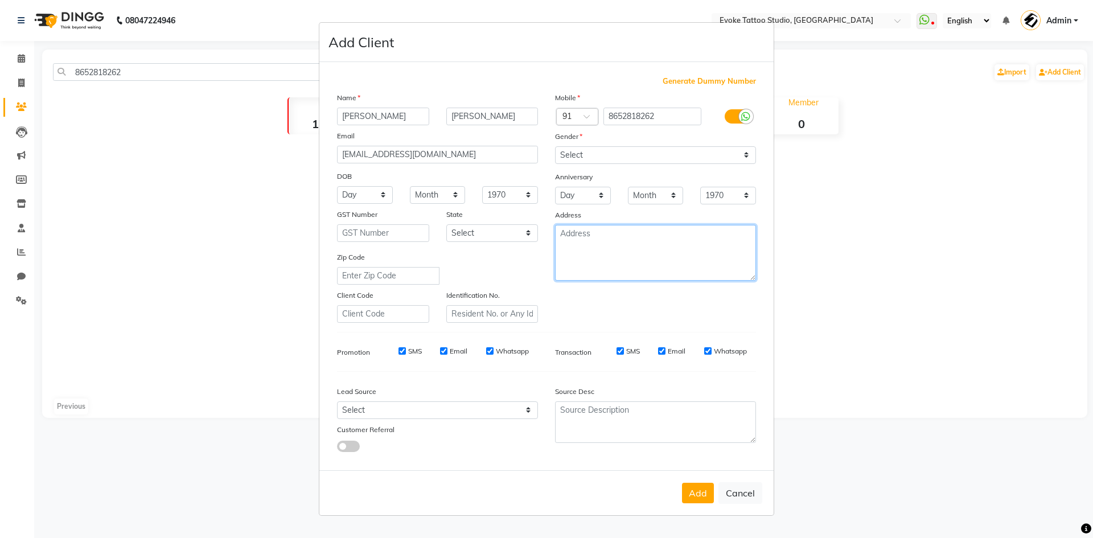
click at [625, 247] on textarea at bounding box center [655, 253] width 201 height 56
paste textarea "befiraaa_10"
click at [700, 501] on button "Add" at bounding box center [698, 493] width 32 height 20
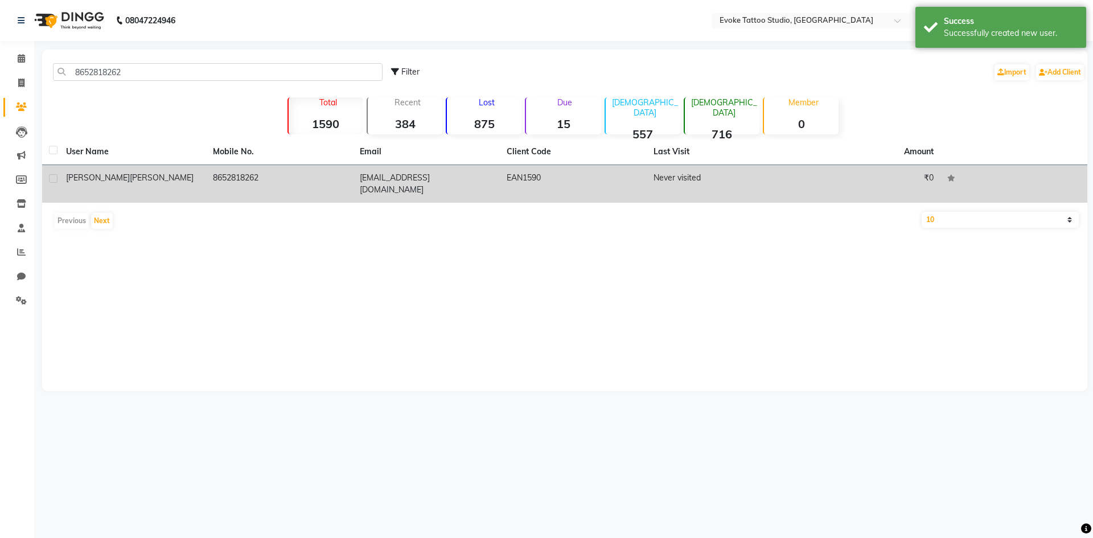
click at [282, 169] on td "8652818262" at bounding box center [279, 184] width 147 height 38
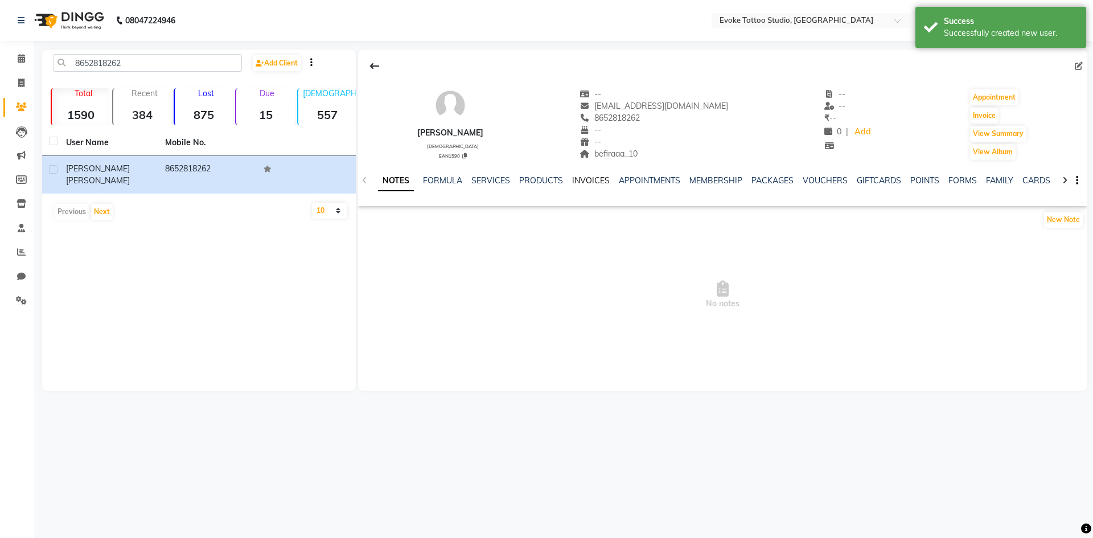
click at [584, 176] on link "INVOICES" at bounding box center [591, 180] width 38 height 10
click at [976, 111] on button "Invoice" at bounding box center [984, 116] width 28 height 16
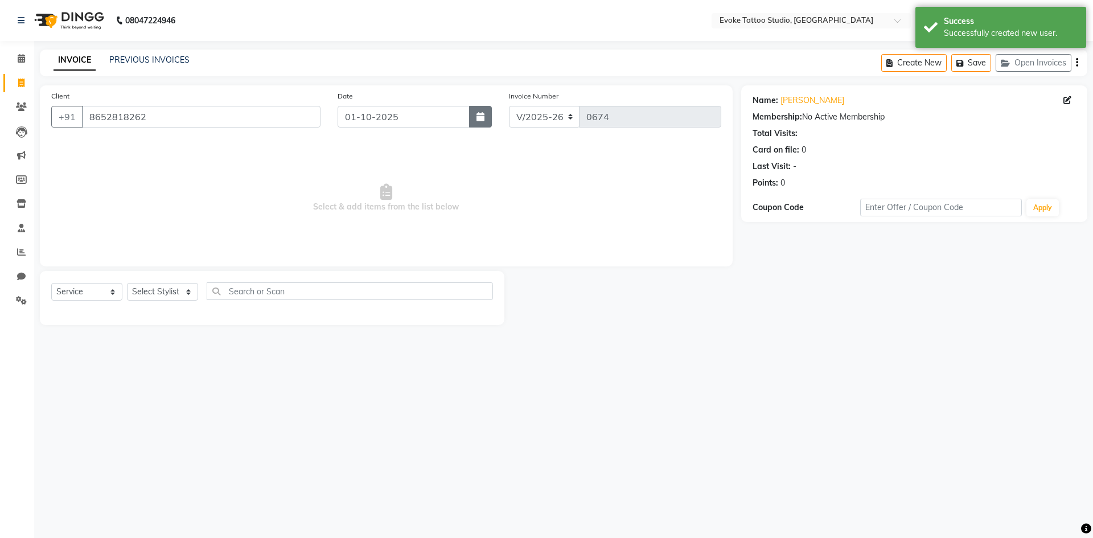
click at [479, 114] on icon "button" at bounding box center [480, 116] width 8 height 9
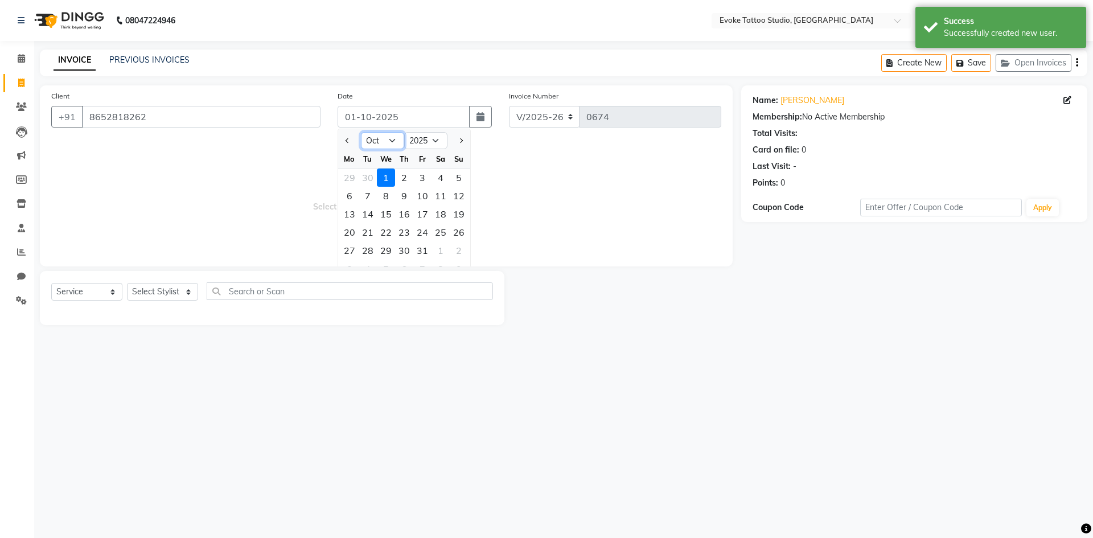
drag, startPoint x: 382, startPoint y: 135, endPoint x: 384, endPoint y: 145, distance: 10.4
click at [382, 135] on select "Jan Feb Mar Apr May Jun [DATE] Aug Sep Oct Nov Dec" at bounding box center [382, 140] width 43 height 17
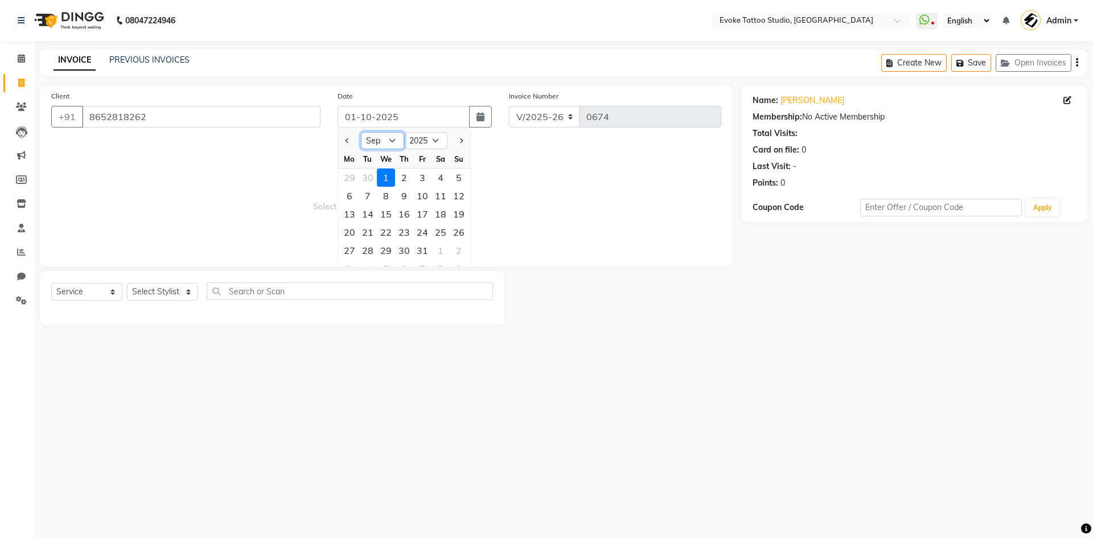
click at [361, 132] on select "Jan Feb Mar Apr May Jun [DATE] Aug Sep Oct Nov Dec" at bounding box center [382, 140] width 43 height 17
click at [384, 235] on div "24" at bounding box center [386, 232] width 18 height 18
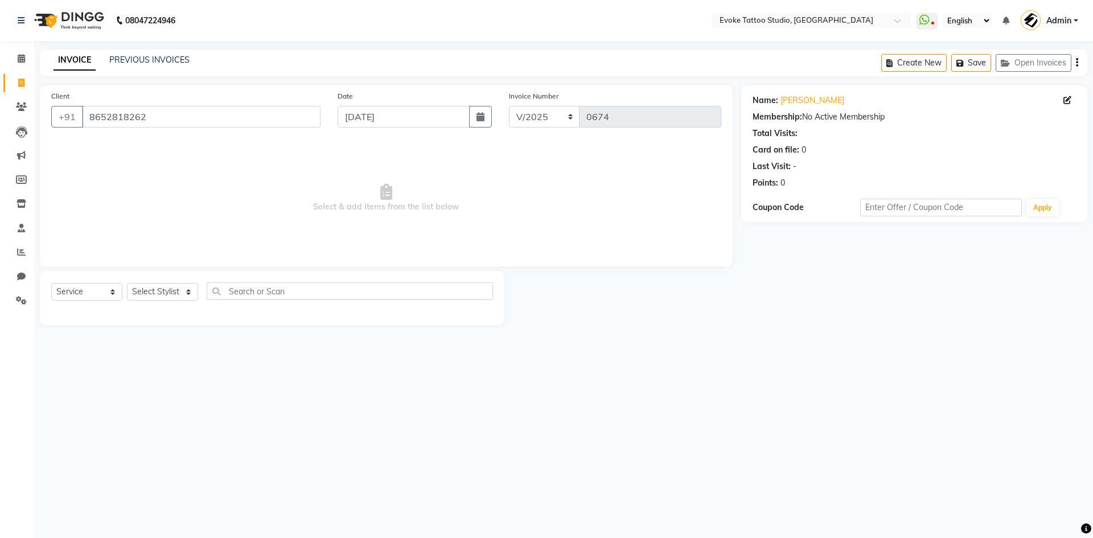
click at [243, 192] on span "Select & add items from the list below" at bounding box center [386, 198] width 670 height 114
click at [170, 297] on select "Select Stylist [PERSON_NAME] Dingg Support [PERSON_NAME] [PERSON_NAME] [PERSON_…" at bounding box center [162, 292] width 71 height 18
click at [127, 283] on select "Select Stylist [PERSON_NAME] Dingg Support [PERSON_NAME] [PERSON_NAME] [PERSON_…" at bounding box center [162, 292] width 71 height 18
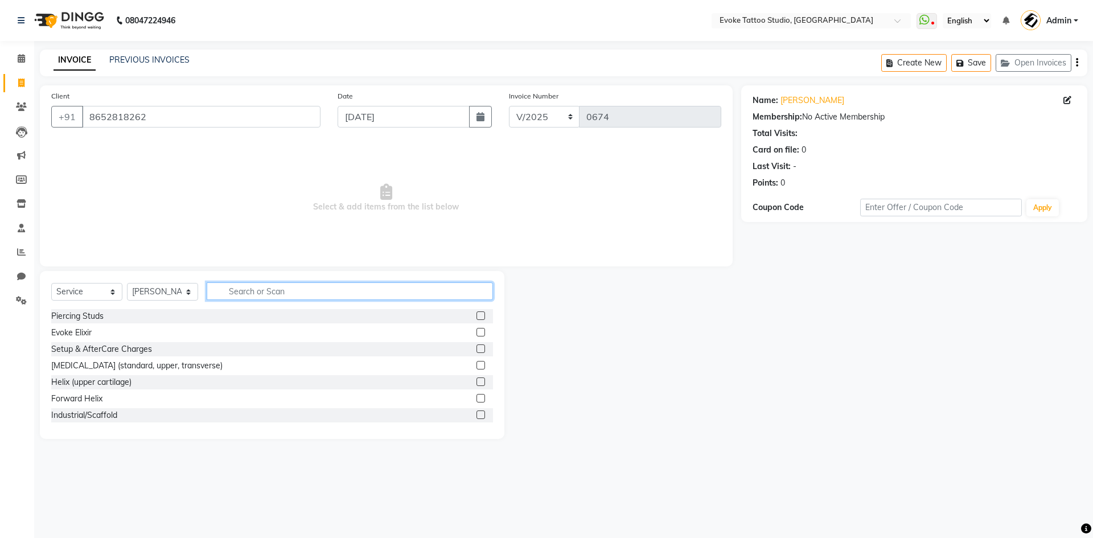
click at [241, 295] on input "text" at bounding box center [350, 291] width 286 height 18
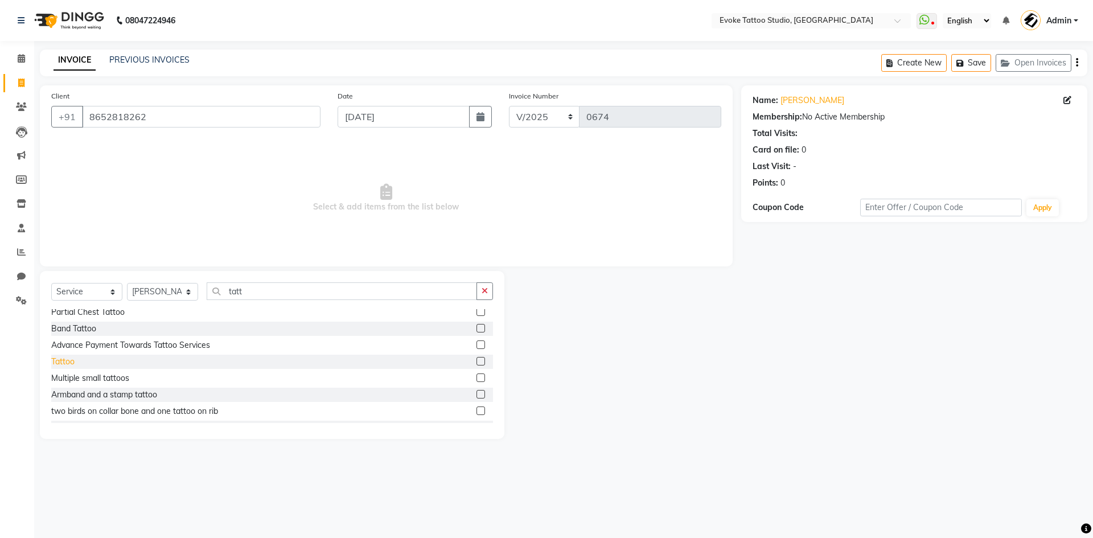
click at [66, 364] on div "Tattoo" at bounding box center [62, 362] width 23 height 12
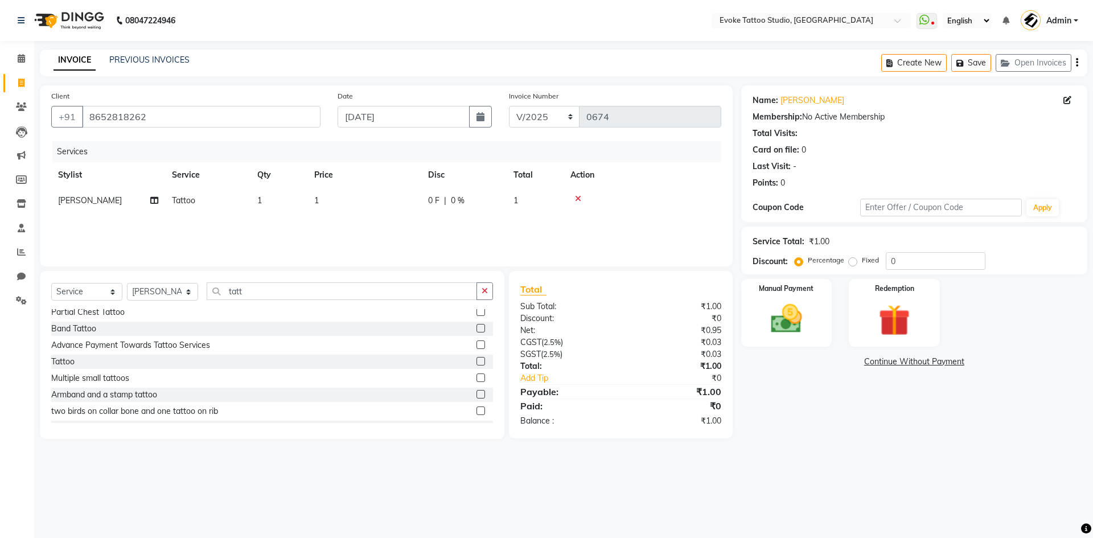
click at [357, 199] on td "1" at bounding box center [364, 201] width 114 height 26
click at [393, 203] on input "1" at bounding box center [418, 204] width 100 height 18
click at [492, 289] on button "button" at bounding box center [484, 291] width 17 height 18
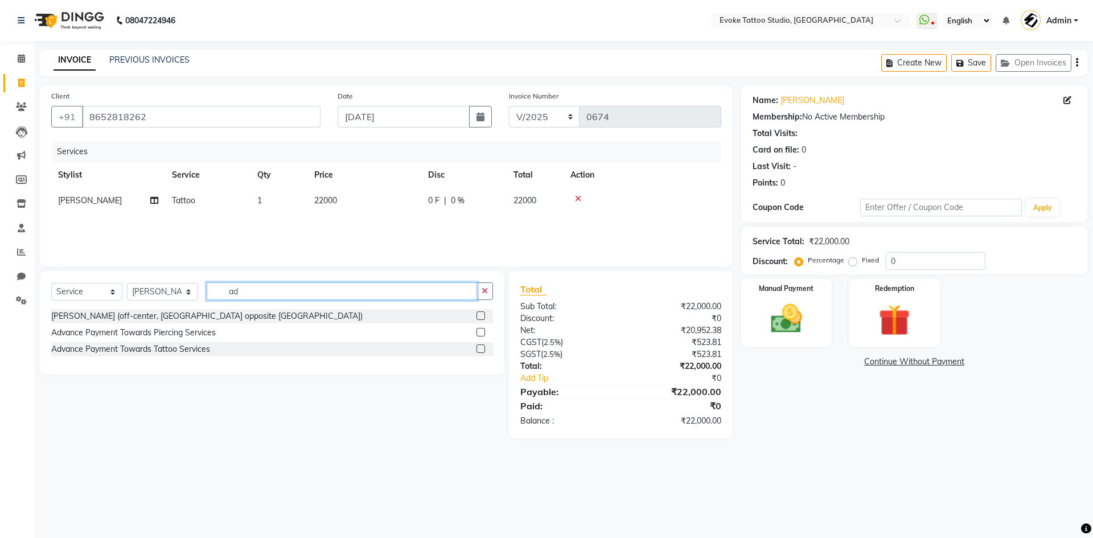
scroll to position [0, 0]
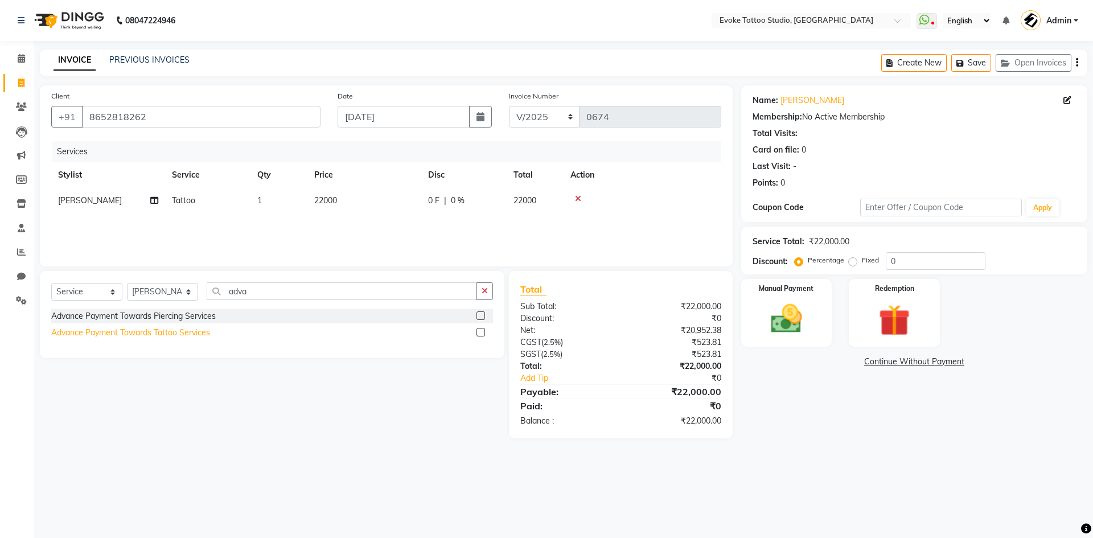
click at [180, 328] on div "Advance Payment Towards Tattoo Services" at bounding box center [130, 333] width 159 height 12
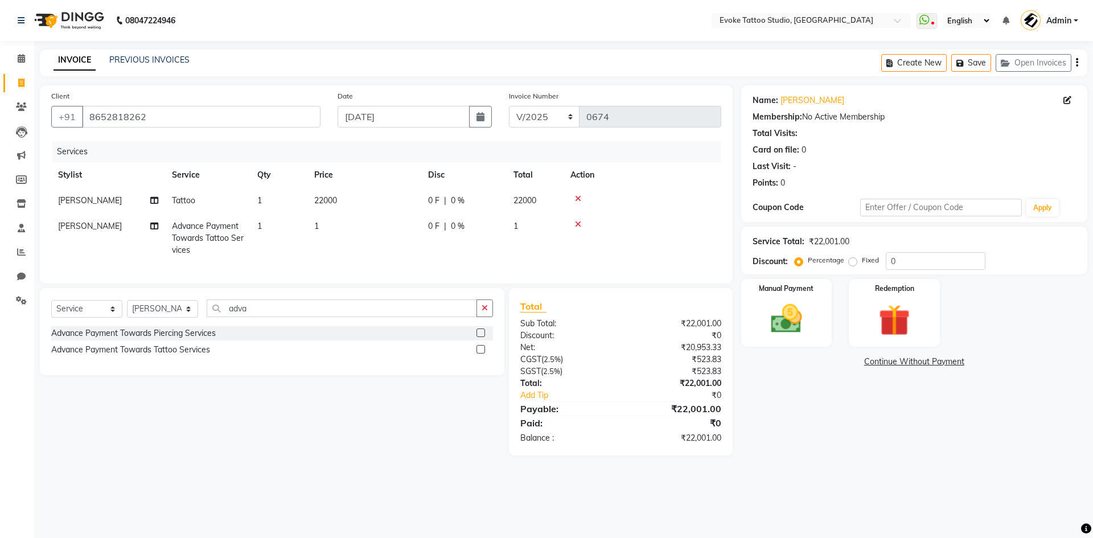
click at [354, 225] on td "1" at bounding box center [364, 238] width 114 height 50
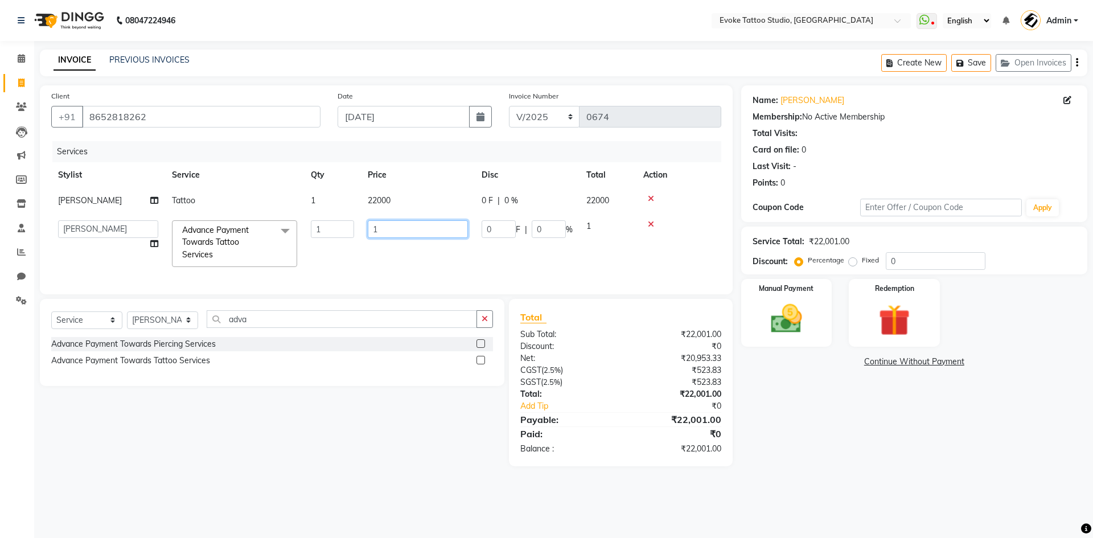
click at [399, 222] on input "1" at bounding box center [418, 229] width 100 height 18
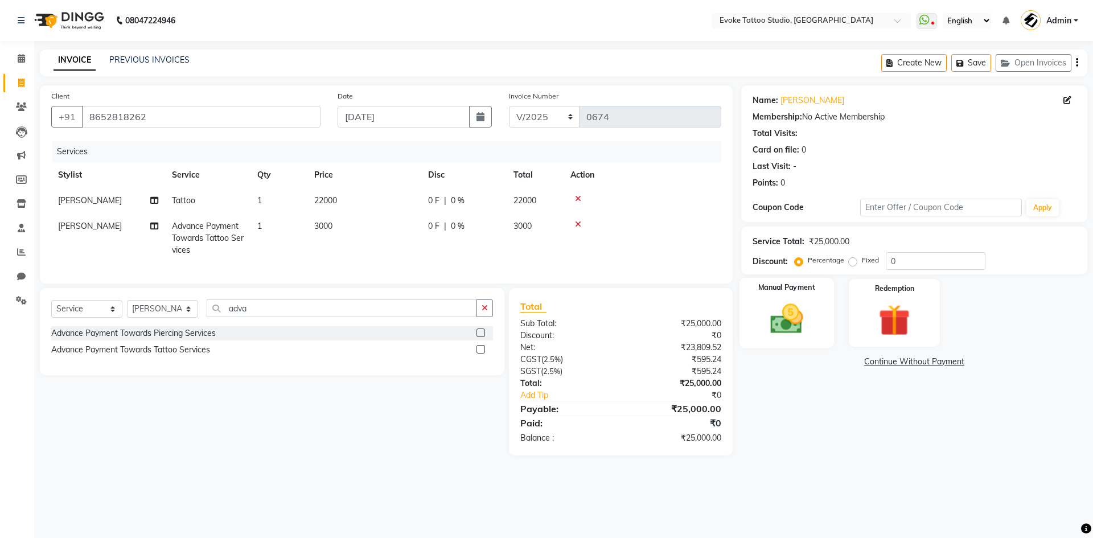
click at [803, 329] on img at bounding box center [786, 319] width 53 height 38
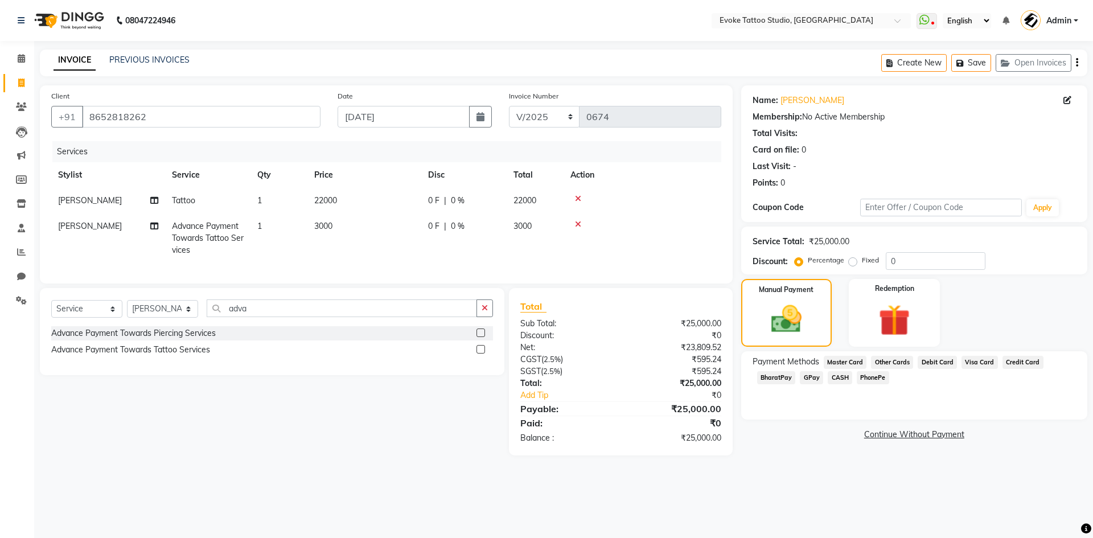
click at [813, 373] on span "GPay" at bounding box center [811, 377] width 23 height 13
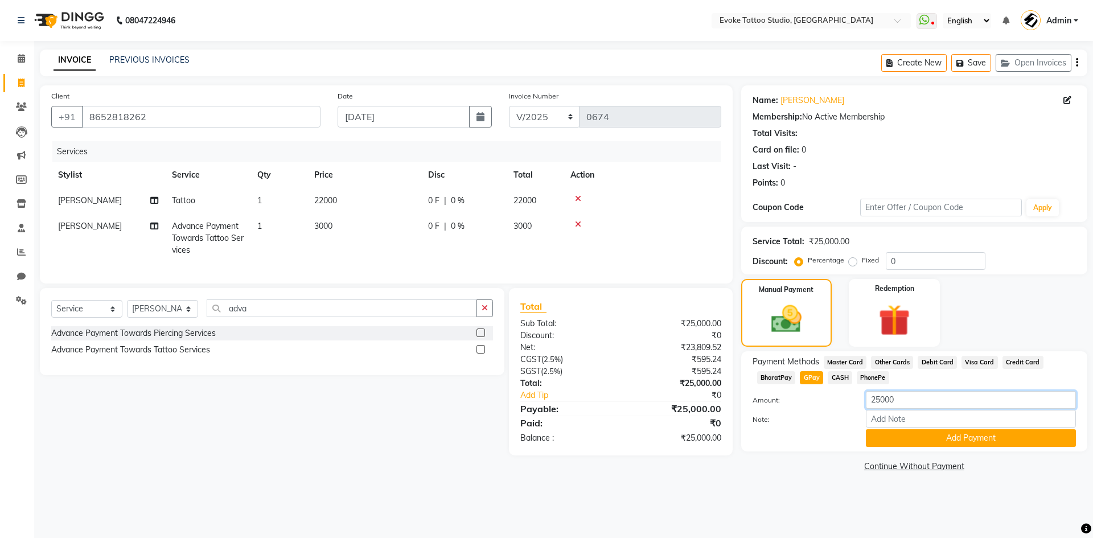
drag, startPoint x: 894, startPoint y: 398, endPoint x: 823, endPoint y: 386, distance: 71.6
click at [823, 386] on div "Payment Methods Master Card Other Cards Debit Card Visa Card Credit Card Bharat…" at bounding box center [913, 401] width 323 height 91
click at [959, 446] on button "Add Payment" at bounding box center [971, 438] width 210 height 18
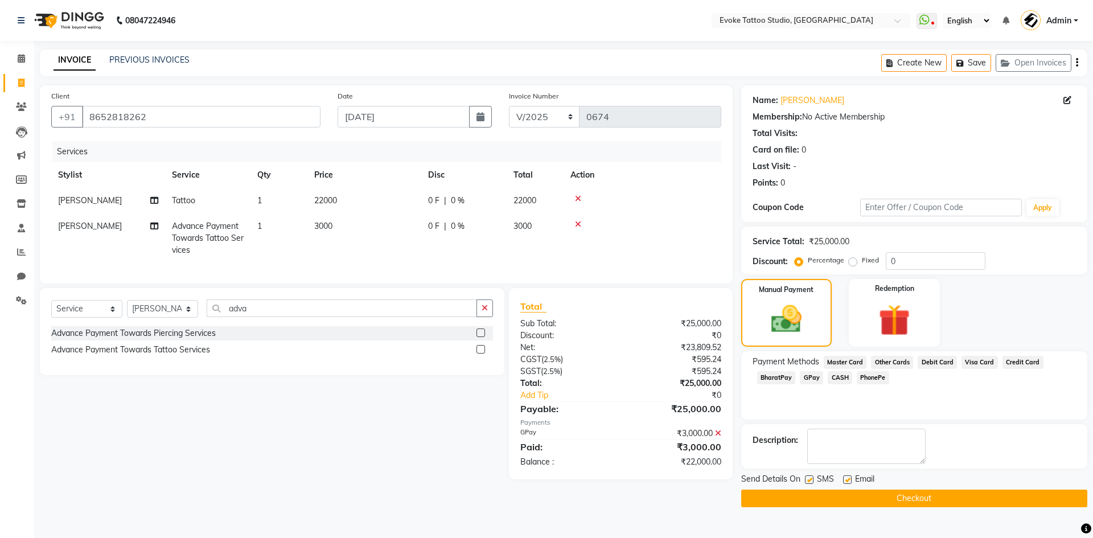
click at [941, 498] on button "Checkout" at bounding box center [914, 499] width 346 height 18
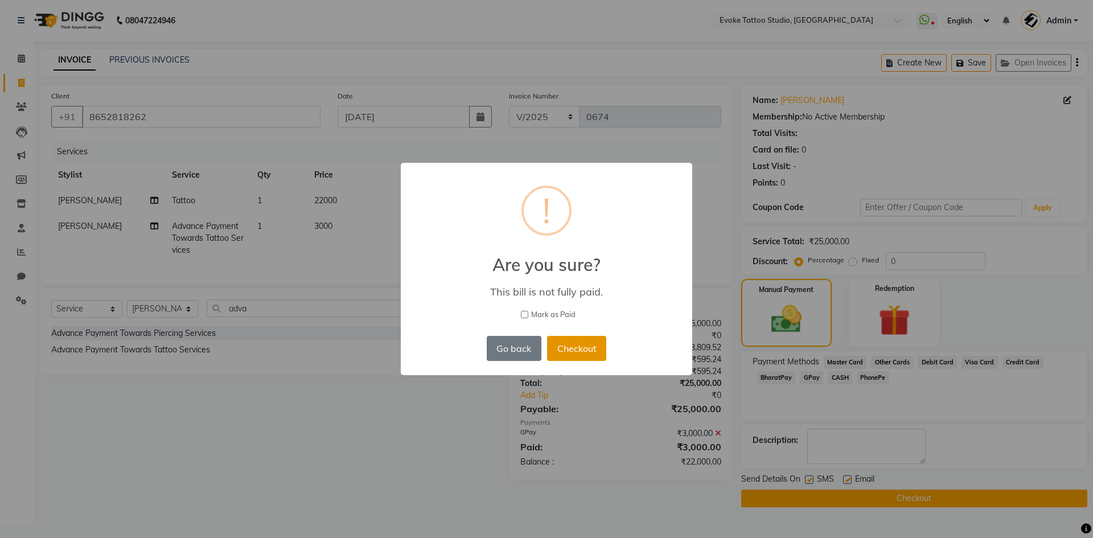
click at [590, 349] on button "Checkout" at bounding box center [576, 348] width 59 height 25
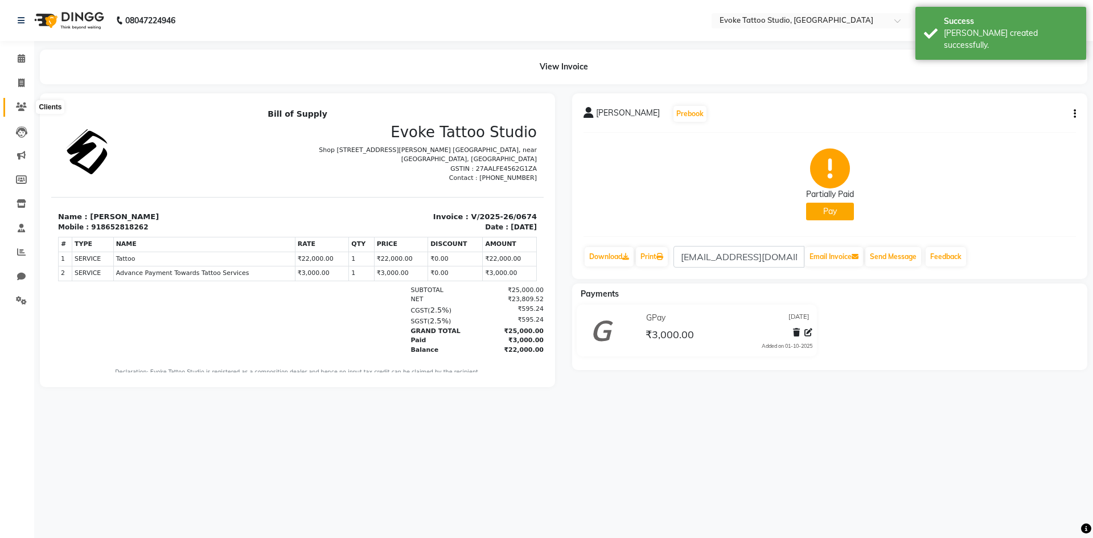
click at [19, 111] on span at bounding box center [21, 107] width 20 height 13
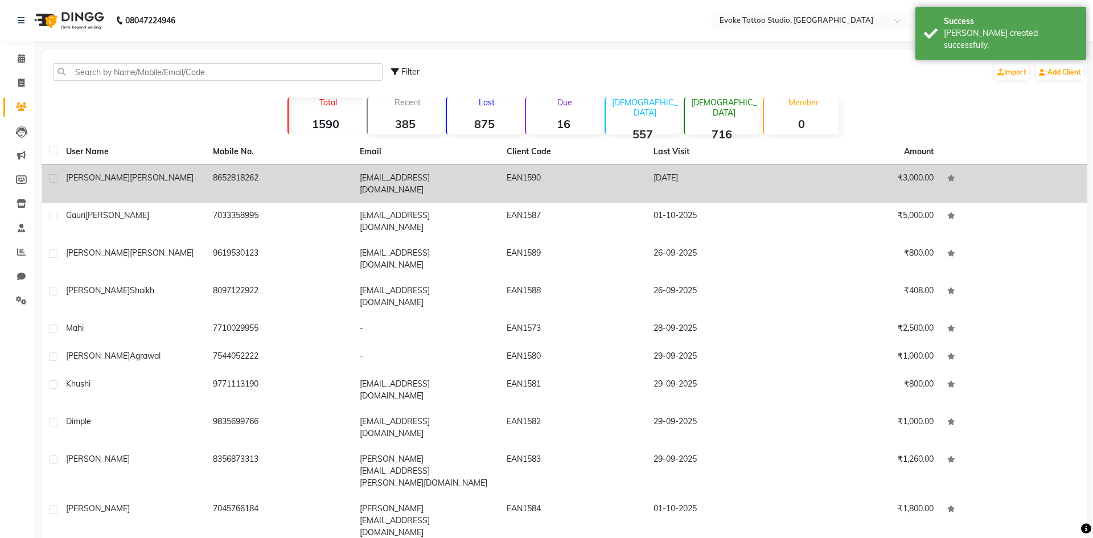
click at [313, 174] on td "8652818262" at bounding box center [279, 184] width 147 height 38
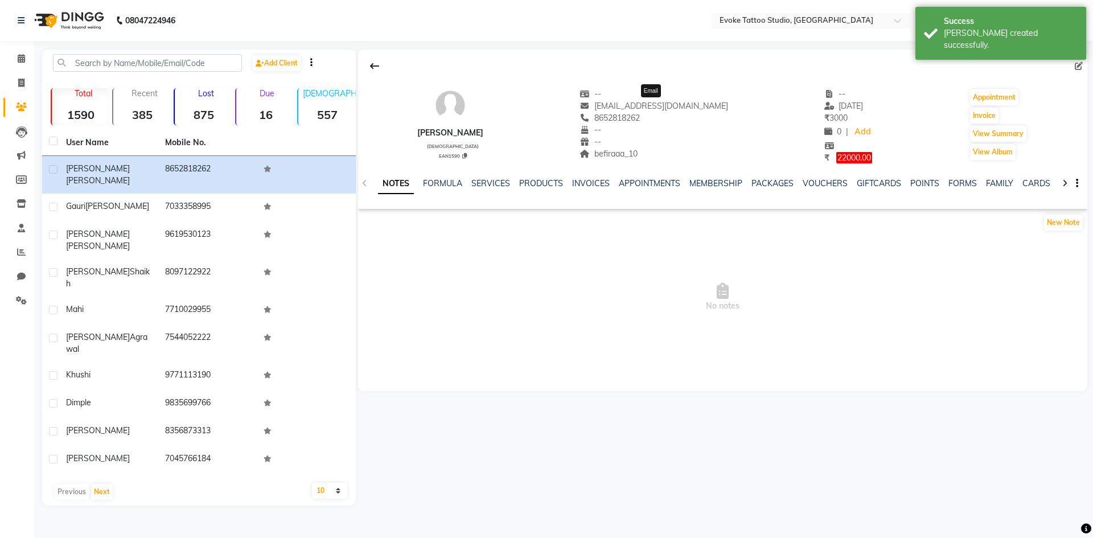
click at [663, 104] on span "[EMAIL_ADDRESS][DOMAIN_NAME]" at bounding box center [653, 106] width 149 height 10
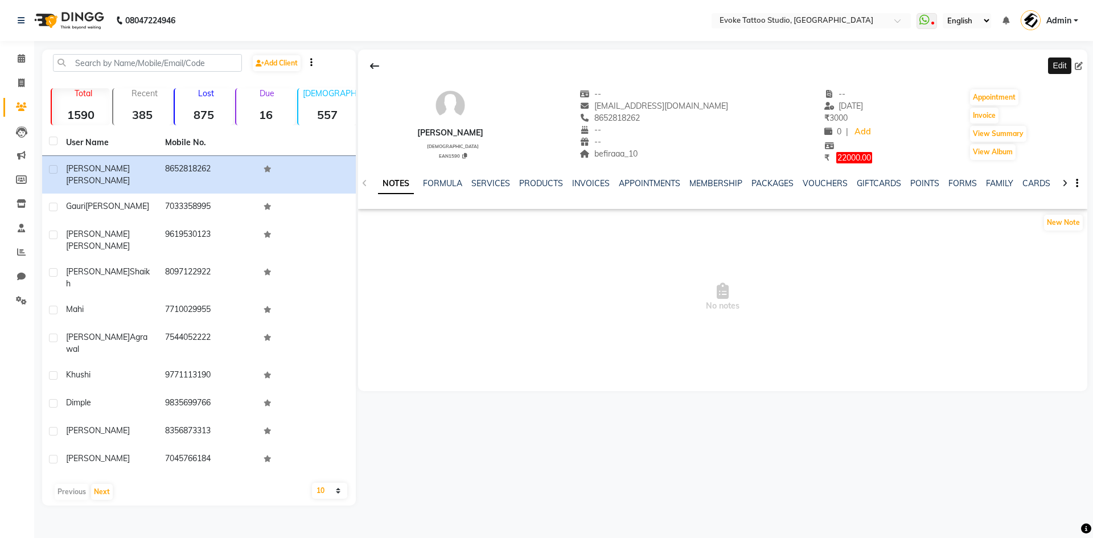
click at [1075, 62] on icon at bounding box center [1079, 66] width 8 height 8
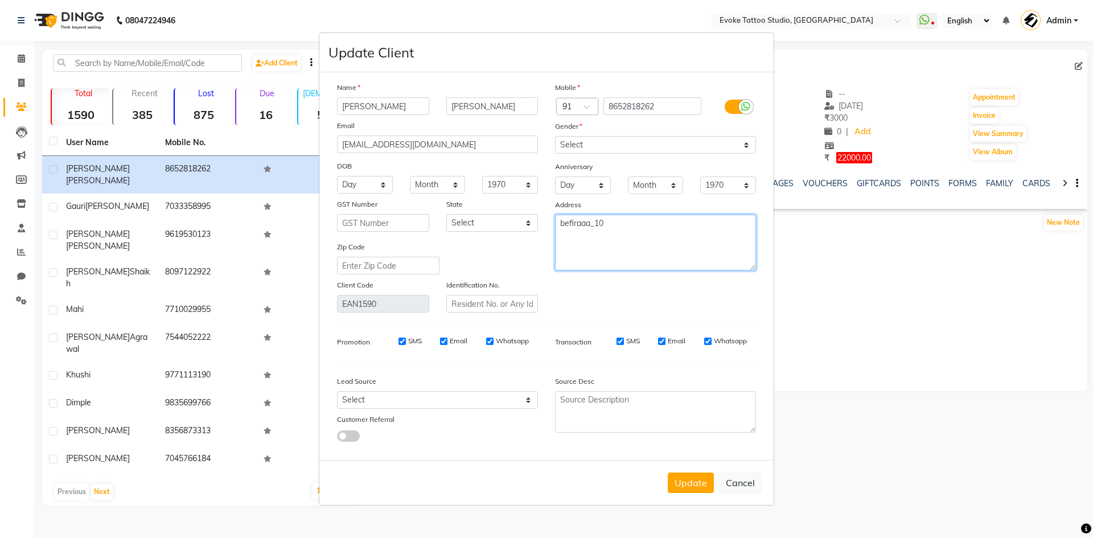
click at [618, 221] on textarea "befiraaa_10" at bounding box center [655, 243] width 201 height 56
click at [445, 390] on div "Lead Source" at bounding box center [437, 383] width 218 height 16
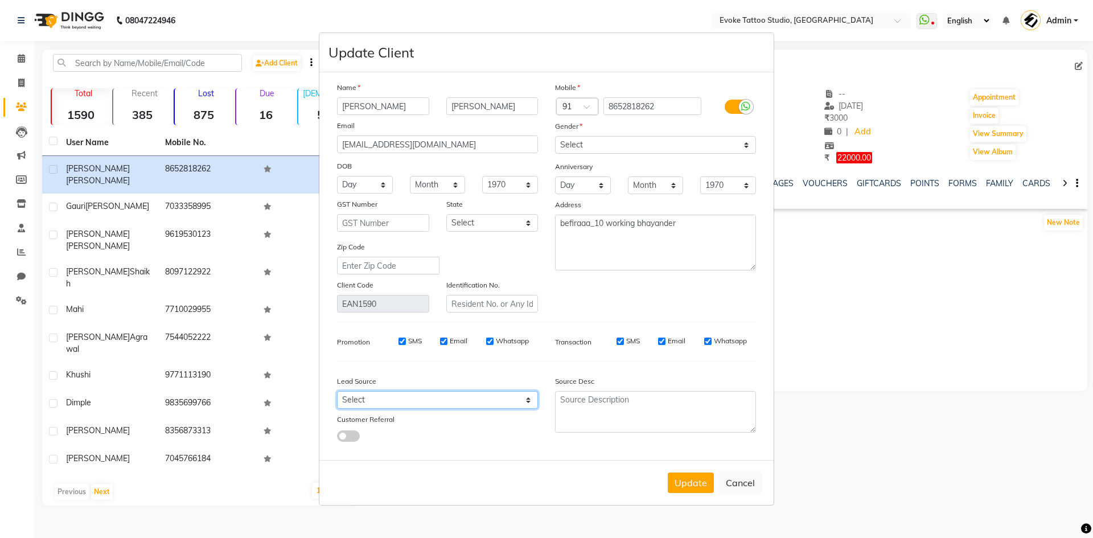
click at [387, 394] on select "Select Walk-in Referral Internet Friend Word of Mouth Advertisement Facebook Ju…" at bounding box center [437, 400] width 201 height 18
click at [337, 391] on select "Select Walk-in Referral Internet Friend Word of Mouth Advertisement Facebook Ju…" at bounding box center [437, 400] width 201 height 18
click at [698, 475] on button "Update" at bounding box center [691, 482] width 46 height 20
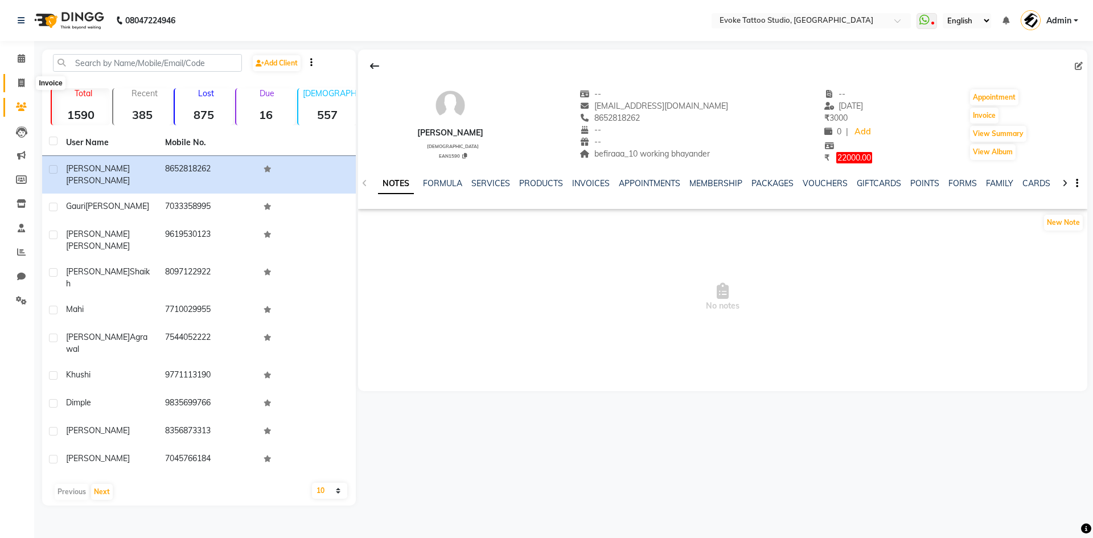
click at [27, 77] on span at bounding box center [21, 83] width 20 height 13
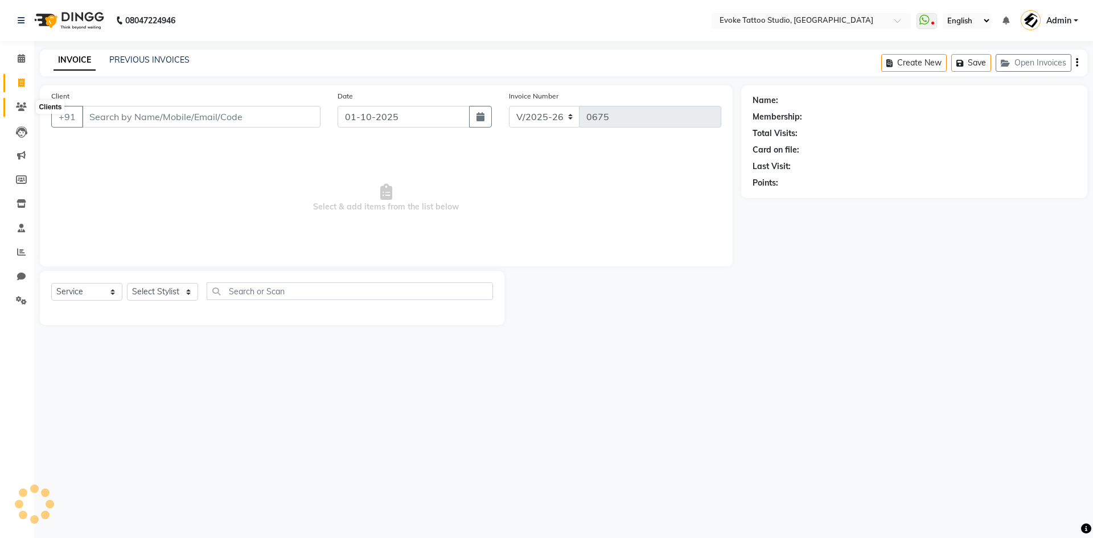
click at [26, 110] on icon at bounding box center [21, 106] width 11 height 9
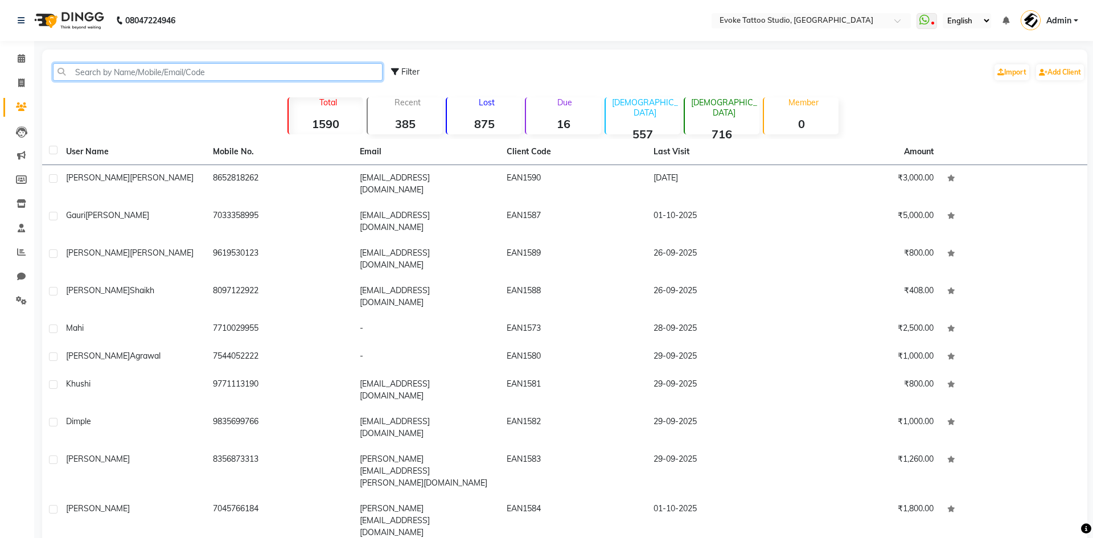
click at [220, 73] on input "text" at bounding box center [218, 72] width 330 height 18
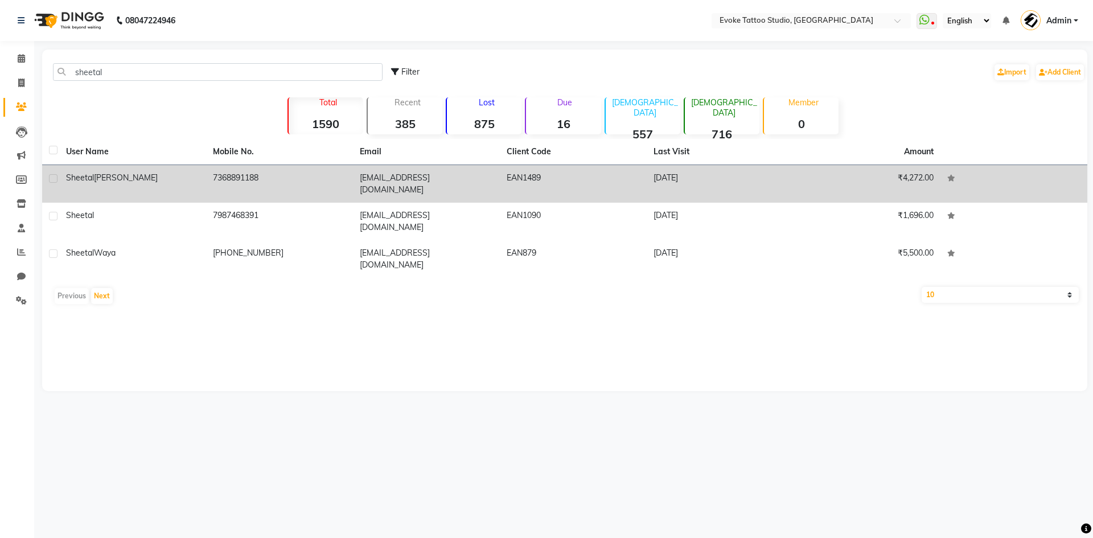
click at [305, 173] on td "7368891188" at bounding box center [279, 184] width 147 height 38
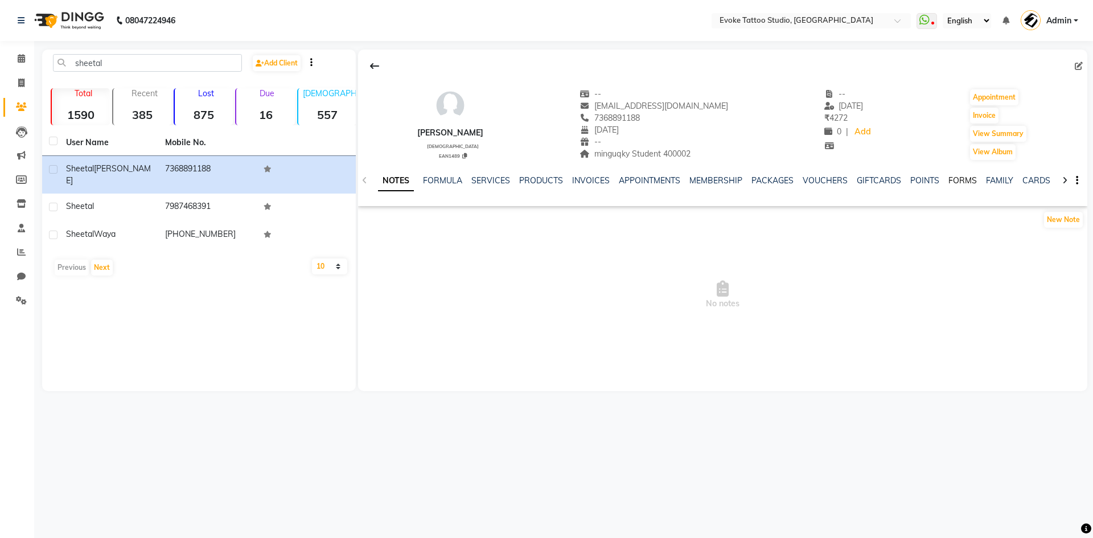
click at [956, 183] on link "FORMS" at bounding box center [962, 180] width 28 height 10
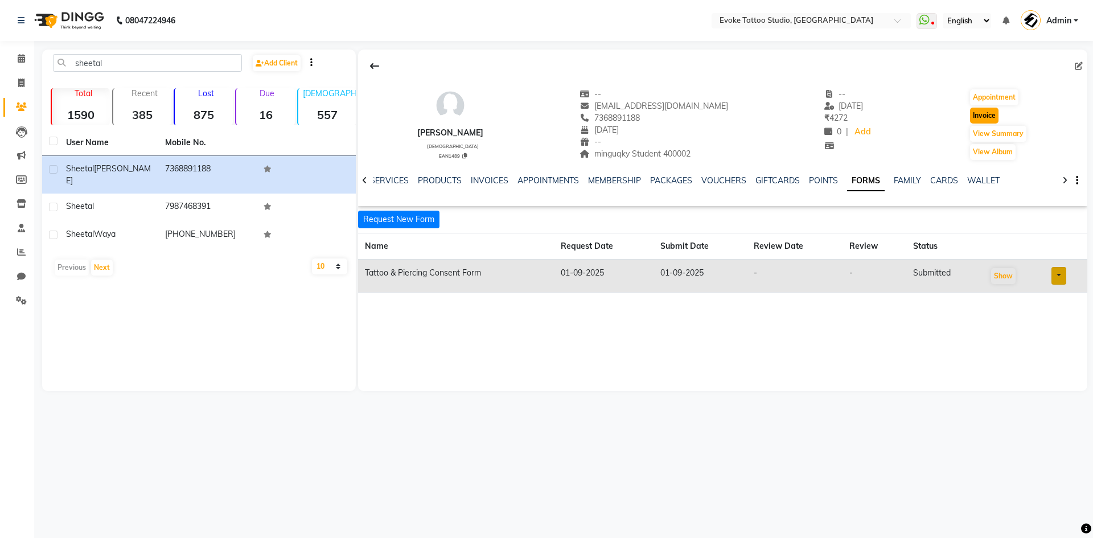
click at [977, 117] on button "Invoice" at bounding box center [984, 116] width 28 height 16
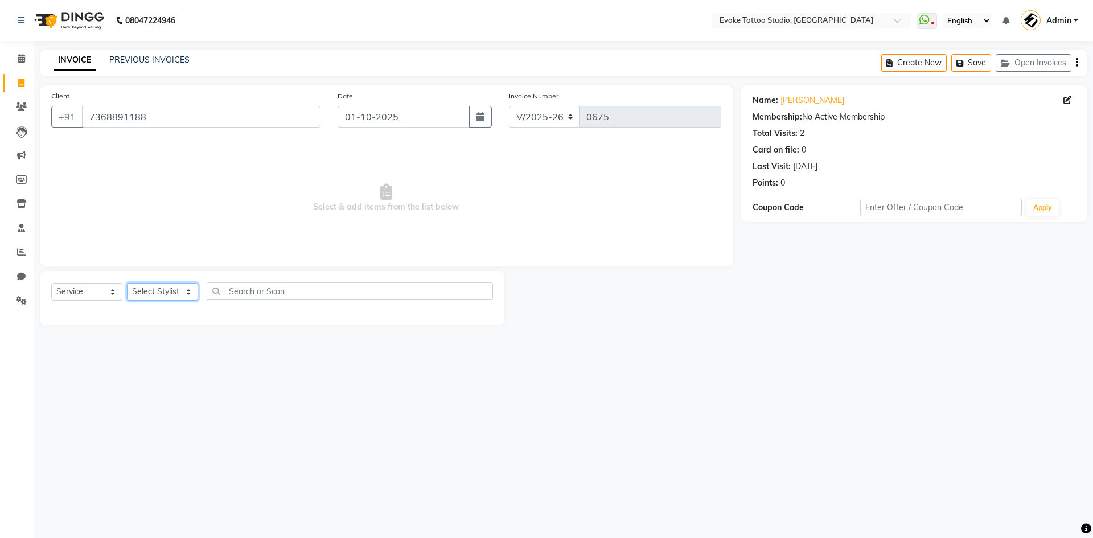
click at [176, 286] on select "Select Stylist [PERSON_NAME] Dingg Support [PERSON_NAME] [PERSON_NAME] [PERSON_…" at bounding box center [162, 292] width 71 height 18
click at [127, 283] on select "Select Stylist [PERSON_NAME] Dingg Support [PERSON_NAME] [PERSON_NAME] [PERSON_…" at bounding box center [162, 292] width 71 height 18
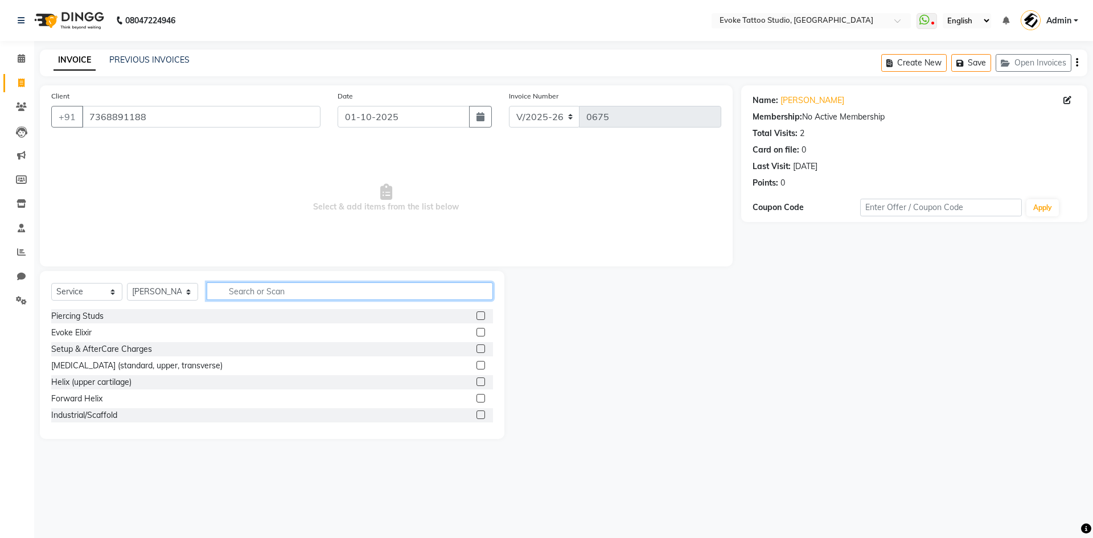
click at [276, 291] on input "text" at bounding box center [350, 291] width 286 height 18
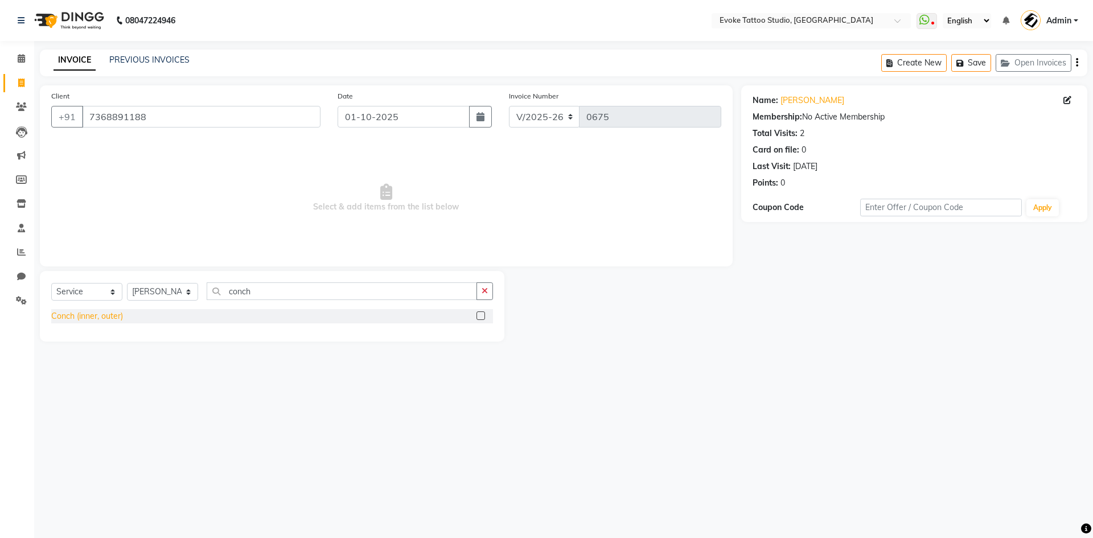
click at [99, 315] on div "Conch (inner, outer)" at bounding box center [87, 316] width 72 height 12
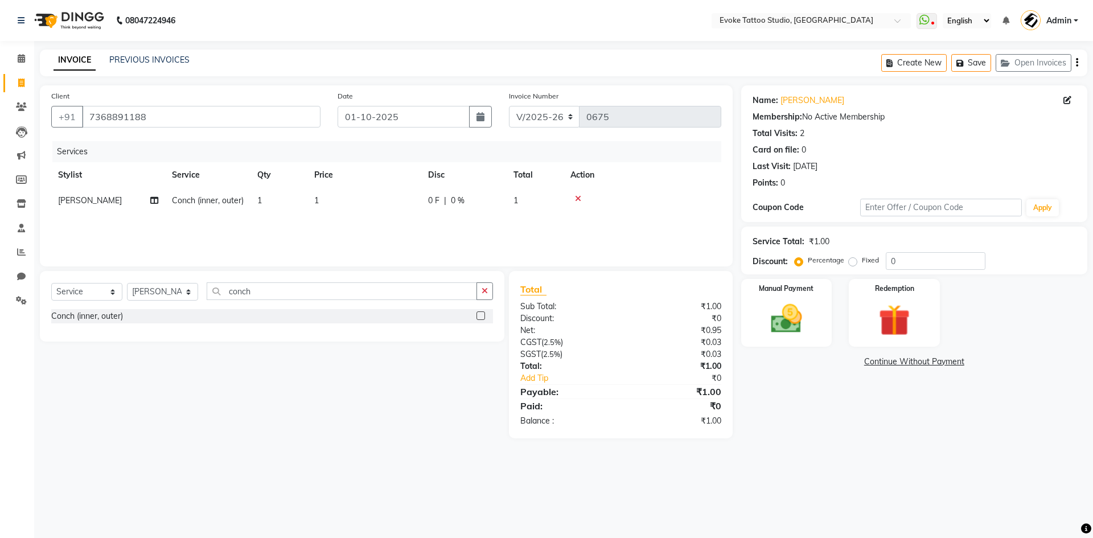
click at [386, 213] on td "1" at bounding box center [364, 201] width 114 height 26
click at [404, 208] on input "1" at bounding box center [418, 204] width 100 height 18
click at [779, 326] on img at bounding box center [786, 319] width 53 height 38
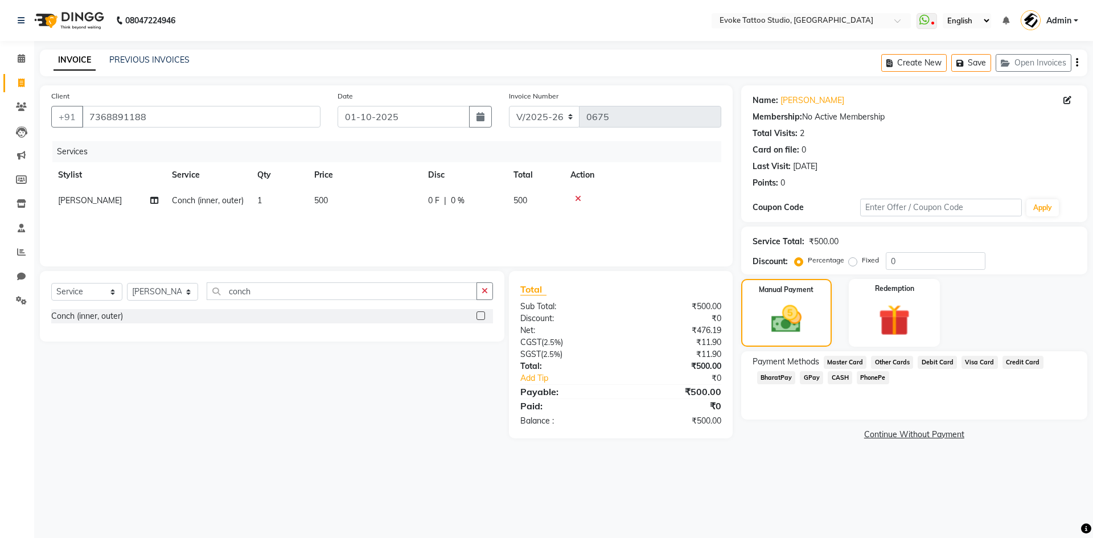
click at [813, 378] on span "GPay" at bounding box center [811, 377] width 23 height 13
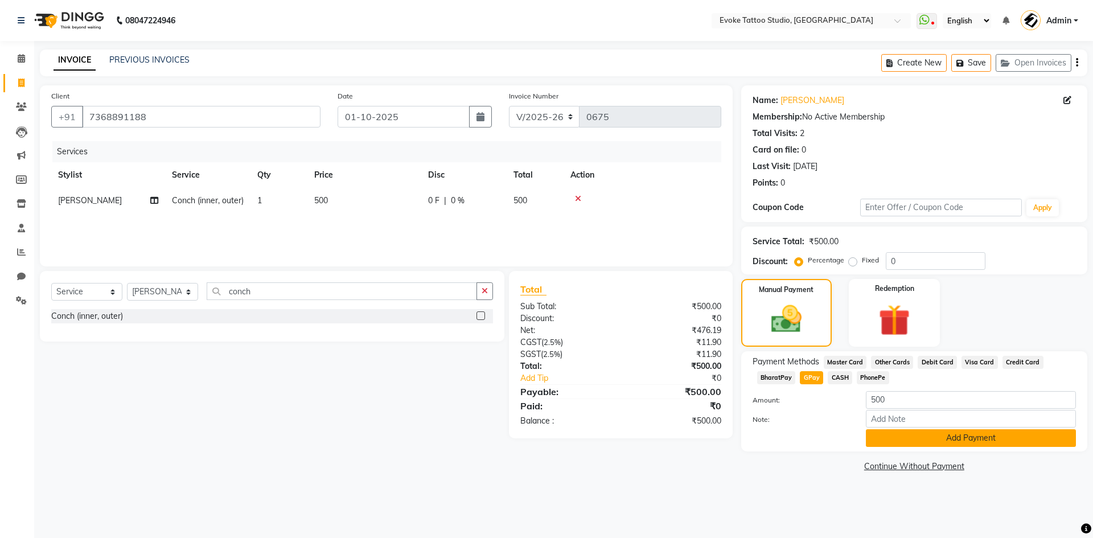
click at [941, 437] on button "Add Payment" at bounding box center [971, 438] width 210 height 18
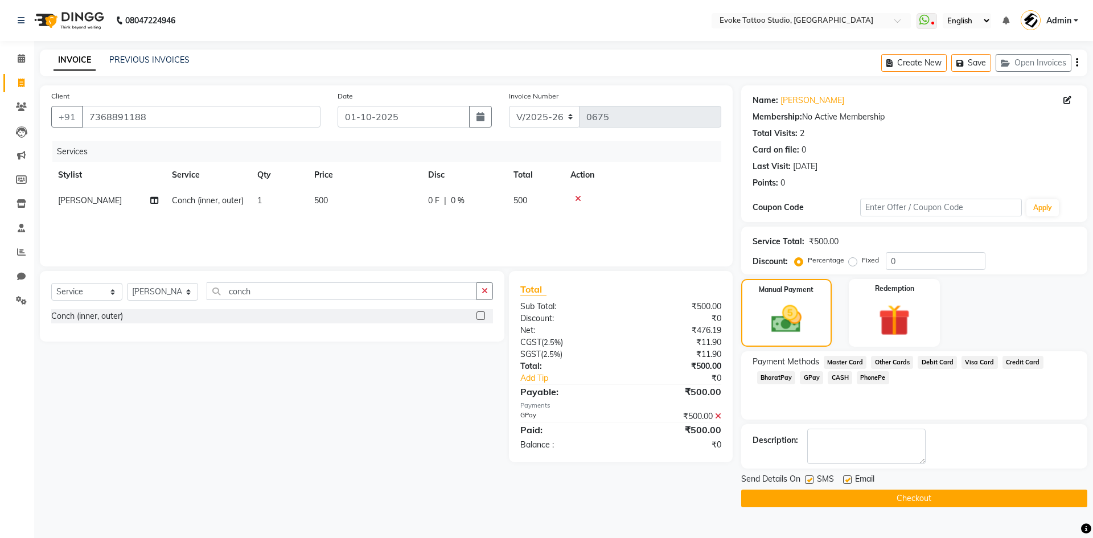
click at [911, 496] on button "Checkout" at bounding box center [914, 499] width 346 height 18
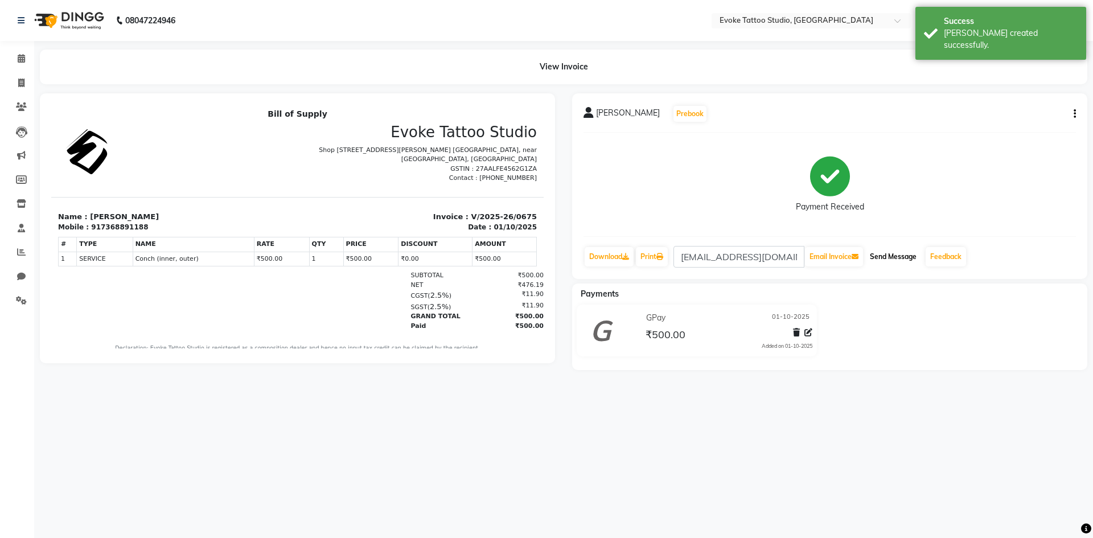
click at [885, 253] on button "Send Message" at bounding box center [893, 256] width 56 height 19
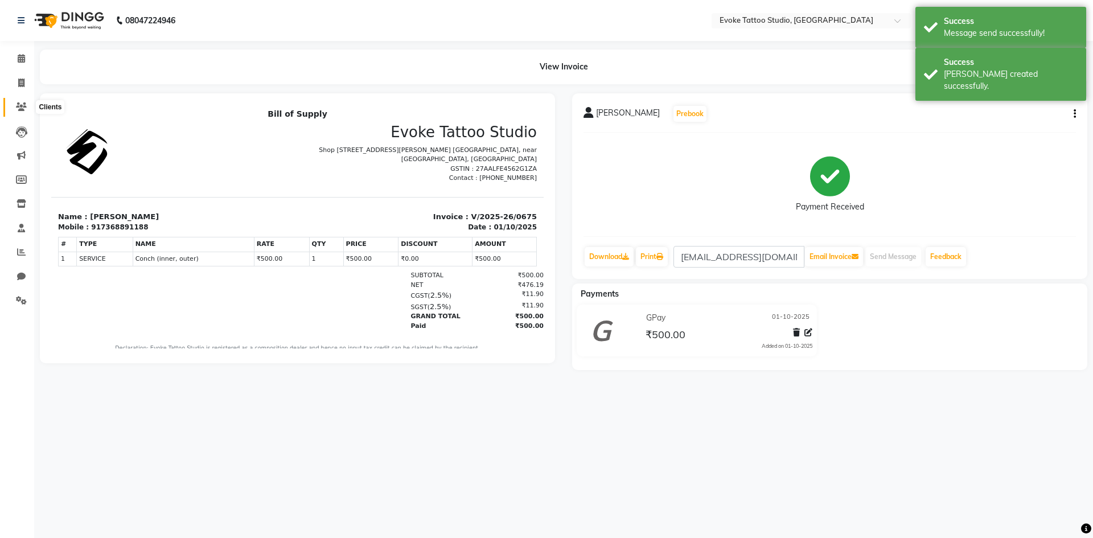
click at [16, 106] on icon at bounding box center [21, 106] width 11 height 9
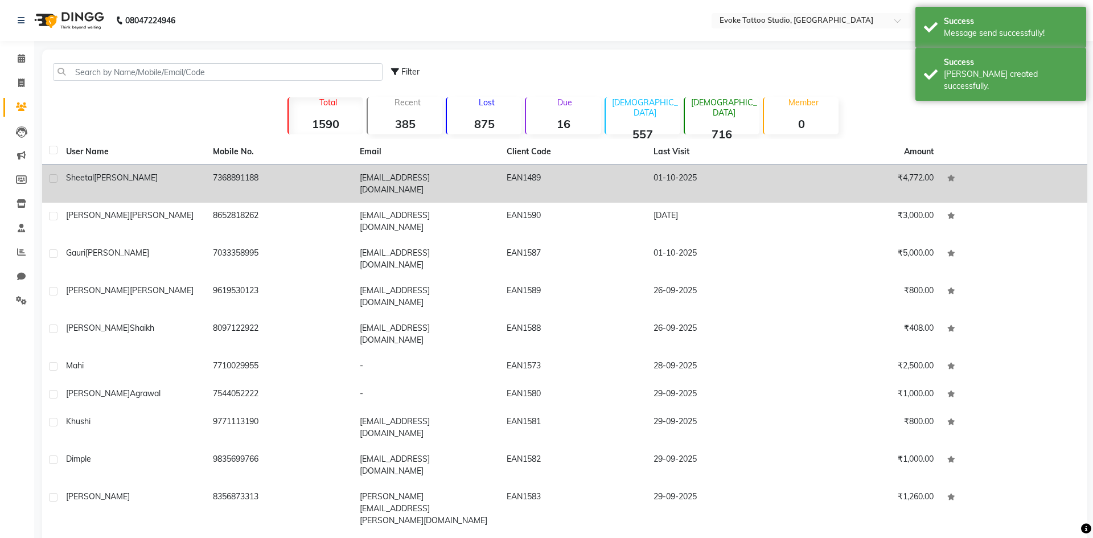
drag, startPoint x: 119, startPoint y: 170, endPoint x: 145, endPoint y: 157, distance: 29.0
click at [119, 170] on td "[PERSON_NAME]" at bounding box center [132, 184] width 147 height 38
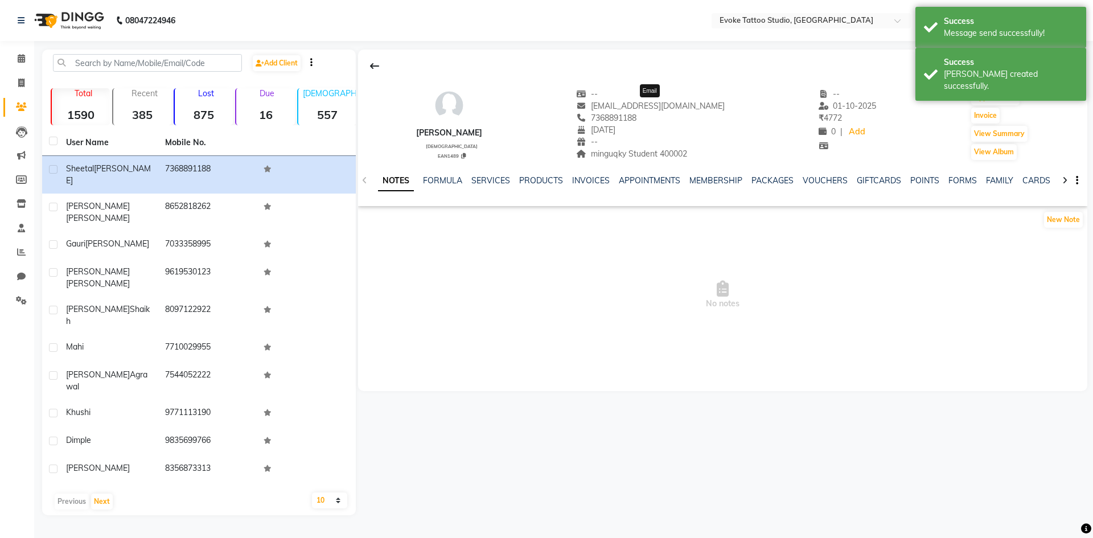
click at [681, 111] on div "[EMAIL_ADDRESS][DOMAIN_NAME] Email" at bounding box center [650, 106] width 149 height 12
click at [681, 111] on div "[EMAIL_ADDRESS][DOMAIN_NAME]" at bounding box center [650, 106] width 149 height 12
click at [681, 110] on span "[EMAIL_ADDRESS][DOMAIN_NAME]" at bounding box center [650, 106] width 149 height 10
click at [472, 130] on div "[PERSON_NAME]" at bounding box center [449, 133] width 66 height 12
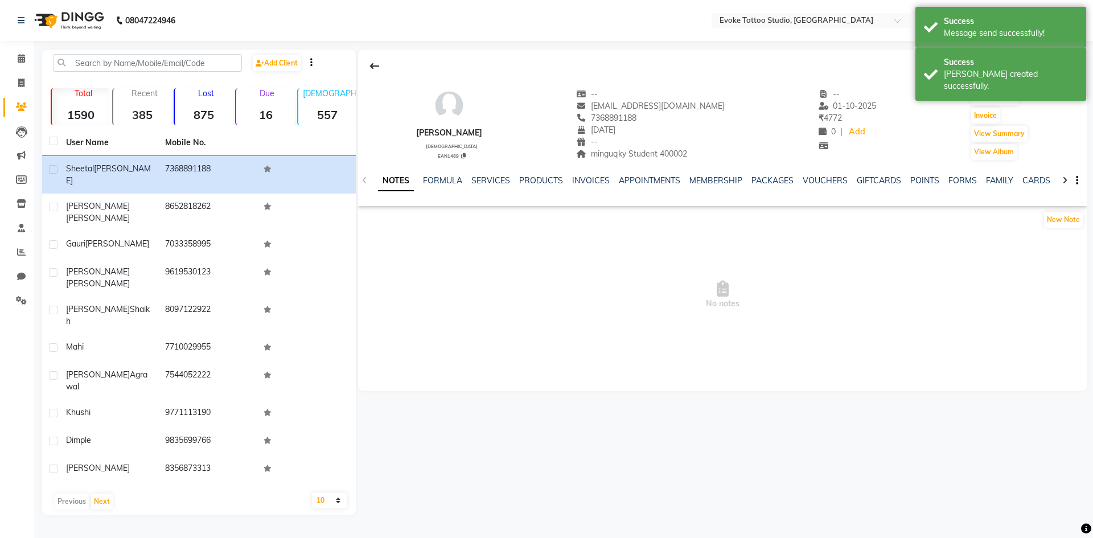
click at [472, 130] on div "[PERSON_NAME]" at bounding box center [449, 133] width 66 height 12
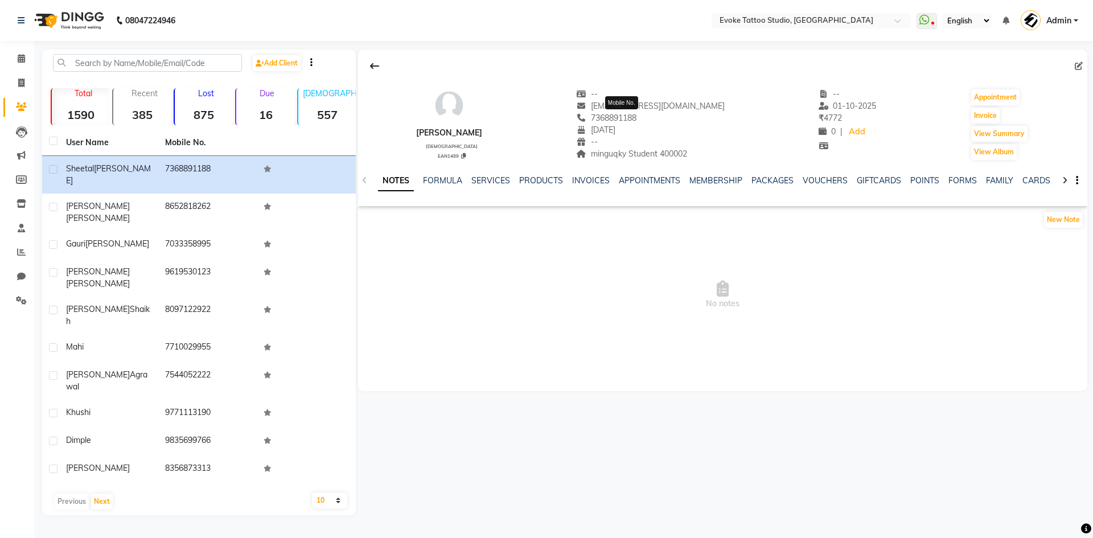
click at [636, 117] on span "7368891188" at bounding box center [606, 118] width 60 height 10
click at [622, 151] on span "minguqky Student 400002" at bounding box center [631, 154] width 111 height 10
click at [687, 154] on span "minguqky Student 400002" at bounding box center [631, 154] width 111 height 10
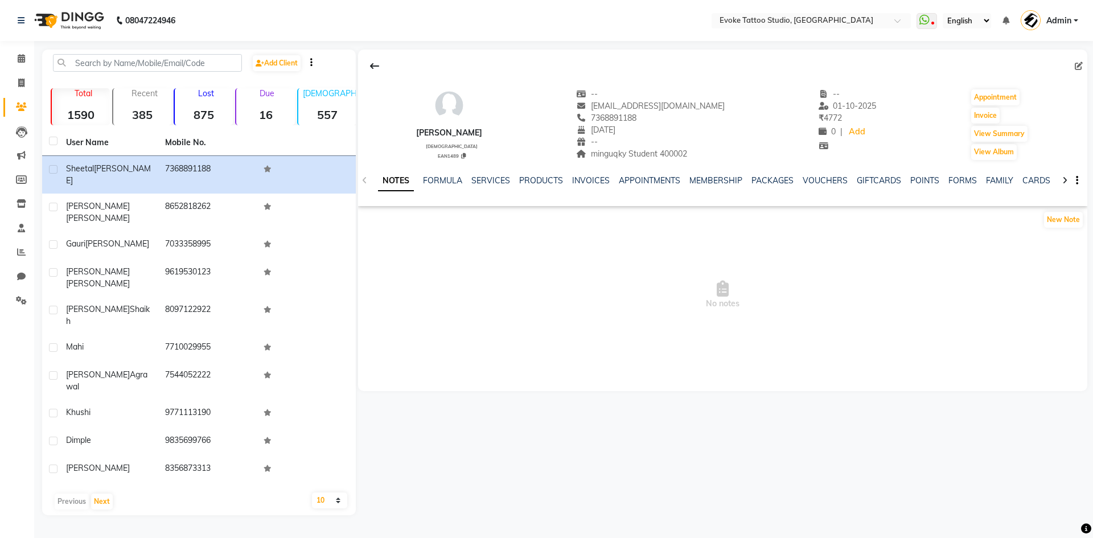
click at [687, 154] on span "minguqky Student 400002" at bounding box center [631, 154] width 111 height 10
click at [182, 59] on input "text" at bounding box center [147, 63] width 189 height 18
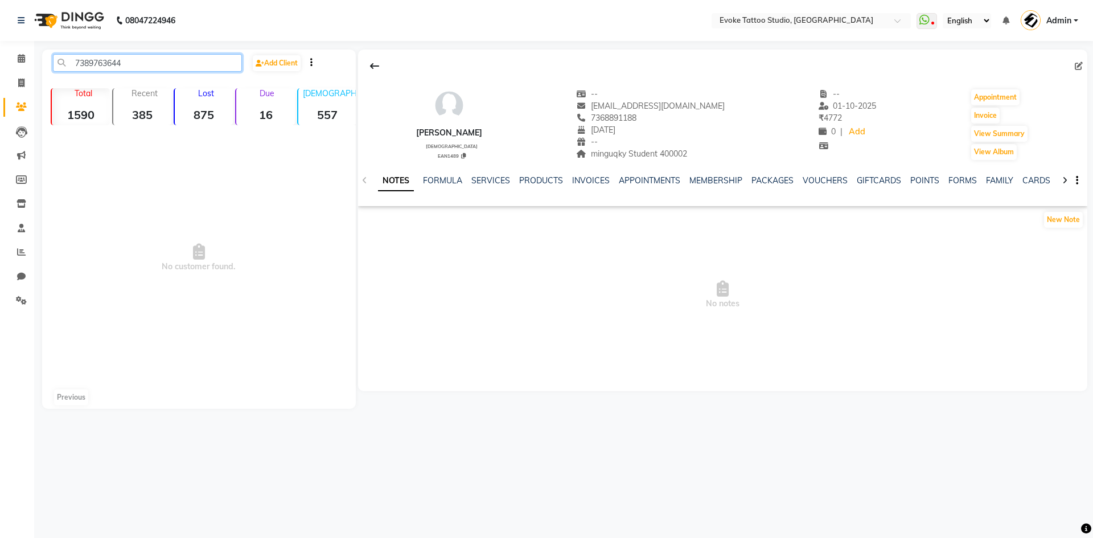
drag, startPoint x: 182, startPoint y: 59, endPoint x: 0, endPoint y: 40, distance: 183.1
click at [0, 40] on app-home "08047224946 Select Location × Evoke Tattoo Studio, [GEOGRAPHIC_DATA] WhatsApp S…" at bounding box center [546, 213] width 1093 height 426
paste input "86528 18262"
click at [104, 60] on input "86528 18262" at bounding box center [147, 63] width 189 height 18
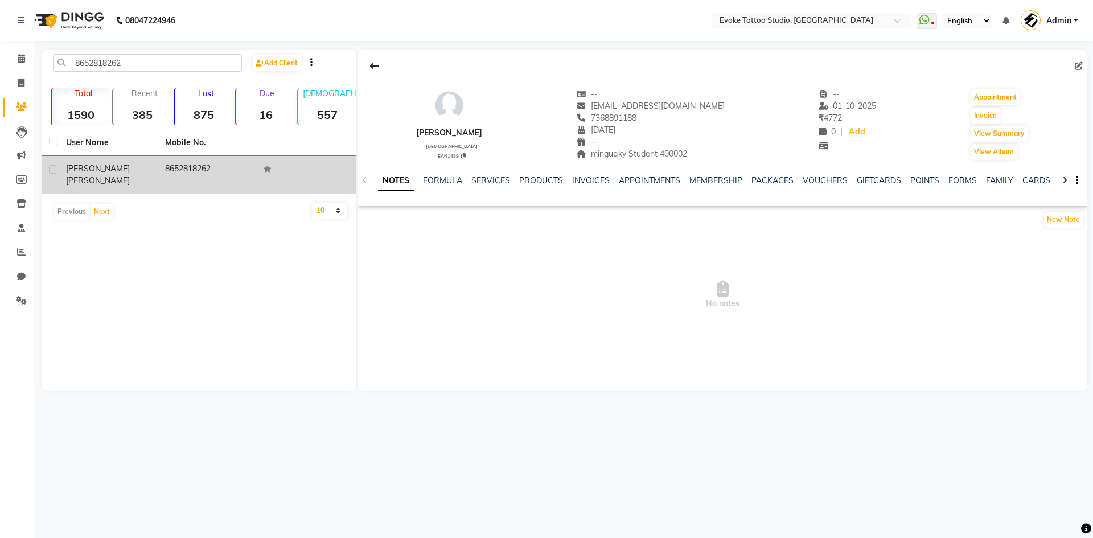
click at [211, 166] on td "8652818262" at bounding box center [207, 175] width 99 height 38
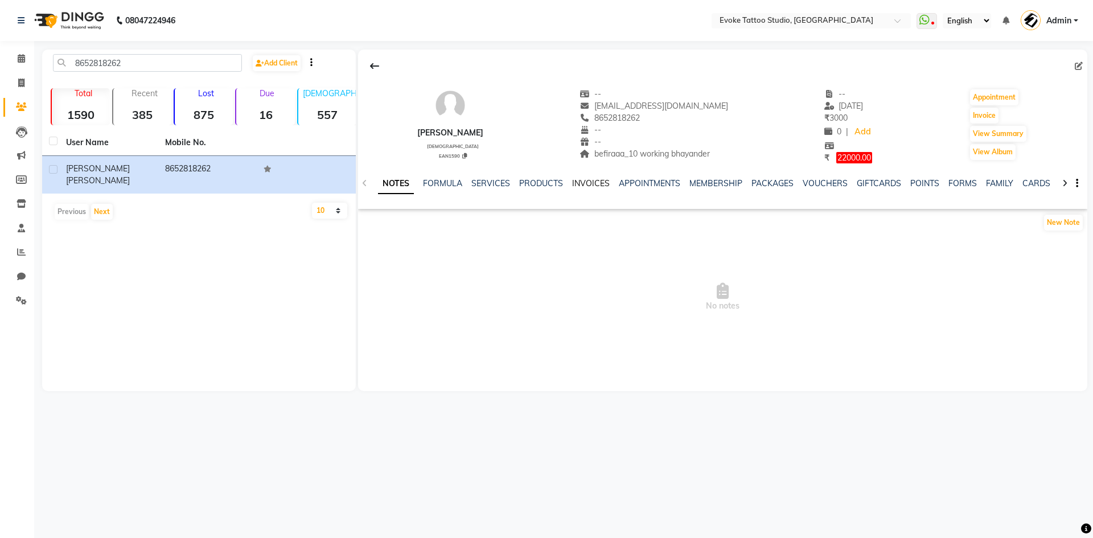
click at [589, 184] on link "INVOICES" at bounding box center [591, 183] width 38 height 10
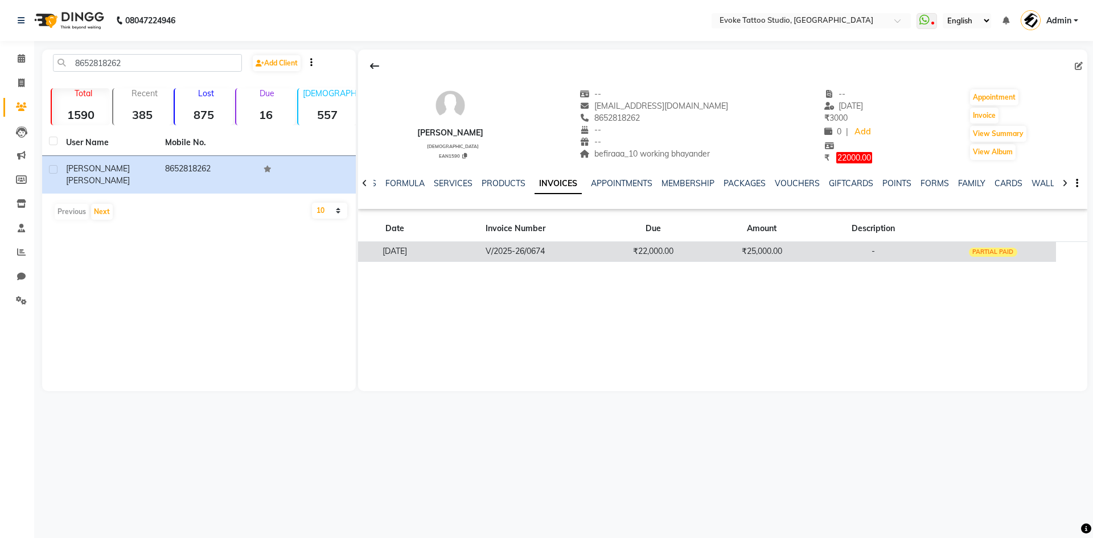
click at [751, 257] on td "₹25,000.00" at bounding box center [762, 251] width 109 height 20
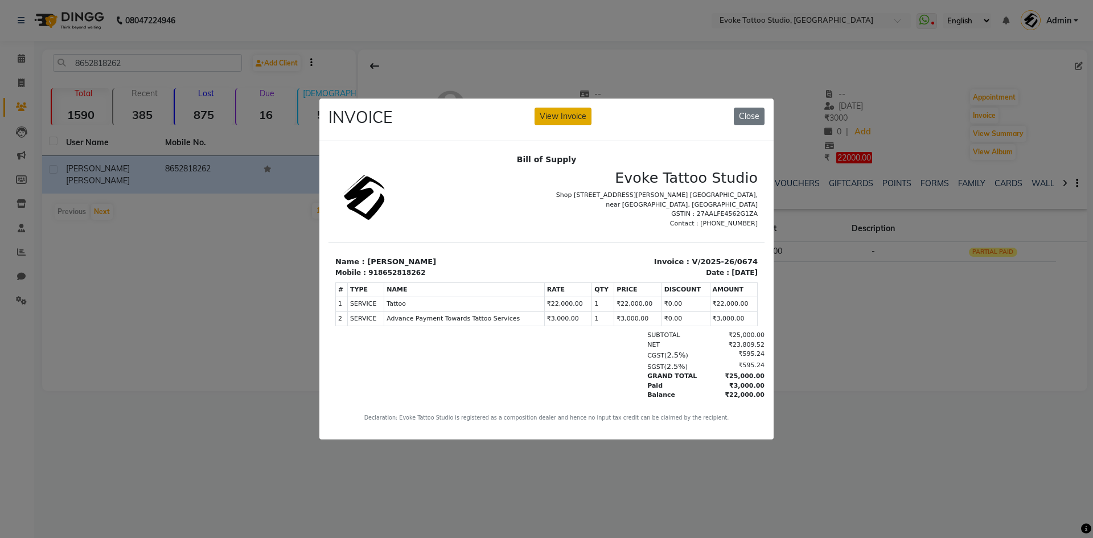
click at [572, 115] on button "View Invoice" at bounding box center [562, 117] width 57 height 18
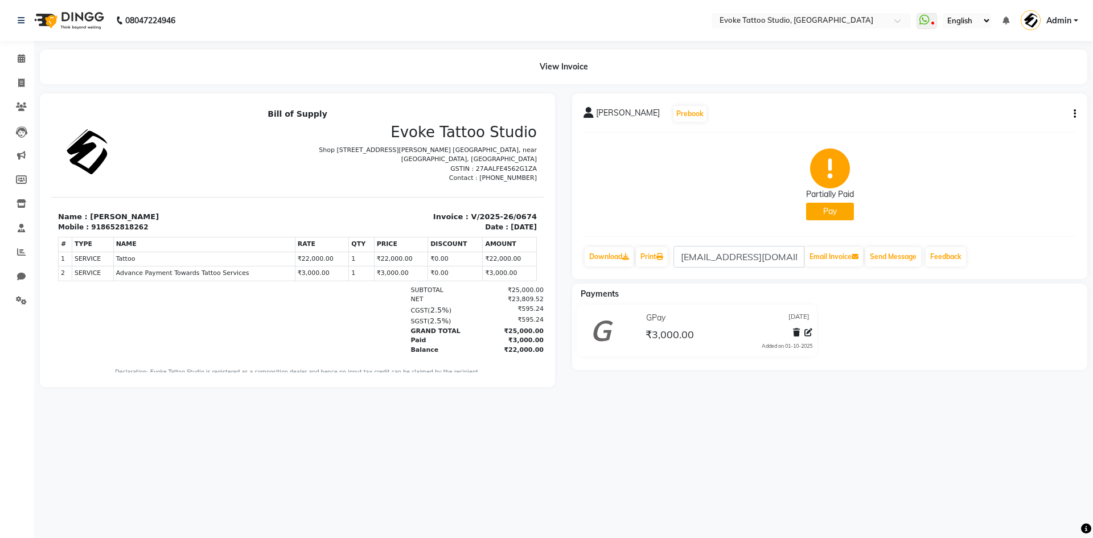
click at [1071, 112] on button "button" at bounding box center [1072, 114] width 7 height 12
click at [999, 129] on div "Edit Invoice" at bounding box center [1018, 128] width 78 height 14
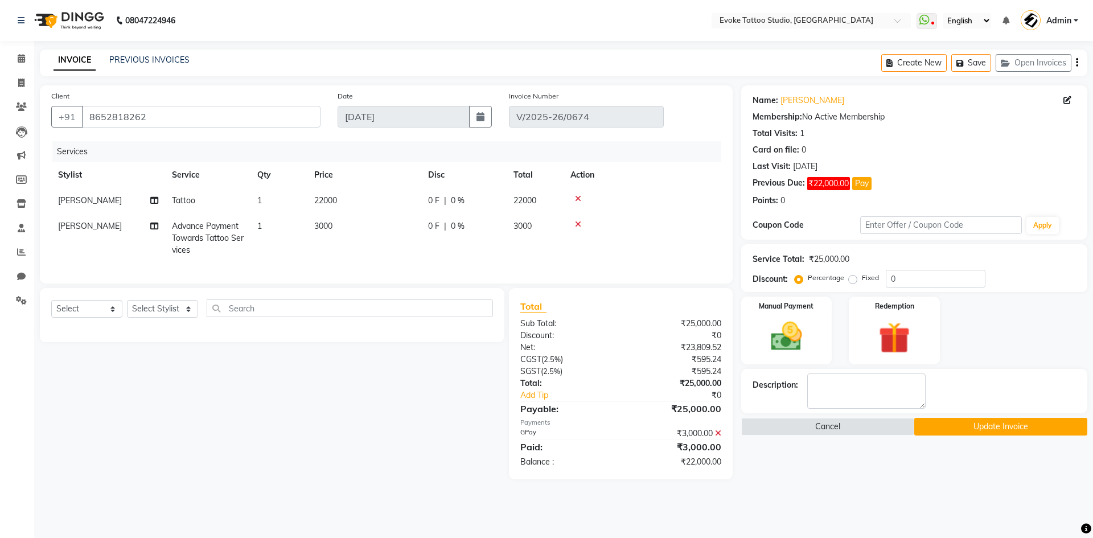
click at [374, 224] on td "3000" at bounding box center [364, 238] width 114 height 50
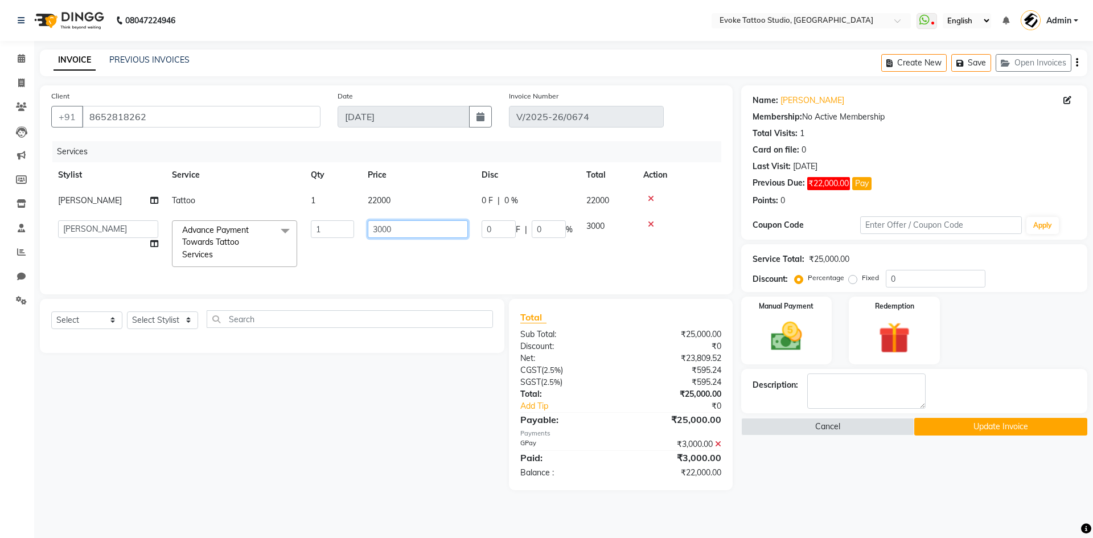
click at [380, 229] on input "3000" at bounding box center [418, 229] width 100 height 18
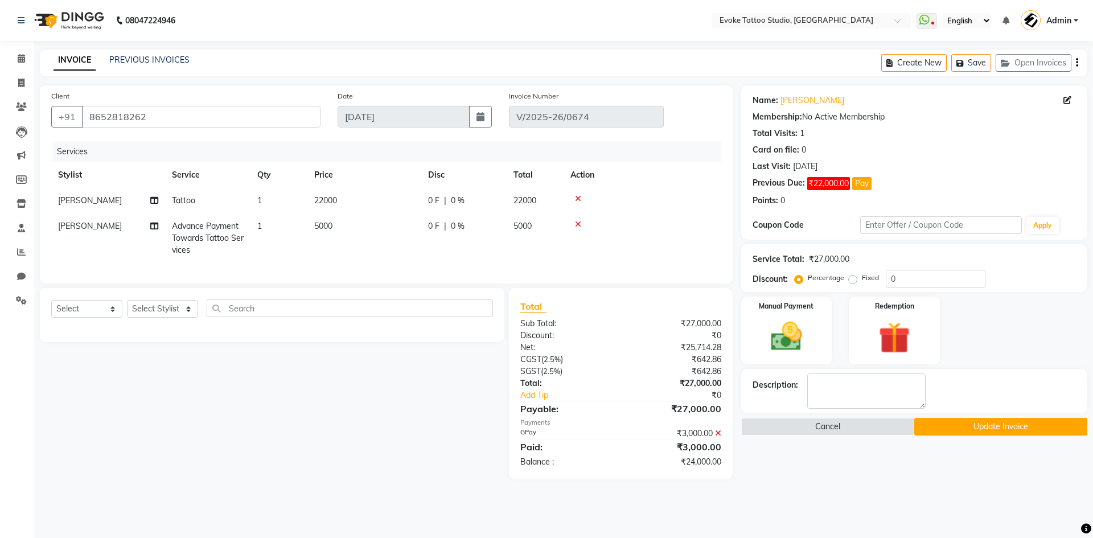
click at [317, 221] on span "5000" at bounding box center [323, 226] width 18 height 10
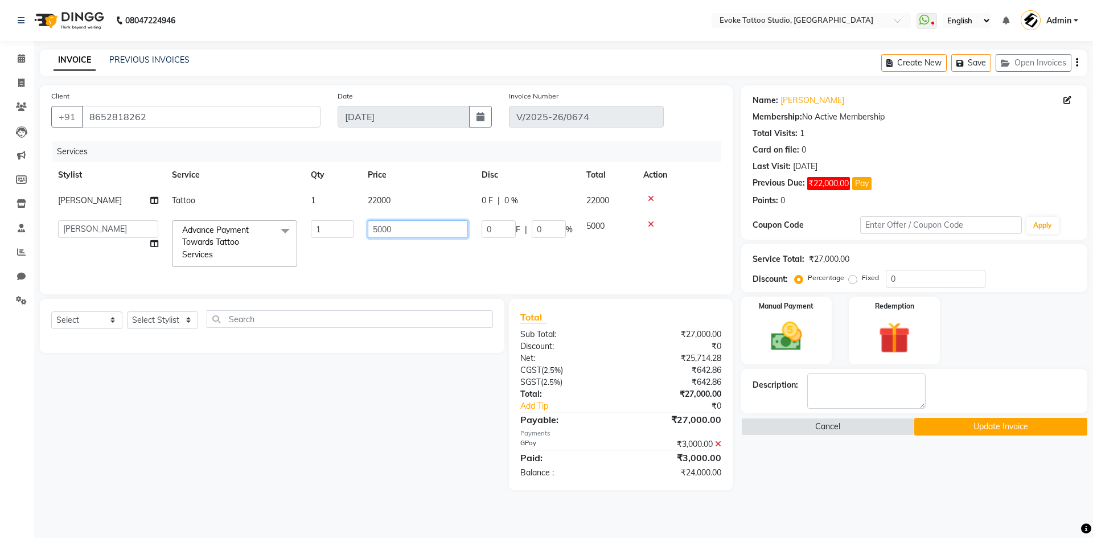
click at [404, 230] on input "5000" at bounding box center [418, 229] width 100 height 18
click at [405, 193] on td "22000" at bounding box center [418, 201] width 114 height 26
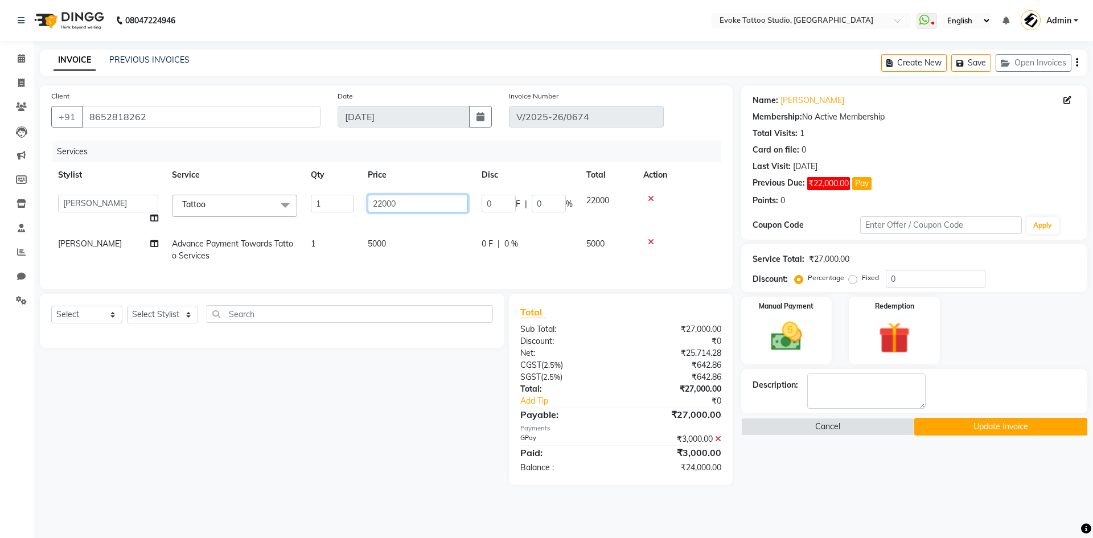
click at [432, 208] on input "22000" at bounding box center [418, 204] width 100 height 18
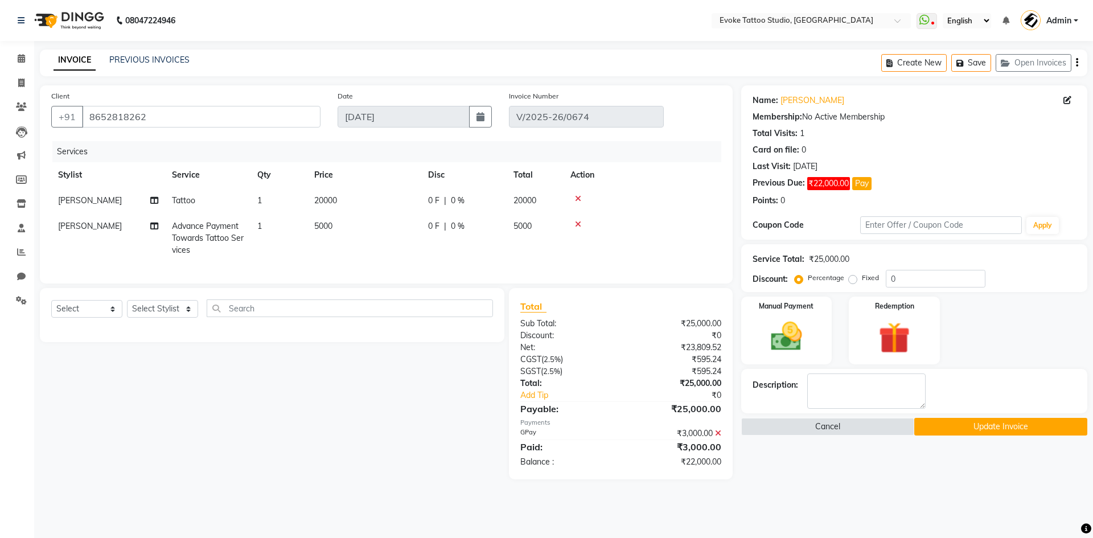
click at [719, 437] on icon at bounding box center [718, 433] width 6 height 8
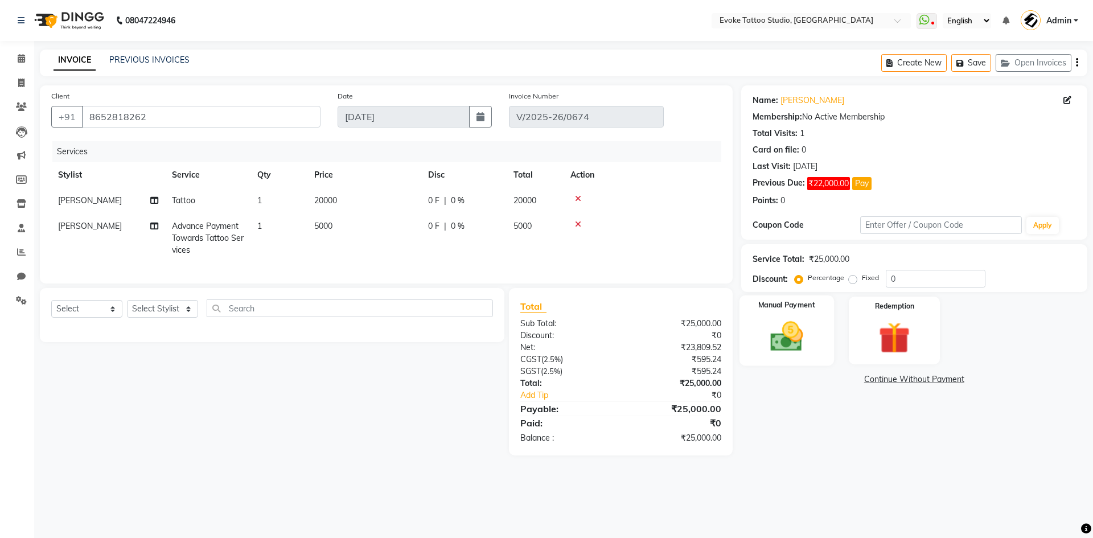
click at [799, 337] on img at bounding box center [786, 337] width 53 height 38
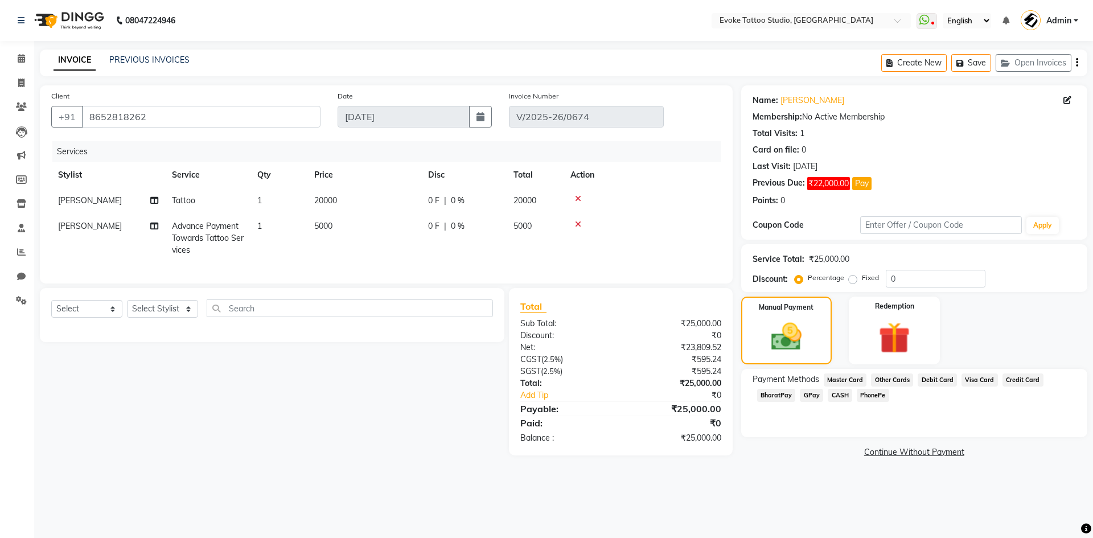
click at [809, 397] on span "GPay" at bounding box center [811, 395] width 23 height 13
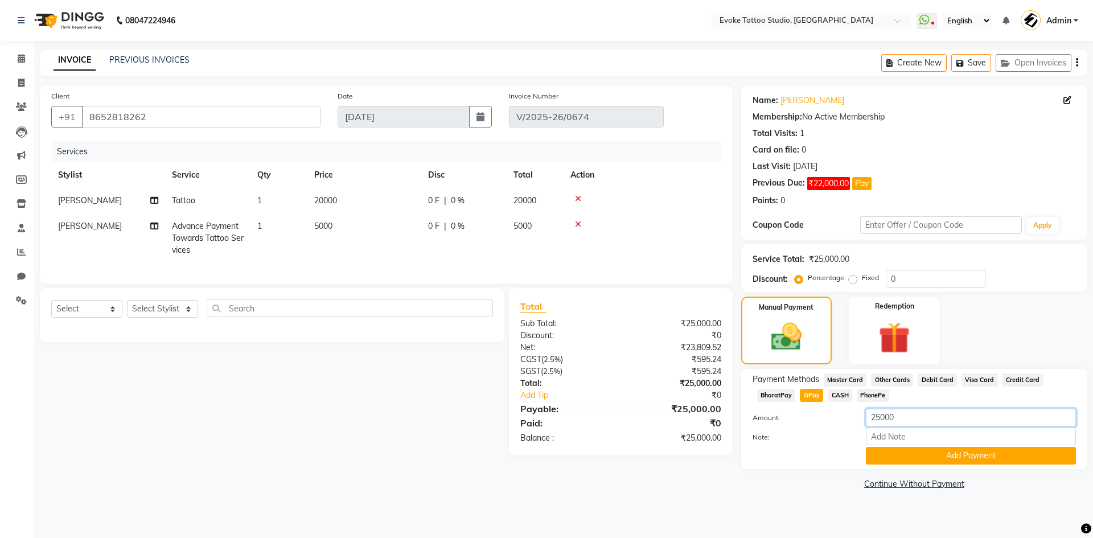
click at [906, 426] on input "25000" at bounding box center [971, 418] width 210 height 18
drag, startPoint x: 877, startPoint y: 418, endPoint x: 799, endPoint y: 401, distance: 79.8
click at [799, 401] on div "Payment Methods Master Card Other Cards Debit Card Visa Card Credit Card Bharat…" at bounding box center [913, 418] width 323 height 91
click at [947, 456] on button "Add Payment" at bounding box center [971, 456] width 210 height 18
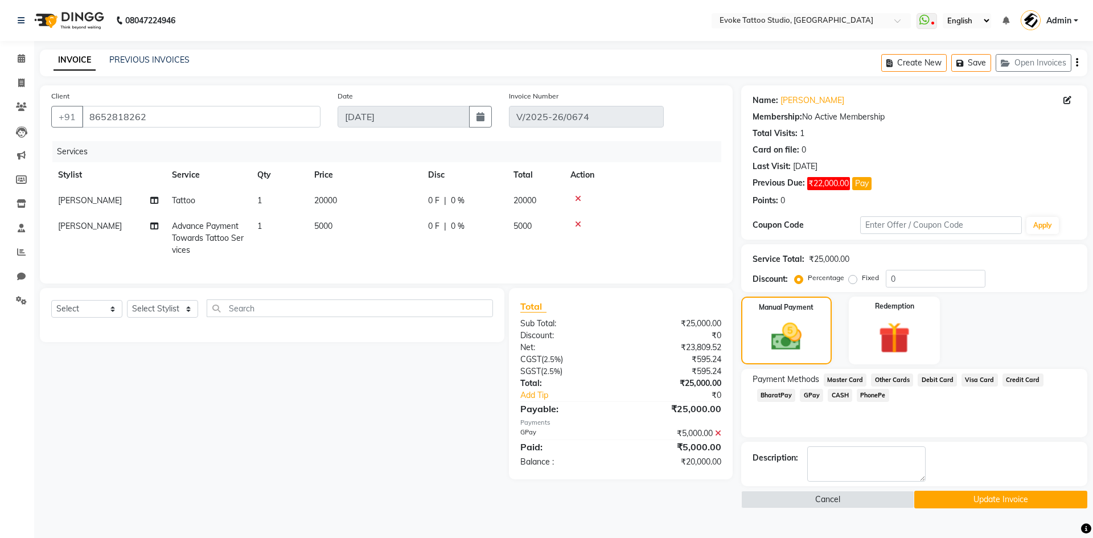
click at [970, 495] on button "Update Invoice" at bounding box center [1000, 500] width 173 height 18
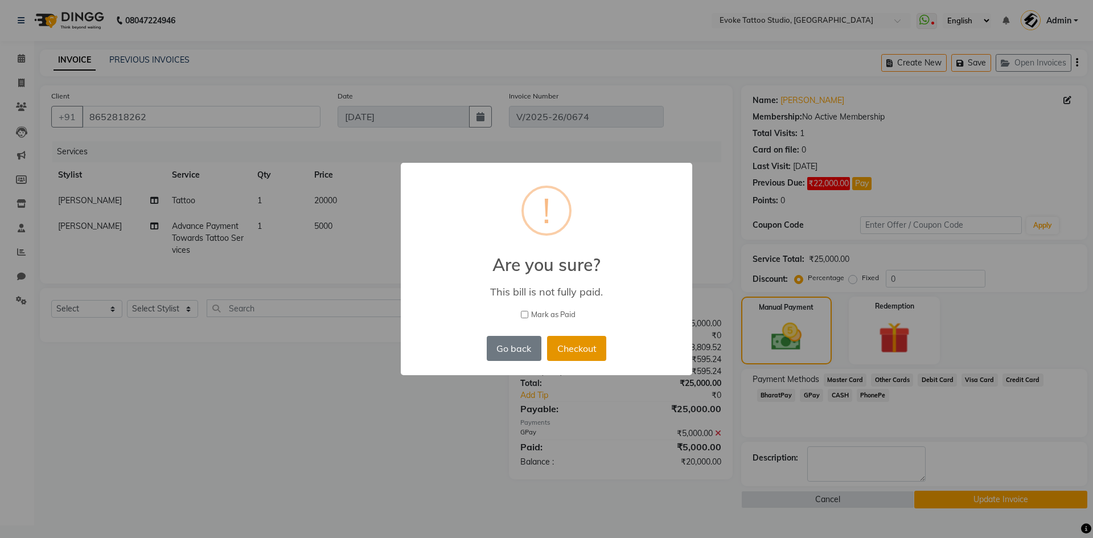
click at [601, 351] on button "Checkout" at bounding box center [576, 348] width 59 height 25
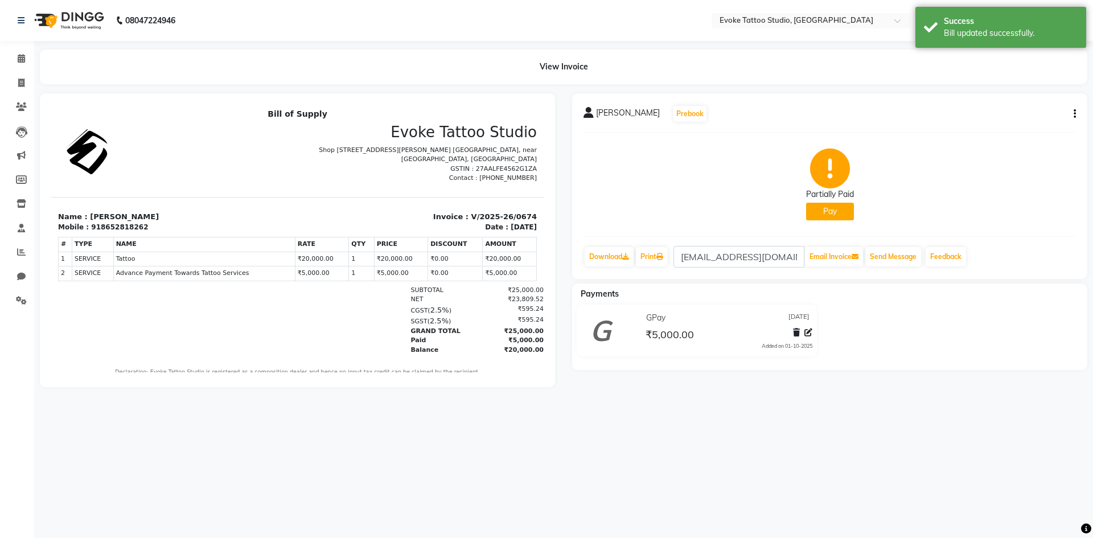
click at [846, 210] on button "Pay" at bounding box center [830, 212] width 48 height 18
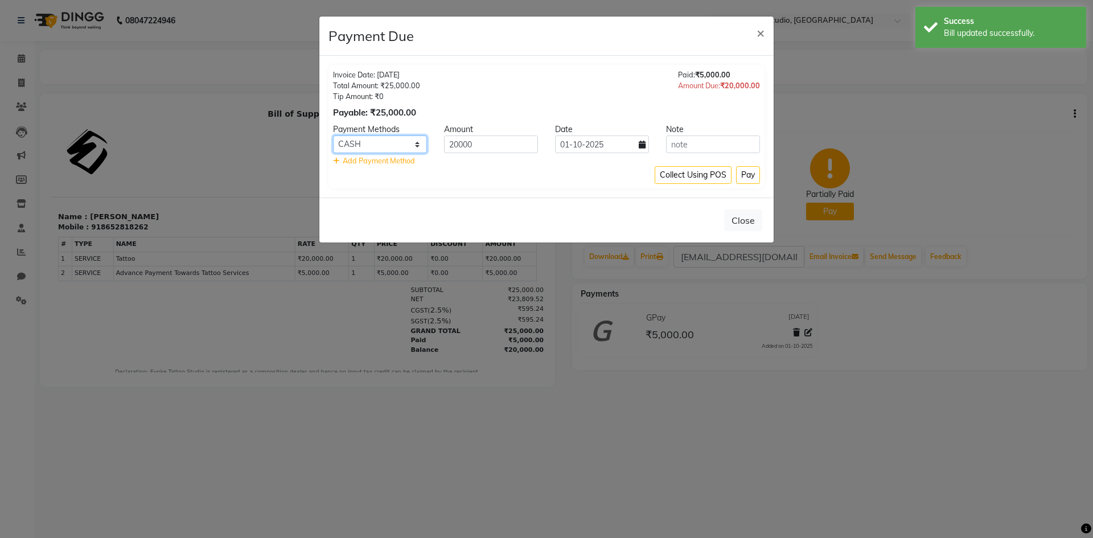
drag, startPoint x: 396, startPoint y: 143, endPoint x: 387, endPoint y: 153, distance: 12.9
click at [396, 143] on select "Master Card Other Cards Debit Card Visa Card Credit Card BharatPay GPay CASH Ph…" at bounding box center [380, 144] width 94 height 18
click at [333, 135] on select "Master Card Other Cards Debit Card Visa Card Credit Card BharatPay GPay CASH Ph…" at bounding box center [380, 144] width 94 height 18
click at [744, 175] on button "Pay" at bounding box center [748, 175] width 24 height 18
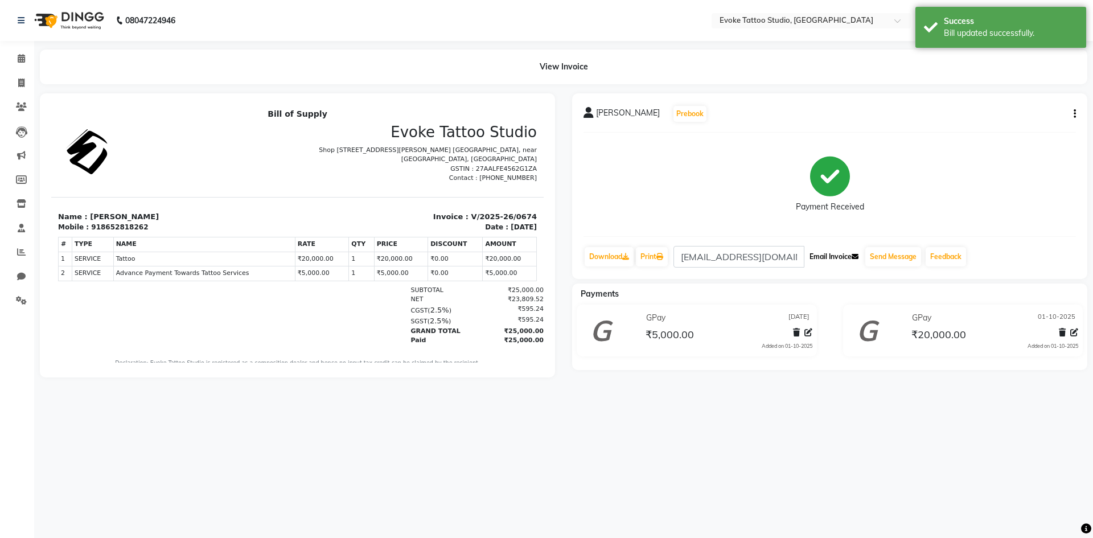
click at [858, 253] on icon at bounding box center [855, 256] width 7 height 7
click at [904, 258] on button "Send Message" at bounding box center [893, 256] width 56 height 19
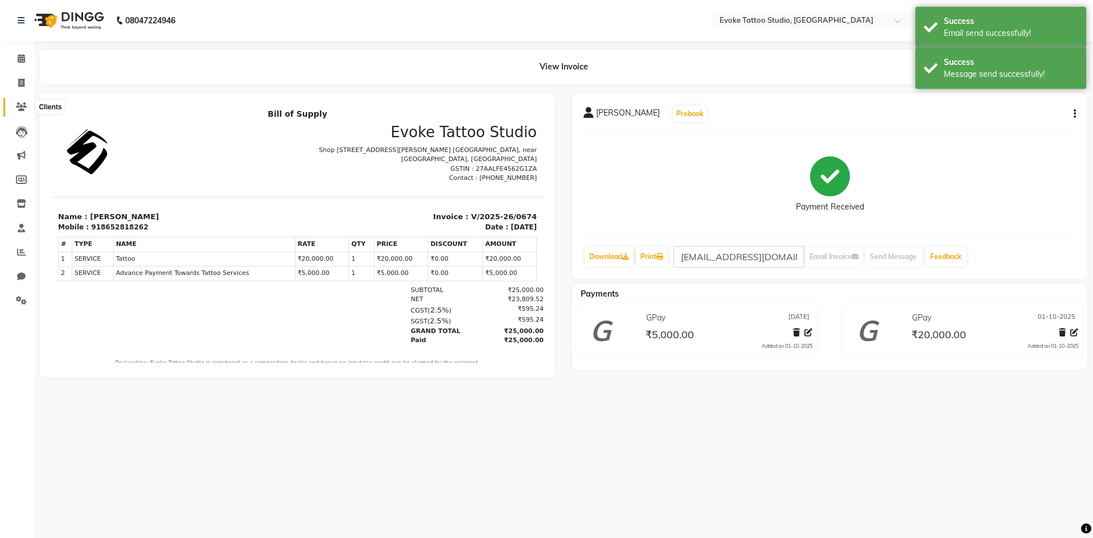
click at [18, 109] on icon at bounding box center [21, 106] width 11 height 9
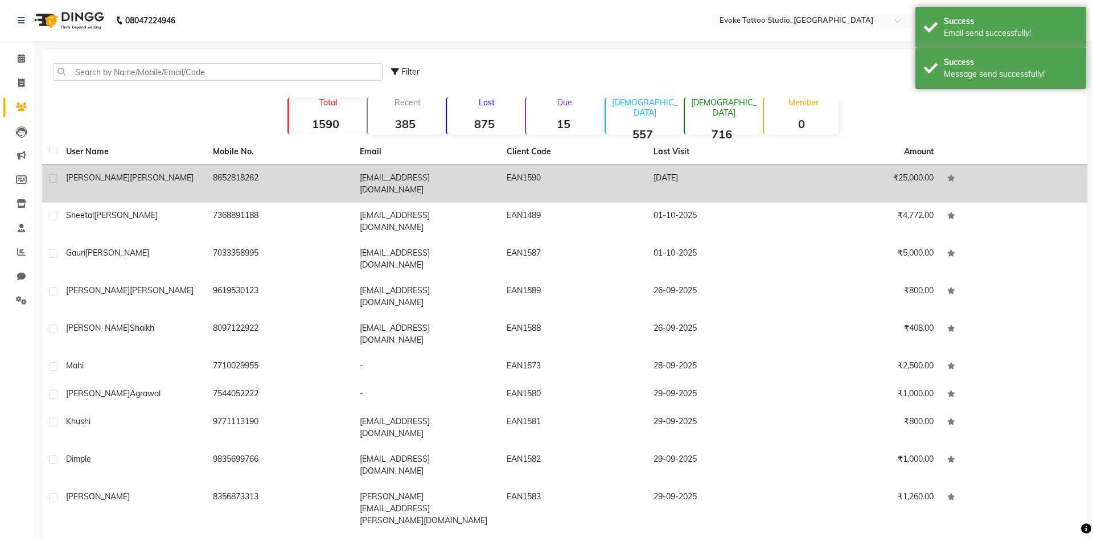
click at [151, 175] on div "[PERSON_NAME]" at bounding box center [132, 178] width 133 height 12
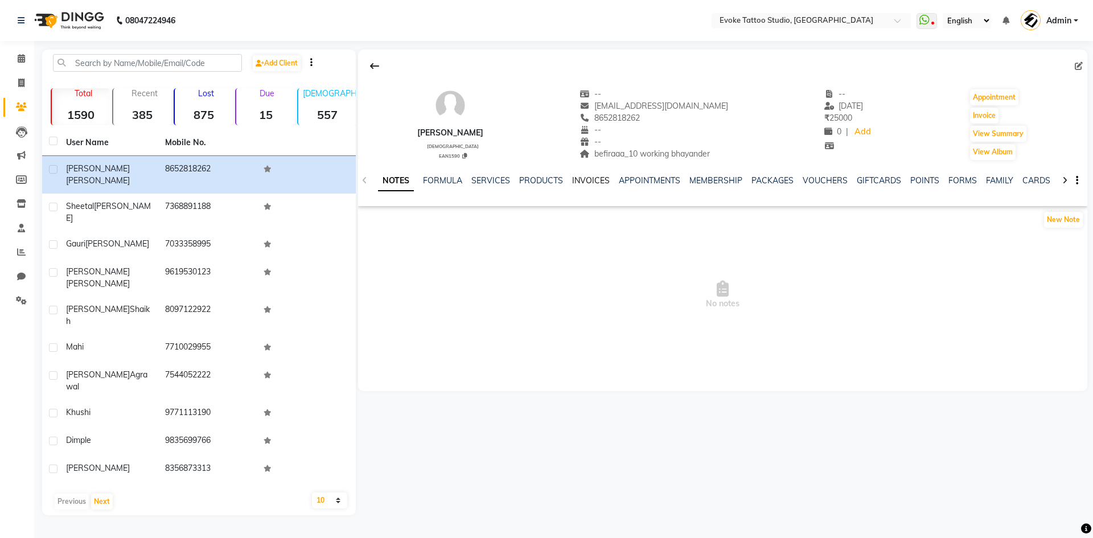
click at [589, 180] on link "INVOICES" at bounding box center [591, 180] width 38 height 10
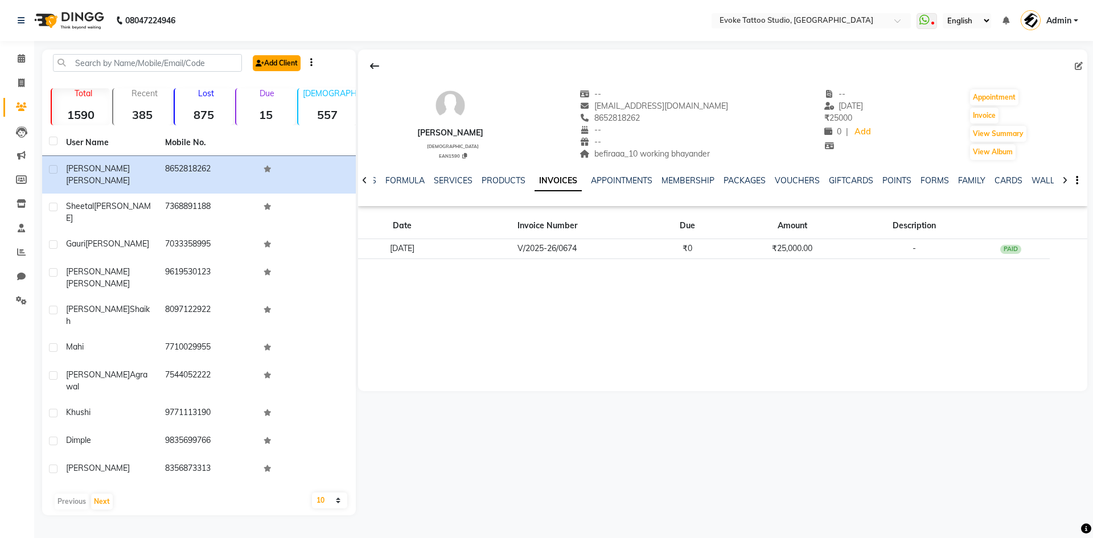
click at [269, 63] on link "Add Client" at bounding box center [277, 63] width 48 height 16
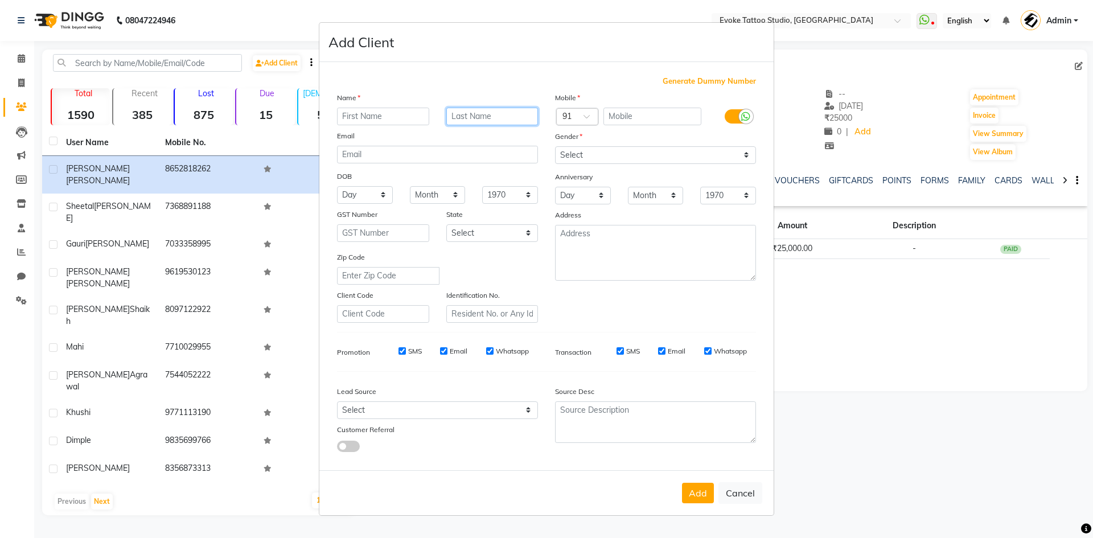
click at [480, 113] on input "text" at bounding box center [492, 117] width 92 height 18
paste input "73897 63644"
drag, startPoint x: 512, startPoint y: 117, endPoint x: 398, endPoint y: 103, distance: 115.3
click at [398, 103] on div "Name 73897 63644 Email DOB Day 01 02 03 04 05 06 07 08 09 10 11 12 13 14 15 16 …" at bounding box center [437, 207] width 218 height 231
click at [630, 120] on input "text" at bounding box center [652, 117] width 98 height 18
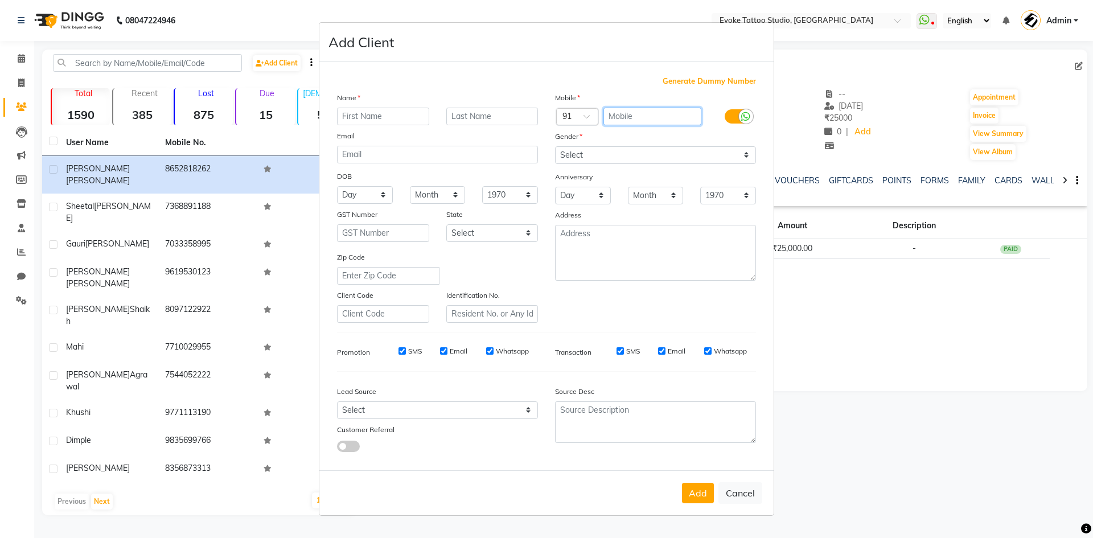
paste input "73897 63644"
click at [635, 112] on input "73897 63644" at bounding box center [652, 117] width 98 height 18
click at [409, 117] on input "text" at bounding box center [383, 117] width 92 height 18
drag, startPoint x: 633, startPoint y: 153, endPoint x: 628, endPoint y: 163, distance: 11.2
click at [633, 153] on select "Select [DEMOGRAPHIC_DATA] [DEMOGRAPHIC_DATA] Other Prefer Not To Say" at bounding box center [655, 155] width 201 height 18
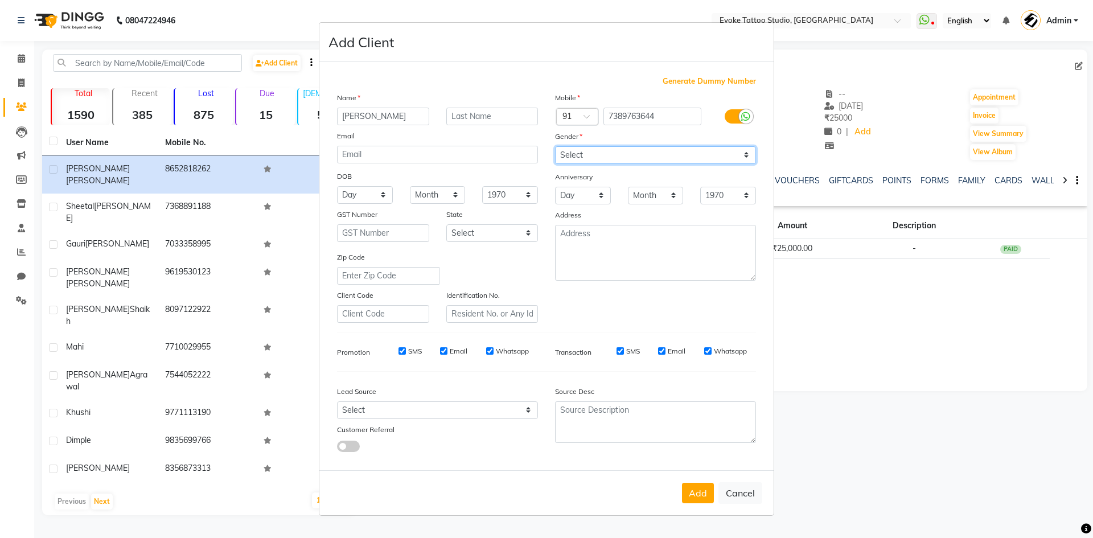
click at [555, 146] on select "Select [DEMOGRAPHIC_DATA] [DEMOGRAPHIC_DATA] Other Prefer Not To Say" at bounding box center [655, 155] width 201 height 18
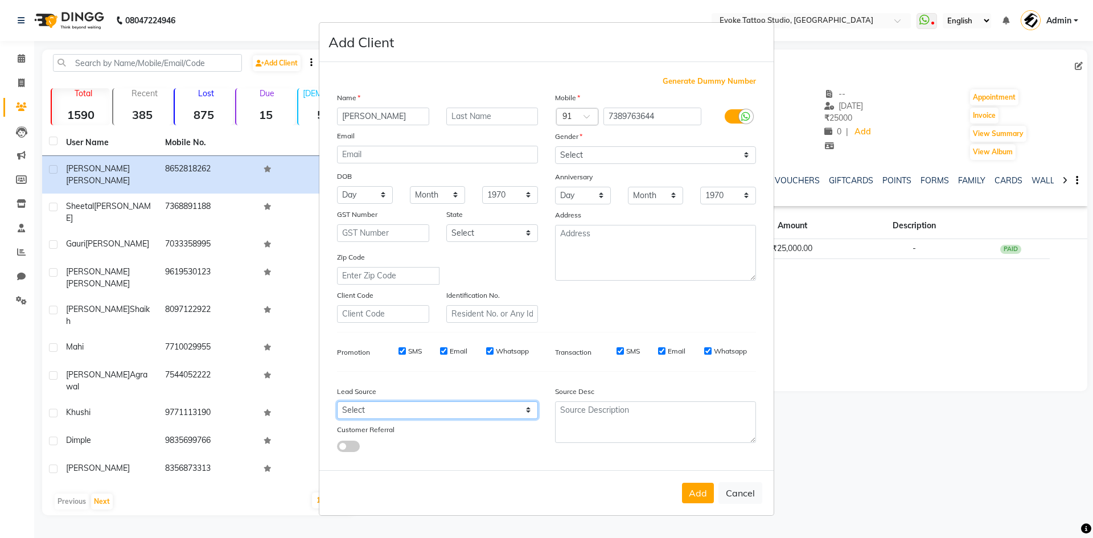
drag, startPoint x: 475, startPoint y: 406, endPoint x: 445, endPoint y: 403, distance: 30.4
click at [475, 406] on select "Select Walk-in Referral Internet Friend Word of Mouth Advertisement Facebook Ju…" at bounding box center [437, 410] width 201 height 18
click at [337, 401] on select "Select Walk-in Referral Internet Friend Word of Mouth Advertisement Facebook Ju…" at bounding box center [437, 410] width 201 height 18
click at [704, 488] on button "Add" at bounding box center [698, 493] width 32 height 20
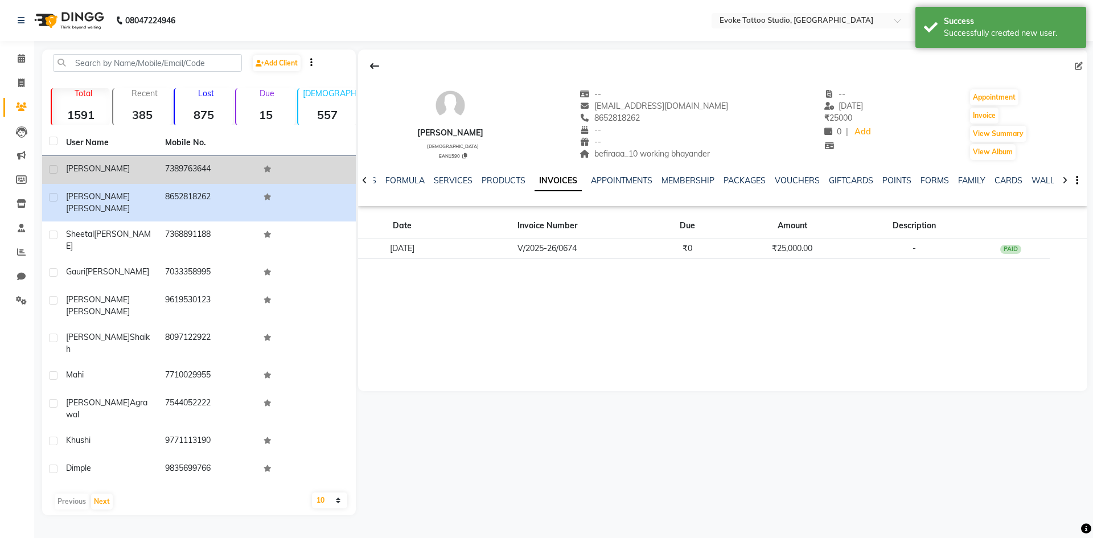
click at [189, 173] on td "7389763644" at bounding box center [207, 170] width 99 height 28
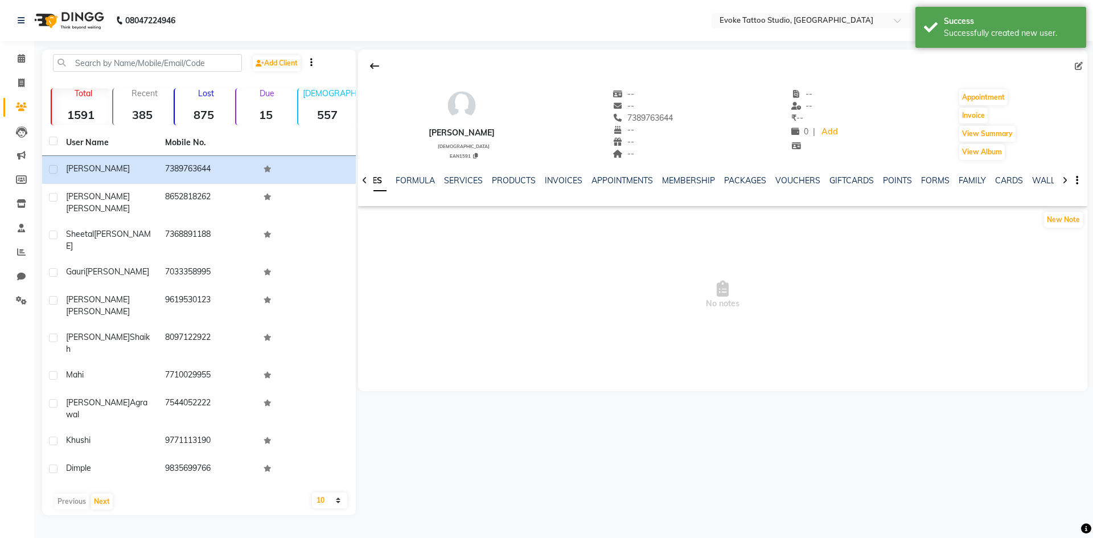
click at [1077, 63] on icon at bounding box center [1079, 66] width 8 height 8
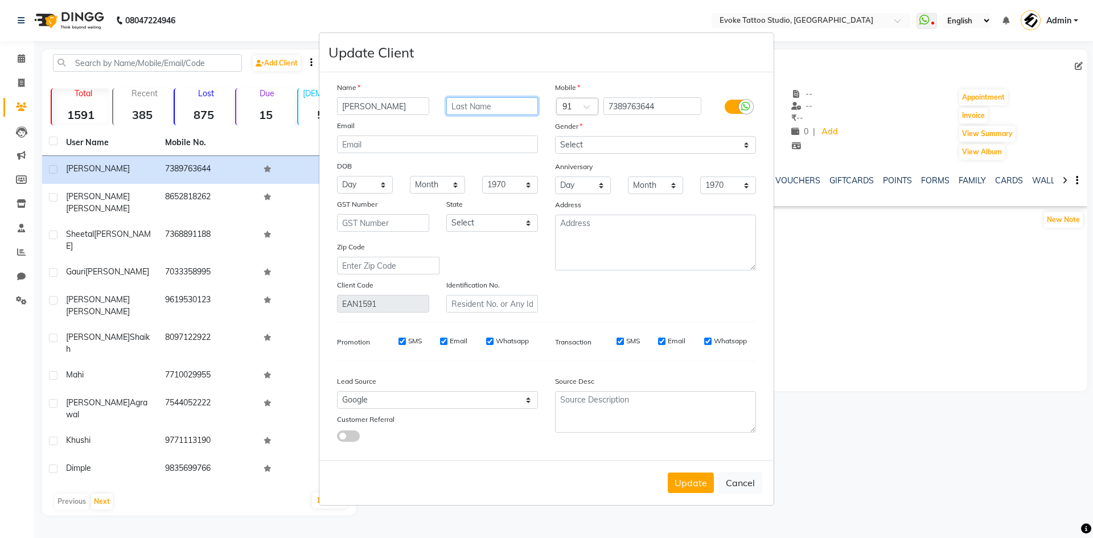
click at [472, 104] on input "text" at bounding box center [492, 106] width 92 height 18
click at [458, 146] on input "email" at bounding box center [437, 144] width 201 height 18
click at [377, 191] on select "Day 01 02 03 04 05 06 07 08 09 10 11 12 13 14 15 16 17 18 19 20 21 22 23 24 25 …" at bounding box center [365, 185] width 56 height 18
click at [337, 176] on select "Day 01 02 03 04 05 06 07 08 09 10 11 12 13 14 15 16 17 18 19 20 21 22 23 24 25 …" at bounding box center [365, 185] width 56 height 18
click at [450, 189] on select "Month January February March April May June July August September October Novem…" at bounding box center [438, 185] width 56 height 18
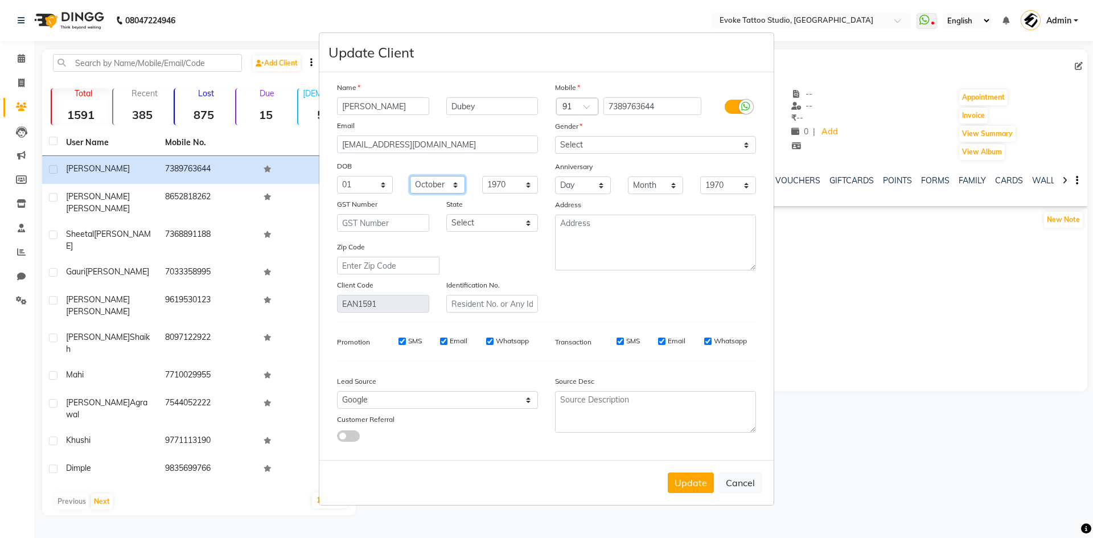
click at [410, 176] on select "Month January February March April May June July August September October Novem…" at bounding box center [438, 185] width 56 height 18
click at [499, 181] on select "1940 1941 1942 1943 1944 1945 1946 1947 1948 1949 1950 1951 1952 1953 1954 1955…" at bounding box center [510, 185] width 56 height 18
click at [482, 176] on select "1940 1941 1942 1943 1944 1945 1946 1947 1948 1949 1950 1951 1952 1953 1954 1955…" at bounding box center [510, 185] width 56 height 18
click at [604, 241] on textarea at bounding box center [655, 243] width 201 height 56
click at [699, 478] on button "Update" at bounding box center [691, 482] width 46 height 20
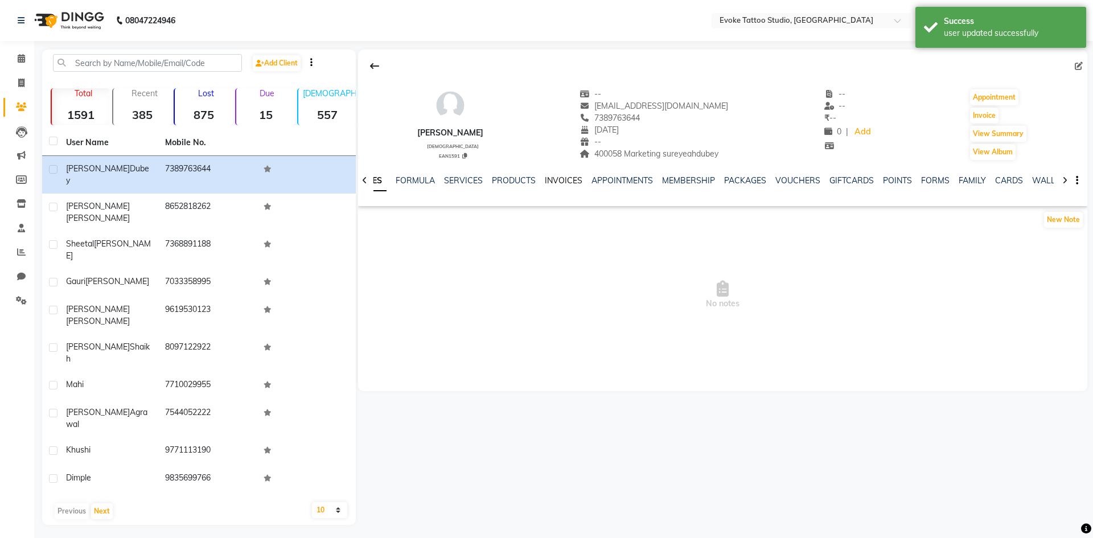
click at [545, 179] on link "INVOICES" at bounding box center [564, 180] width 38 height 10
click at [988, 115] on button "Invoice" at bounding box center [984, 116] width 28 height 16
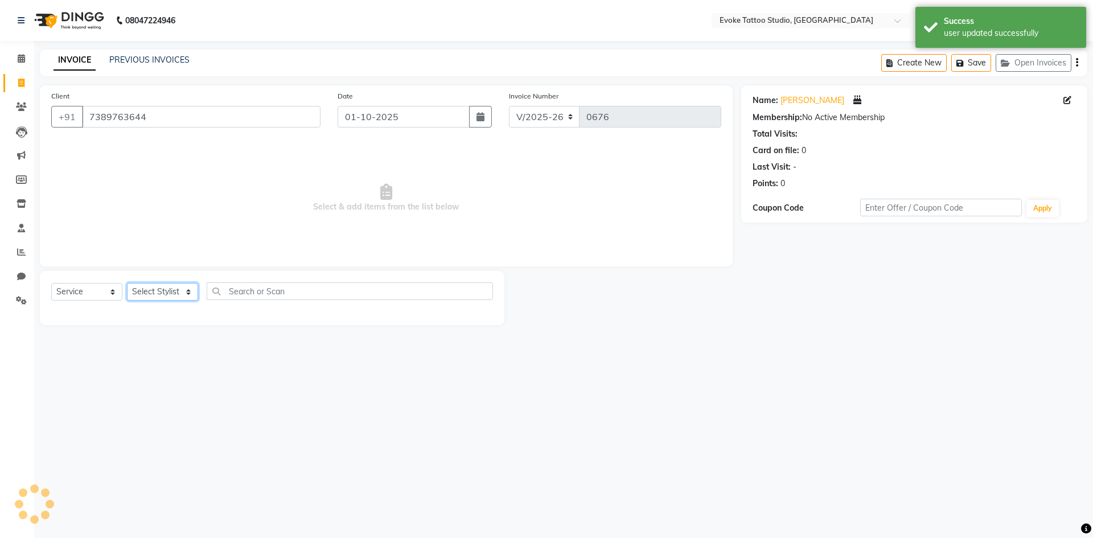
click at [162, 291] on select "Select Stylist [PERSON_NAME] Dingg Support [PERSON_NAME] [PERSON_NAME] [PERSON_…" at bounding box center [162, 292] width 71 height 18
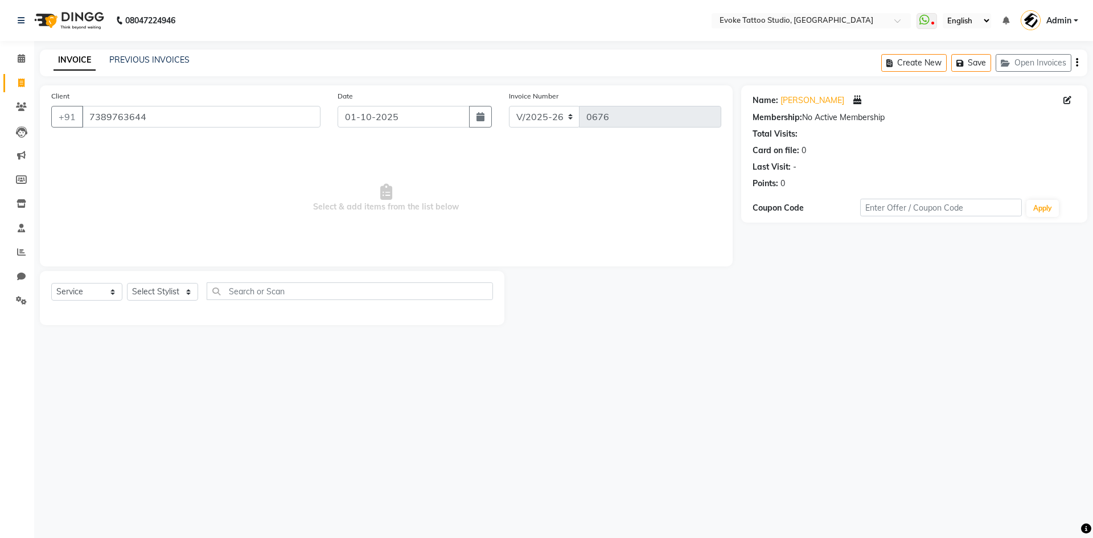
drag, startPoint x: 242, startPoint y: 437, endPoint x: 228, endPoint y: 388, distance: 50.3
click at [242, 437] on div "08047224946 Select Location × Evoke Tattoo Studio, [GEOGRAPHIC_DATA] WhatsApp S…" at bounding box center [546, 269] width 1093 height 538
click at [179, 294] on select "Select Stylist [PERSON_NAME] Dingg Support [PERSON_NAME] [PERSON_NAME] [PERSON_…" at bounding box center [162, 292] width 71 height 18
drag, startPoint x: 268, startPoint y: 383, endPoint x: 255, endPoint y: 369, distance: 18.5
click at [268, 383] on div "08047224946 Select Location × Evoke Tattoo Studio, [GEOGRAPHIC_DATA] WhatsApp S…" at bounding box center [546, 269] width 1093 height 538
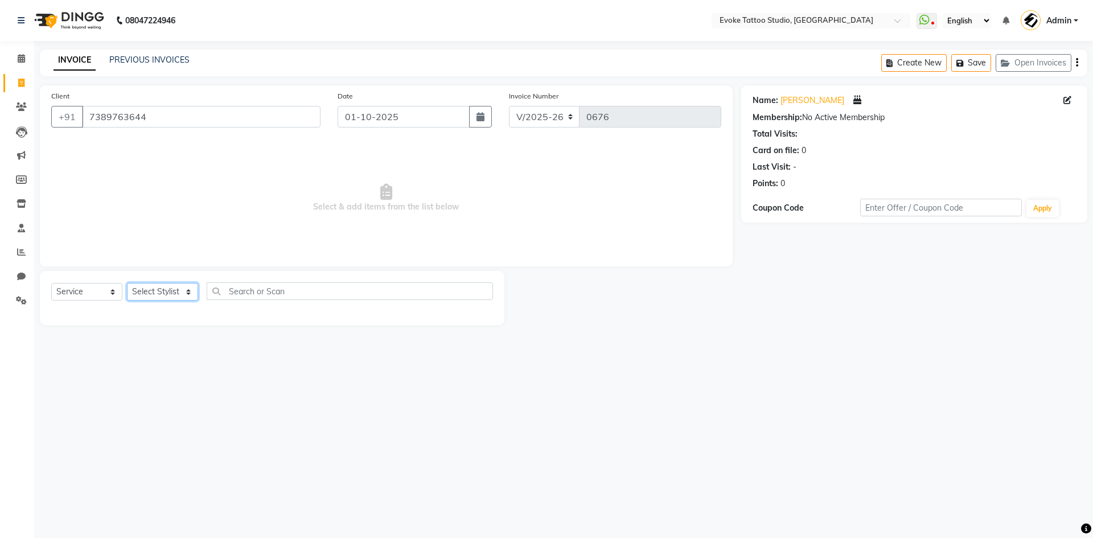
click at [164, 291] on select "Select Stylist [PERSON_NAME] Dingg Support [PERSON_NAME] [PERSON_NAME] [PERSON_…" at bounding box center [162, 292] width 71 height 18
drag, startPoint x: 273, startPoint y: 376, endPoint x: 233, endPoint y: 349, distance: 48.0
click at [273, 376] on div "08047224946 Select Location × Evoke Tattoo Studio, [GEOGRAPHIC_DATA] WhatsApp S…" at bounding box center [546, 269] width 1093 height 538
click at [168, 296] on select "Select Stylist [PERSON_NAME] Dingg Support [PERSON_NAME] [PERSON_NAME] [PERSON_…" at bounding box center [162, 292] width 71 height 18
click at [445, 454] on div "08047224946 Select Location × Evoke Tattoo Studio, [GEOGRAPHIC_DATA] WhatsApp S…" at bounding box center [546, 269] width 1093 height 538
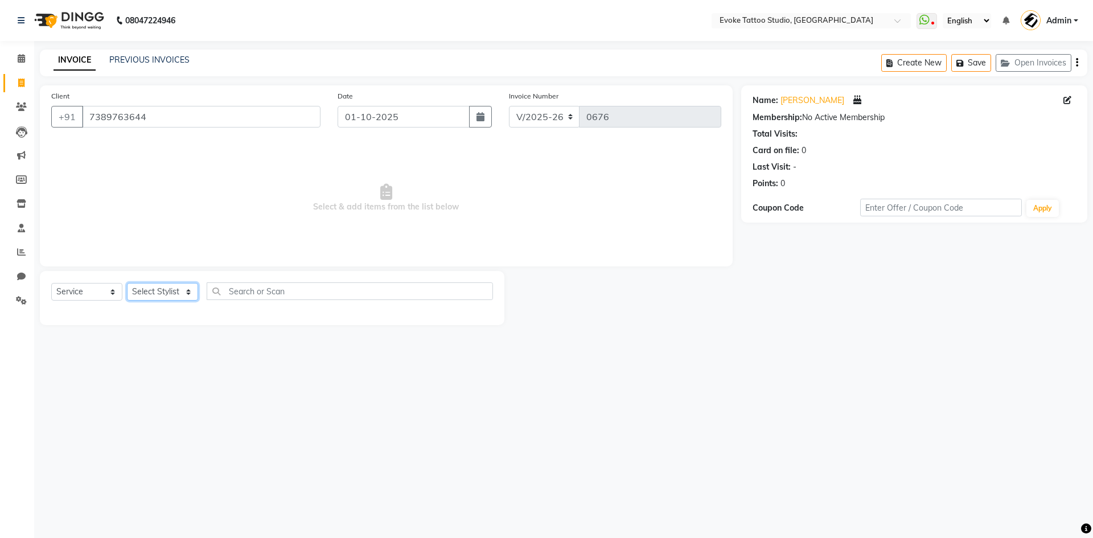
click at [168, 291] on select "Select Stylist [PERSON_NAME] Dingg Support [PERSON_NAME] [PERSON_NAME] [PERSON_…" at bounding box center [162, 292] width 71 height 18
click at [314, 438] on div "08047224946 Select Location × Evoke Tattoo Studio, [GEOGRAPHIC_DATA] WhatsApp S…" at bounding box center [546, 269] width 1093 height 538
click at [157, 295] on select "Select Stylist [PERSON_NAME] Dingg Support [PERSON_NAME] [PERSON_NAME] [PERSON_…" at bounding box center [162, 292] width 71 height 18
click at [127, 283] on select "Select Stylist [PERSON_NAME] Dingg Support [PERSON_NAME] [PERSON_NAME] [PERSON_…" at bounding box center [162, 292] width 71 height 18
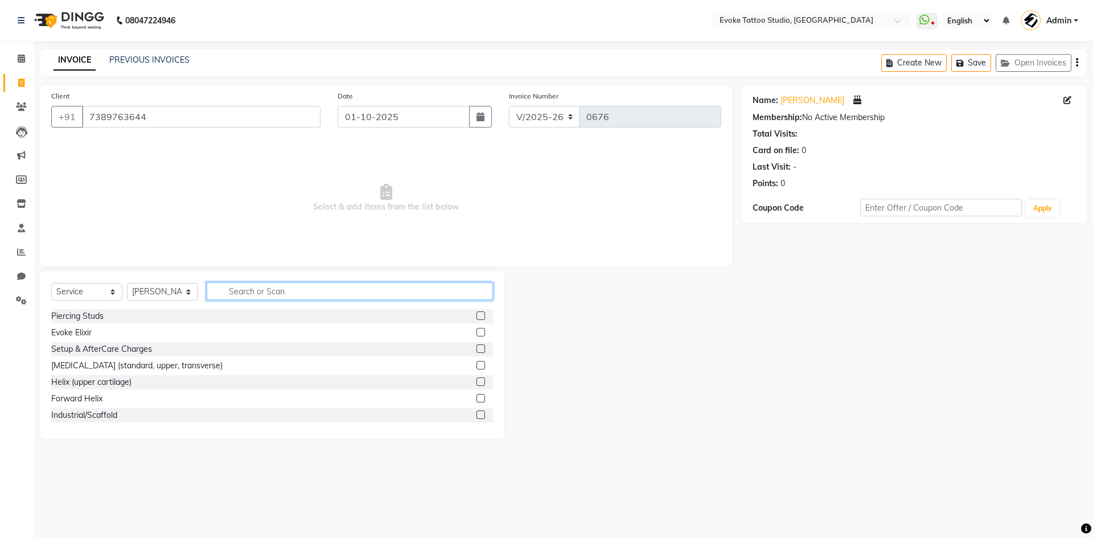
click at [254, 289] on input "text" at bounding box center [350, 291] width 286 height 18
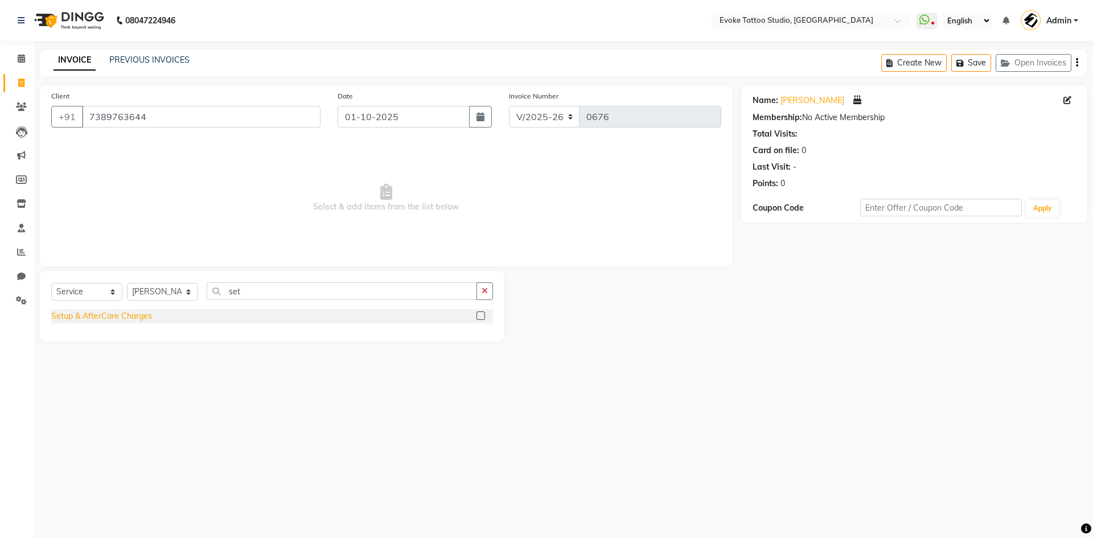
click at [127, 318] on div "Setup & AfterCare Charges" at bounding box center [101, 316] width 101 height 12
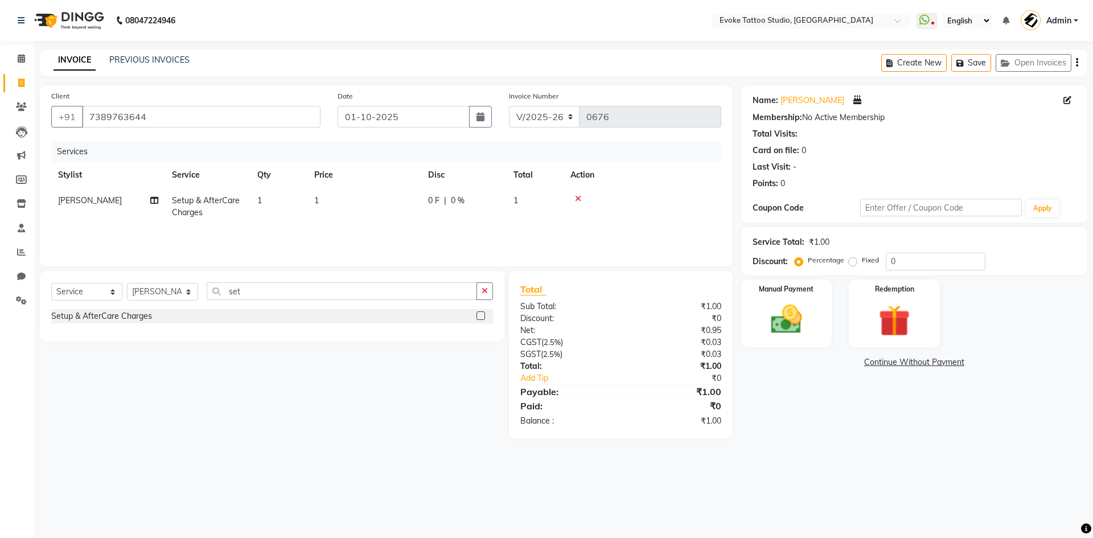
click at [579, 197] on icon at bounding box center [578, 199] width 6 height 8
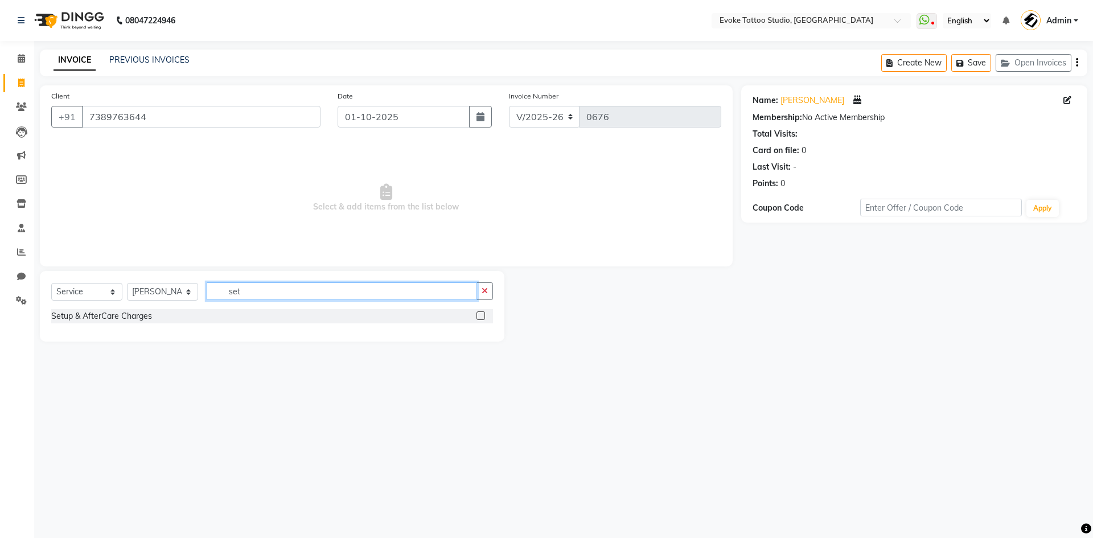
click at [301, 291] on input "set" at bounding box center [342, 291] width 270 height 18
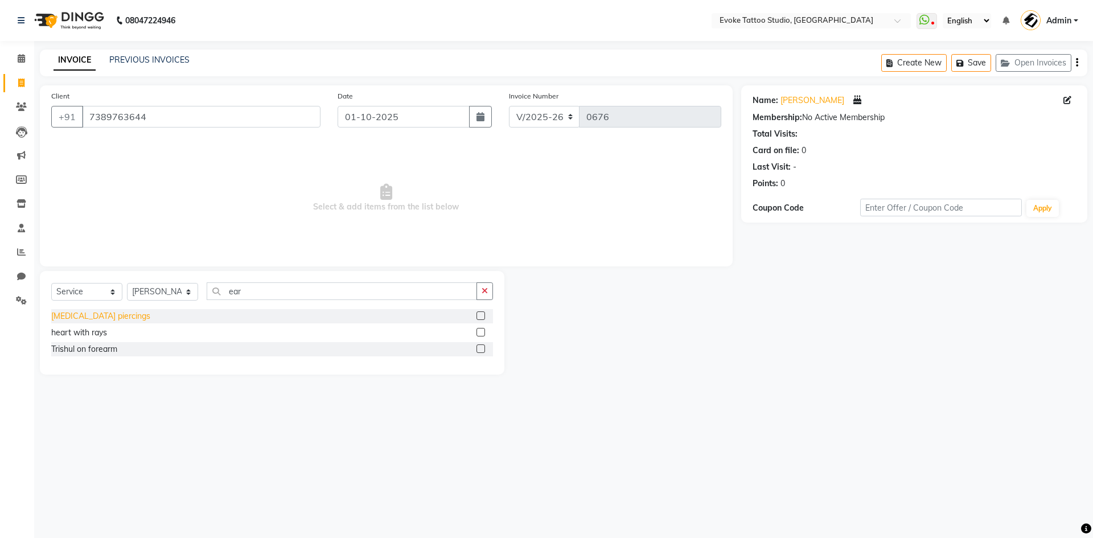
click at [109, 314] on div "[MEDICAL_DATA] piercings" at bounding box center [100, 316] width 99 height 12
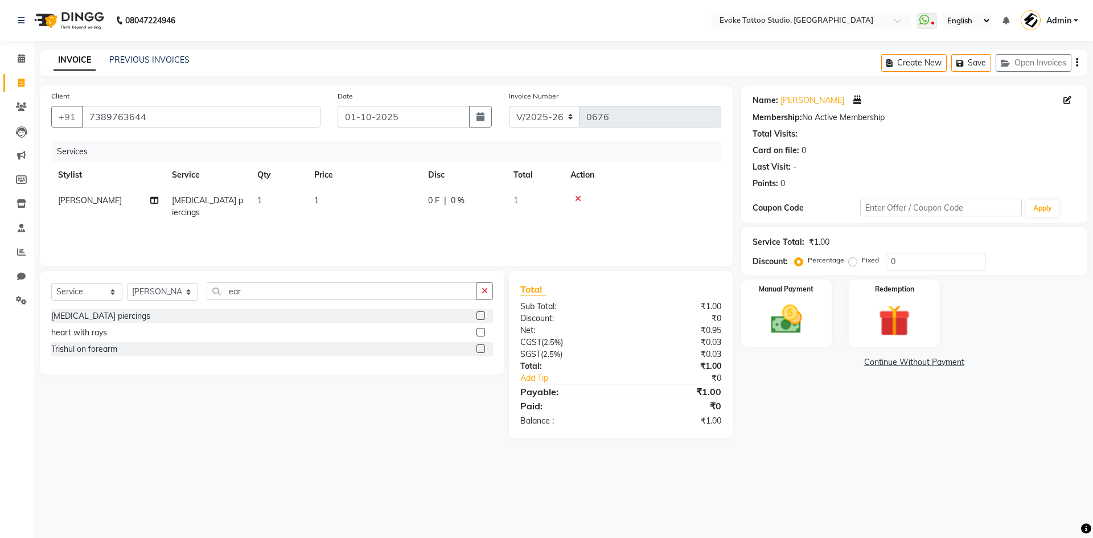
click at [374, 202] on td "1" at bounding box center [364, 207] width 114 height 38
click at [417, 207] on input "1" at bounding box center [418, 204] width 100 height 18
click at [815, 324] on div "Manual Payment" at bounding box center [786, 313] width 94 height 70
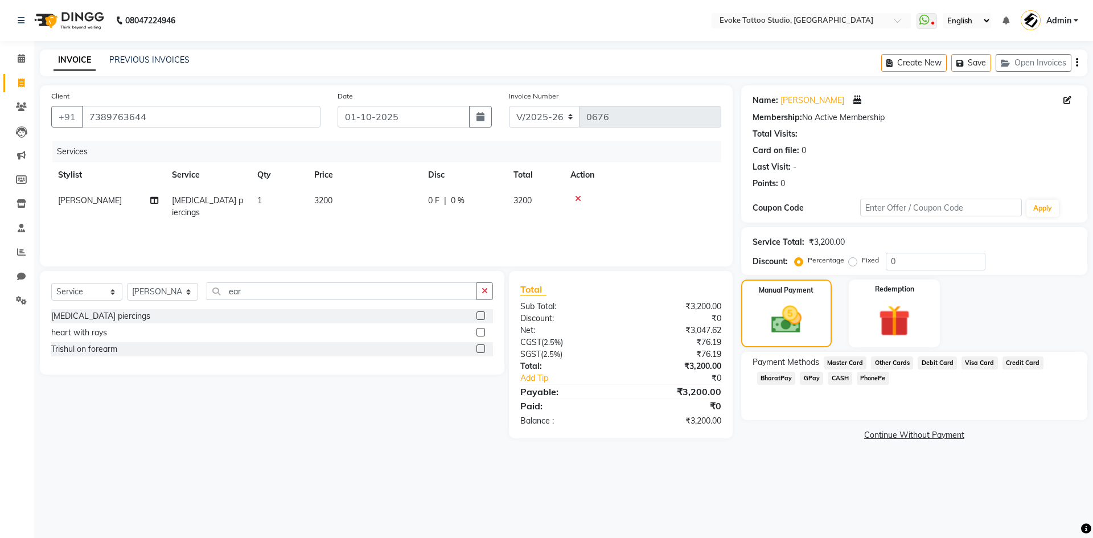
click at [809, 374] on span "GPay" at bounding box center [811, 378] width 23 height 13
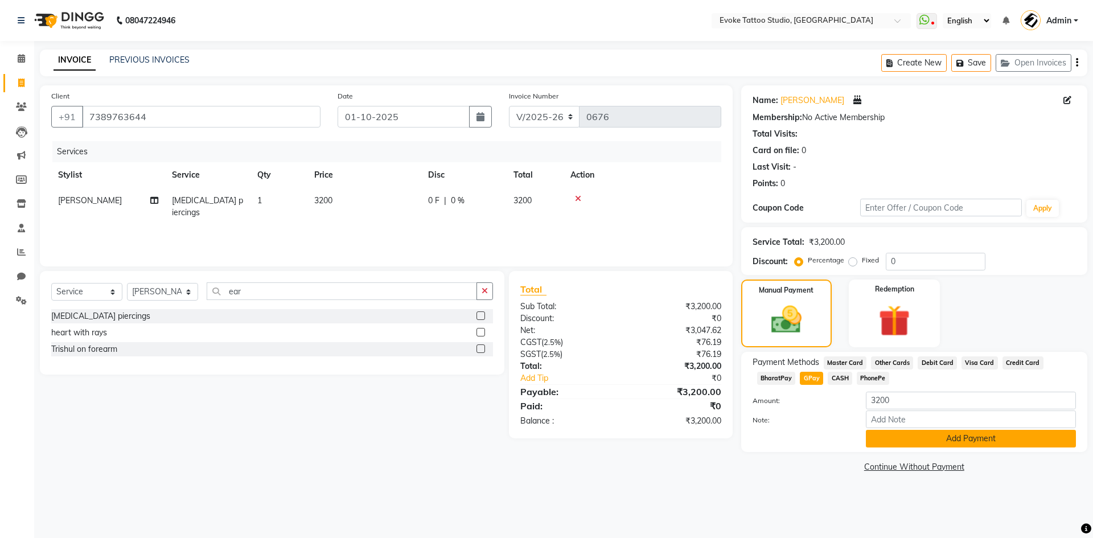
click at [972, 439] on button "Add Payment" at bounding box center [971, 439] width 210 height 18
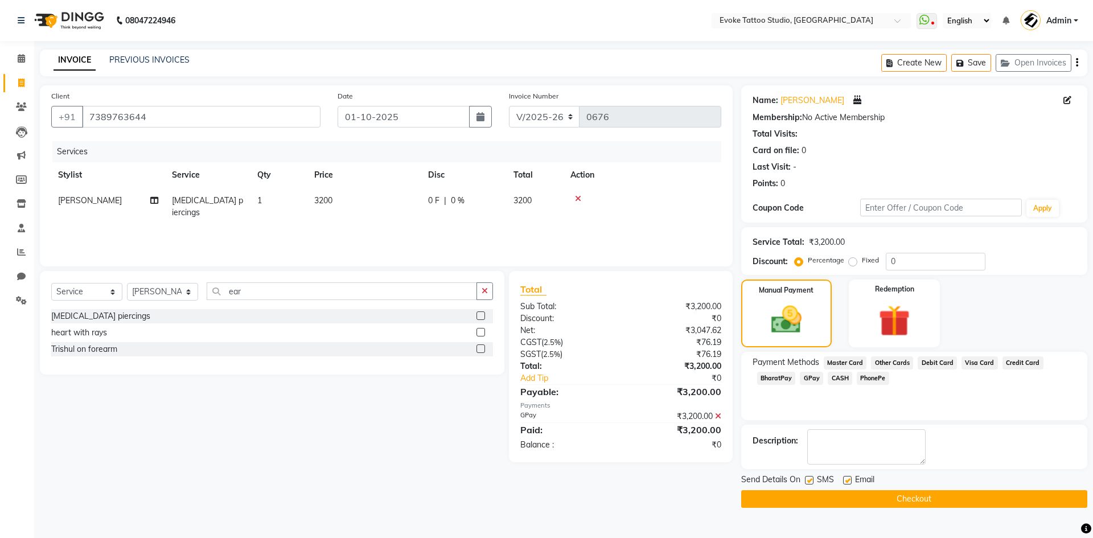
click at [937, 498] on button "Checkout" at bounding box center [914, 499] width 346 height 18
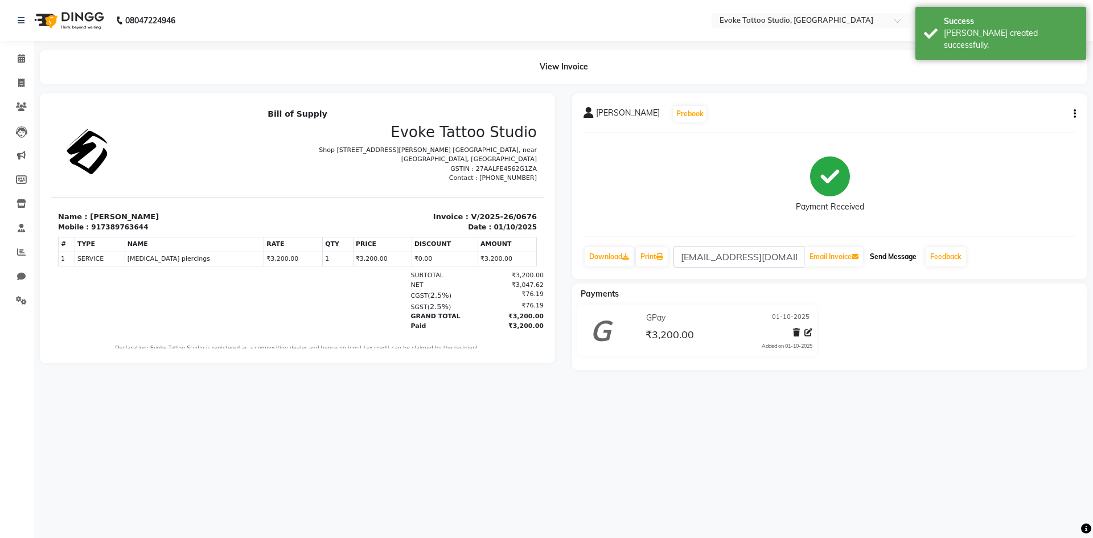
click at [891, 262] on button "Send Message" at bounding box center [893, 256] width 56 height 19
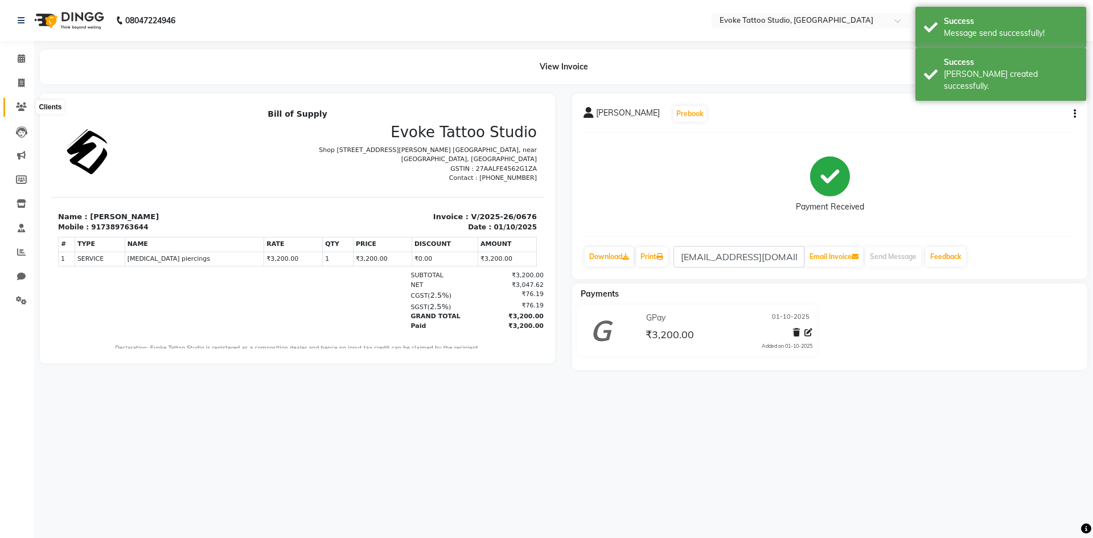
click at [20, 102] on span at bounding box center [21, 107] width 20 height 13
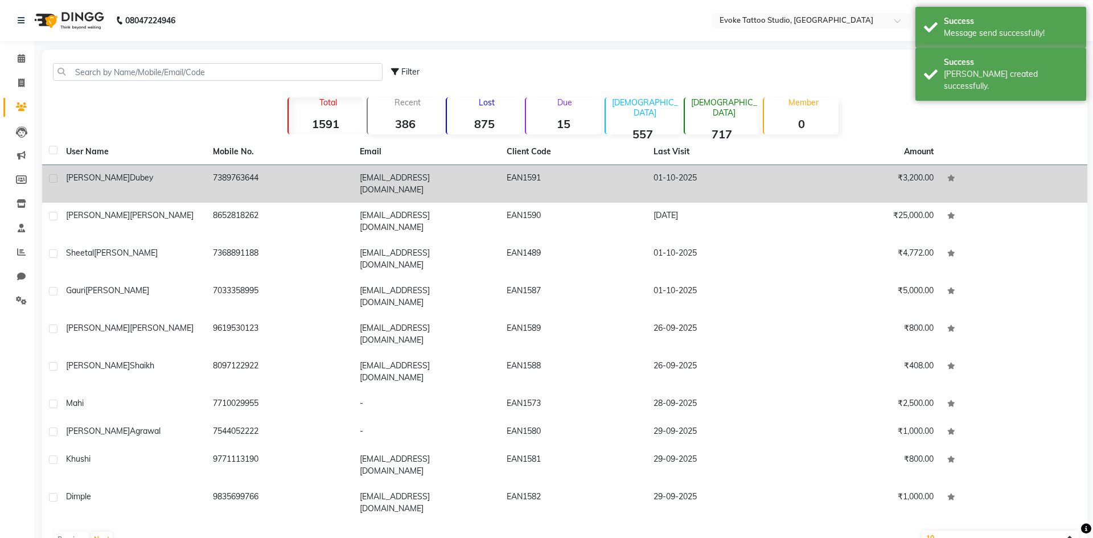
click at [147, 171] on td "[PERSON_NAME]" at bounding box center [132, 184] width 147 height 38
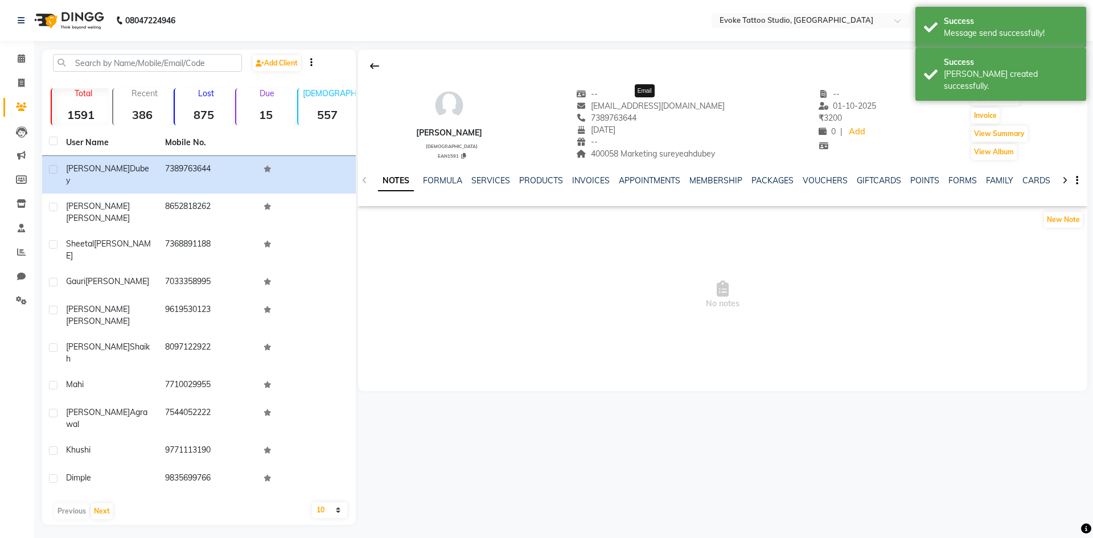
click at [660, 102] on span "[EMAIL_ADDRESS][DOMAIN_NAME]" at bounding box center [650, 106] width 149 height 10
click at [453, 129] on div "[PERSON_NAME]" at bounding box center [449, 133] width 66 height 12
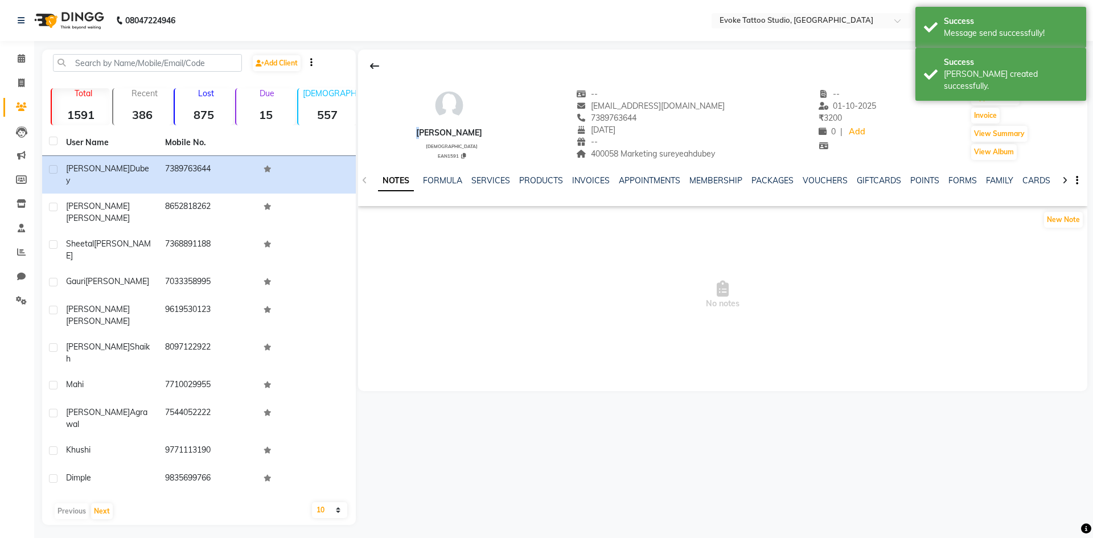
click at [453, 129] on div "[PERSON_NAME]" at bounding box center [449, 133] width 66 height 12
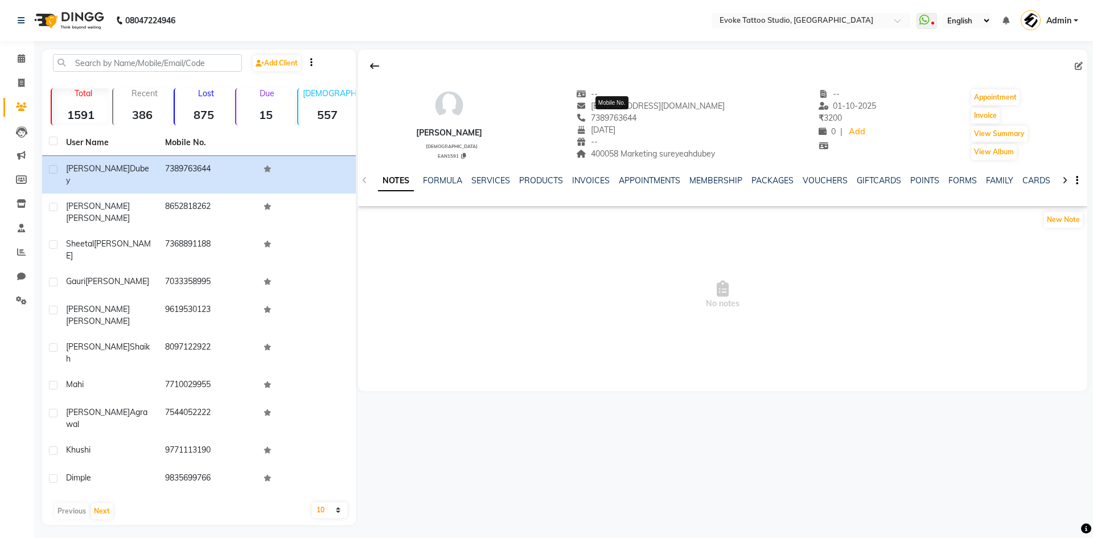
click at [635, 116] on span "7389763644" at bounding box center [606, 118] width 60 height 10
click at [707, 152] on span "400058 Marketing sureyeahdubey" at bounding box center [645, 154] width 139 height 10
click at [612, 155] on span "400058 Marketing sureyeahdubey" at bounding box center [645, 154] width 139 height 10
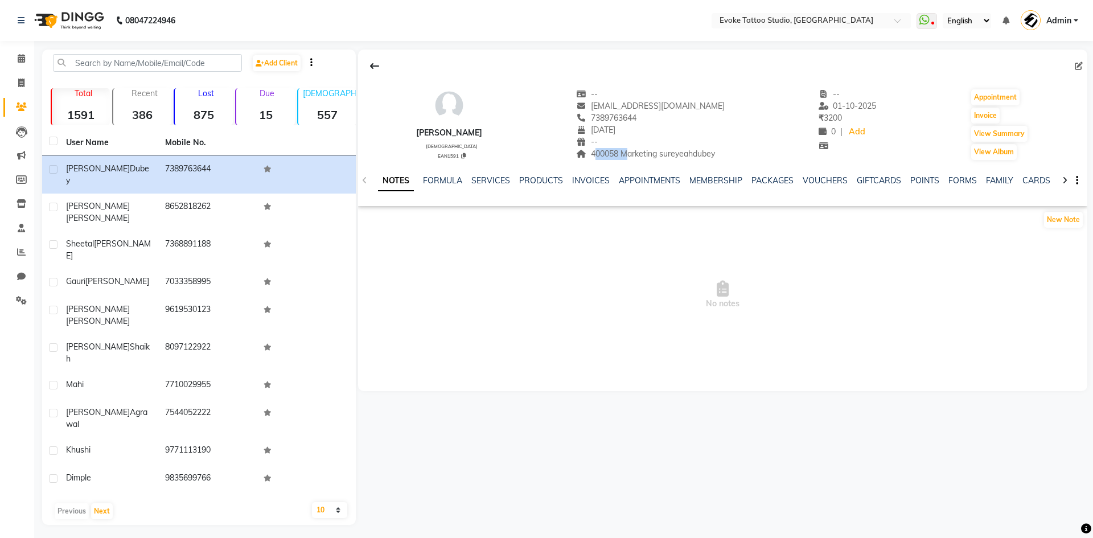
click at [612, 155] on span "400058 Marketing sureyeahdubey" at bounding box center [645, 154] width 139 height 10
click at [693, 152] on span "400058 Marketing sureyeahdubey" at bounding box center [645, 154] width 139 height 10
click at [92, 65] on input "text" at bounding box center [147, 63] width 189 height 18
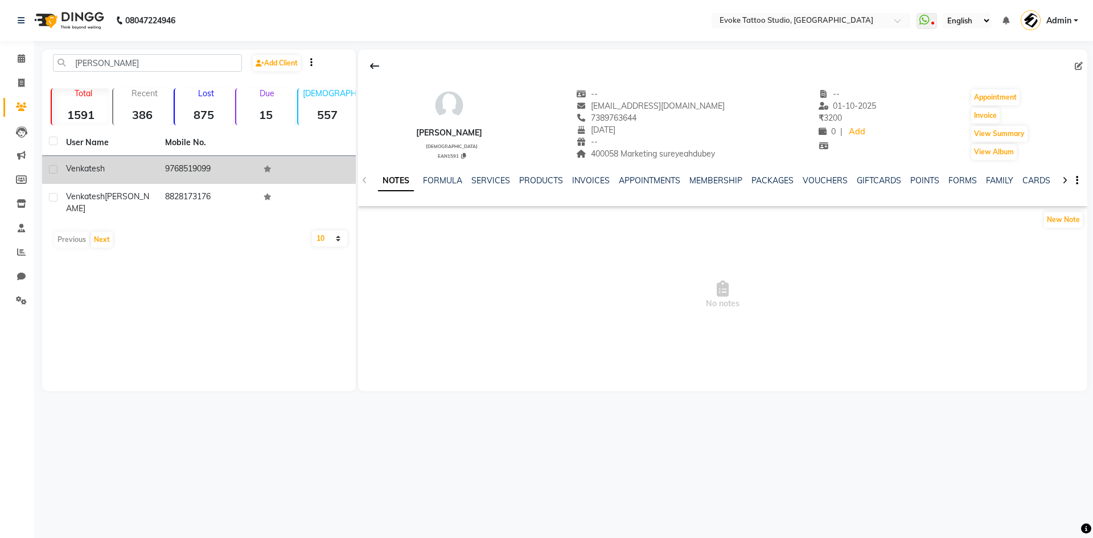
click at [146, 179] on td "Venkatesh" at bounding box center [108, 170] width 99 height 28
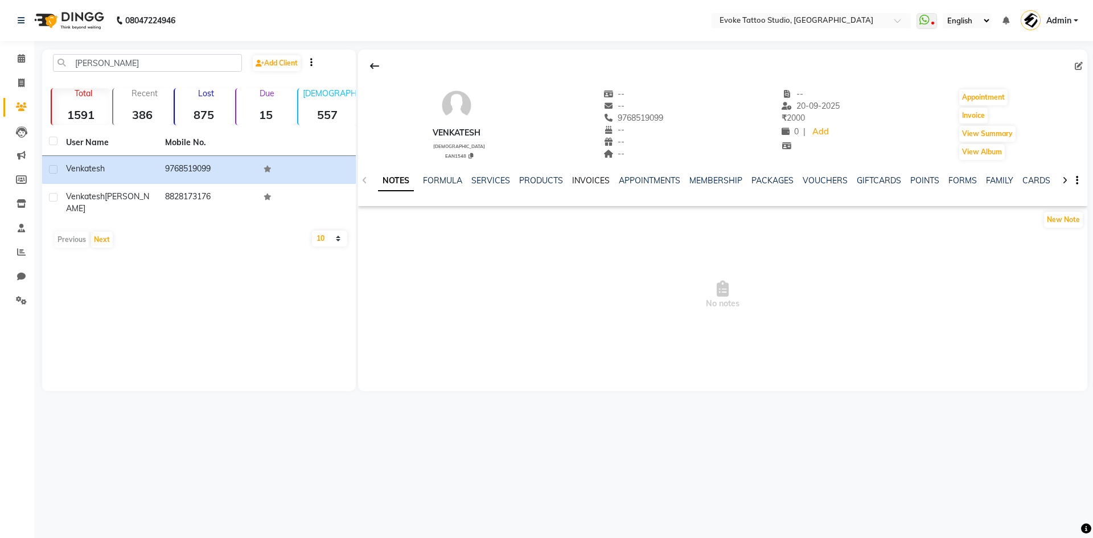
click at [590, 179] on link "INVOICES" at bounding box center [591, 180] width 38 height 10
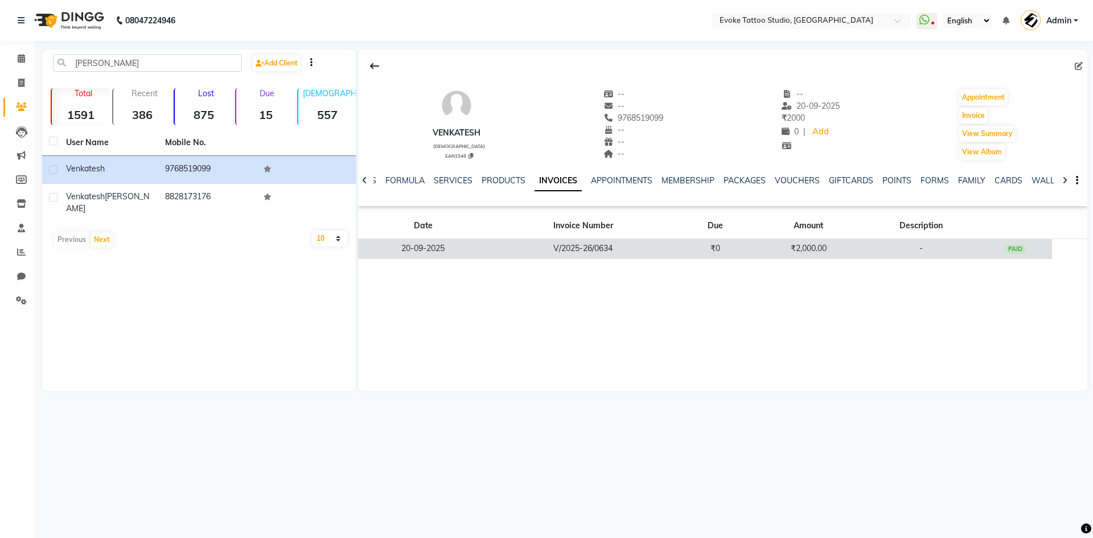
click at [808, 254] on td "₹2,000.00" at bounding box center [808, 249] width 112 height 20
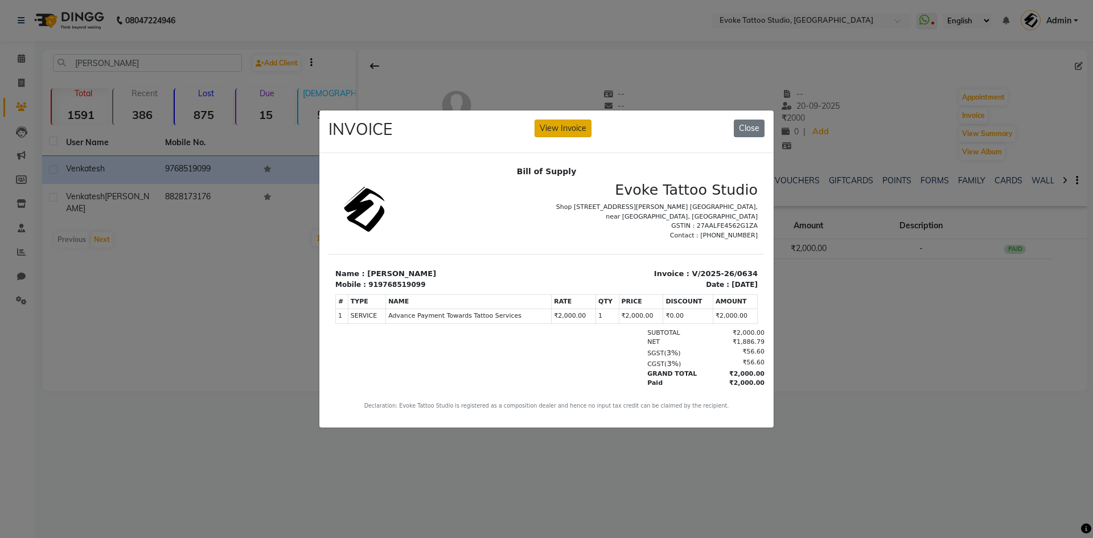
click at [562, 127] on button "View Invoice" at bounding box center [562, 129] width 57 height 18
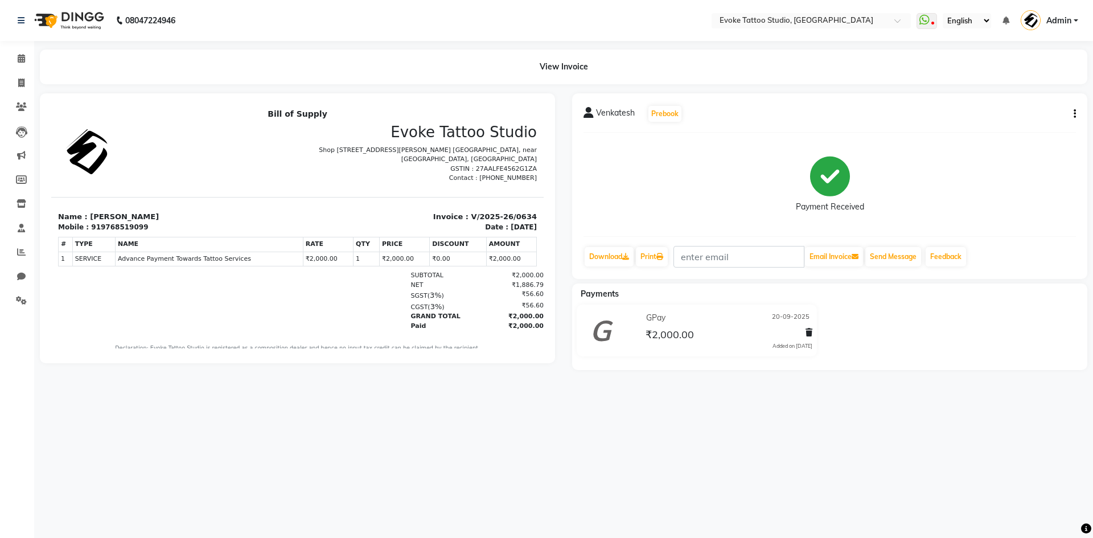
click at [1076, 112] on div "Venkatesh Prebook Payment Received Download Print Email Invoice Send Message Fe…" at bounding box center [829, 186] width 515 height 186
click at [1073, 112] on button "button" at bounding box center [1072, 114] width 7 height 12
click at [1001, 124] on div "Edit Invoice" at bounding box center [1018, 128] width 78 height 14
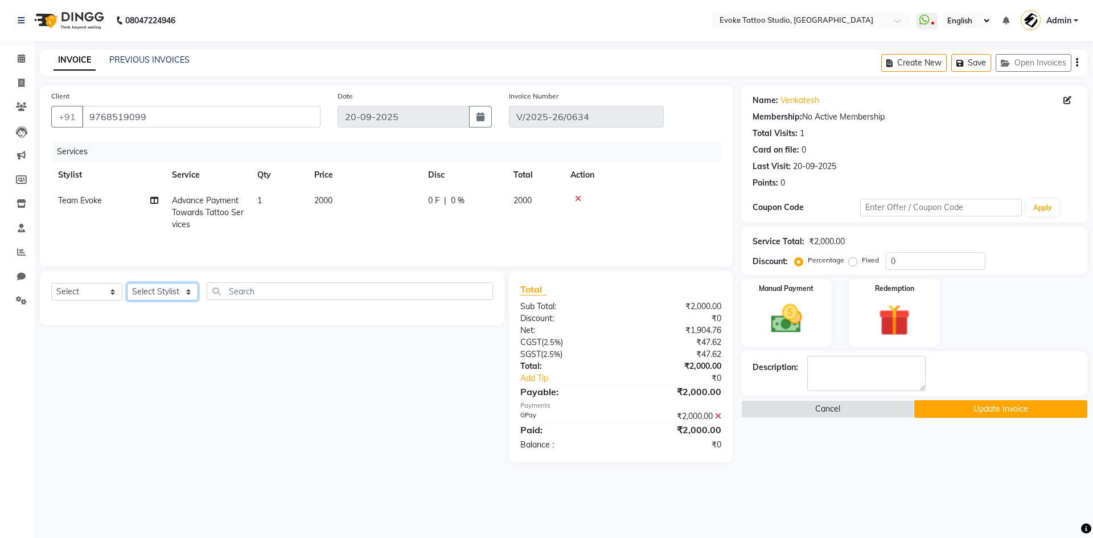
click at [155, 287] on select "Select Stylist [PERSON_NAME] Dingg Support [PERSON_NAME] [PERSON_NAME] [PERSON_…" at bounding box center [162, 292] width 71 height 18
click at [127, 283] on select "Select Stylist [PERSON_NAME] Dingg Support [PERSON_NAME] [PERSON_NAME] [PERSON_…" at bounding box center [162, 292] width 71 height 18
click at [258, 291] on input "text" at bounding box center [350, 291] width 286 height 18
click at [79, 300] on select "Select Service Product Membership Package Voucher Prepaid Gift Card" at bounding box center [86, 292] width 71 height 18
click at [51, 283] on select "Select Service Product Membership Package Voucher Prepaid Gift Card" at bounding box center [86, 292] width 71 height 18
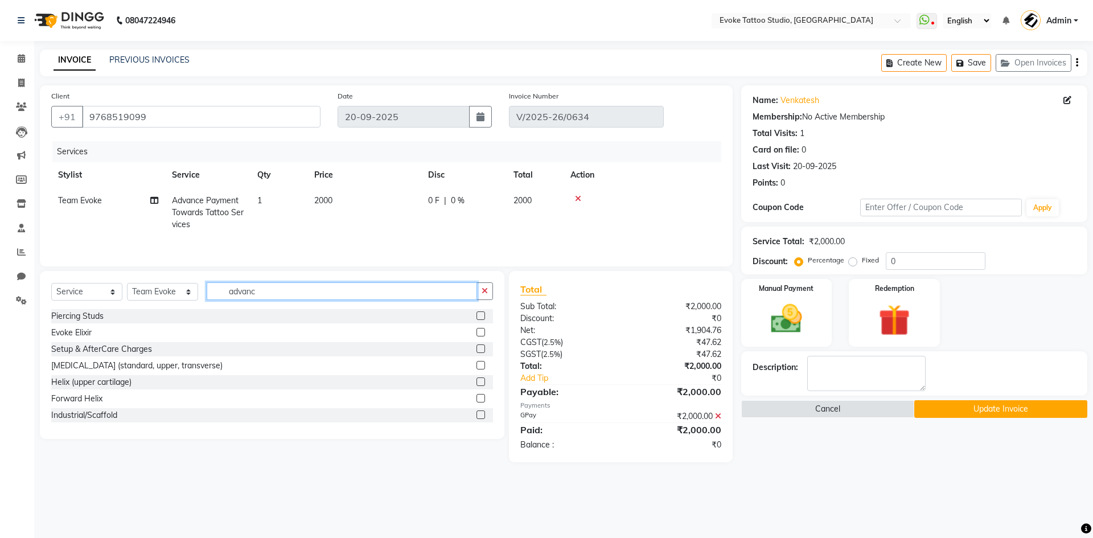
click at [320, 298] on input "advanc" at bounding box center [342, 291] width 270 height 18
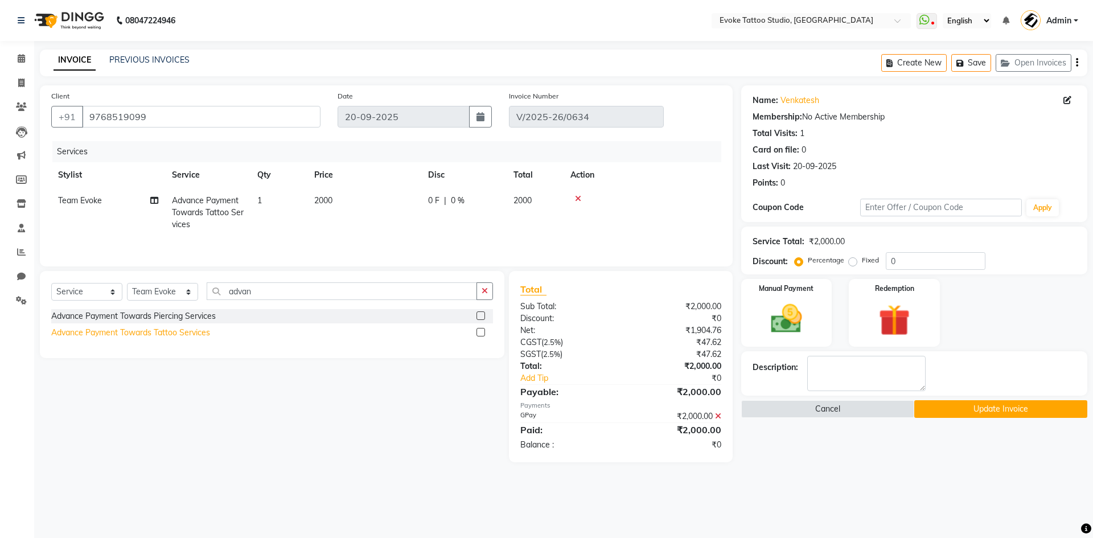
click at [197, 328] on div "Advance Payment Towards Tattoo Services" at bounding box center [130, 333] width 159 height 12
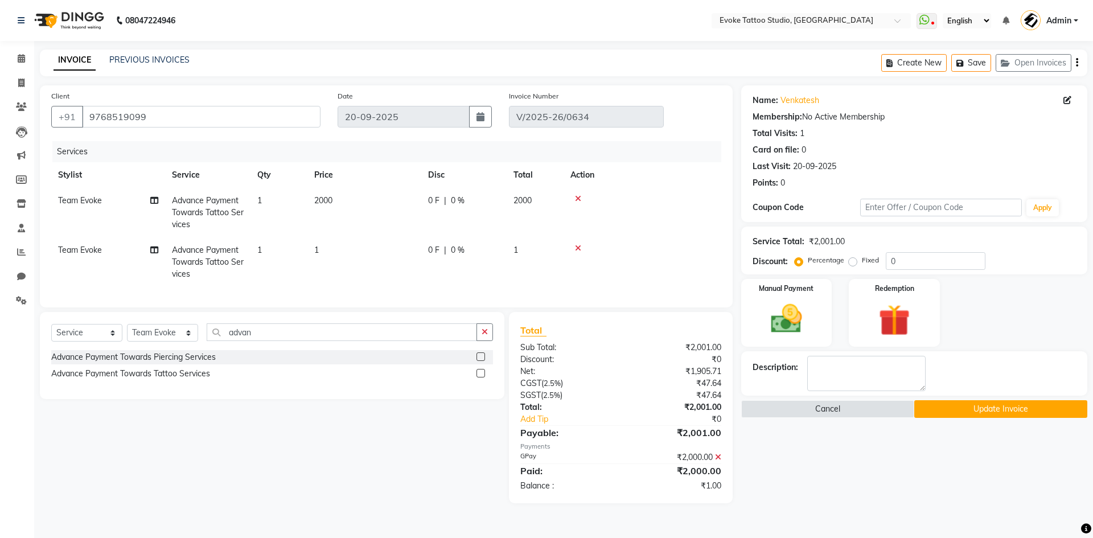
click at [376, 246] on td "1" at bounding box center [364, 262] width 114 height 50
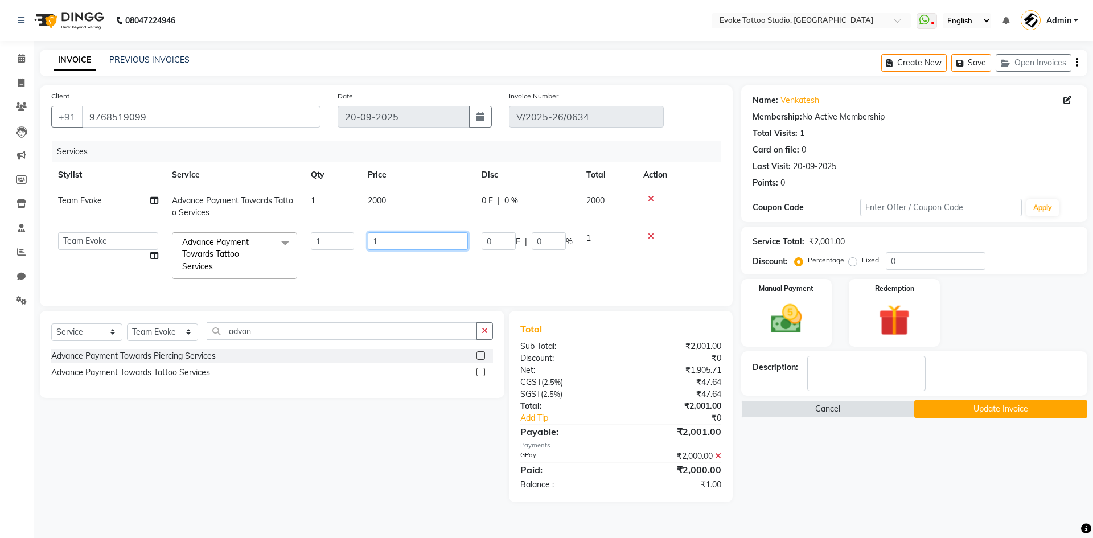
click at [404, 247] on input "1" at bounding box center [418, 241] width 100 height 18
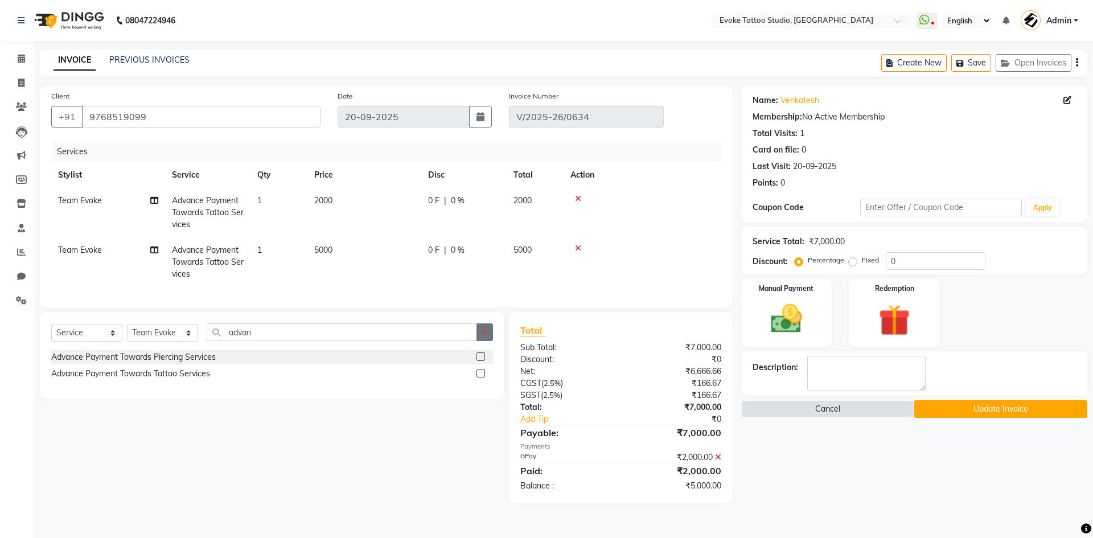
click at [491, 341] on button "button" at bounding box center [484, 332] width 17 height 18
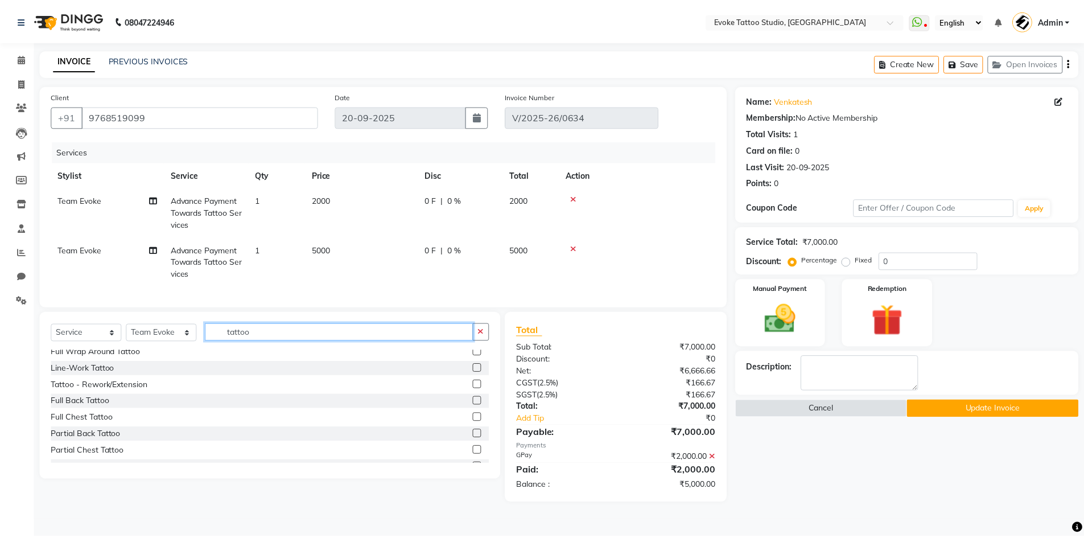
scroll to position [244, 0]
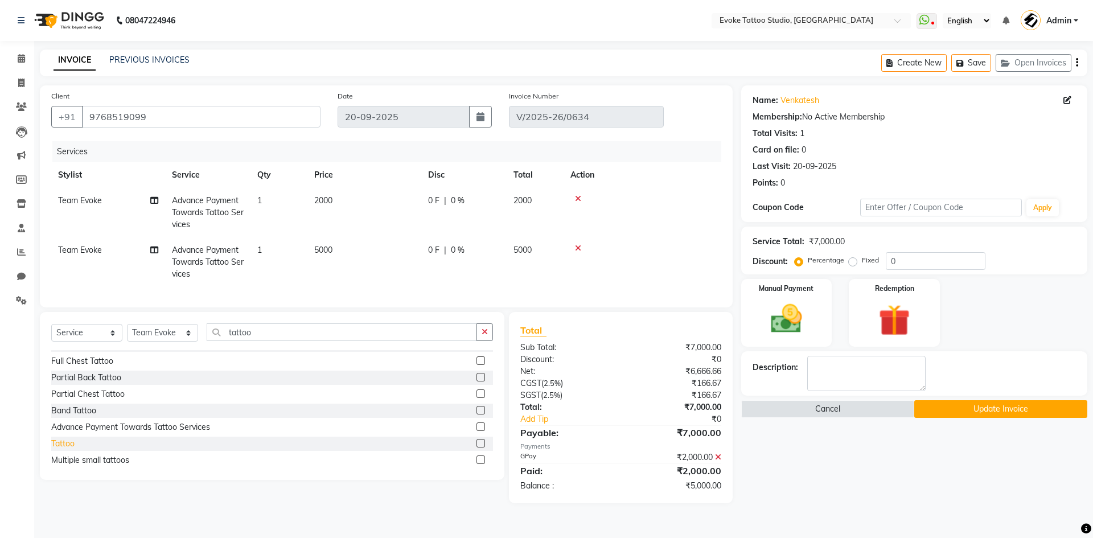
click at [71, 449] on div "Tattoo" at bounding box center [62, 444] width 23 height 12
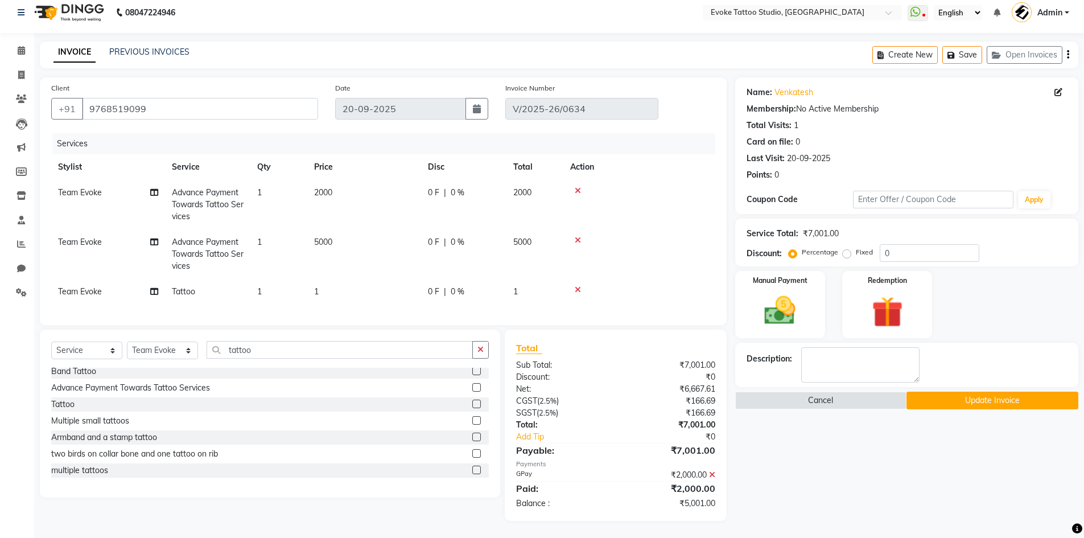
scroll to position [17, 0]
click at [575, 236] on icon at bounding box center [578, 240] width 6 height 8
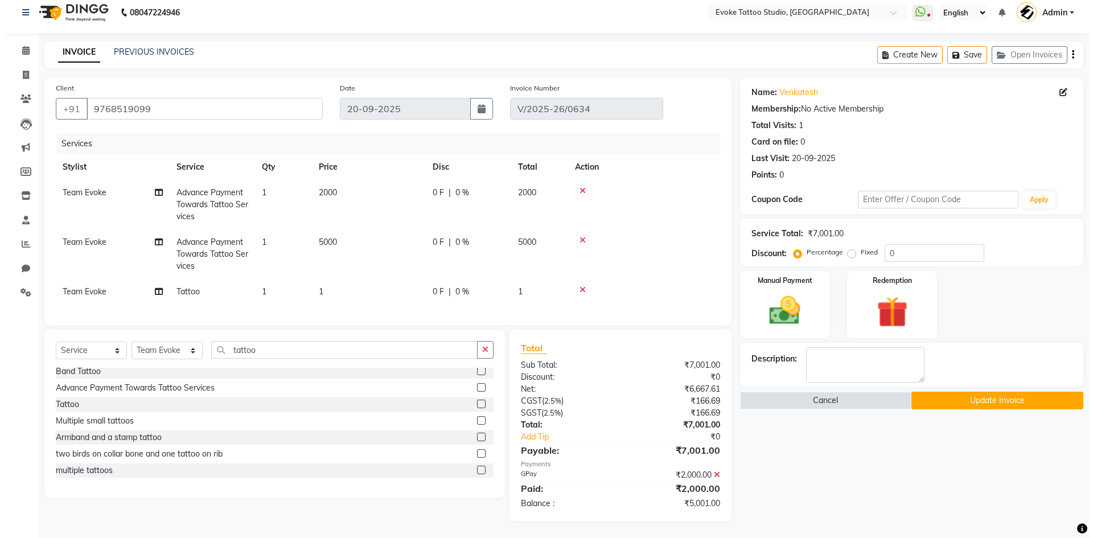
scroll to position [0, 0]
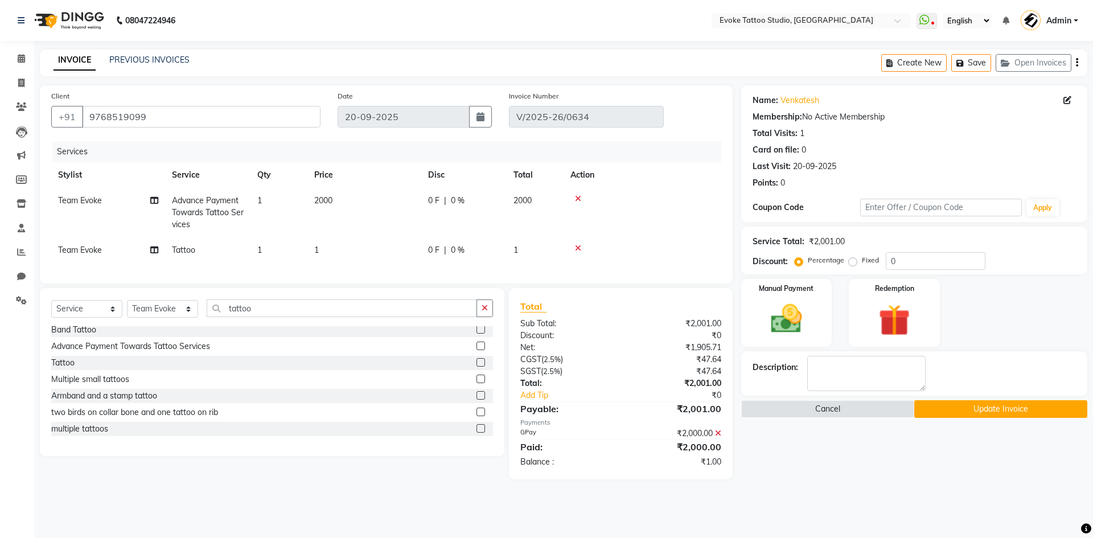
click at [353, 248] on td "1" at bounding box center [364, 250] width 114 height 26
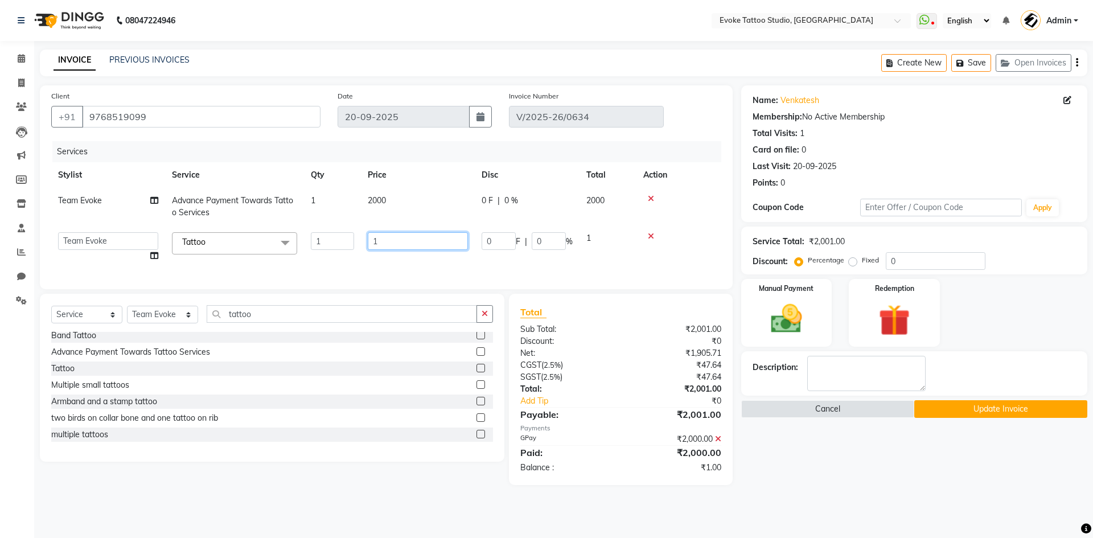
click at [409, 244] on input "1" at bounding box center [418, 241] width 100 height 18
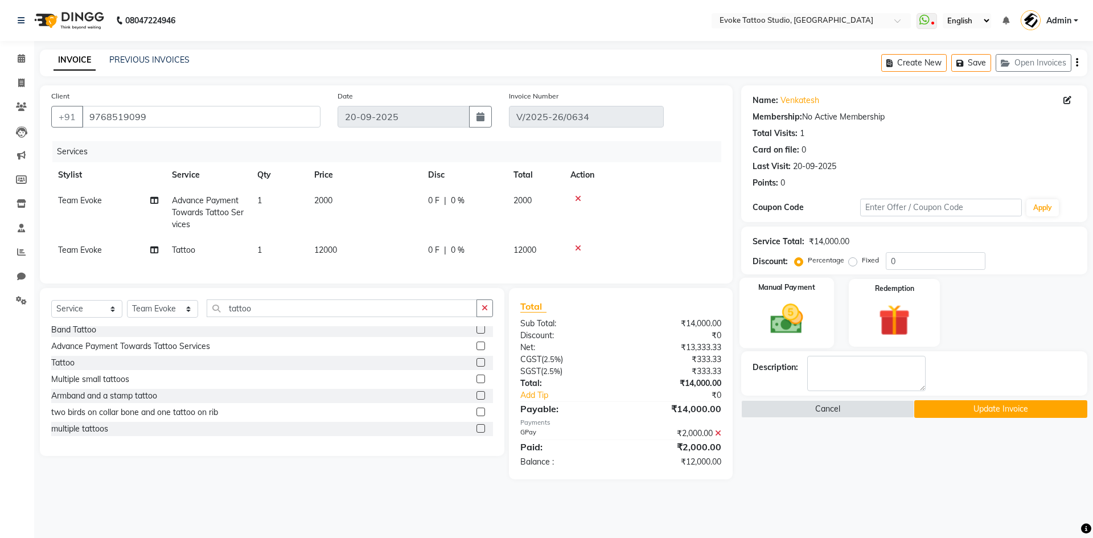
click at [787, 312] on img at bounding box center [786, 319] width 53 height 38
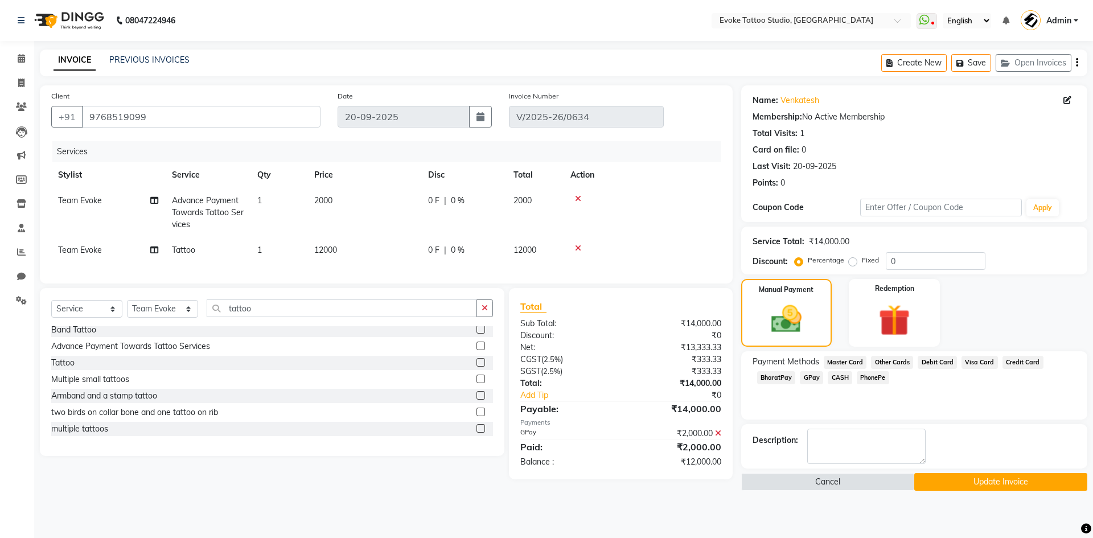
click at [807, 377] on span "GPay" at bounding box center [811, 377] width 23 height 13
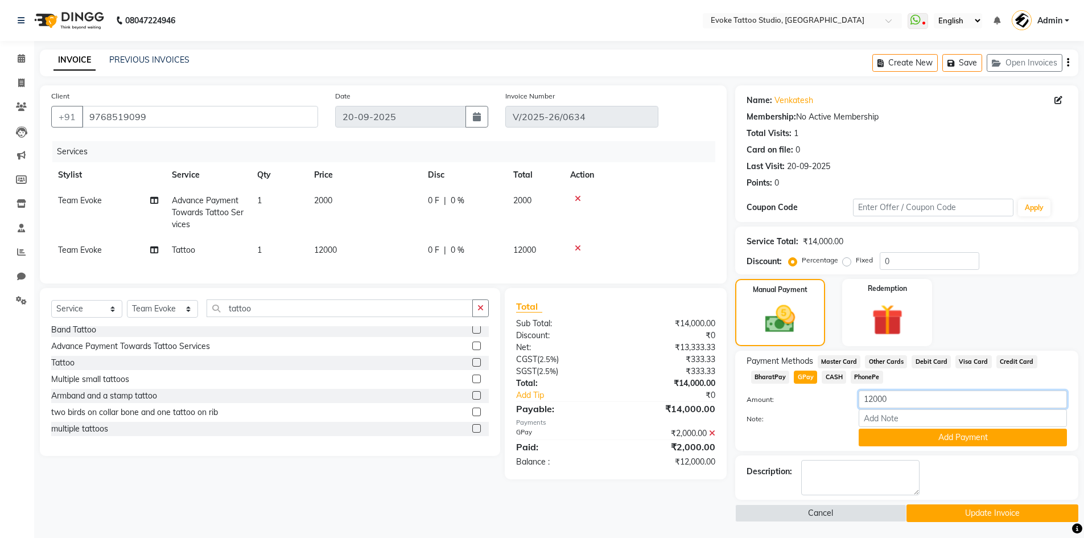
drag, startPoint x: 879, startPoint y: 396, endPoint x: 791, endPoint y: 381, distance: 89.5
click at [791, 381] on div "Payment Methods Master Card Other Cards Debit Card Visa Card Credit Card Bharat…" at bounding box center [907, 400] width 320 height 91
click at [923, 435] on button "Add Payment" at bounding box center [963, 438] width 208 height 18
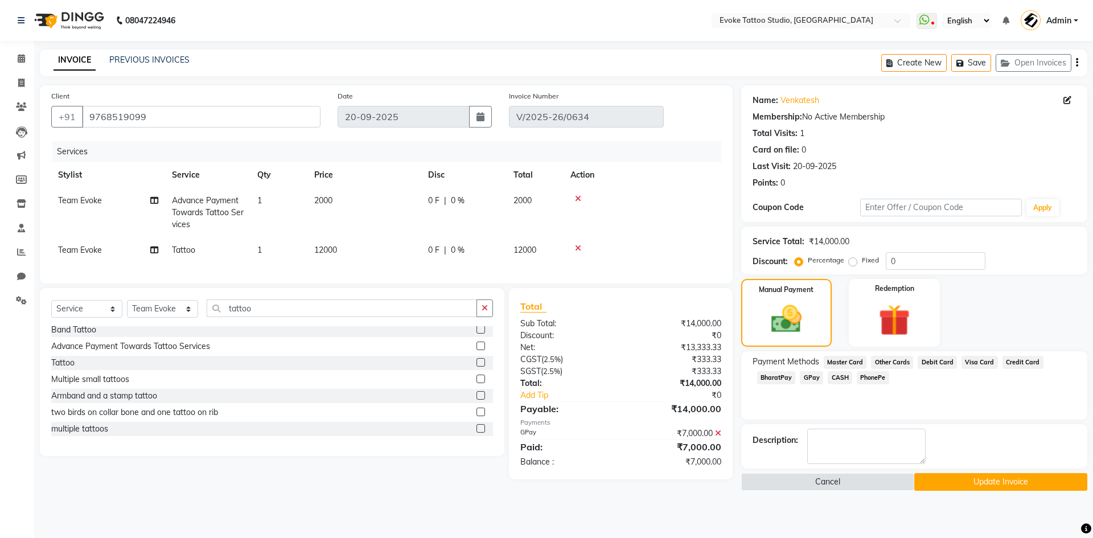
click at [998, 480] on button "Update Invoice" at bounding box center [1000, 482] width 173 height 18
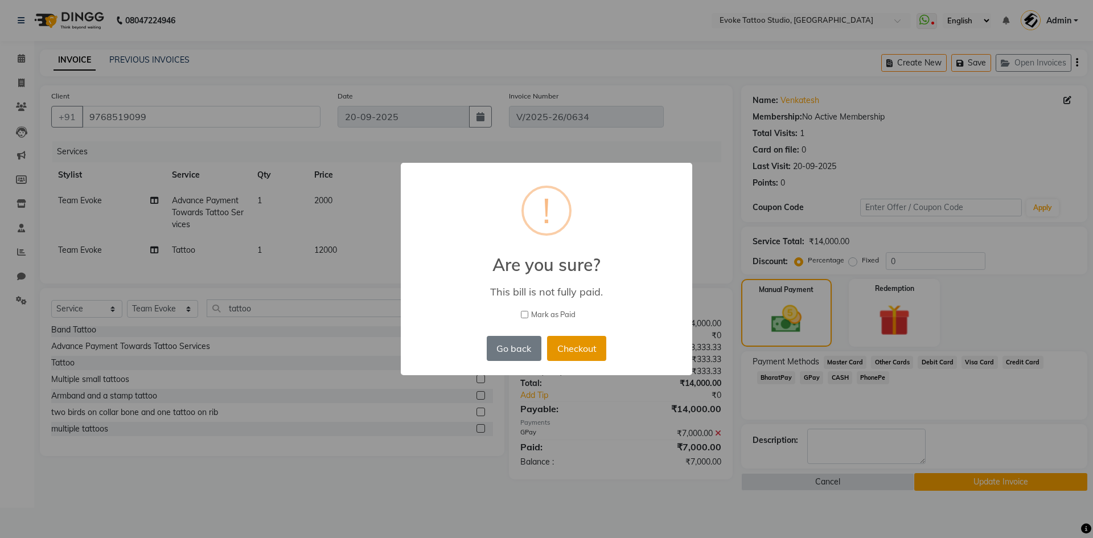
click at [573, 347] on button "Checkout" at bounding box center [576, 348] width 59 height 25
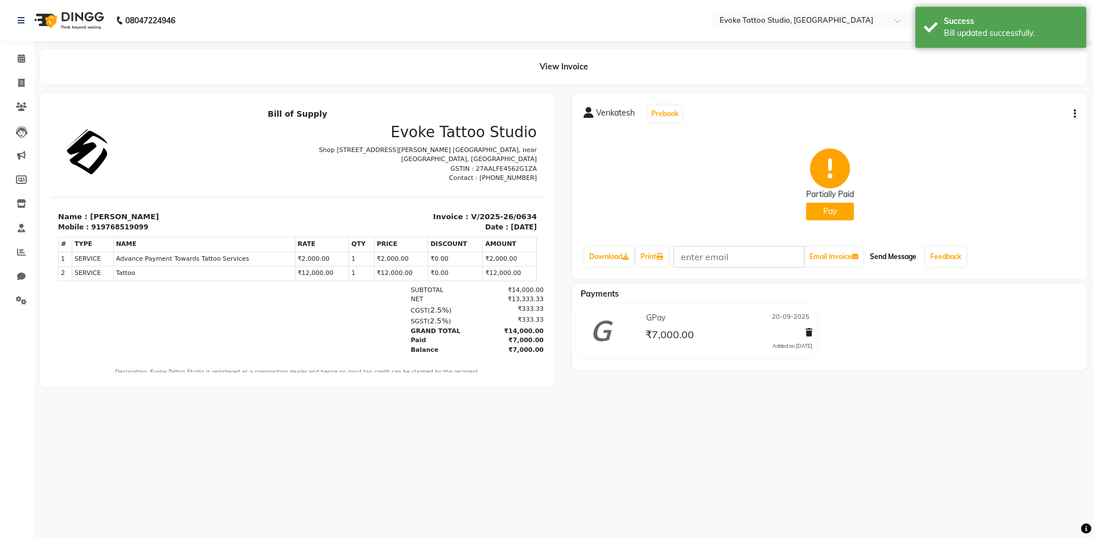
click at [890, 254] on button "Send Message" at bounding box center [893, 256] width 56 height 19
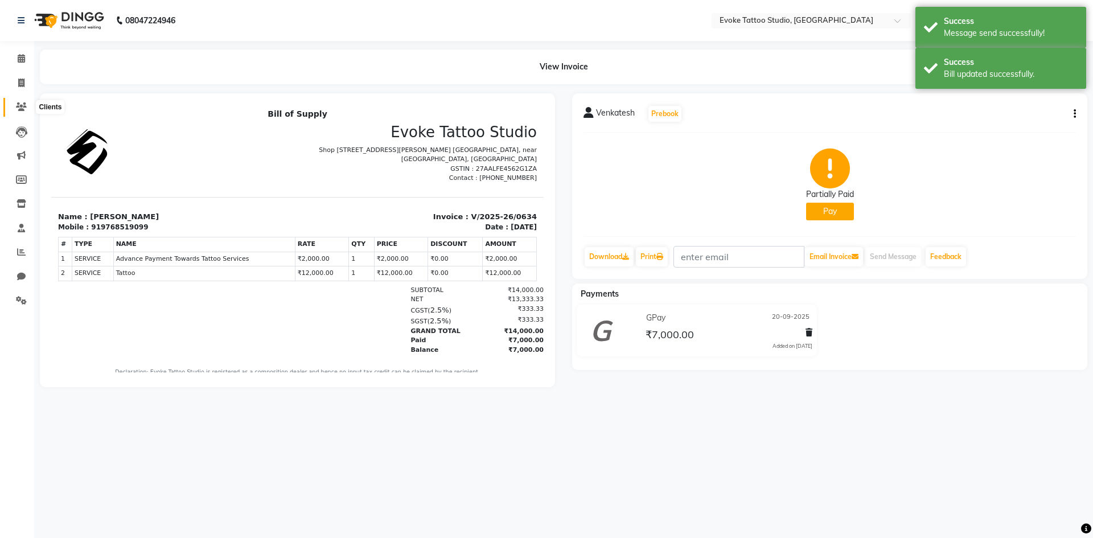
click at [22, 108] on icon at bounding box center [21, 106] width 11 height 9
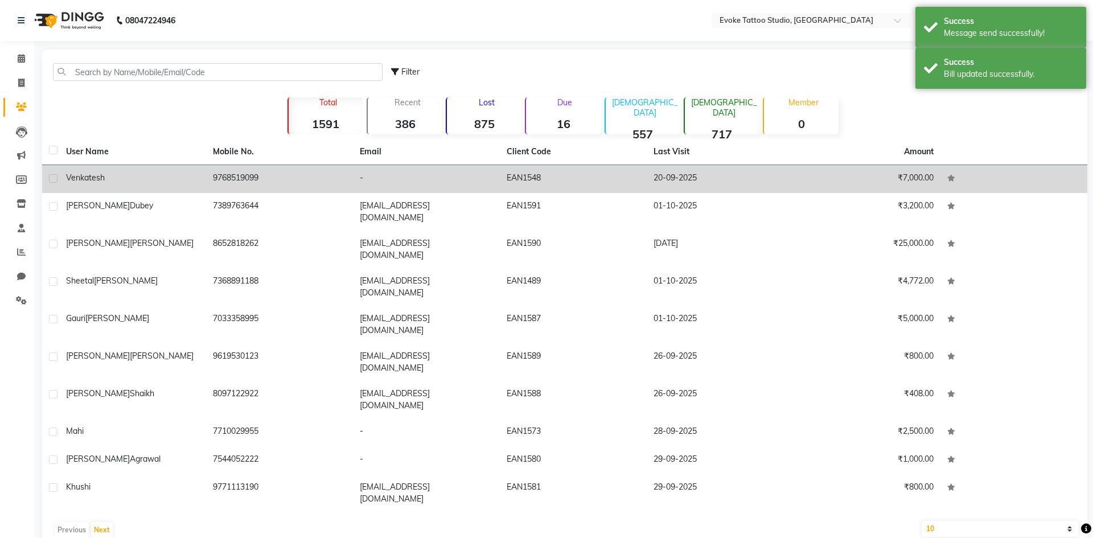
click at [282, 179] on td "9768519099" at bounding box center [279, 179] width 147 height 28
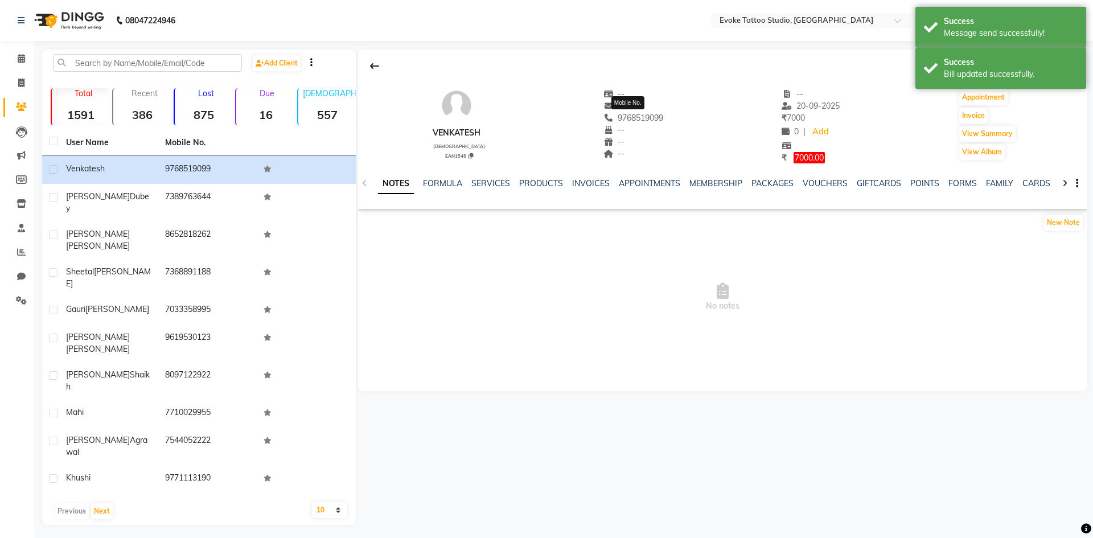
click at [640, 116] on span "9768519099" at bounding box center [633, 118] width 60 height 10
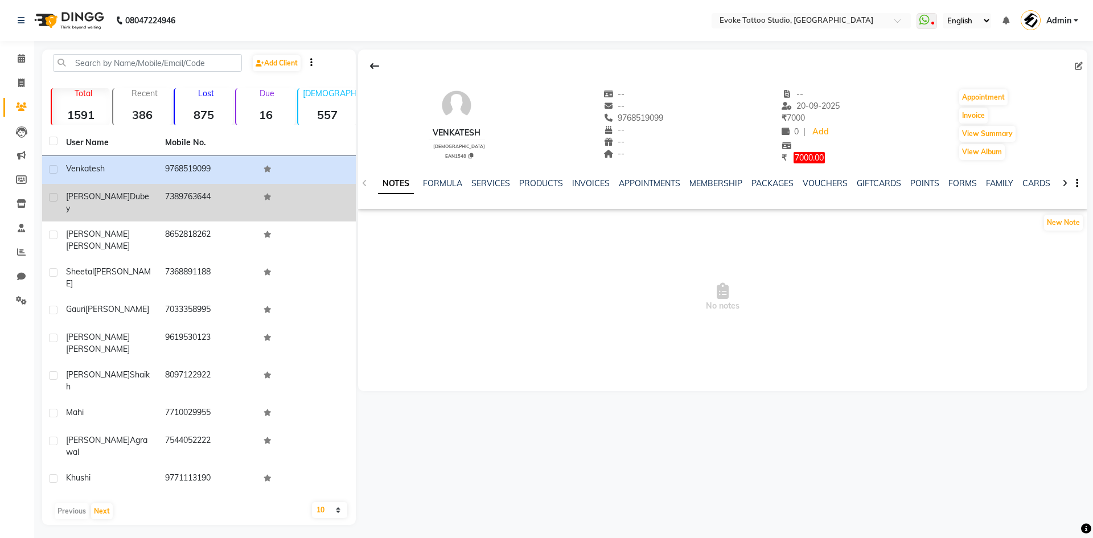
click at [145, 211] on td "[PERSON_NAME]" at bounding box center [108, 203] width 99 height 38
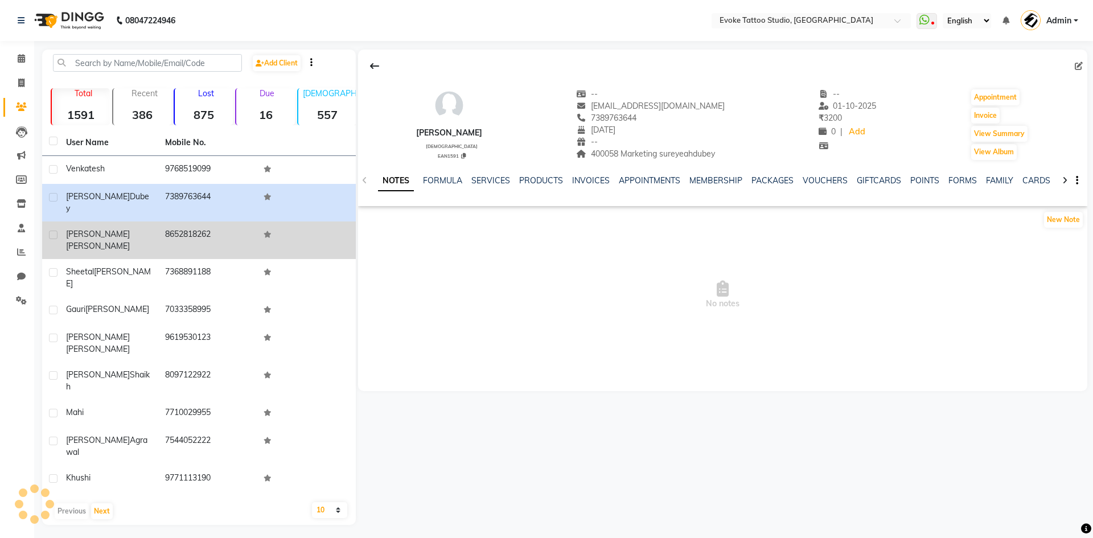
click at [145, 228] on div "[PERSON_NAME]" at bounding box center [108, 240] width 85 height 24
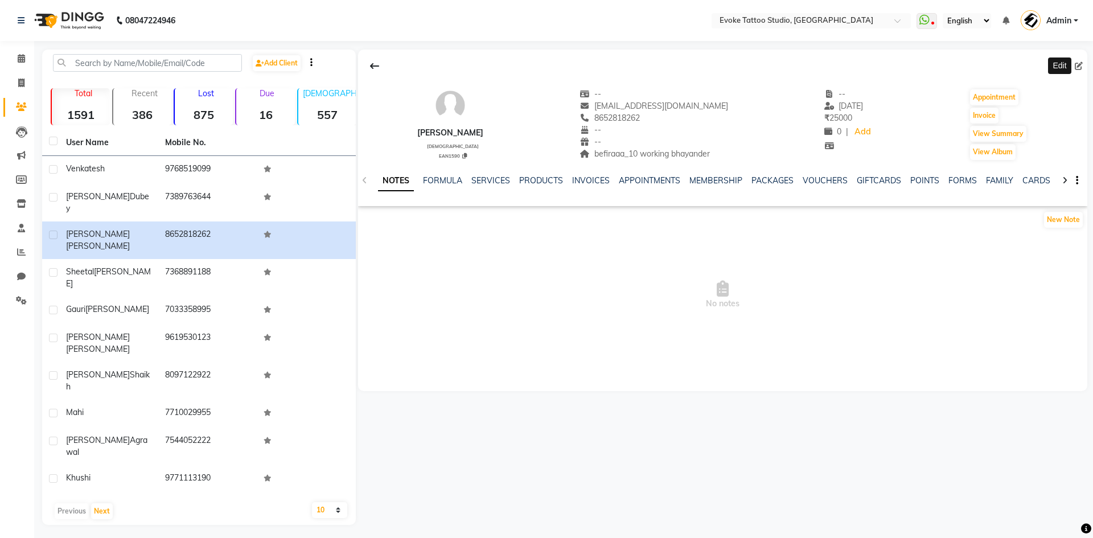
click at [1077, 60] on span at bounding box center [1081, 66] width 13 height 12
click at [1077, 65] on icon at bounding box center [1079, 66] width 8 height 8
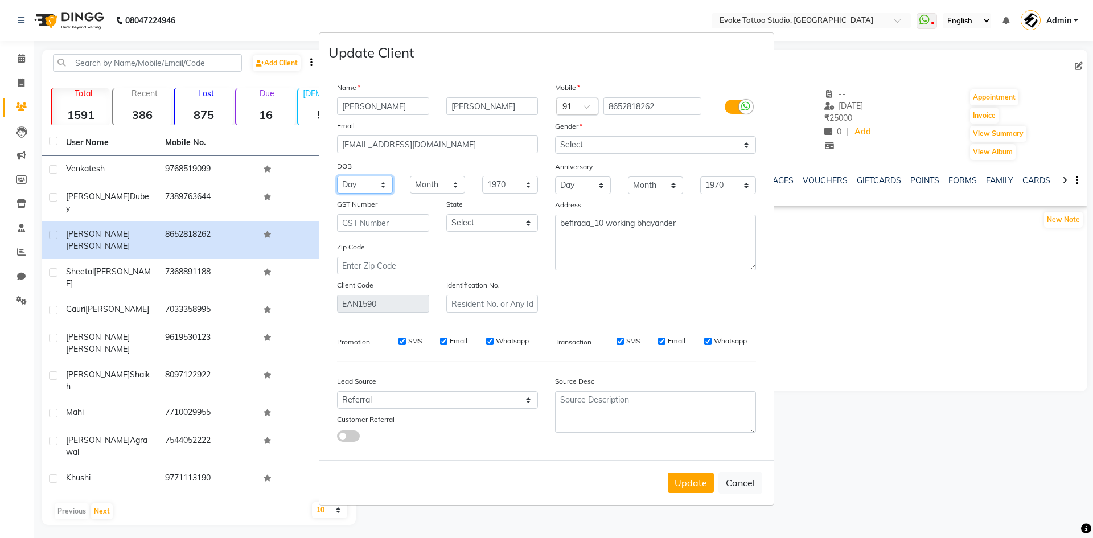
click at [382, 182] on select "Day 01 02 03 04 05 06 07 08 09 10 11 12 13 14 15 16 17 18 19 20 21 22 23 24 25 …" at bounding box center [365, 185] width 56 height 18
click at [337, 176] on select "Day 01 02 03 04 05 06 07 08 09 10 11 12 13 14 15 16 17 18 19 20 21 22 23 24 25 …" at bounding box center [365, 185] width 56 height 18
click at [425, 184] on select "Month January February March April May June July August September October Novem…" at bounding box center [438, 185] width 56 height 18
click at [410, 176] on select "Month January February March April May June July August September October Novem…" at bounding box center [438, 185] width 56 height 18
click at [527, 176] on select "1940 1941 1942 1943 1944 1945 1946 1947 1948 1949 1950 1951 1952 1953 1954 1955…" at bounding box center [510, 185] width 56 height 18
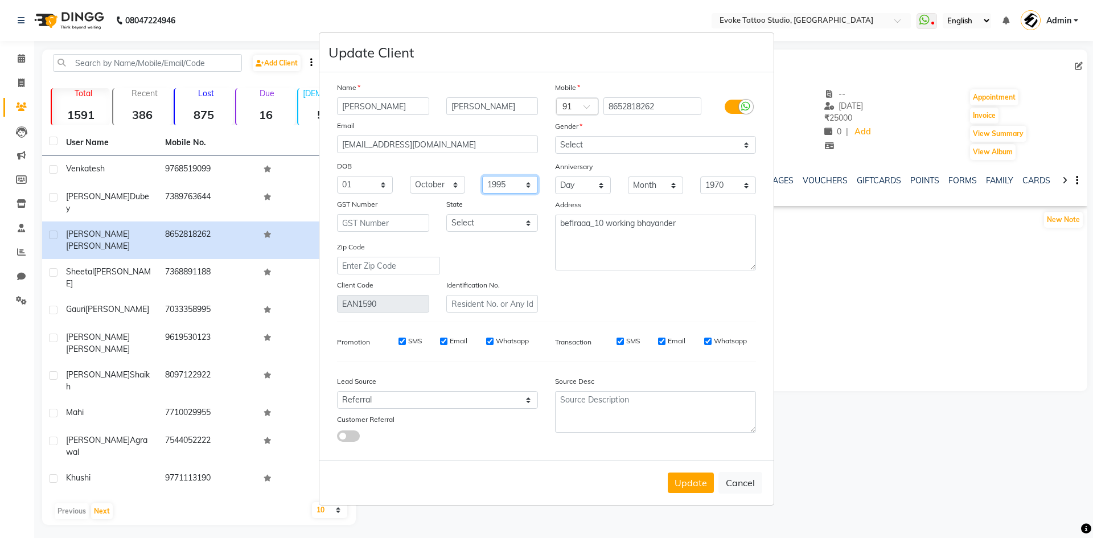
click at [482, 176] on select "1940 1941 1942 1943 1944 1945 1946 1947 1948 1949 1950 1951 1952 1953 1954 1955…" at bounding box center [510, 185] width 56 height 18
click at [683, 478] on button "Update" at bounding box center [691, 482] width 46 height 20
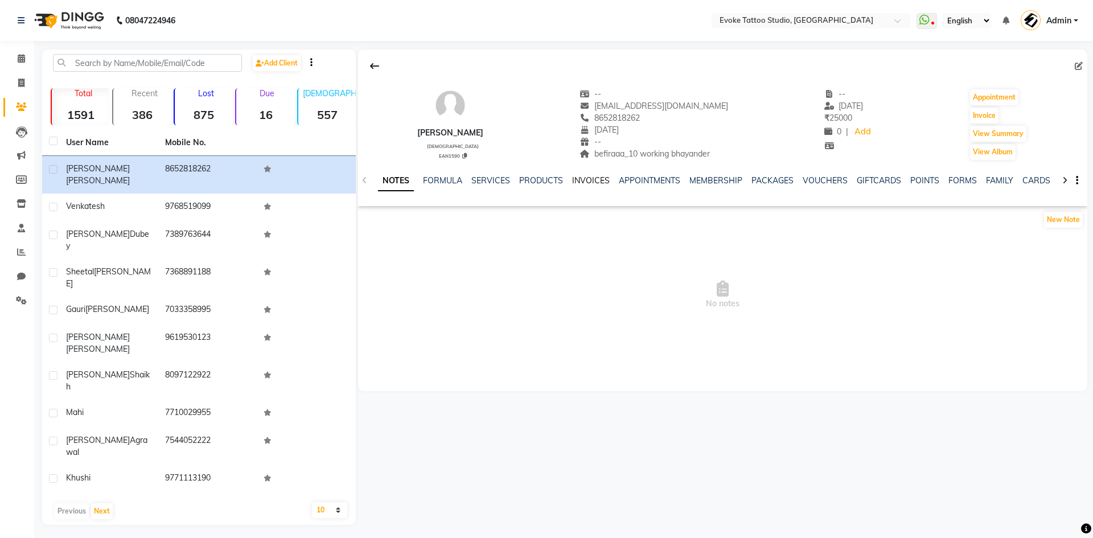
click at [598, 183] on link "INVOICES" at bounding box center [591, 180] width 38 height 10
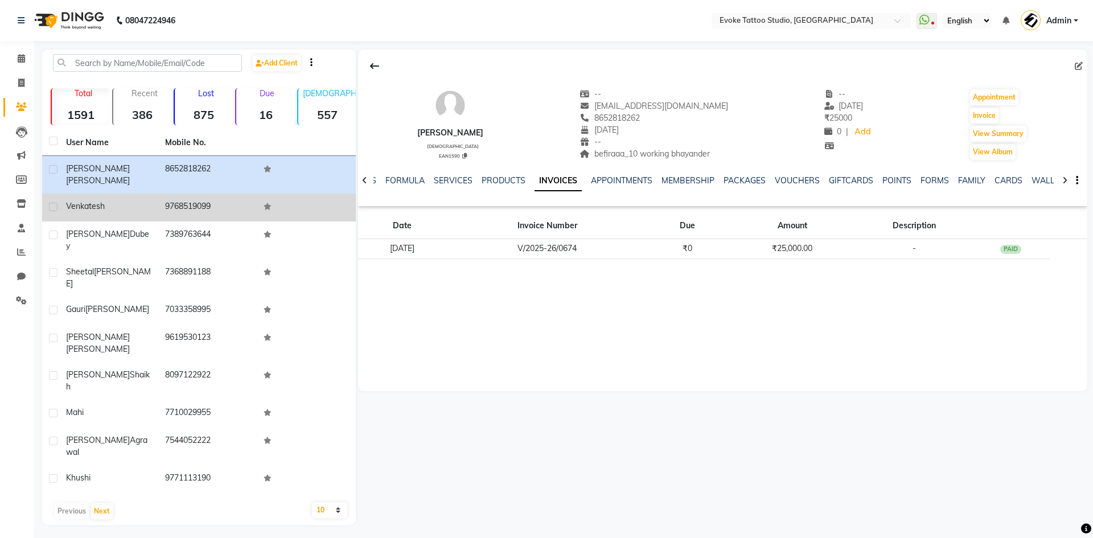
click at [126, 200] on div "Venkatesh" at bounding box center [108, 206] width 85 height 12
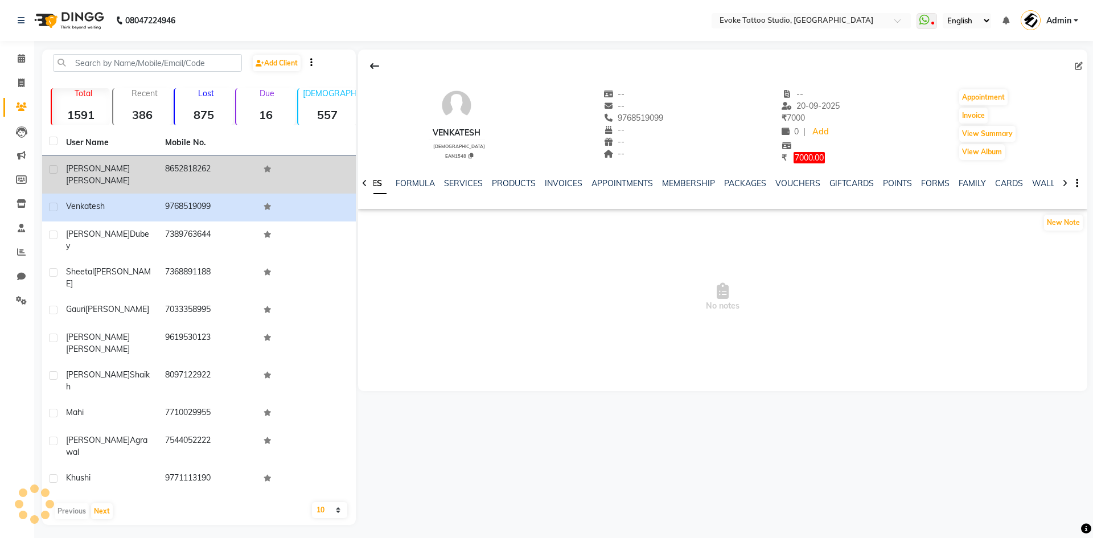
click at [147, 172] on div "[PERSON_NAME]" at bounding box center [108, 175] width 85 height 24
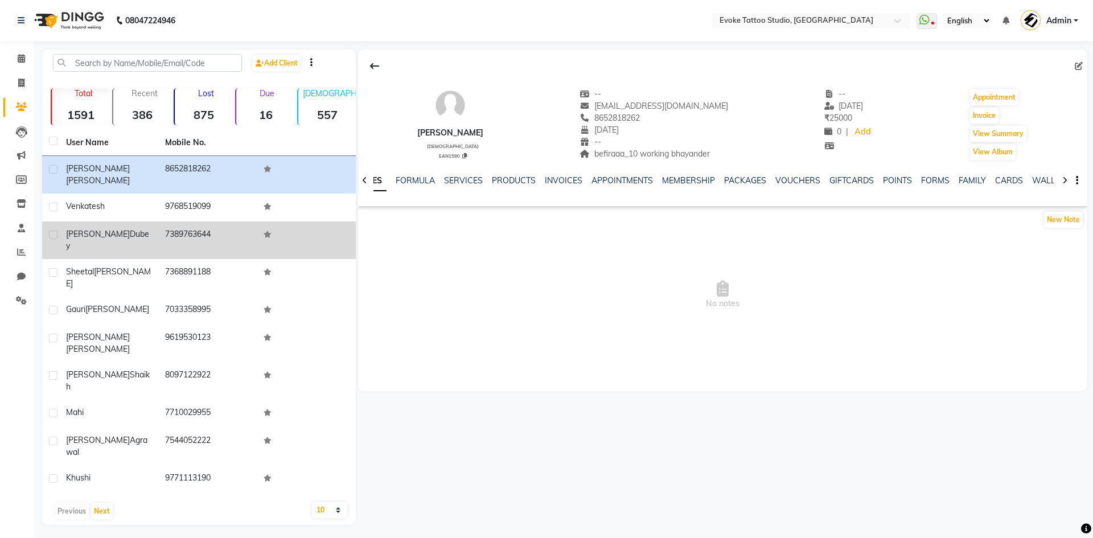
click at [155, 221] on td "[PERSON_NAME]" at bounding box center [108, 240] width 99 height 38
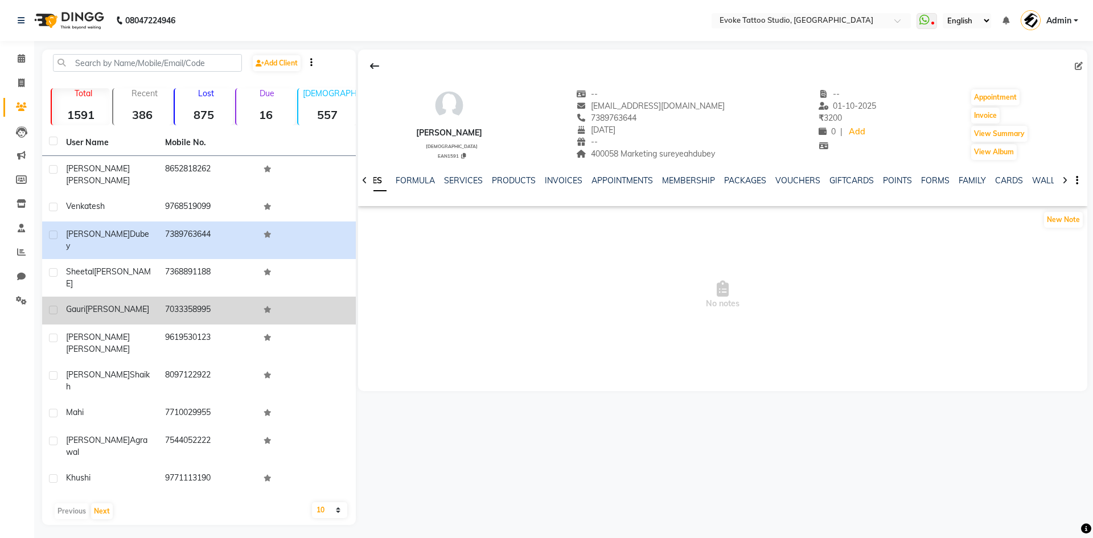
click at [165, 297] on td "7033358995" at bounding box center [207, 311] width 99 height 28
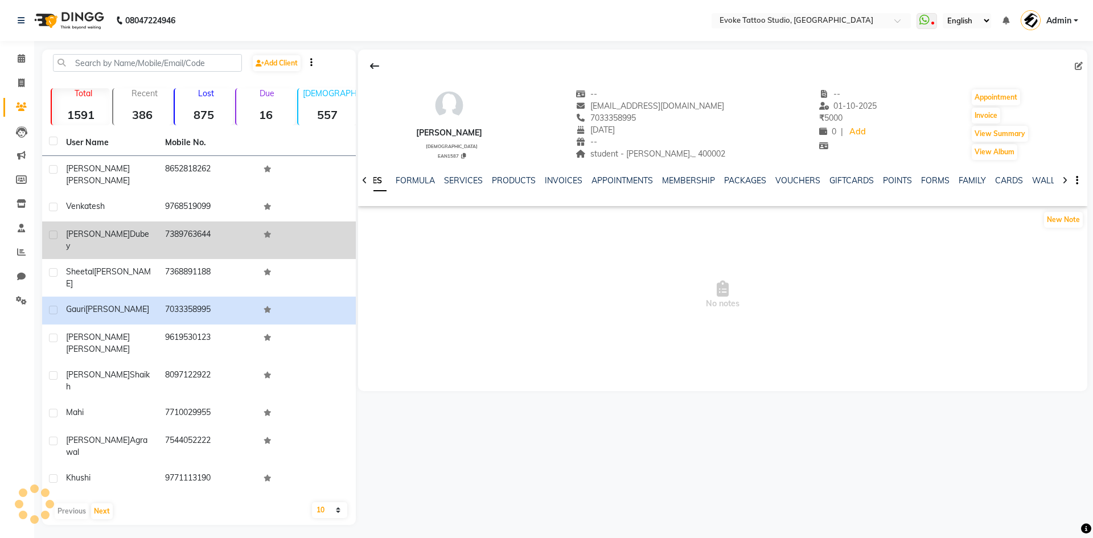
click at [170, 221] on td "7389763644" at bounding box center [207, 240] width 99 height 38
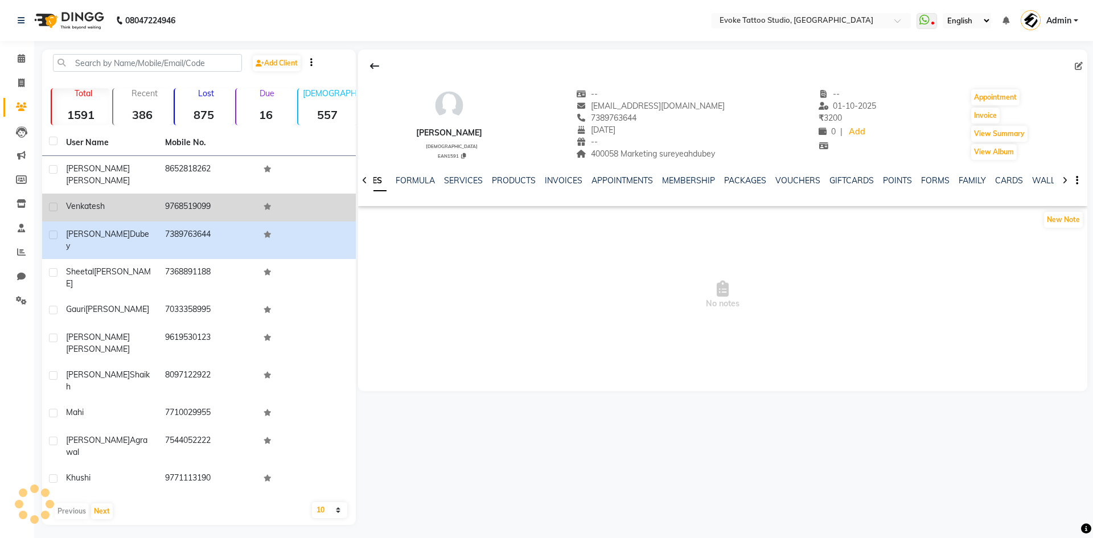
click at [171, 194] on td "9768519099" at bounding box center [207, 208] width 99 height 28
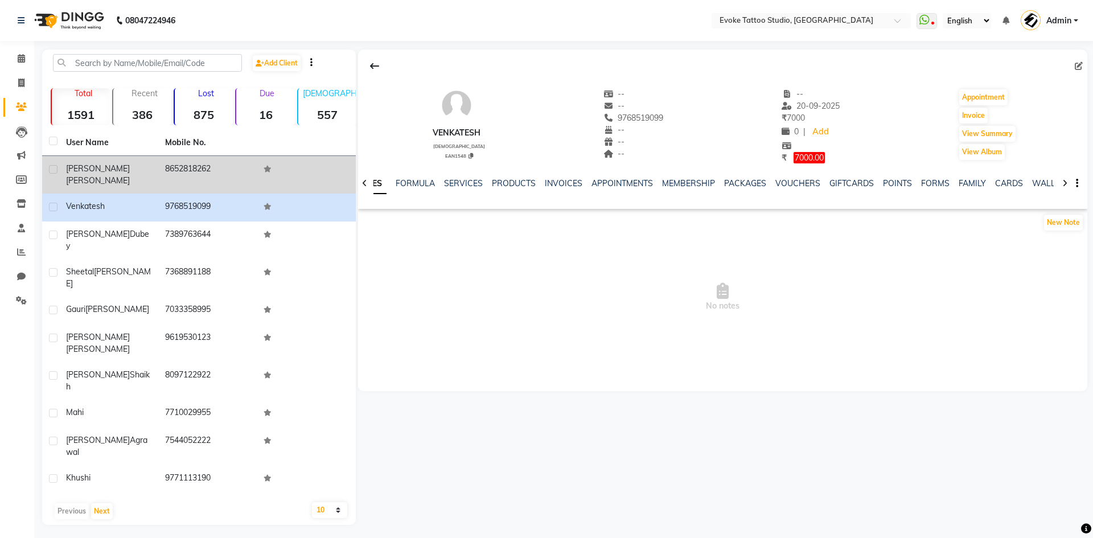
click at [178, 175] on td "8652818262" at bounding box center [207, 175] width 99 height 38
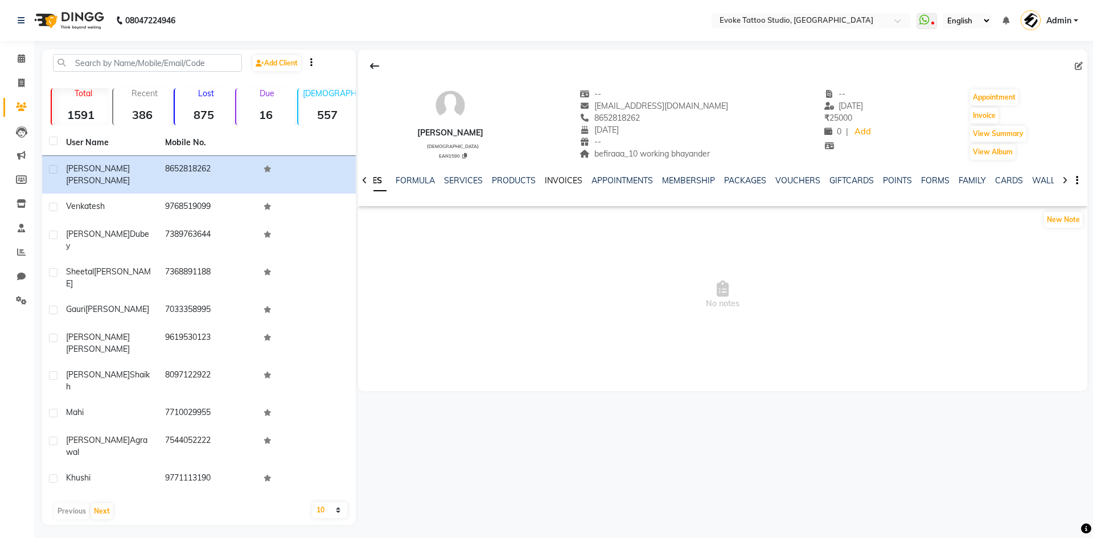
click at [550, 179] on link "INVOICES" at bounding box center [564, 180] width 38 height 10
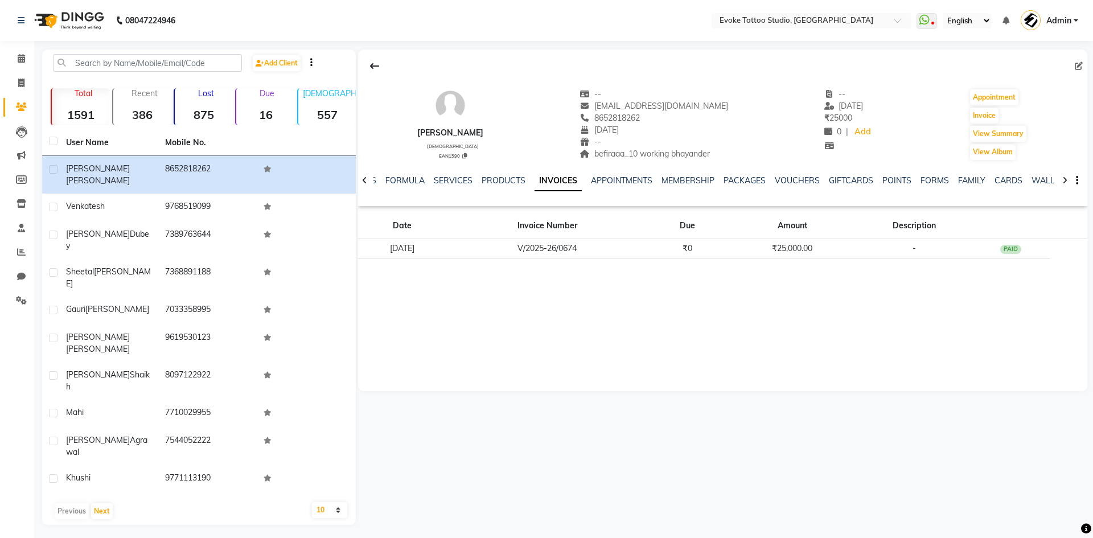
click at [704, 380] on div "[PERSON_NAME] [DEMOGRAPHIC_DATA] EAN1590 -- [EMAIL_ADDRESS][DOMAIN_NAME] 865281…" at bounding box center [722, 221] width 729 height 342
click at [420, 297] on div "[PERSON_NAME] [DEMOGRAPHIC_DATA] EAN1590 -- [EMAIL_ADDRESS][DOMAIN_NAME] 865281…" at bounding box center [722, 221] width 729 height 342
